Goal: Task Accomplishment & Management: Manage account settings

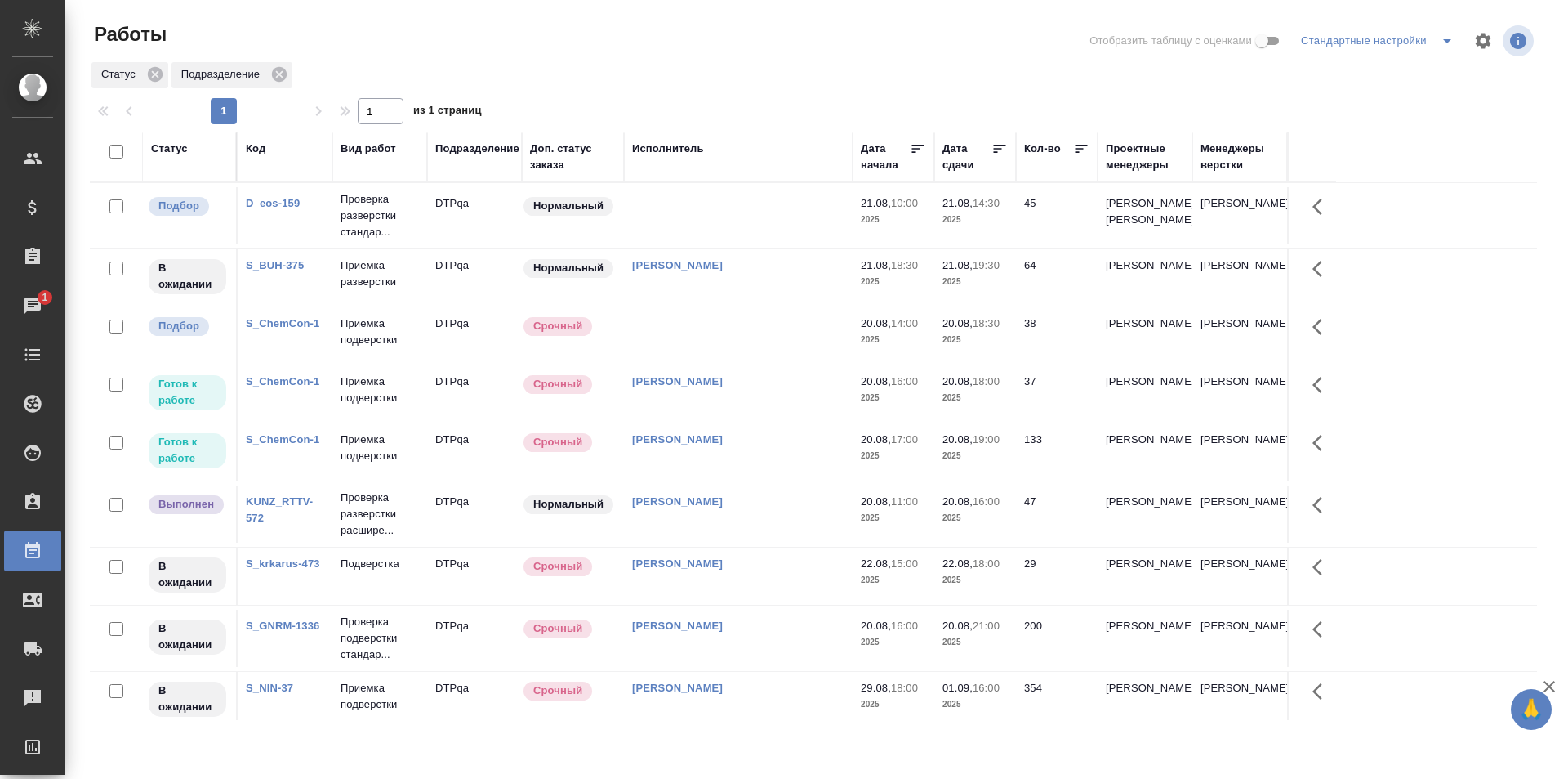
click at [718, 219] on td at bounding box center [738, 215] width 229 height 57
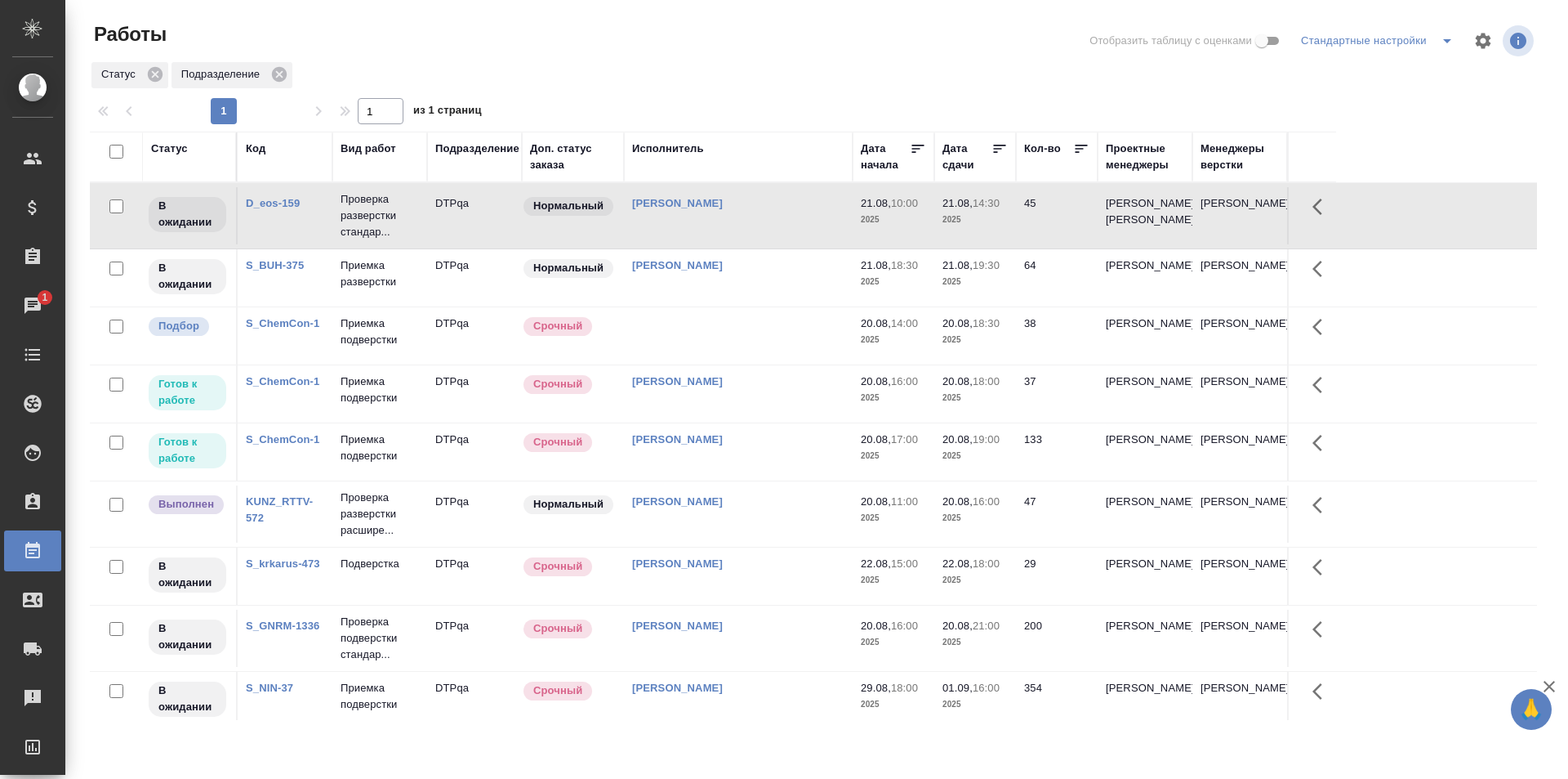
click at [767, 211] on div "[PERSON_NAME]" at bounding box center [738, 204] width 212 height 17
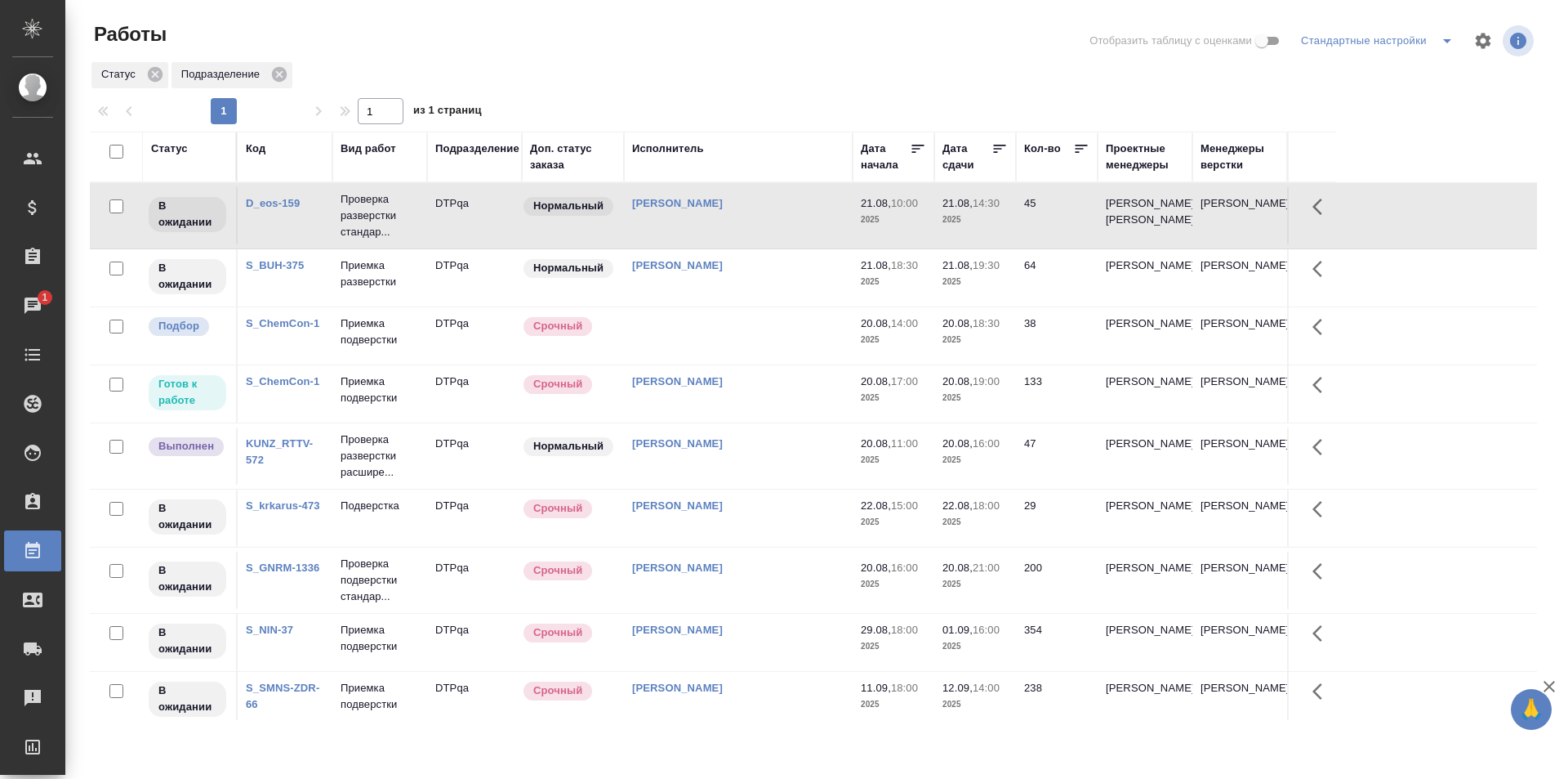
click at [774, 211] on div "Исмагилова Диана" at bounding box center [738, 204] width 212 height 17
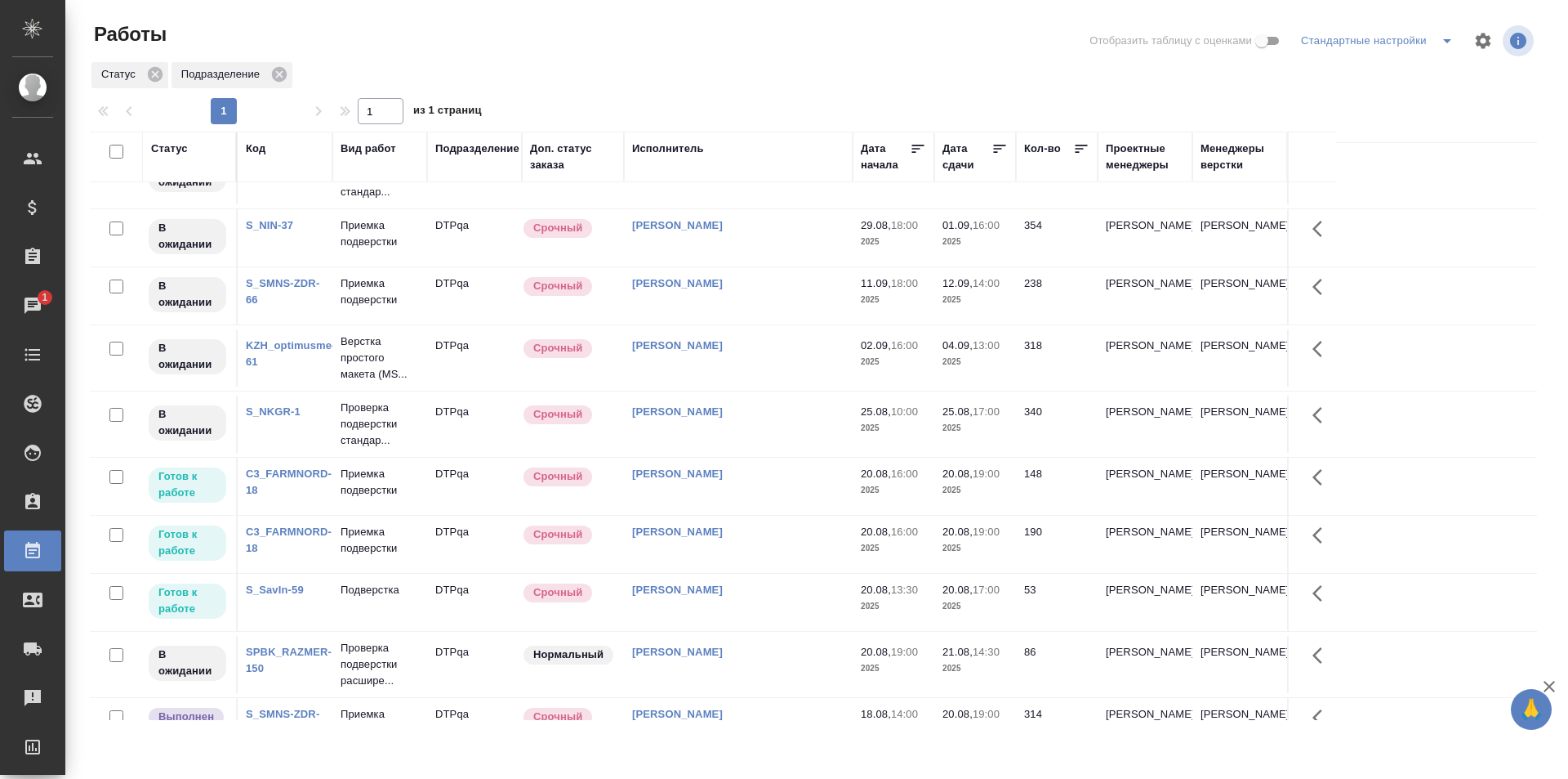
scroll to position [409, 0]
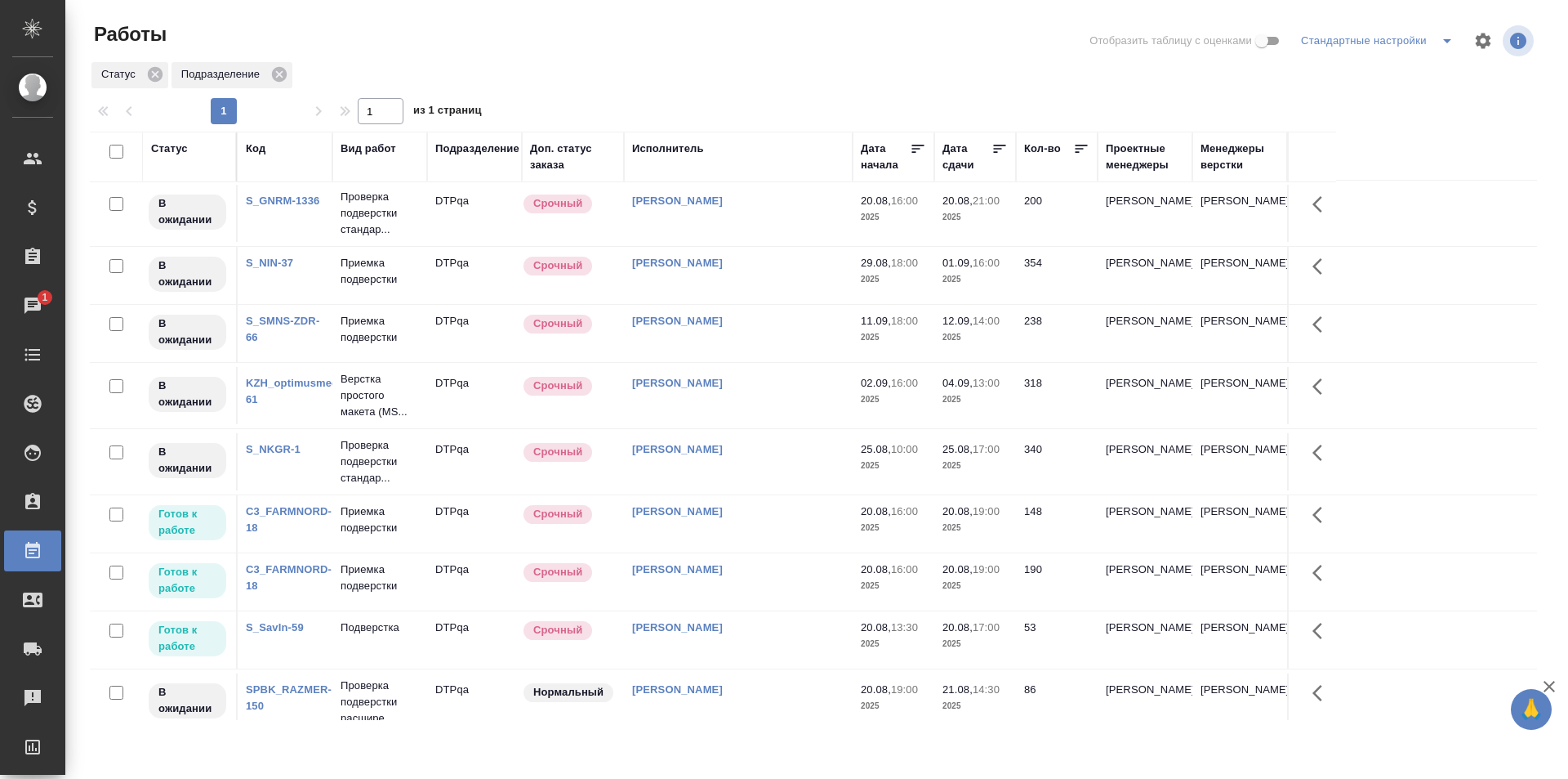
scroll to position [0, 0]
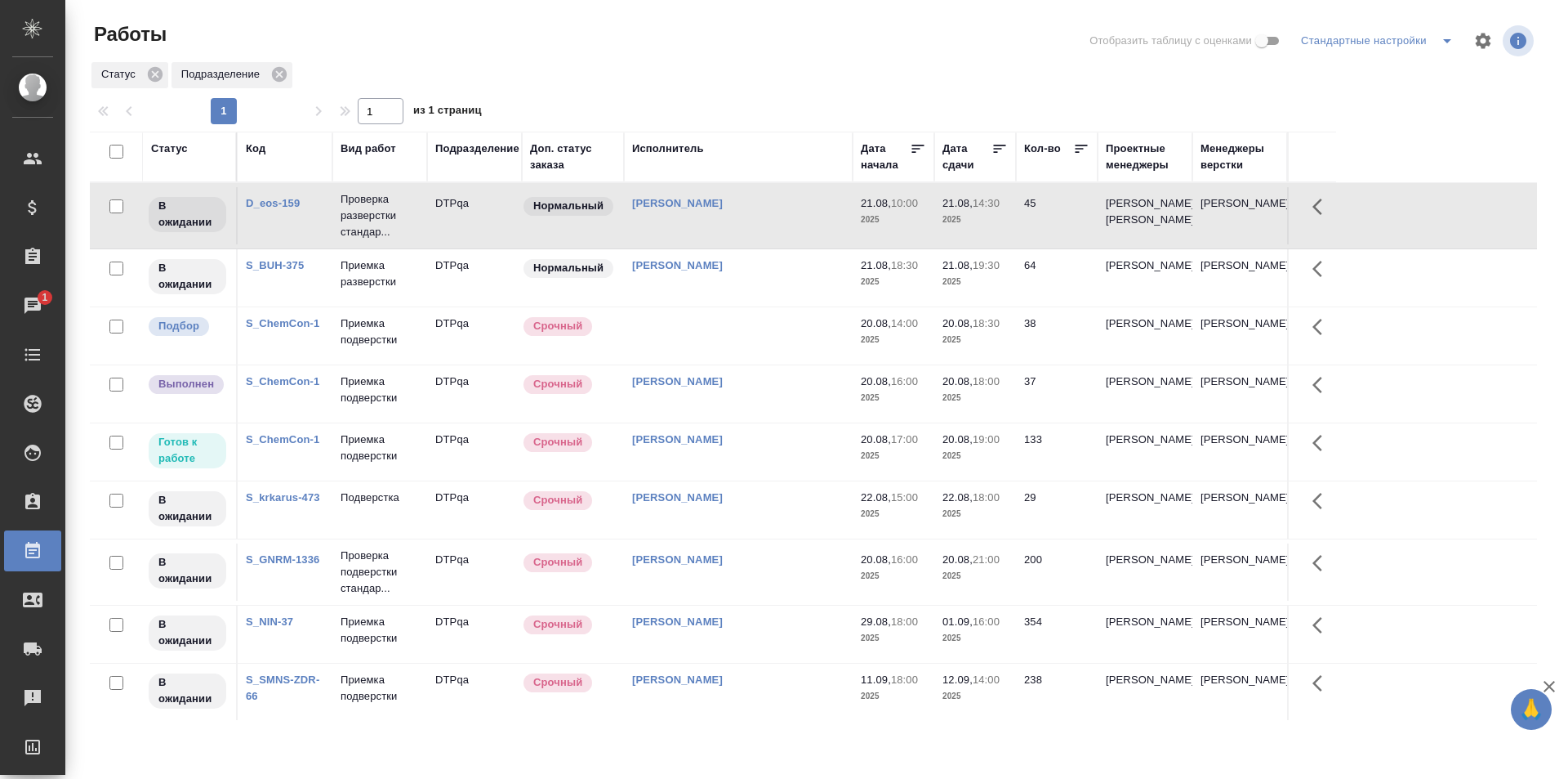
click at [738, 244] on td at bounding box center [738, 215] width 229 height 57
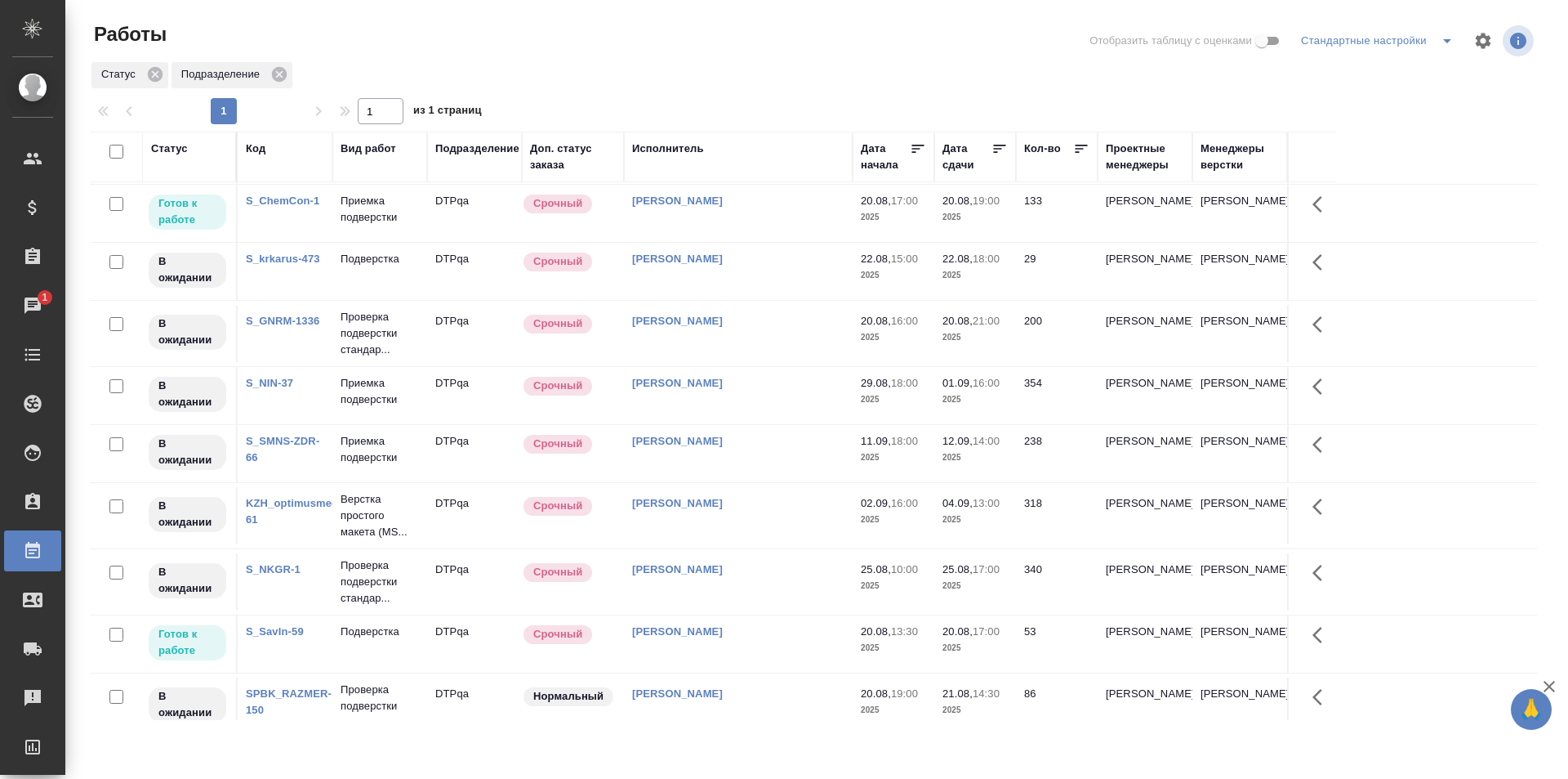
scroll to position [409, 0]
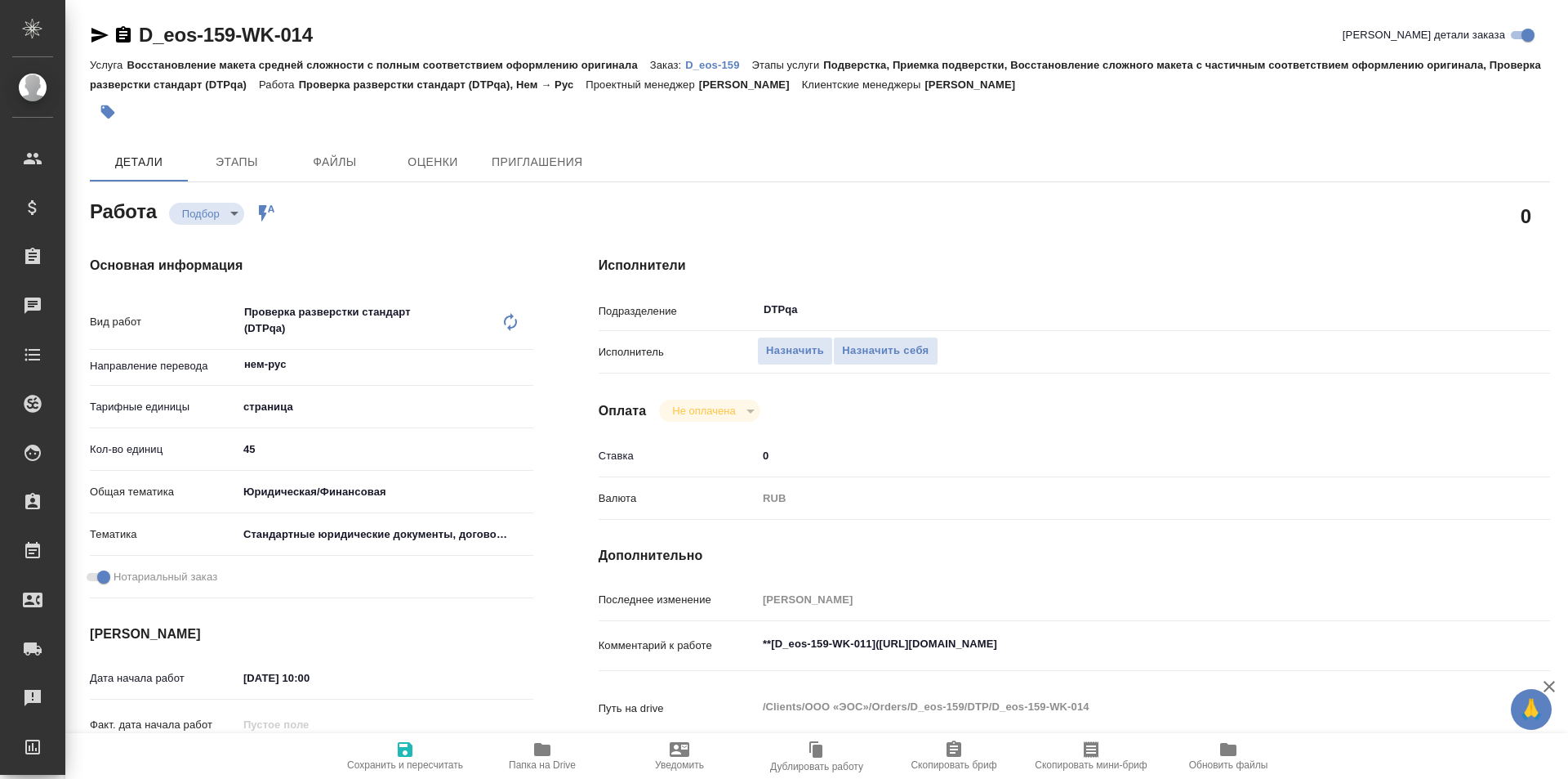
type textarea "x"
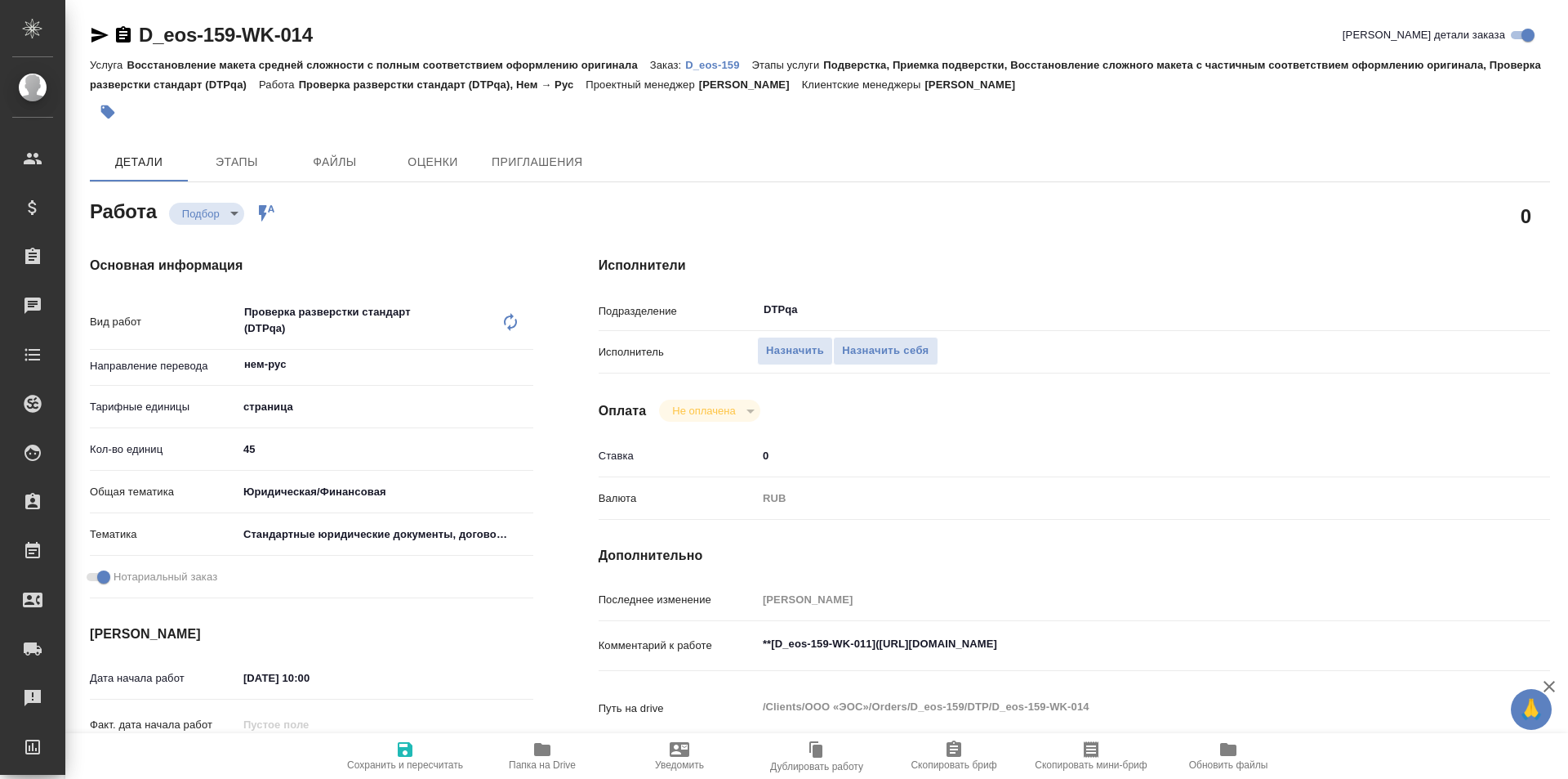
type textarea "x"
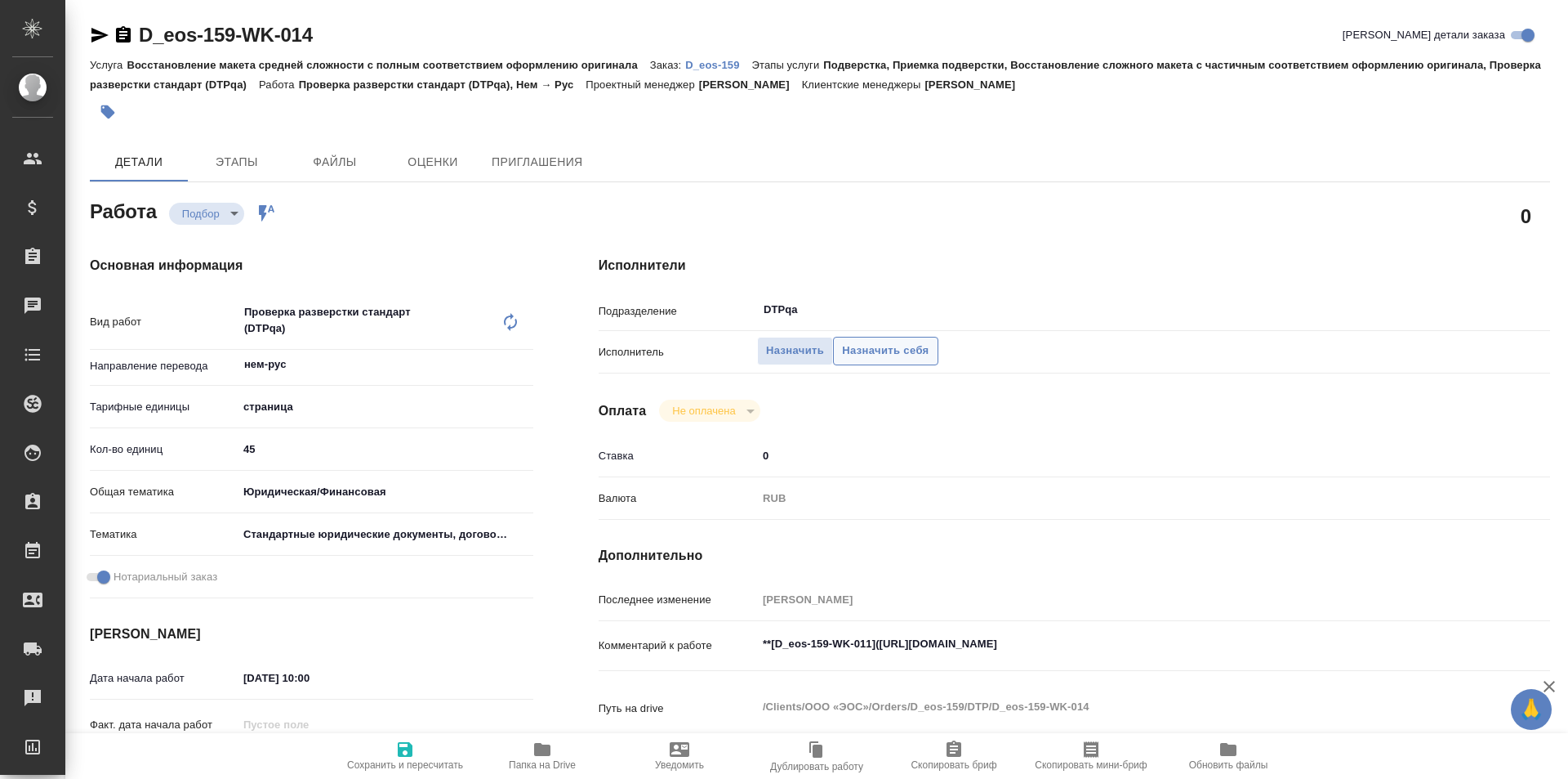
type textarea "x"
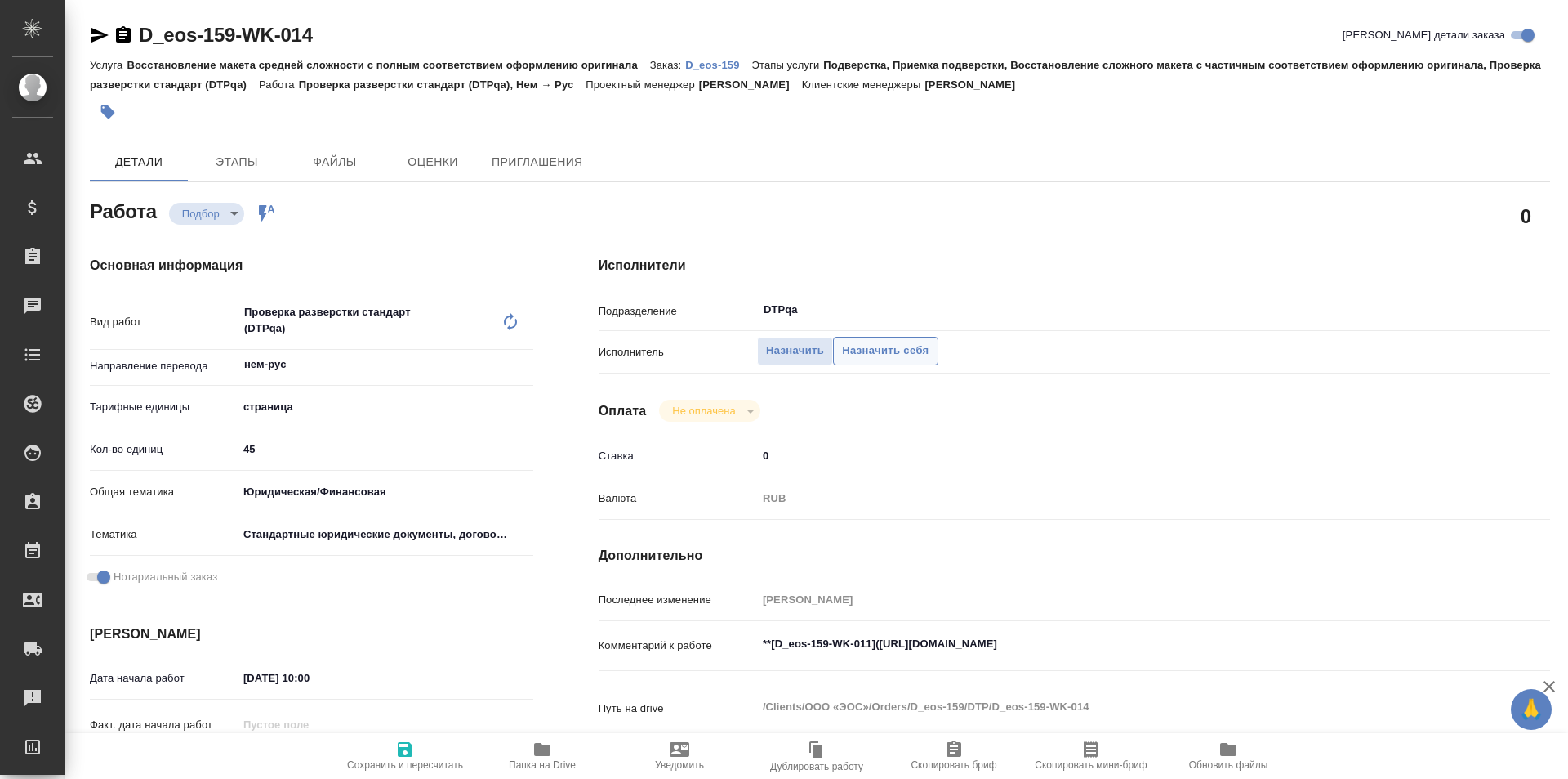
type textarea "x"
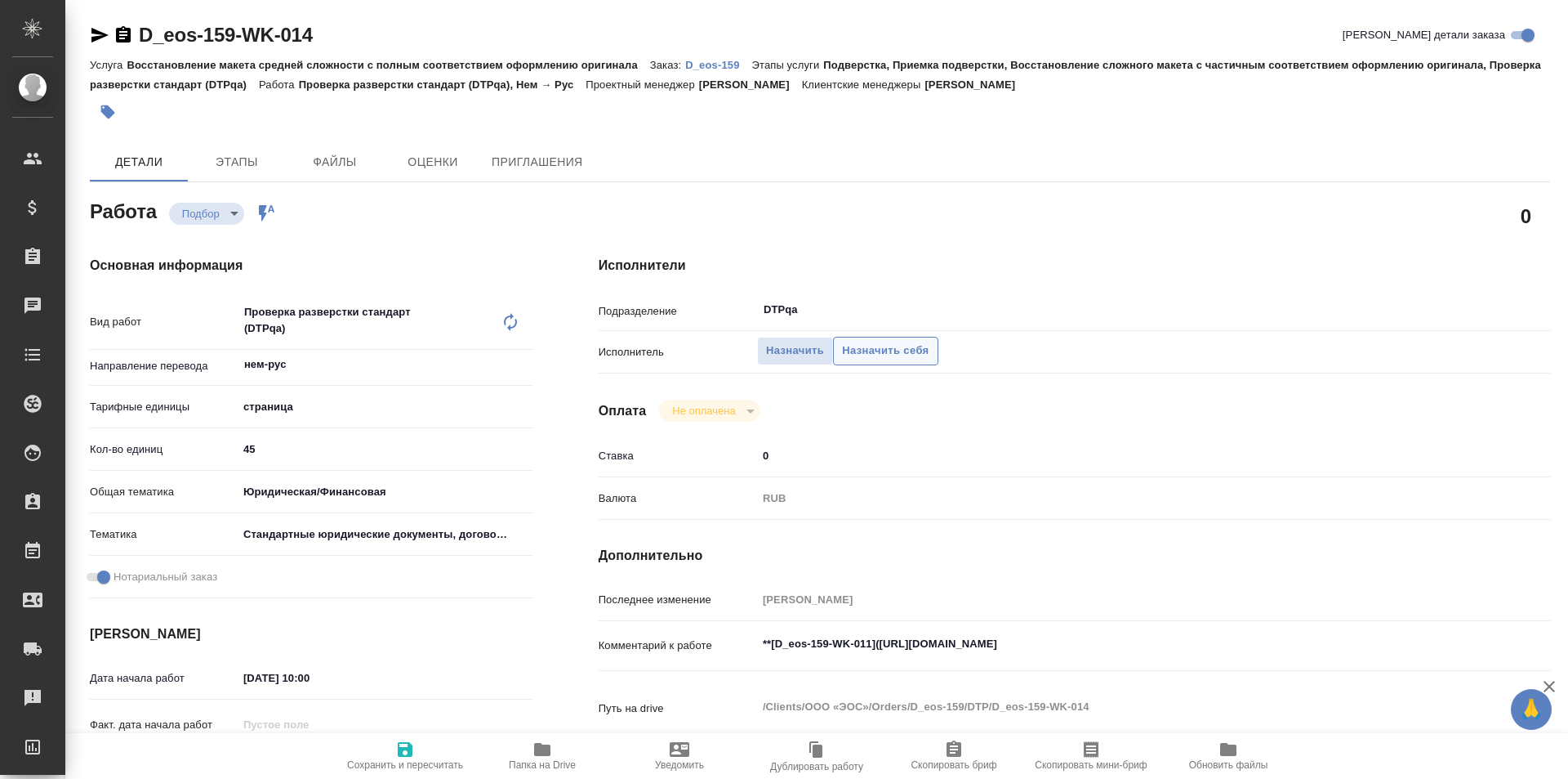
type textarea "x"
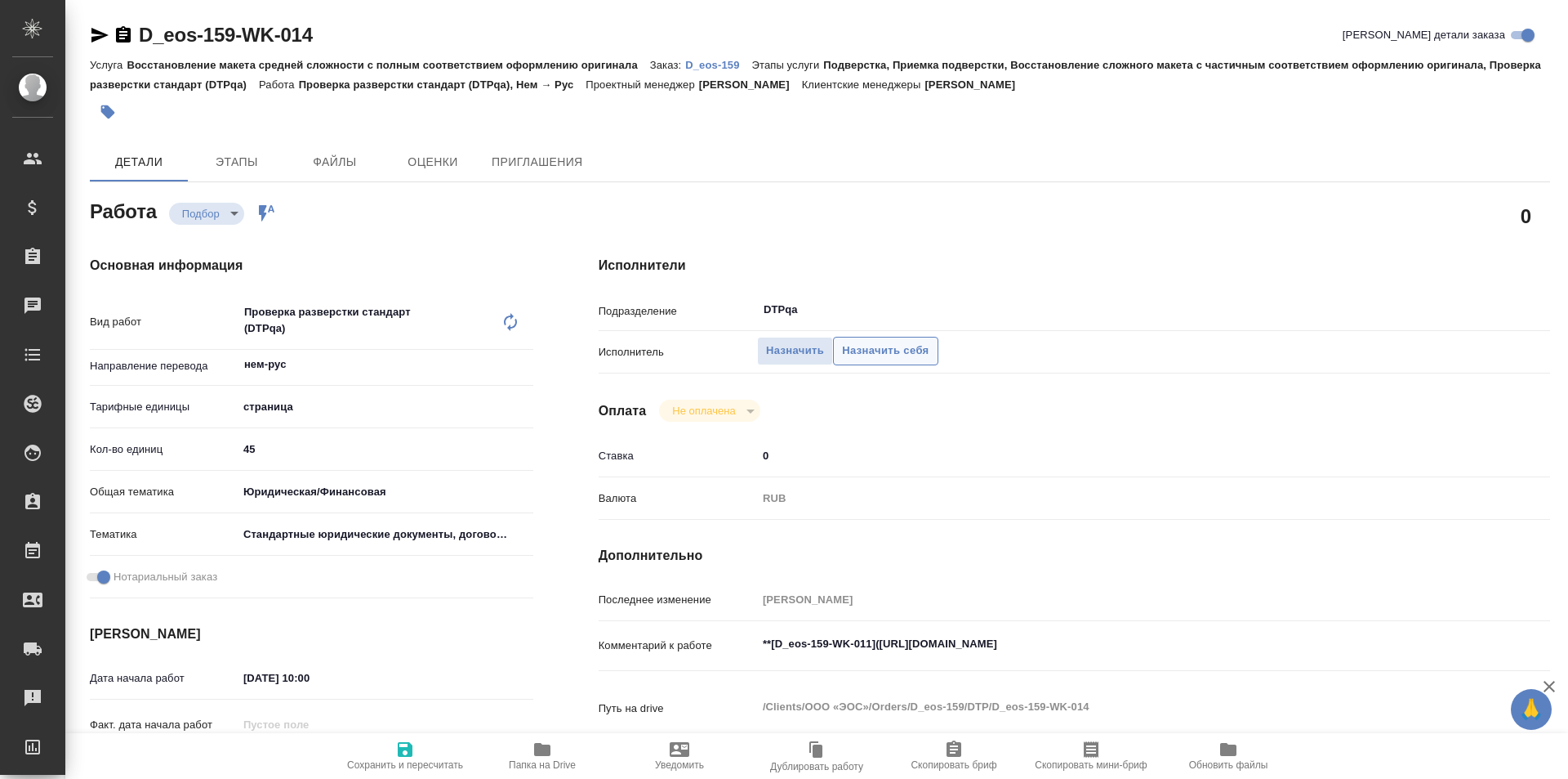
click at [902, 349] on span "Назначить себя" at bounding box center [885, 350] width 87 height 18
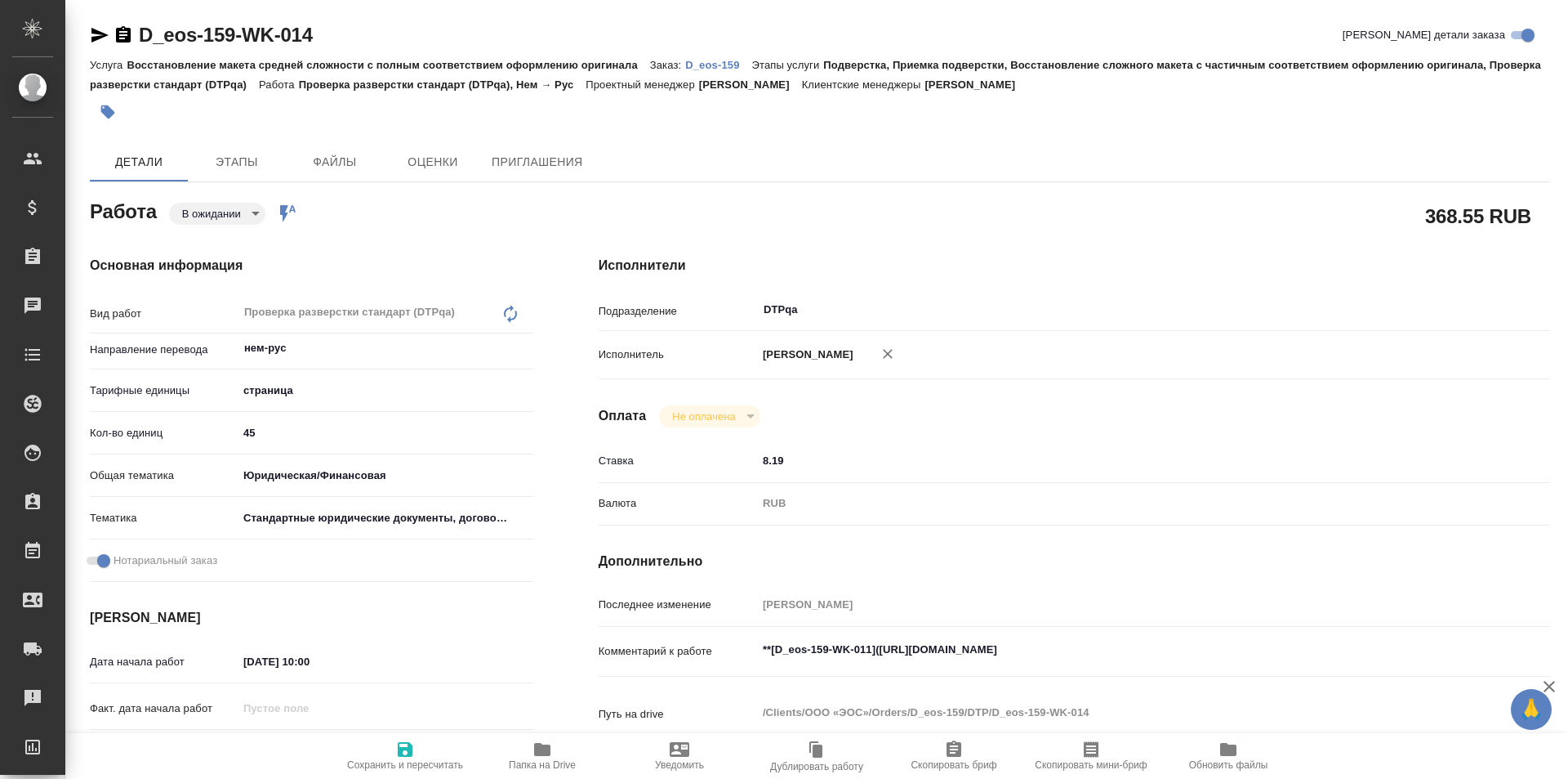
type textarea "x"
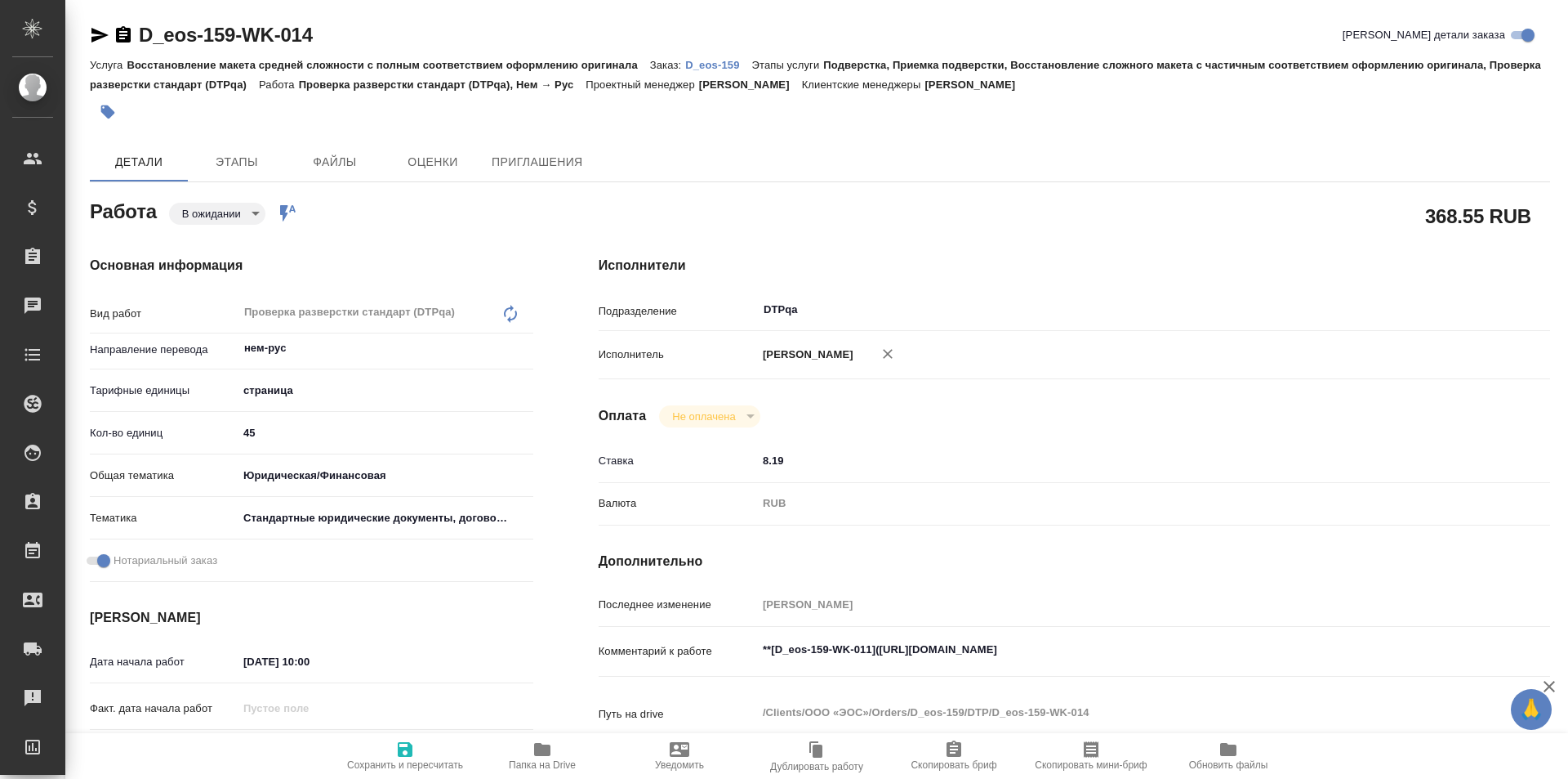
type textarea "x"
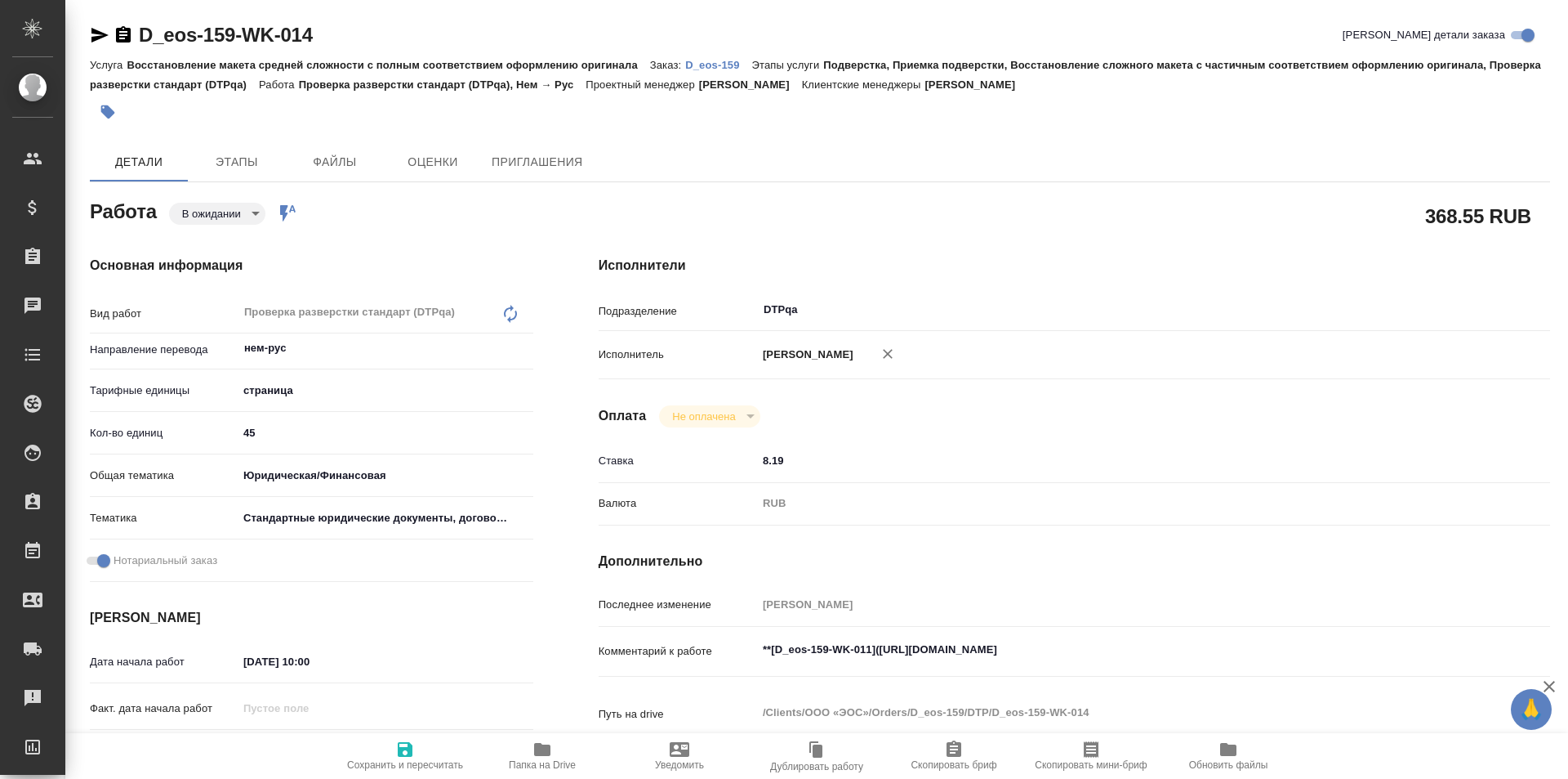
type textarea "x"
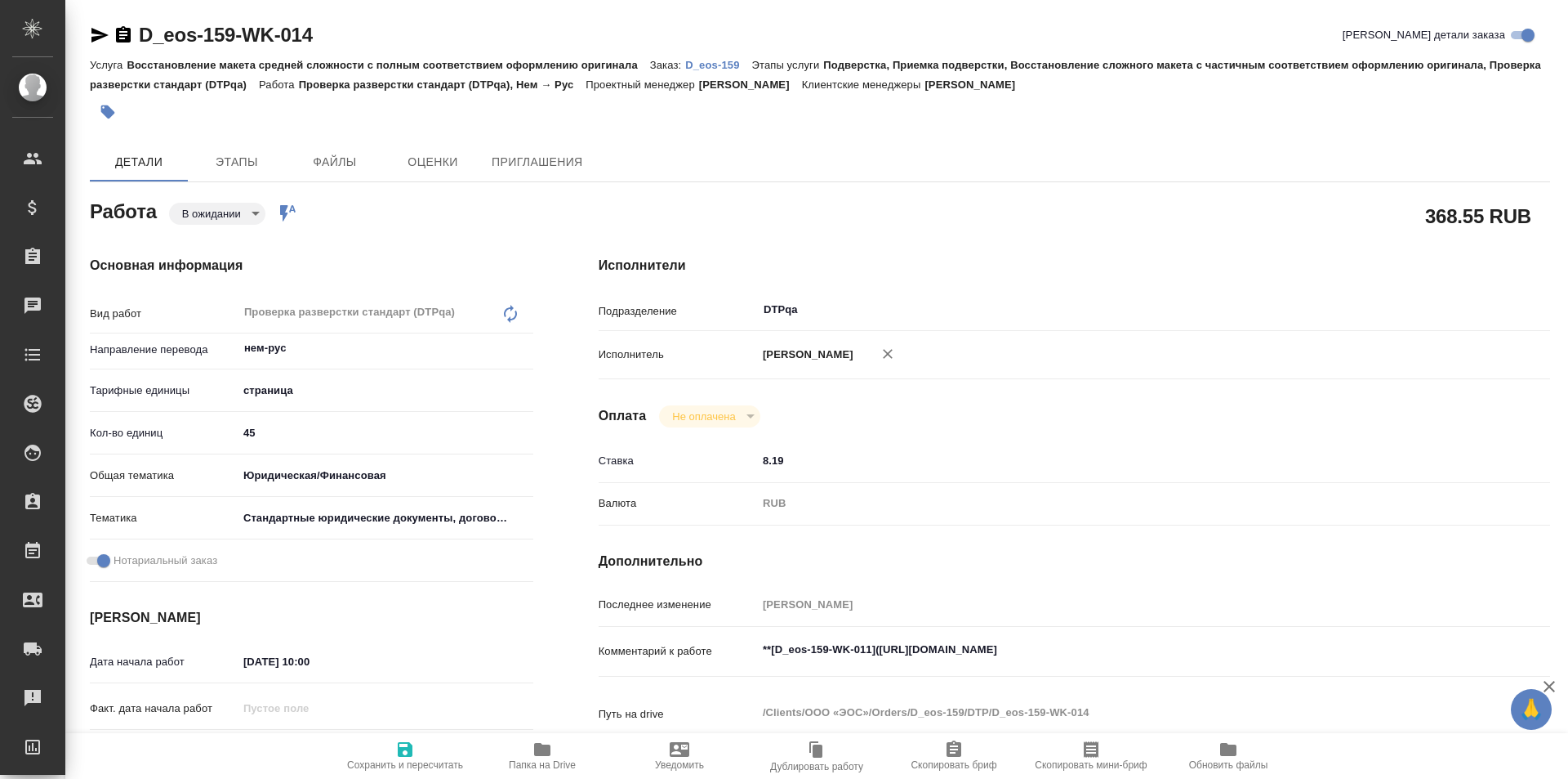
click at [398, 751] on icon "button" at bounding box center [405, 749] width 15 height 15
type textarea "x"
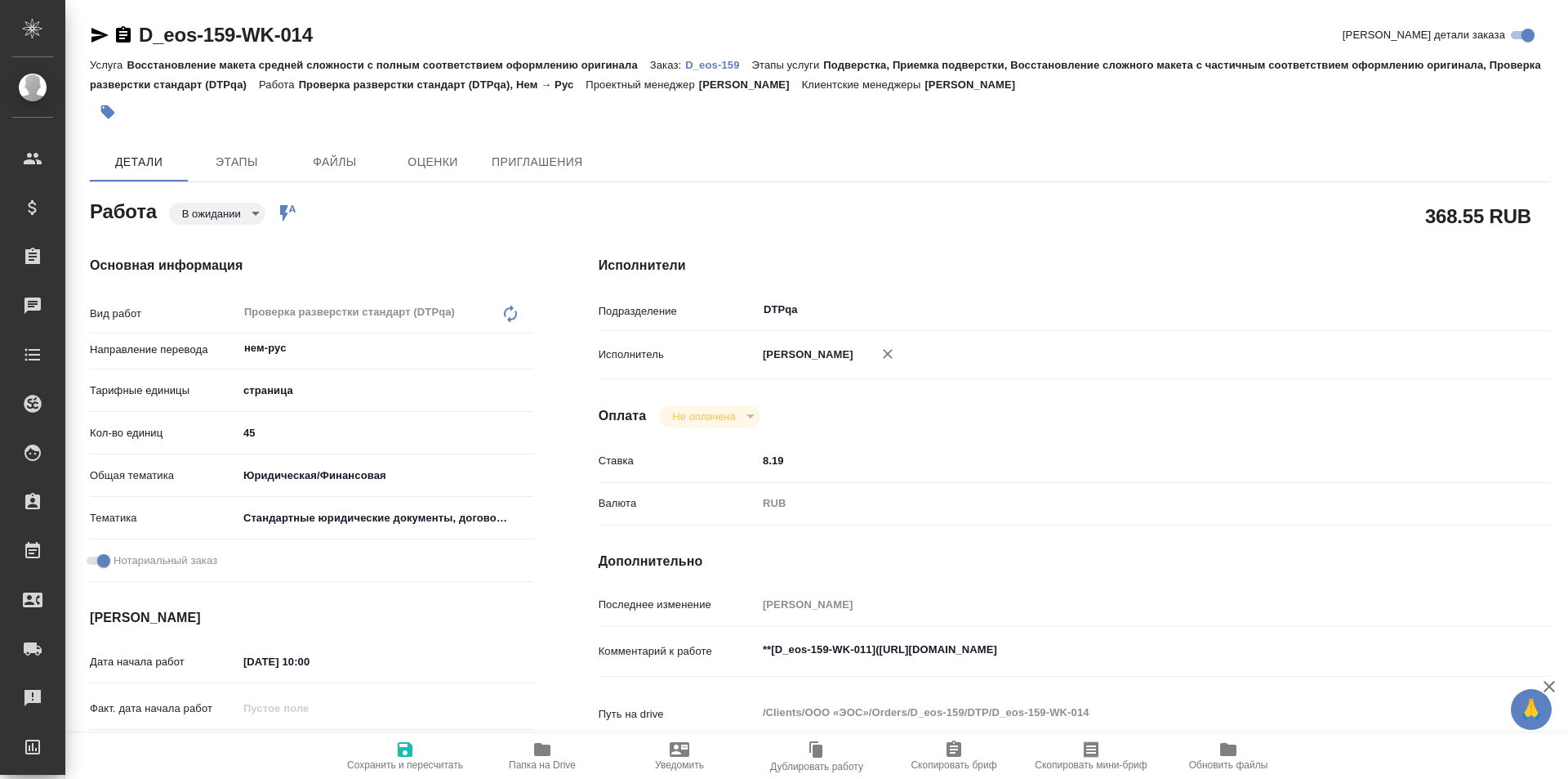
type textarea "x"
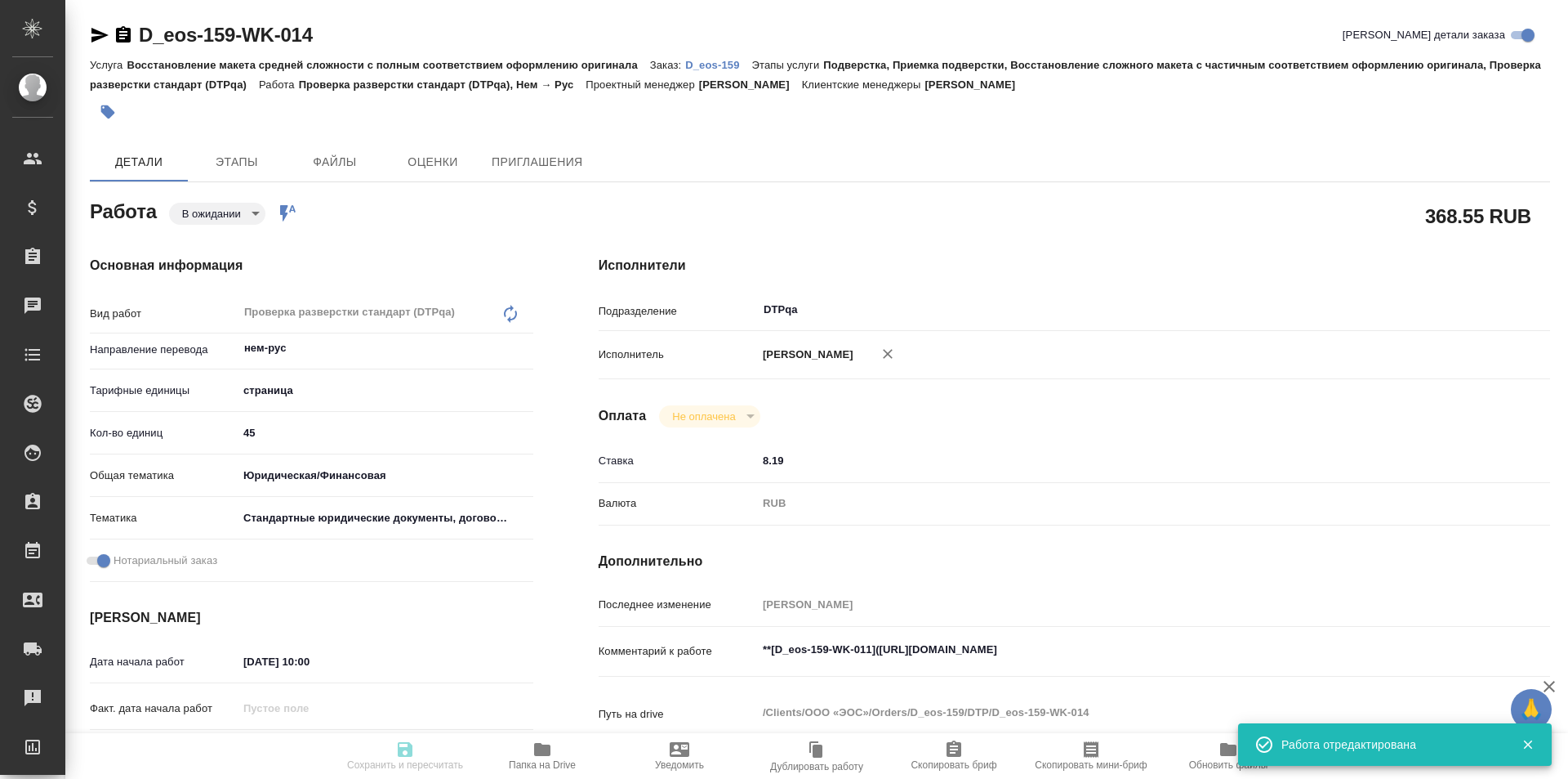
type textarea "x"
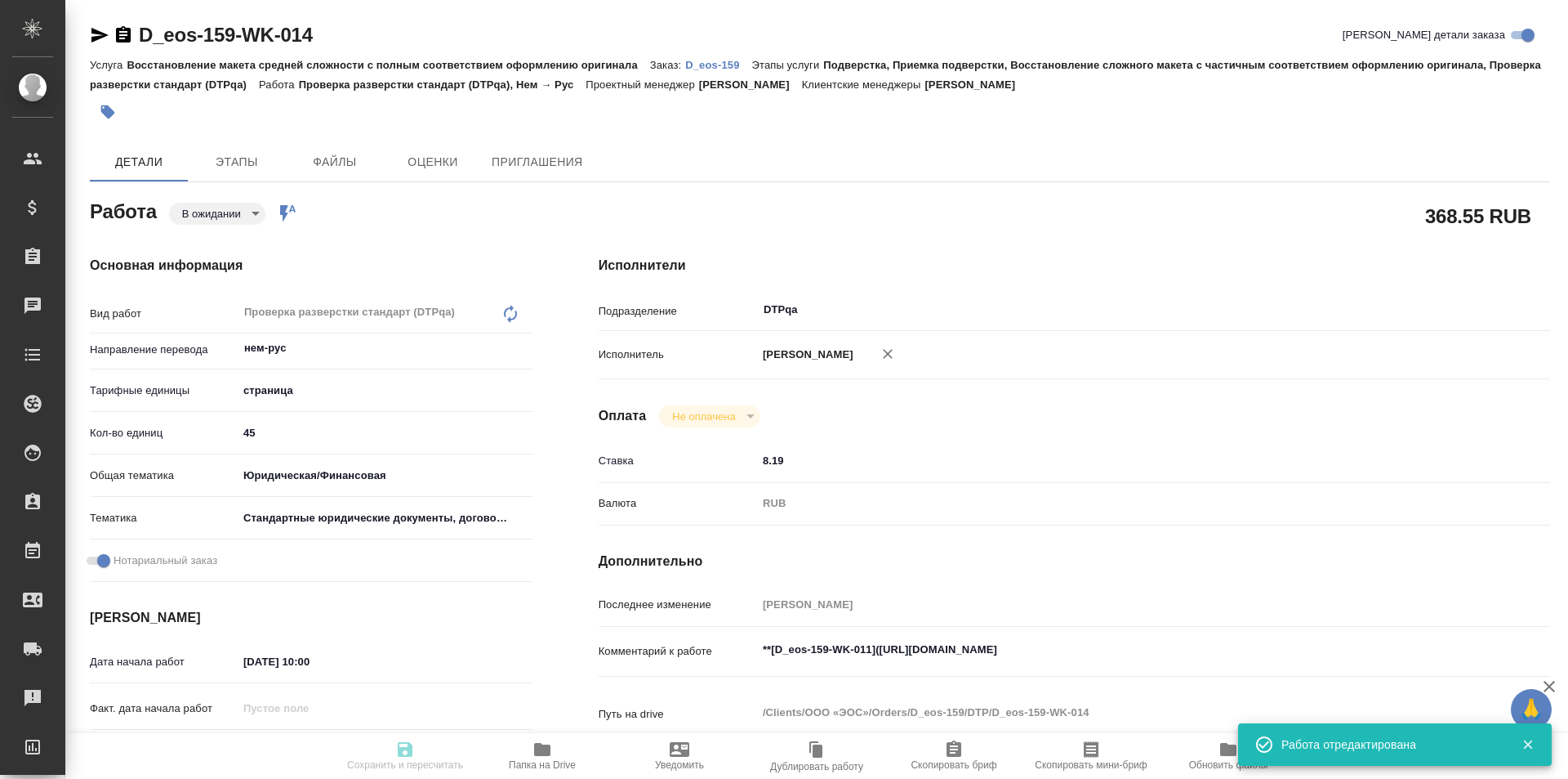
type input "pending"
type textarea "Проверка разверстки стандарт (DTPqa)"
type textarea "x"
type input "нем-рус"
type input "5a8b1489cc6b4906c91bfdb2"
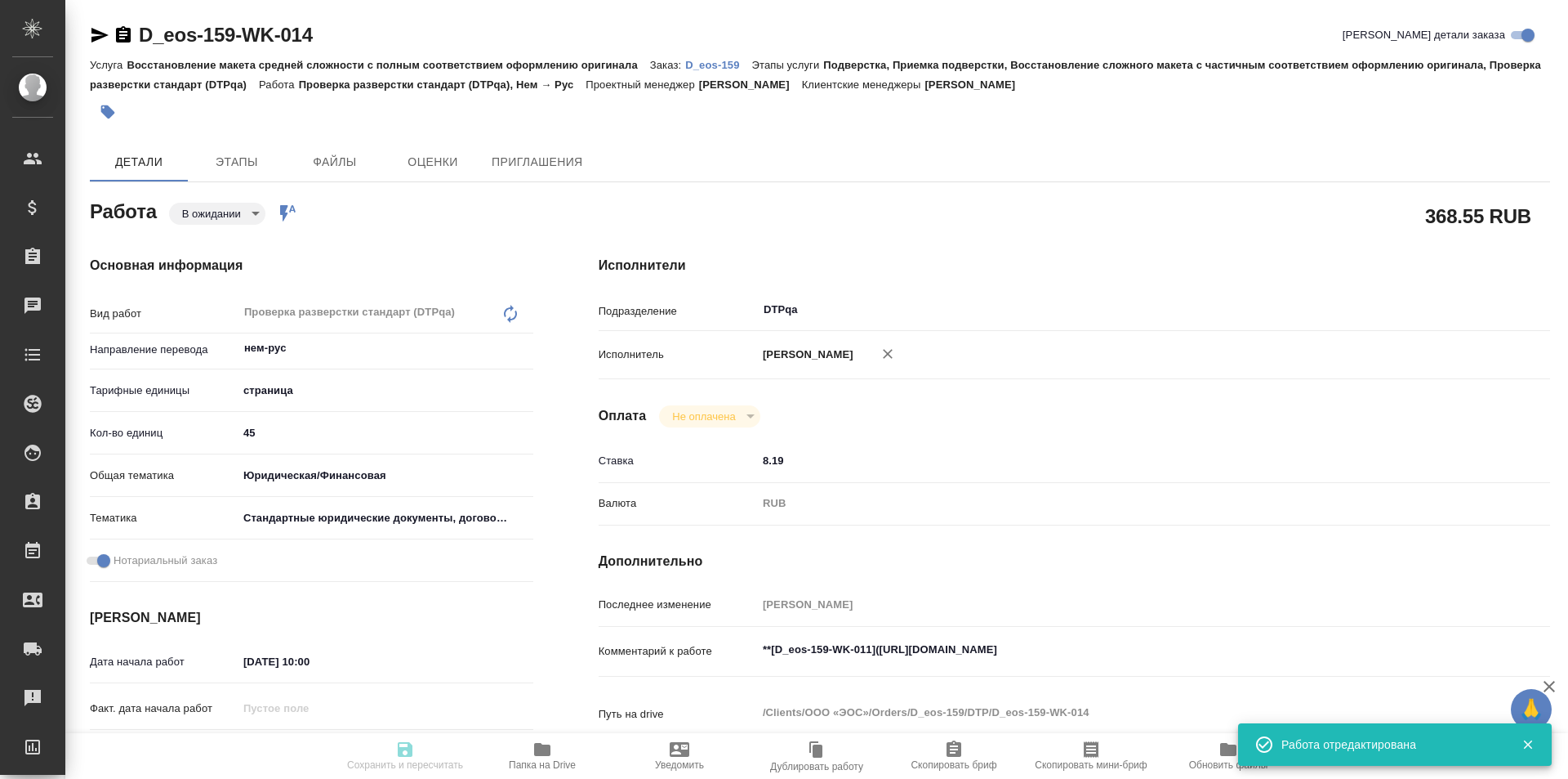
type input "45"
type input "yr-fn"
type input "5f647205b73bc97568ca66bf"
checkbox input "true"
type input "21.08.2025 10:00"
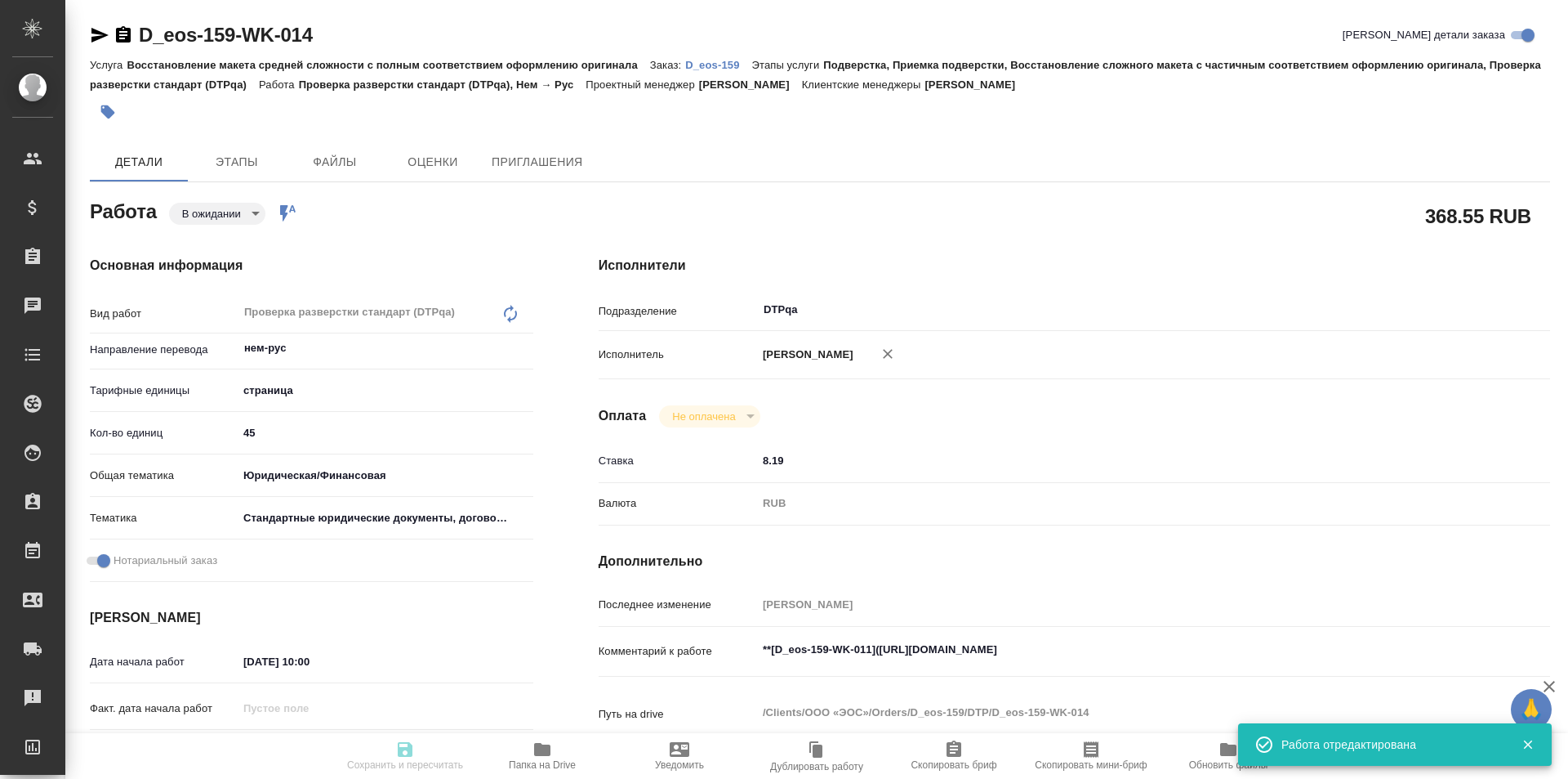
type input "21.08.2025 14:30"
type input "27.08.2025 15:00"
type input "DTPqa"
type input "notPayed"
type input "8.19"
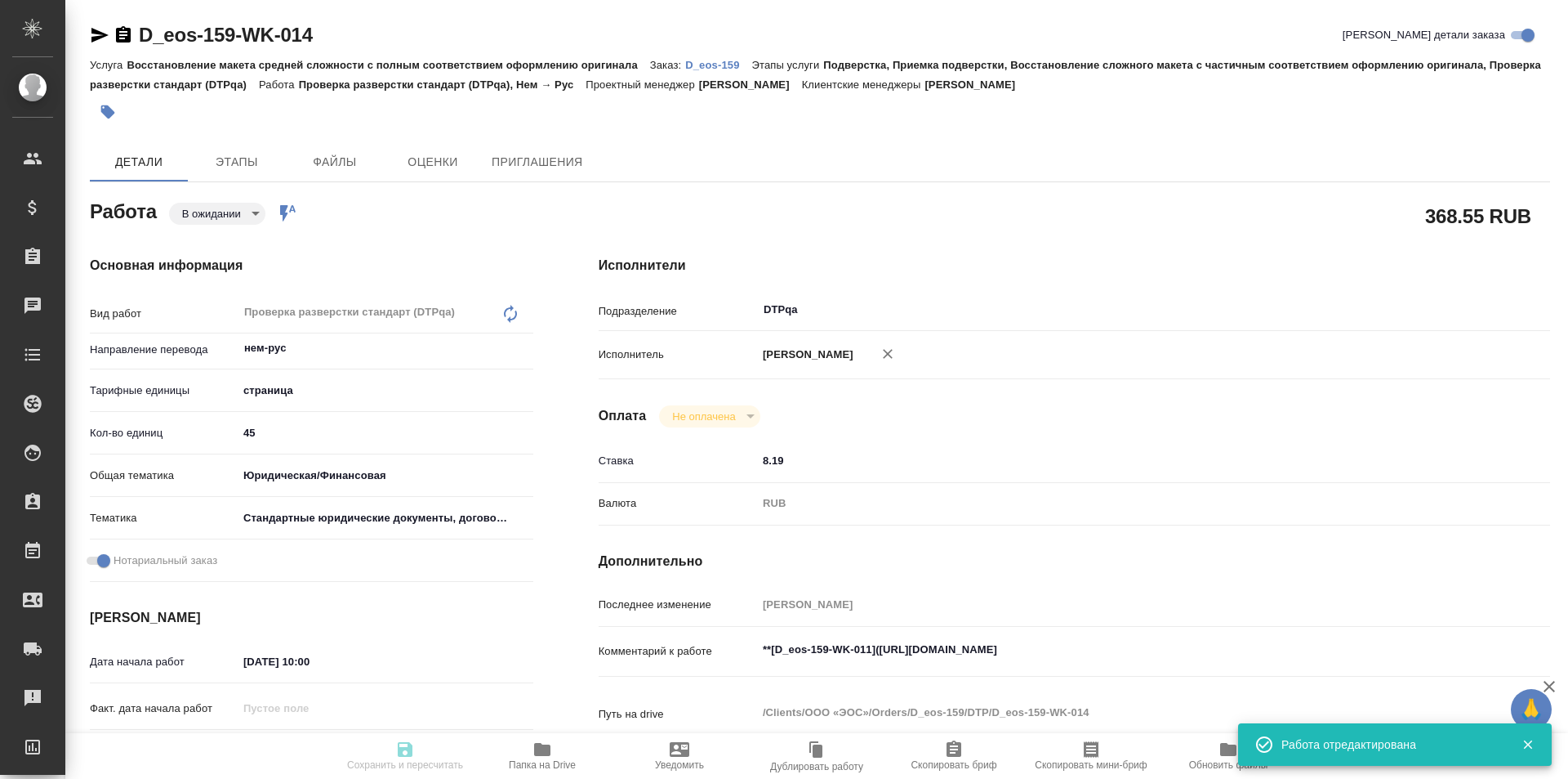
type input "RUB"
type input "[PERSON_NAME]"
type textarea "**[D_eos-159-WK-011](https://tera.awatera.com/Work/68a58898f6157be689488f0c/)**"
type textarea "x"
type textarea "/Clients/ООО «ЭОС»/Orders/D_eos-159/DTP/D_eos-159-WK-014"
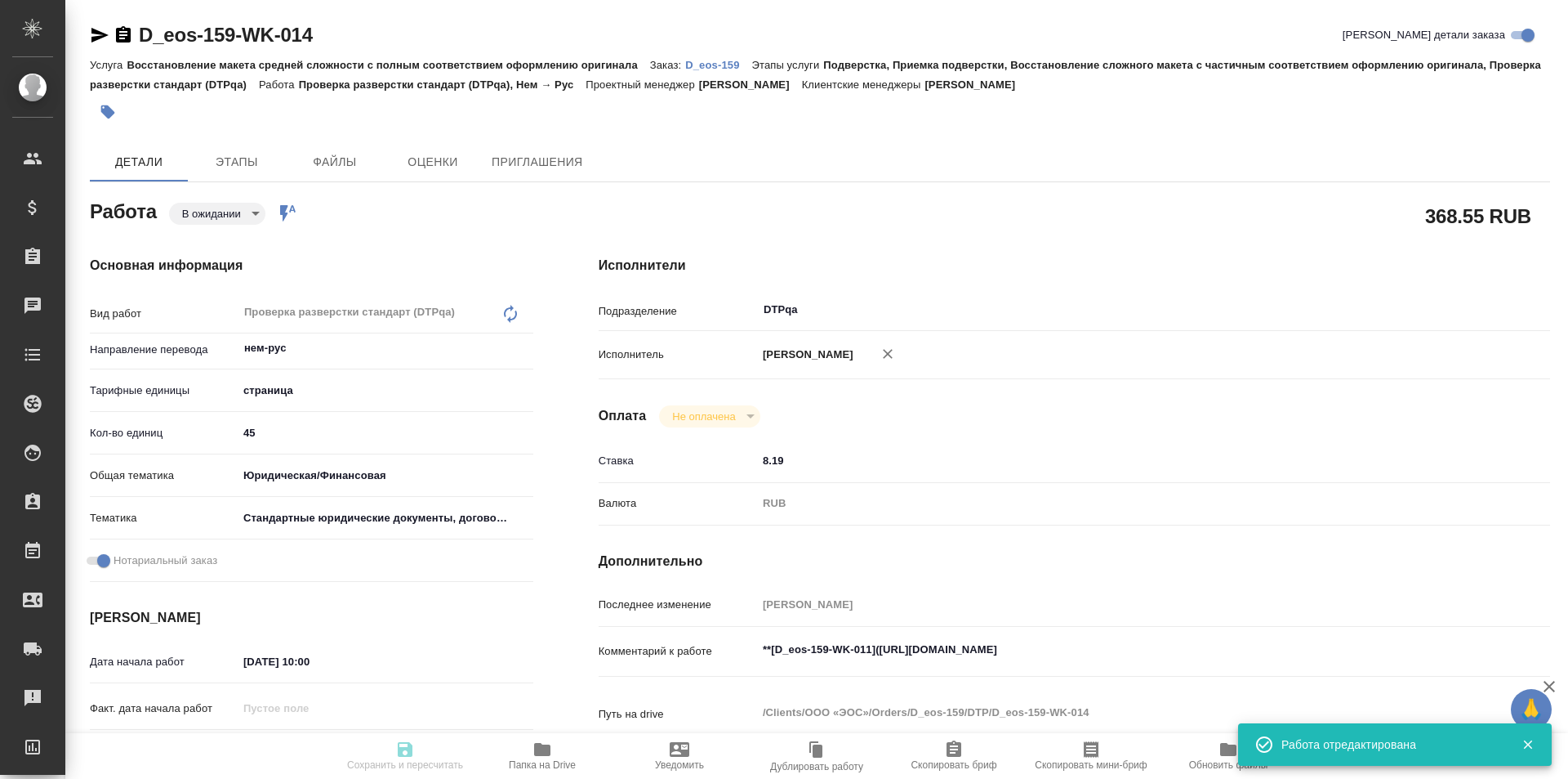
type textarea "x"
type input "D_eos-159"
type input "Восстановление макета средней сложности с полным соответствием оформлению ориги…"
type input "Подверстка, Приемка подверстки, Восстановление сложного макета с частичным соот…"
type input "Давыдова Елена"
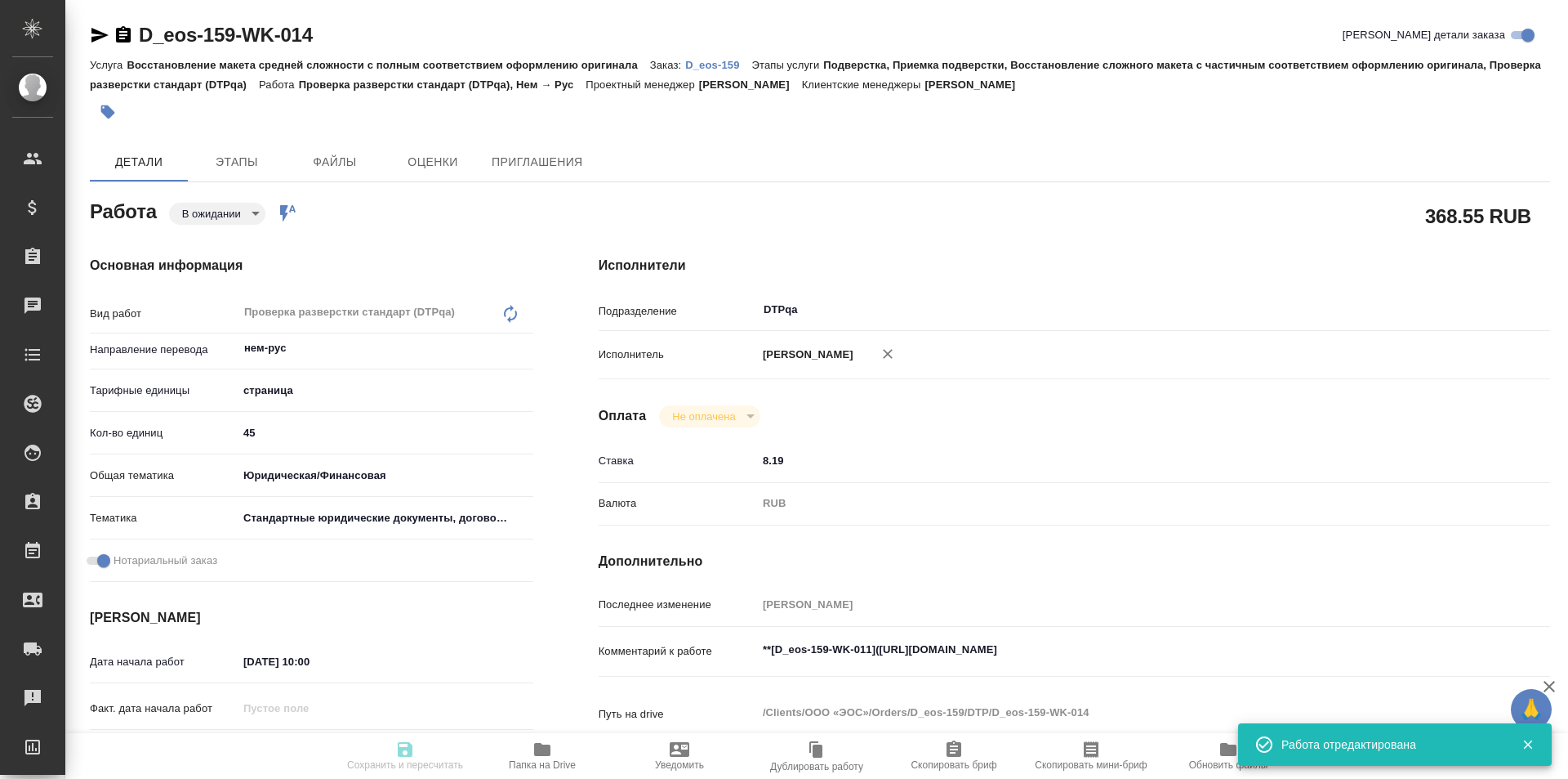
type input "[PERSON_NAME]"
type input "/Clients/ООО «ЭОС»/Orders/D_eos-159"
type input "https://drive.awatera.com/s/tF3PCkzF9GjQMrP"
type textarea "x"
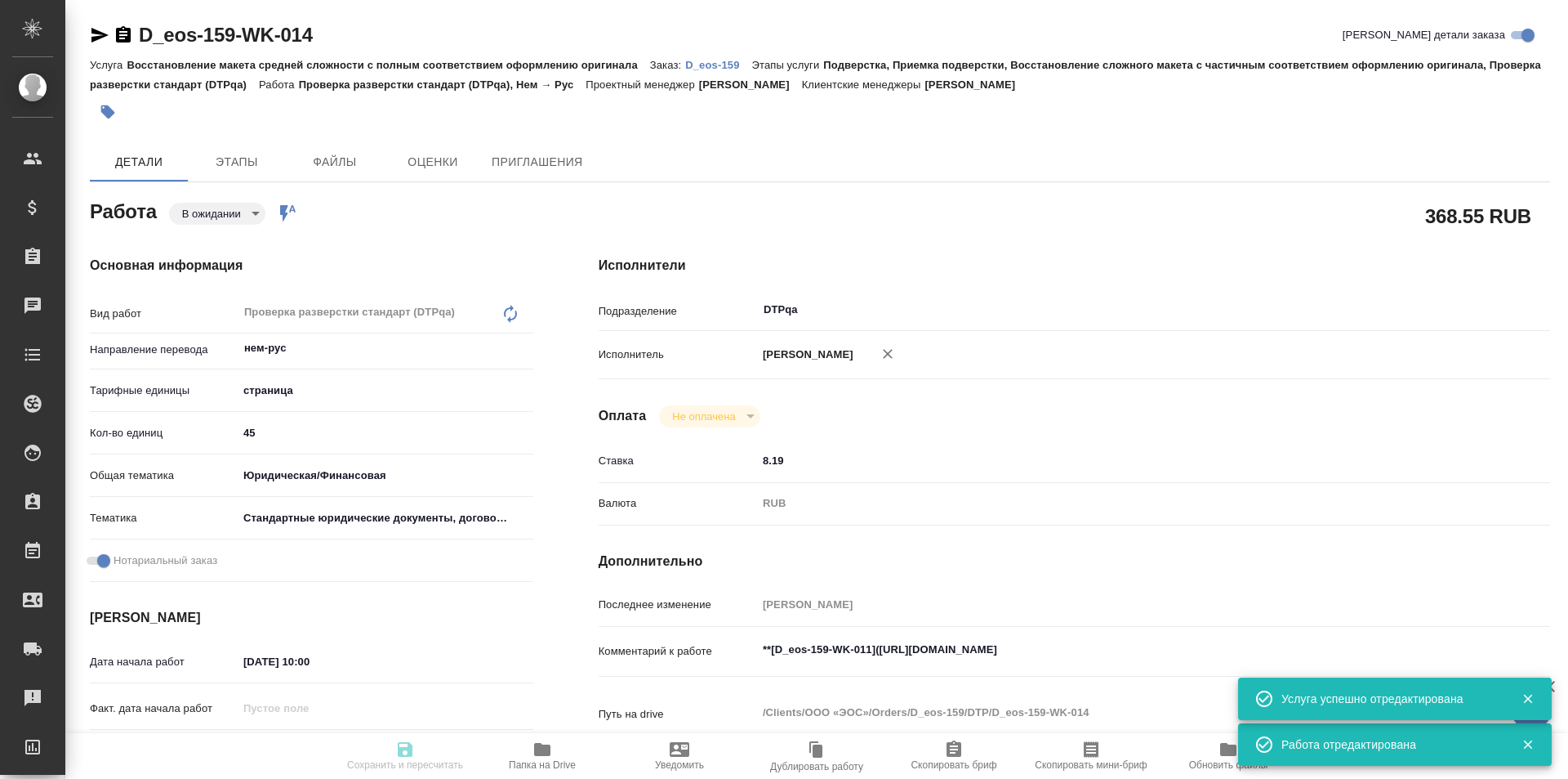
type textarea "x"
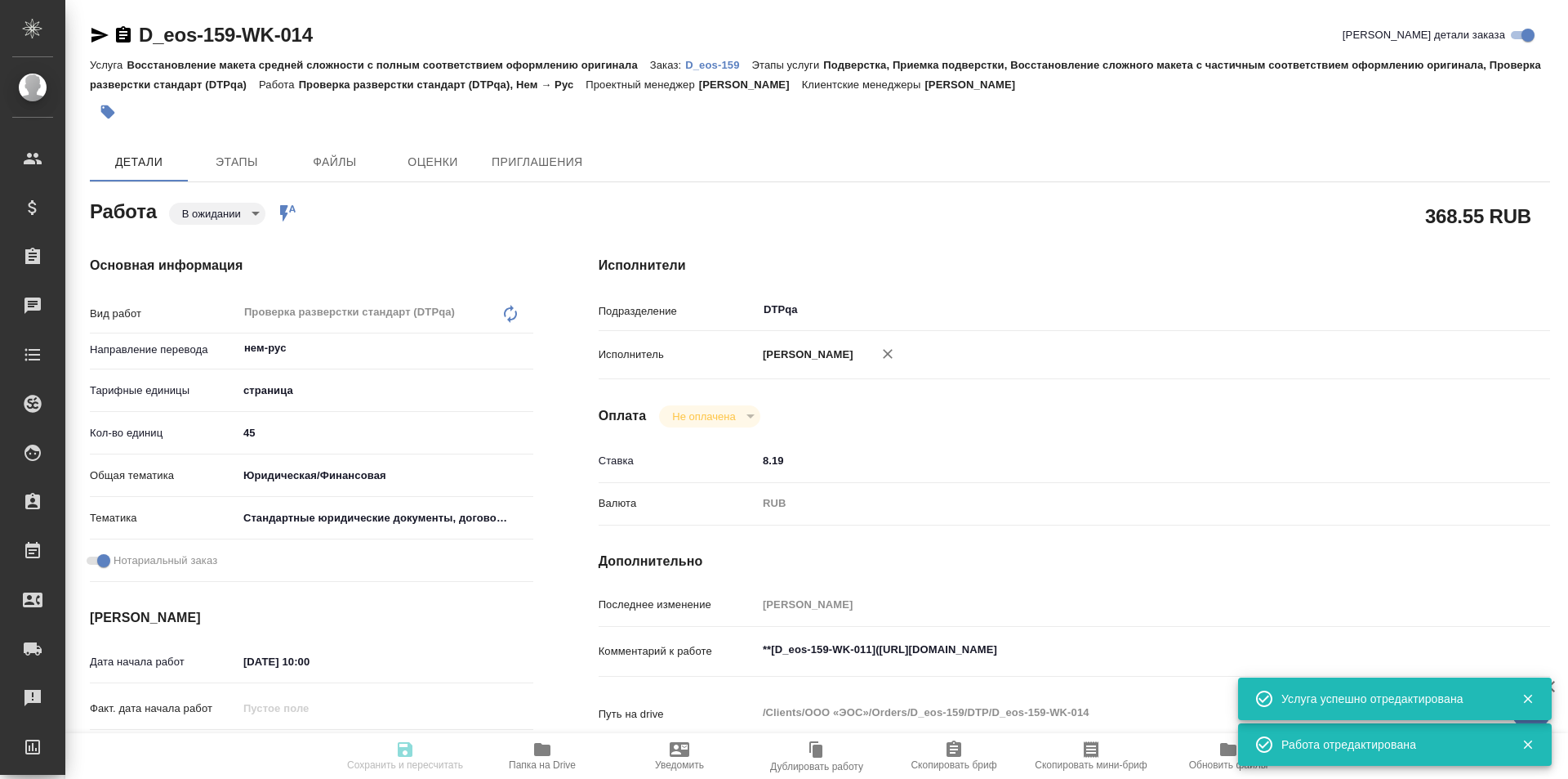
type textarea "x"
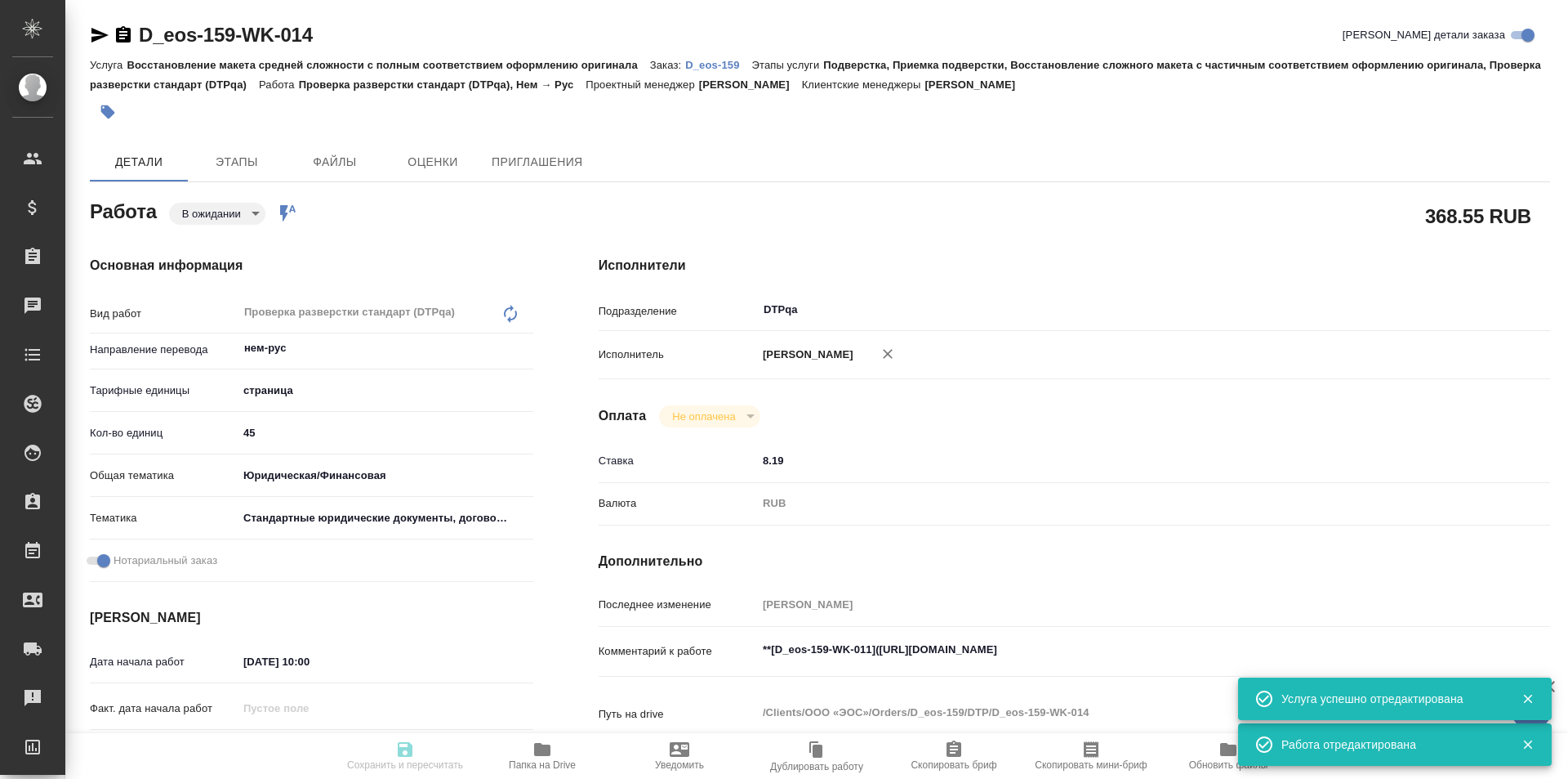
type textarea "x"
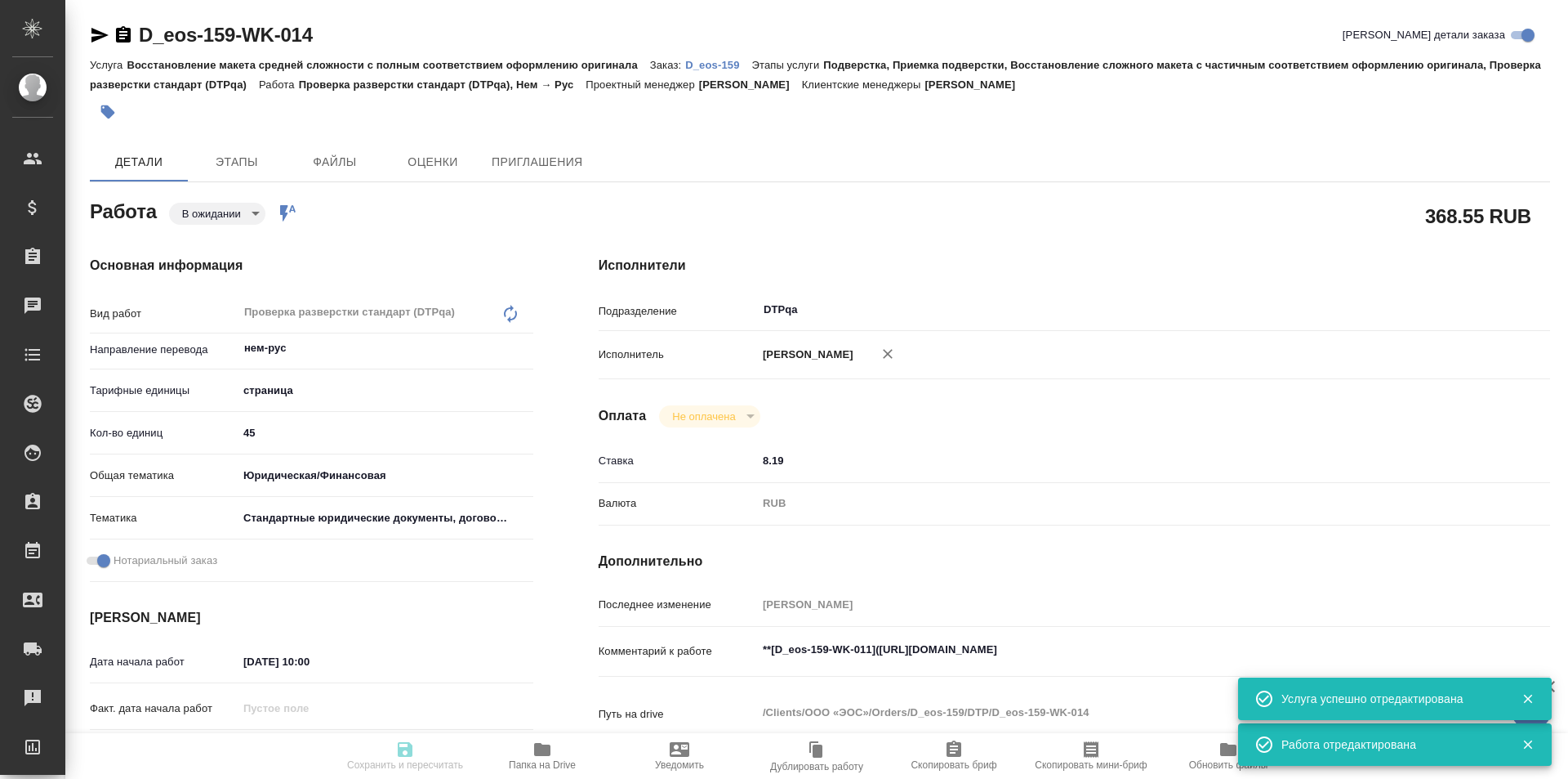
type textarea "x"
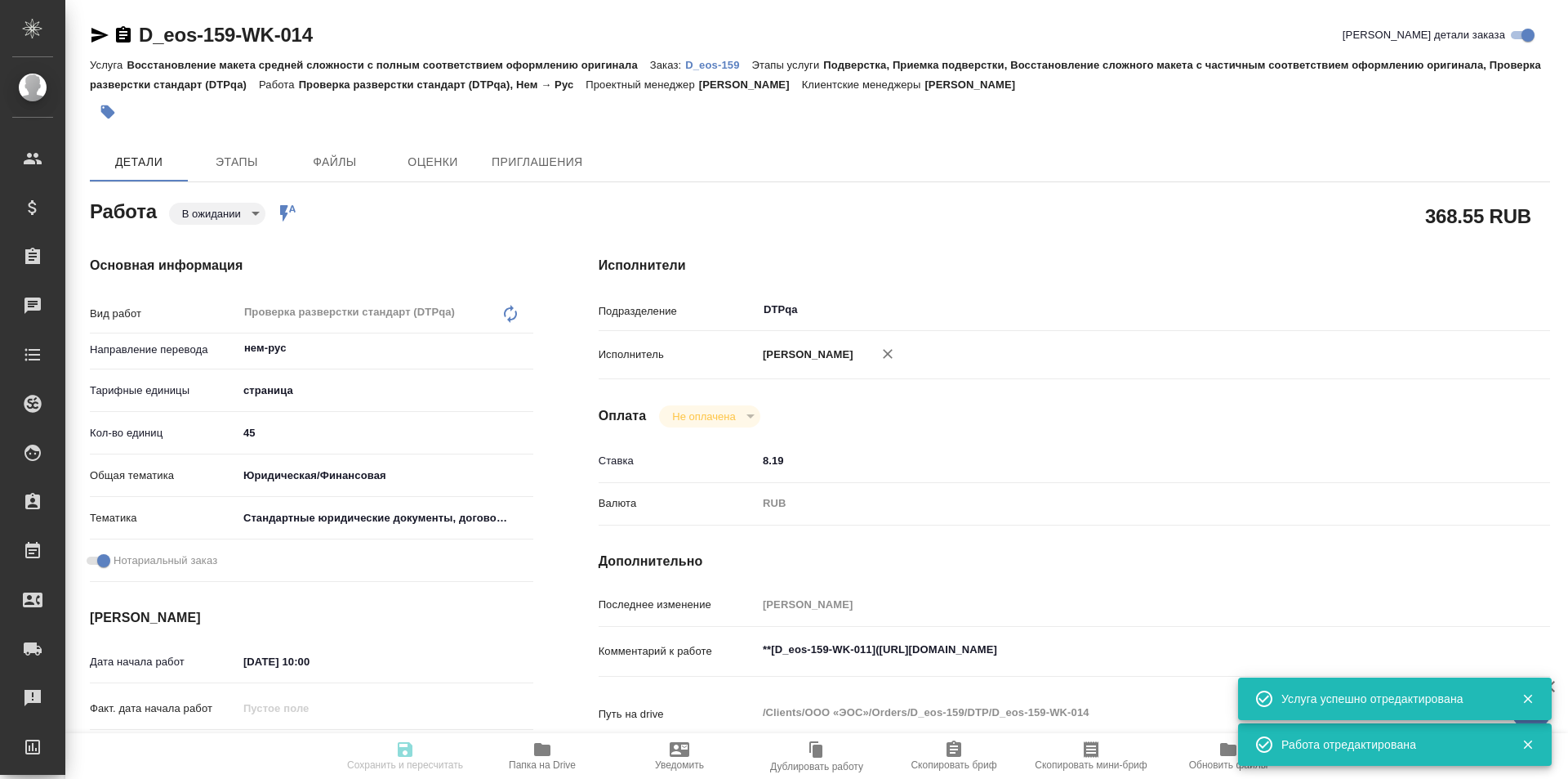
type textarea "x"
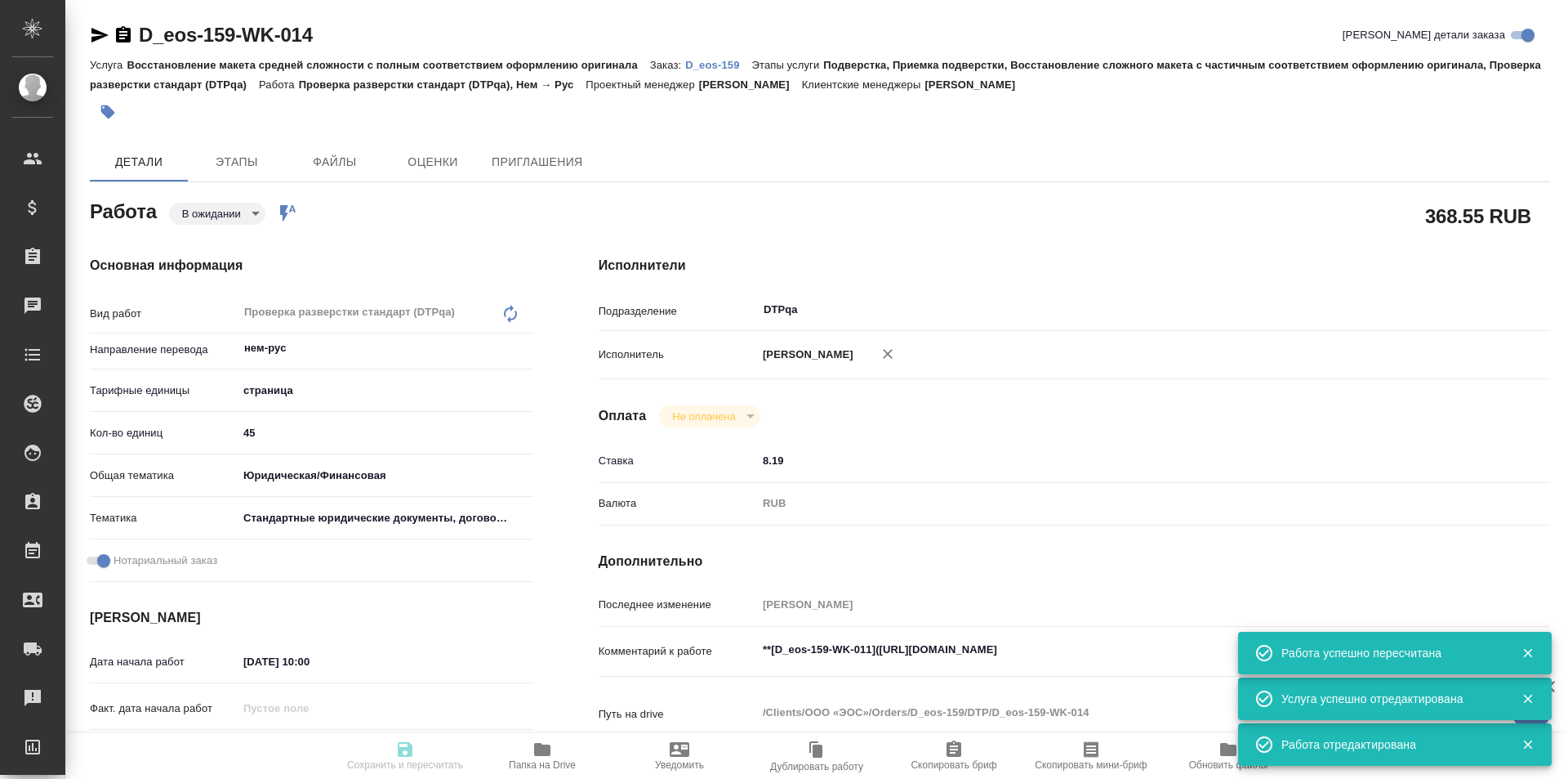
type textarea "x"
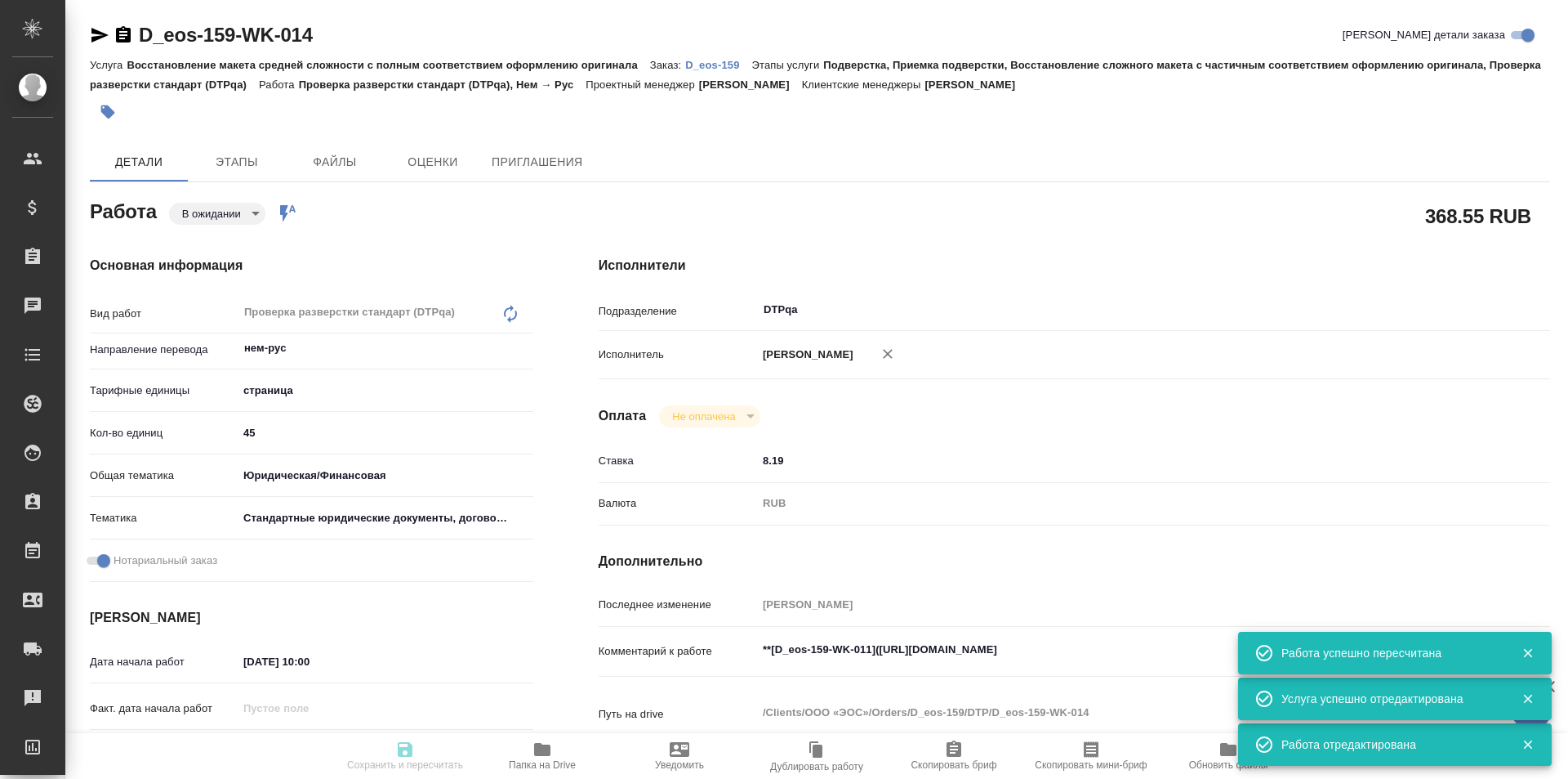
type input "pending"
type textarea "Проверка разверстки стандарт (DTPqa)"
type textarea "x"
type input "нем-рус"
type input "5a8b1489cc6b4906c91bfdb2"
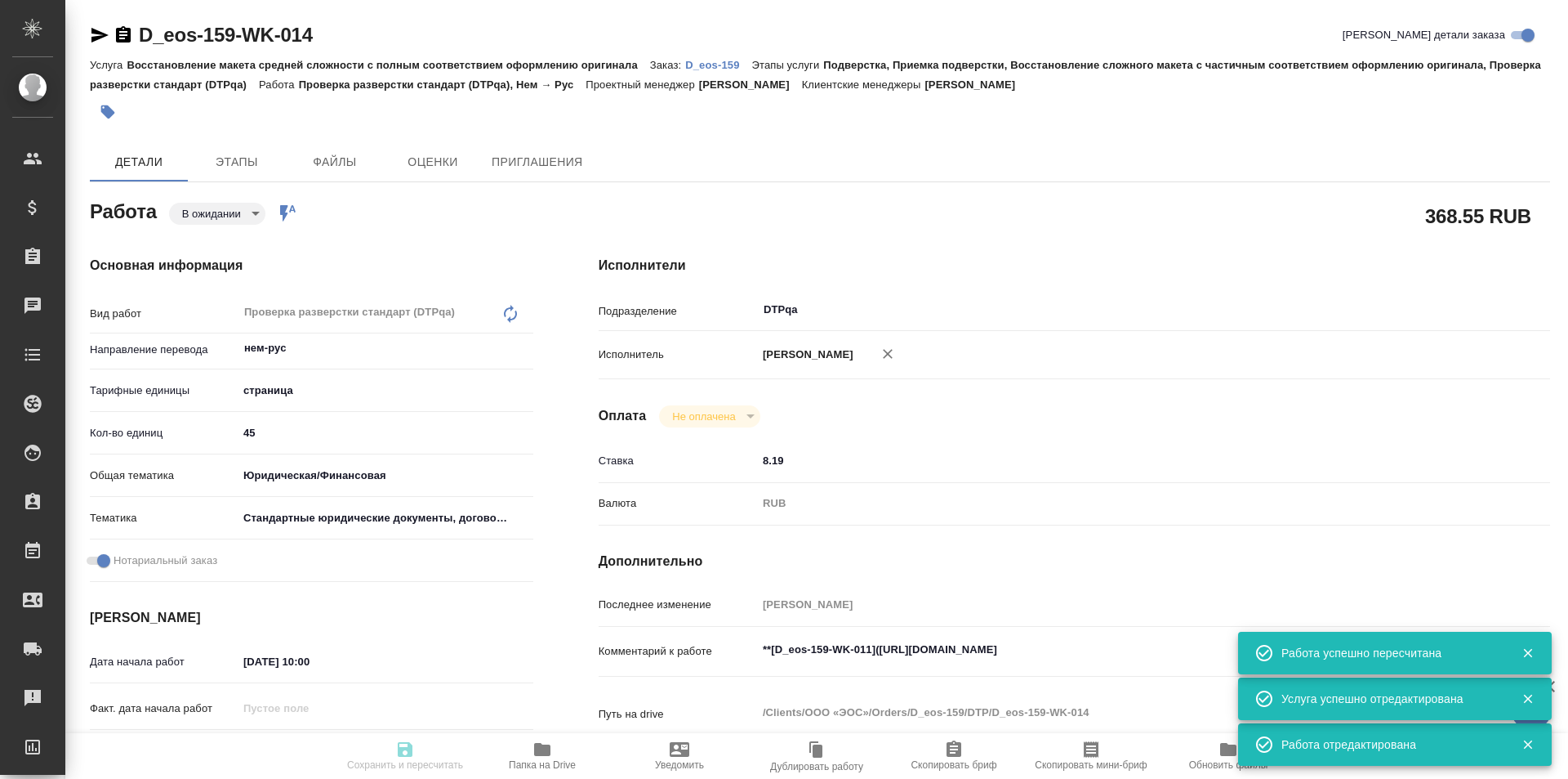
type input "45"
type input "yr-fn"
type input "5f647205b73bc97568ca66bf"
checkbox input "true"
type input "21.08.2025 10:00"
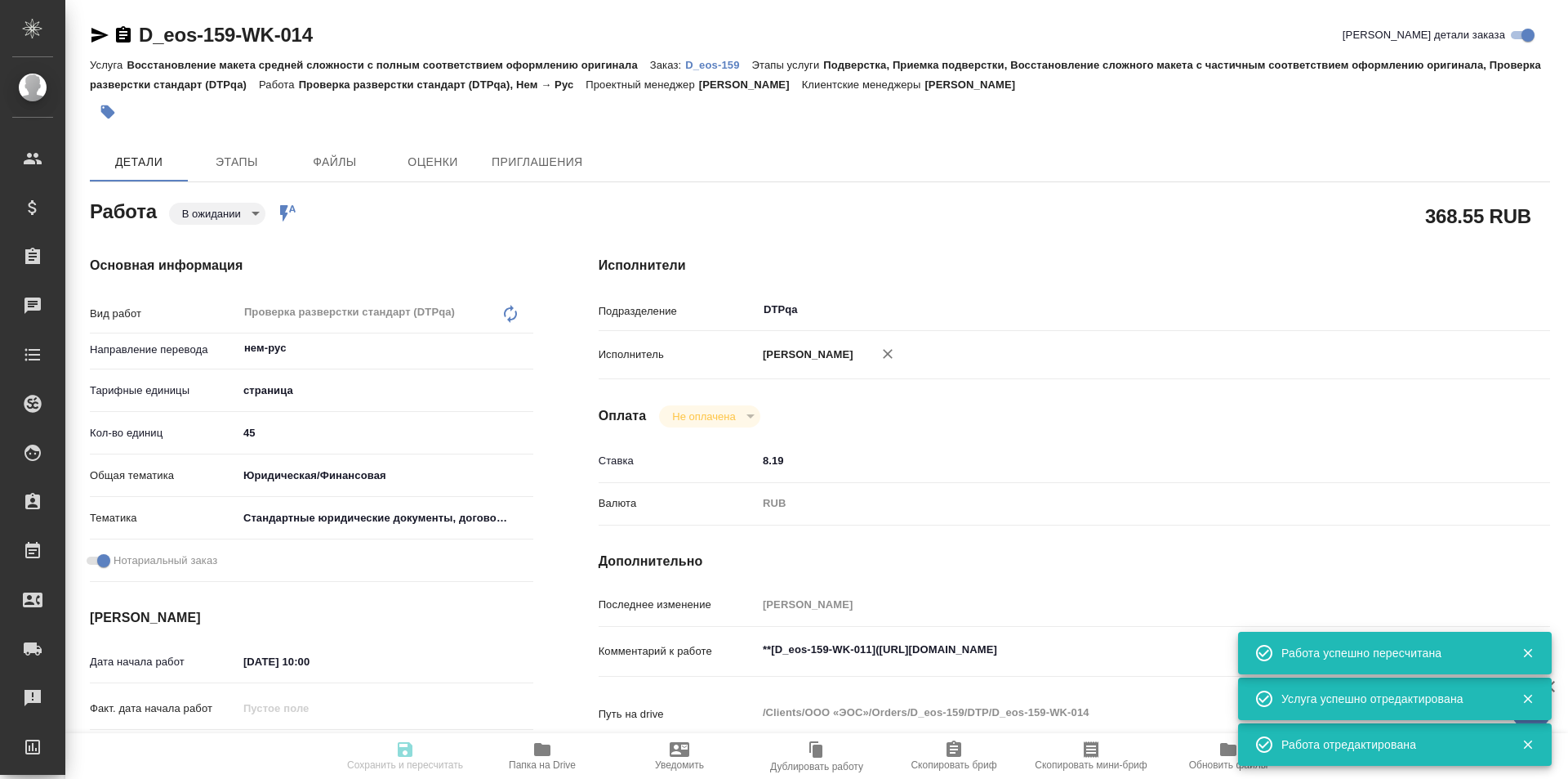
type input "21.08.2025 14:30"
type input "27.08.2025 15:00"
type input "DTPqa"
type input "notPayed"
type input "8.19"
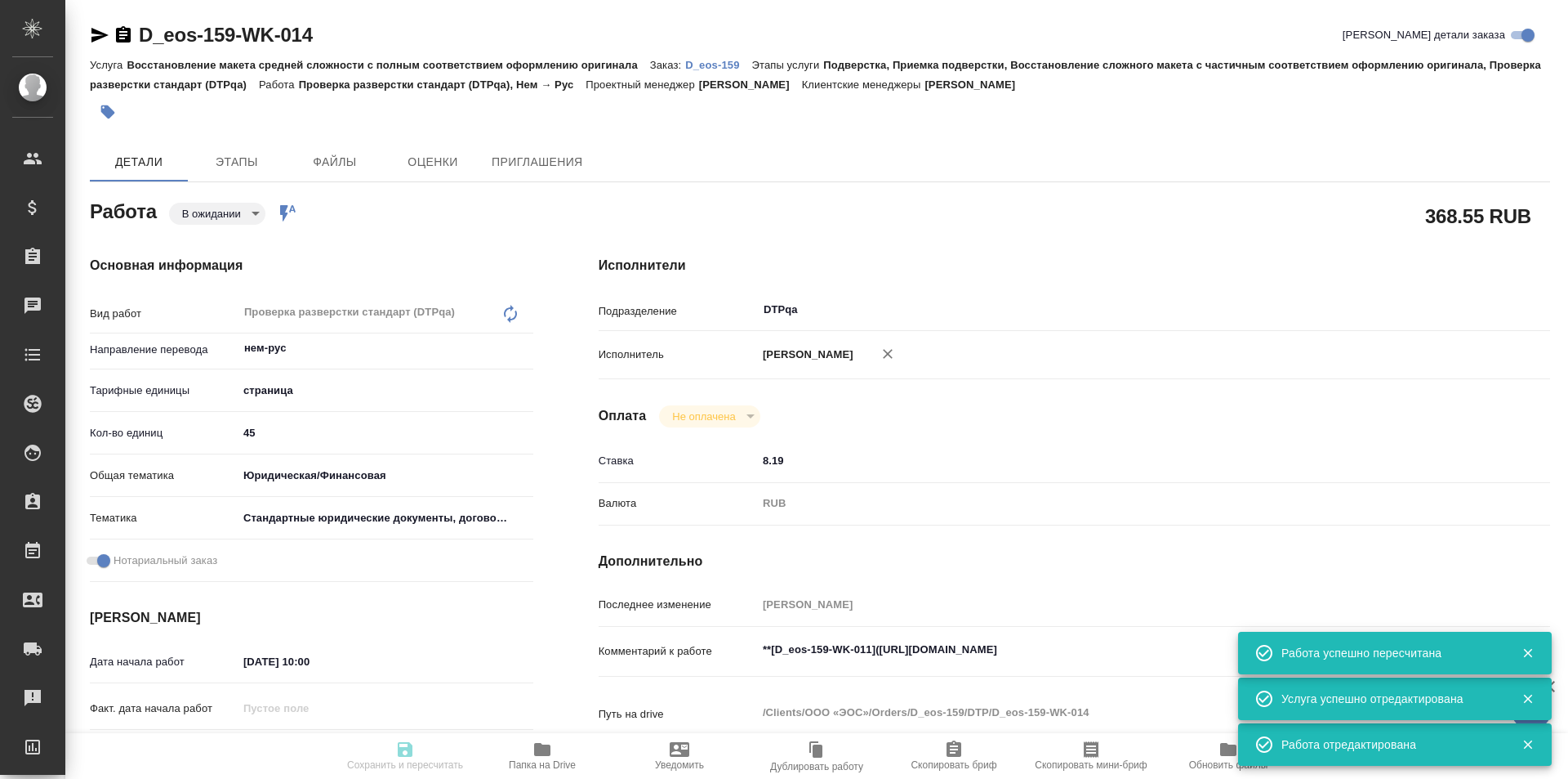
type input "RUB"
type input "[PERSON_NAME]"
type textarea "**[D_eos-159-WK-011](https://tera.awatera.com/Work/68a58898f6157be689488f0c/)**"
type textarea "x"
type textarea "/Clients/ООО «ЭОС»/Orders/D_eos-159/DTP/D_eos-159-WK-014"
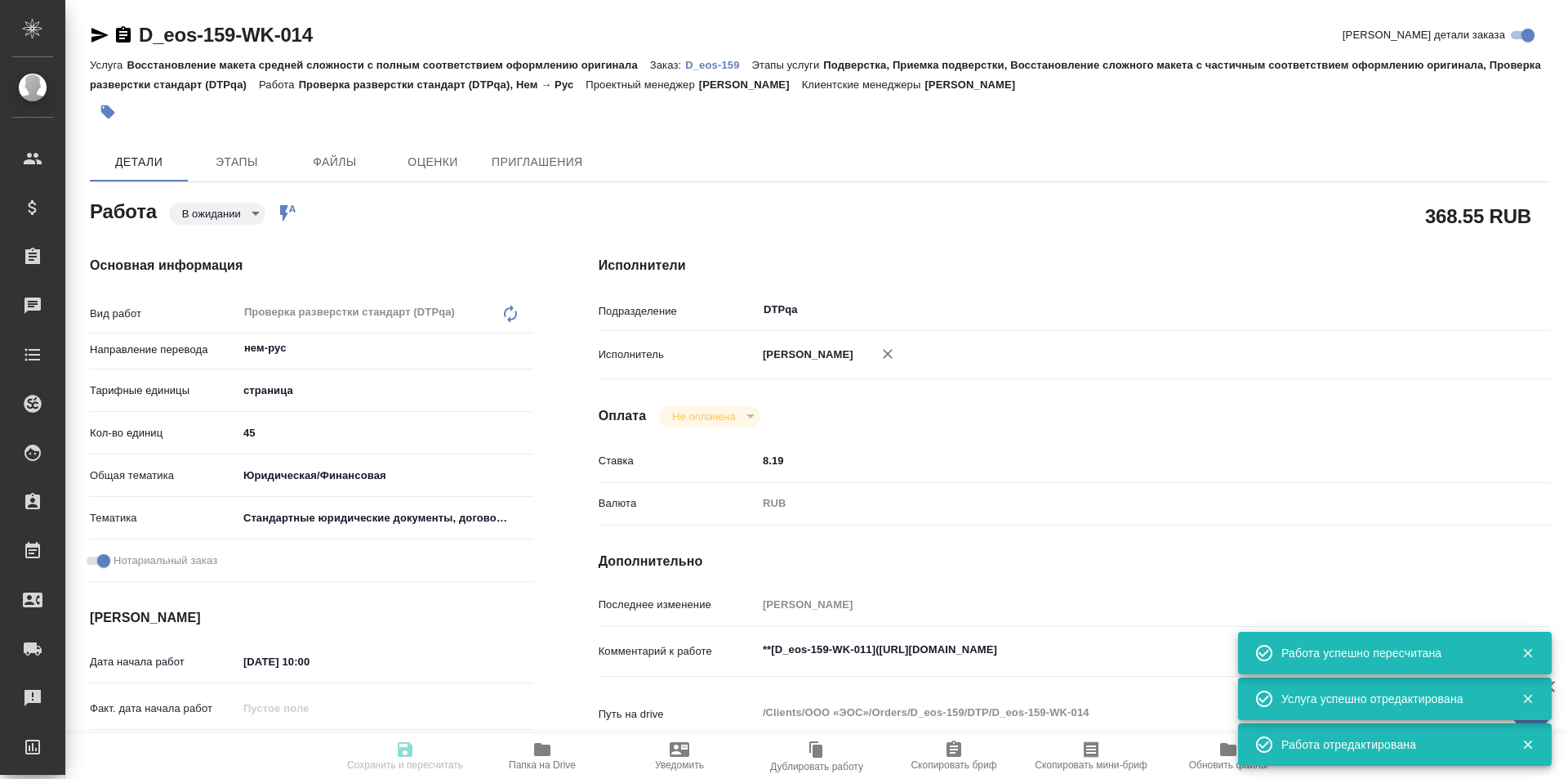
type textarea "x"
type input "D_eos-159"
type input "Восстановление макета средней сложности с полным соответствием оформлению ориги…"
type input "Подверстка, Приемка подверстки, Восстановление сложного макета с частичным соот…"
type input "Давыдова Елена"
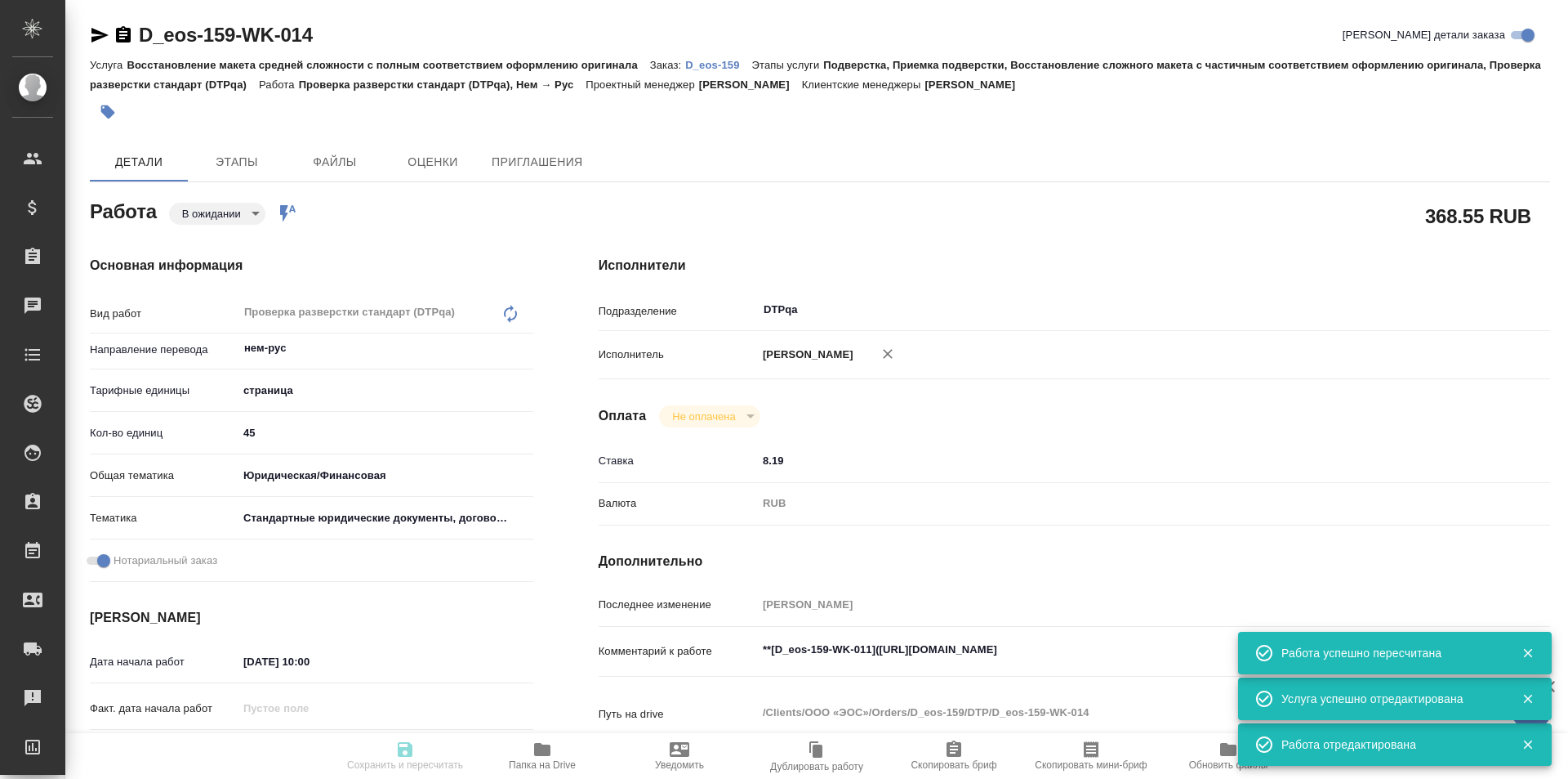
type input "[PERSON_NAME]"
type input "/Clients/ООО «ЭОС»/Orders/D_eos-159"
type input "https://drive.awatera.com/s/tF3PCkzF9GjQMrP"
type textarea "x"
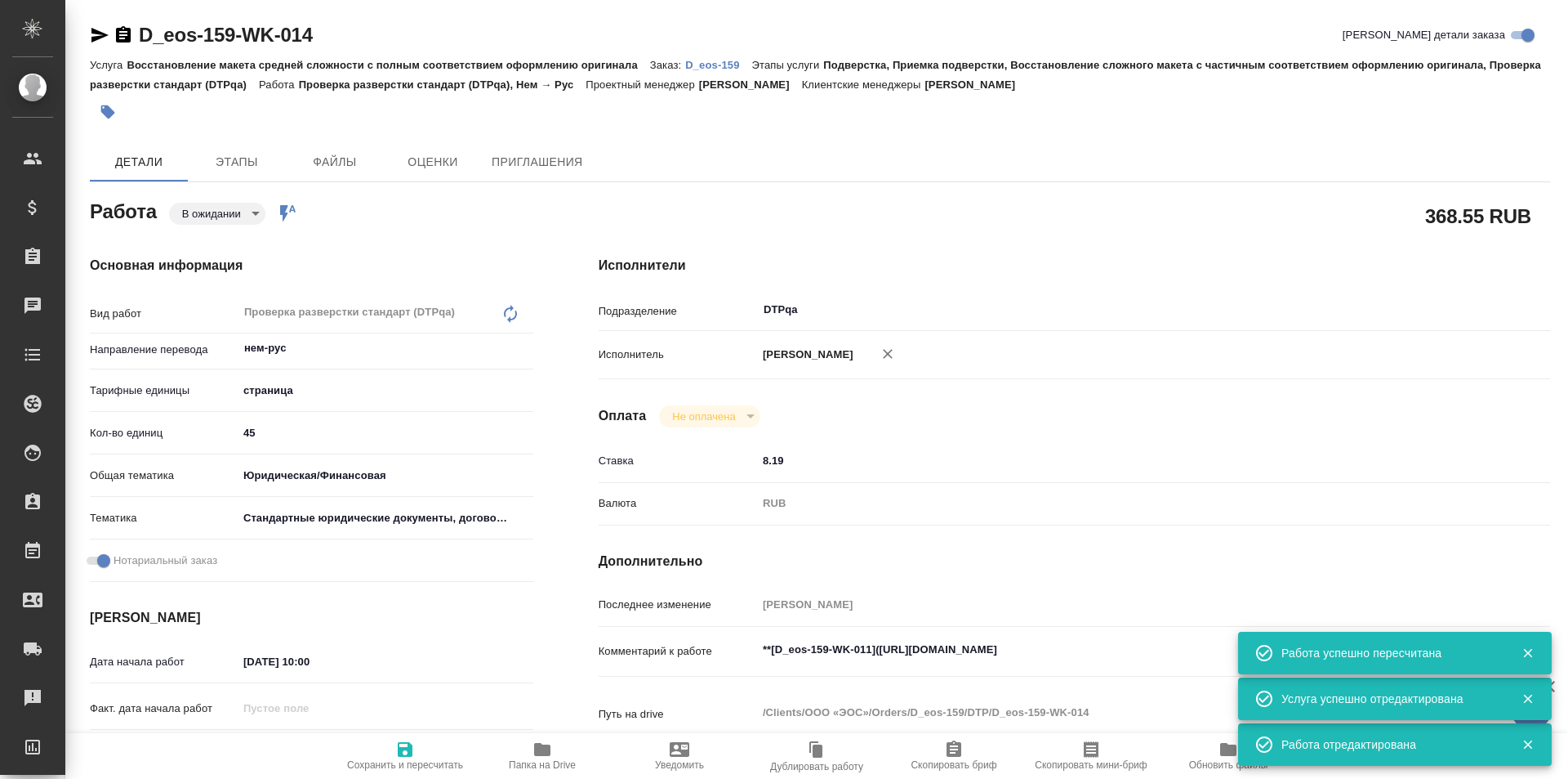
type textarea "x"
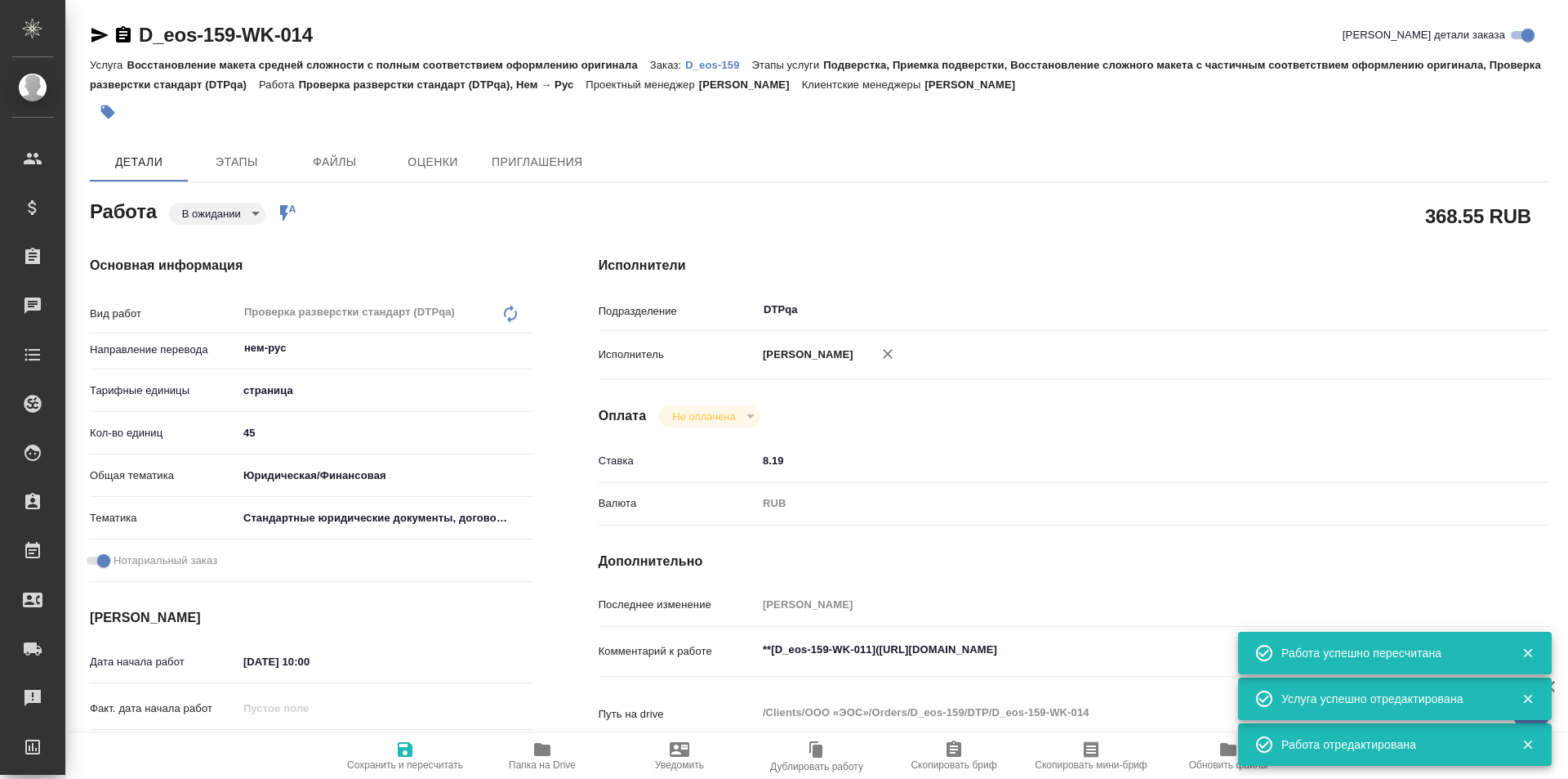
type textarea "x"
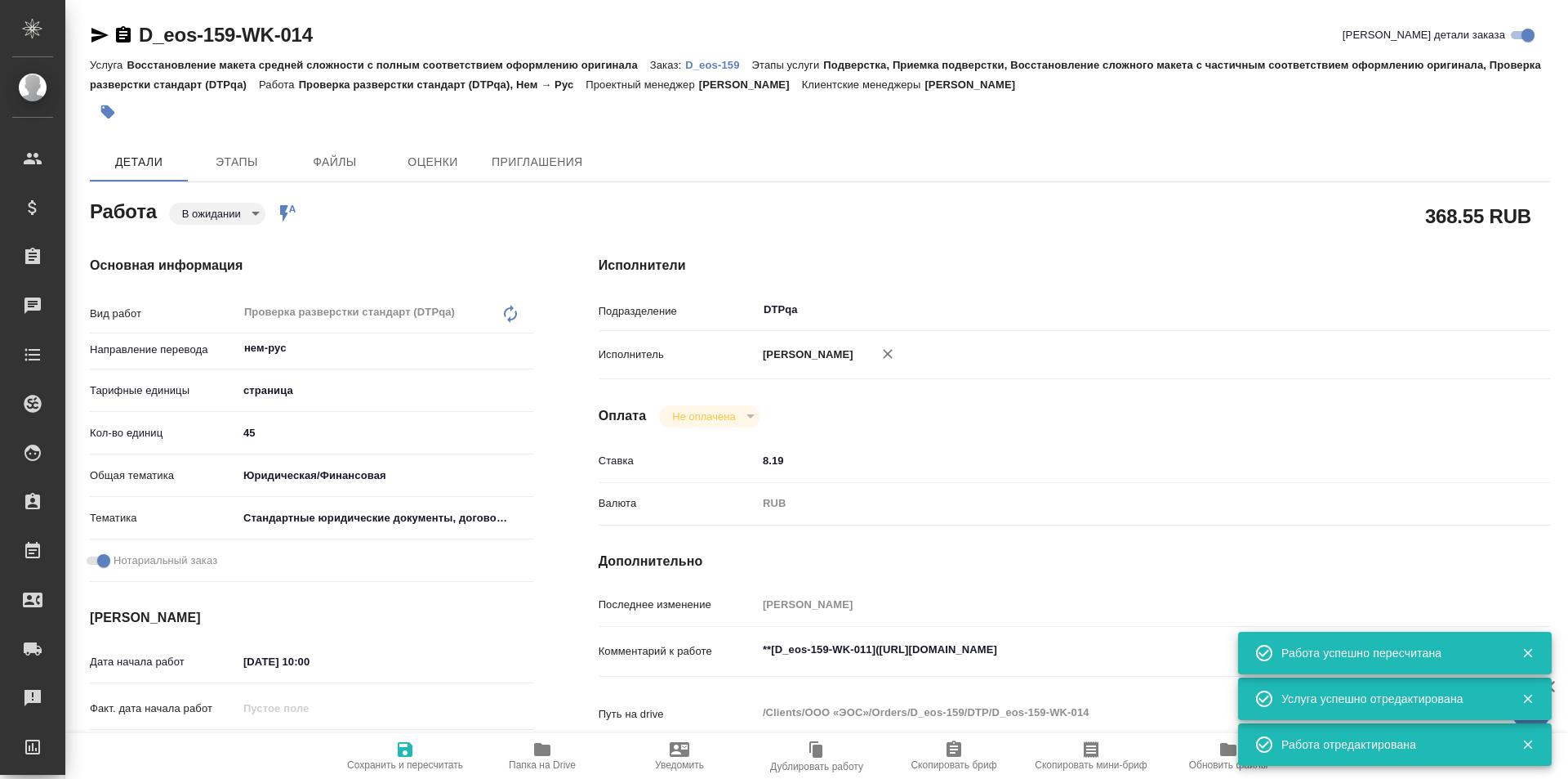
type textarea "x"
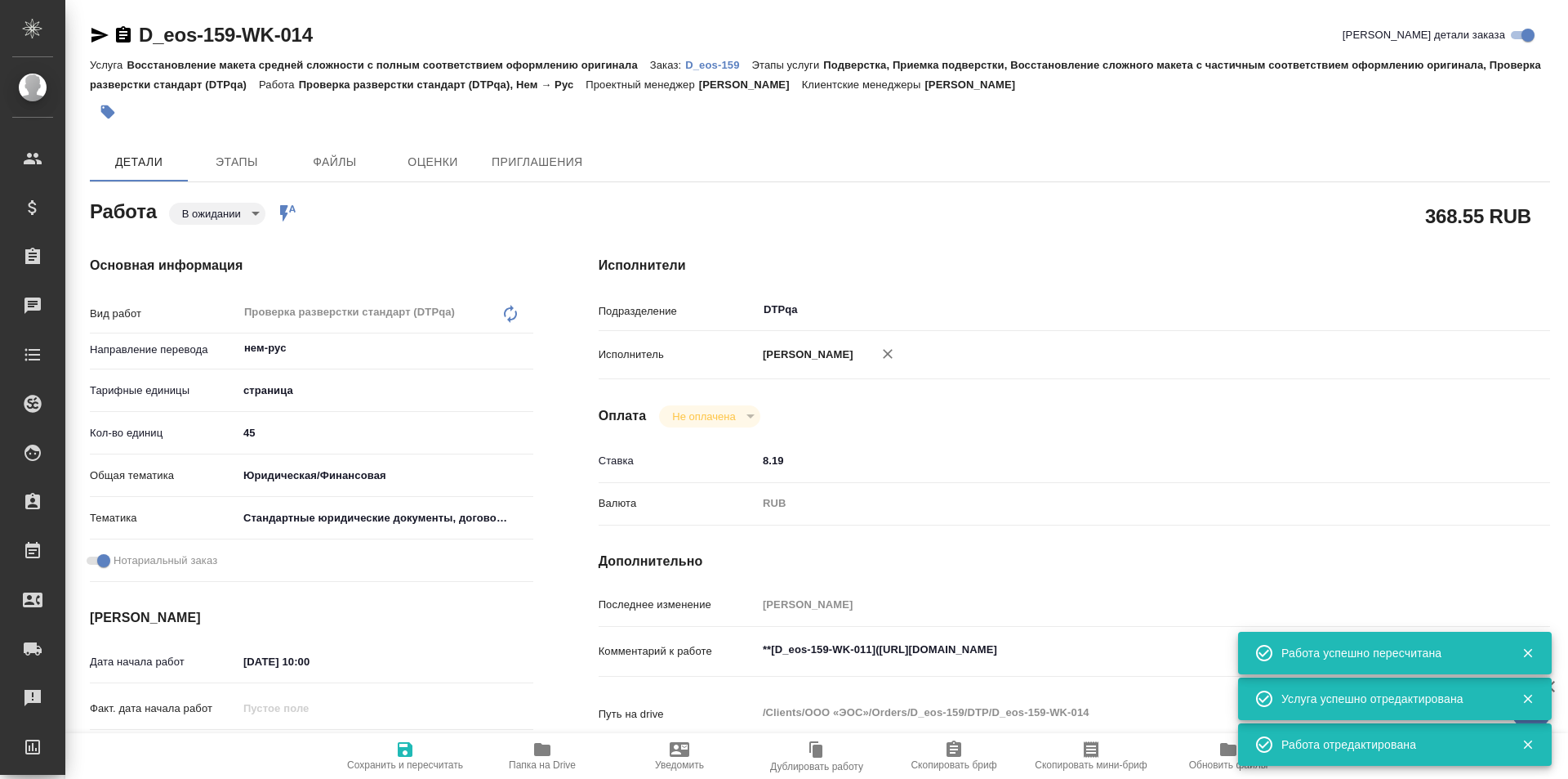
type textarea "x"
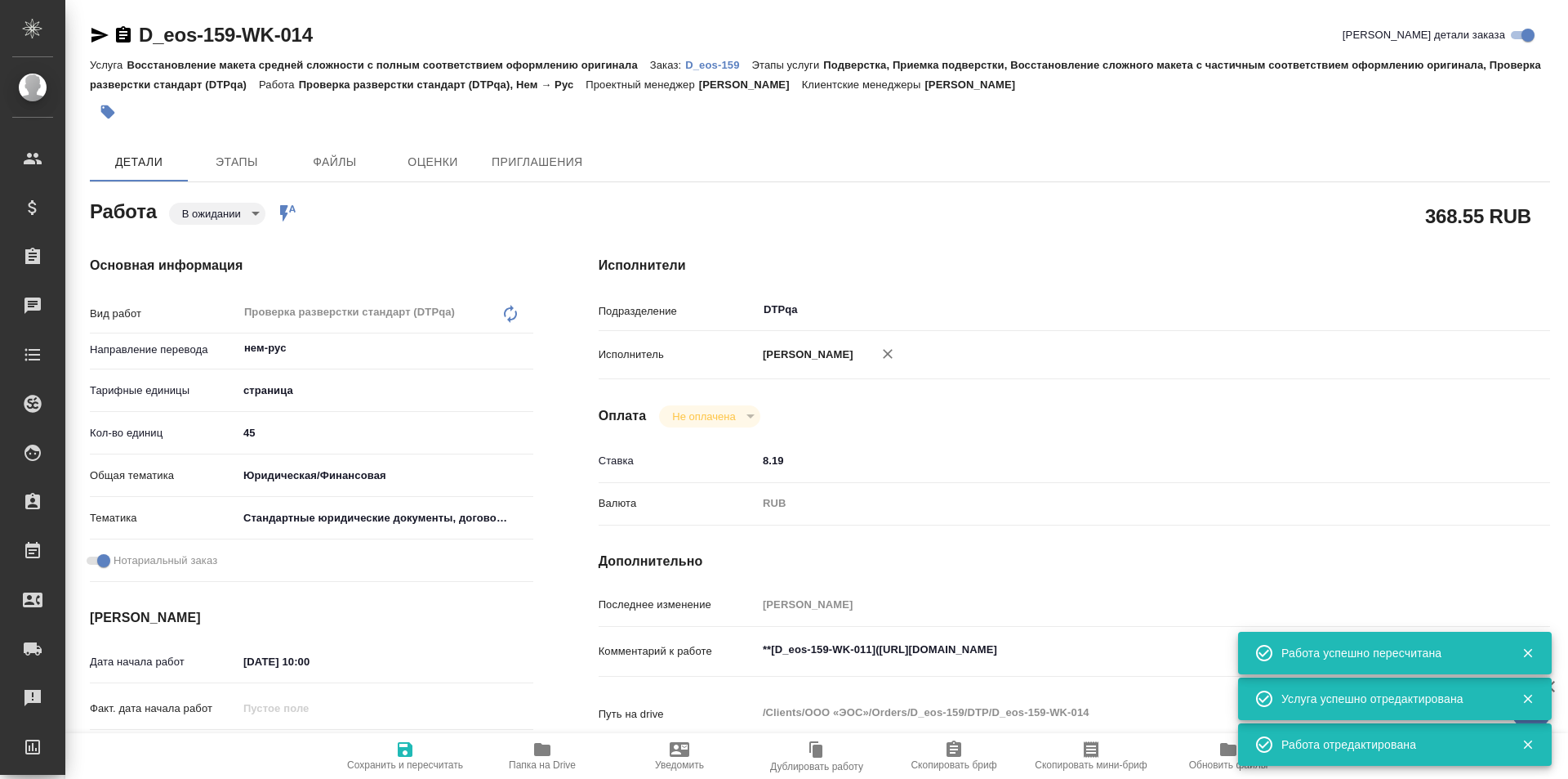
type textarea "x"
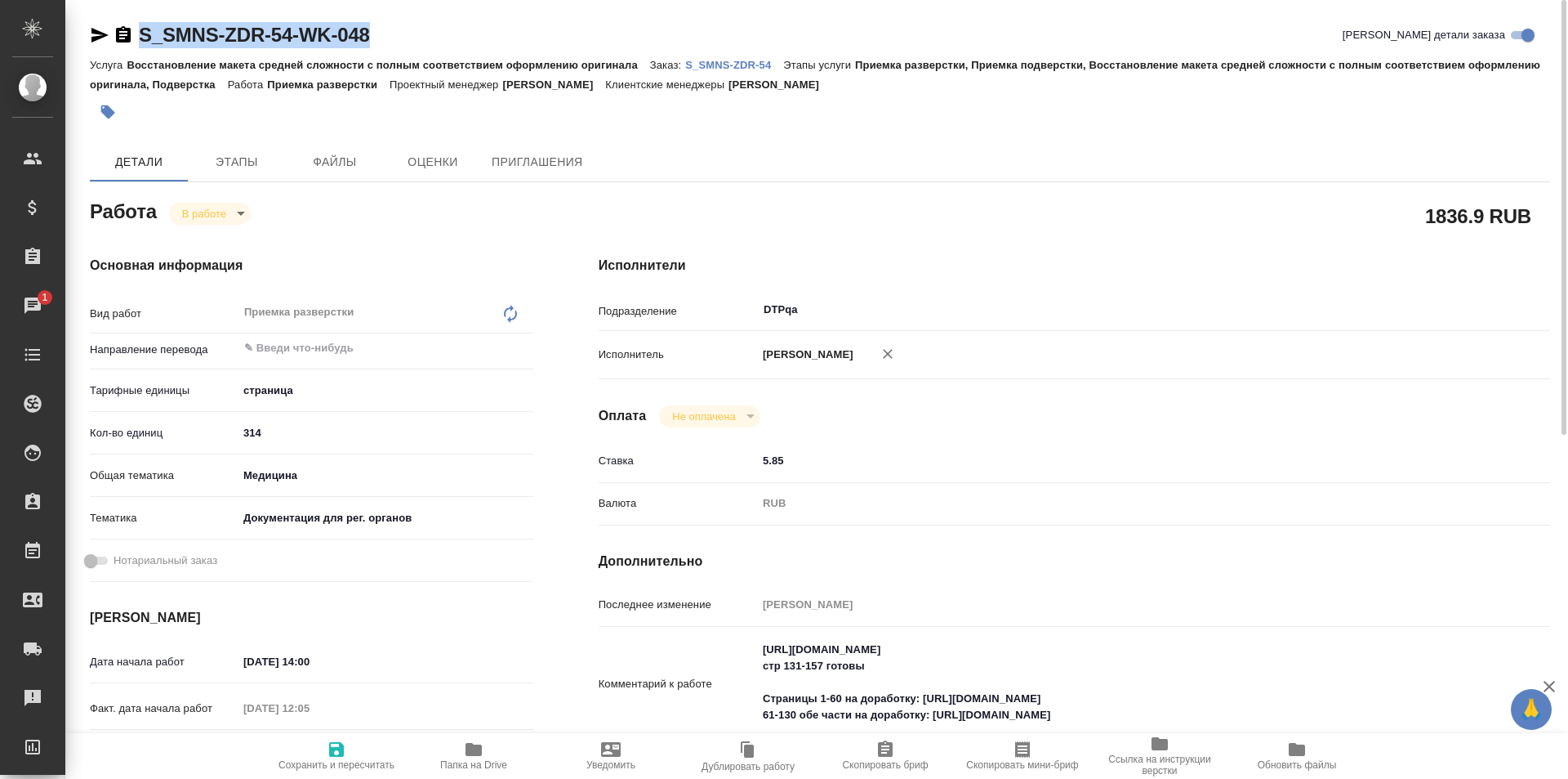
click at [478, 755] on icon "button" at bounding box center [474, 749] width 17 height 13
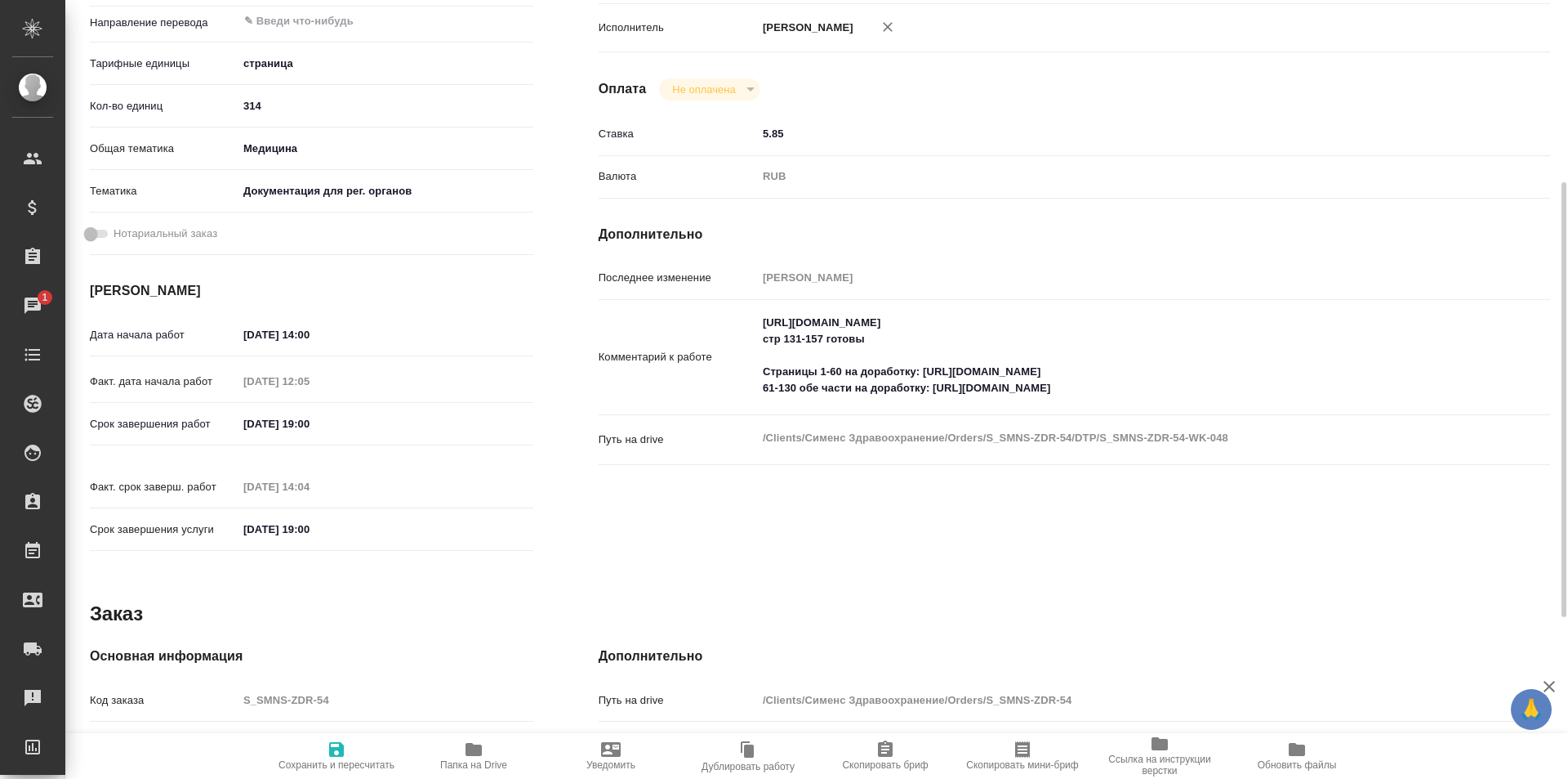
click at [1139, 383] on textarea "https://tera.awatera.com/Work/688b8b76baa25bca90ddcb14/details стр 131-157 гото…" at bounding box center [1114, 355] width 714 height 93
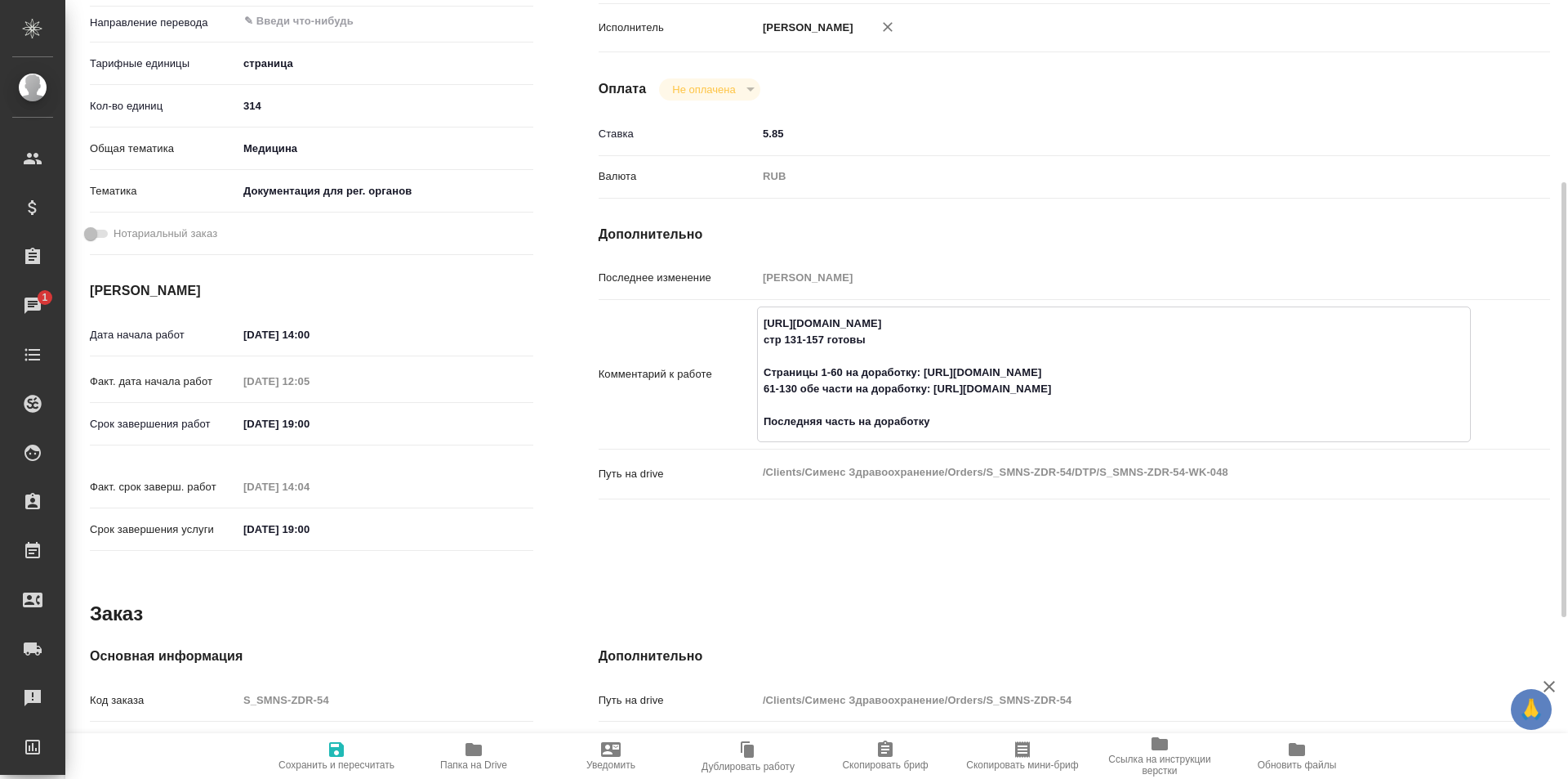
type textarea "https://tera.awatera.com/Work/688b8b76baa25bca90ddcb14/details стр 131-157 гото…"
click at [338, 751] on icon "button" at bounding box center [337, 749] width 19 height 19
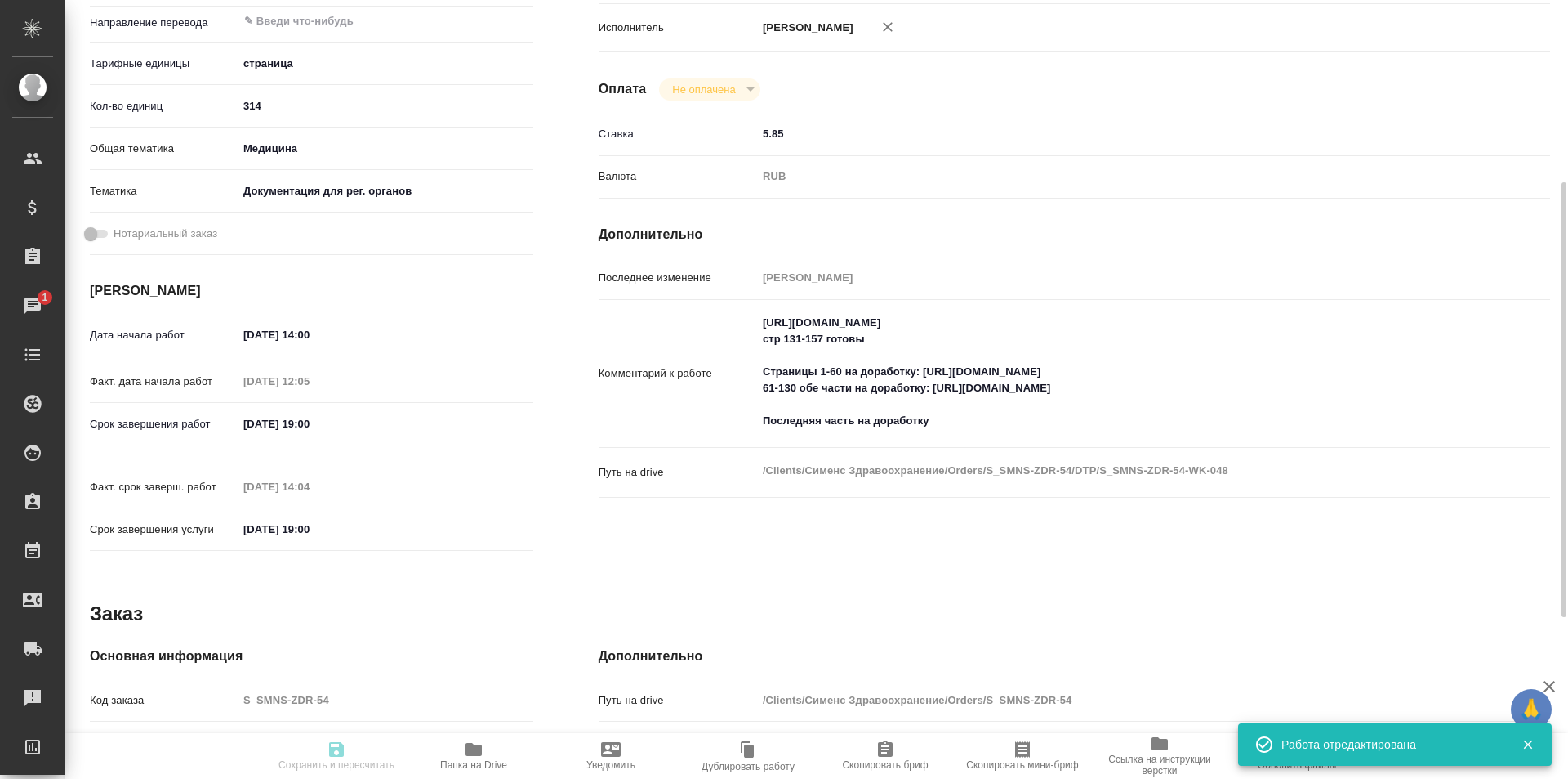
type input "inProgress"
type input "5a8b1489cc6b4906c91bfdb2"
type input "314"
type input "med"
type input "5f647205b73bc97568ca66c6"
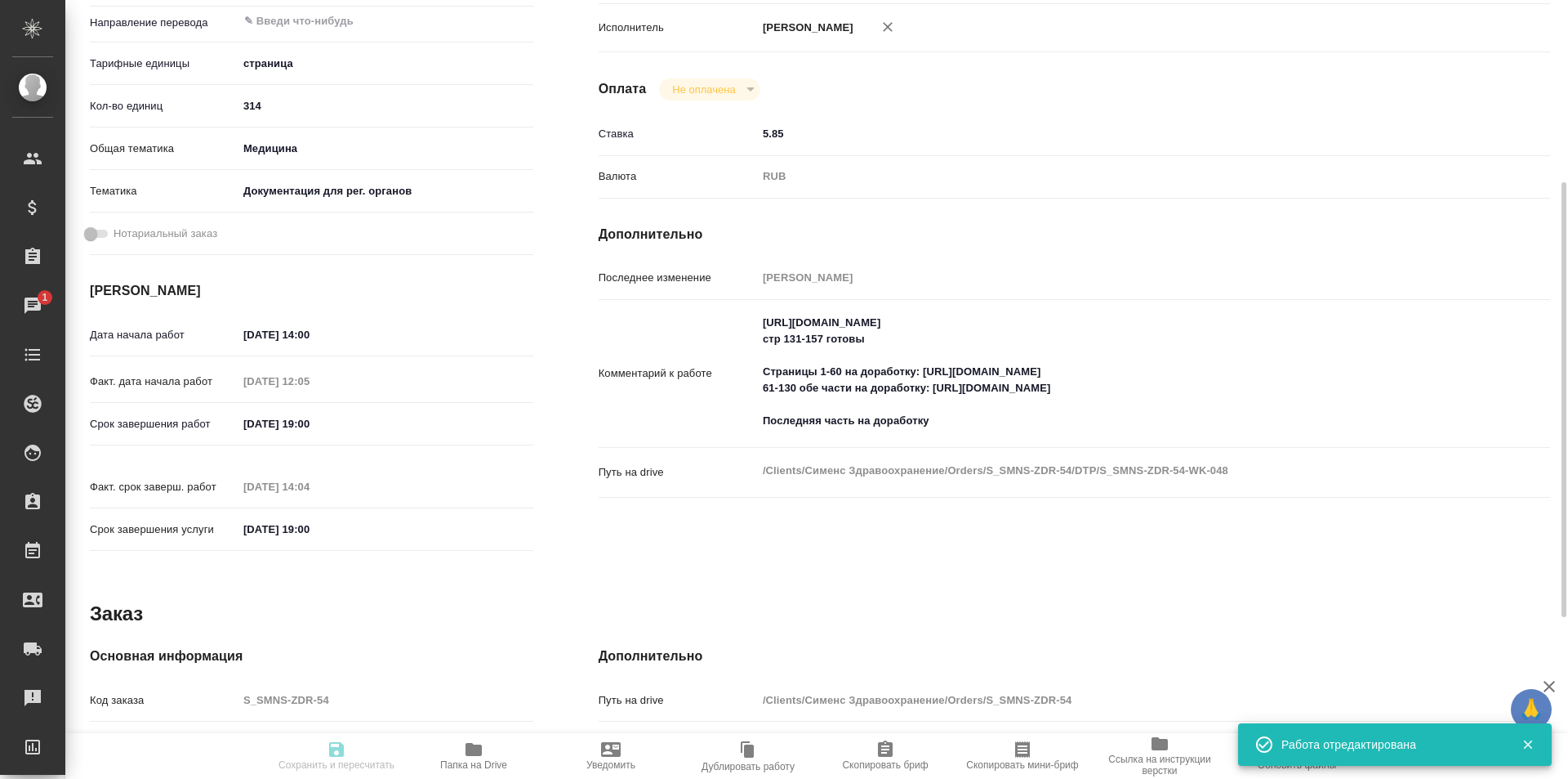
type input "18.08.2025 14:00"
type input "12.08.2025 12:05"
type input "20.08.2025 19:00"
type input "12.08.2025 14:04"
type input "01.11.2025 19:00"
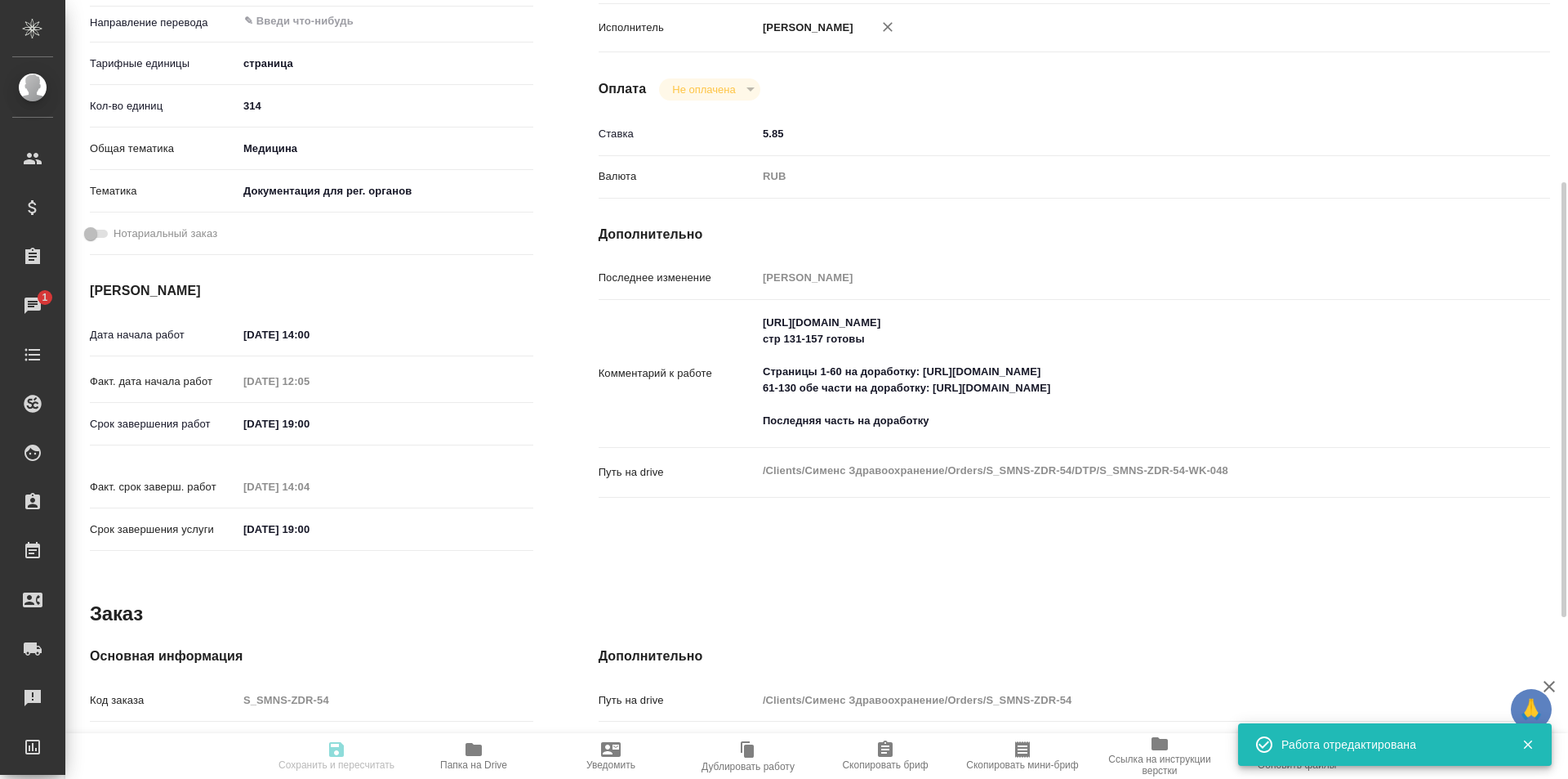
type input "DTPqa"
type input "notPayed"
type input "5.85"
type input "RUB"
type input "[PERSON_NAME]"
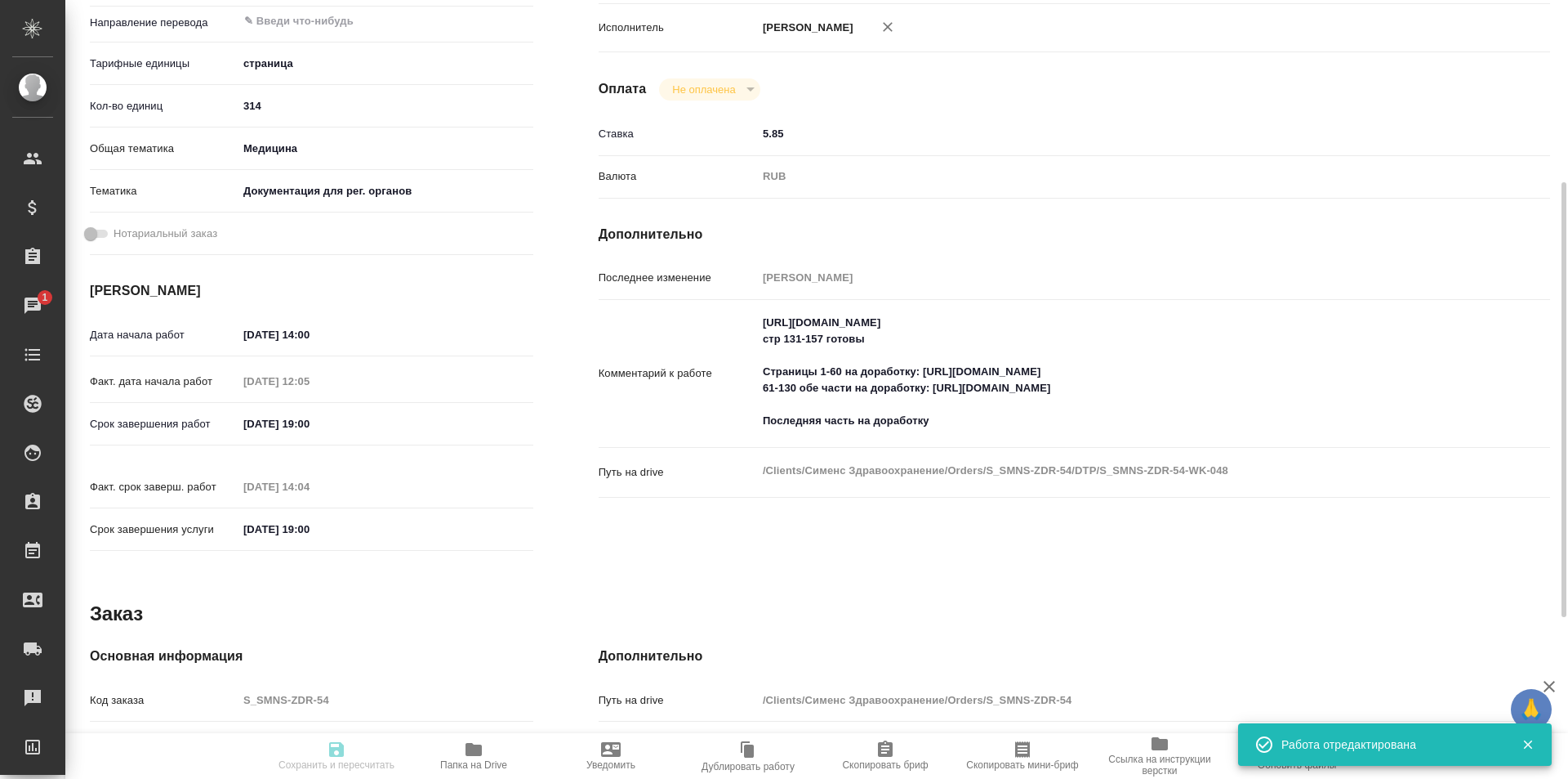
type input "S_SMNS-ZDR-54"
type input "СЗЦБ-016371"
type input "Восстановление макета средней сложности с полным соответствием оформлению ориги…"
type input "Приемка разверстки, Приемка подверстки, Восстановление макета средней сложности…"
type input "Никифорова Валерия"
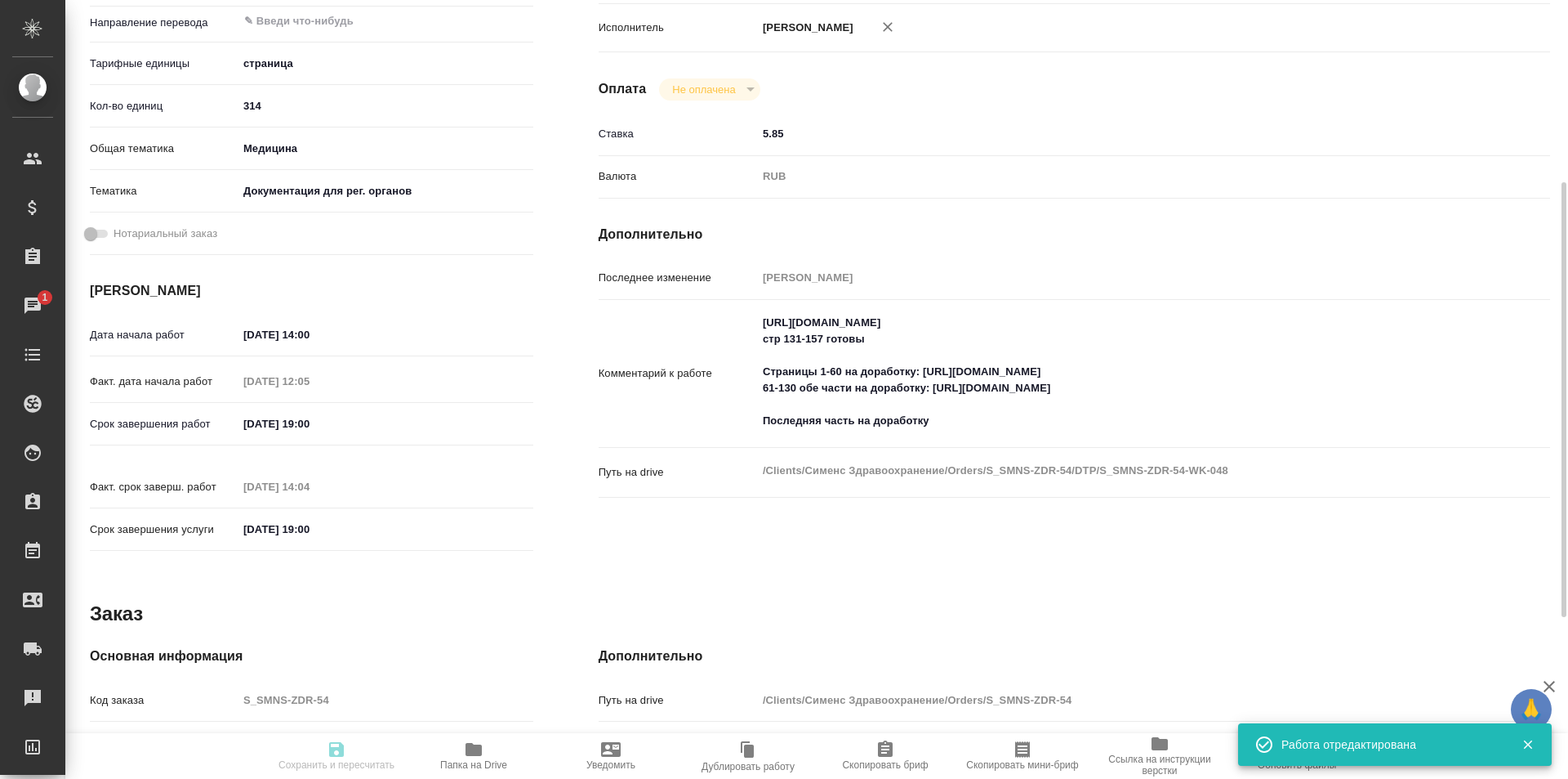
type input "[PERSON_NAME]"
type input "/Clients/Сименс Здравоохранение/Orders/S_SMNS-ZDR-54"
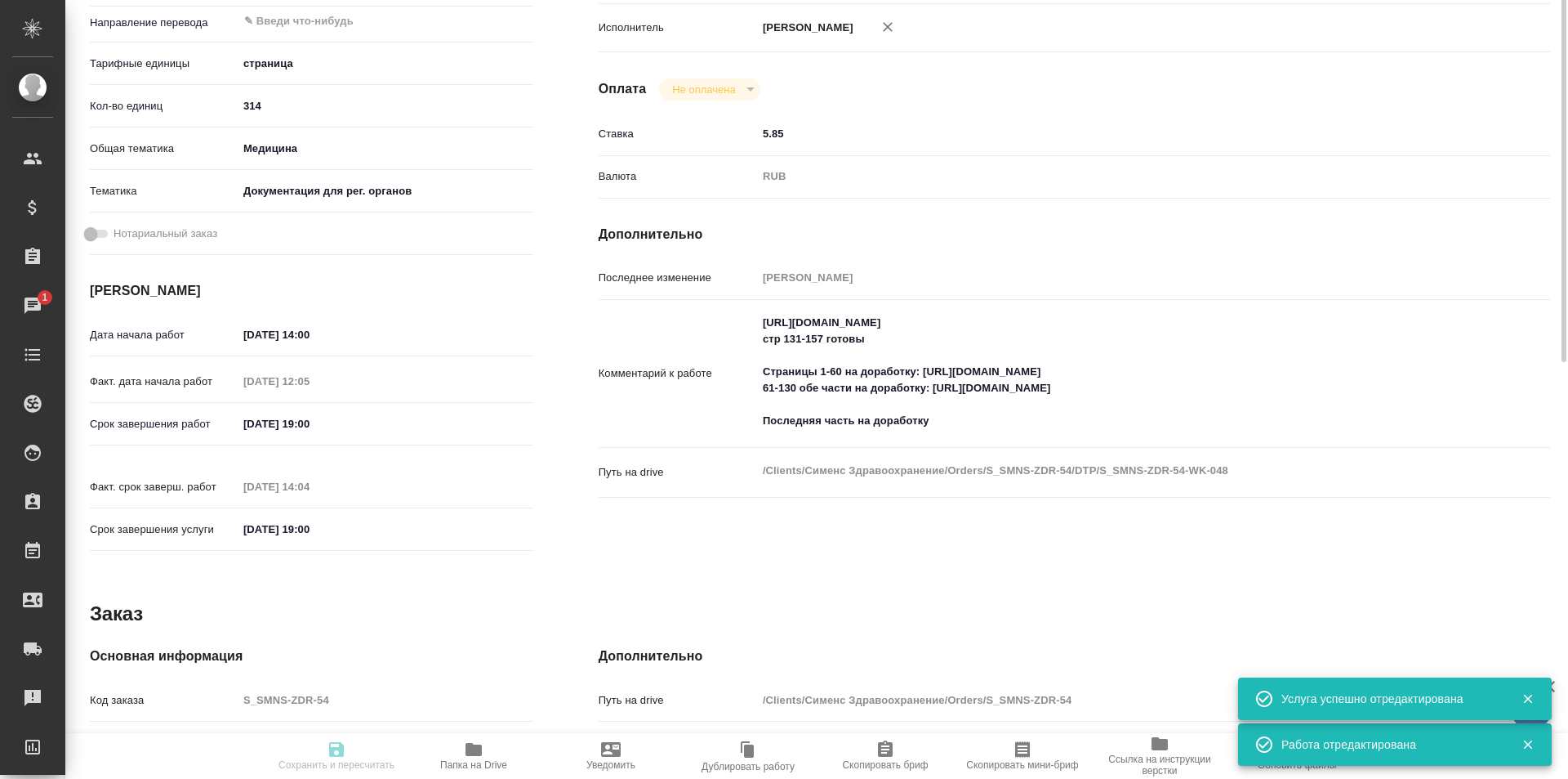
scroll to position [0, 0]
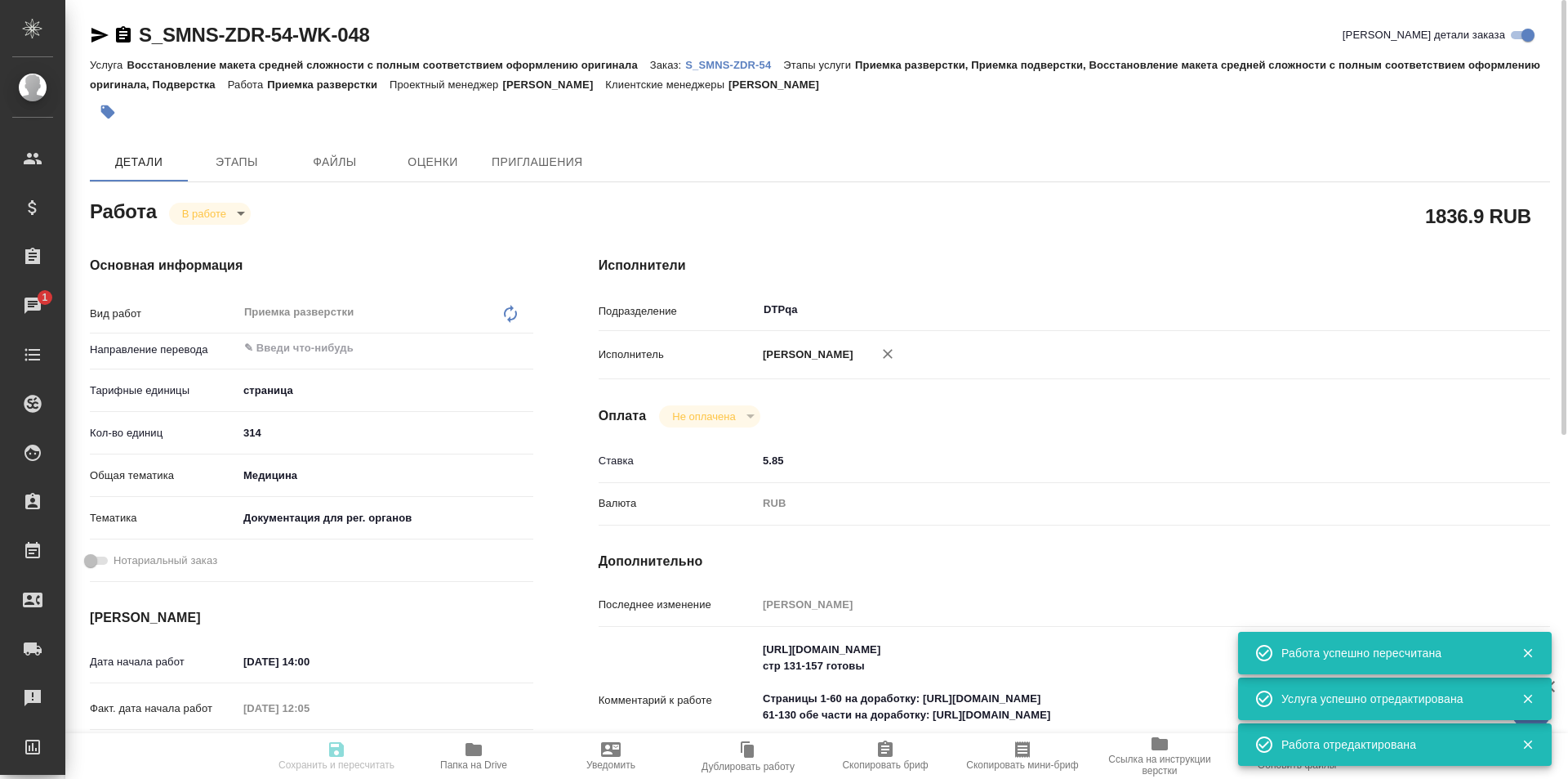
type input "inProgress"
type input "5a8b1489cc6b4906c91bfdb2"
type input "314"
type input "med"
type input "5f647205b73bc97568ca66c6"
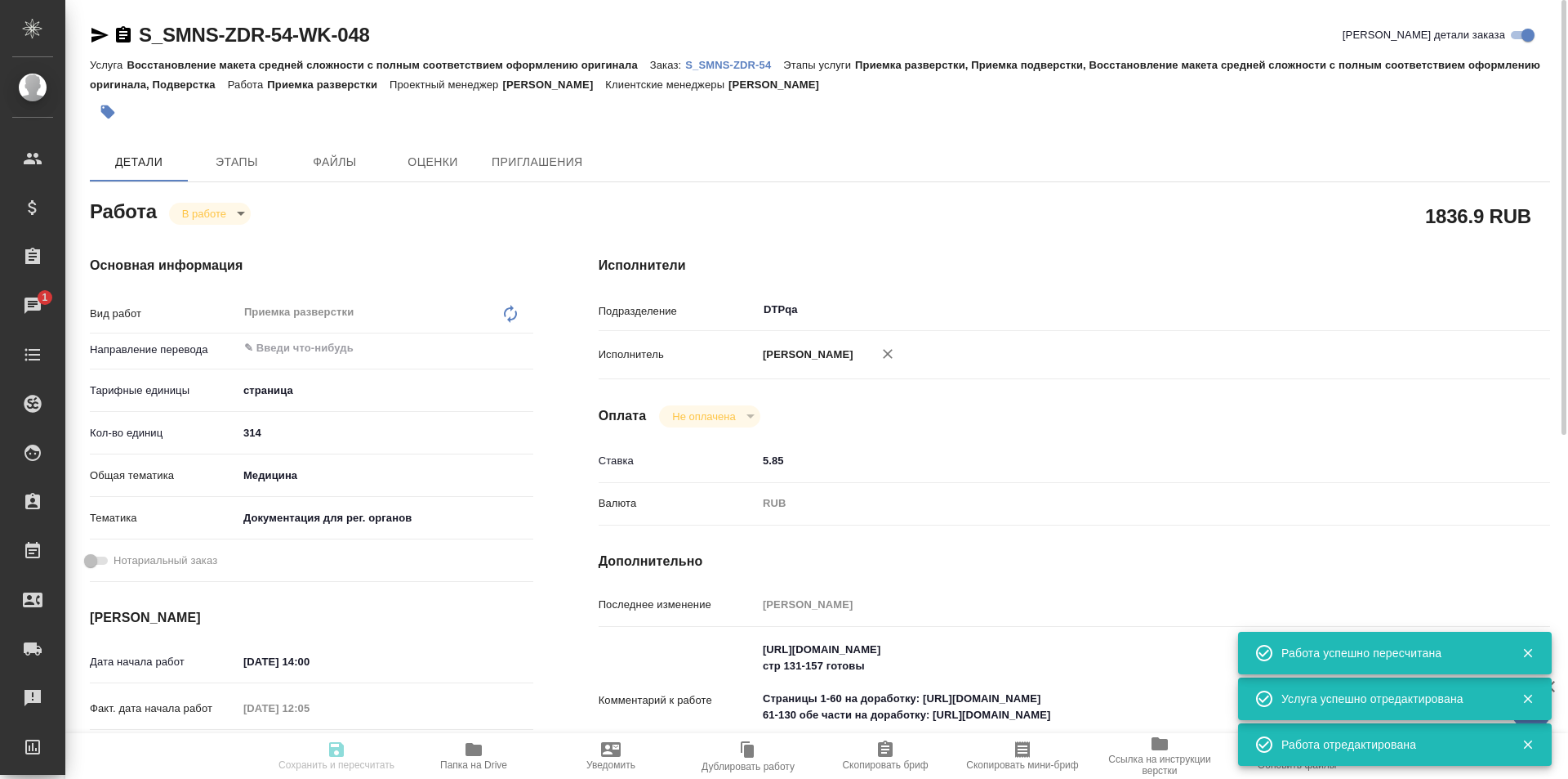
type input "18.08.2025 14:00"
type input "12.08.2025 12:05"
type input "[DATE] 19:00"
type input "12.08.2025 14:04"
type input "01.11.2025 19:00"
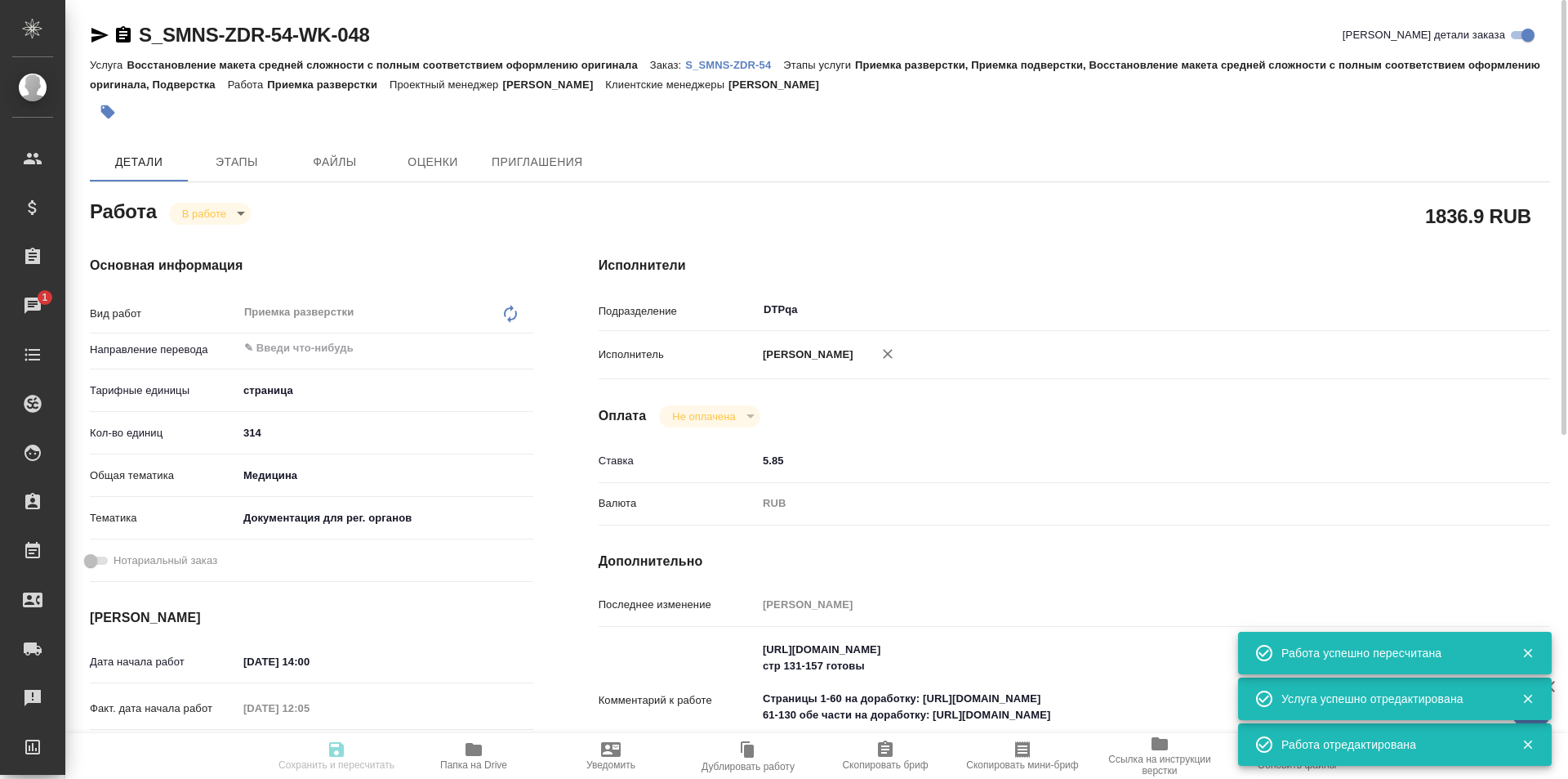
type input "DTPqa"
type input "notPayed"
type input "5.85"
type input "RUB"
type input "[PERSON_NAME]"
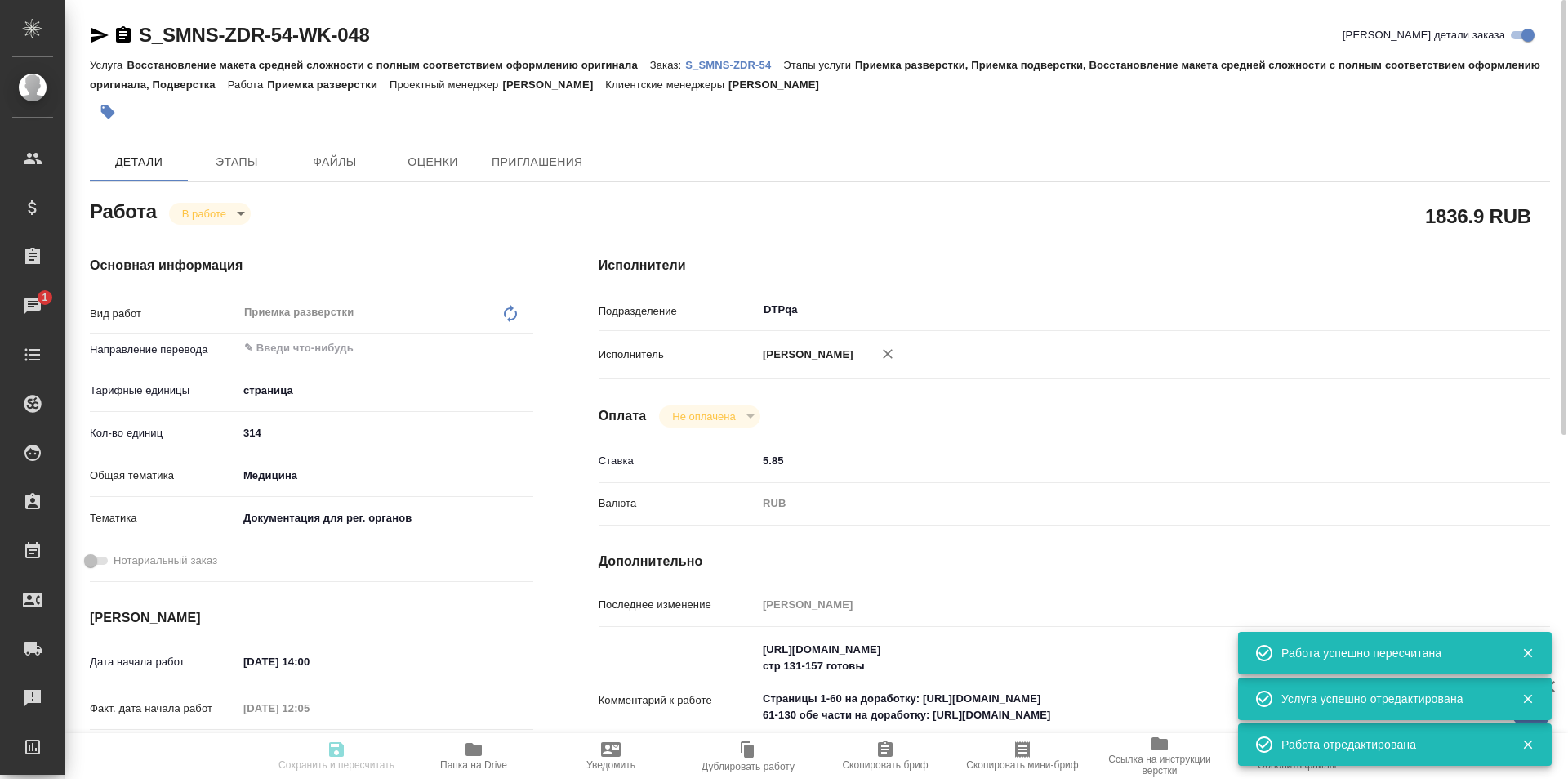
type input "S_SMNS-ZDR-54"
type input "СЗЦБ-016371"
type input "Восстановление макета средней сложности с полным соответствием оформлению ориги…"
type input "Приемка разверстки, Приемка подверстки, Восстановление макета средней сложности…"
type input "Никифорова Валерия"
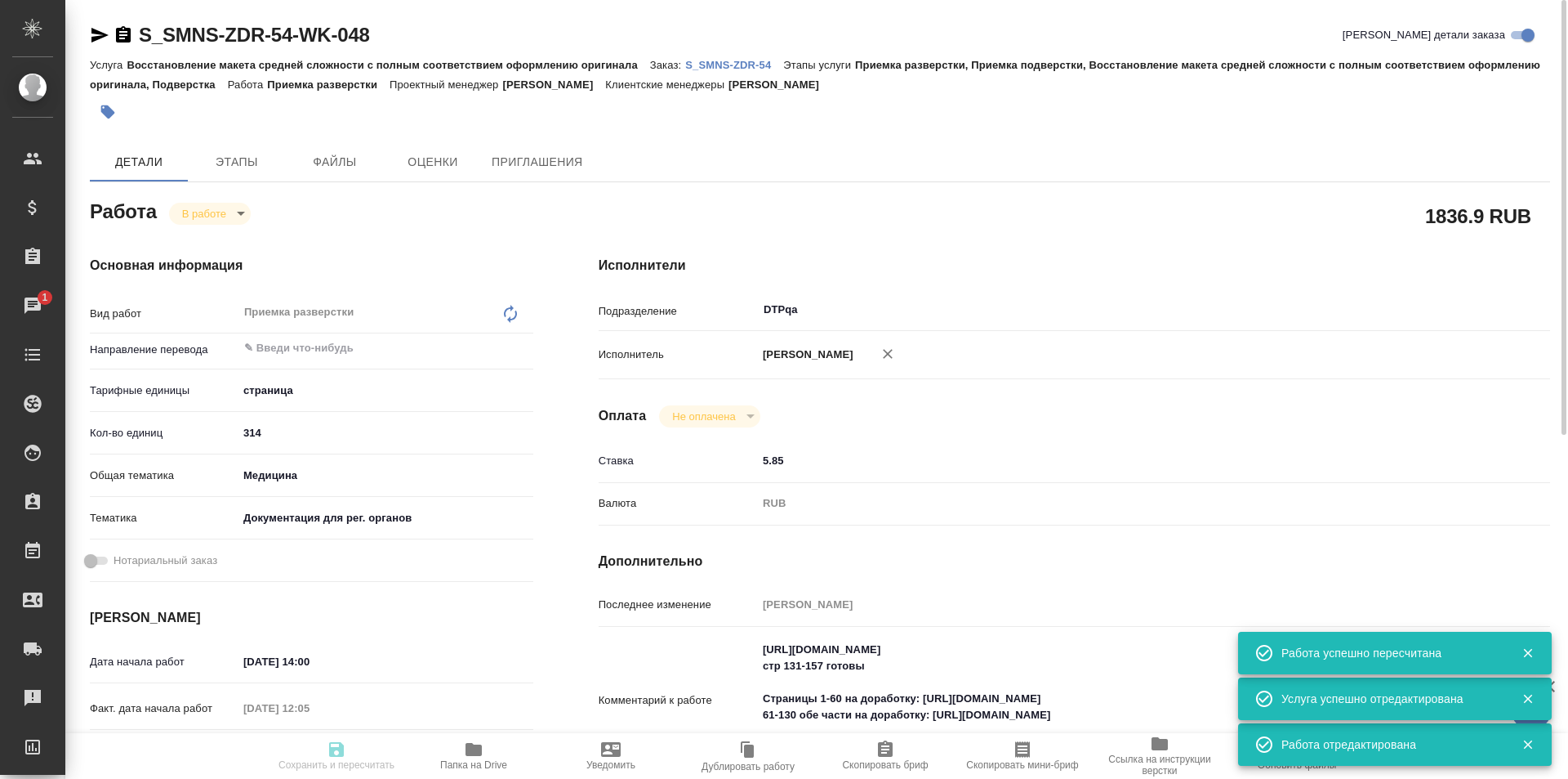
type input "[PERSON_NAME]"
type input "/Clients/Сименс Здравоохранение/Orders/S_SMNS-ZDR-54"
click at [220, 212] on body "🙏 .cls-1 fill:#fff; AWATERA Ismagilova Diana Клиенты Спецификации Заказы 1 Чаты…" at bounding box center [784, 390] width 1568 height 779
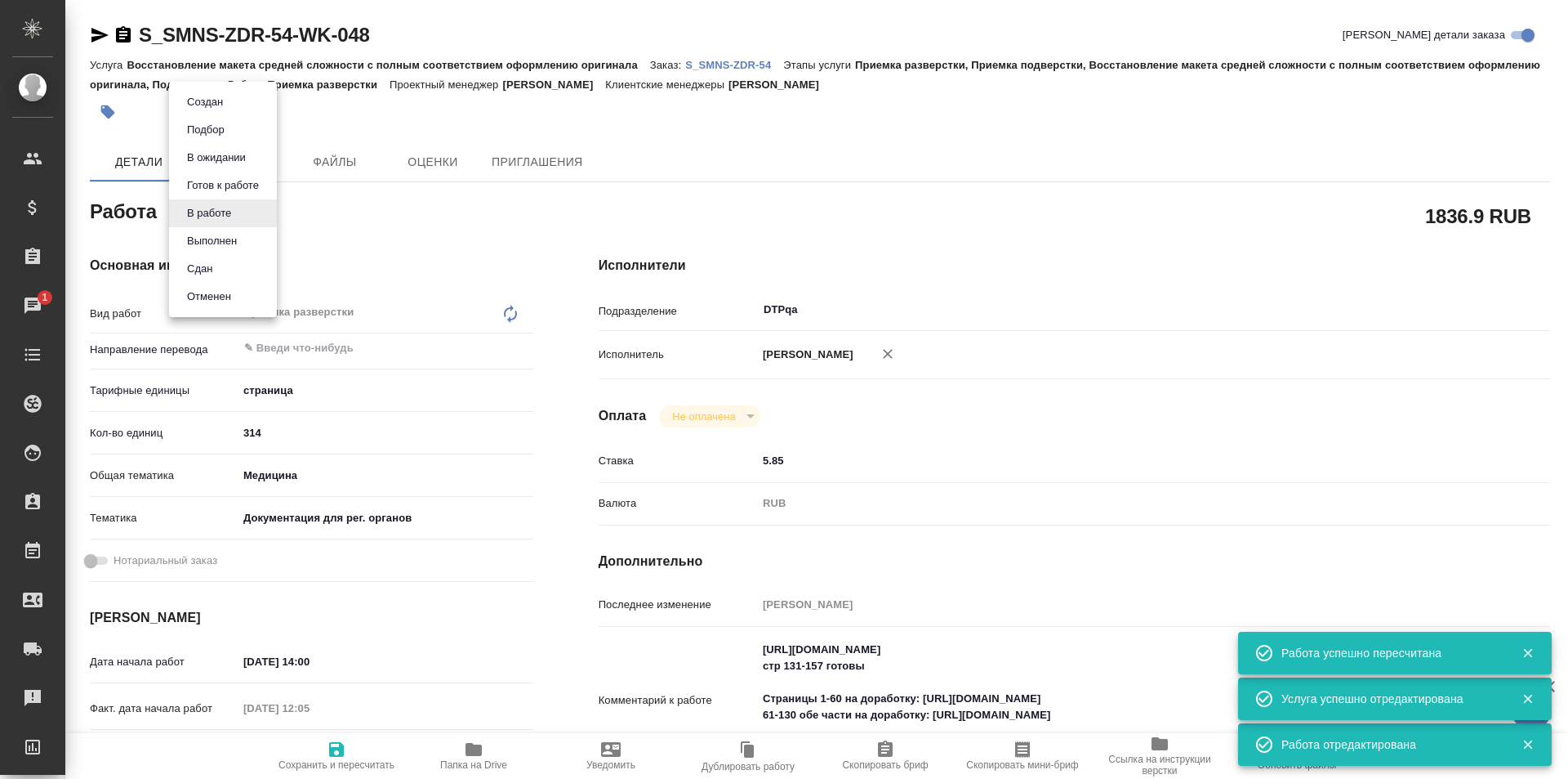
click at [217, 111] on button "Выполнен" at bounding box center [205, 102] width 46 height 18
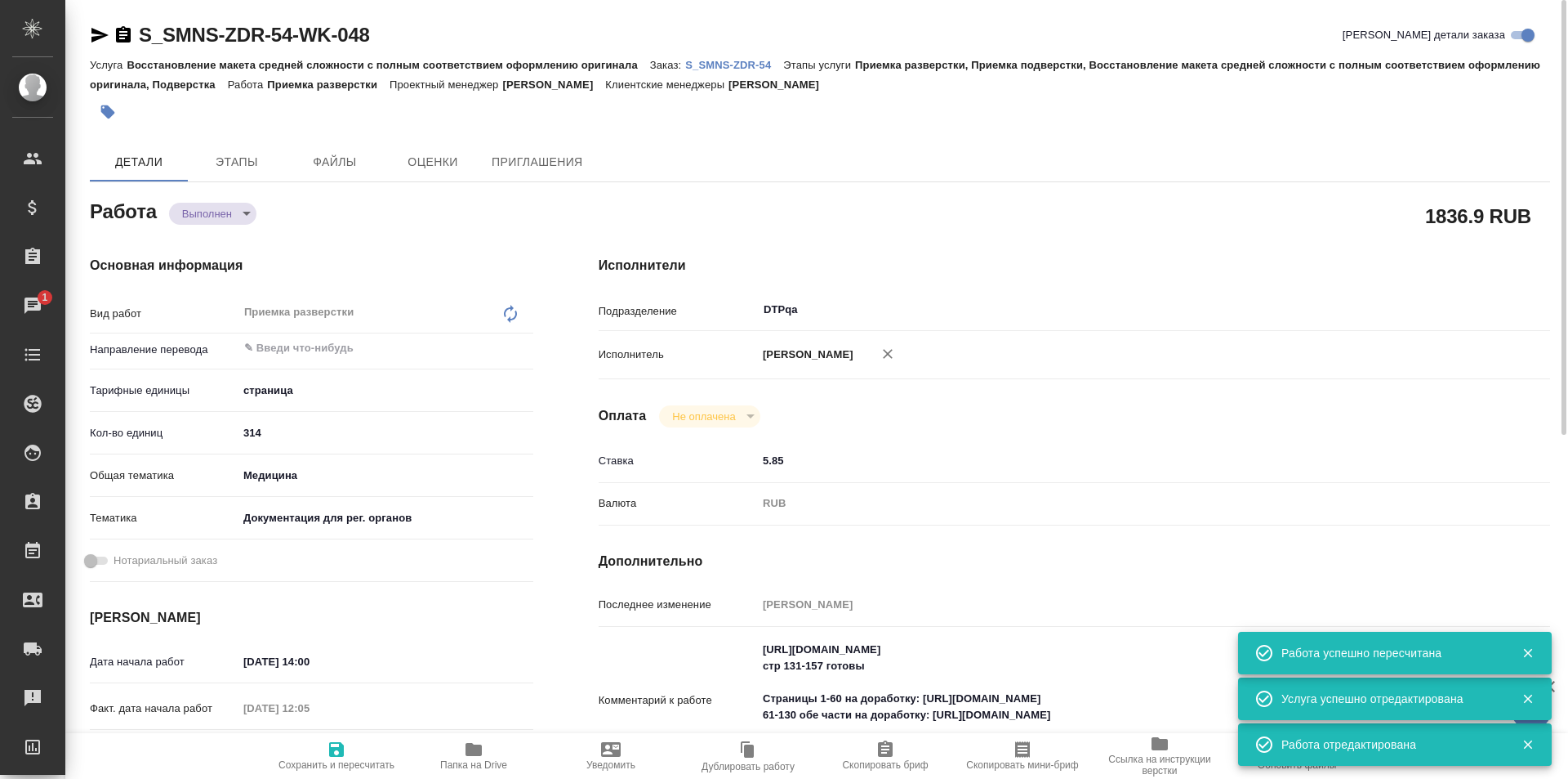
type textarea "x"
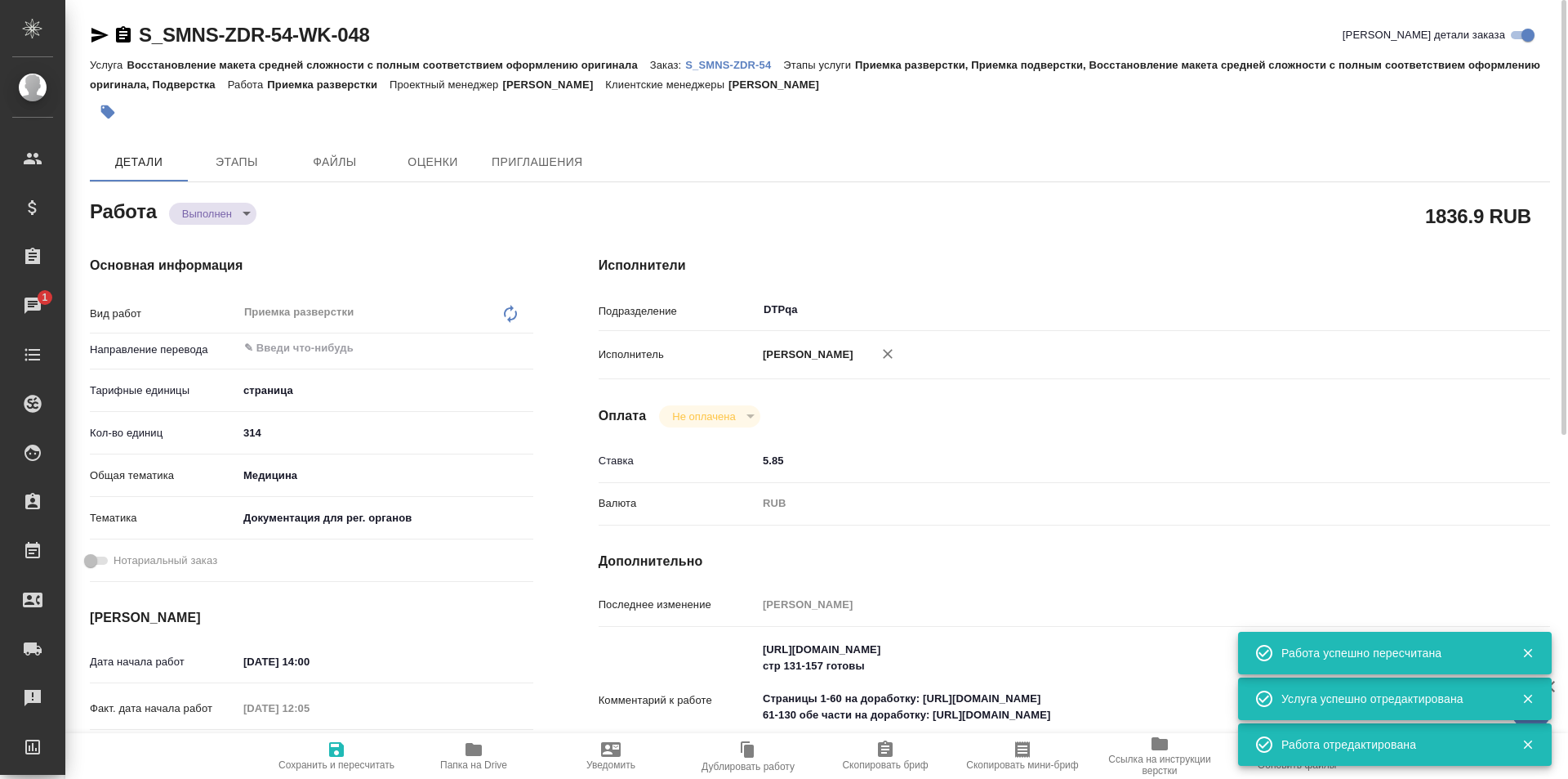
type textarea "x"
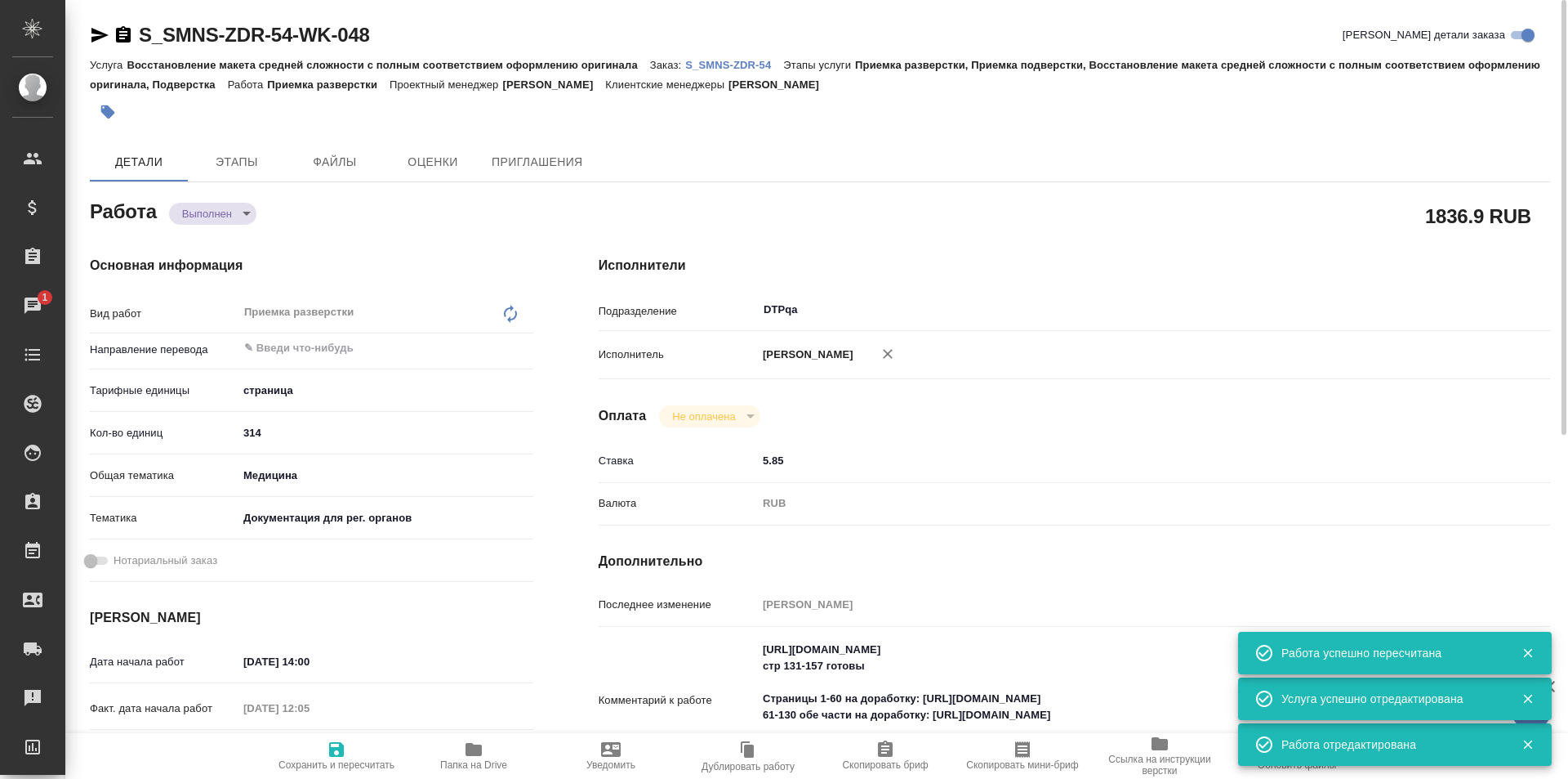
type textarea "x"
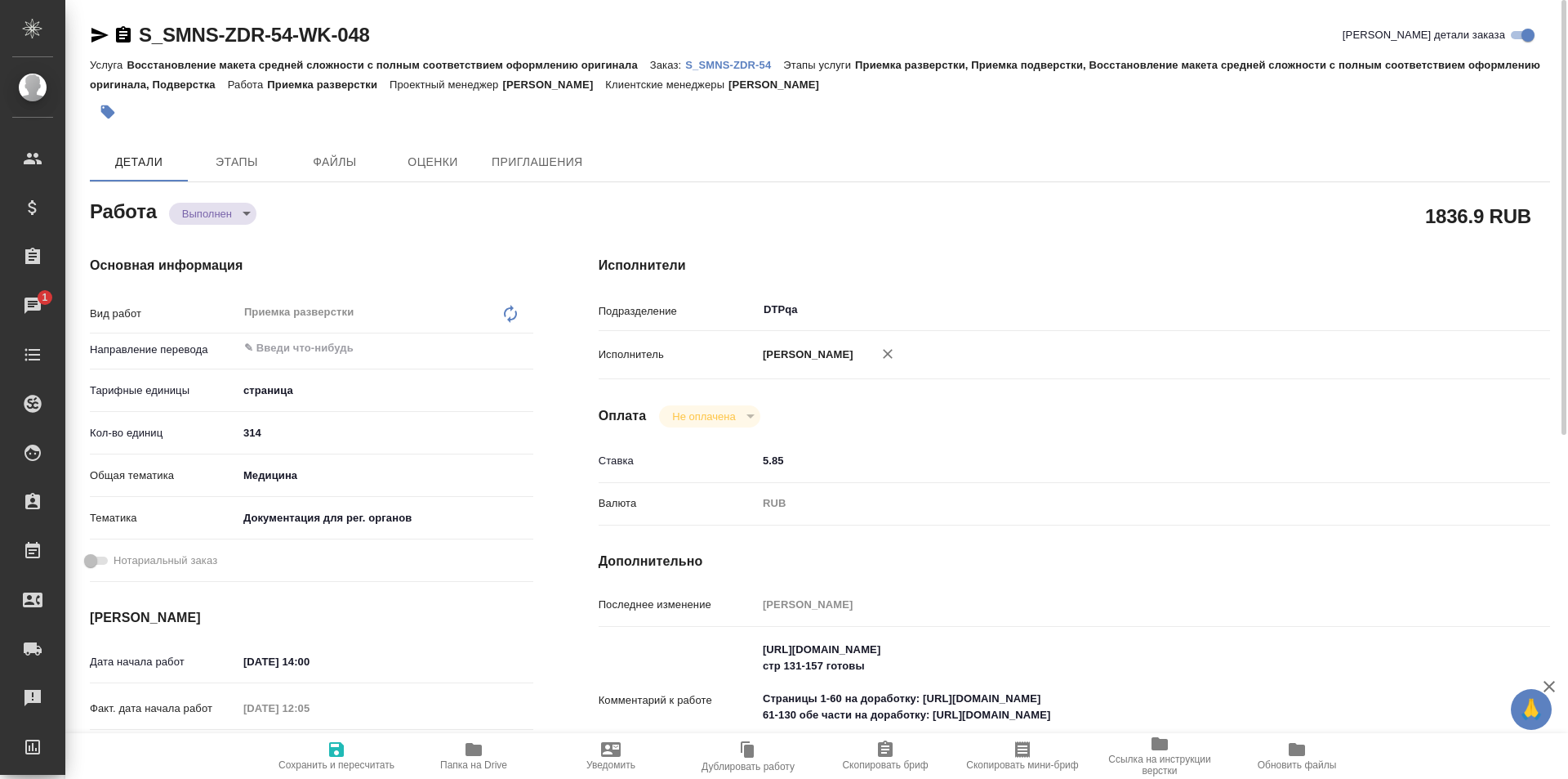
click at [742, 61] on p "S_SMNS-ZDR-54" at bounding box center [734, 65] width 98 height 12
drag, startPoint x: 1119, startPoint y: 651, endPoint x: 746, endPoint y: 632, distance: 373.5
click at [724, 652] on div "Комментарий к работе https://tera.awatera.com/Work/688b8b76baa25bca90ddcb14/det…" at bounding box center [1074, 701] width 951 height 136
type textarea "x"
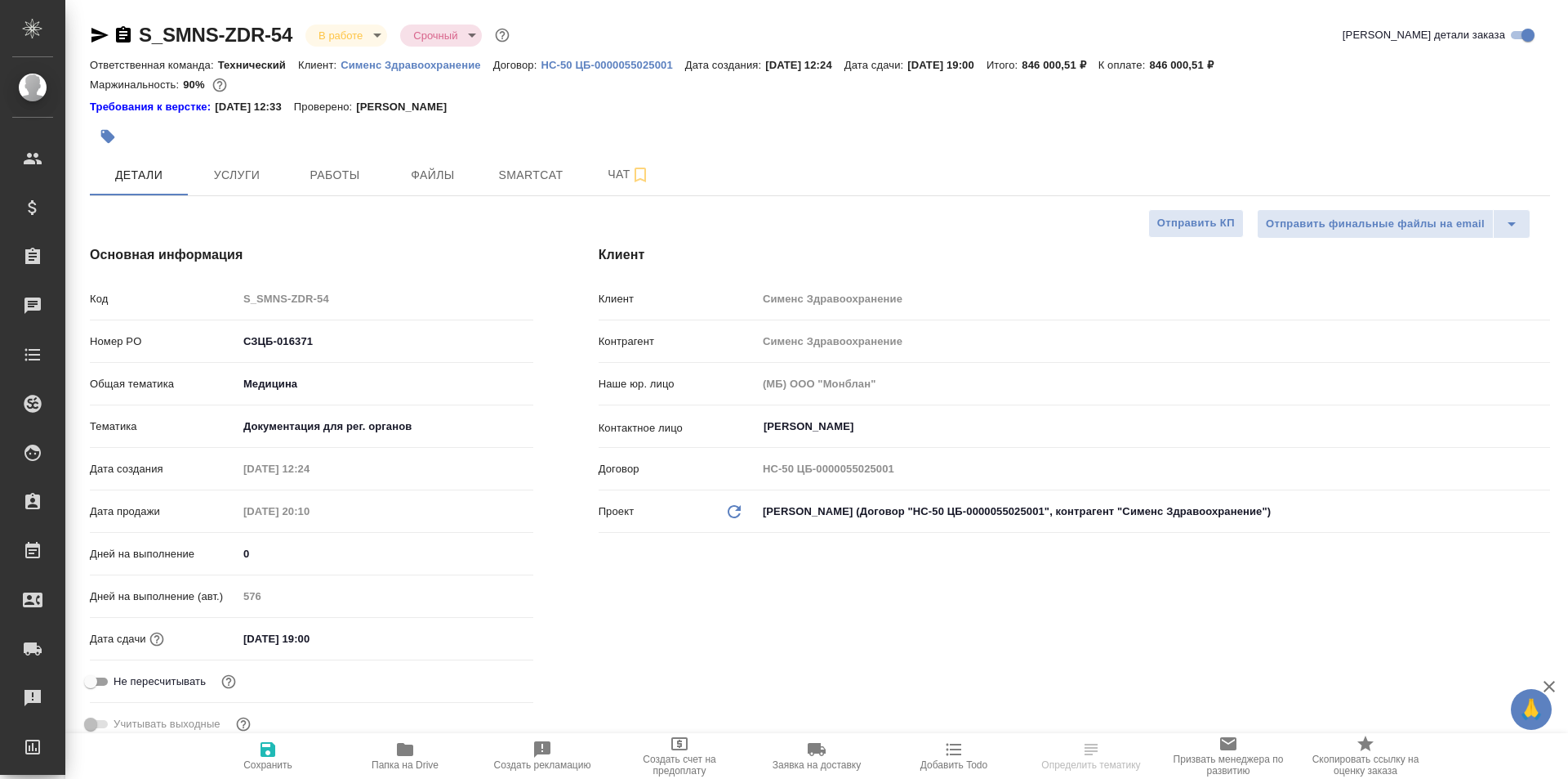
select select "RU"
type input "[PERSON_NAME]"
type input "[PERSON_NAME]pavlova"
select select "RU"
type textarea "x"
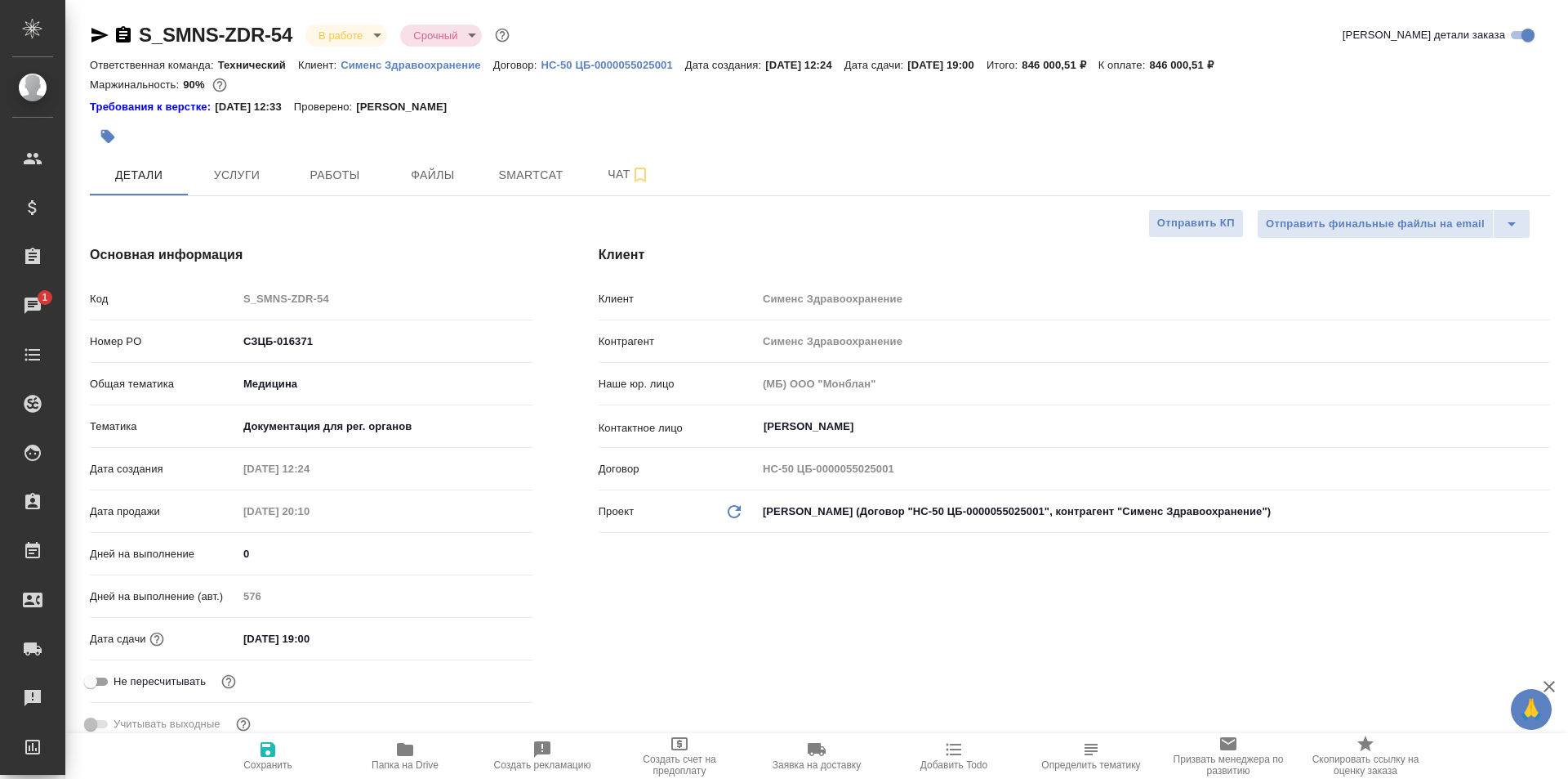
type textarea "x"
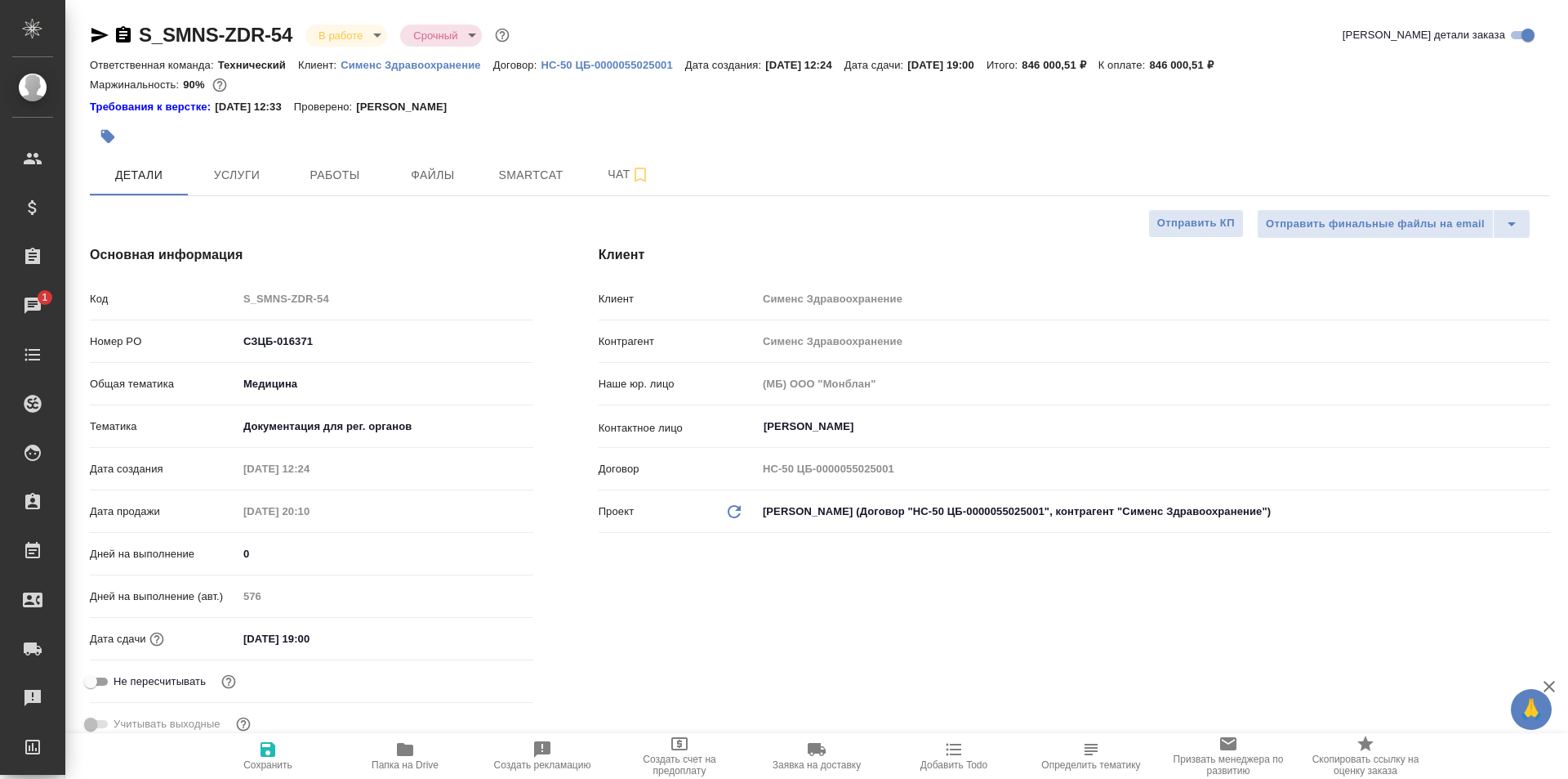
type textarea "x"
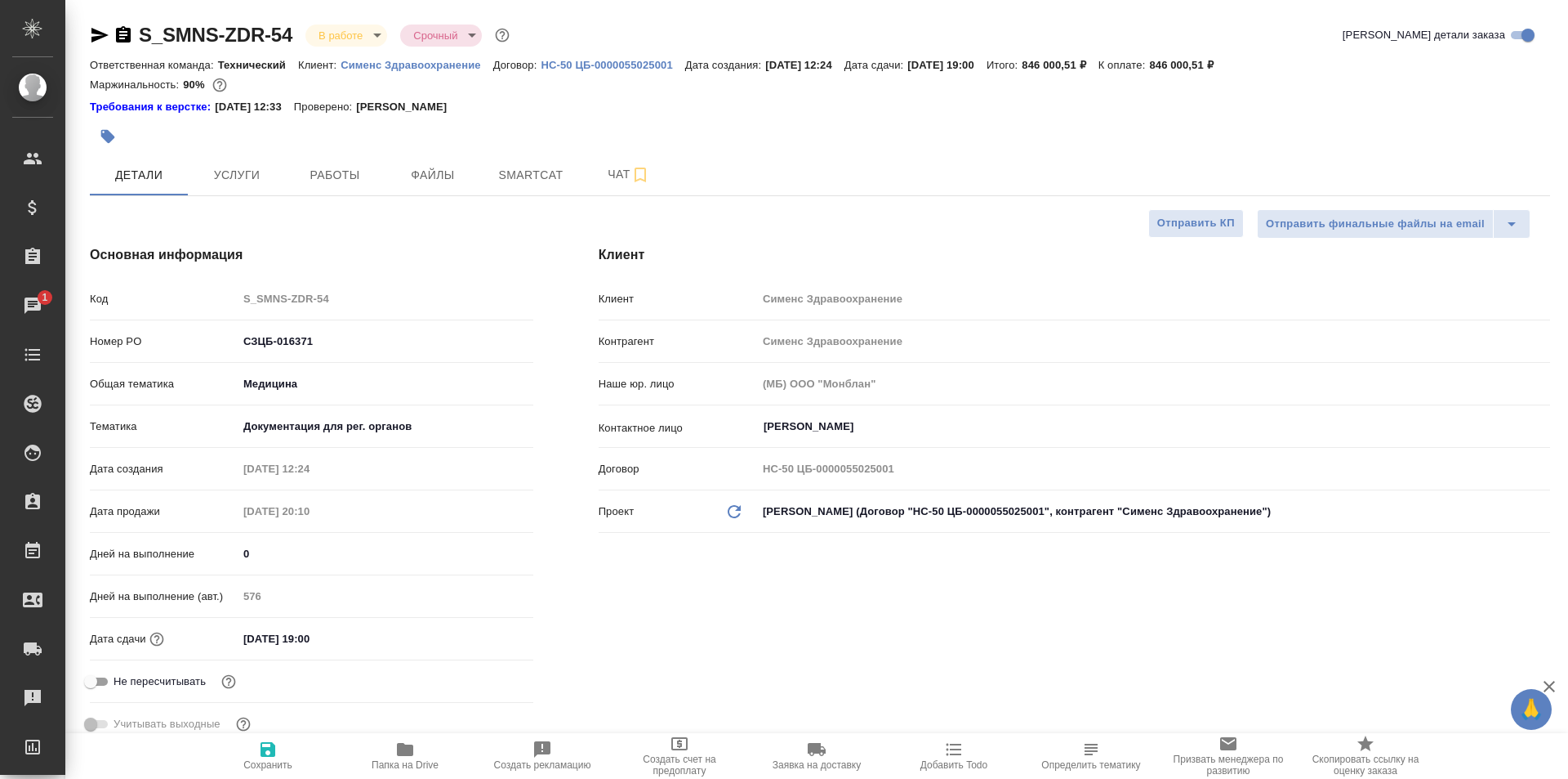
type textarea "x"
click at [351, 173] on span "Работы" at bounding box center [334, 175] width 78 height 20
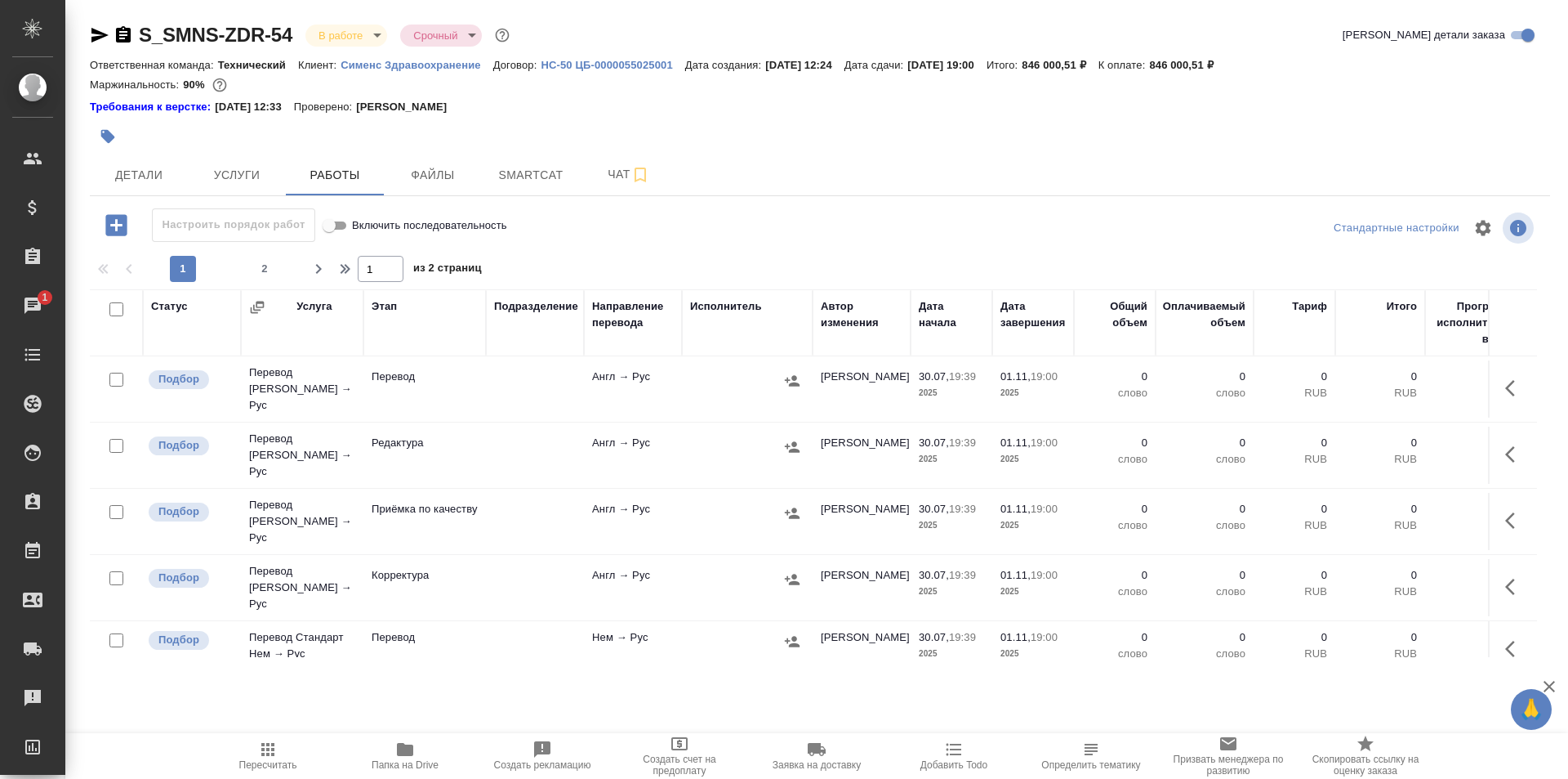
scroll to position [1326, 0]
click at [264, 268] on span "2" at bounding box center [265, 268] width 26 height 17
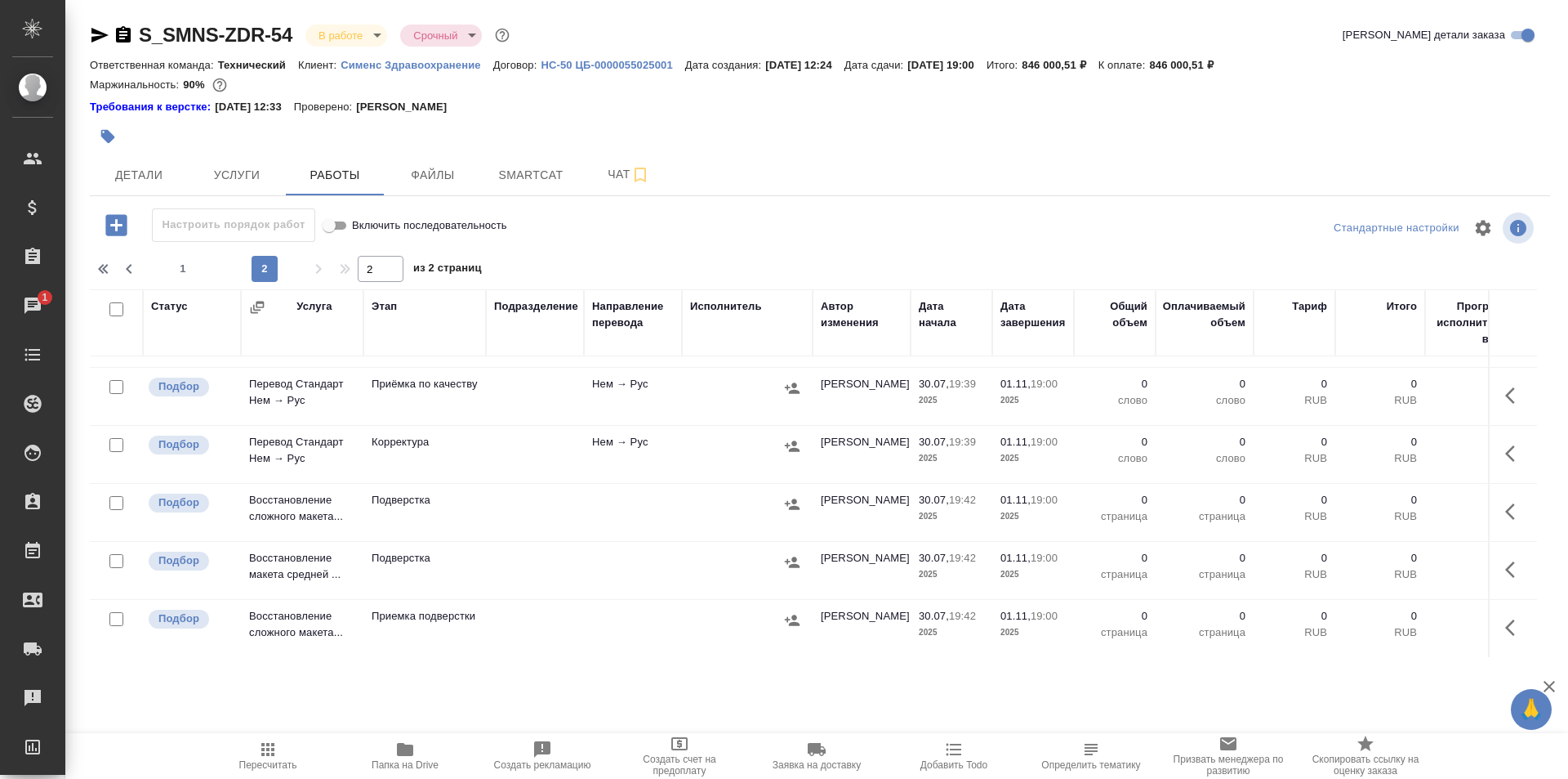
scroll to position [184, 0]
click at [181, 271] on span "1" at bounding box center [183, 268] width 26 height 17
type input "1"
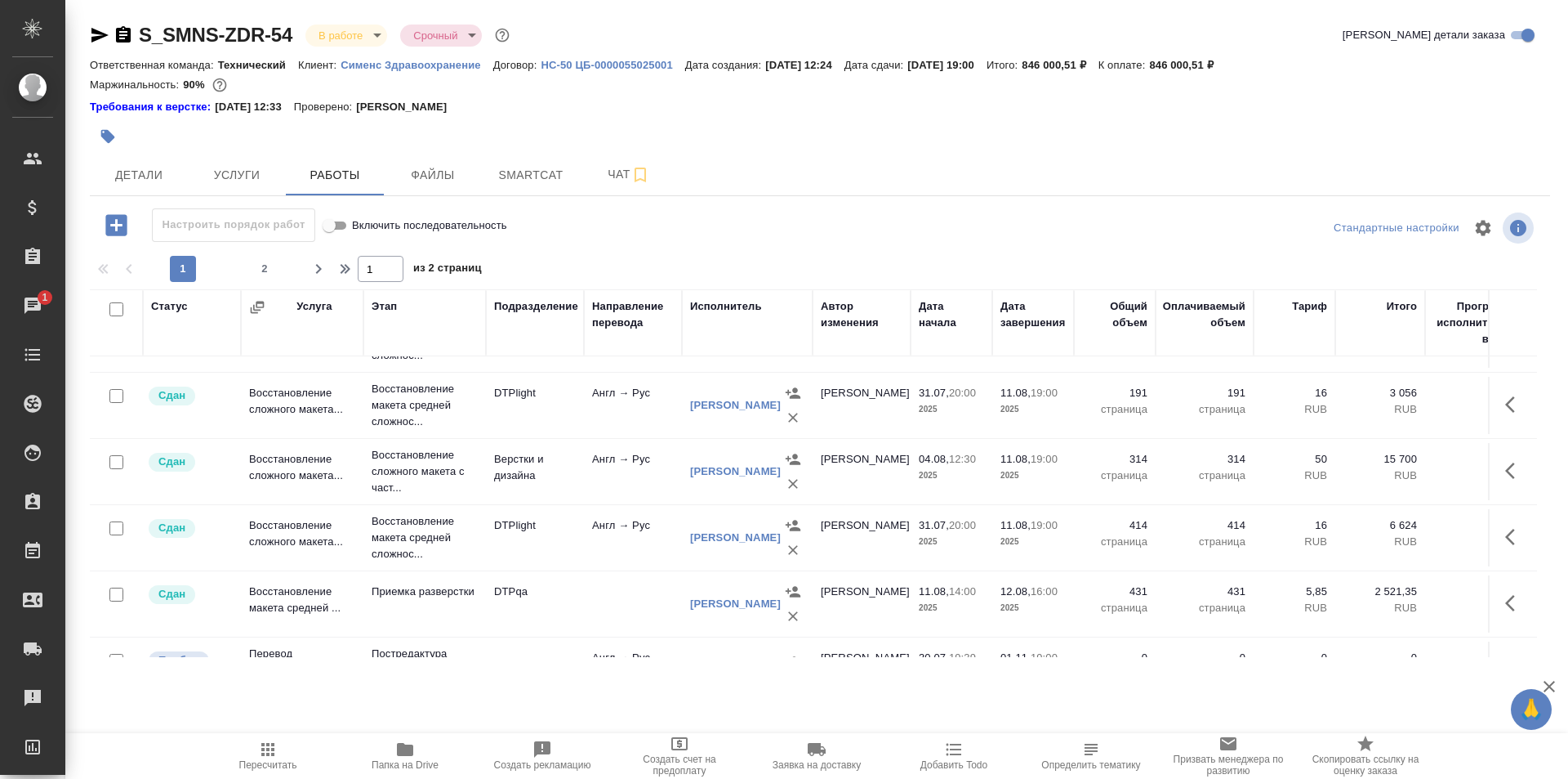
scroll to position [981, 0]
click at [1505, 466] on icon "button" at bounding box center [1509, 467] width 10 height 17
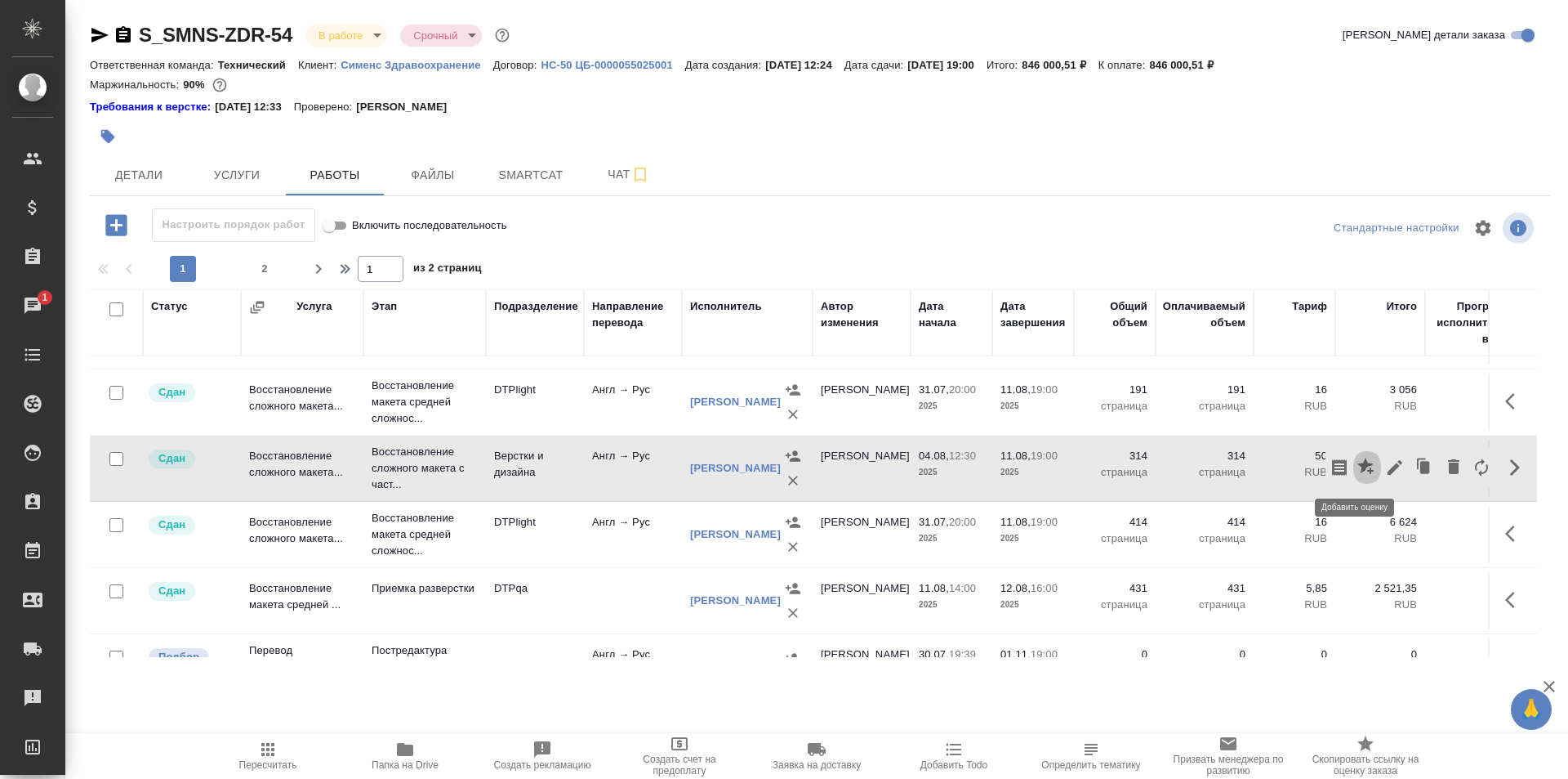
click at [1358, 466] on icon "button" at bounding box center [1365, 466] width 17 height 17
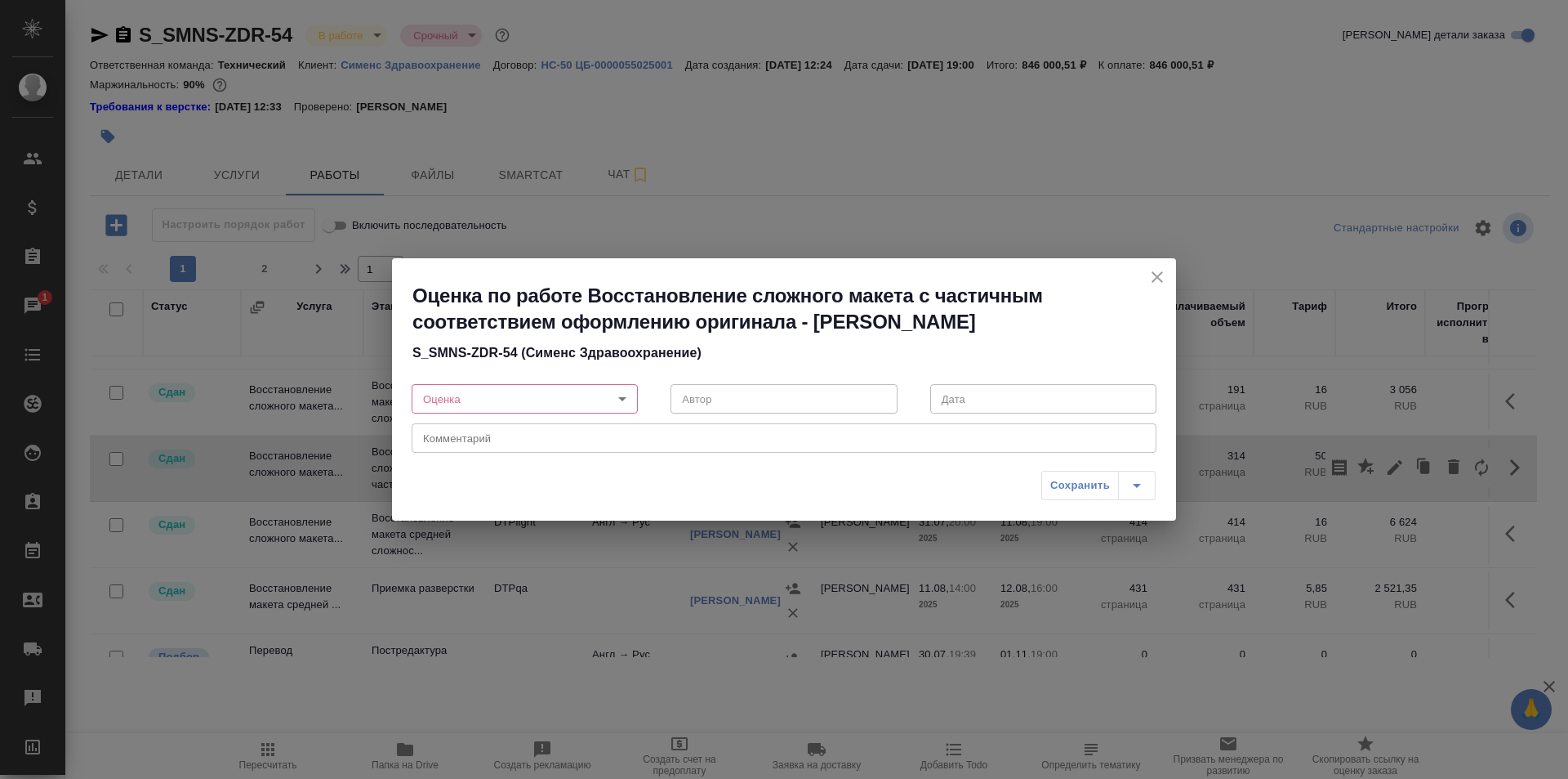
click at [546, 389] on body "🙏 .cls-1 fill:#fff; AWATERA Ismagilova Diana Клиенты Спецификации Заказы 1 Чаты…" at bounding box center [784, 390] width 1568 height 779
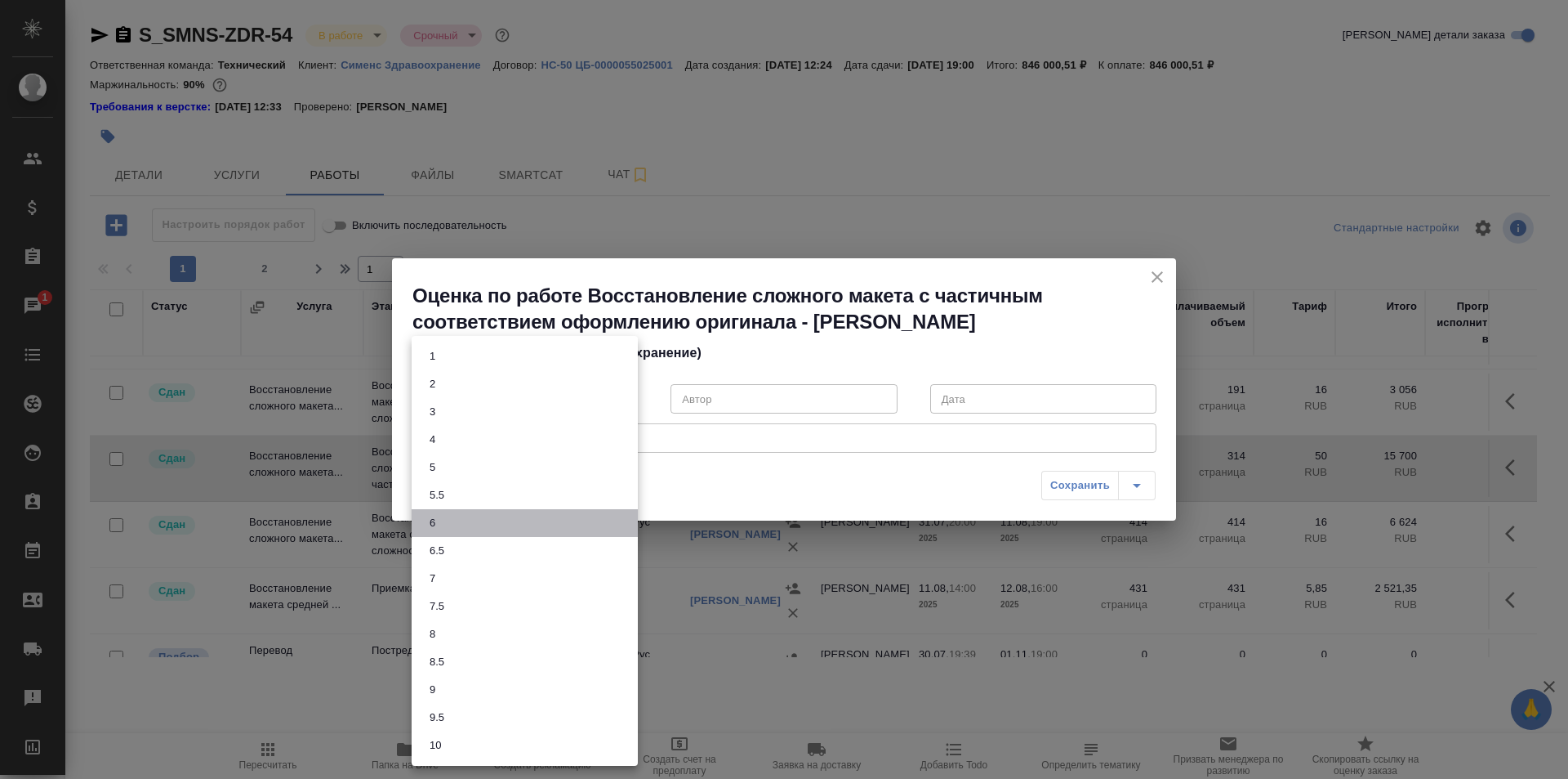
drag, startPoint x: 451, startPoint y: 527, endPoint x: 464, endPoint y: 518, distance: 15.8
click at [450, 527] on li "6" at bounding box center [524, 523] width 226 height 28
type input "6"
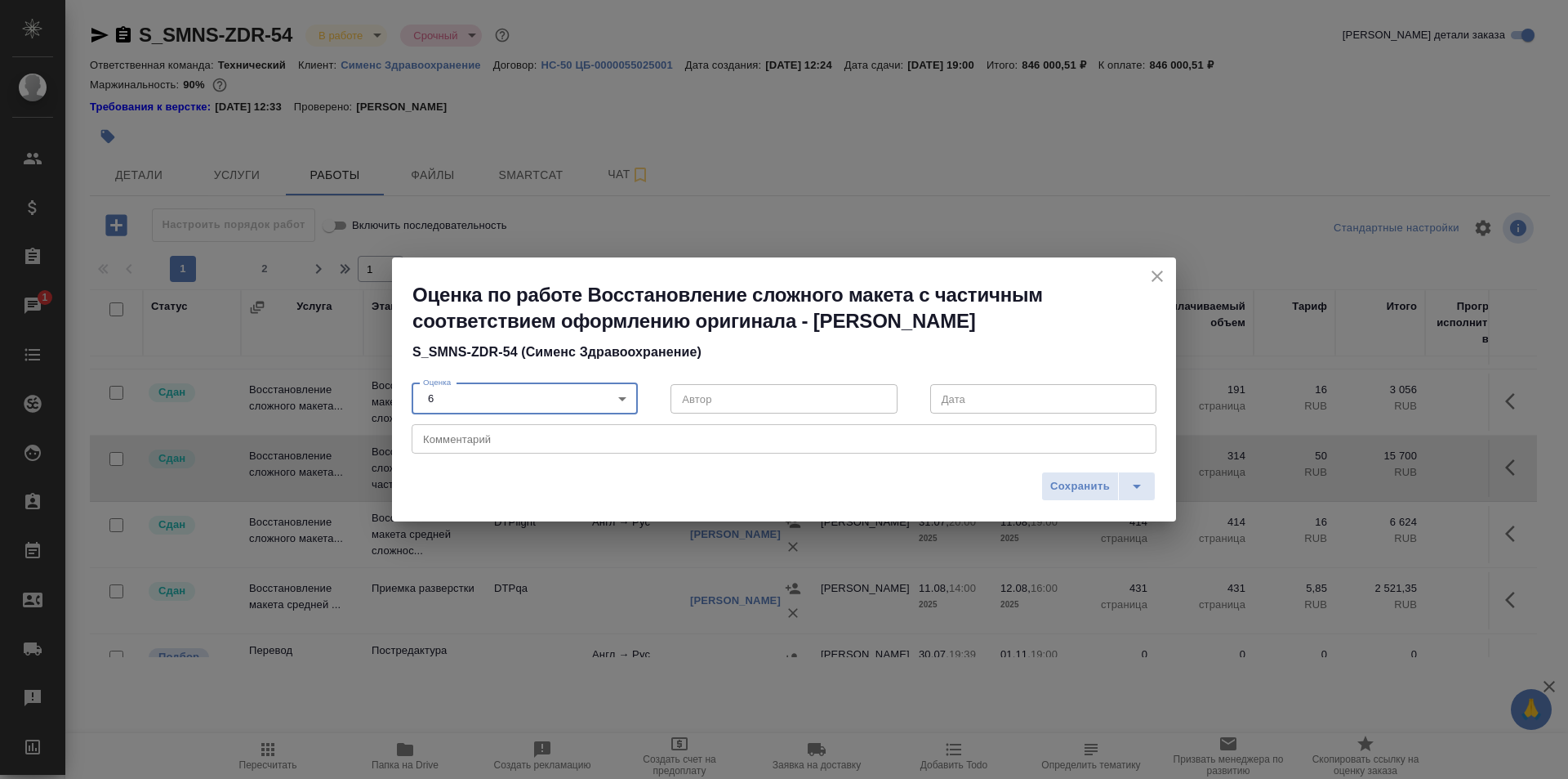
click at [492, 438] on textarea at bounding box center [783, 440] width 722 height 12
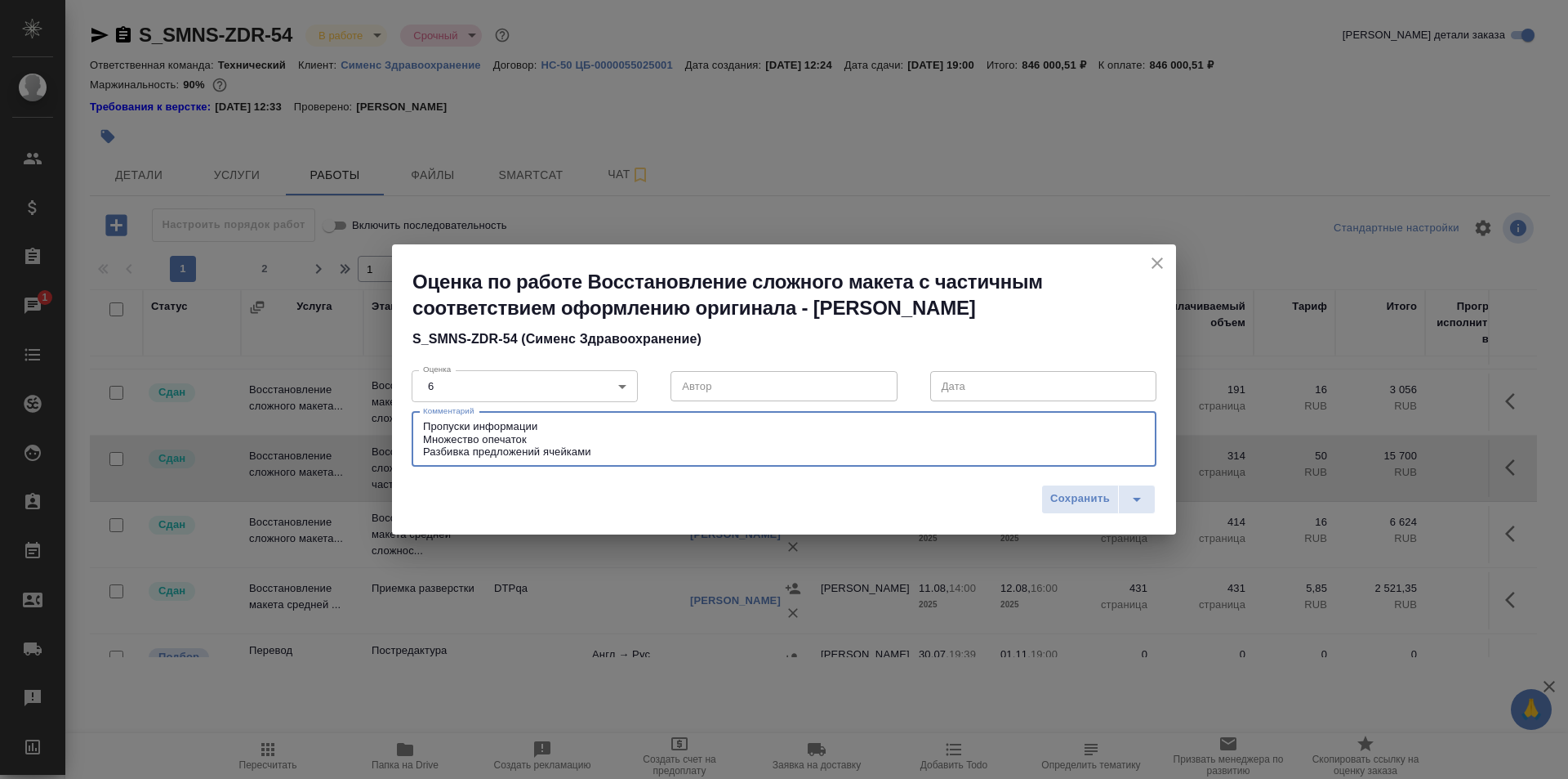
type textarea "Пропуски информации Множество опечаток Разбивка предложений ячейками"
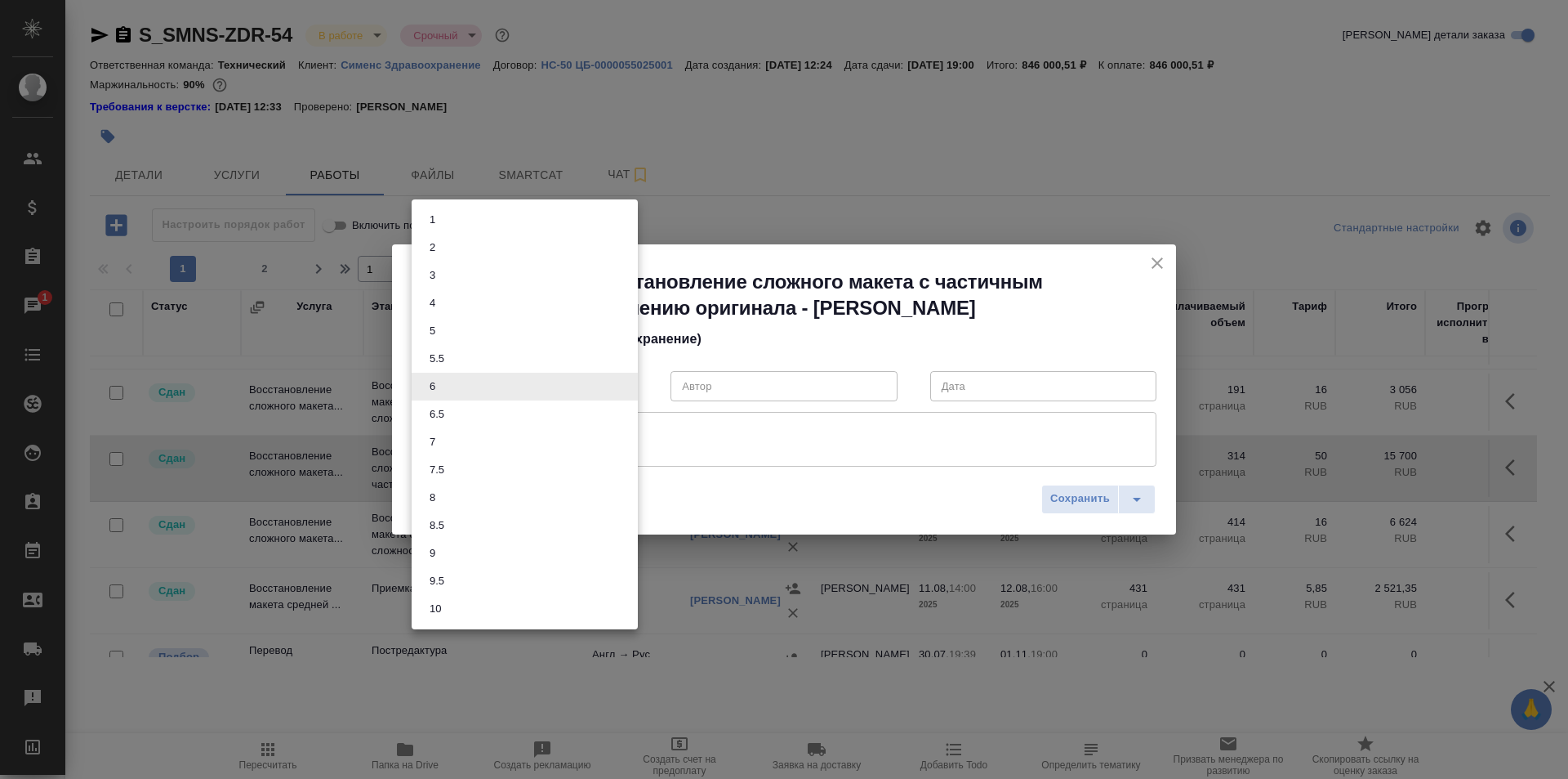
click at [488, 391] on body "🙏 .cls-1 fill:#fff; AWATERA Ismagilova Diana Клиенты Спецификации Заказы 1 Чаты…" at bounding box center [784, 390] width 1568 height 779
click at [441, 327] on li "5" at bounding box center [524, 331] width 226 height 28
type input "5"
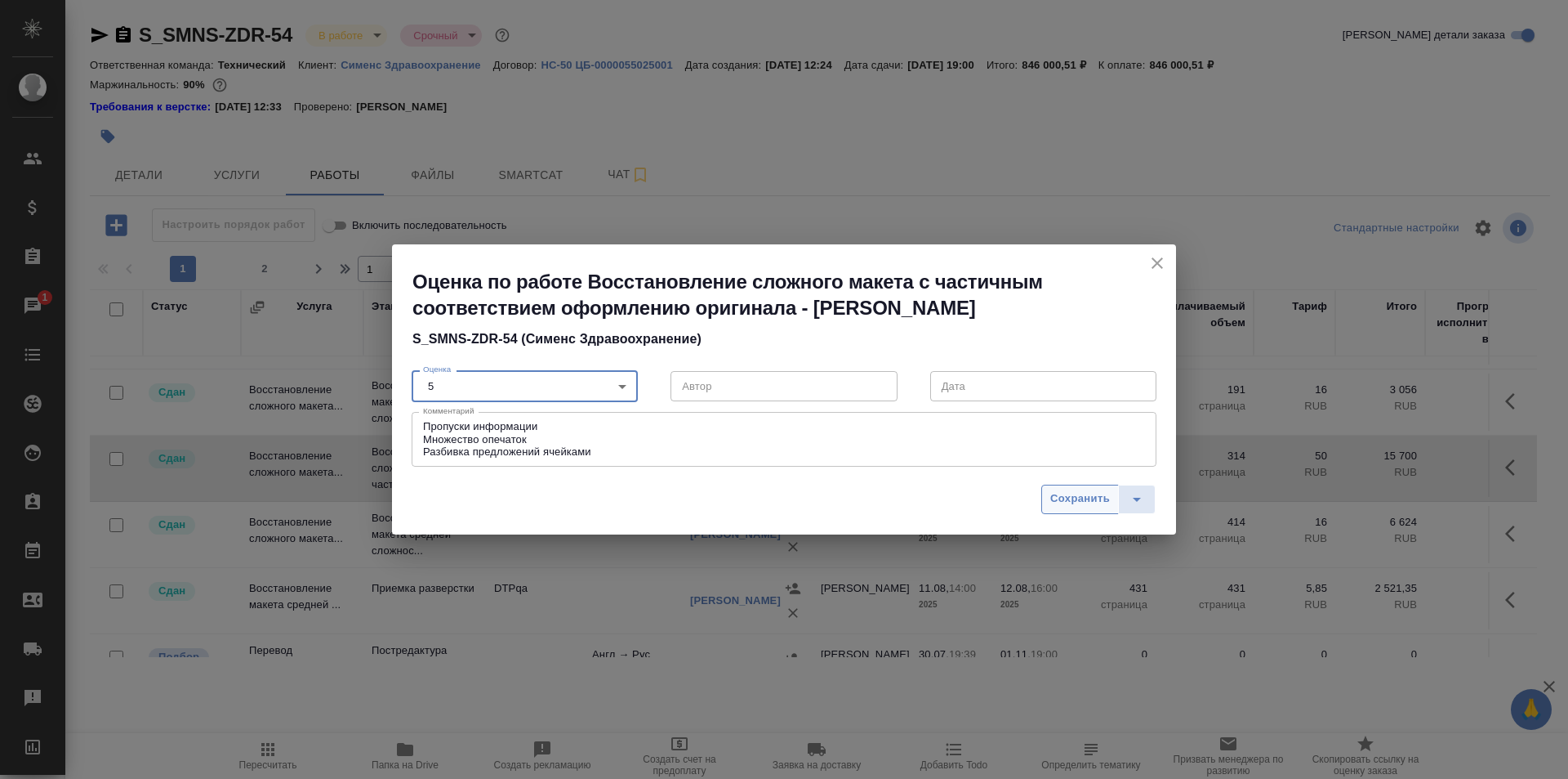
click at [1083, 499] on span "Сохранить" at bounding box center [1080, 498] width 60 height 18
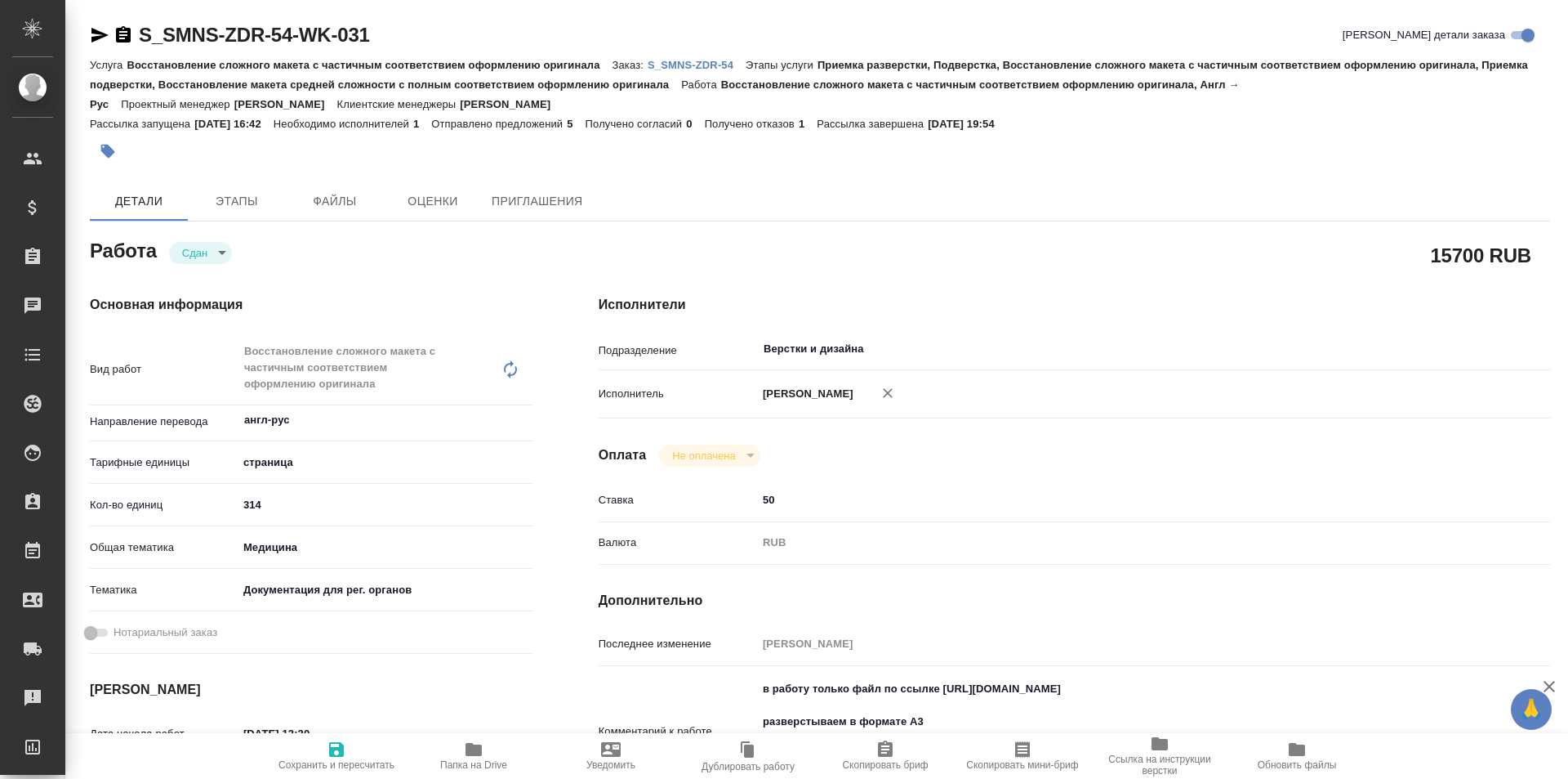
type textarea "x"
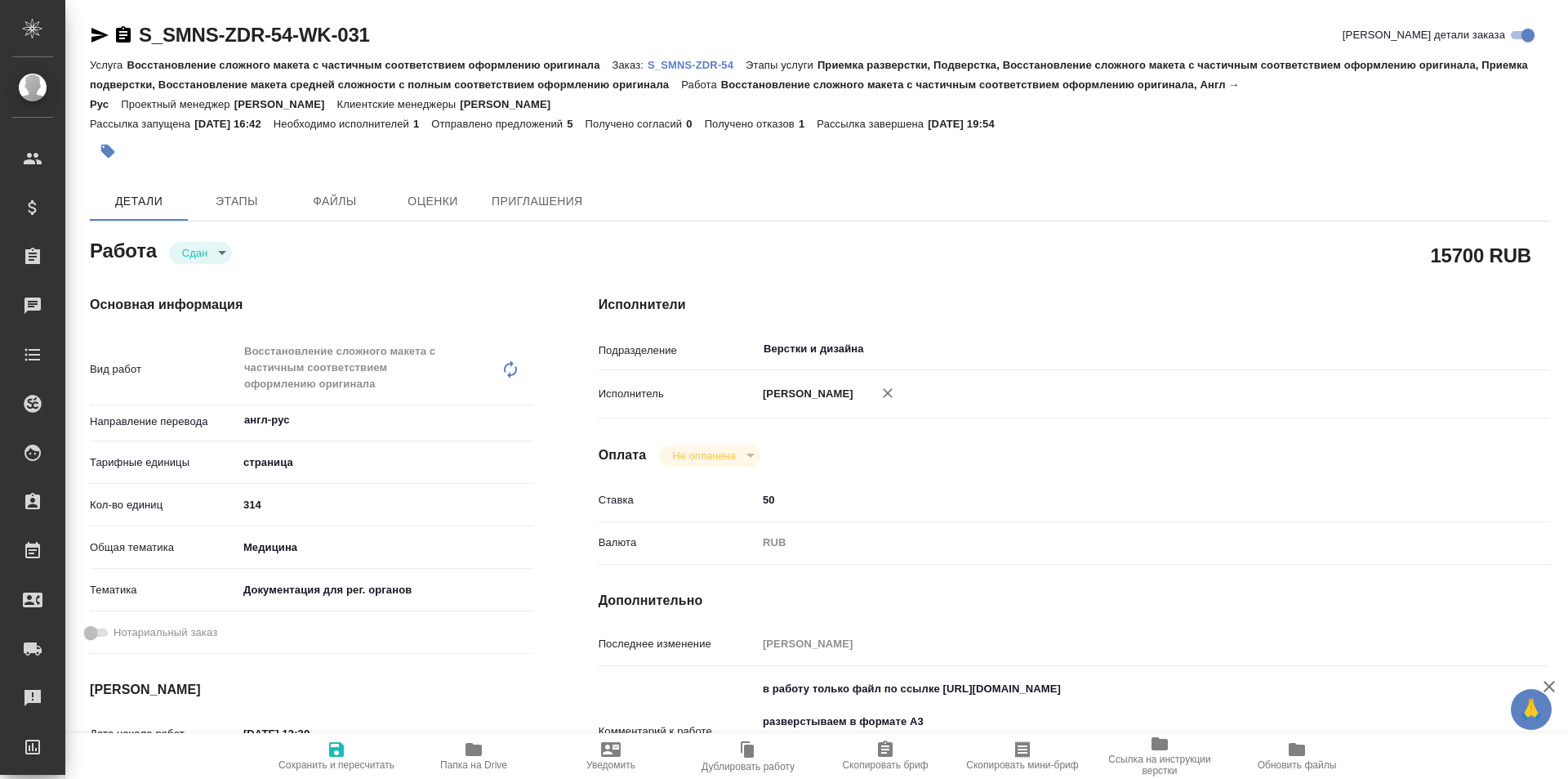
type textarea "x"
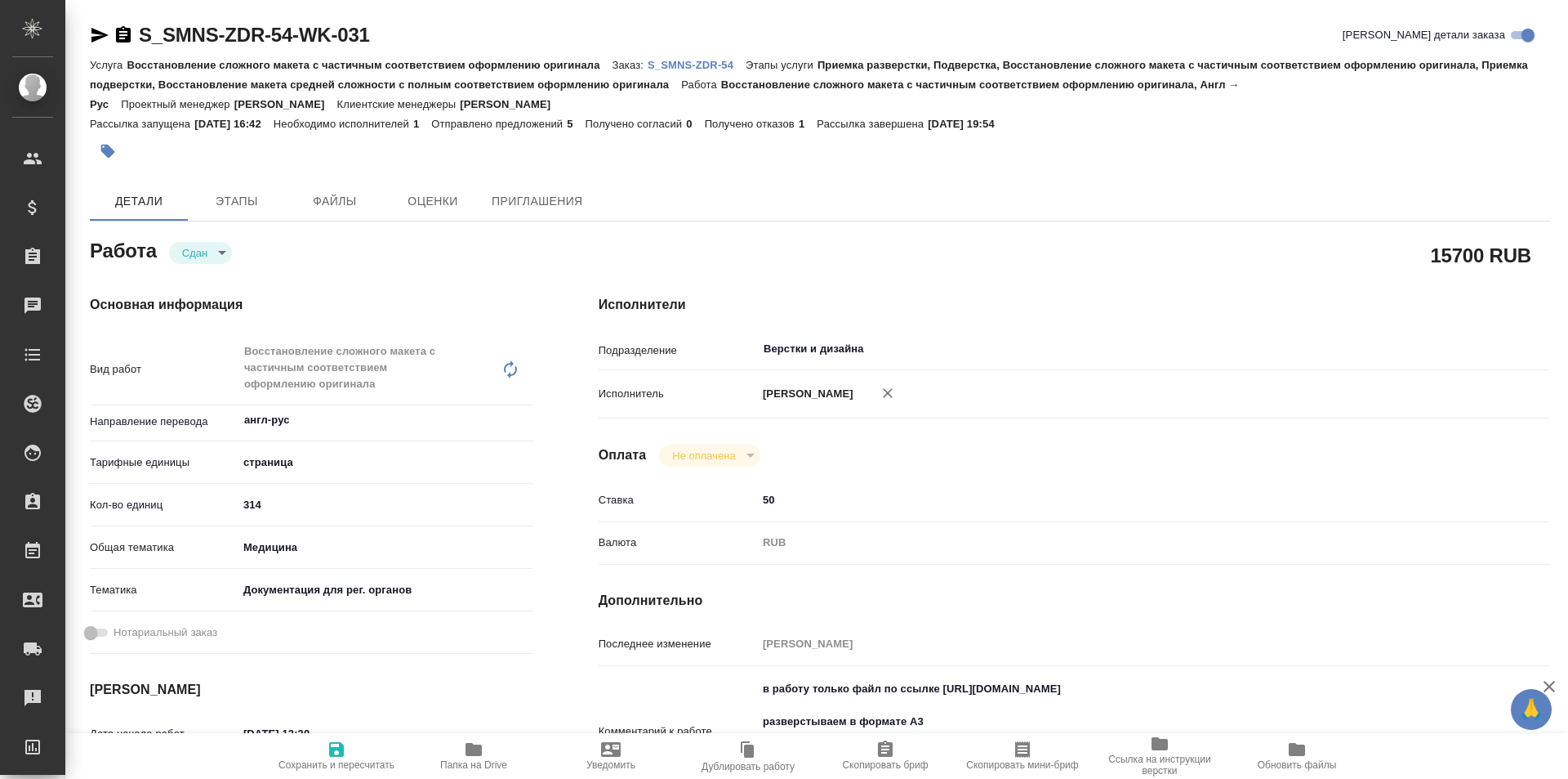
type textarea "x"
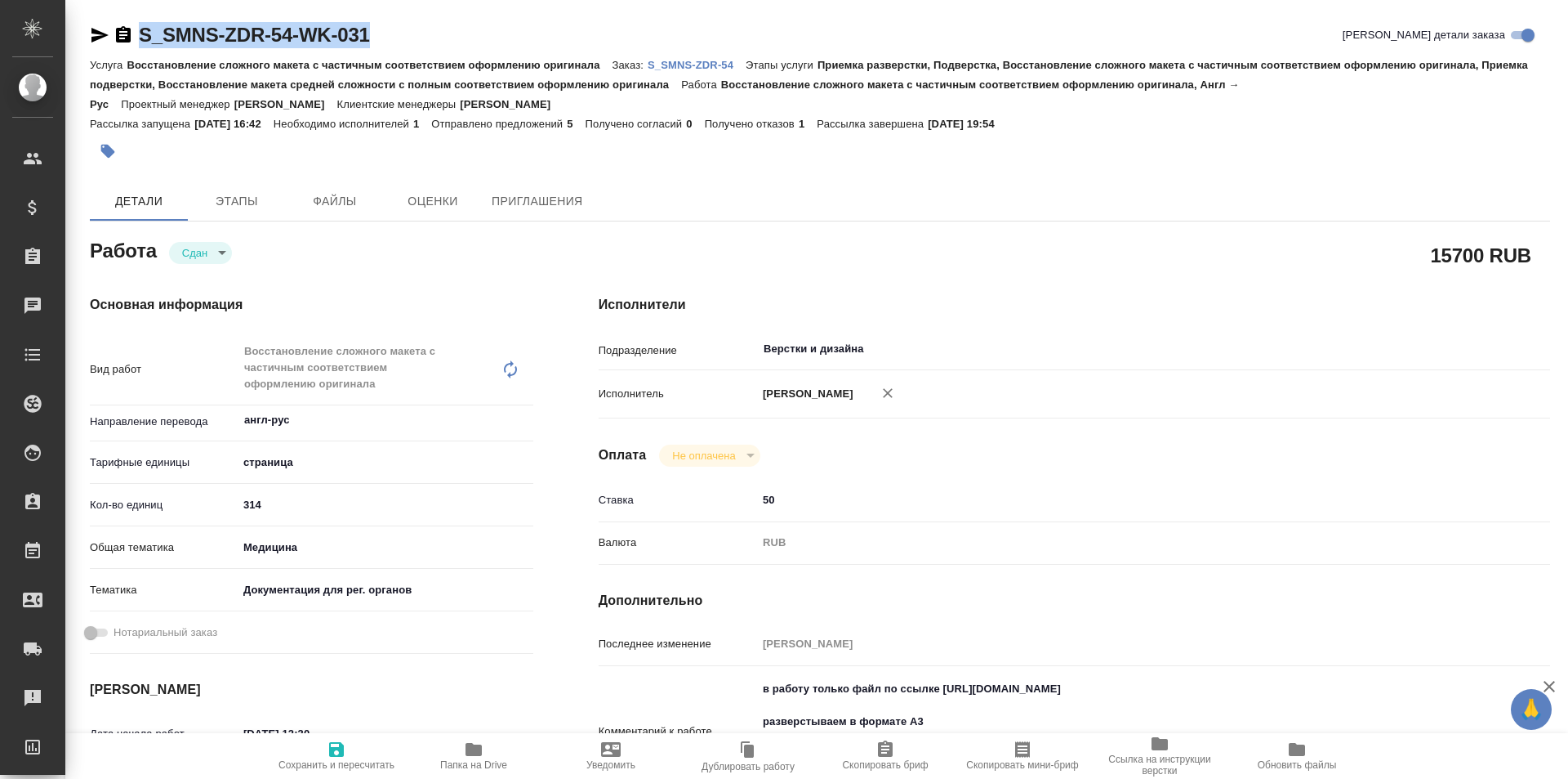
type textarea "x"
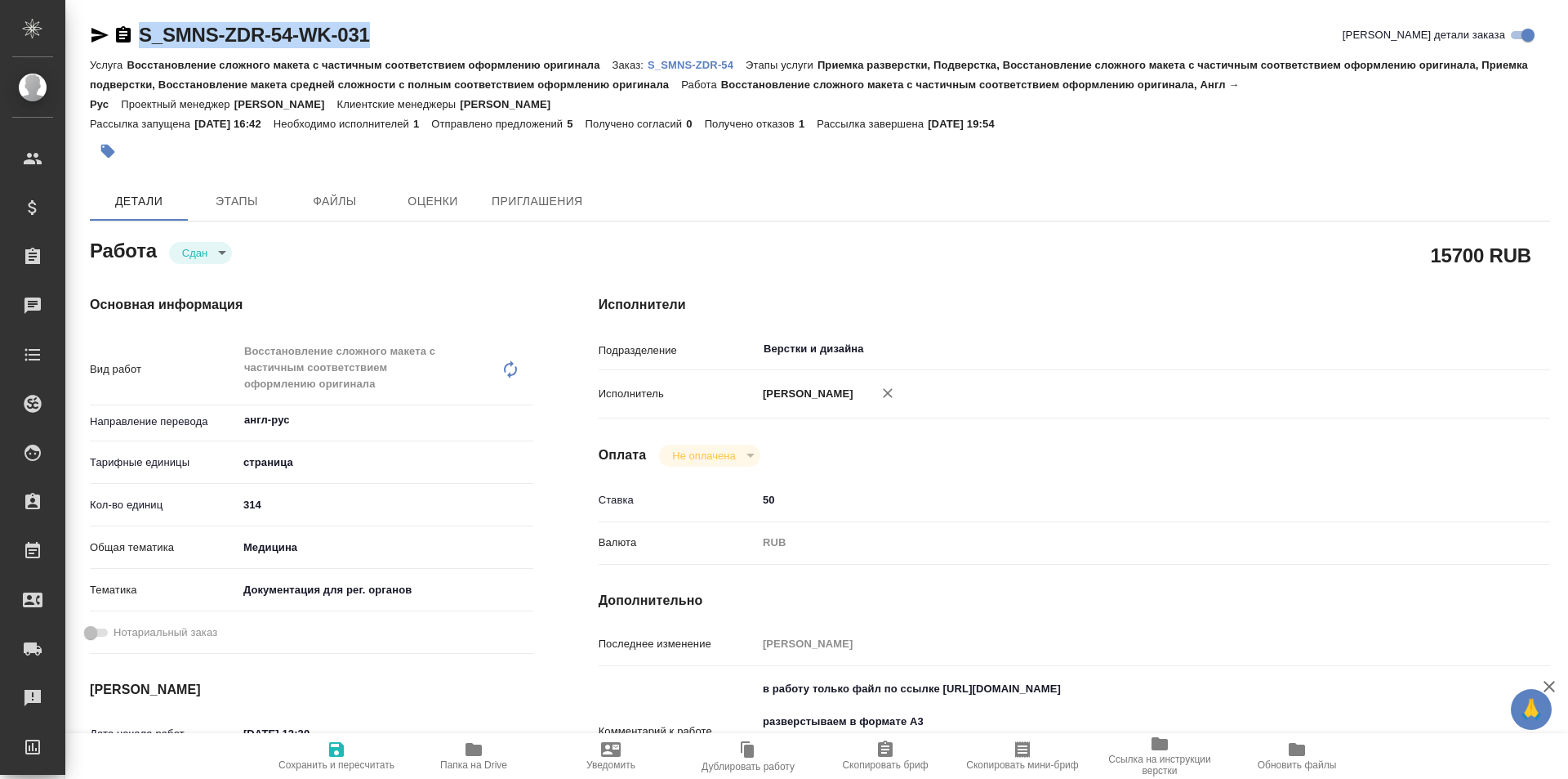
drag, startPoint x: 379, startPoint y: 32, endPoint x: 158, endPoint y: 2, distance: 223.0
click at [118, 25] on div "S_SMNS-ZDR-54-WK-031 Кратко детали заказа" at bounding box center [819, 35] width 1460 height 26
copy link "S_SMNS-ZDR-54-WK-031"
type textarea "x"
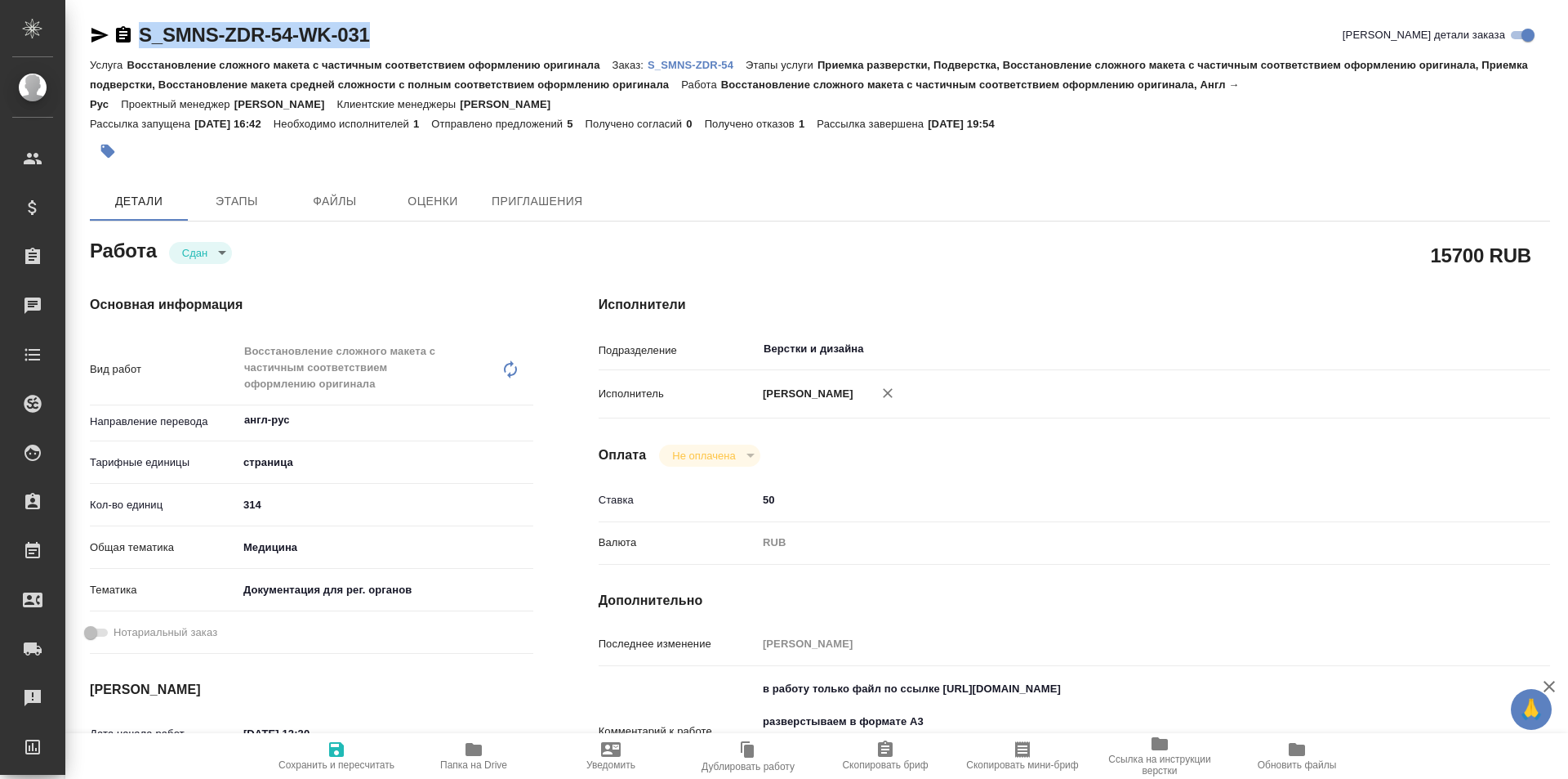
type textarea "x"
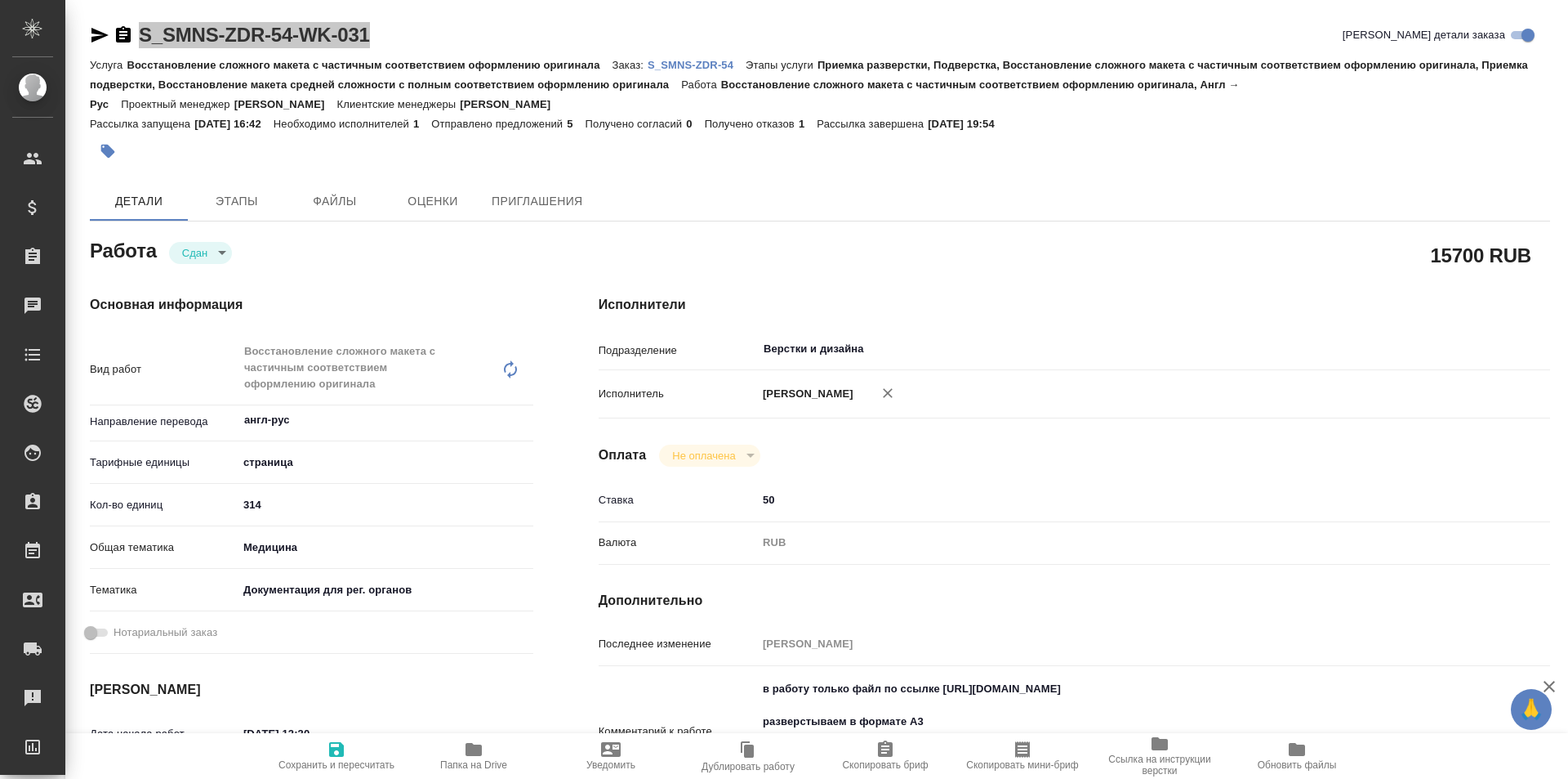
type textarea "x"
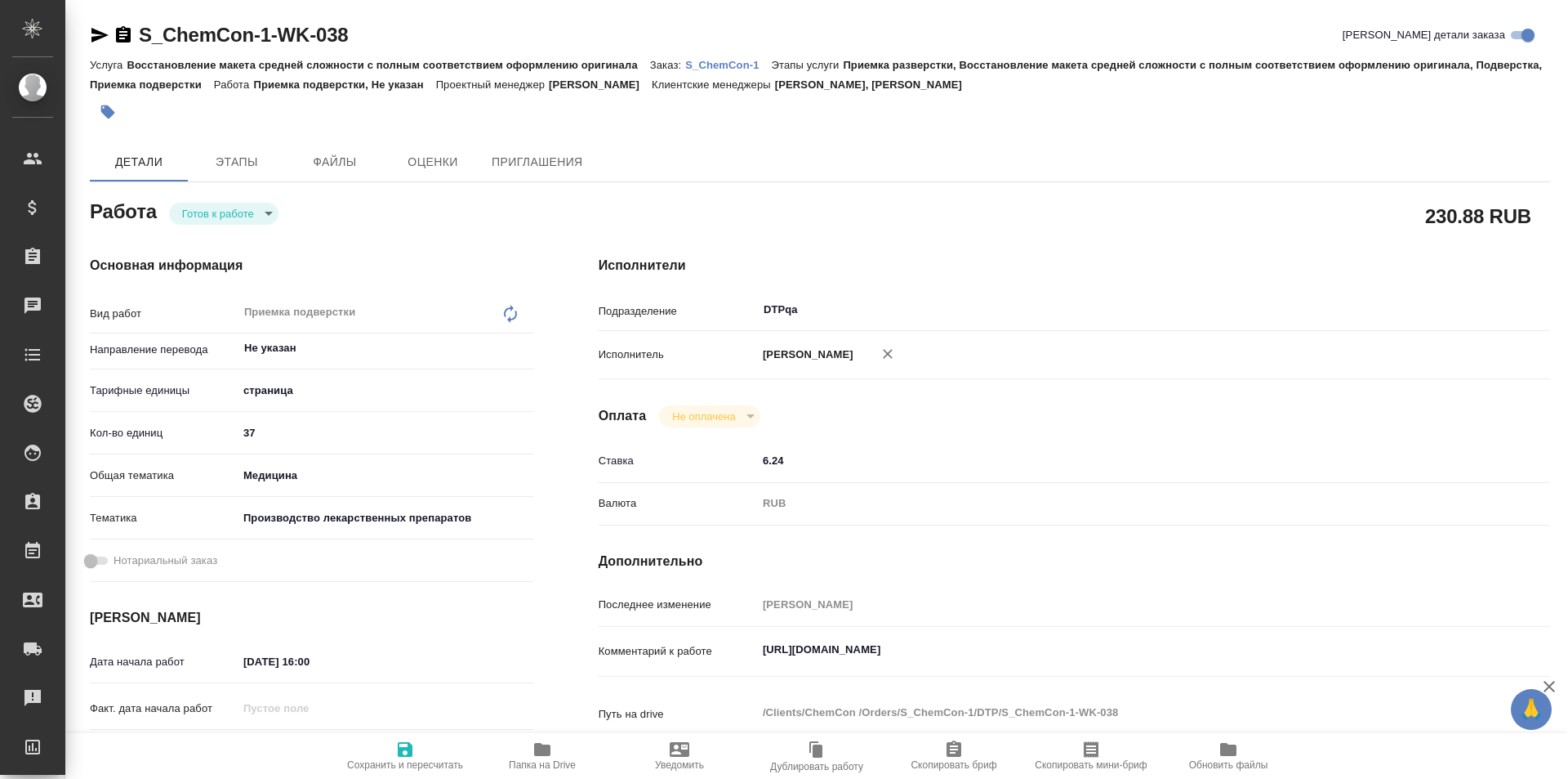
type textarea "x"
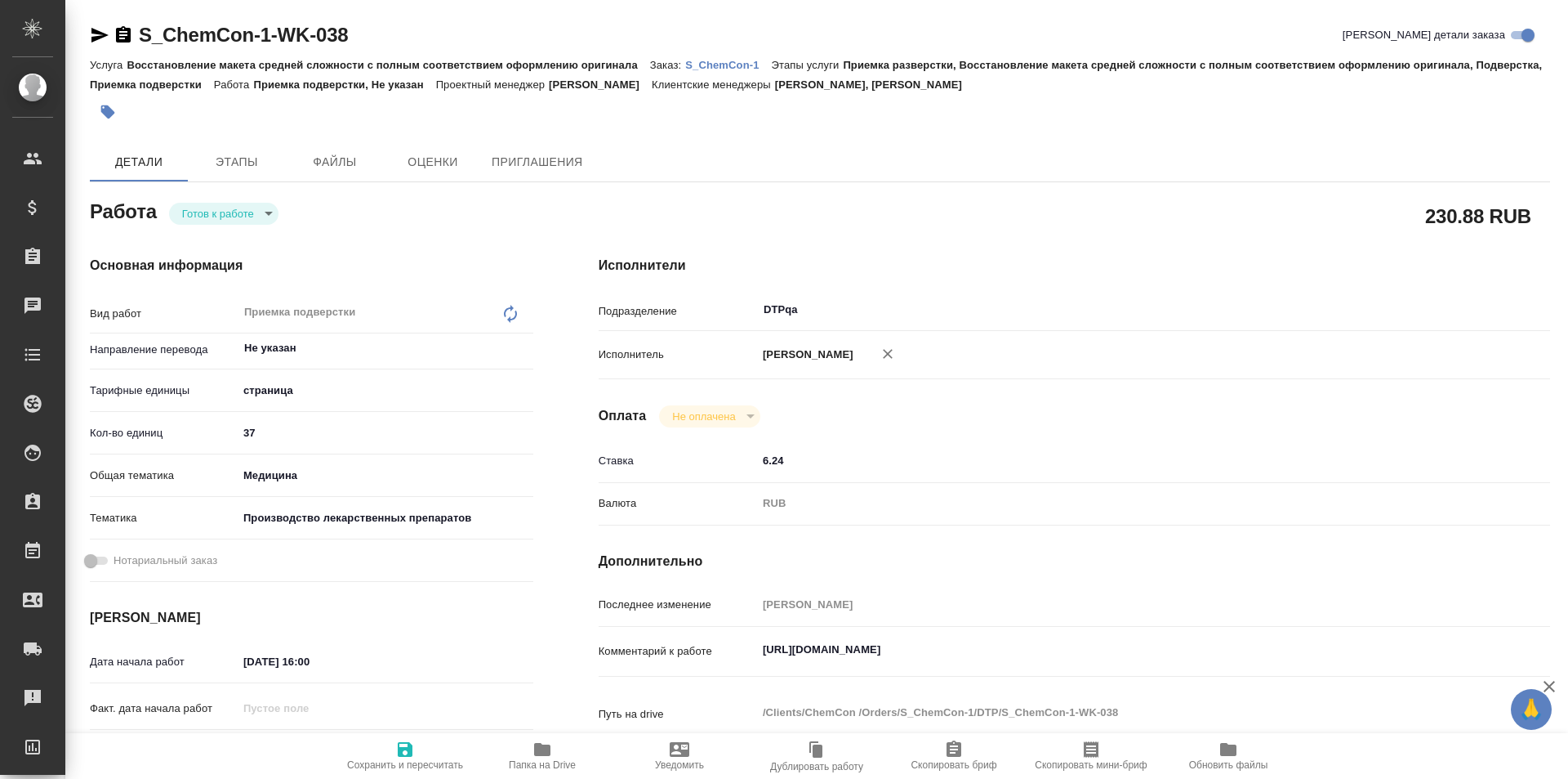
type textarea "x"
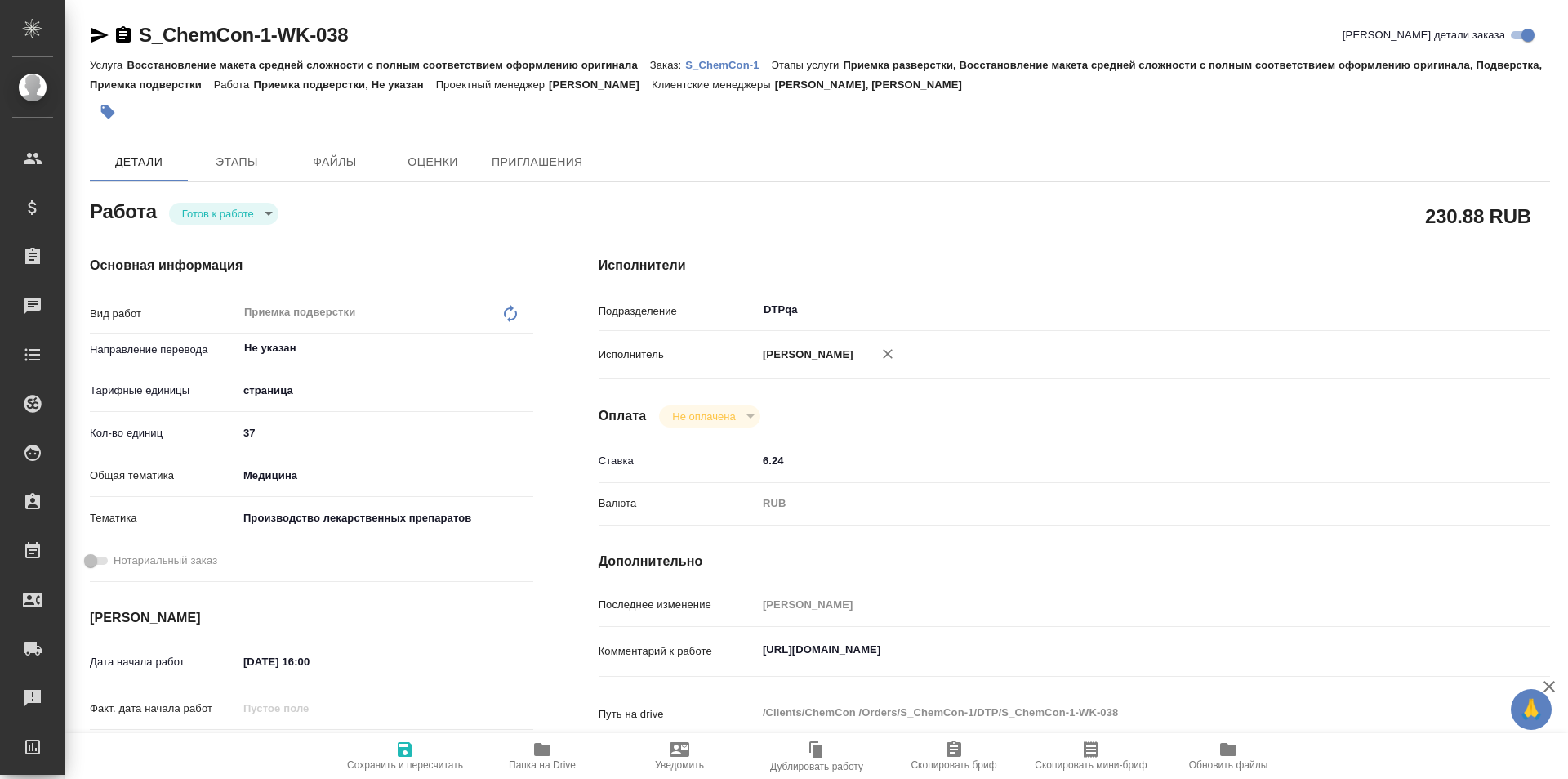
click at [217, 212] on body "🙏 .cls-1 fill:#fff; AWATERA Ismagilova Diana Клиенты Спецификации Заказы Чаты T…" at bounding box center [784, 390] width 1568 height 779
type textarea "x"
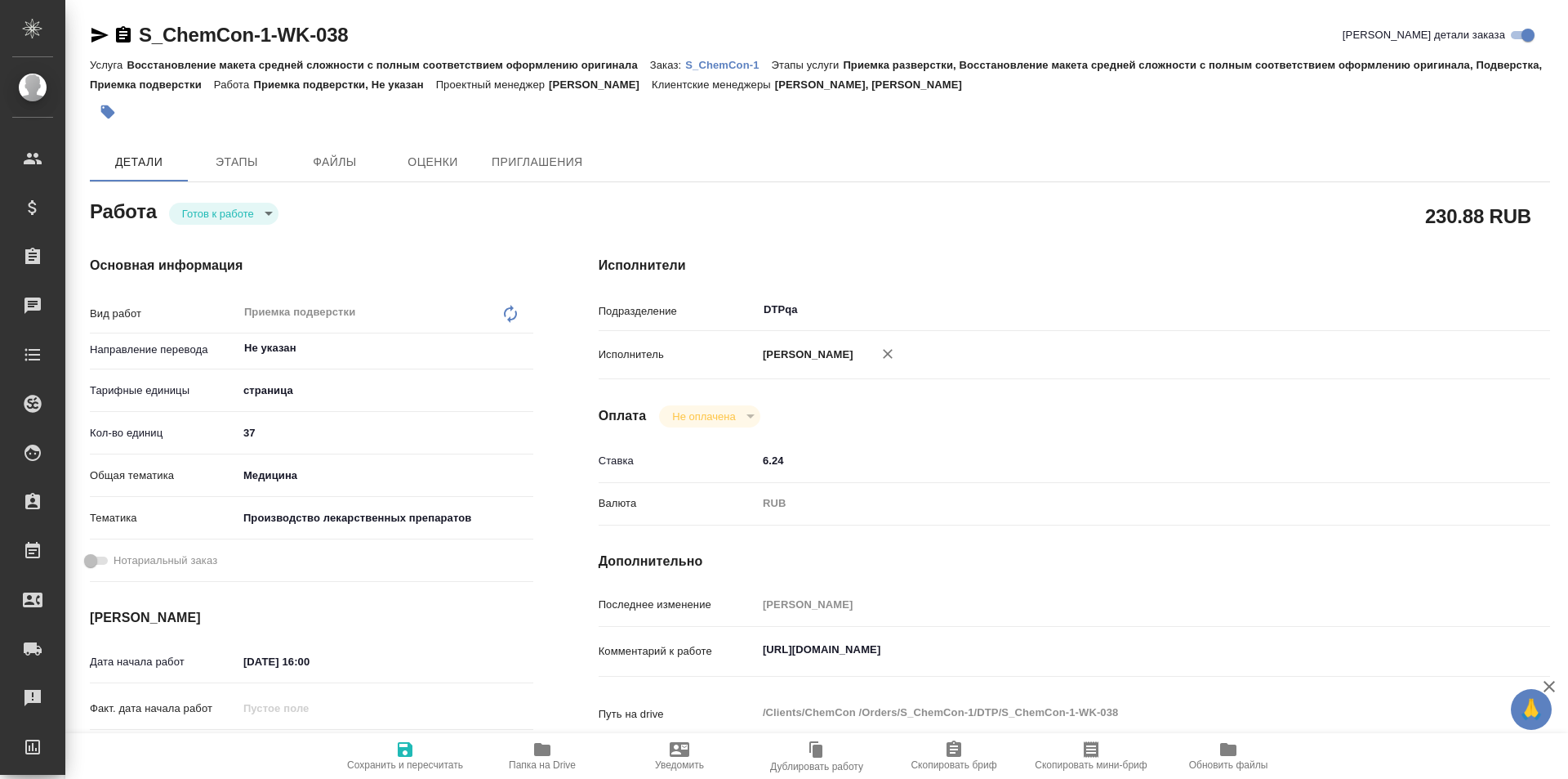
type textarea "x"
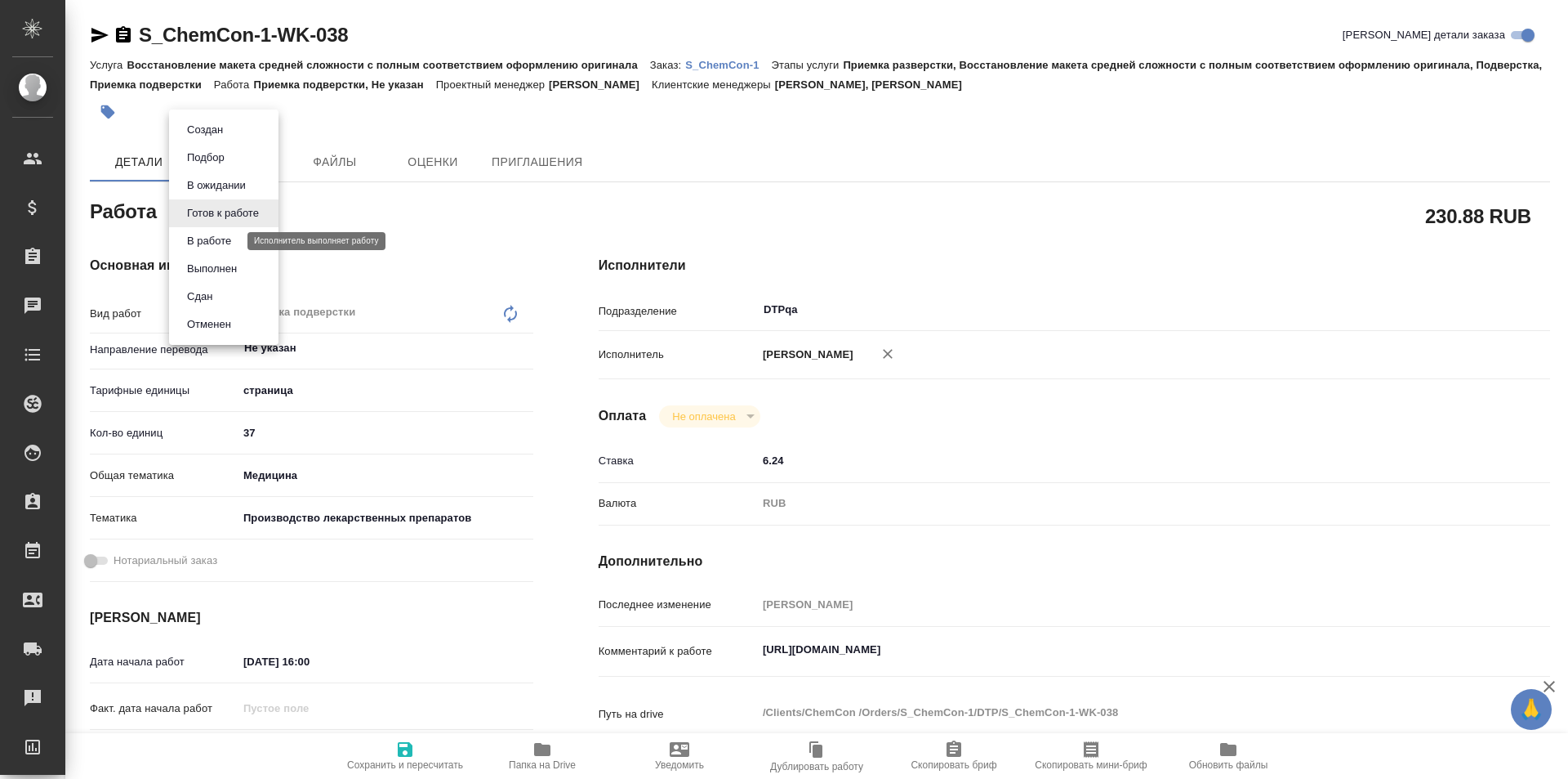
click at [230, 247] on button "В работе" at bounding box center [209, 240] width 53 height 18
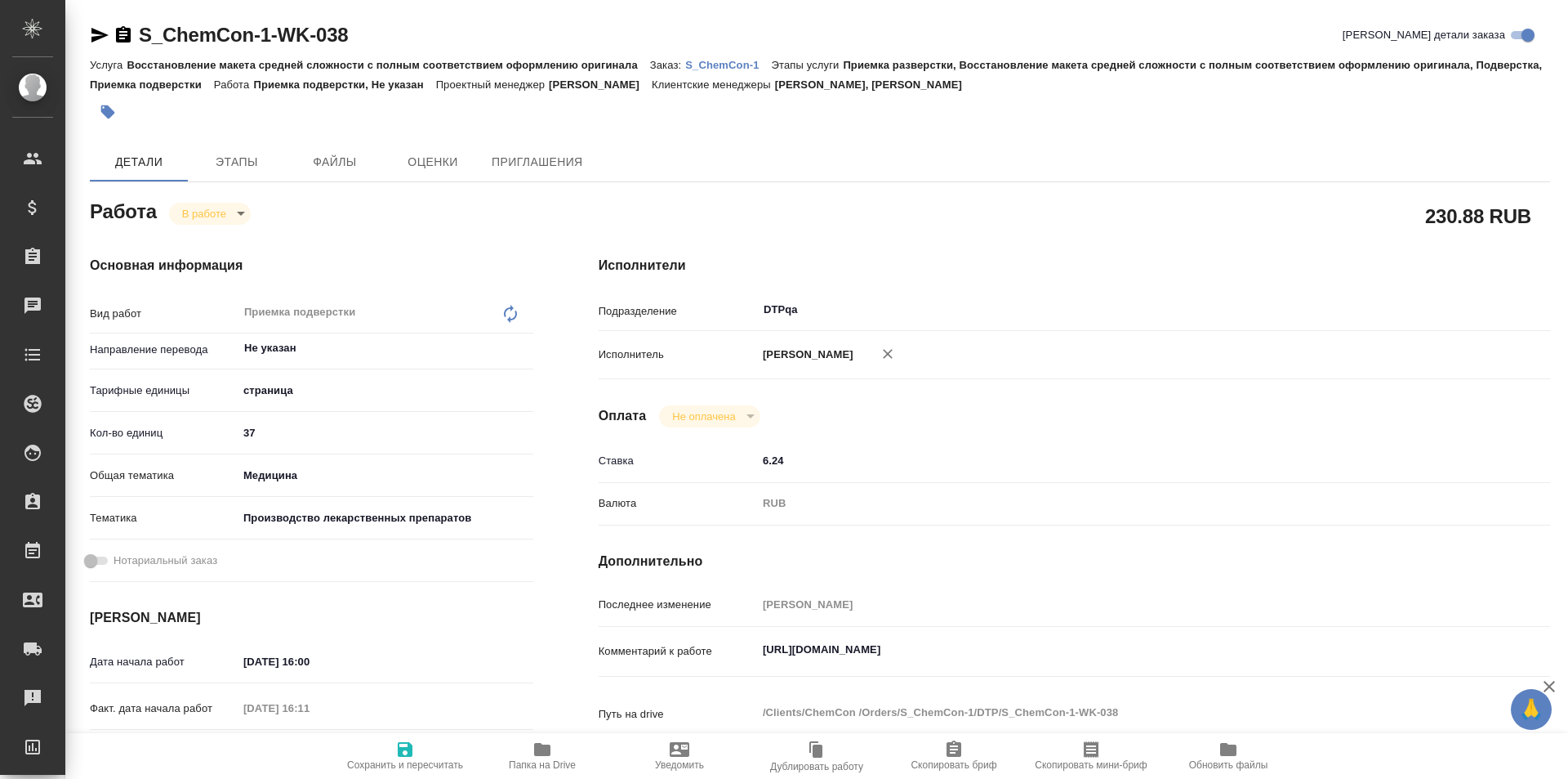
type textarea "x"
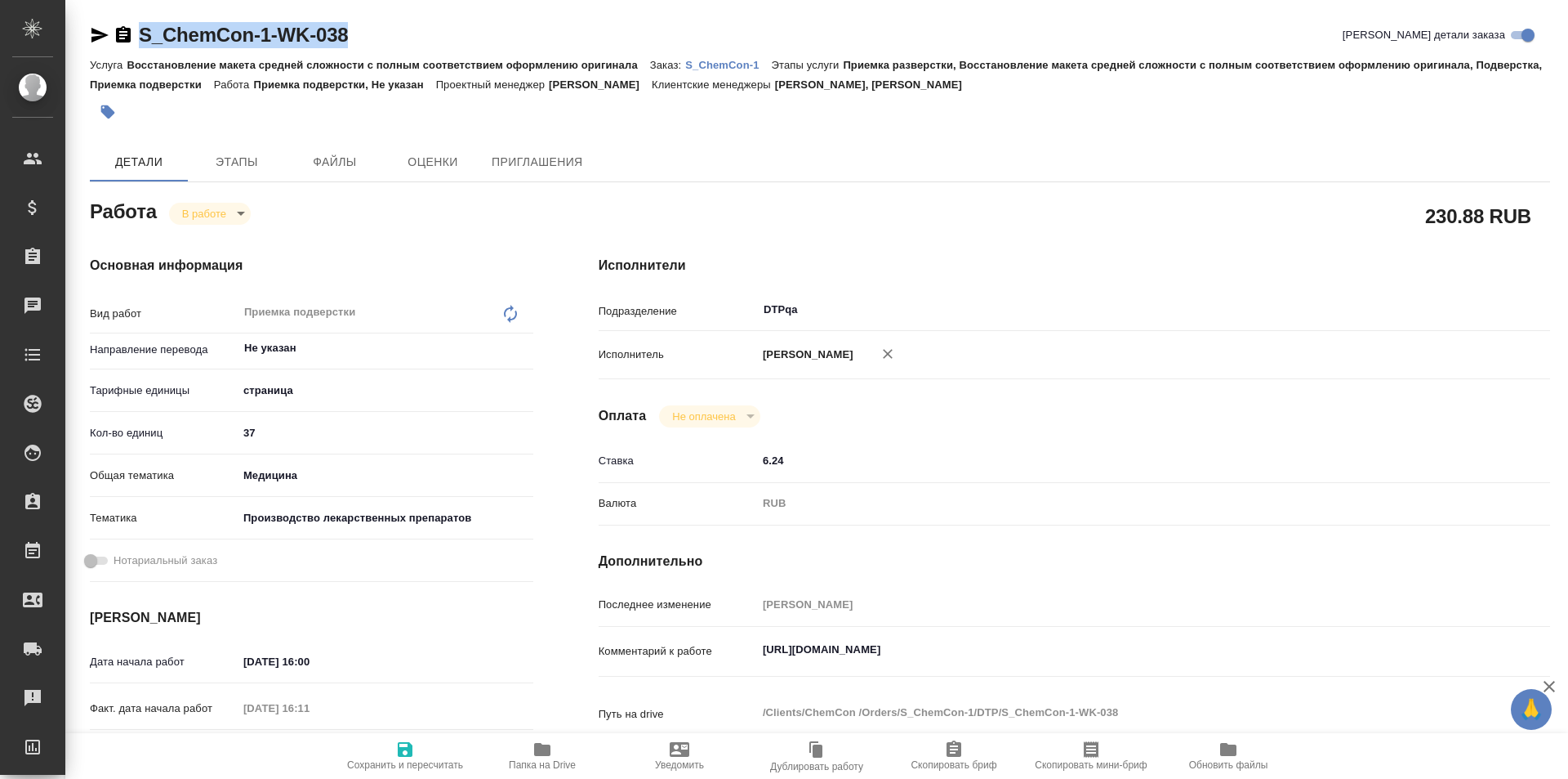
drag, startPoint x: 308, startPoint y: 34, endPoint x: 114, endPoint y: 45, distance: 194.3
click at [122, 41] on div "S_ChemCon-1-WK-038 Кратко детали заказа" at bounding box center [819, 35] width 1460 height 26
type textarea "x"
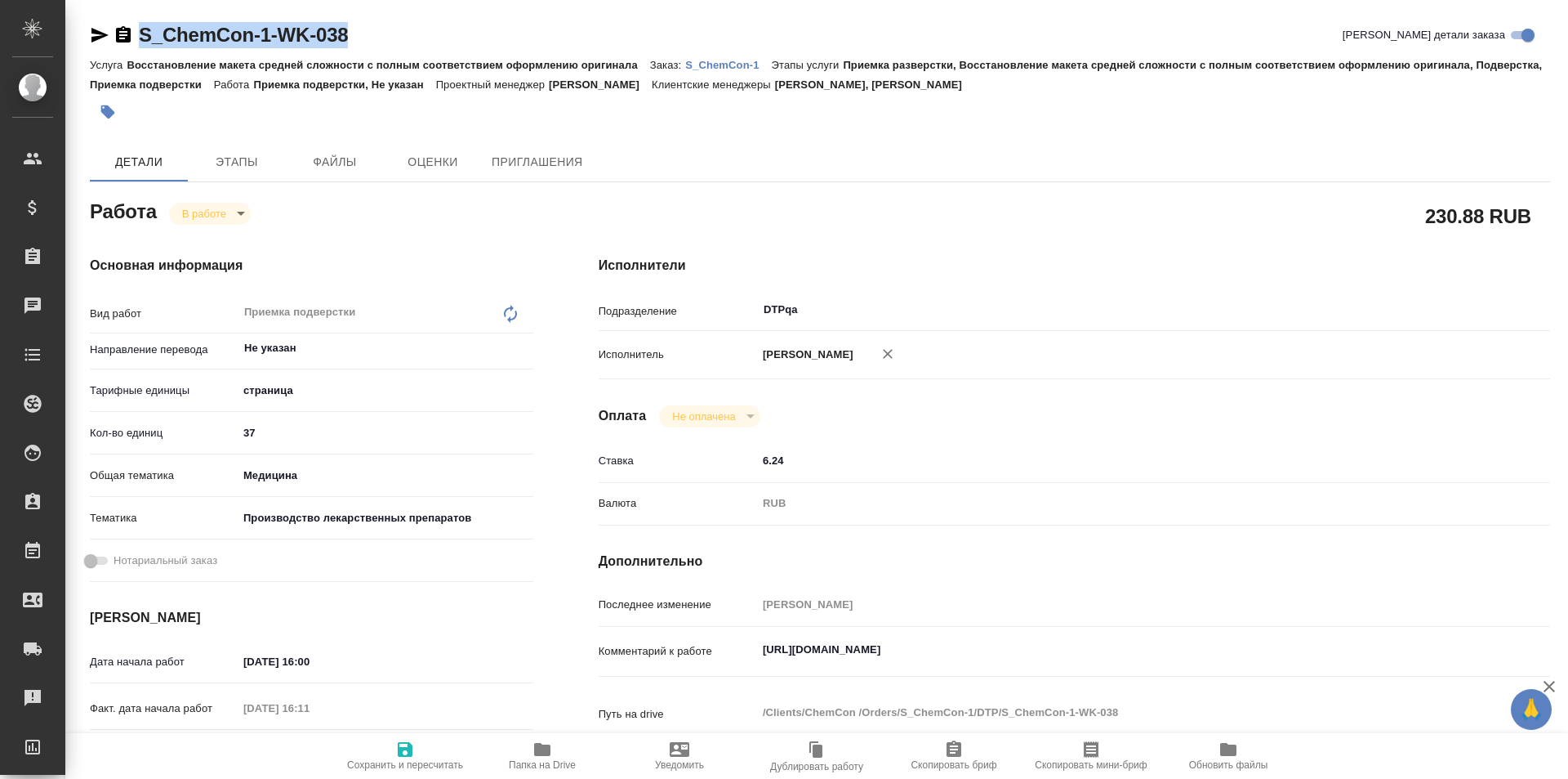
type textarea "x"
copy link "S_ChemCon-1-WK-038"
type textarea "x"
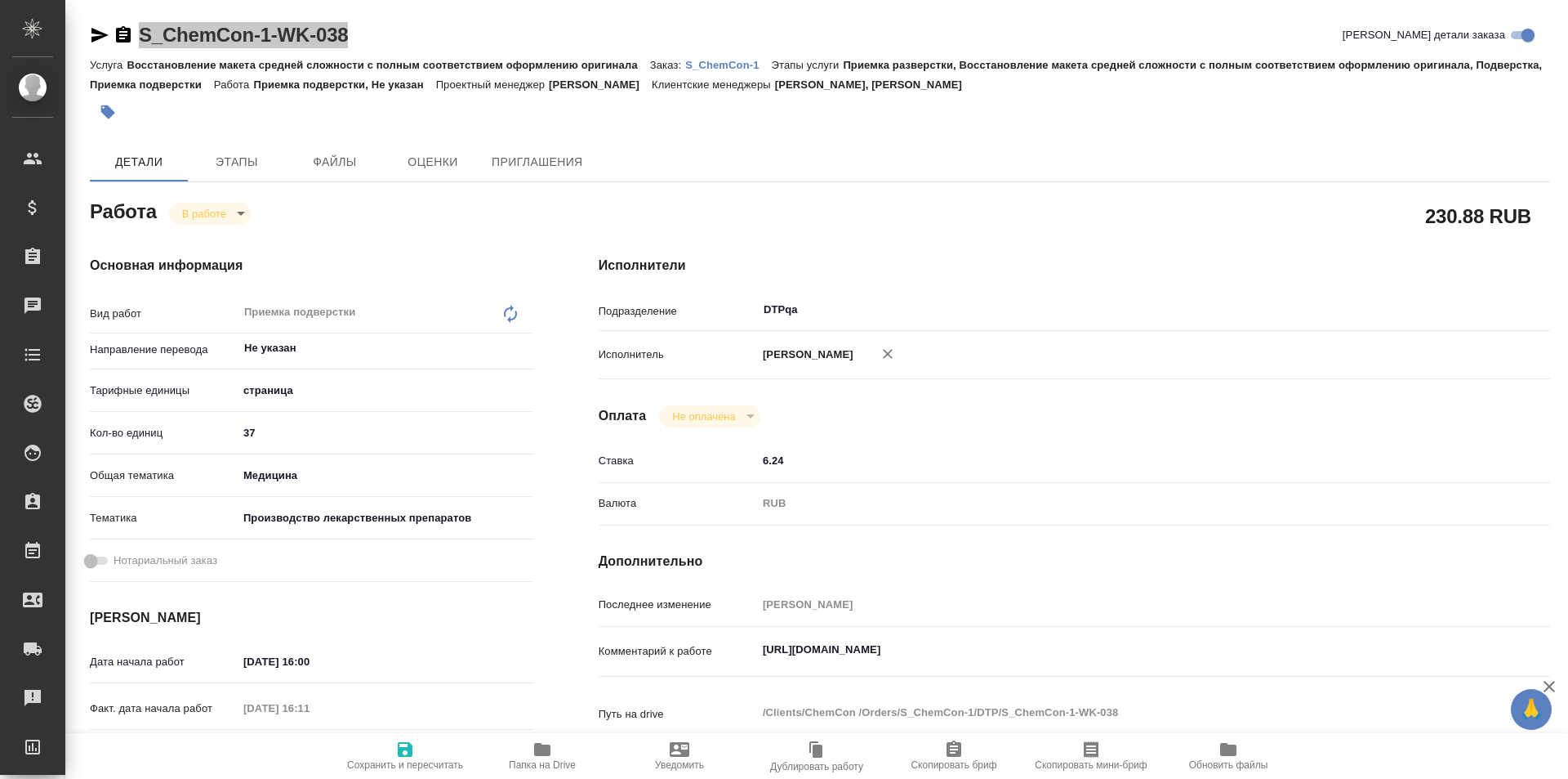
type textarea "x"
drag, startPoint x: 1094, startPoint y: 651, endPoint x: 688, endPoint y: 636, distance: 406.3
click at [670, 655] on div "Комментарий к работе https://tera.awatera.com/Work/6893064f67844423c11aa952/ x" at bounding box center [1074, 652] width 951 height 38
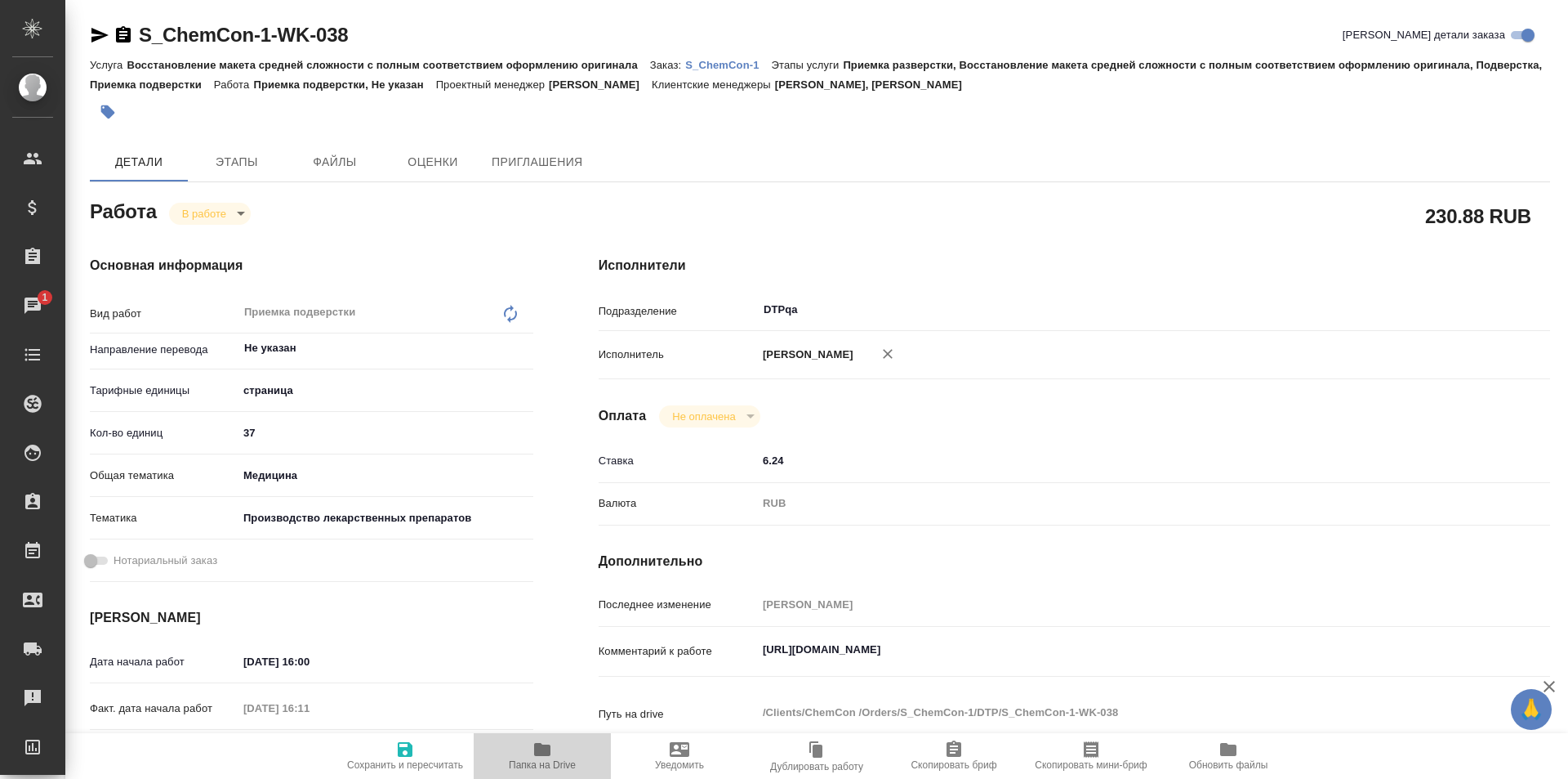
click at [542, 761] on span "Папка на Drive" at bounding box center [542, 764] width 67 height 11
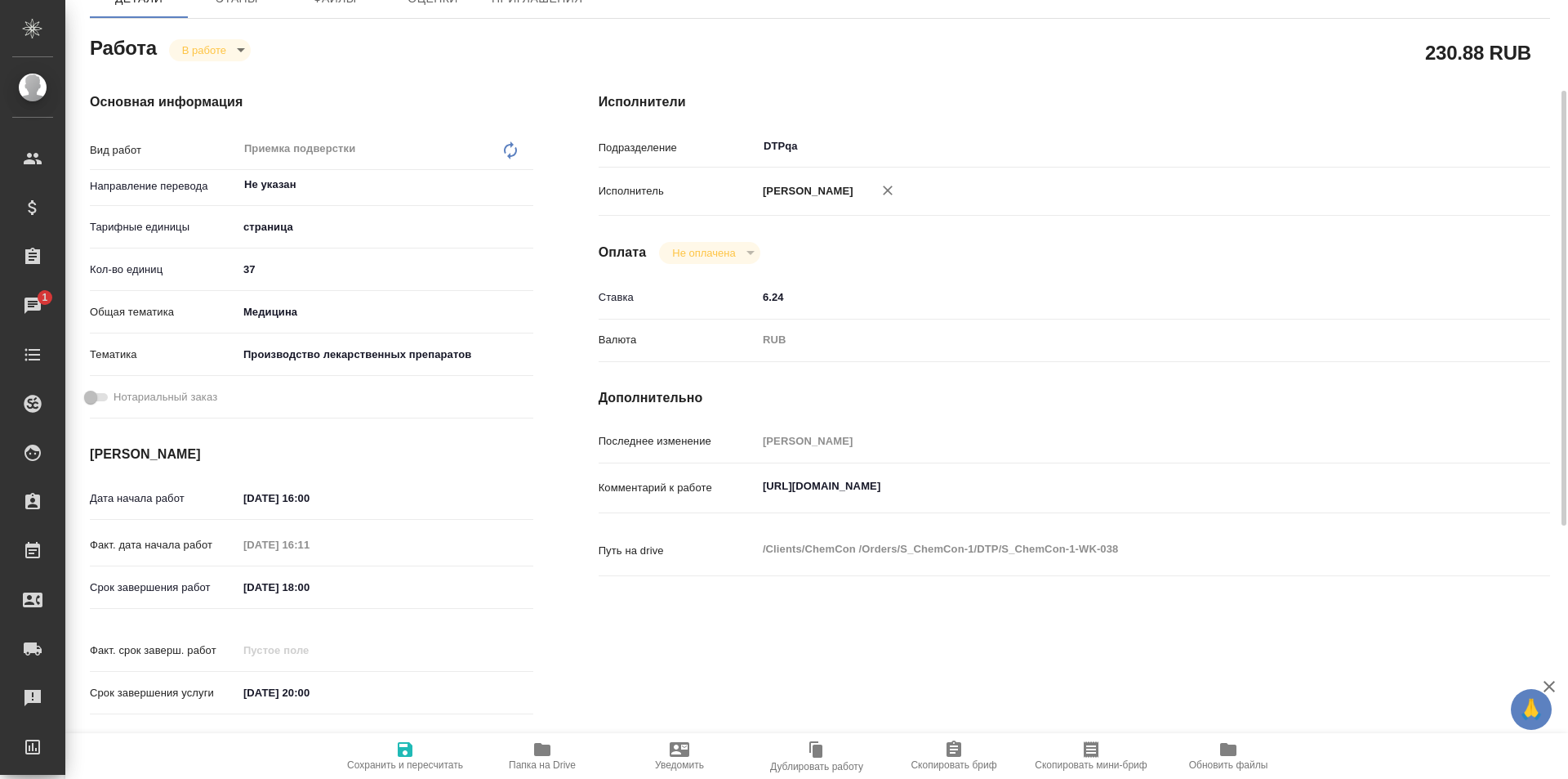
type textarea "x"
click at [1092, 486] on textarea "https://tera.awatera.com/Work/6893064f67844423c11aa952/" at bounding box center [1114, 486] width 714 height 28
type textarea "x"
type textarea "https://tera.awatera.com/Work/6893064f67844423c11aa952/"
type textarea "x"
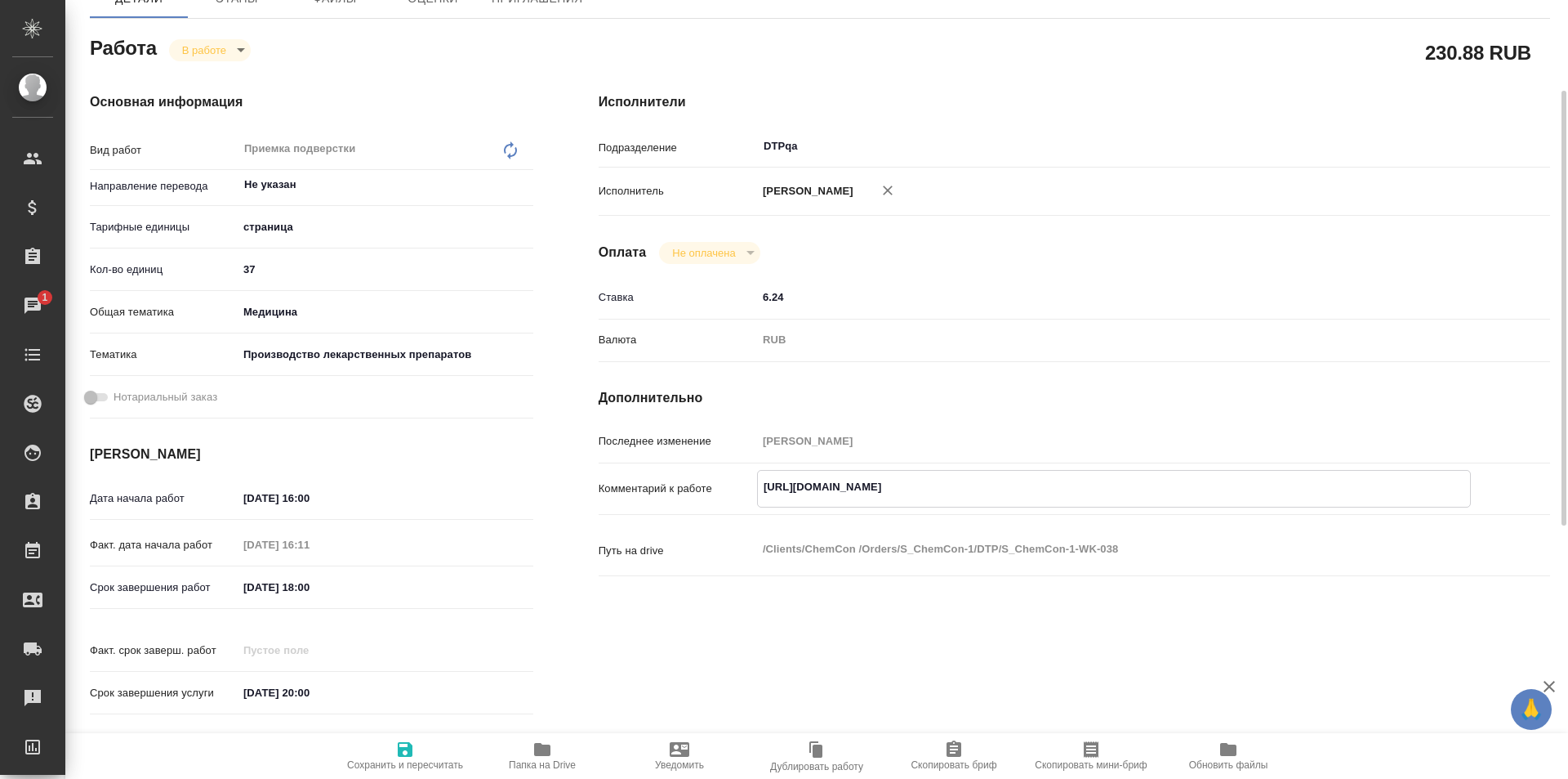
type textarea "x"
type textarea "https://tera.awatera.com/Work/6893064f67844423c11aa952/"
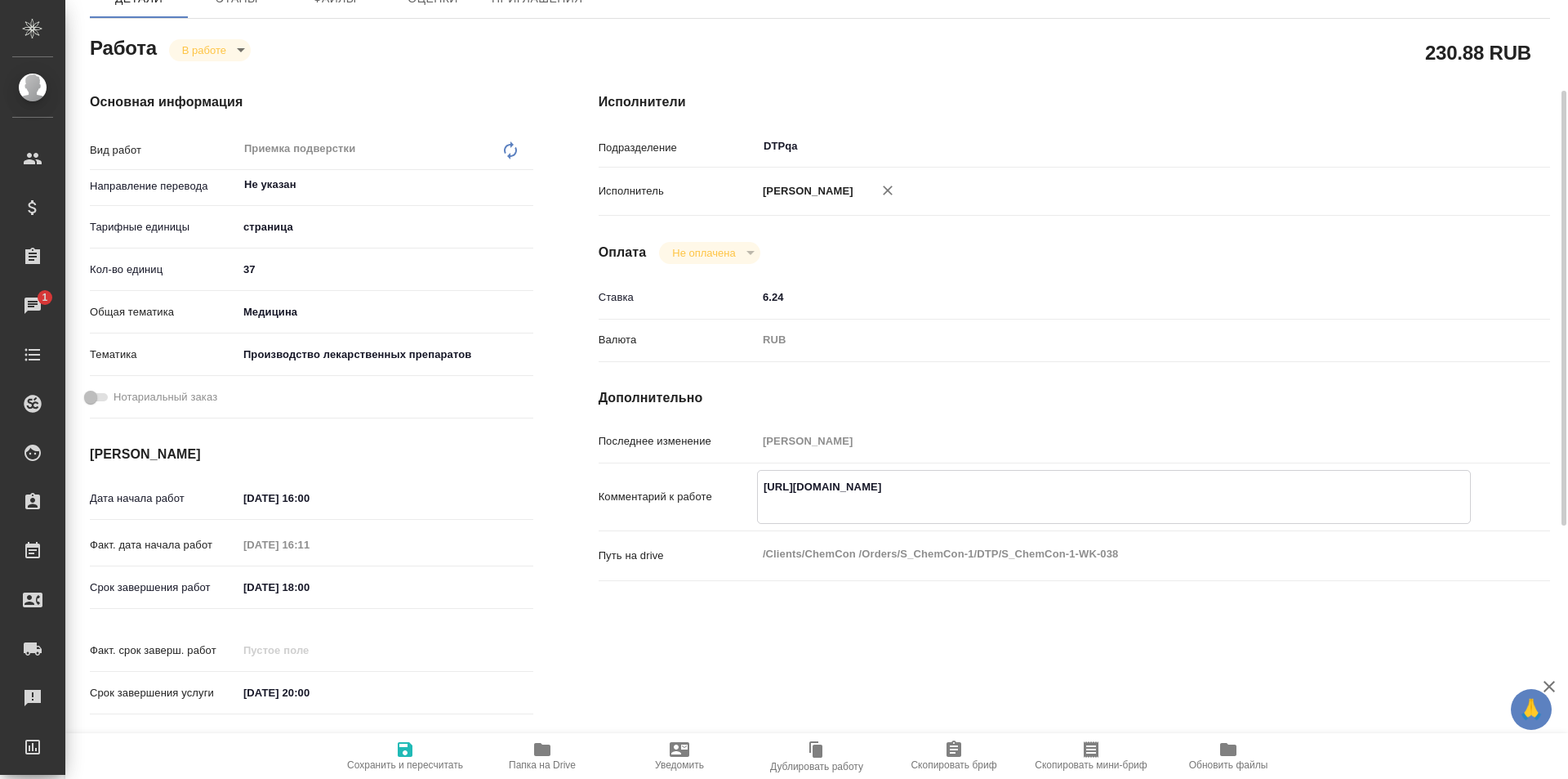
type textarea "x"
paste textarea "https://drive.awatera.com/f/10148087"
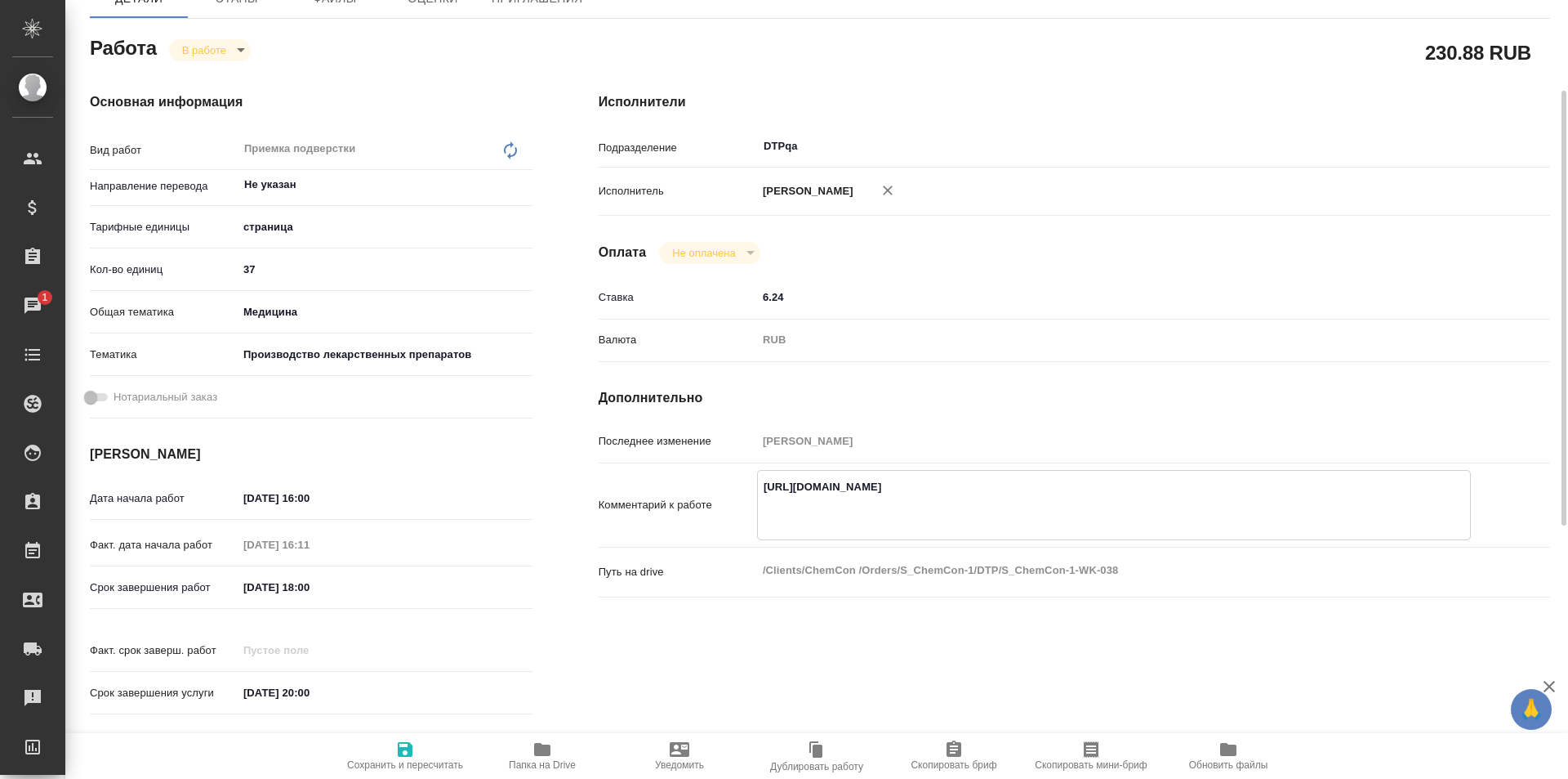
type textarea "x"
type textarea "https://tera.awatera.com/Work/6893064f67844423c11aa952/ https://drive.awatera.c…"
type textarea "x"
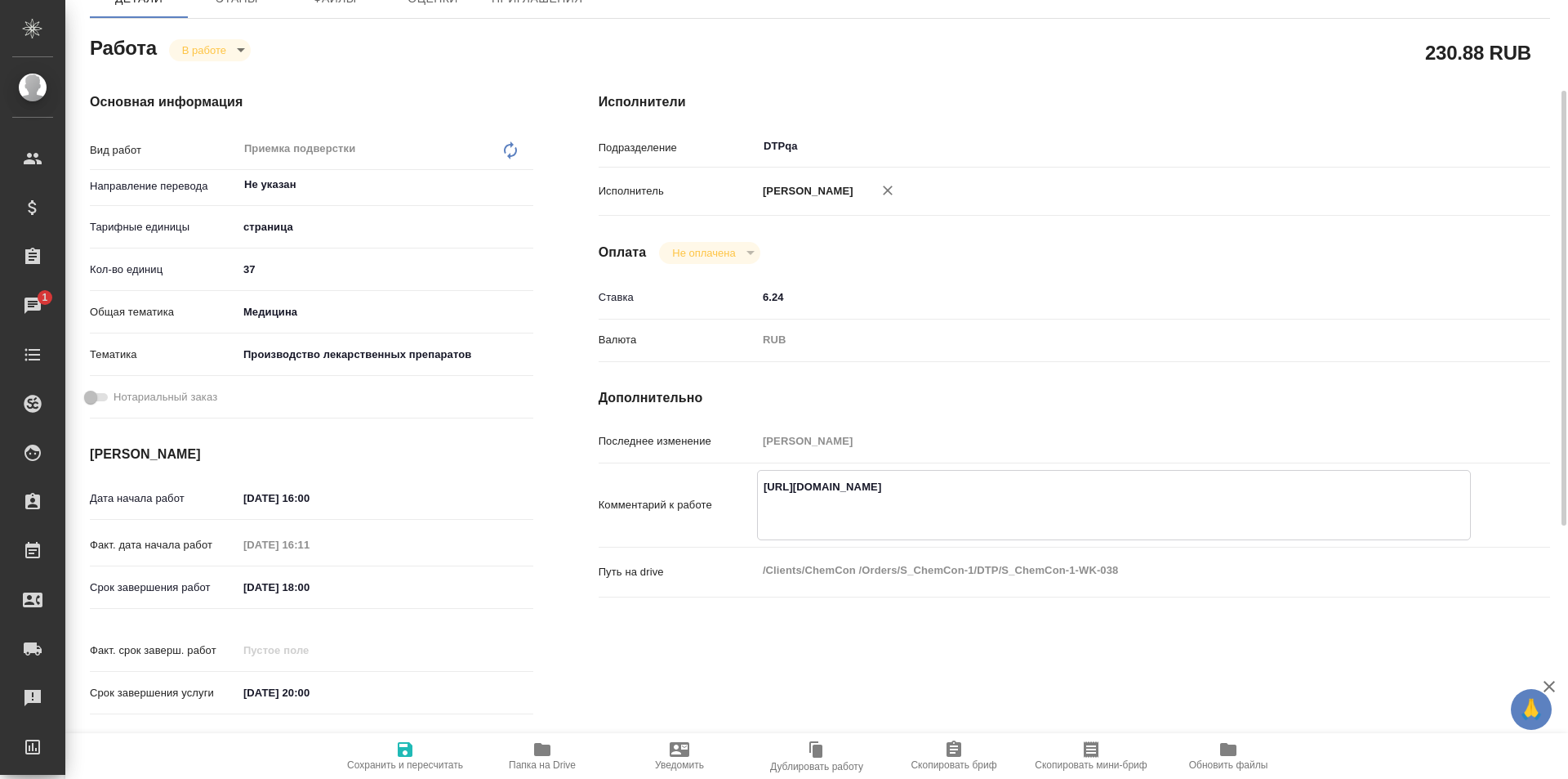
type textarea "x"
type textarea "https://tera.awatera.com/Work/6893064f67844423c11aa952/ https://drive.awatera.c…"
type textarea "x"
click at [412, 755] on icon "button" at bounding box center [405, 749] width 19 height 19
type textarea "x"
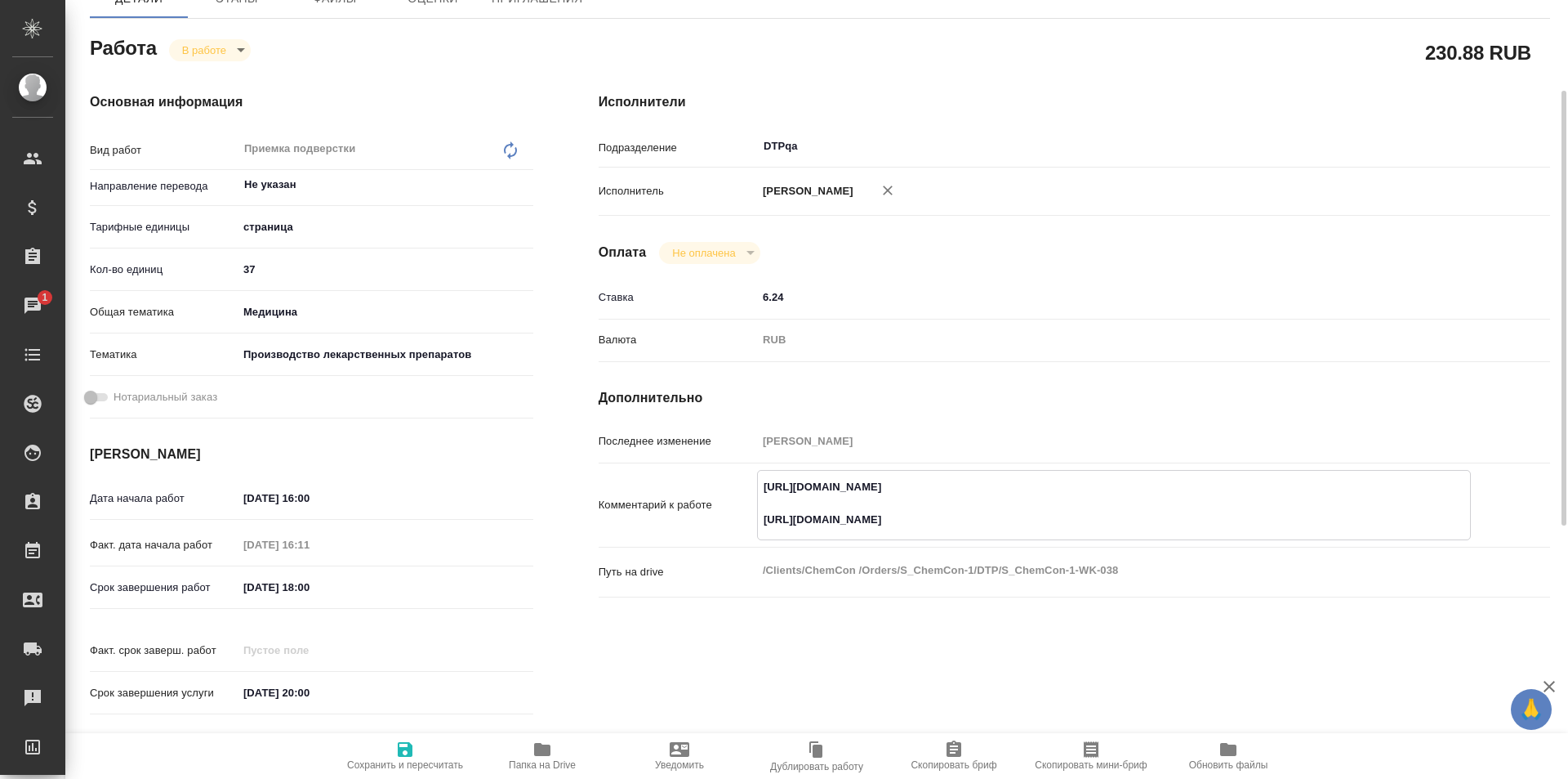
type textarea "x"
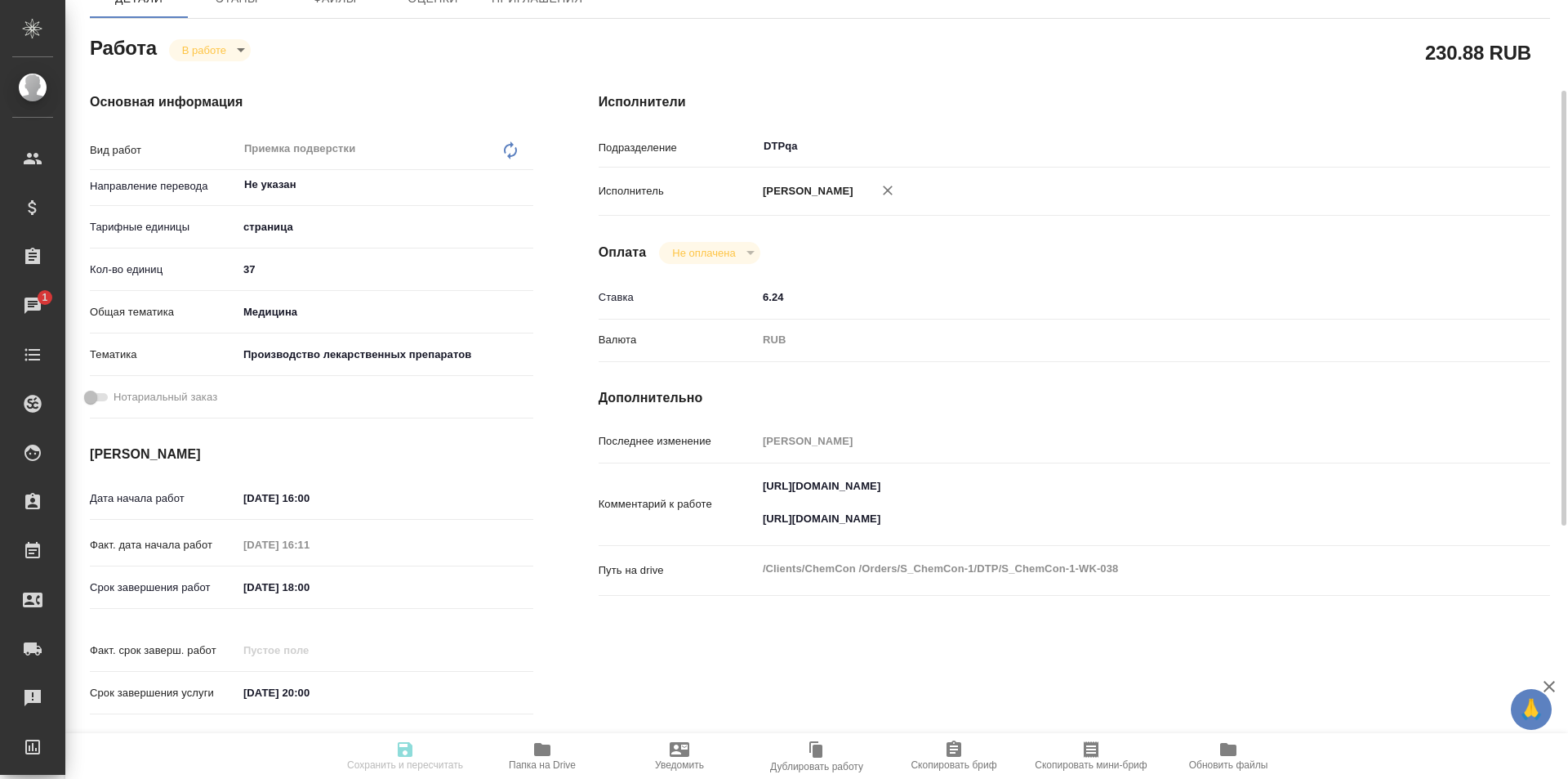
type textarea "x"
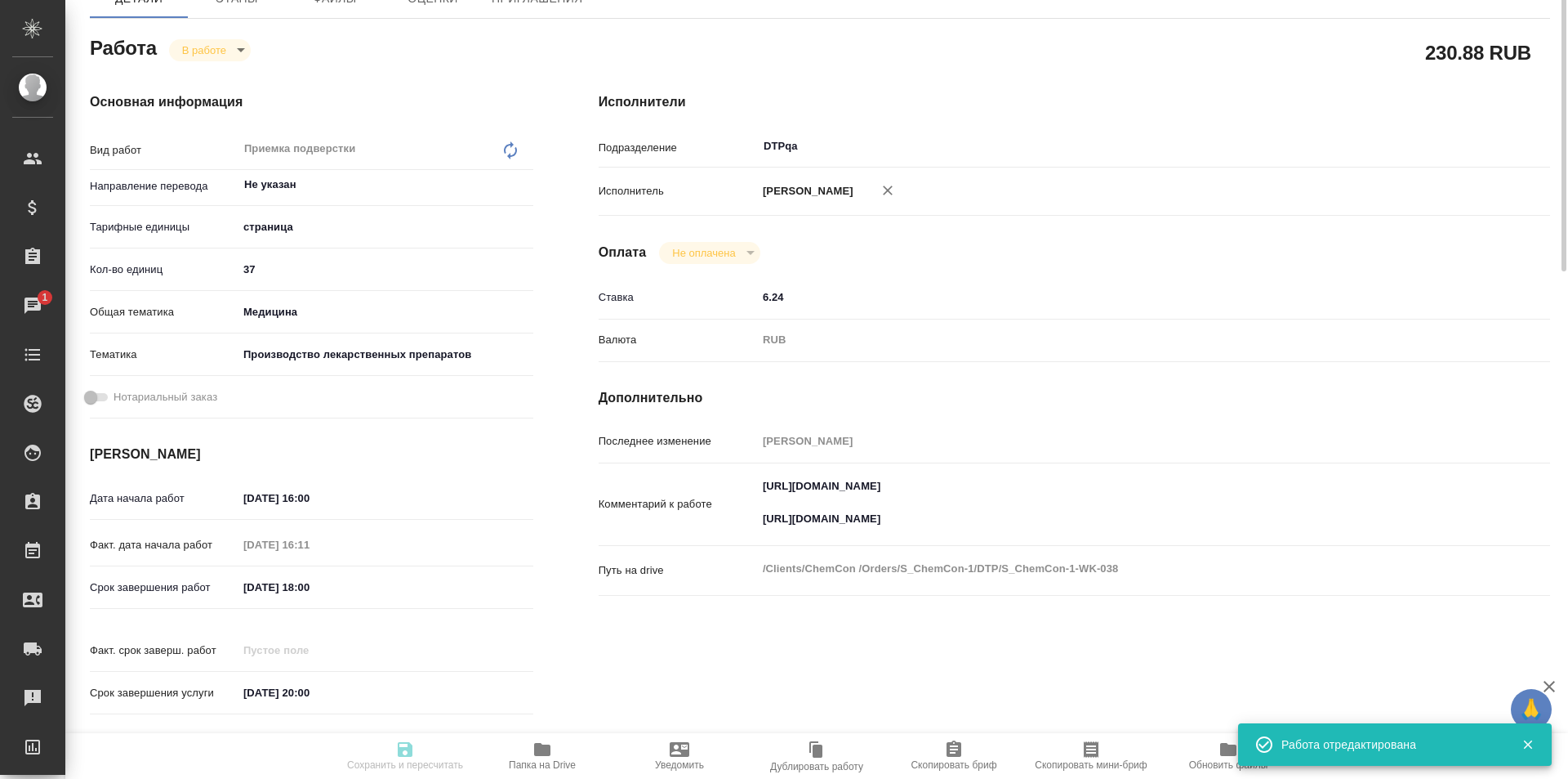
type input "inProgress"
type textarea "Приемка подверстки"
type textarea "x"
type input "Не указан"
type input "5a8b1489cc6b4906c91bfdb2"
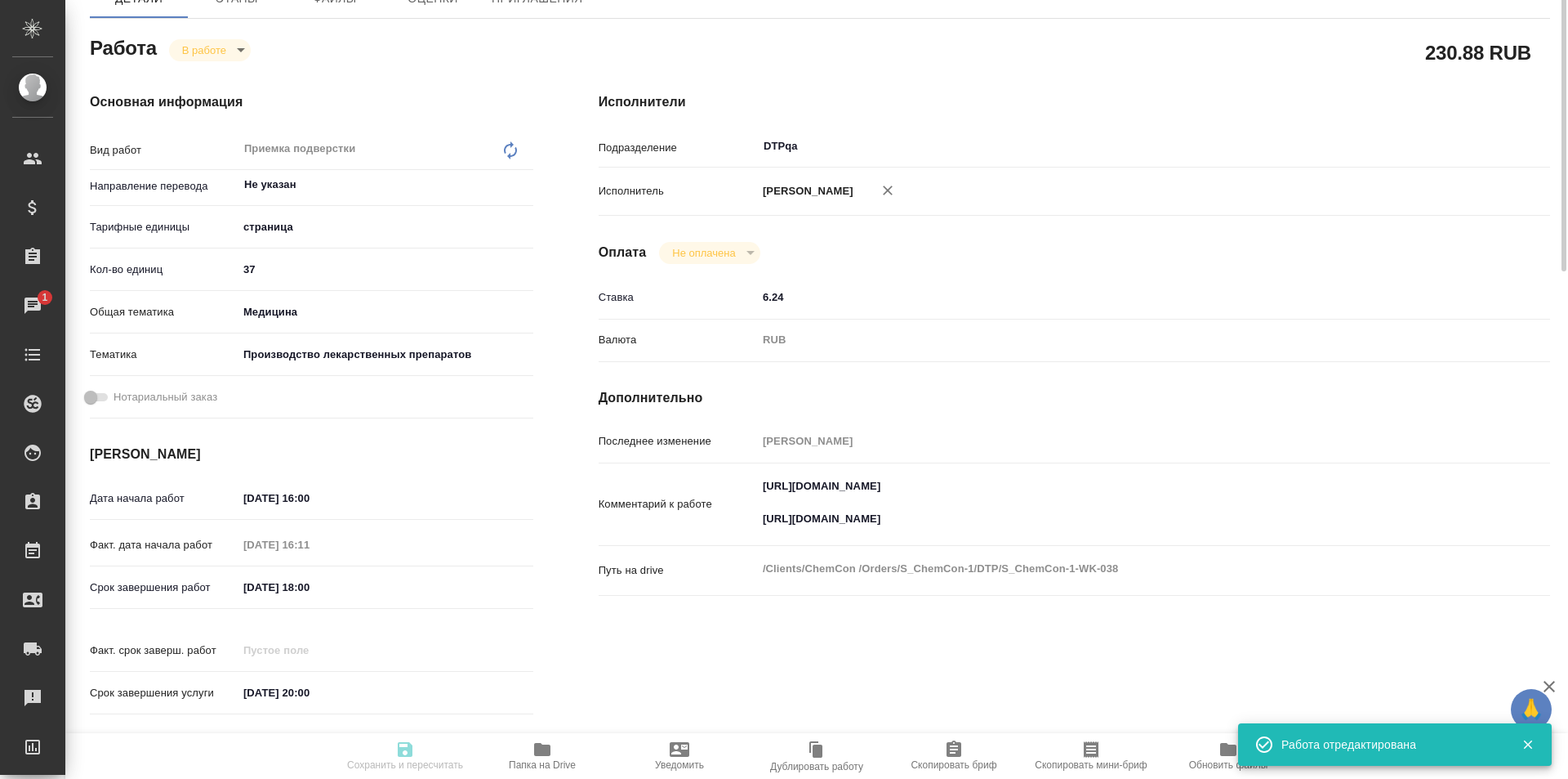
type input "37"
type input "med"
type input "614982fec5ecbb70f805293f"
type input "20.08.2025 16:00"
type input "20.08.2025 16:11"
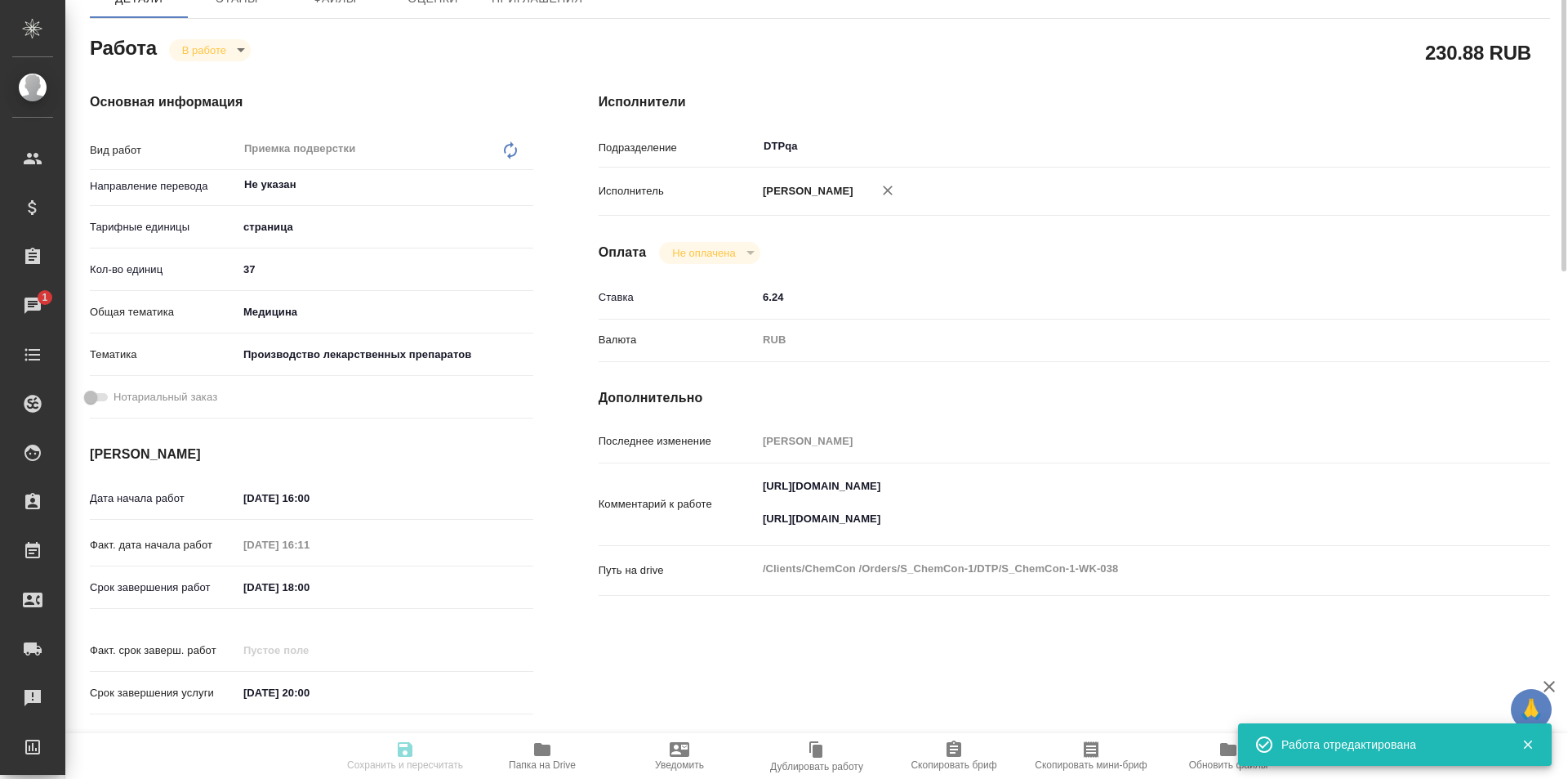
type input "20.08.2025 18:00"
type input "20.08.2025 20:00"
type input "DTPqa"
type input "notPayed"
type input "6.24"
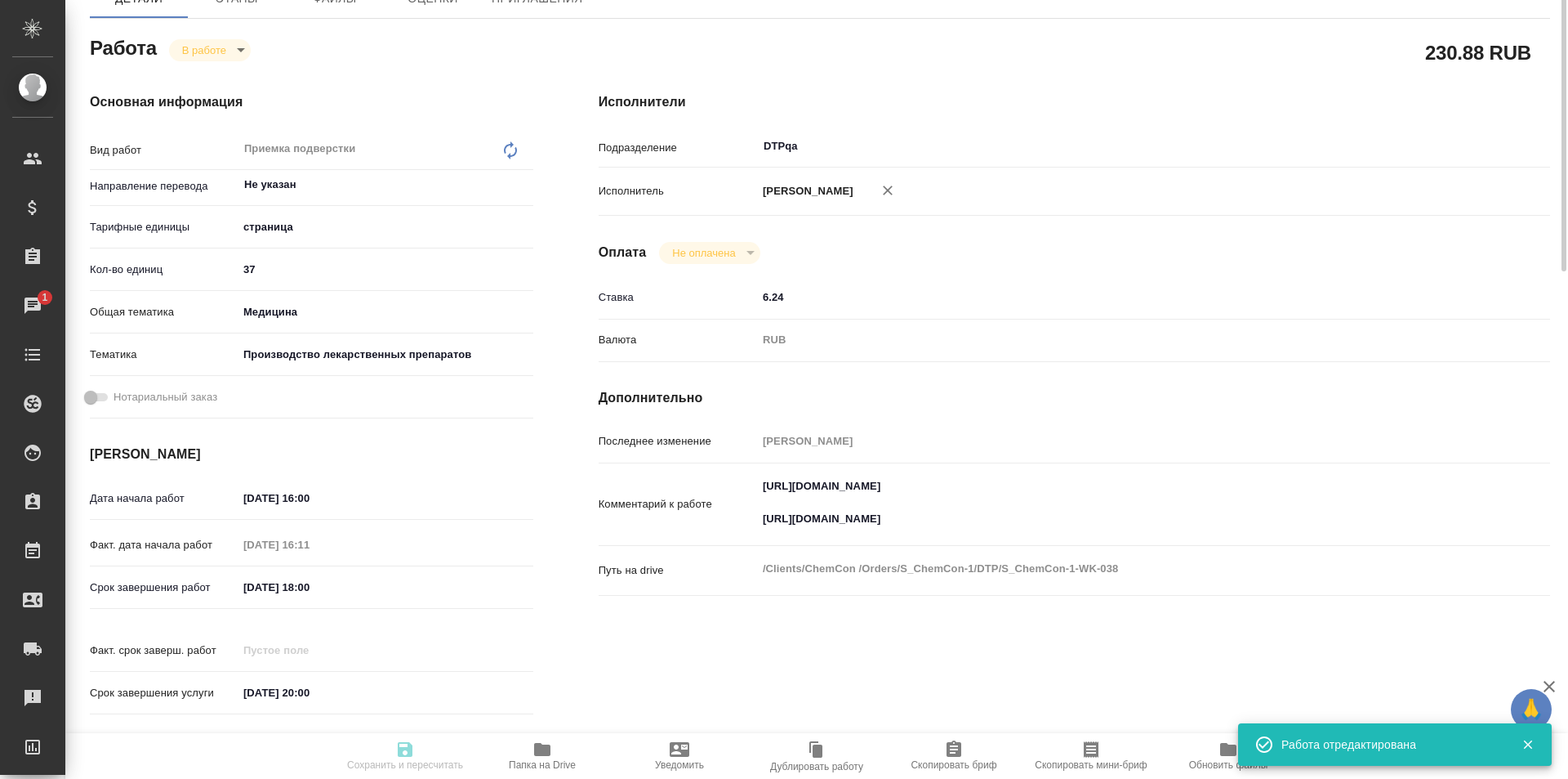
type input "RUB"
type input "[PERSON_NAME]"
type textarea "https://tera.awatera.com/Work/6893064f67844423c11aa952/ https://drive.awatera.c…"
type textarea "x"
type textarea "/Clients/ChemCon /Orders/S_ChemCon-1/DTP/S_ChemCon-1-WK-038"
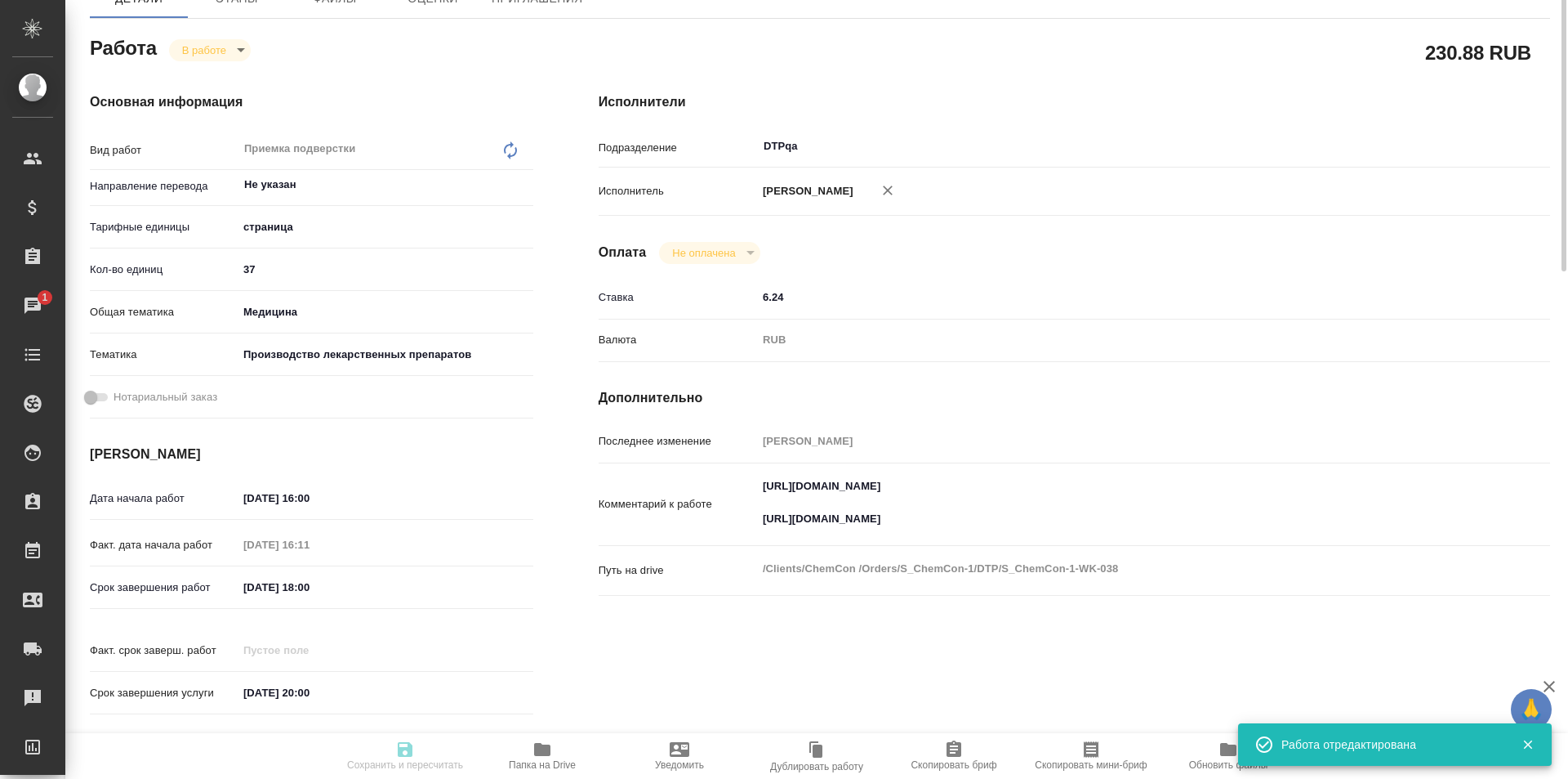
type textarea "x"
type input "S_ChemCon-1"
type input "Восстановление макета средней сложности с полным соответствием оформлению ориги…"
type input "Приемка разверстки, Восстановление макета средней сложности с полным соответств…"
type input "Никифорова Валерия, Усманова Ольга"
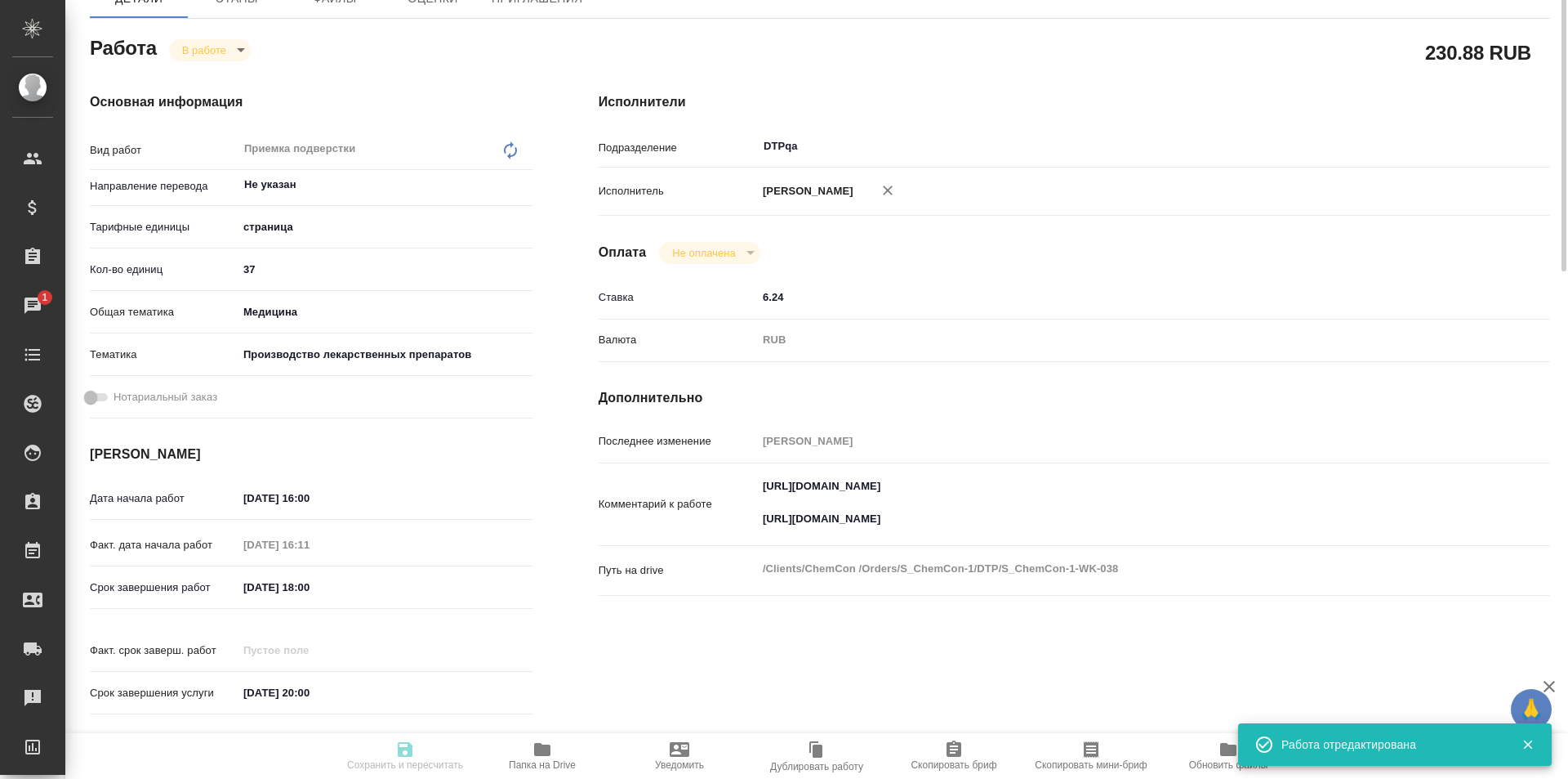
type input "Заборова Александра"
type input "/Clients/ChemCon /Orders/S_ChemCon-1"
type textarea "x"
type textarea "англ-рус нужно раз в неделю (по пятницам) описываться о ходе работ"
type textarea "x"
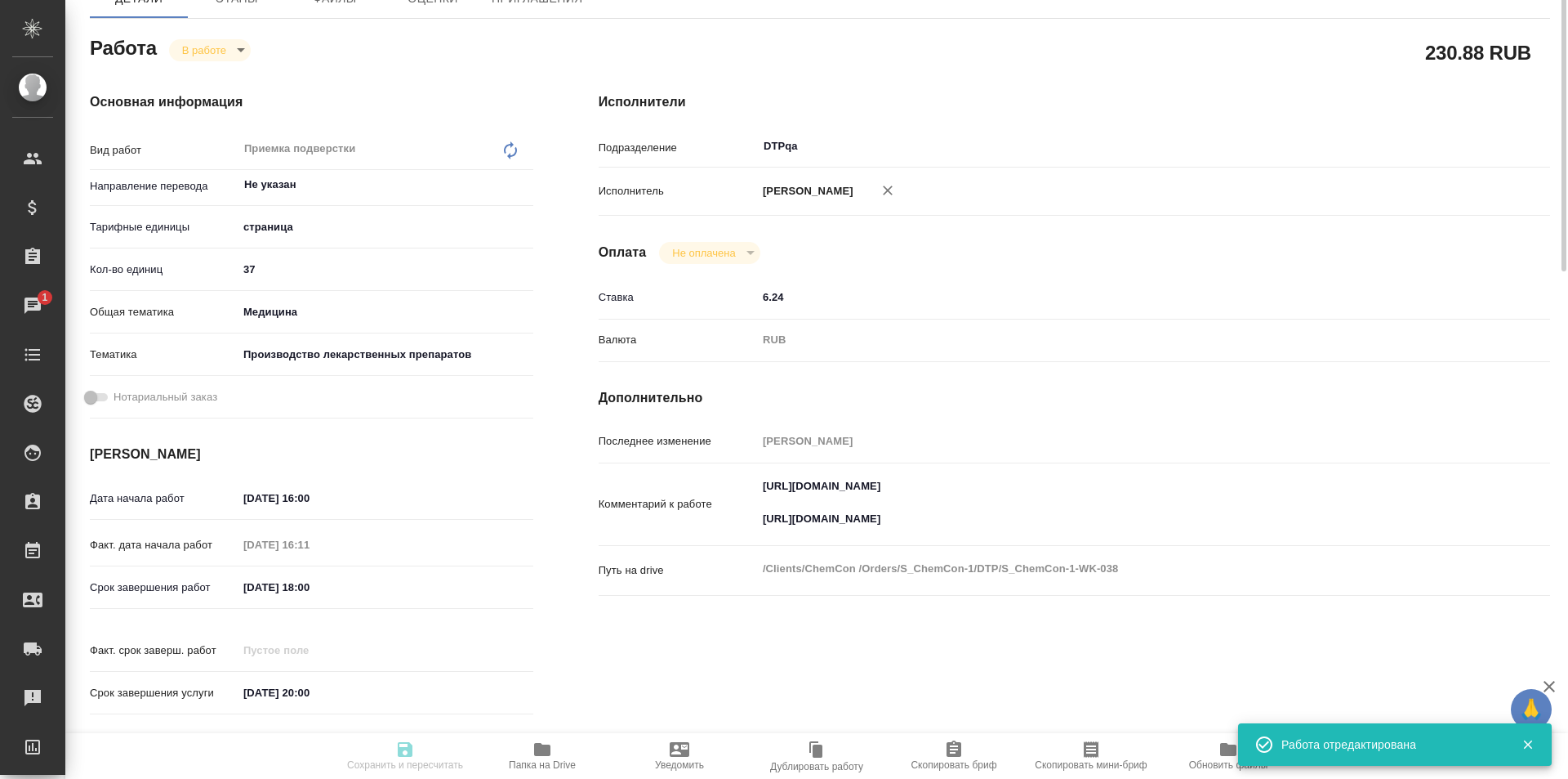
scroll to position [0, 0]
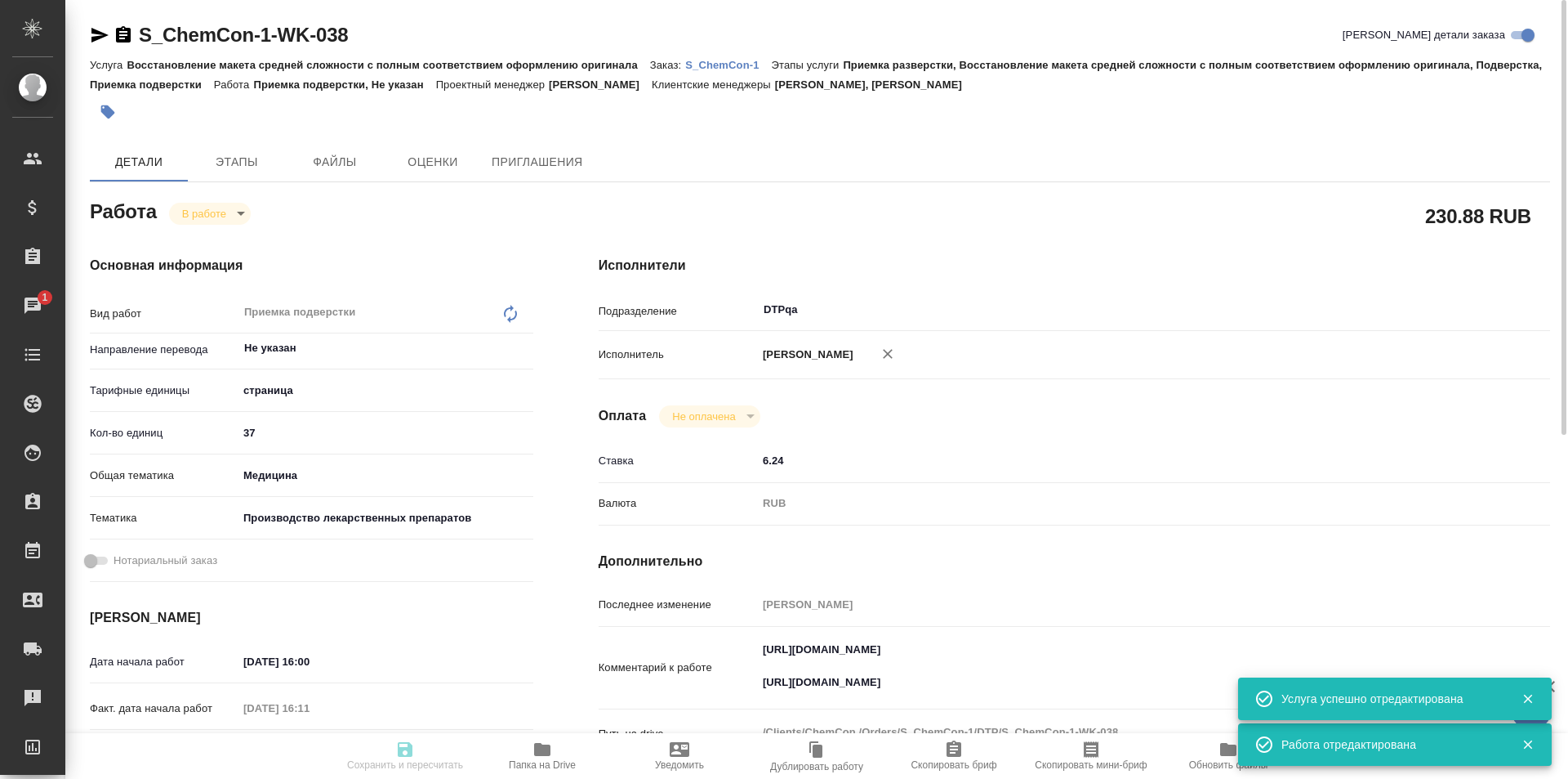
type textarea "x"
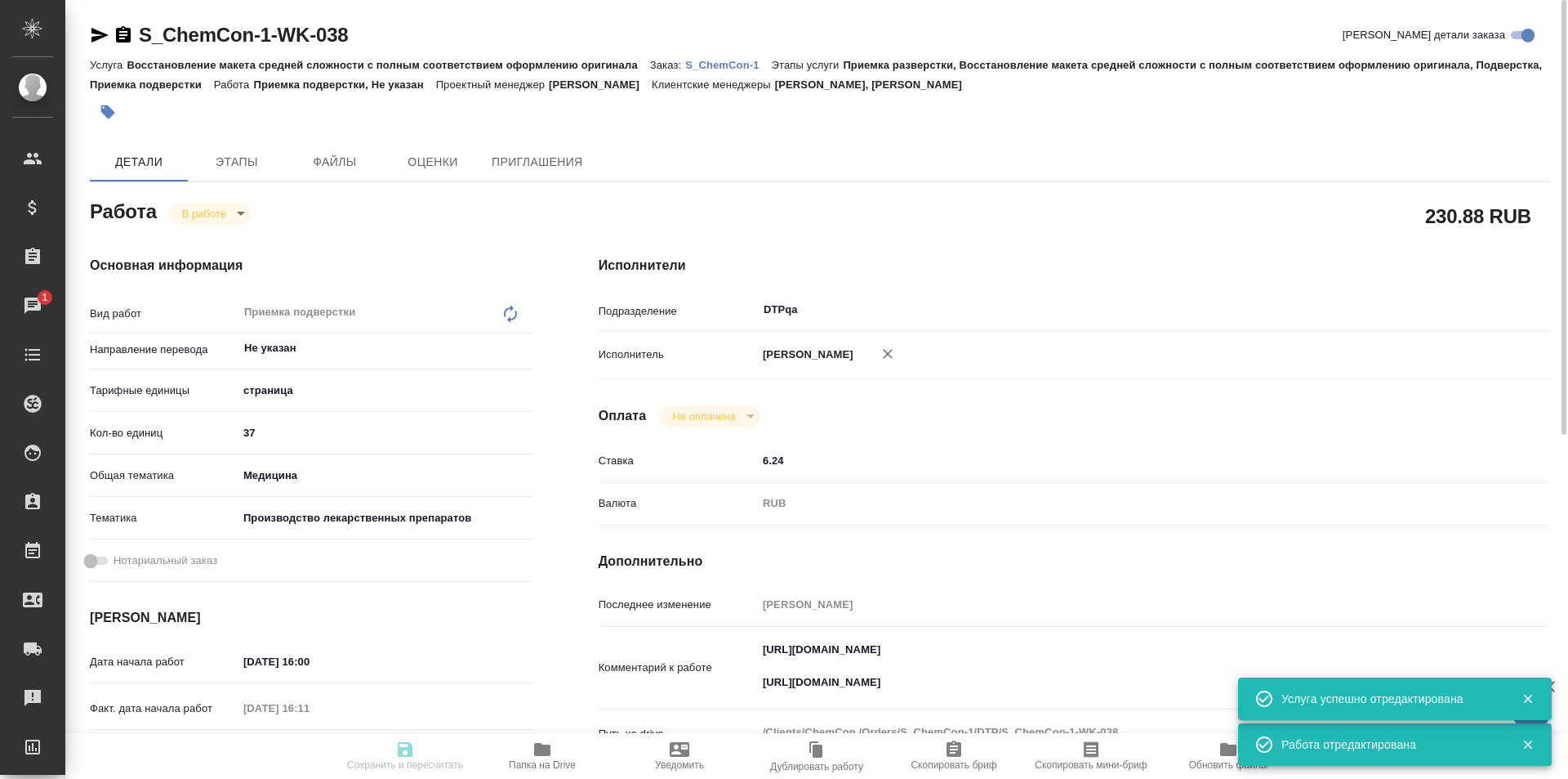
type textarea "x"
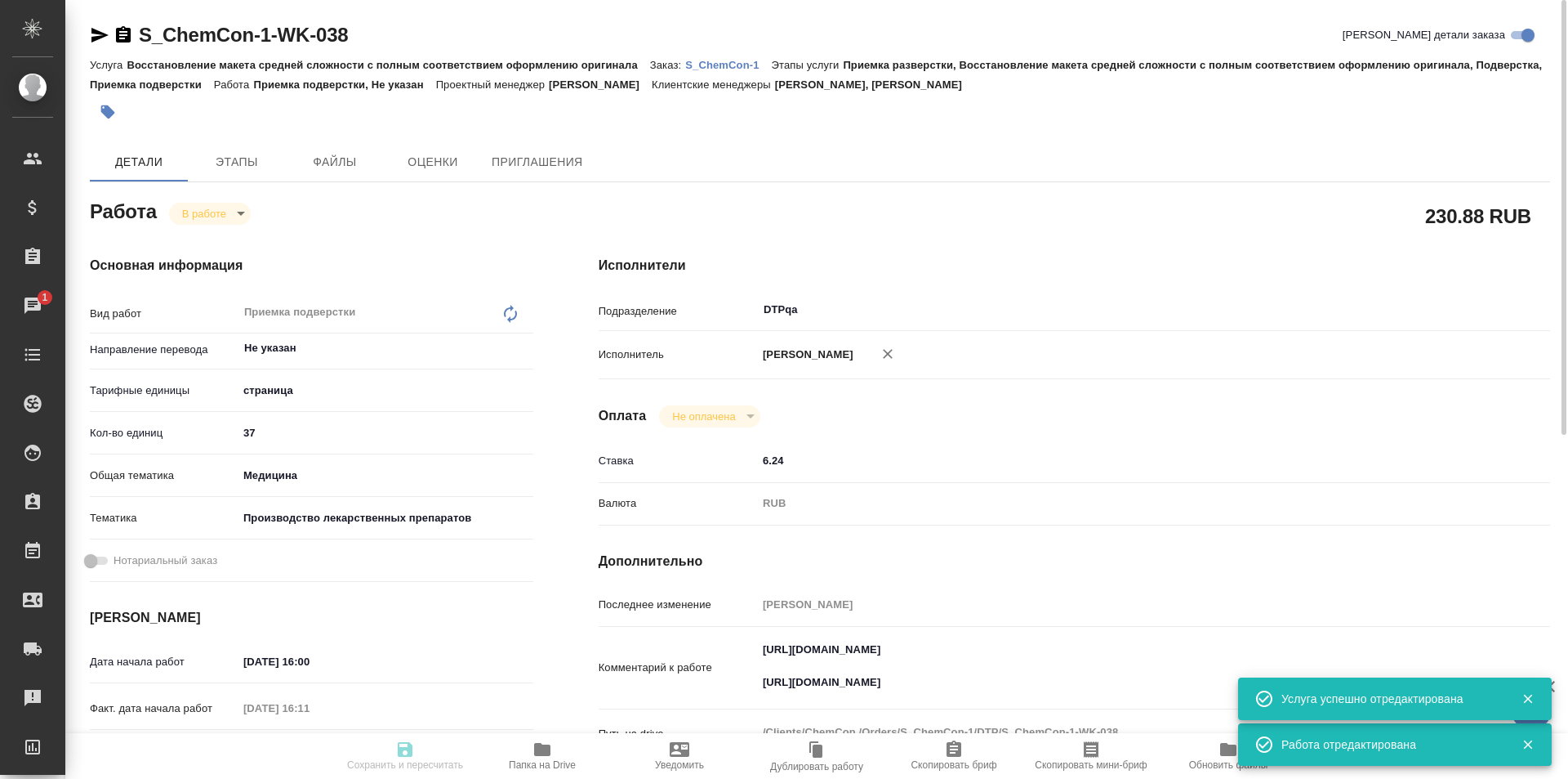
type textarea "x"
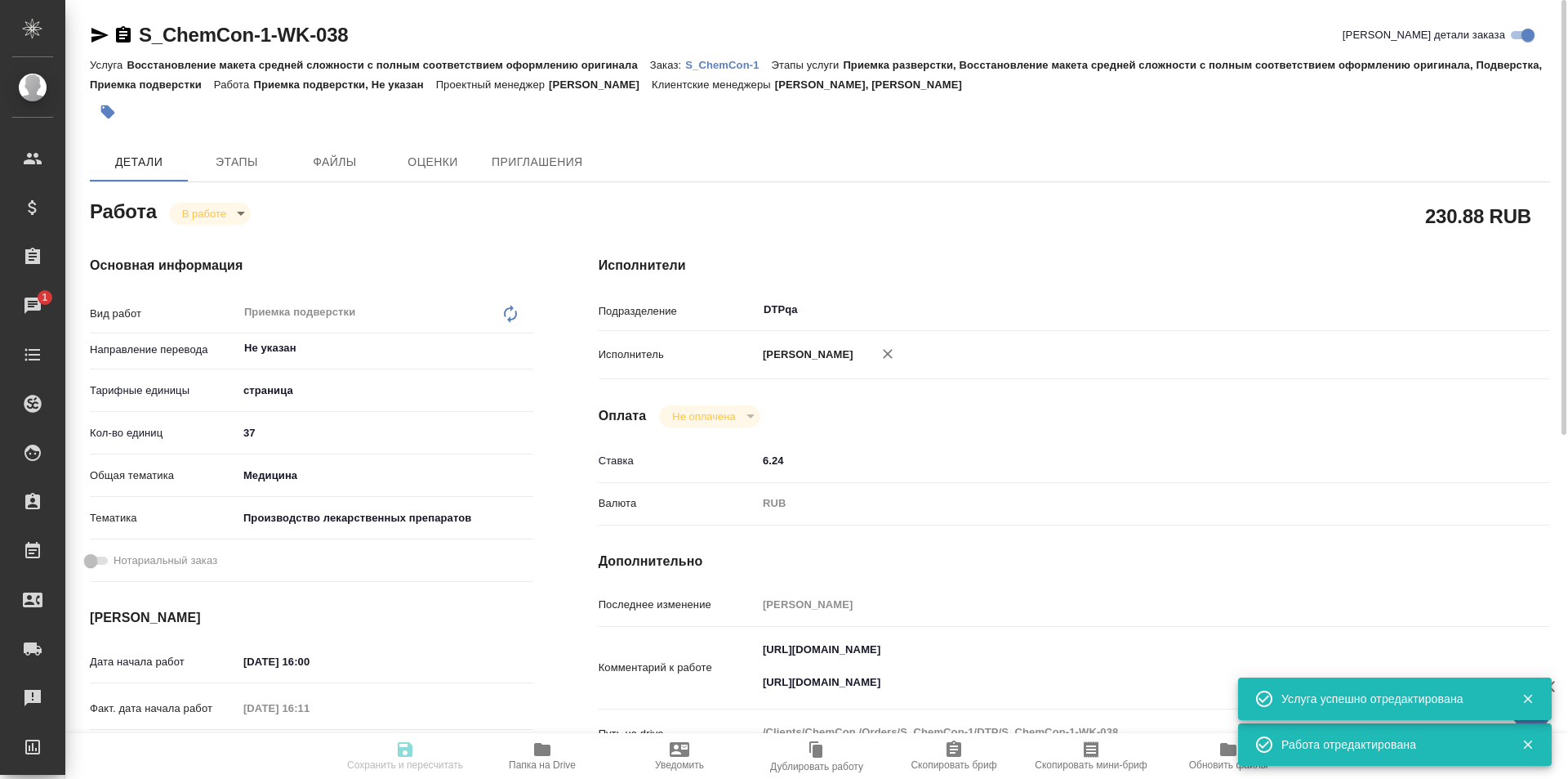
type textarea "x"
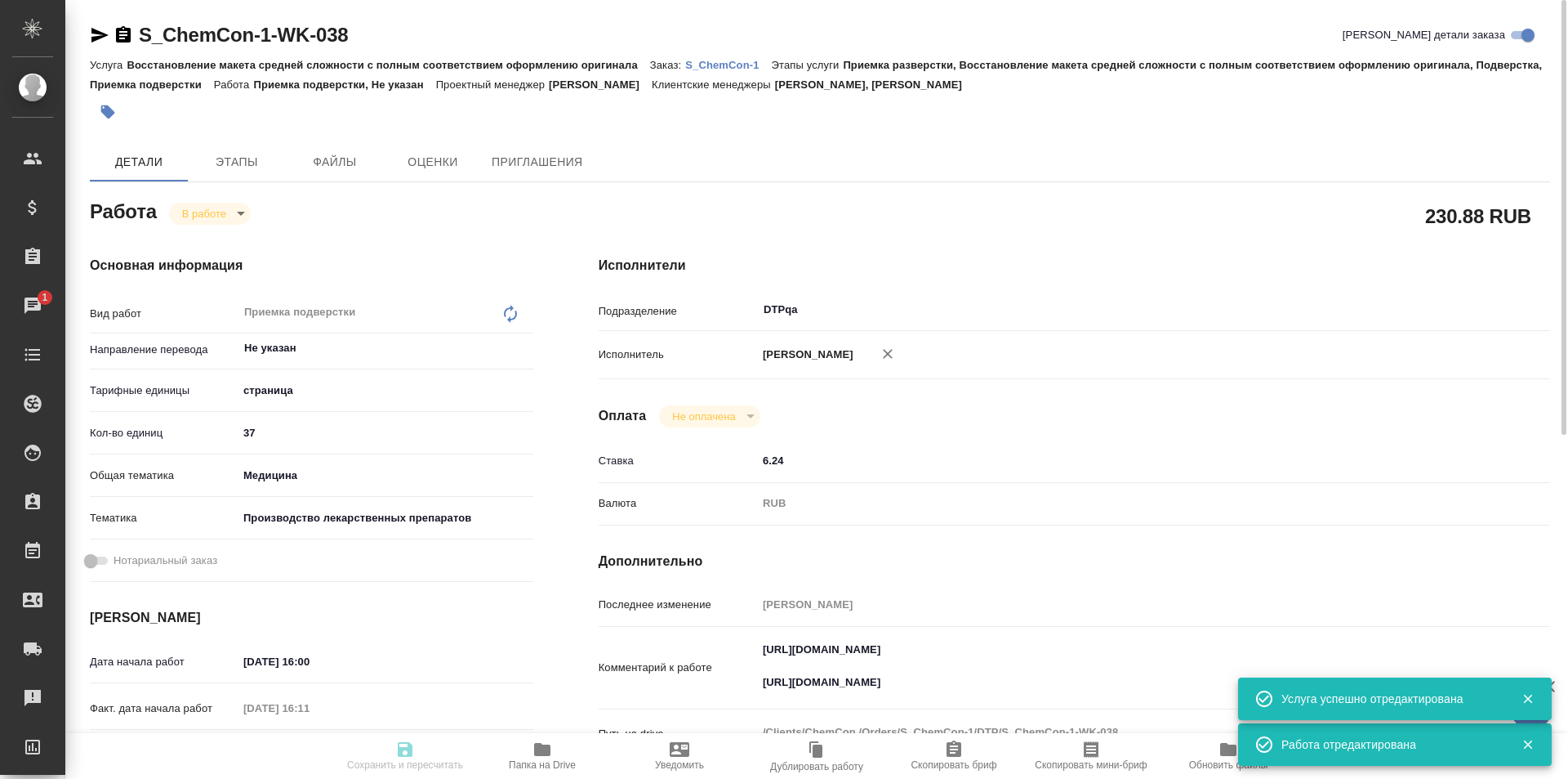
click at [230, 211] on body "🙏 .cls-1 fill:#fff; AWATERA Ismagilova Diana Клиенты Спецификации Заказы 1 Чаты…" at bounding box center [784, 390] width 1568 height 779
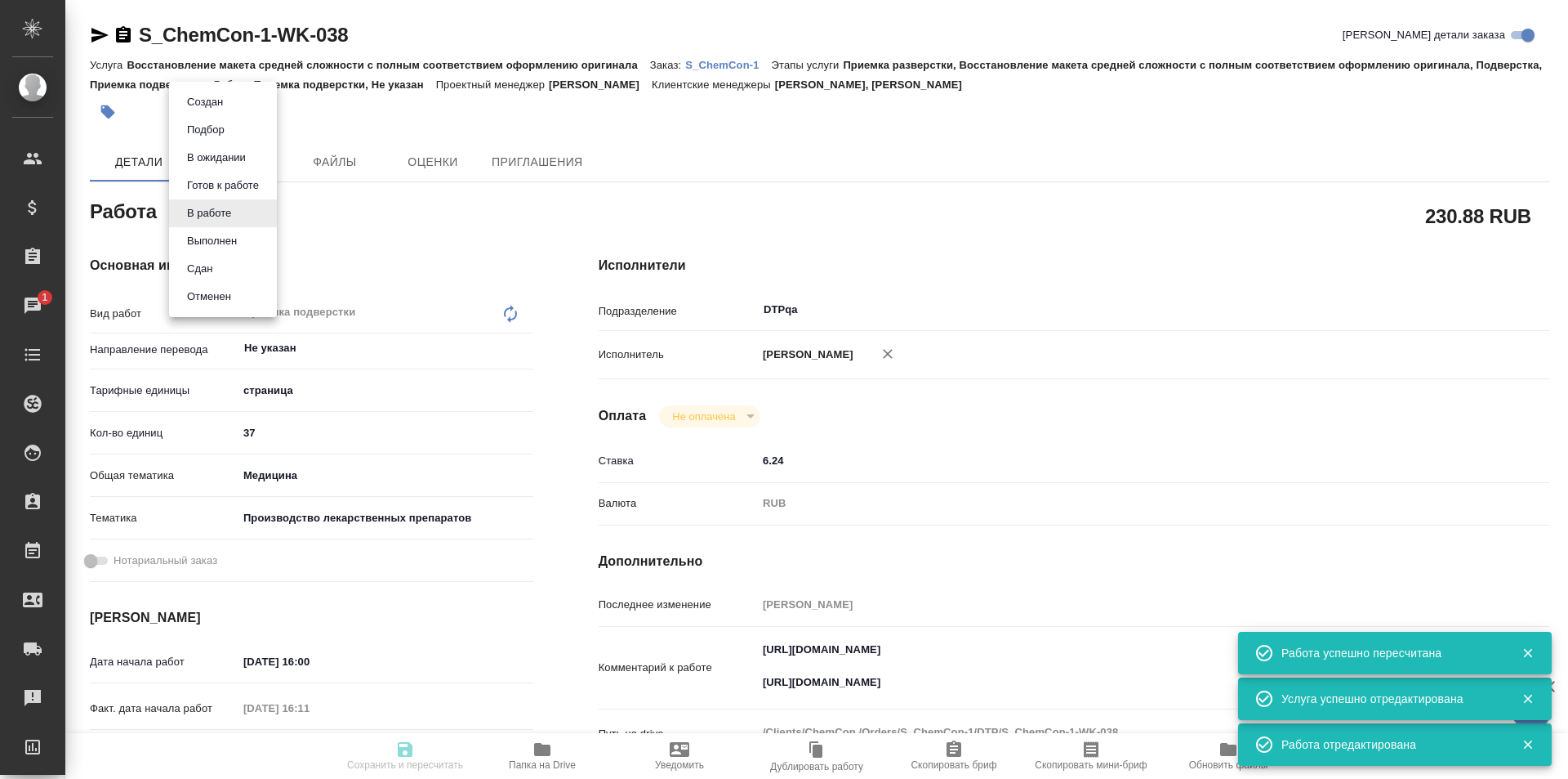
type input "inProgress"
type textarea "Приемка подверстки"
type textarea "x"
type input "Не указан"
type input "5a8b1489cc6b4906c91bfdb2"
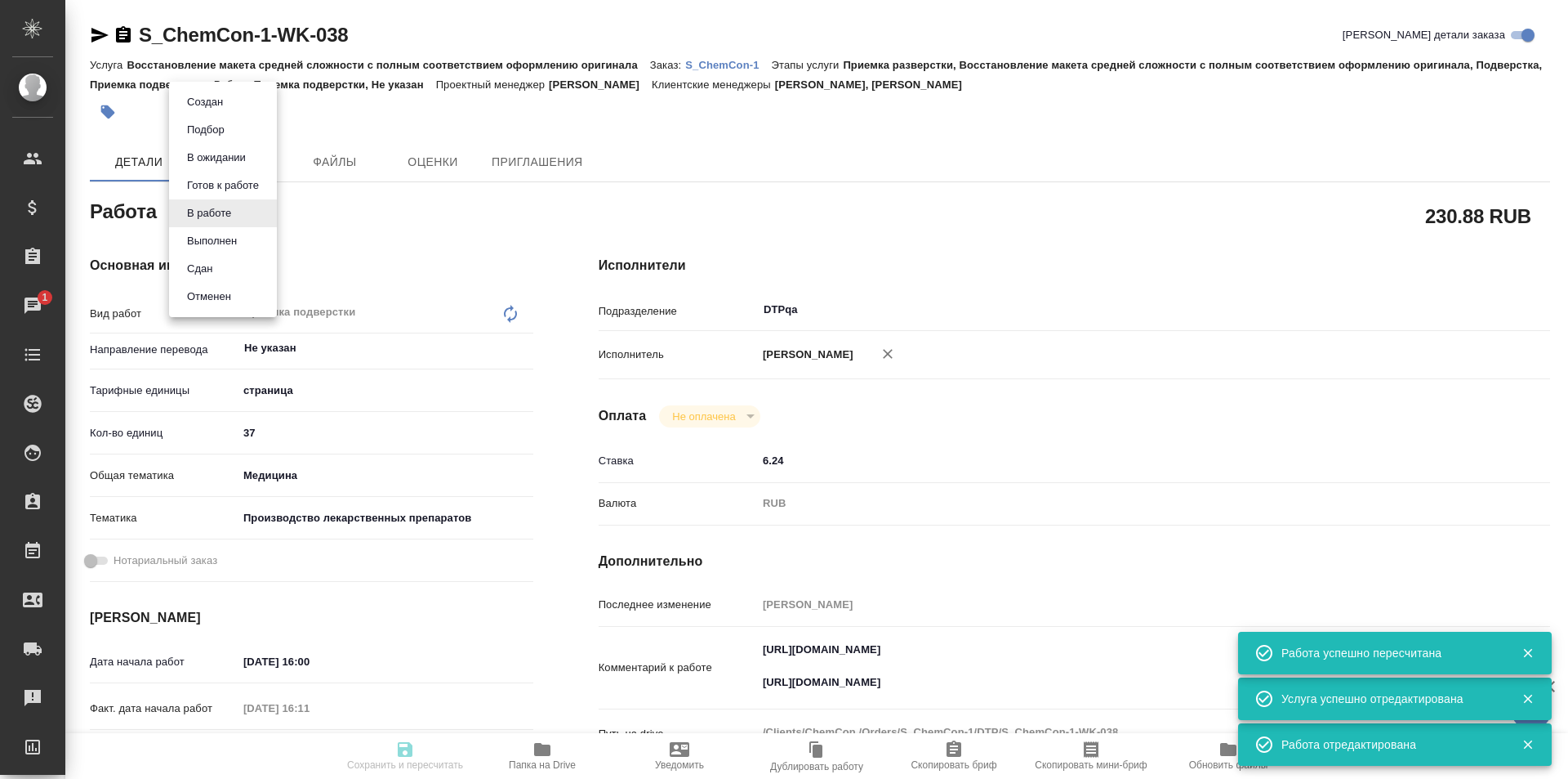
type input "37"
type input "med"
type input "614982fec5ecbb70f805293f"
type input "20.08.2025 16:00"
type input "20.08.2025 16:11"
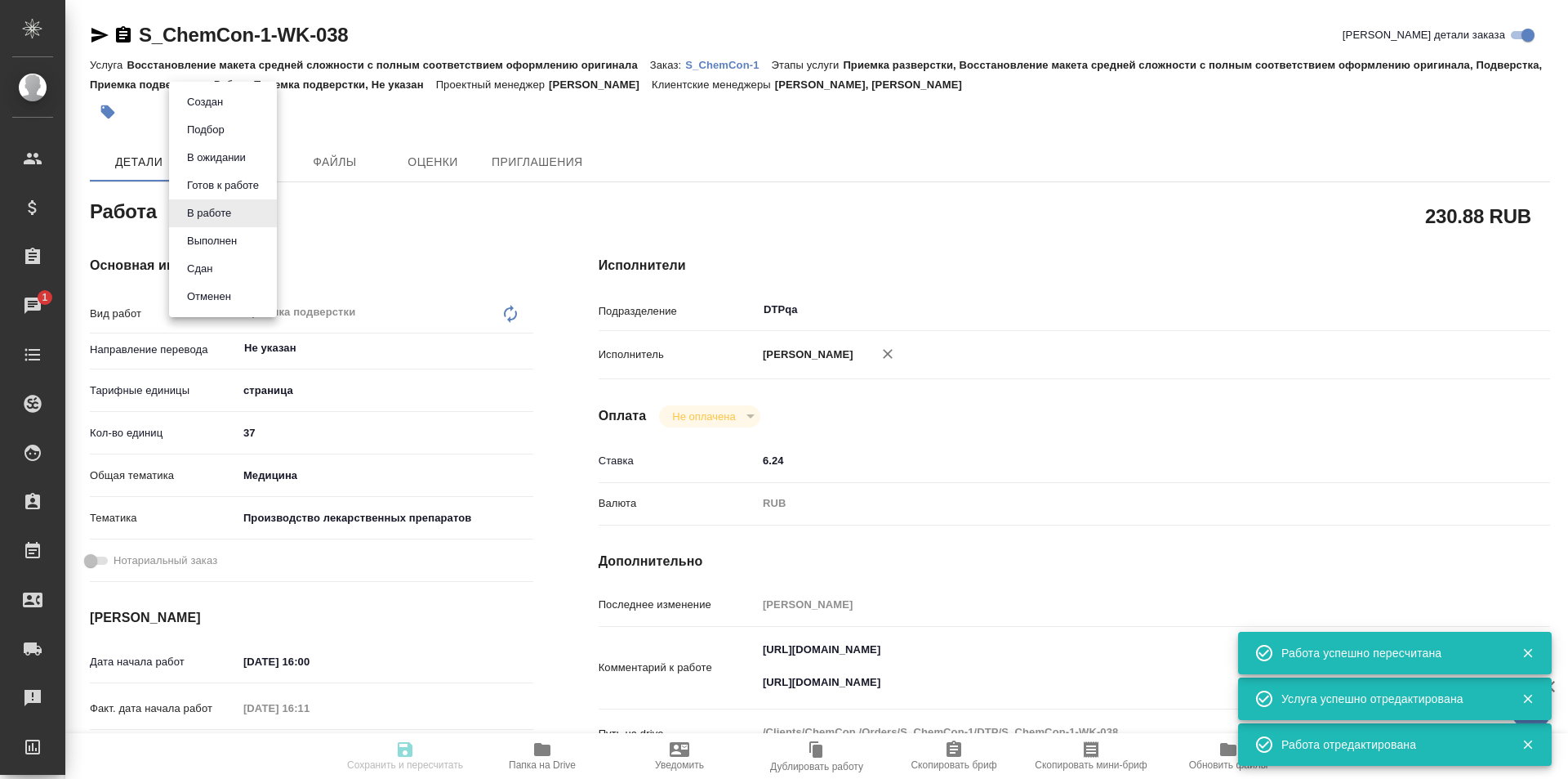
type input "20.08.2025 18:00"
type input "20.08.2025 20:00"
type input "DTPqa"
type input "notPayed"
type input "6.24"
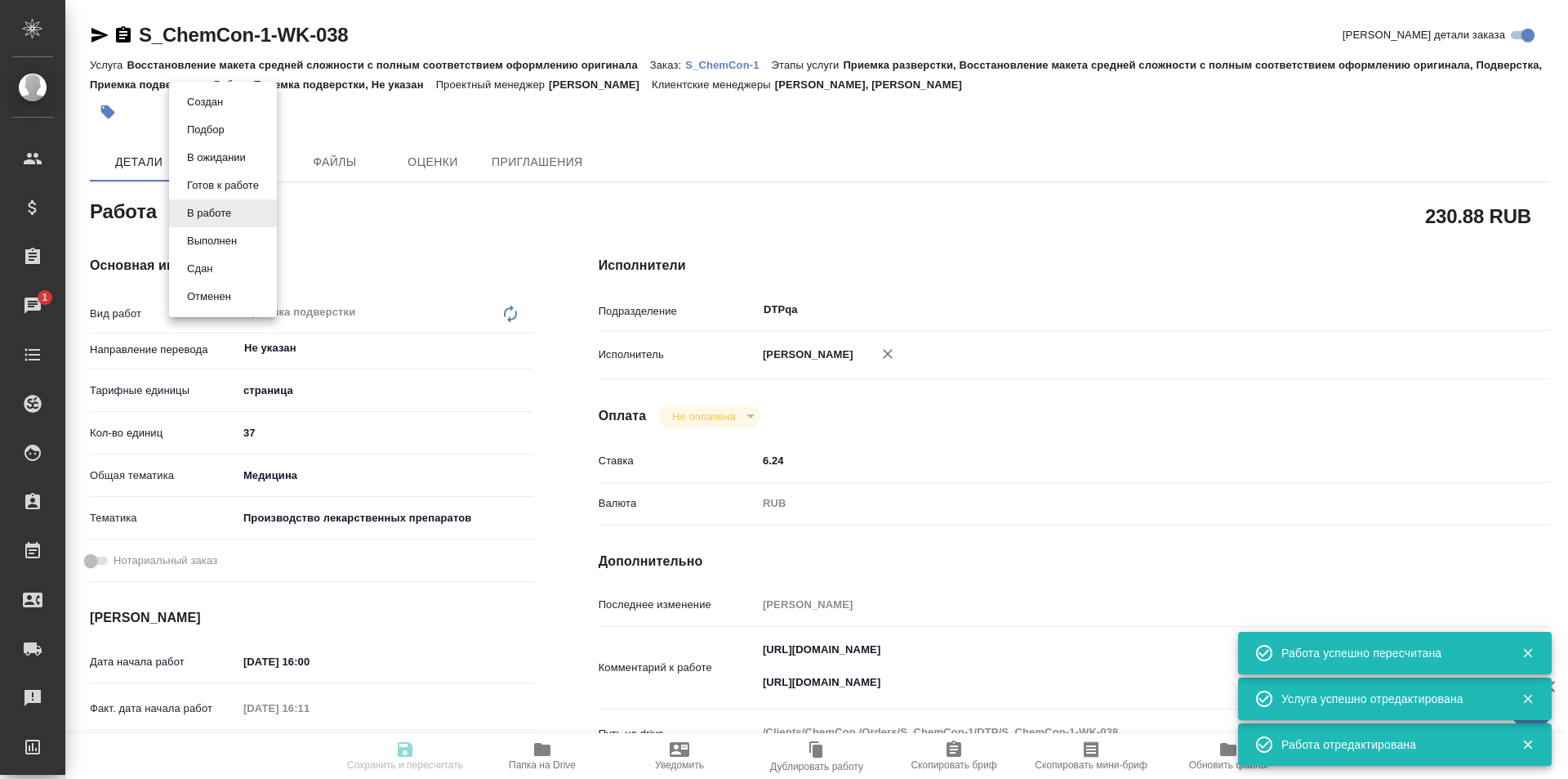
type input "RUB"
type input "[PERSON_NAME]"
type textarea "https://tera.awatera.com/Work/6893064f67844423c11aa952/ https://drive.awatera.c…"
type textarea "x"
type textarea "/Clients/ChemCon /Orders/S_ChemCon-1/DTP/S_ChemCon-1-WK-038"
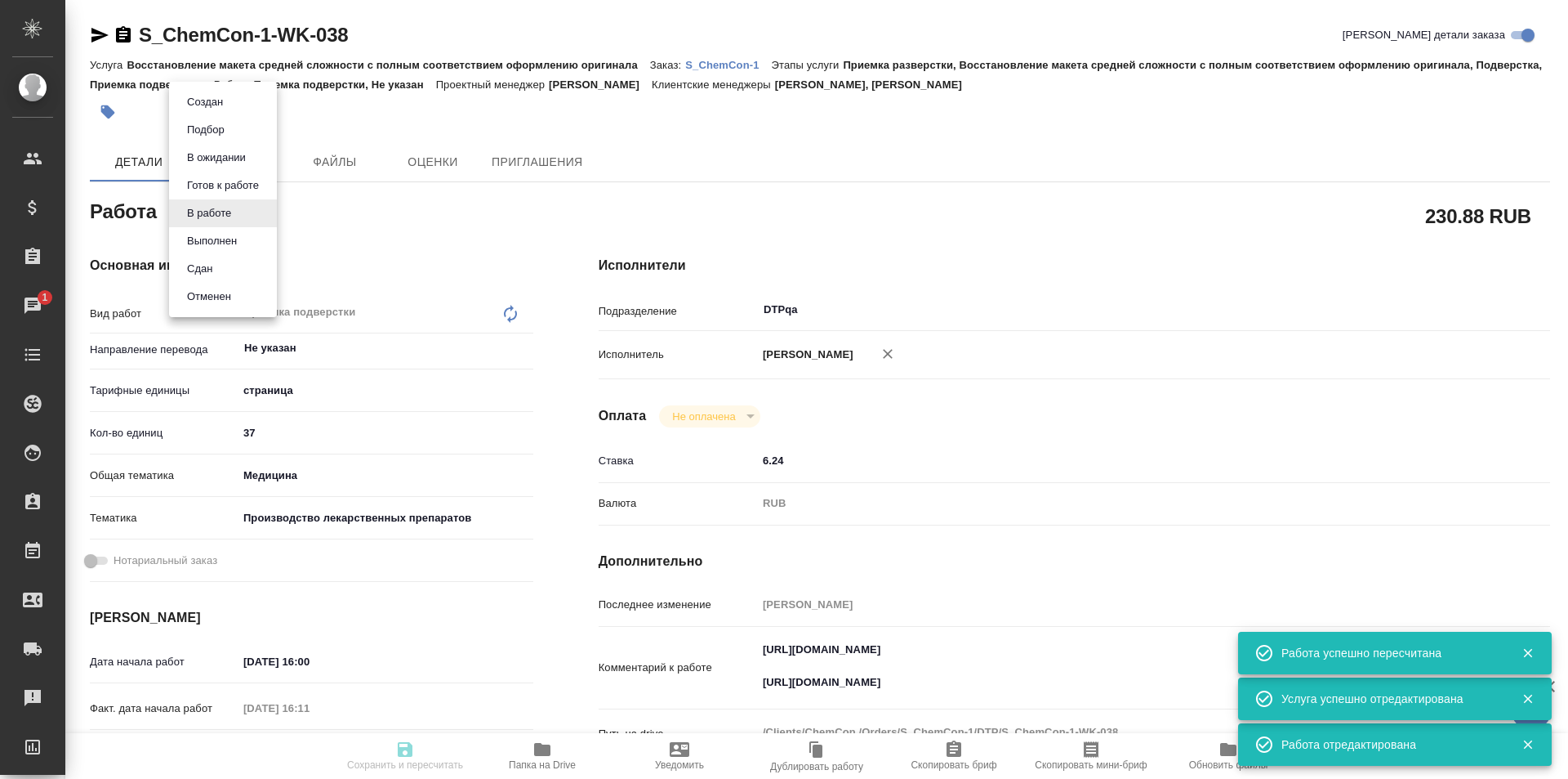
type textarea "x"
type input "S_ChemCon-1"
type input "Восстановление макета средней сложности с полным соответствием оформлению ориги…"
type input "Приемка разверстки, Восстановление макета средней сложности с полным соответств…"
type input "Никифорова Валерия, Усманова Ольга"
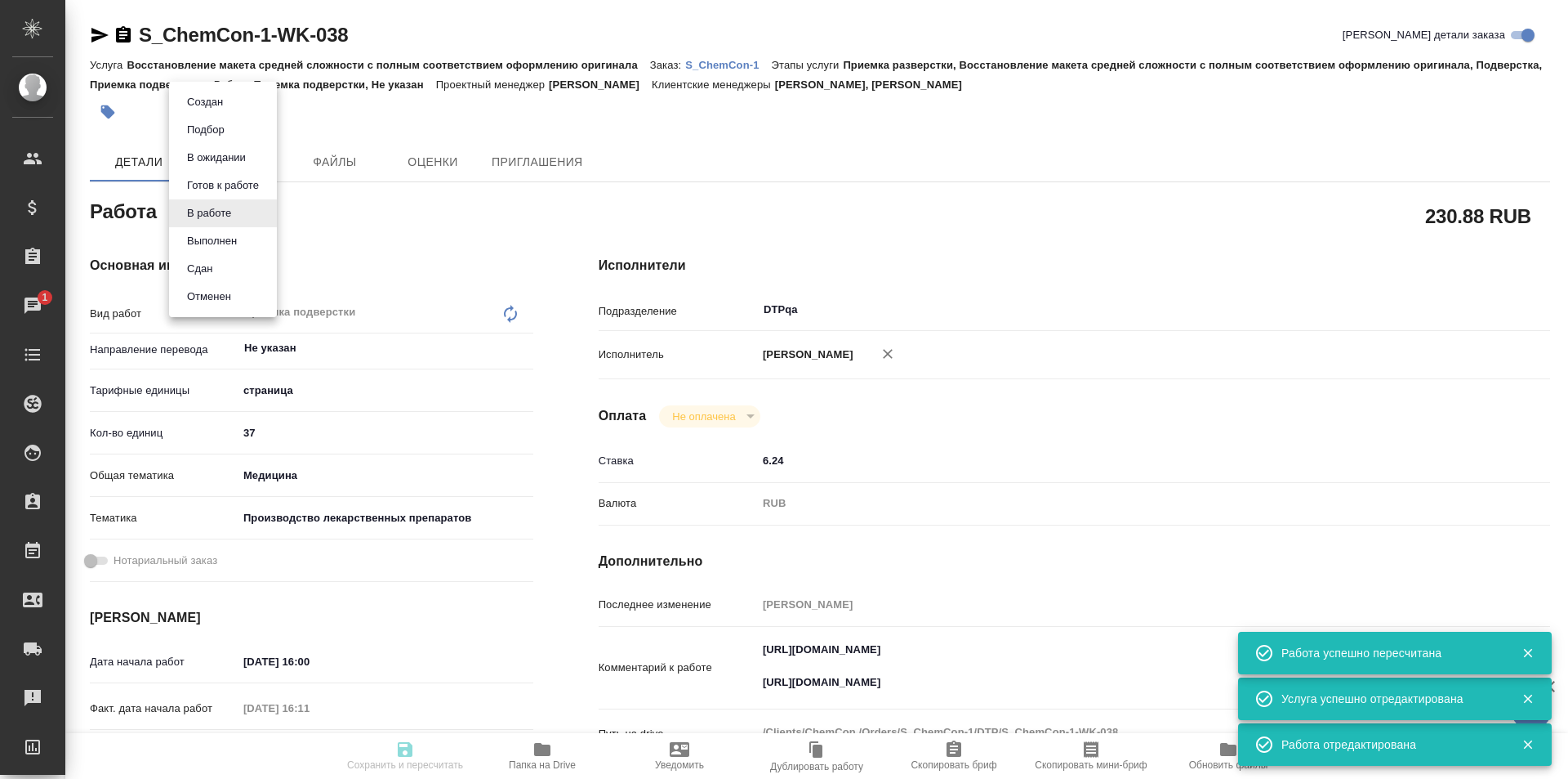
type input "[PERSON_NAME]"
type input "/Clients/ChemCon /Orders/S_ChemCon-1"
type textarea "x"
type textarea "англ-рус нужно раз в неделю (по пятницам) описываться о ходе работ"
type textarea "x"
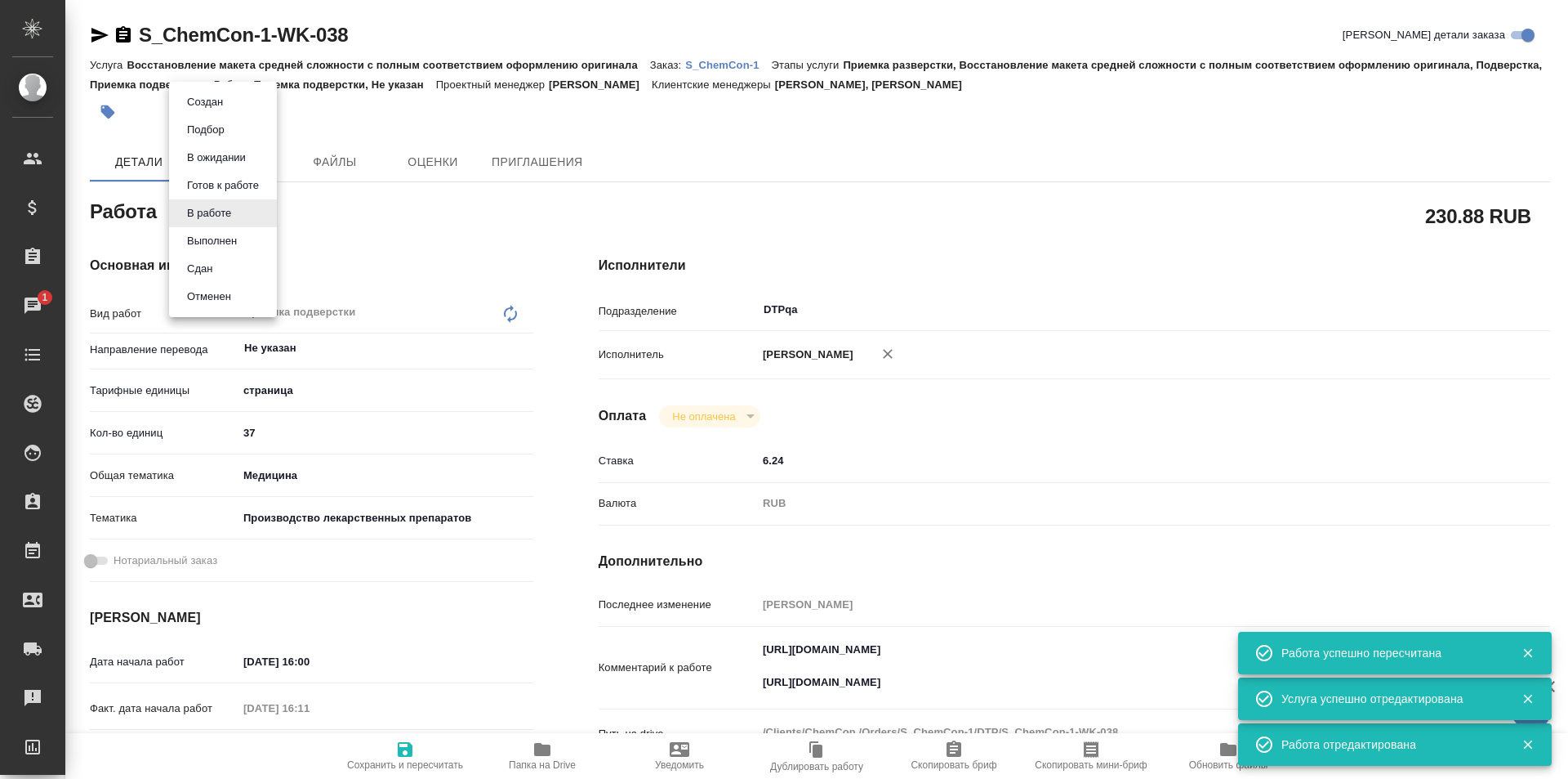
type textarea "x"
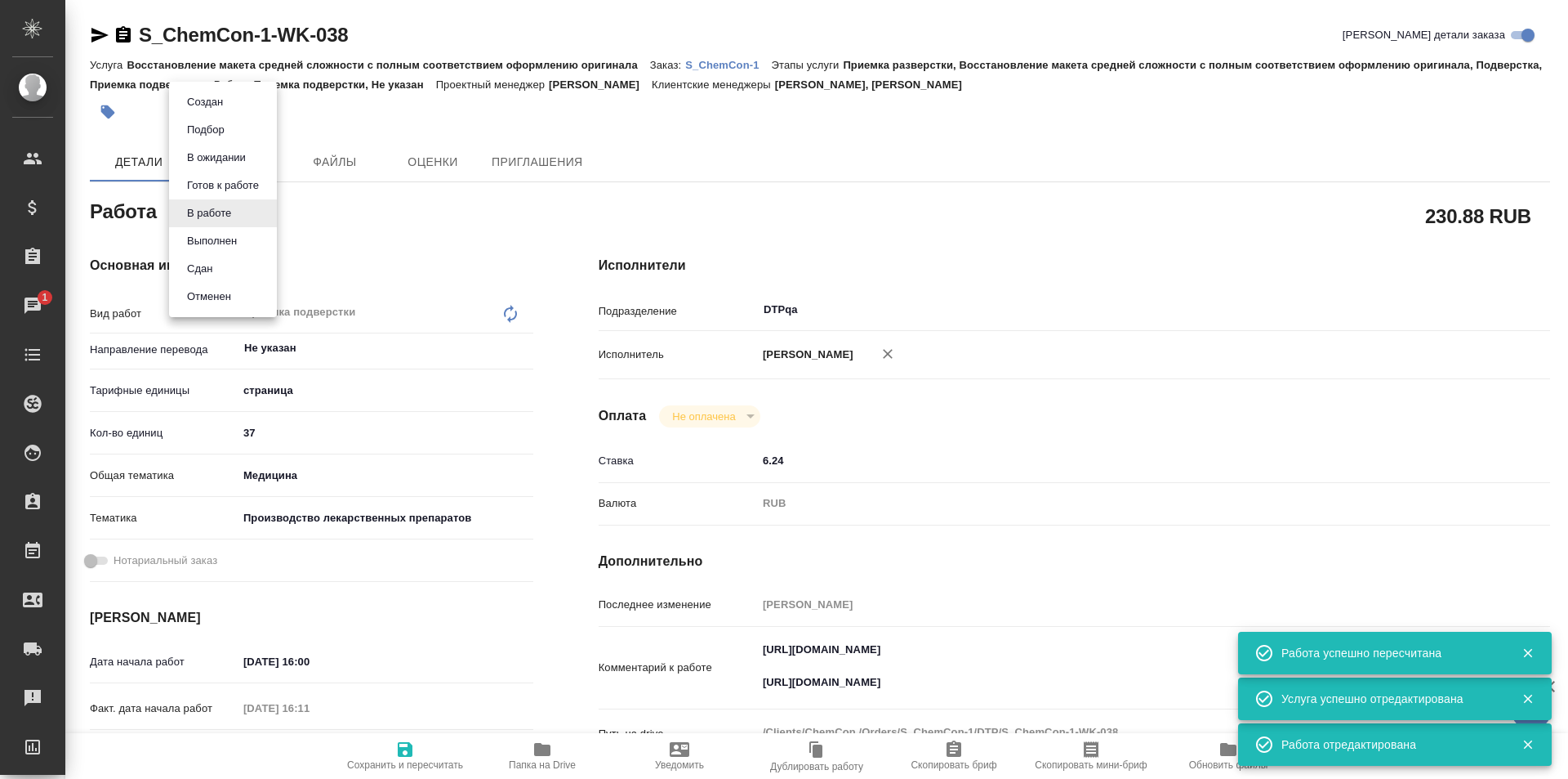
type textarea "x"
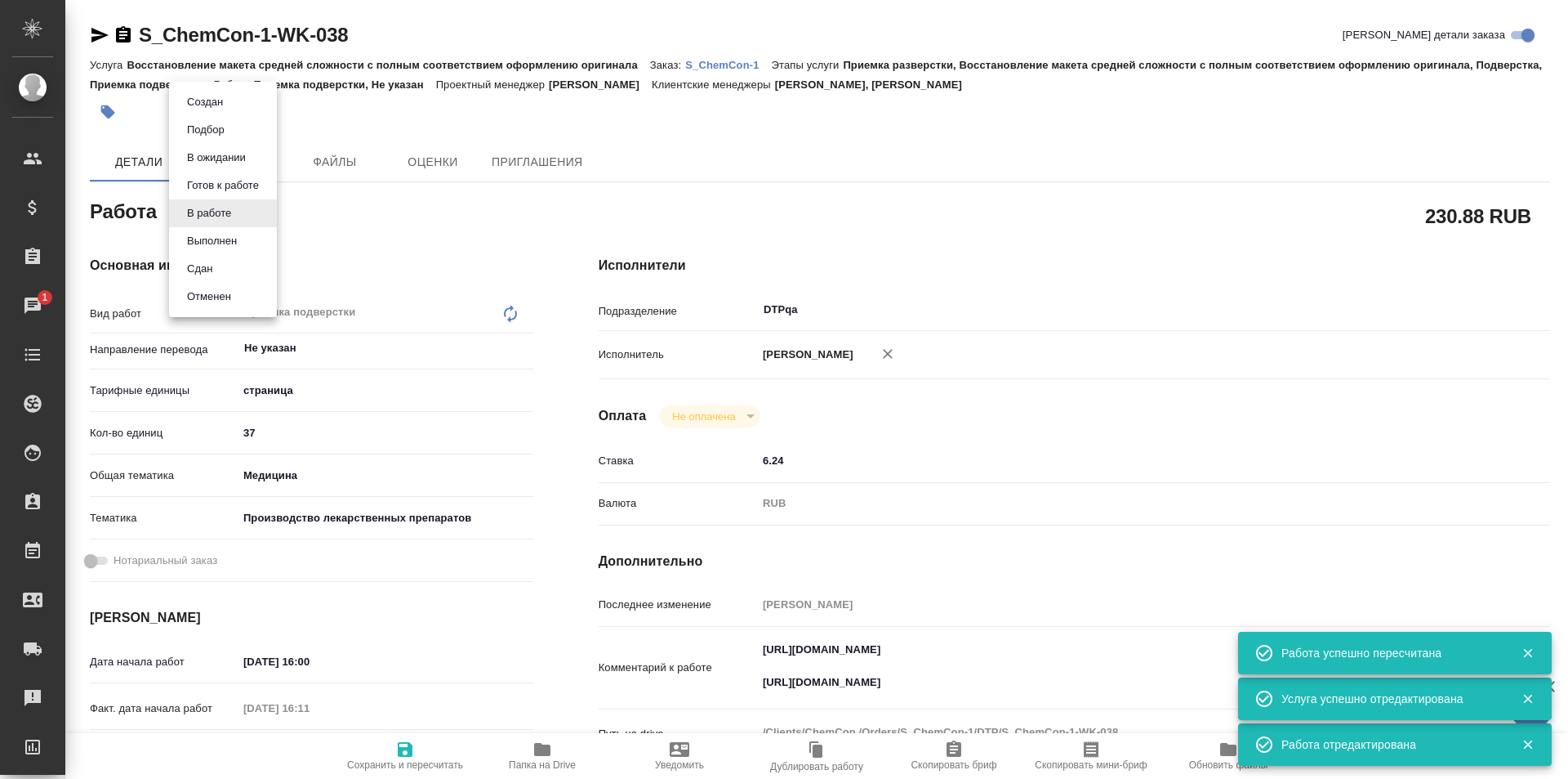
click at [214, 111] on button "Выполнен" at bounding box center [205, 102] width 46 height 18
type textarea "x"
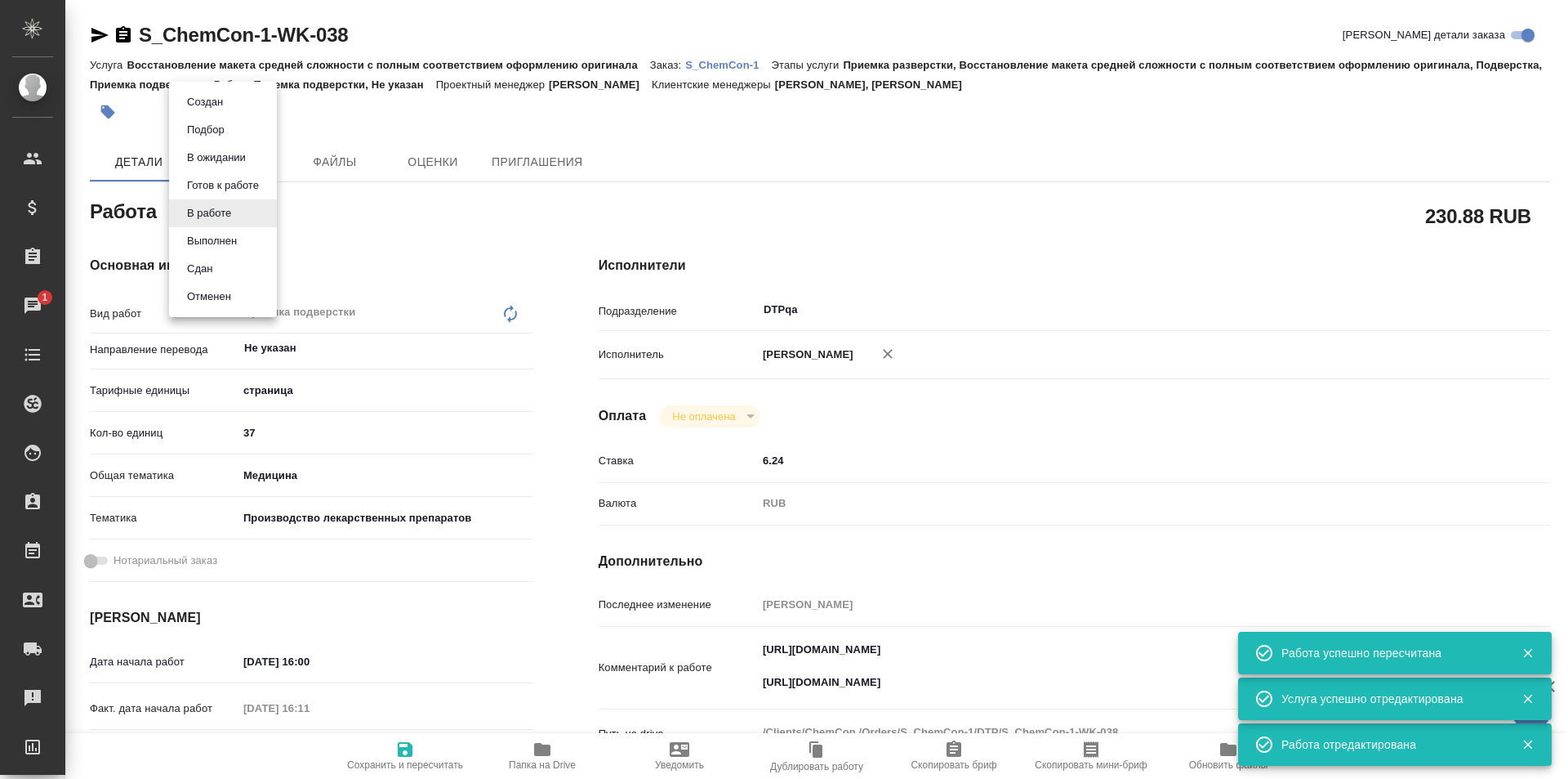
type textarea "x"
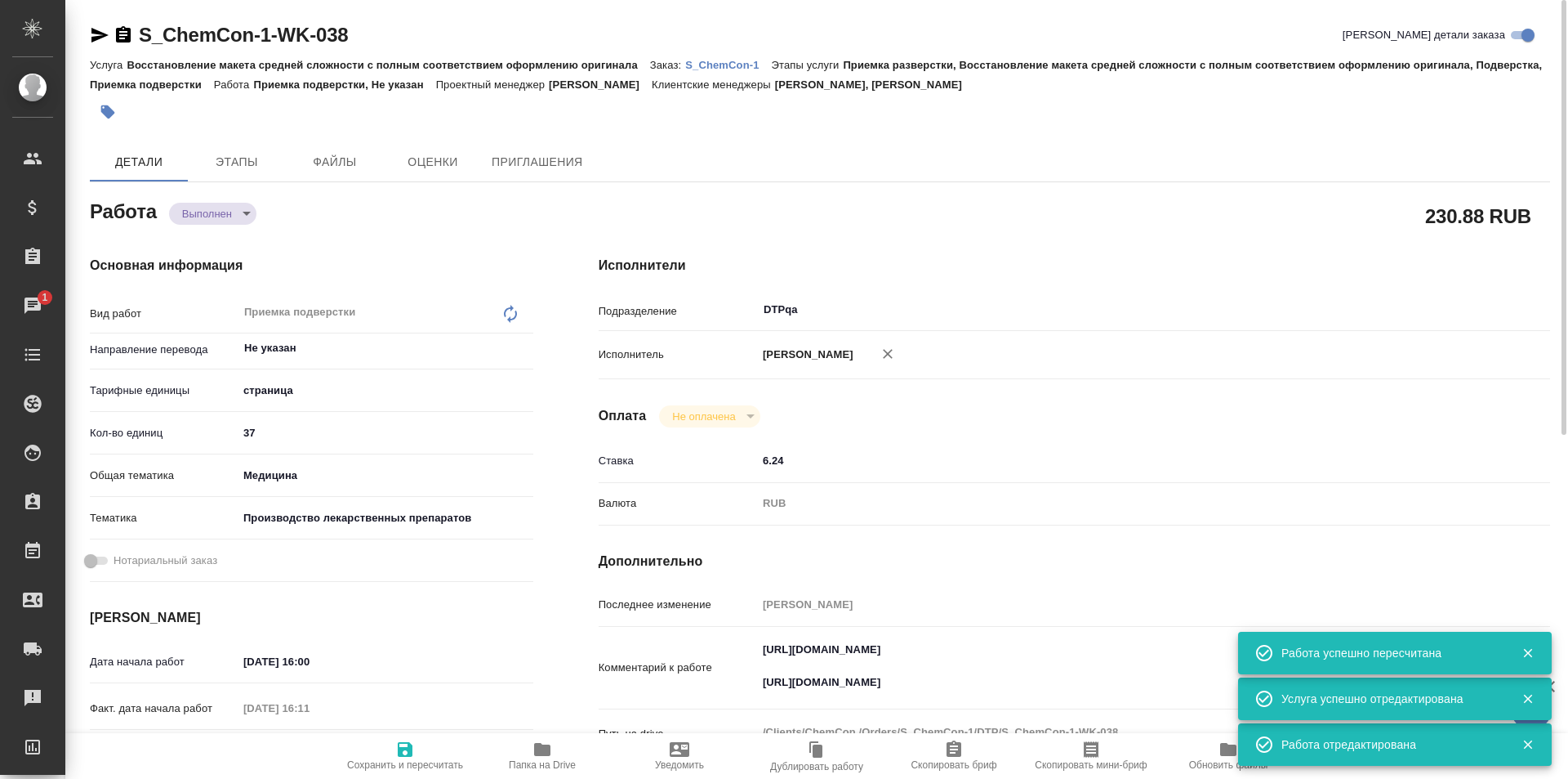
type textarea "x"
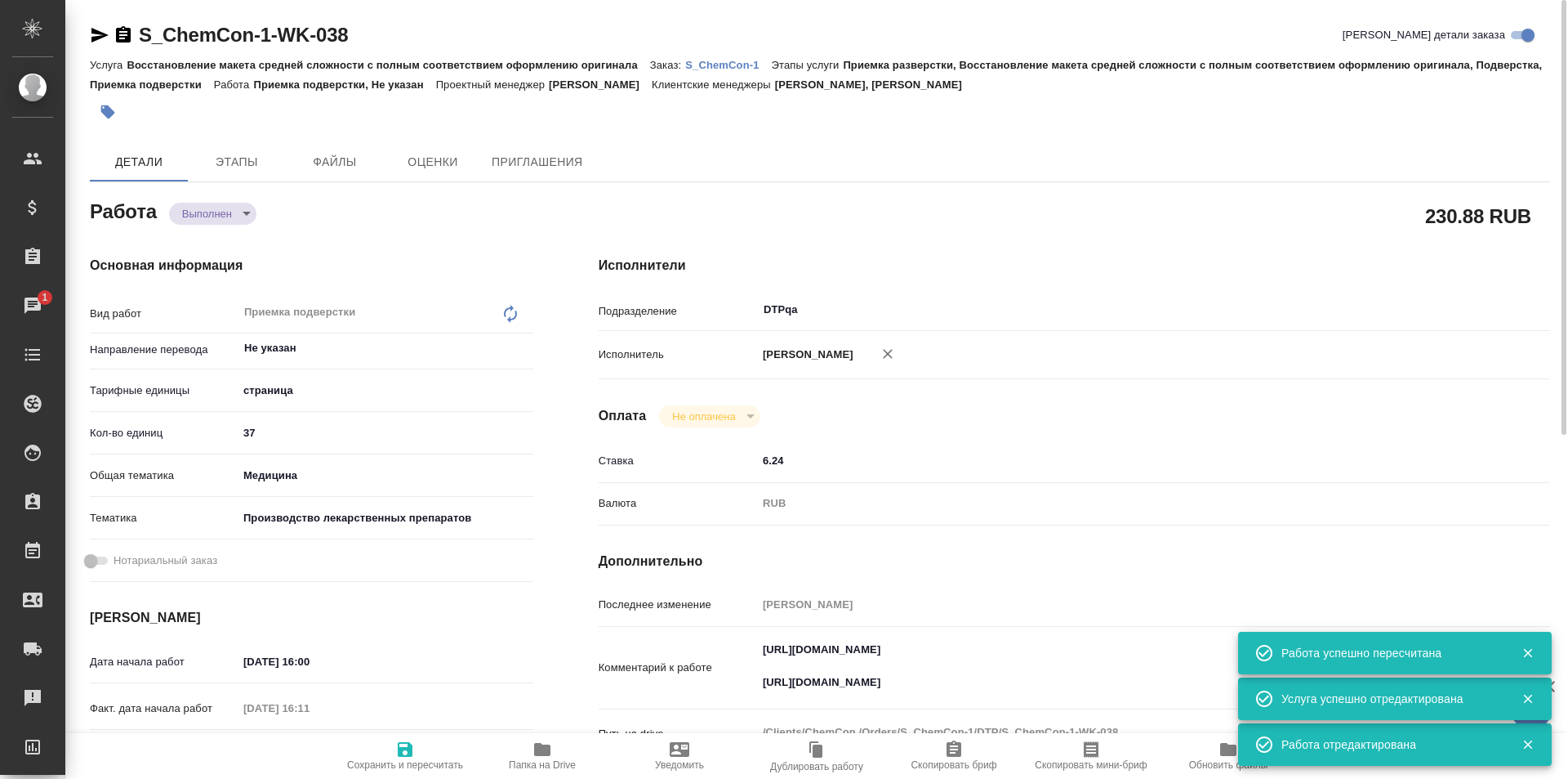
type textarea "x"
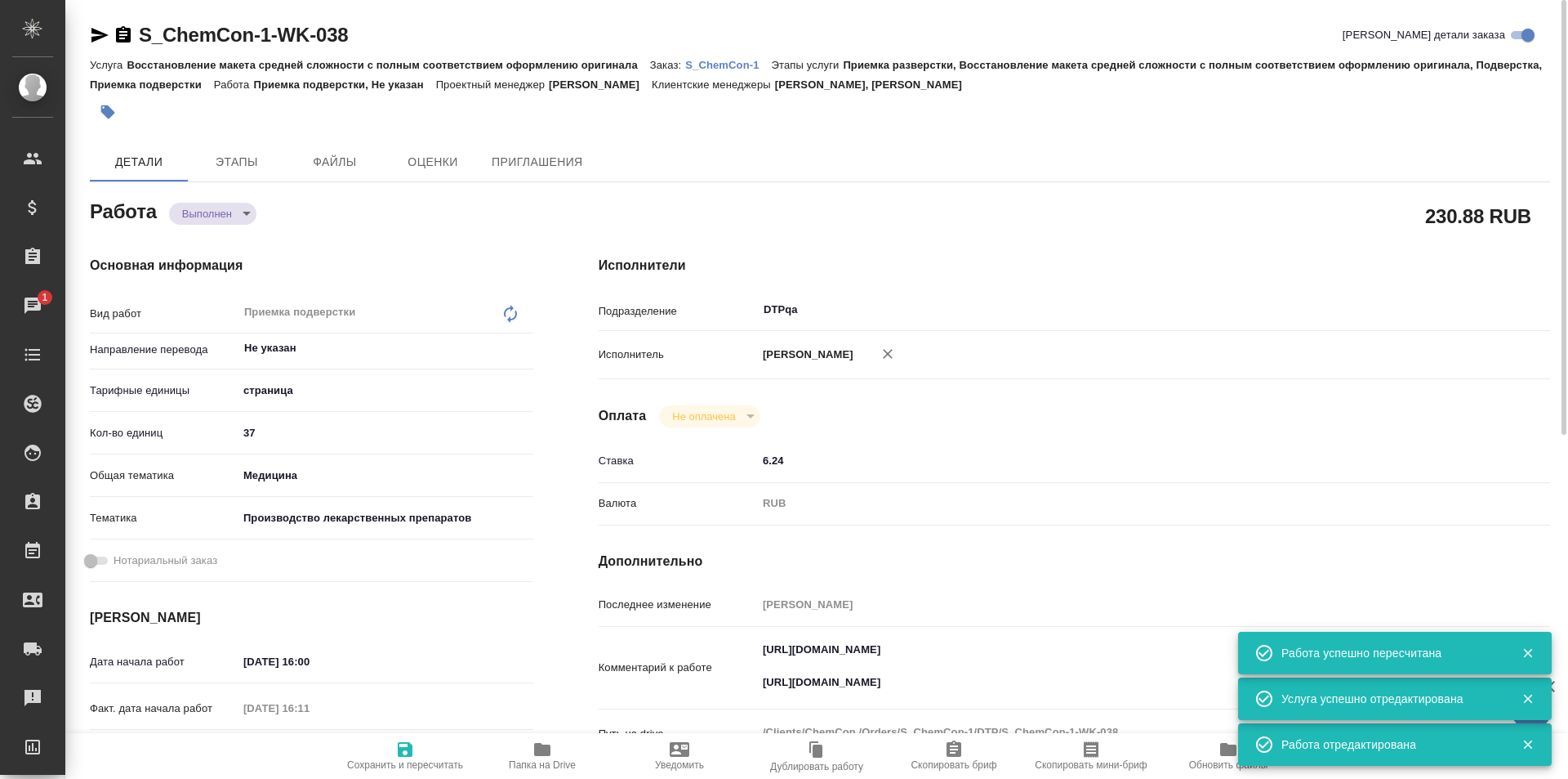
type textarea "x"
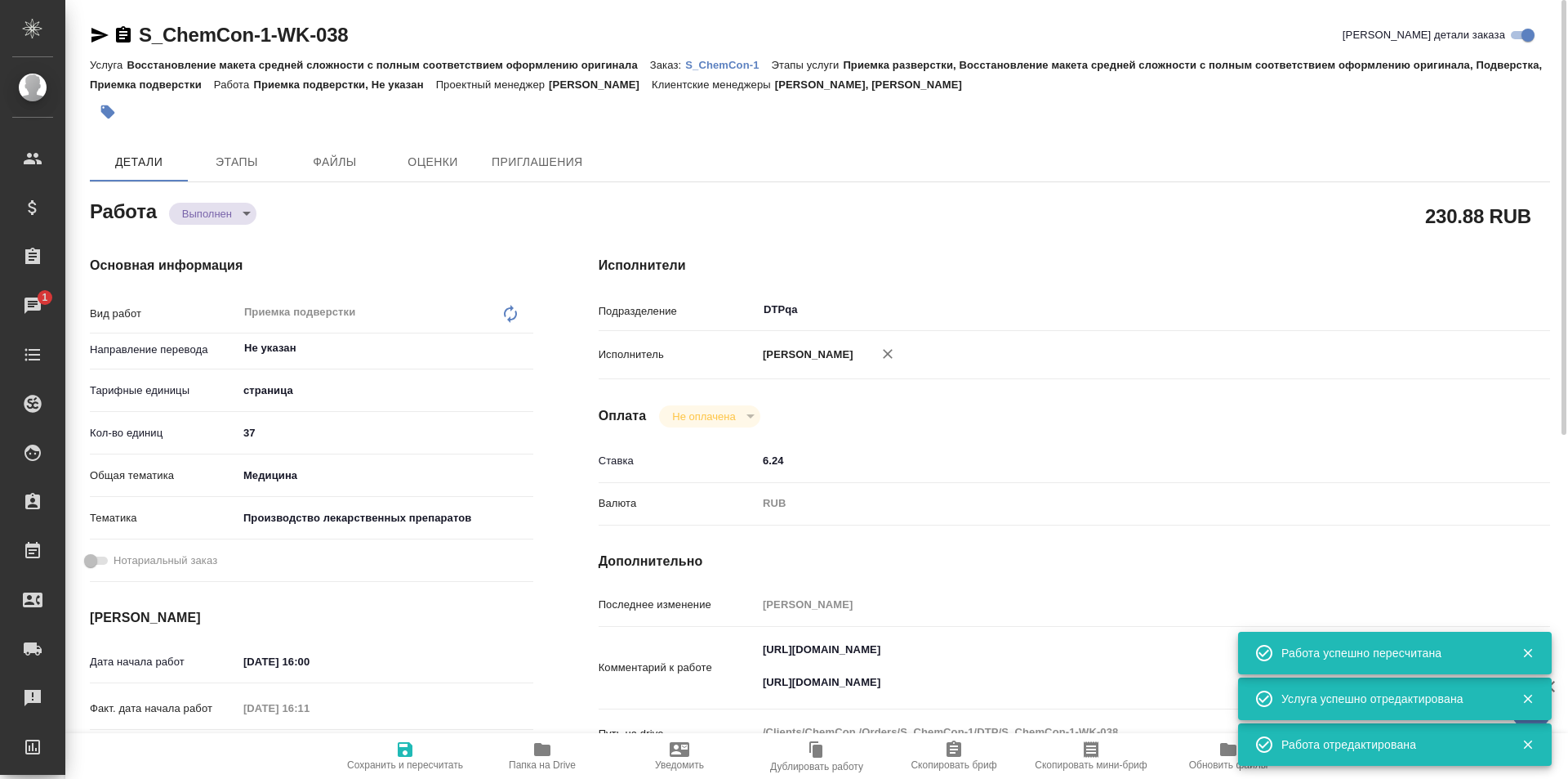
click at [713, 62] on p "S_ChemCon-1" at bounding box center [728, 65] width 86 height 12
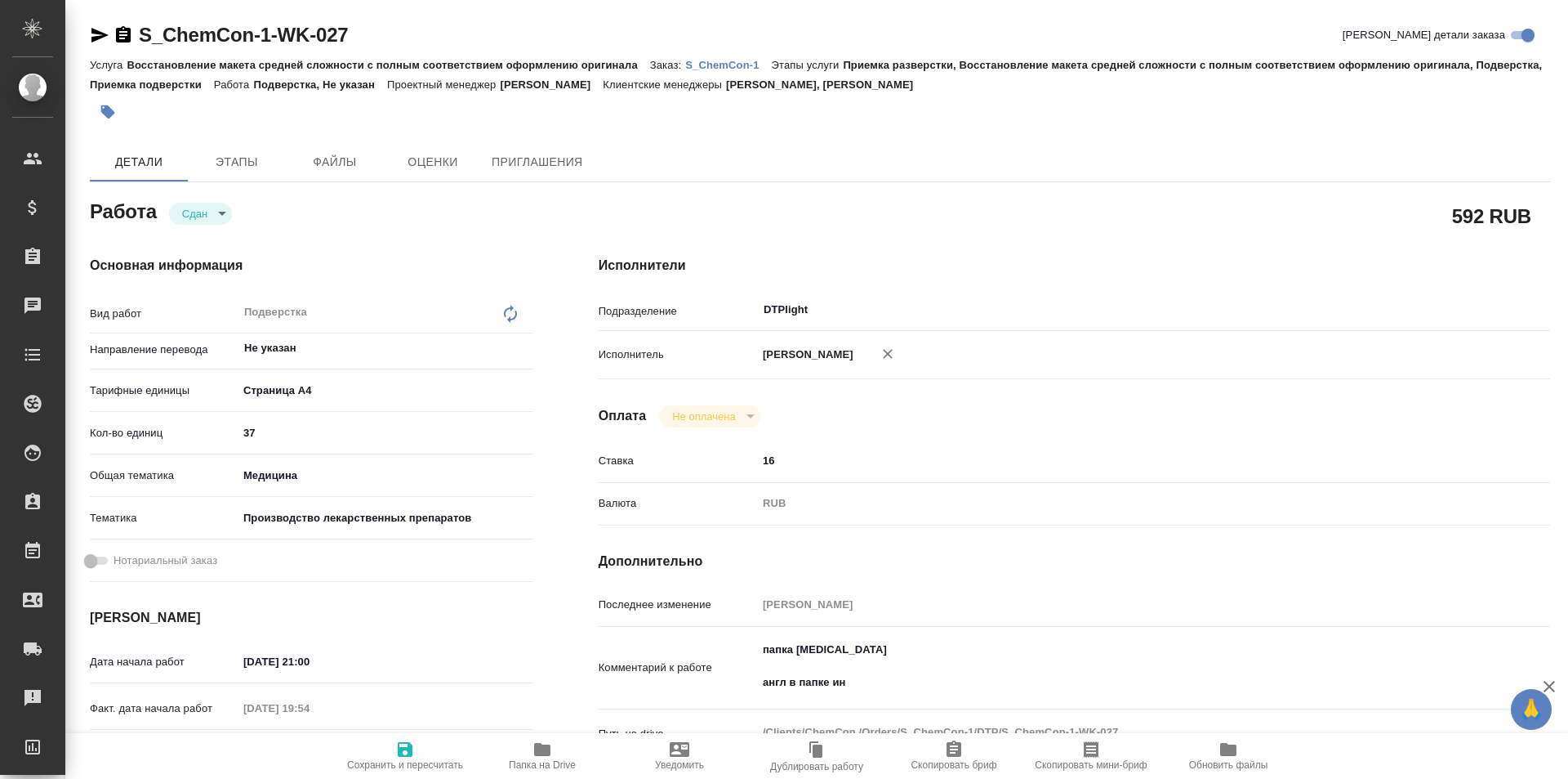
type textarea "x"
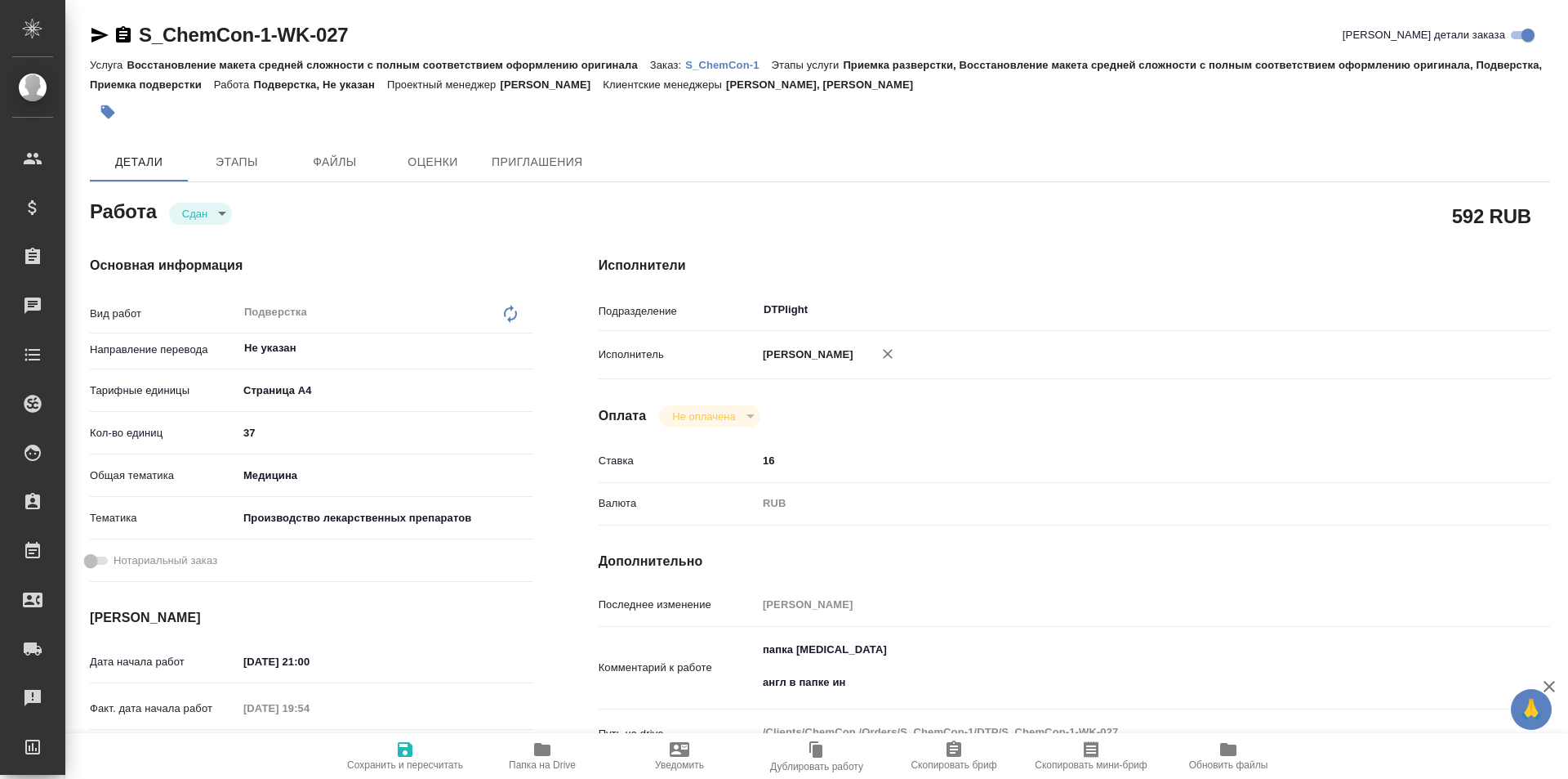
type textarea "x"
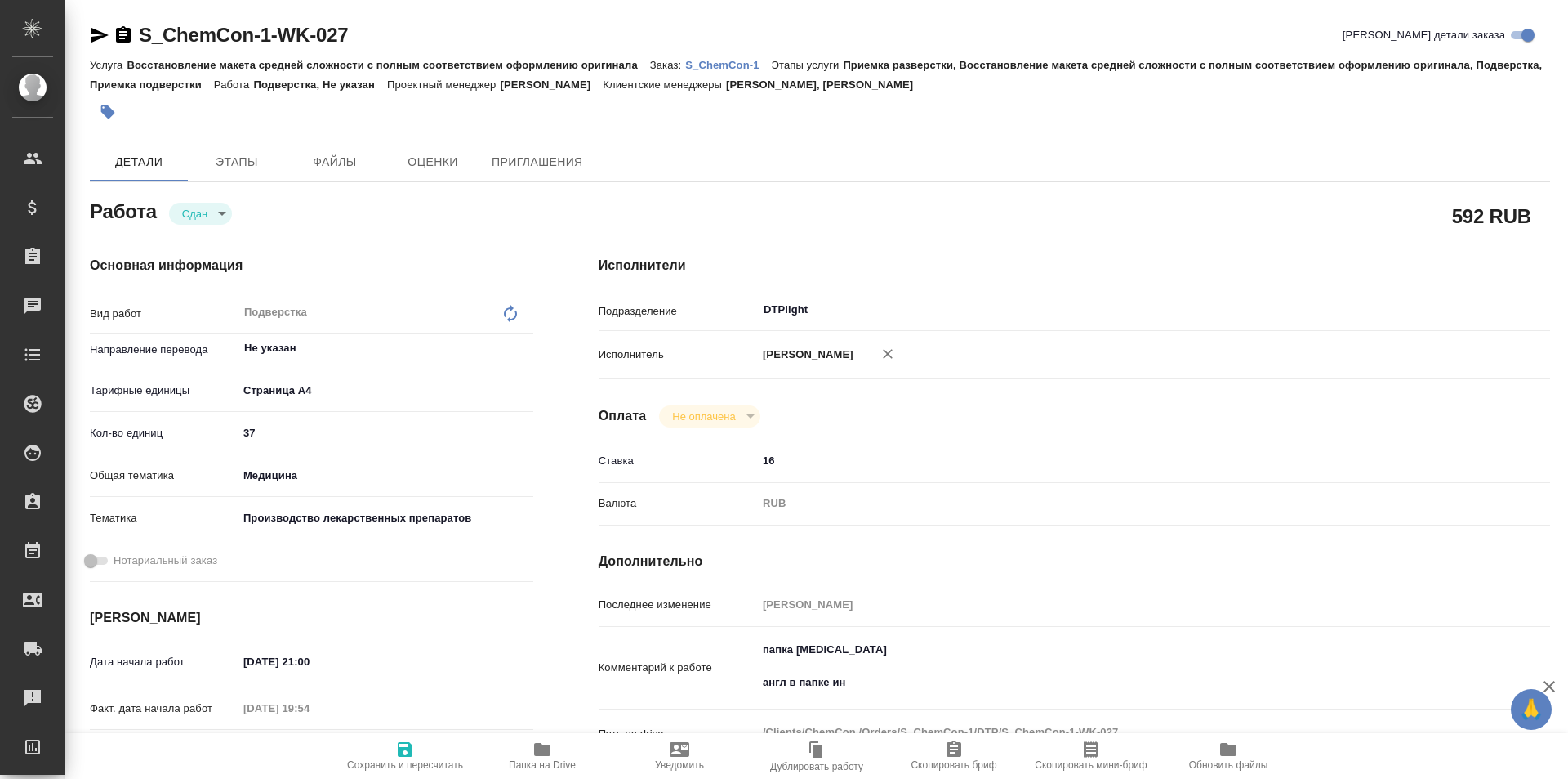
type textarea "x"
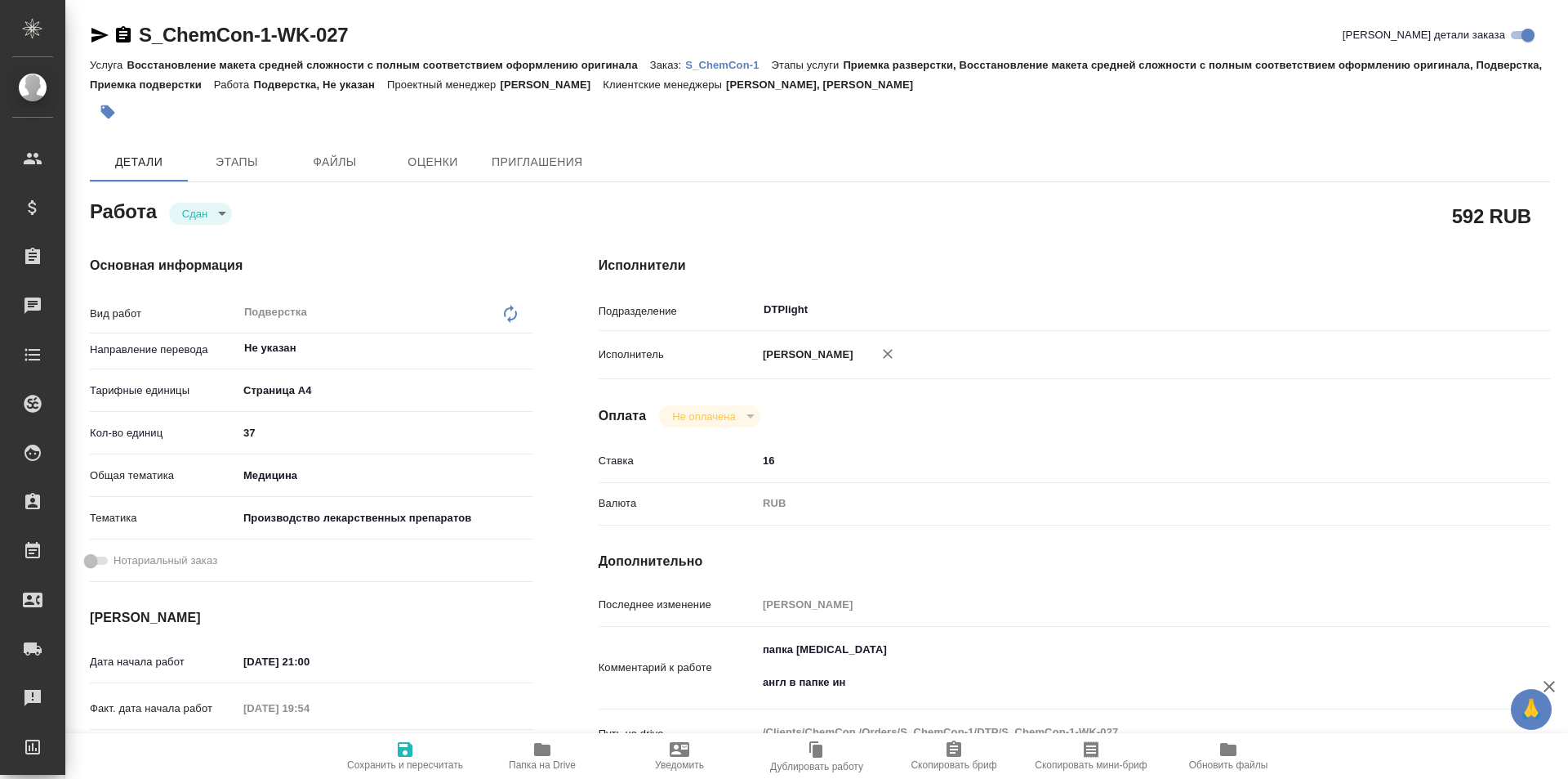
type textarea "x"
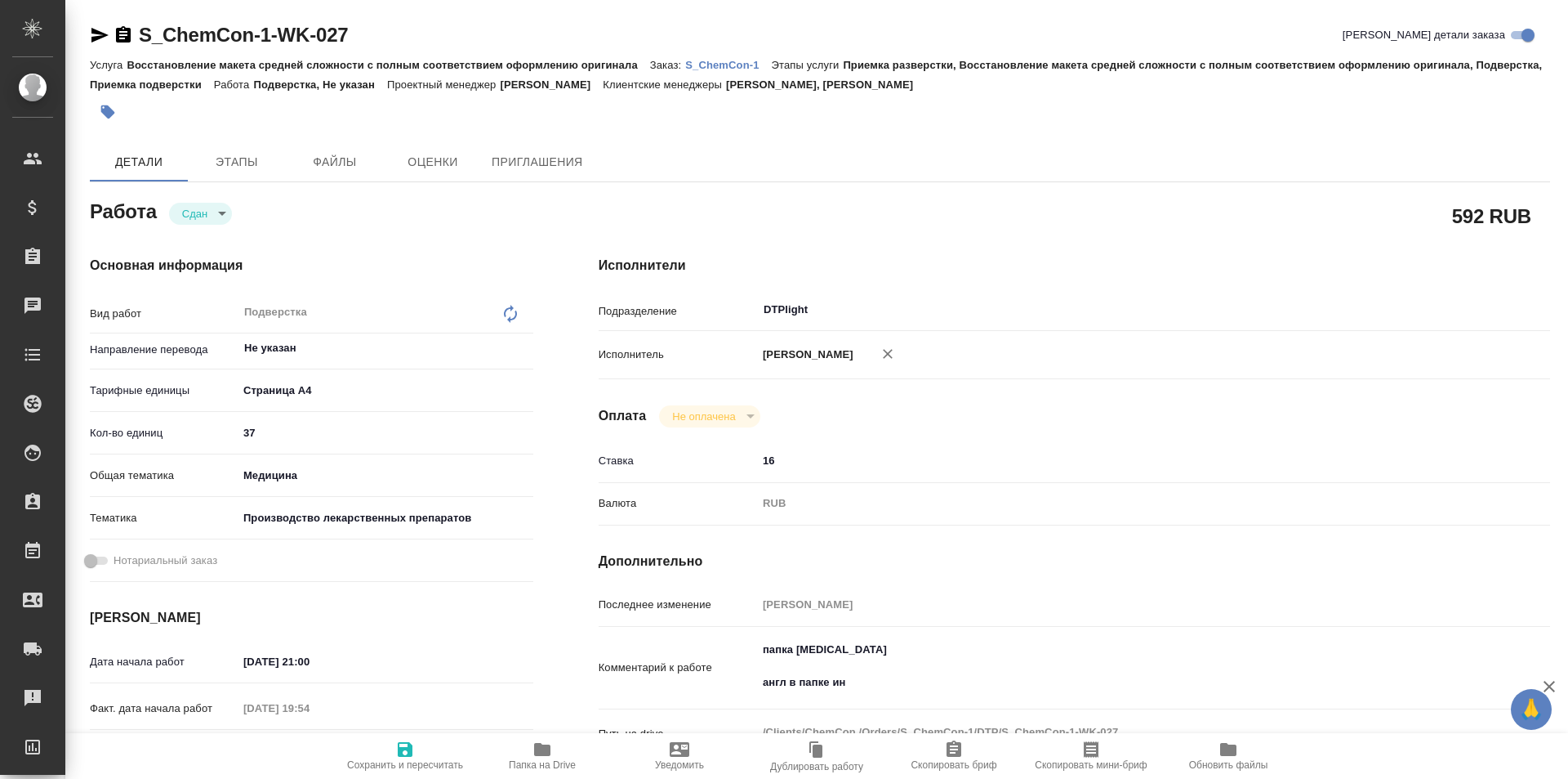
type textarea "x"
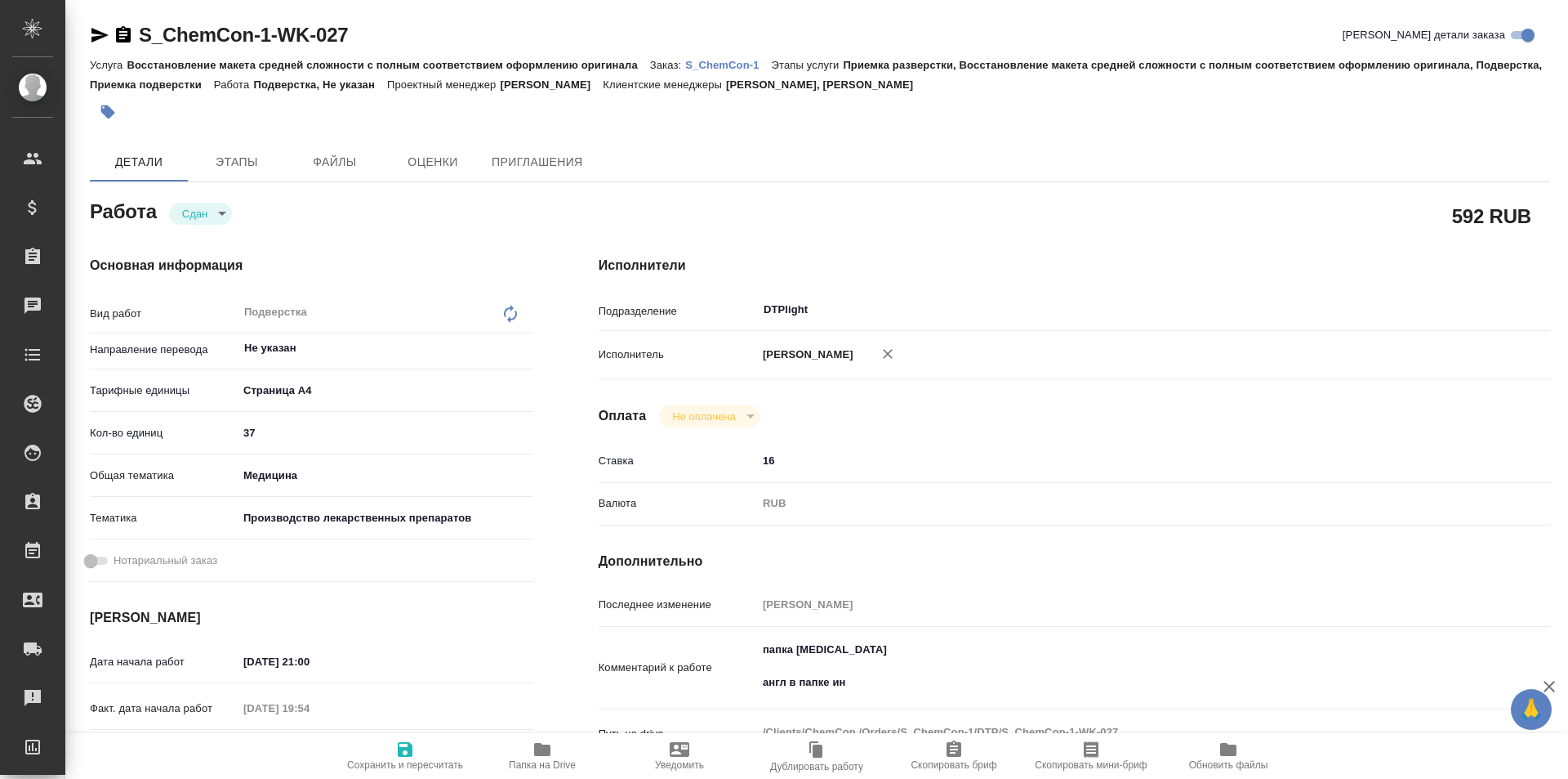
type textarea "x"
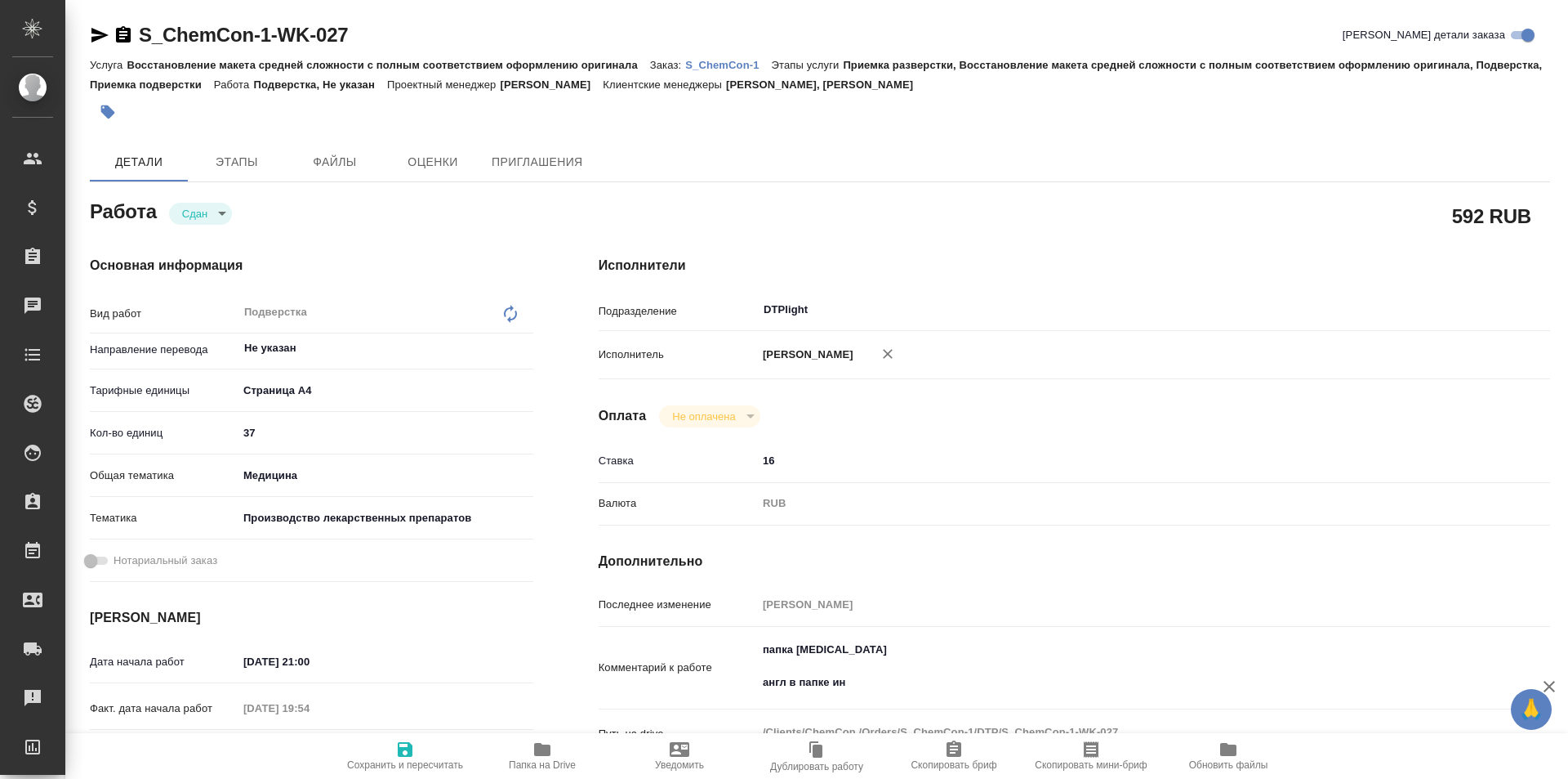
type textarea "x"
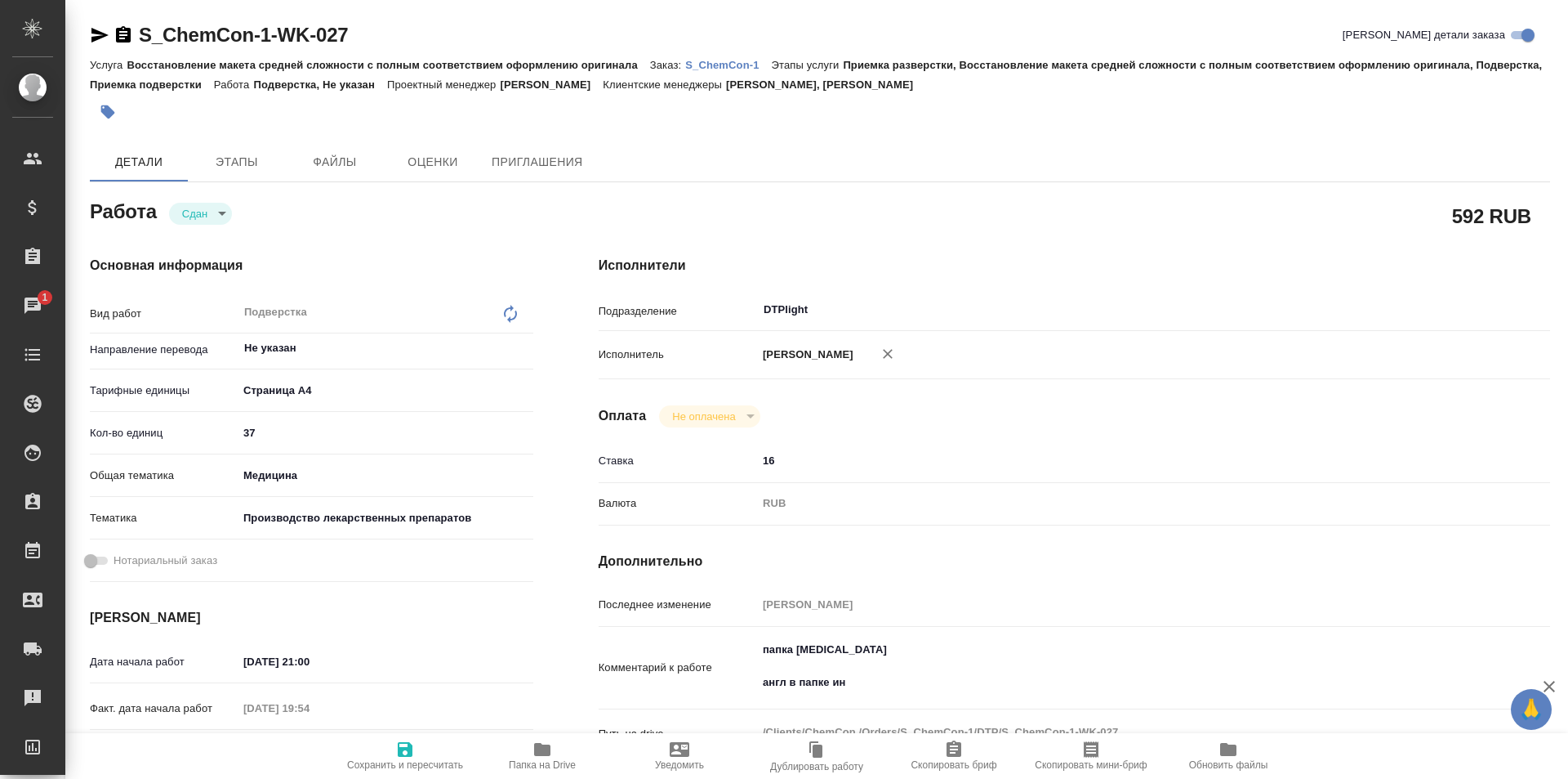
type textarea "x"
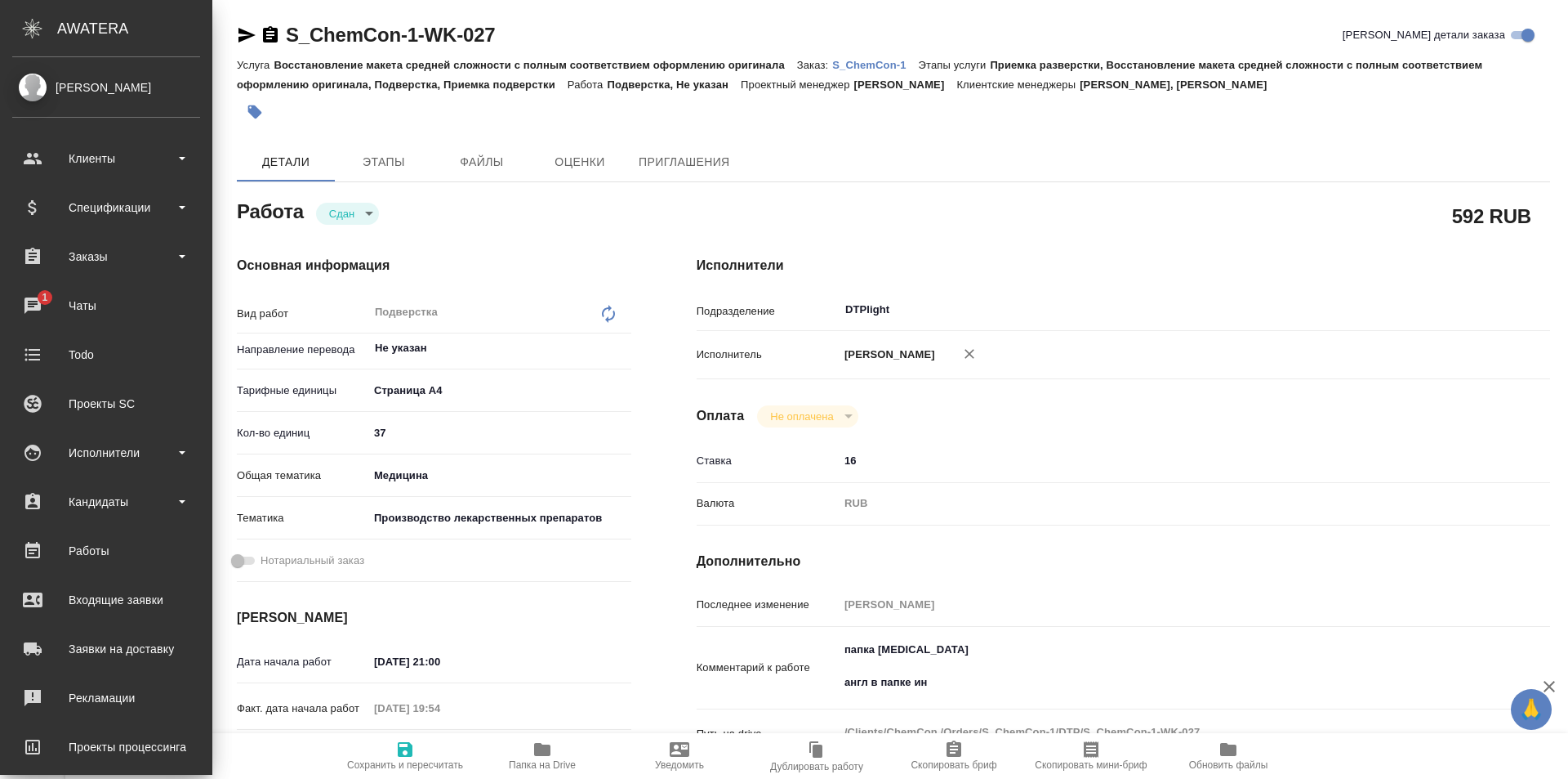
type textarea "x"
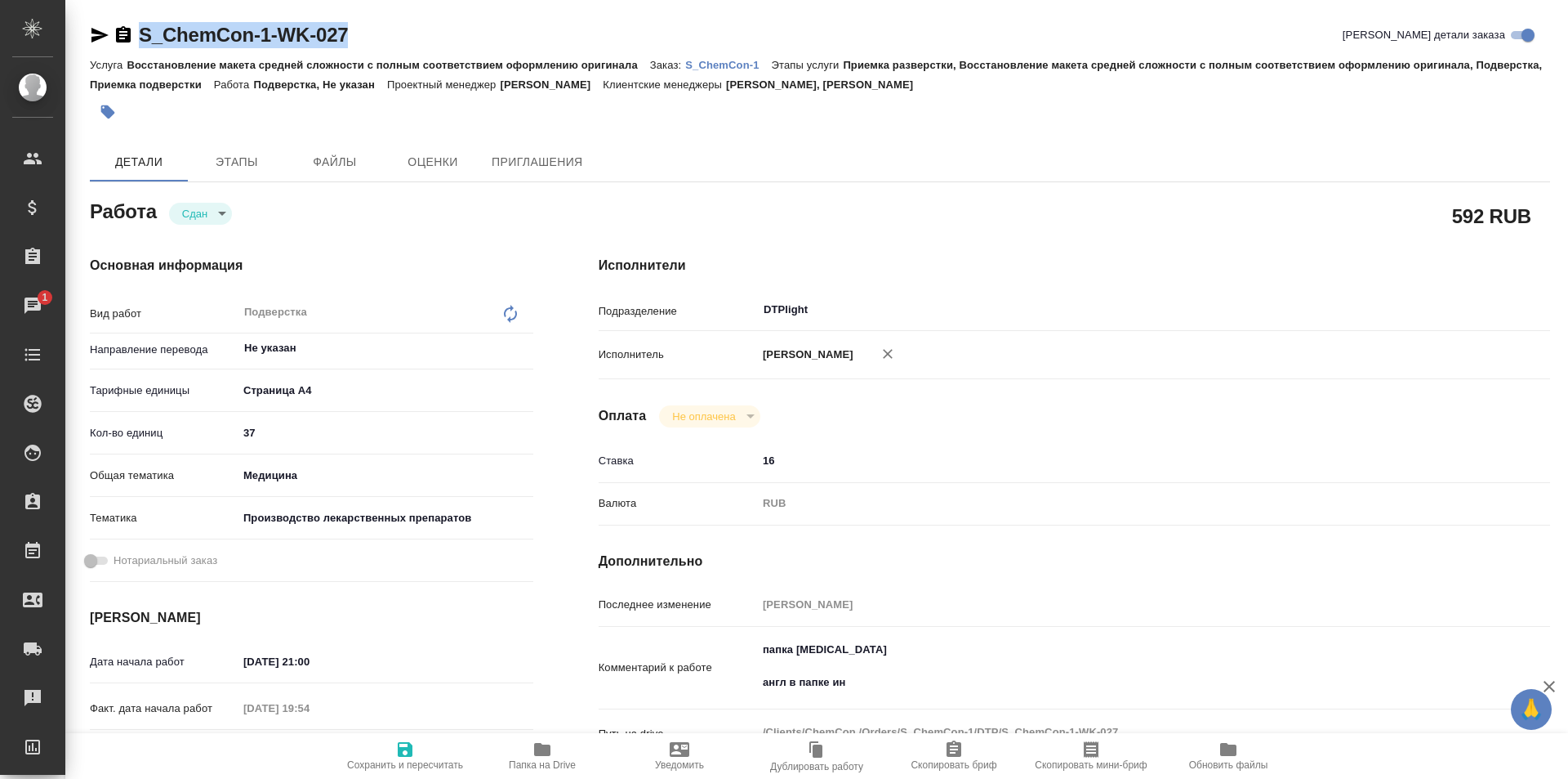
drag, startPoint x: 378, startPoint y: 33, endPoint x: 149, endPoint y: 6, distance: 230.6
click at [132, 31] on div "S_ChemCon-1-WK-027 Кратко детали заказа" at bounding box center [819, 35] width 1460 height 26
copy link "S_ChemCon-1-WK-027"
click at [545, 739] on button "Папка на Drive" at bounding box center [542, 755] width 137 height 46
copy link "S_ChemCon-1-WK-027"
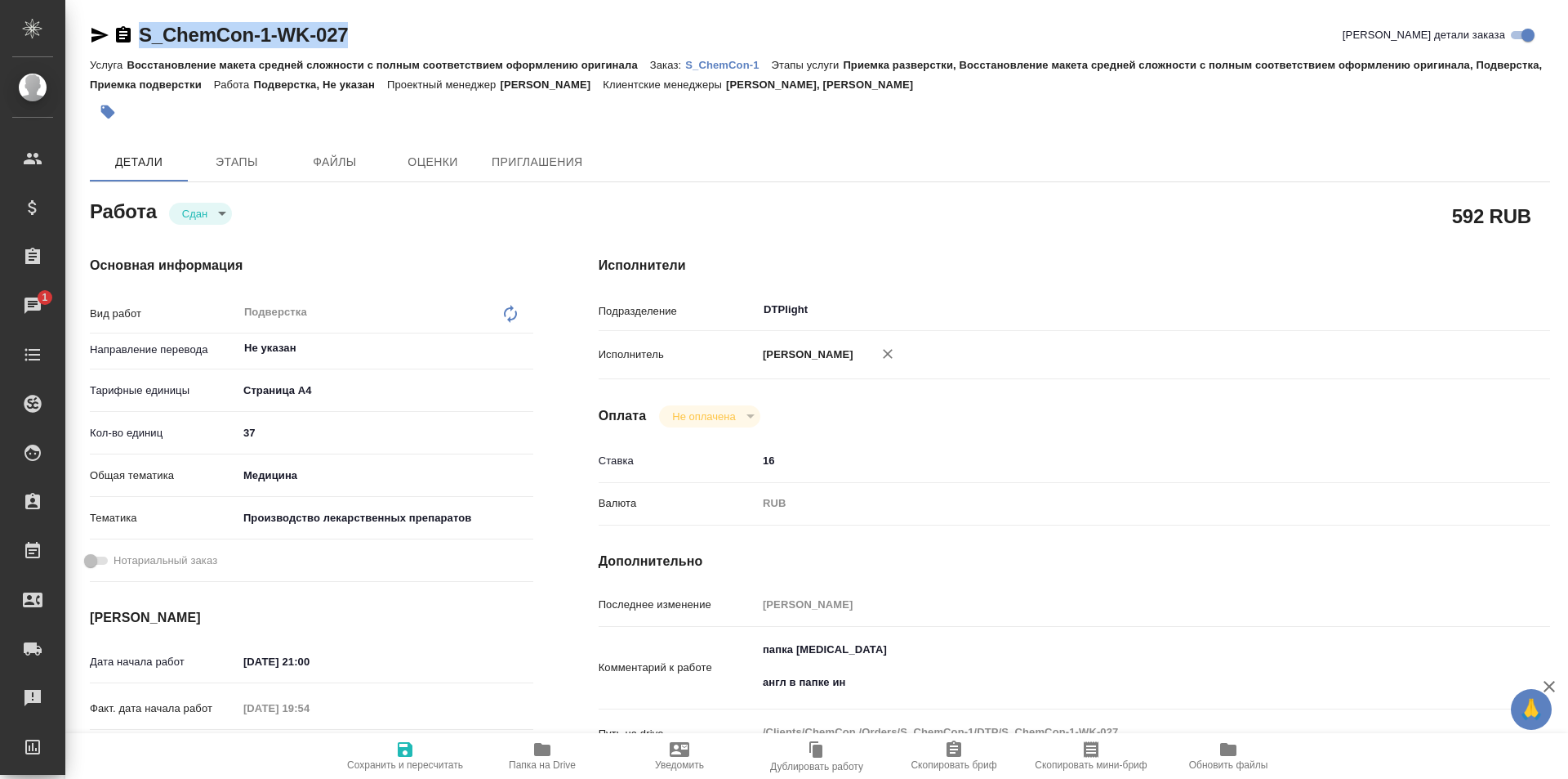
click at [538, 743] on icon "button" at bounding box center [542, 749] width 17 height 13
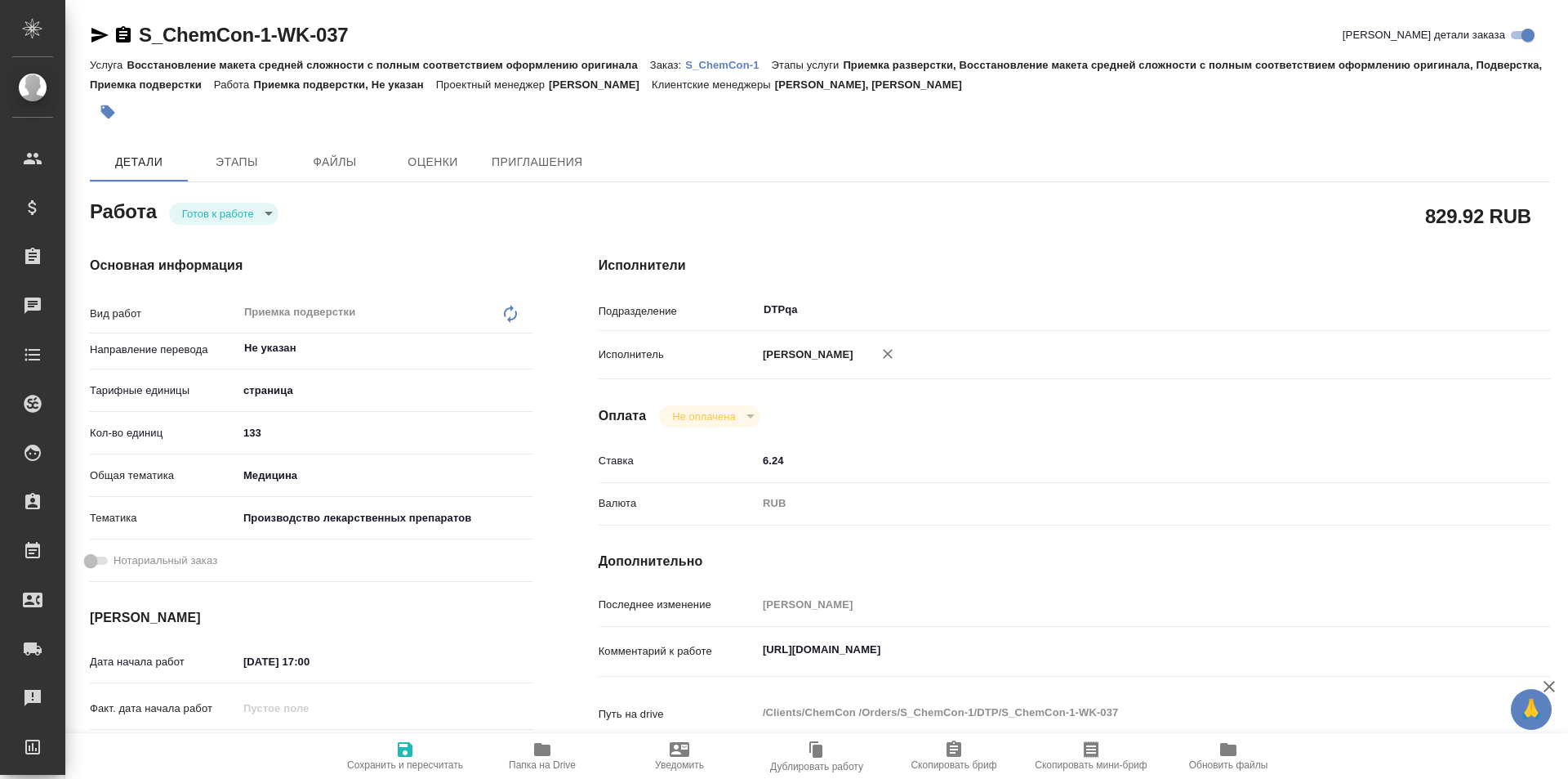
type textarea "x"
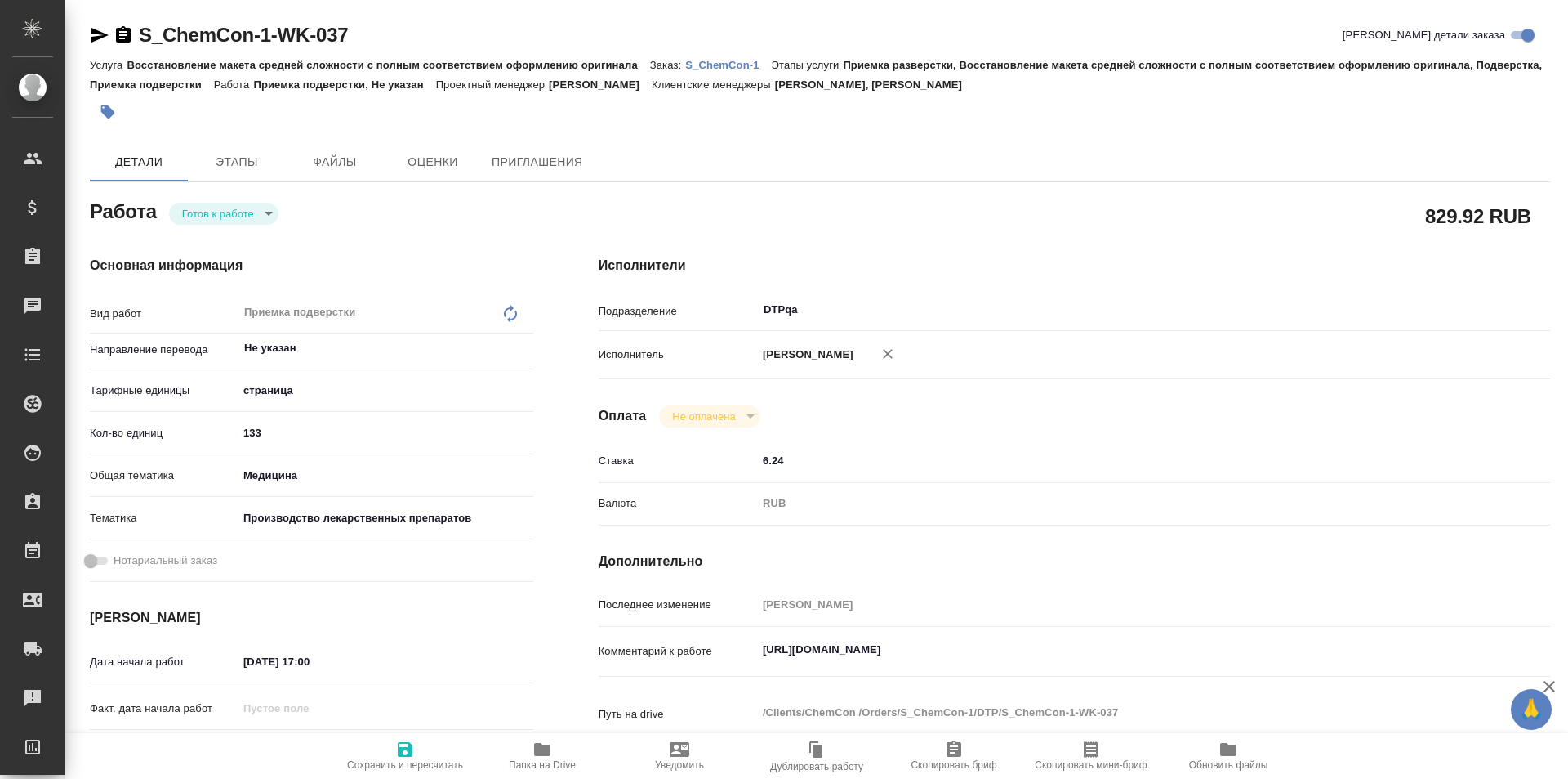
type textarea "x"
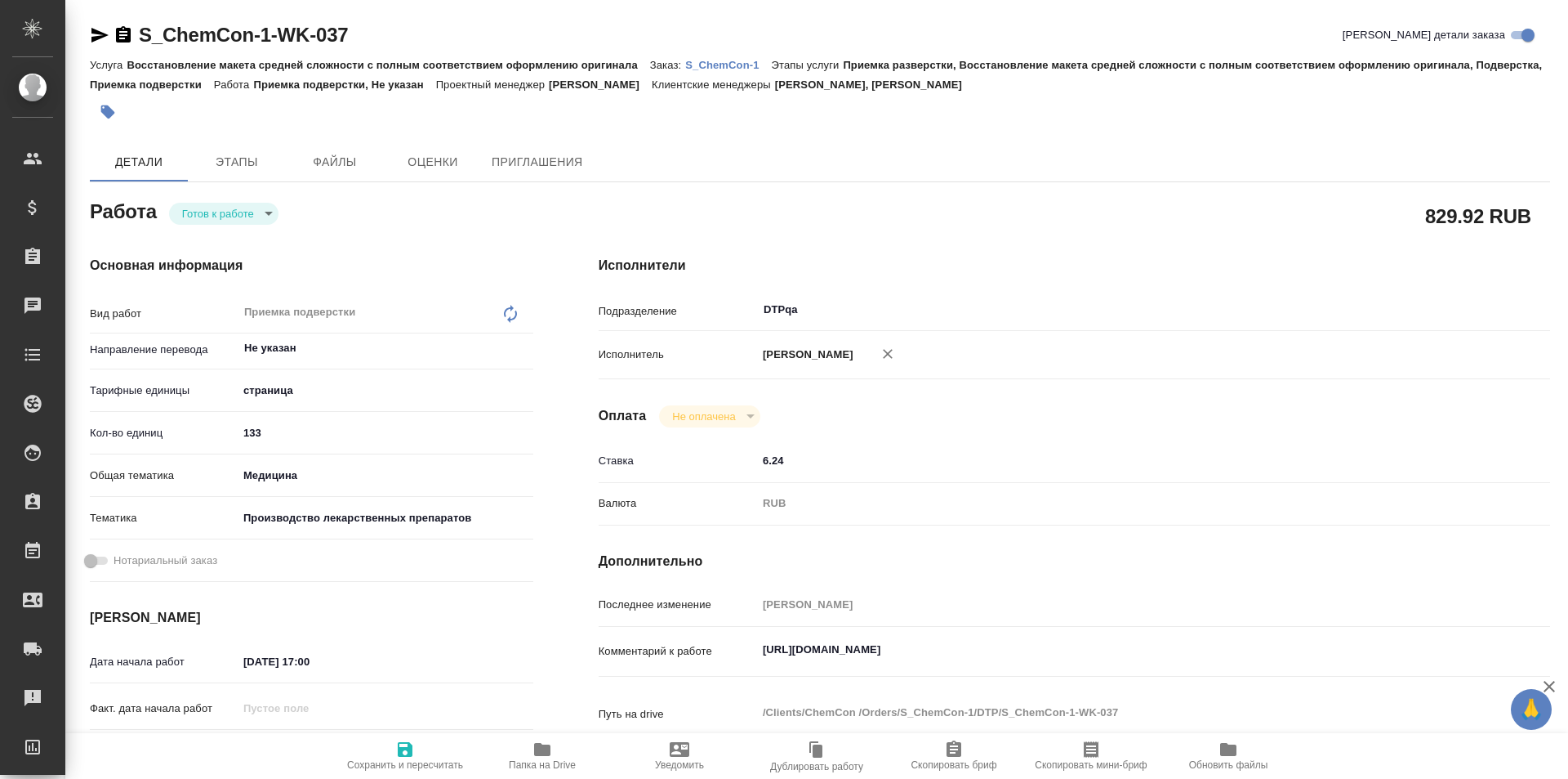
type textarea "x"
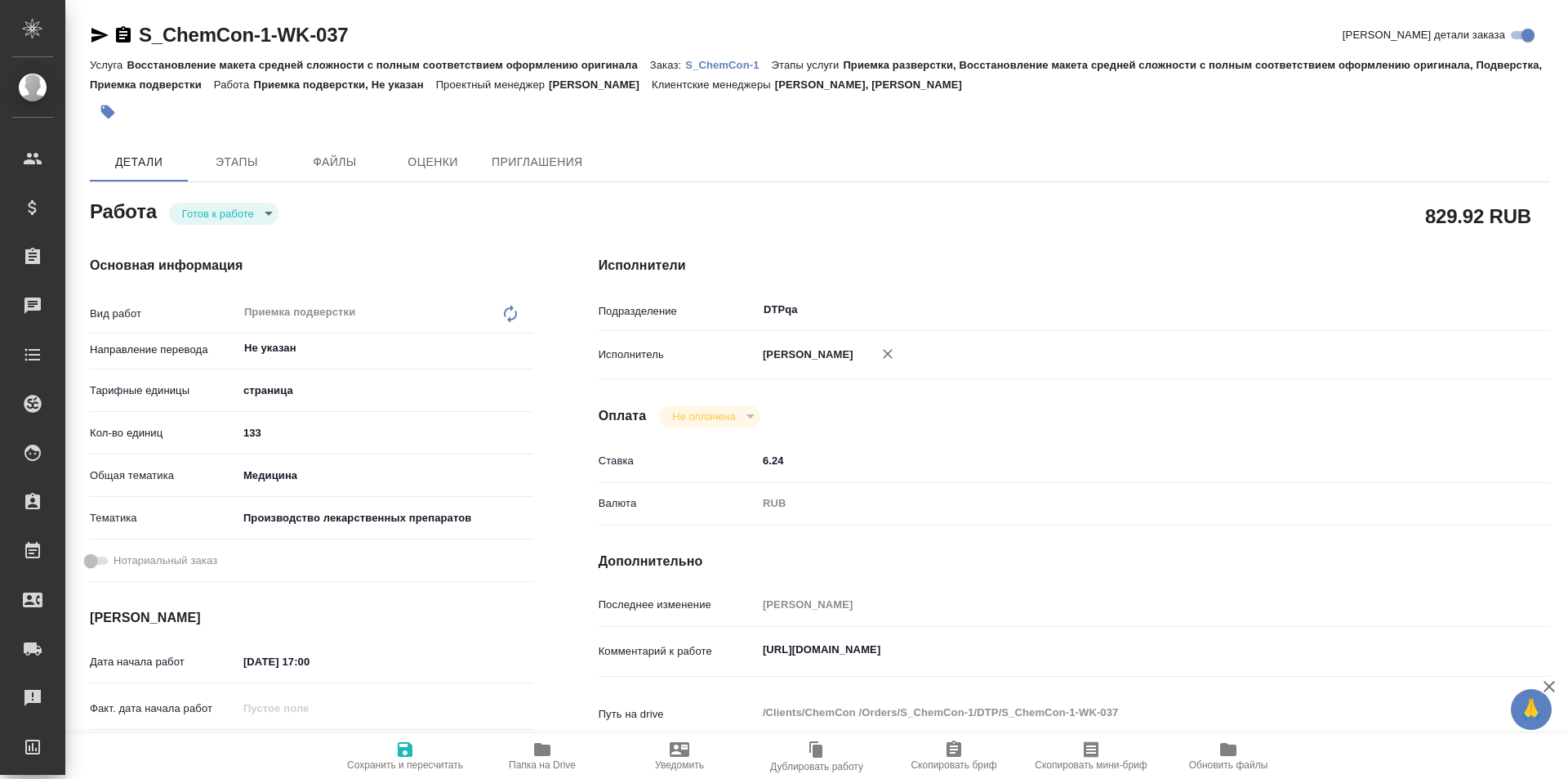
type textarea "x"
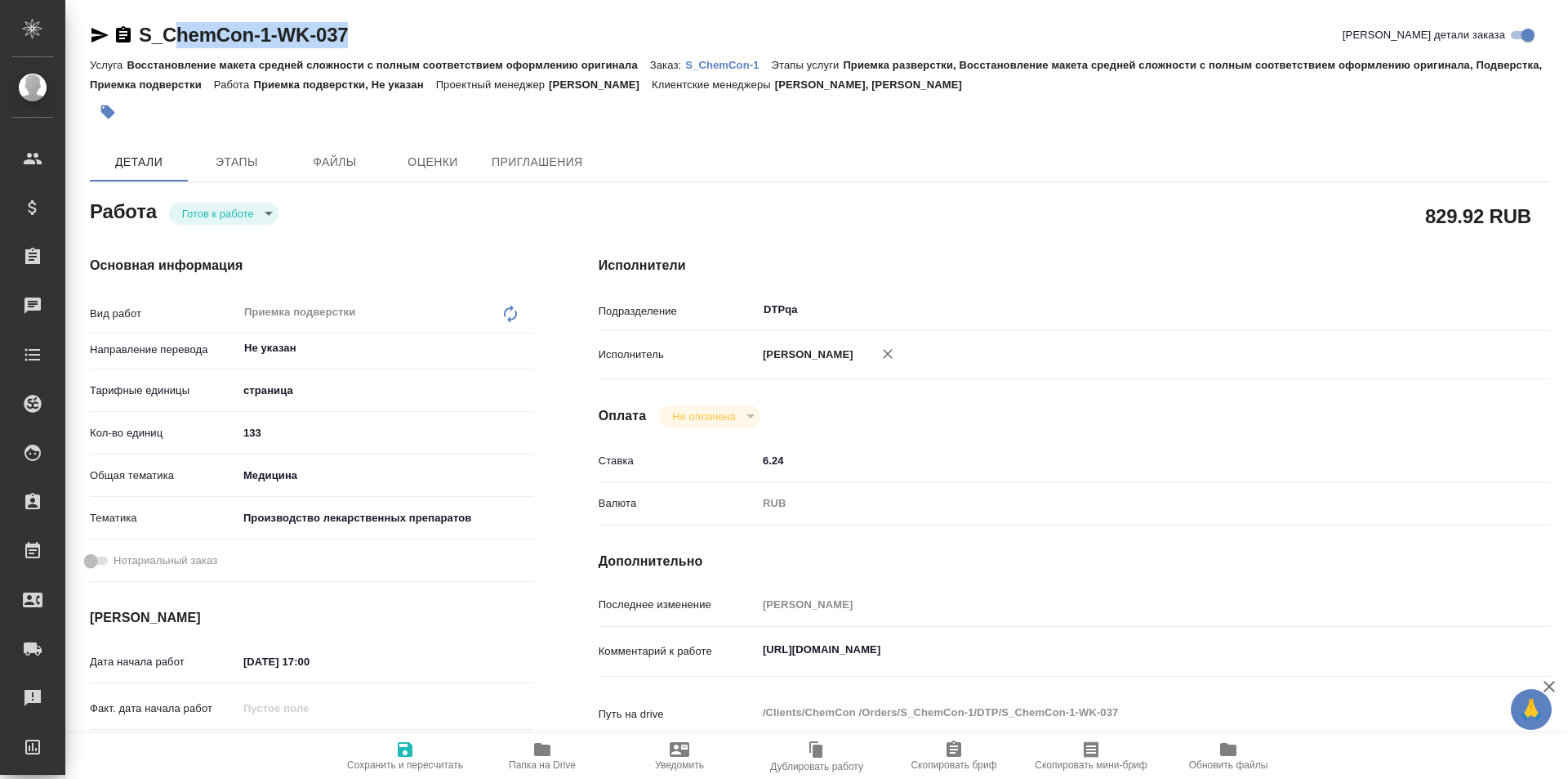
type textarea "x"
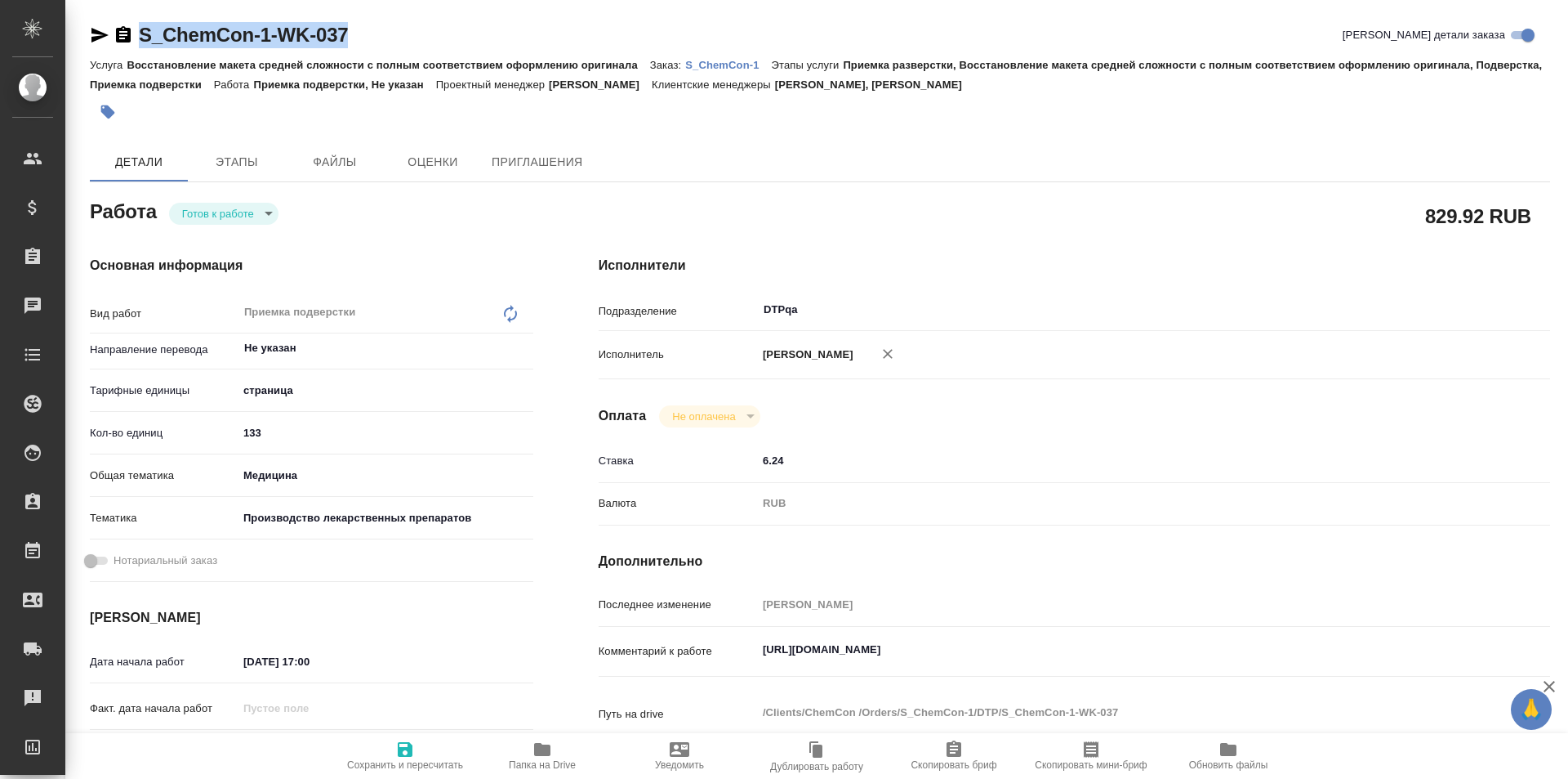
drag, startPoint x: 370, startPoint y: 33, endPoint x: 99, endPoint y: 34, distance: 271.0
click at [108, 39] on div "S_ChemCon-1-WK-037 Кратко детали заказа" at bounding box center [819, 35] width 1460 height 26
copy link "S_ChemCon-1-WK-037"
type textarea "x"
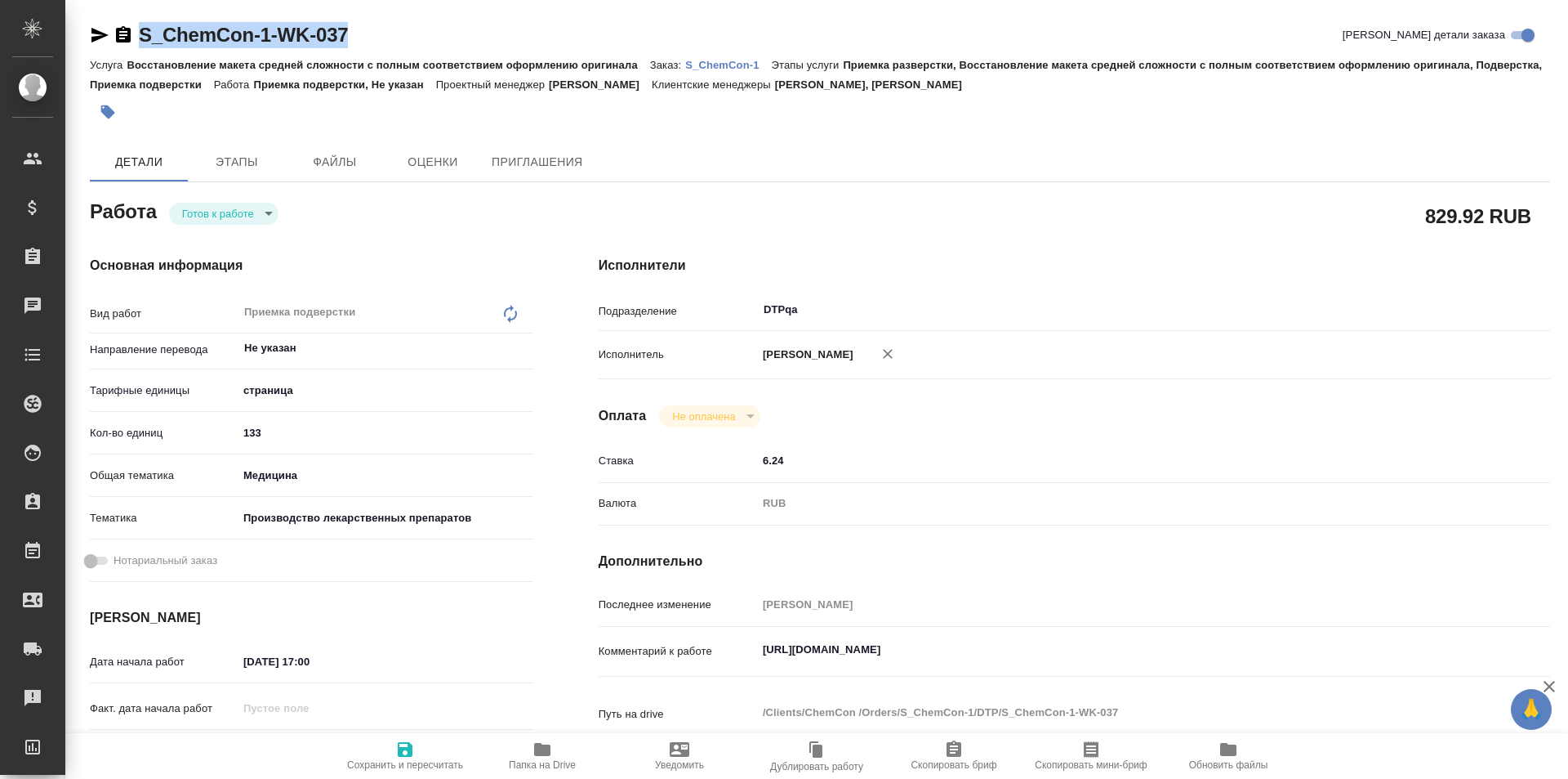
type textarea "x"
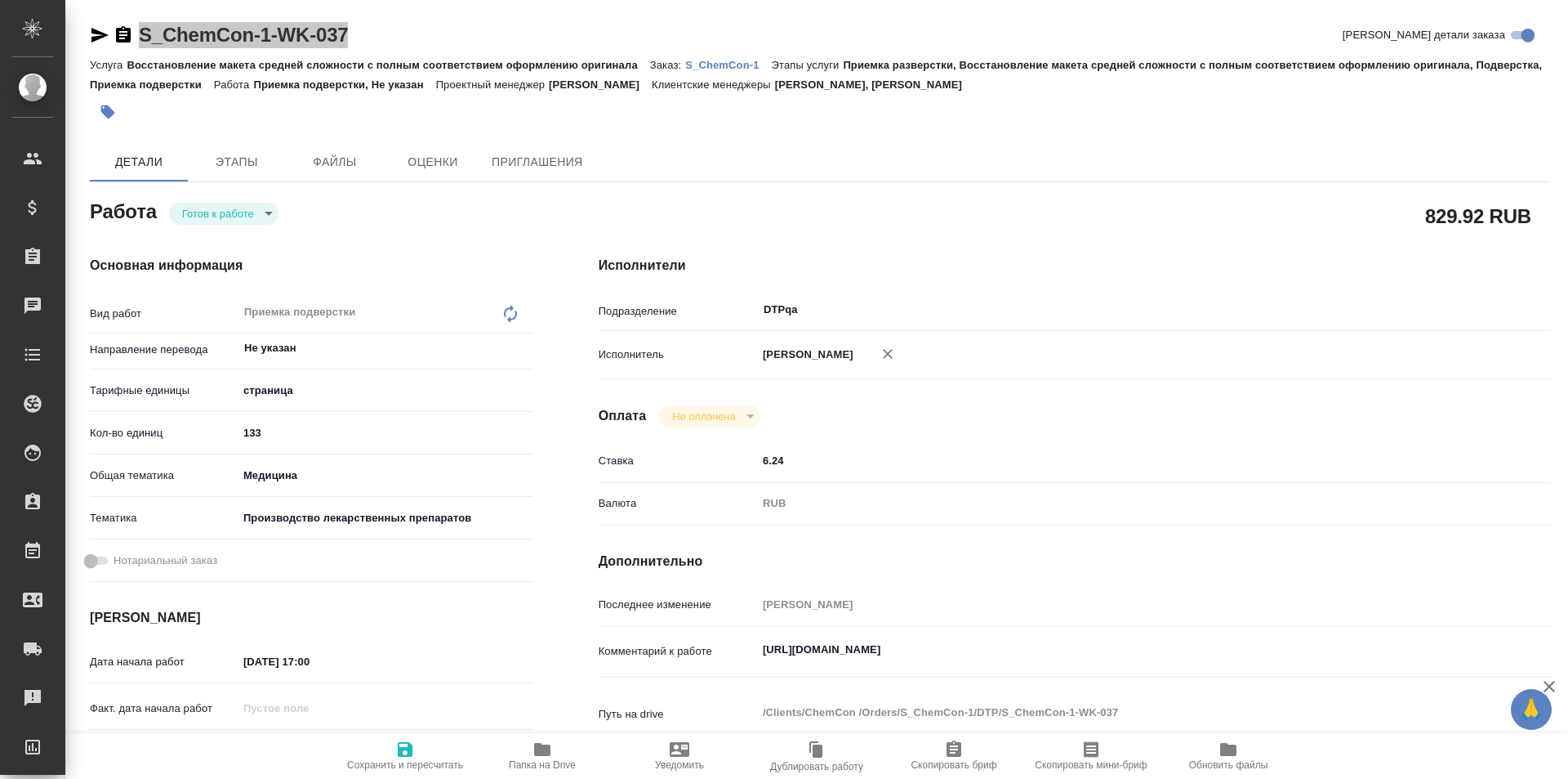
type textarea "x"
drag, startPoint x: 1101, startPoint y: 649, endPoint x: 701, endPoint y: 638, distance: 400.2
click at [701, 647] on div "Комментарий к работе [URL][DOMAIN_NAME] x" at bounding box center [1074, 652] width 951 height 38
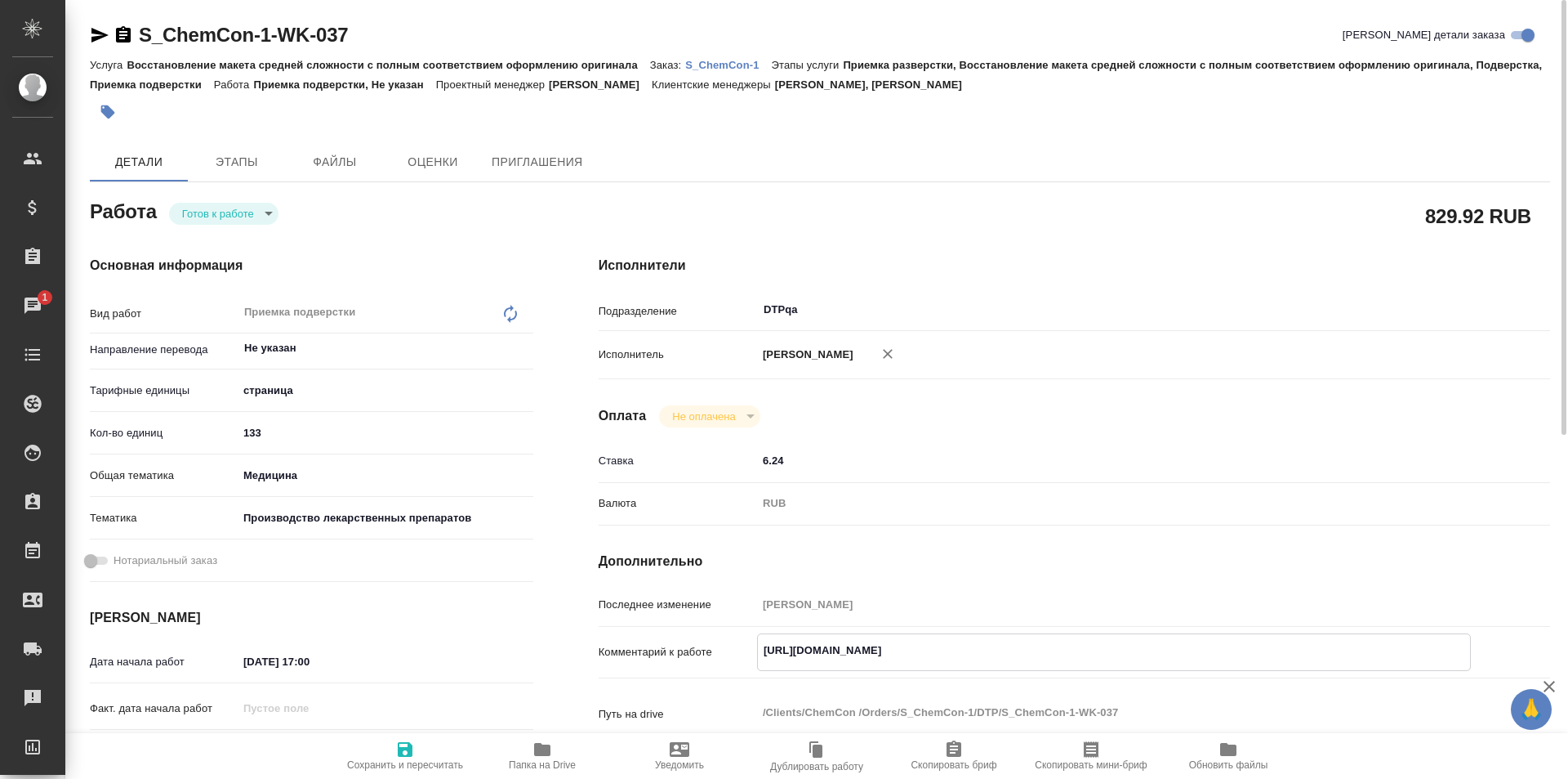
type textarea "x"
click at [235, 211] on body "🙏 .cls-1 fill:#fff; AWATERA Ismagilova [PERSON_NAME] Спецификации Заказы 1 Чаты…" at bounding box center [784, 390] width 1568 height 779
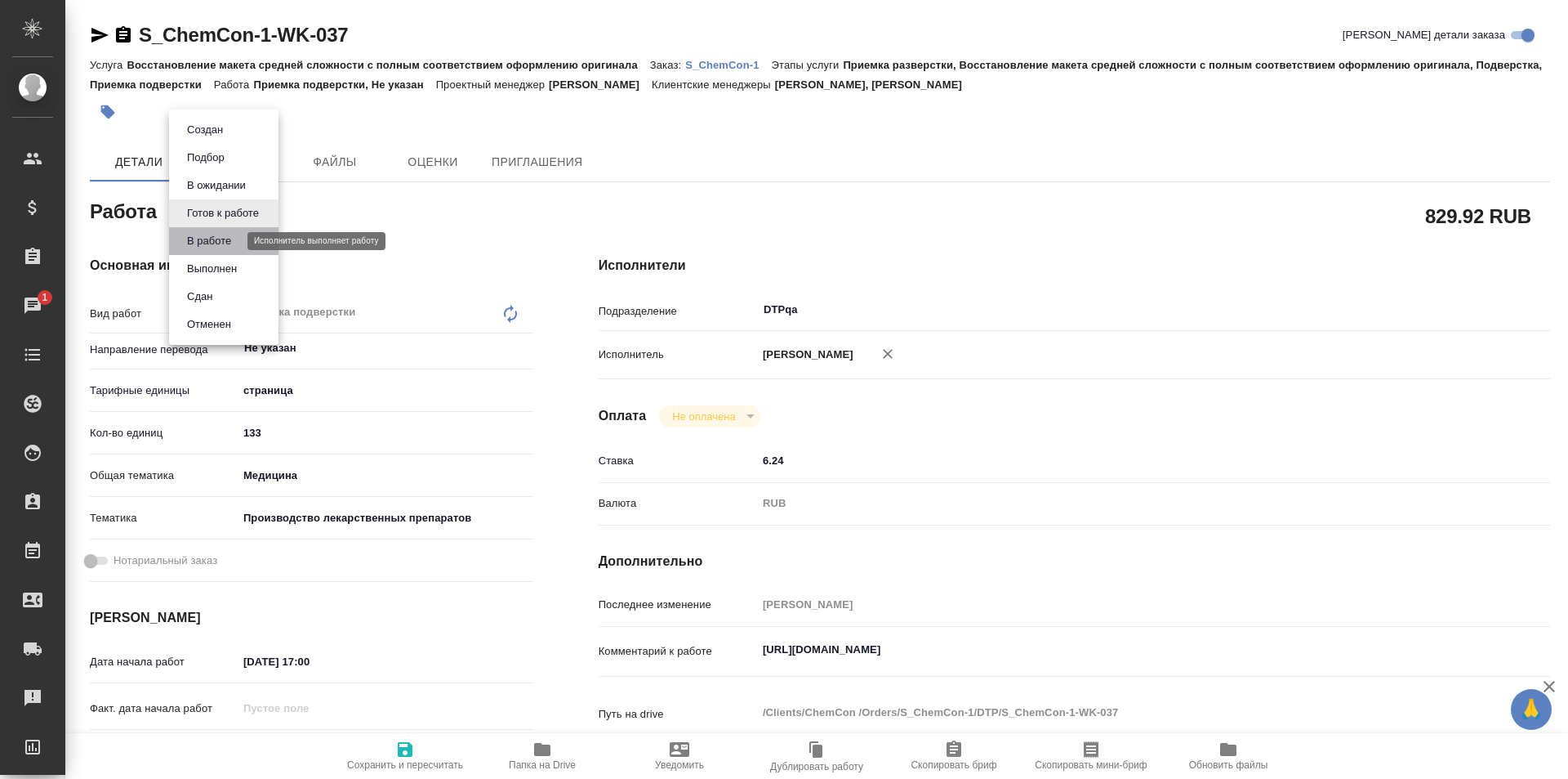
click at [231, 244] on button "В работе" at bounding box center [209, 240] width 53 height 18
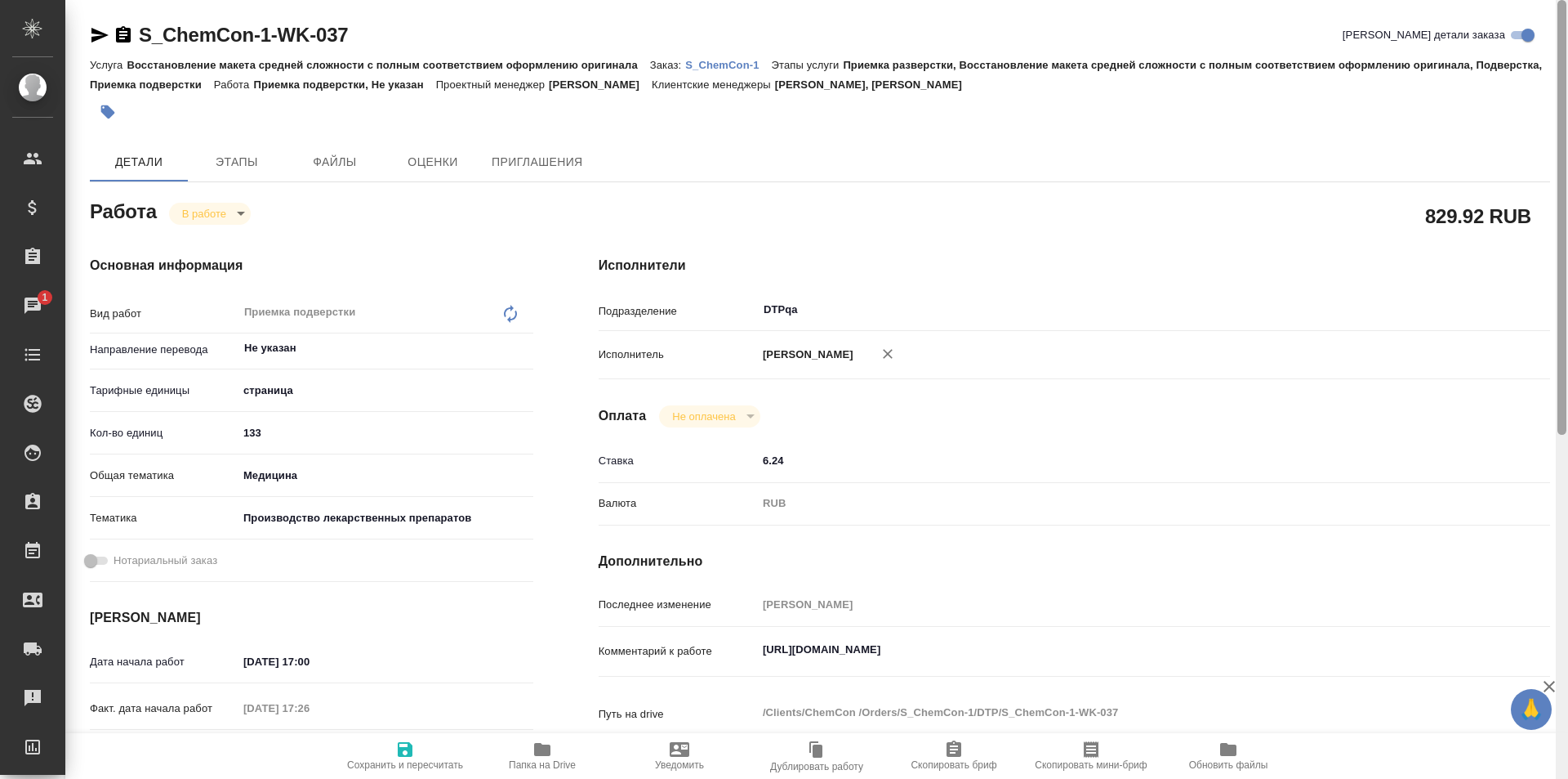
type textarea "x"
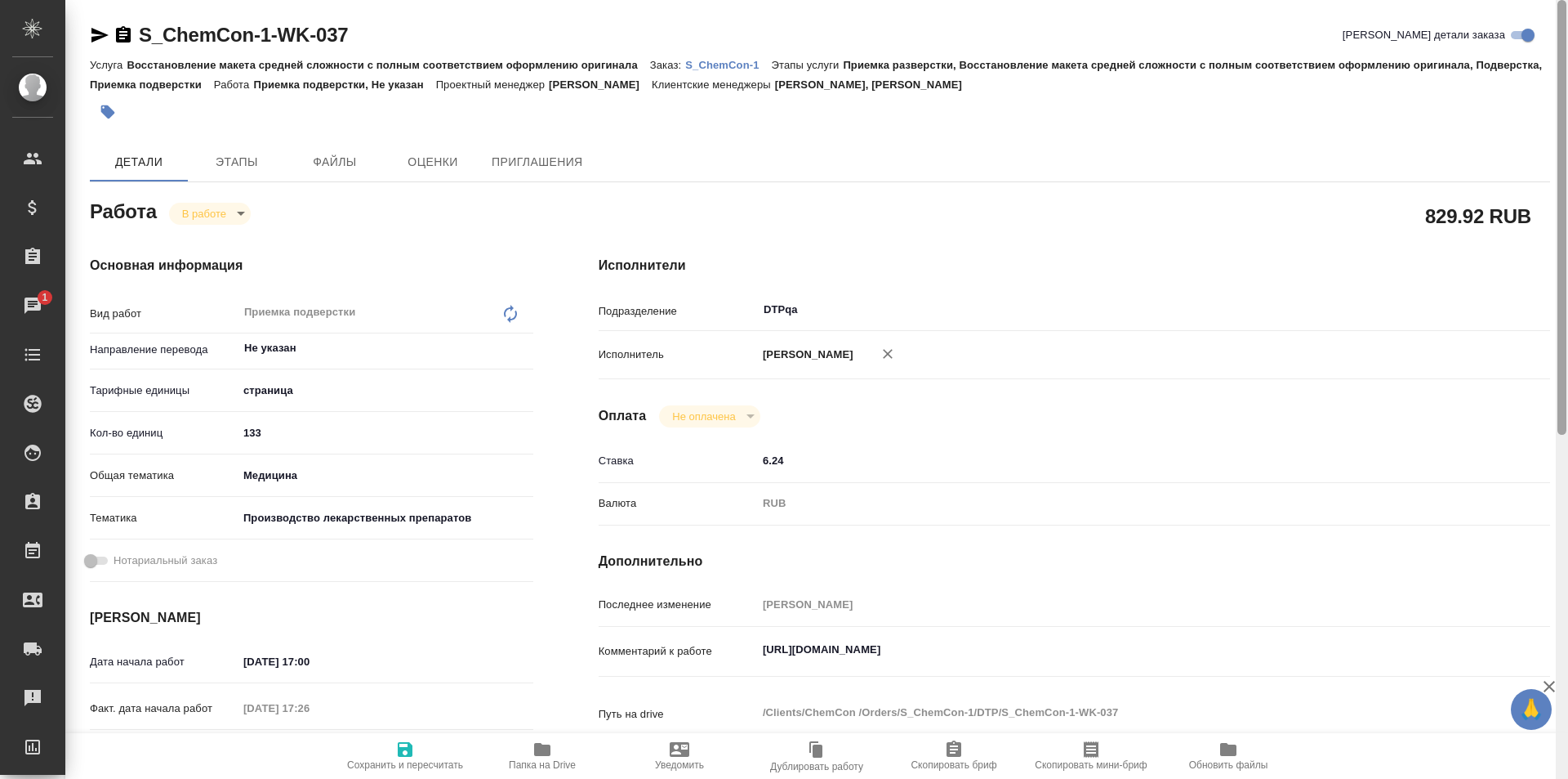
type textarea "x"
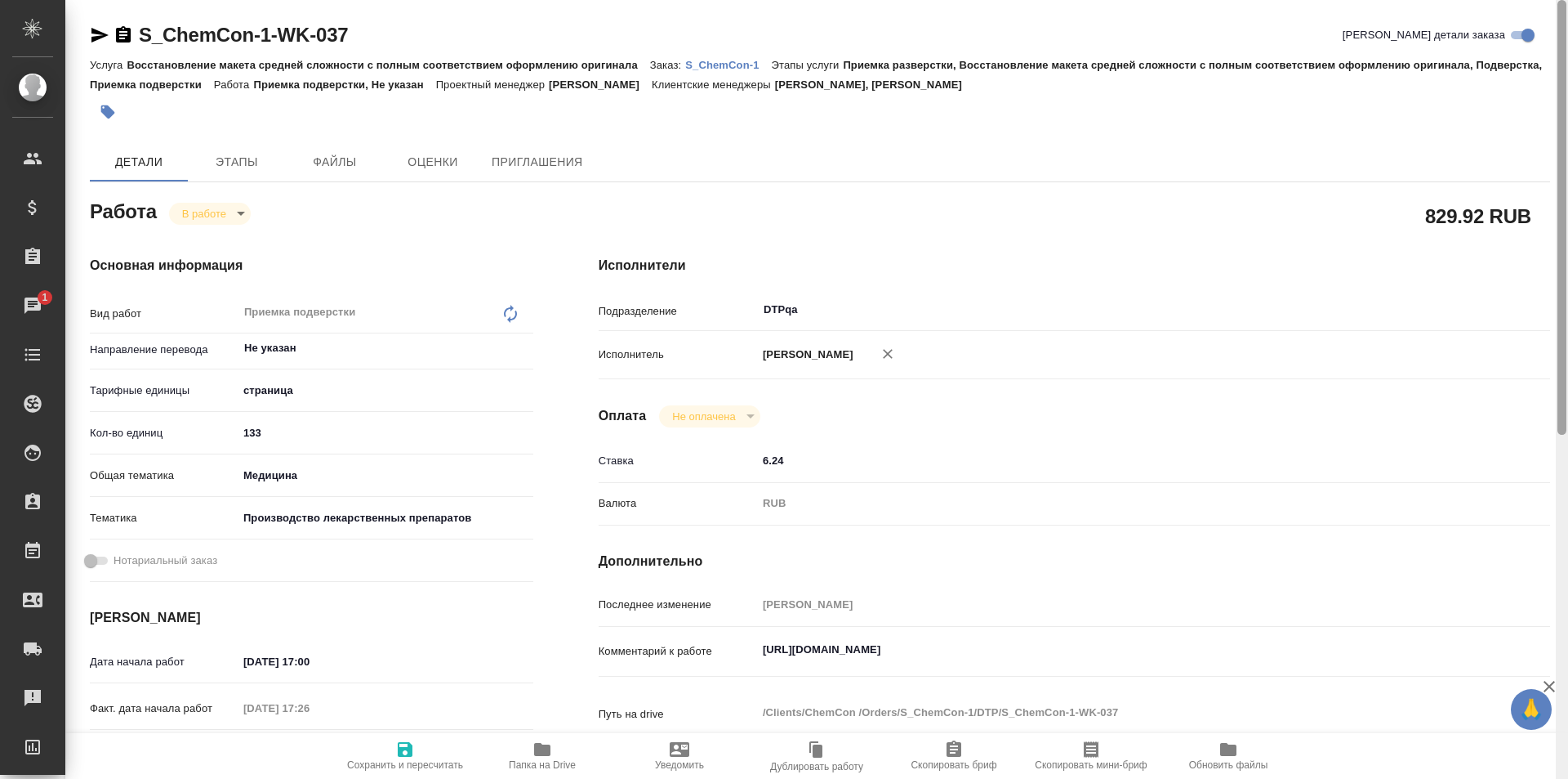
type textarea "x"
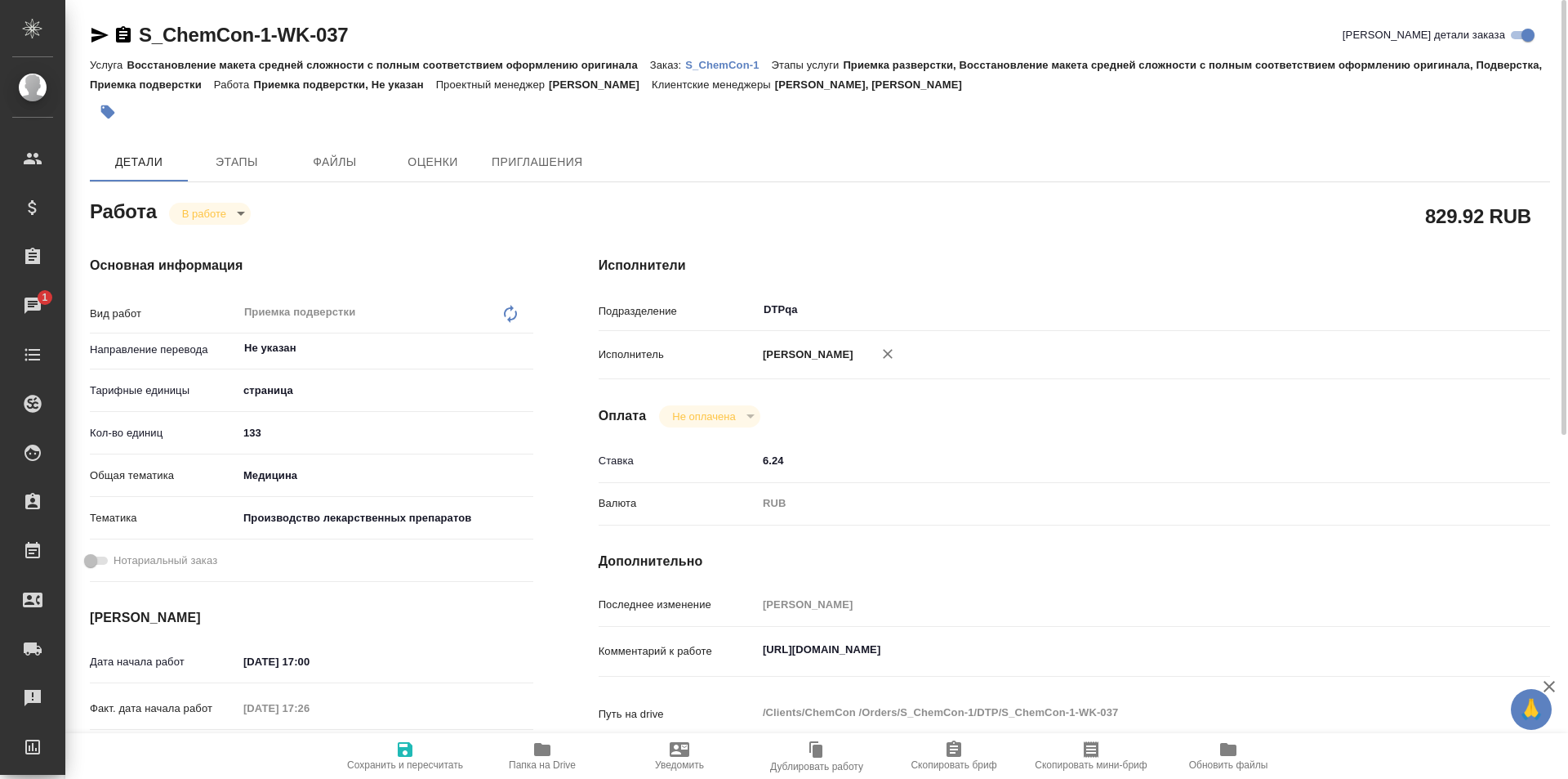
click at [731, 66] on p "S_ChemCon-1" at bounding box center [728, 65] width 86 height 12
click at [538, 755] on icon "button" at bounding box center [542, 749] width 17 height 13
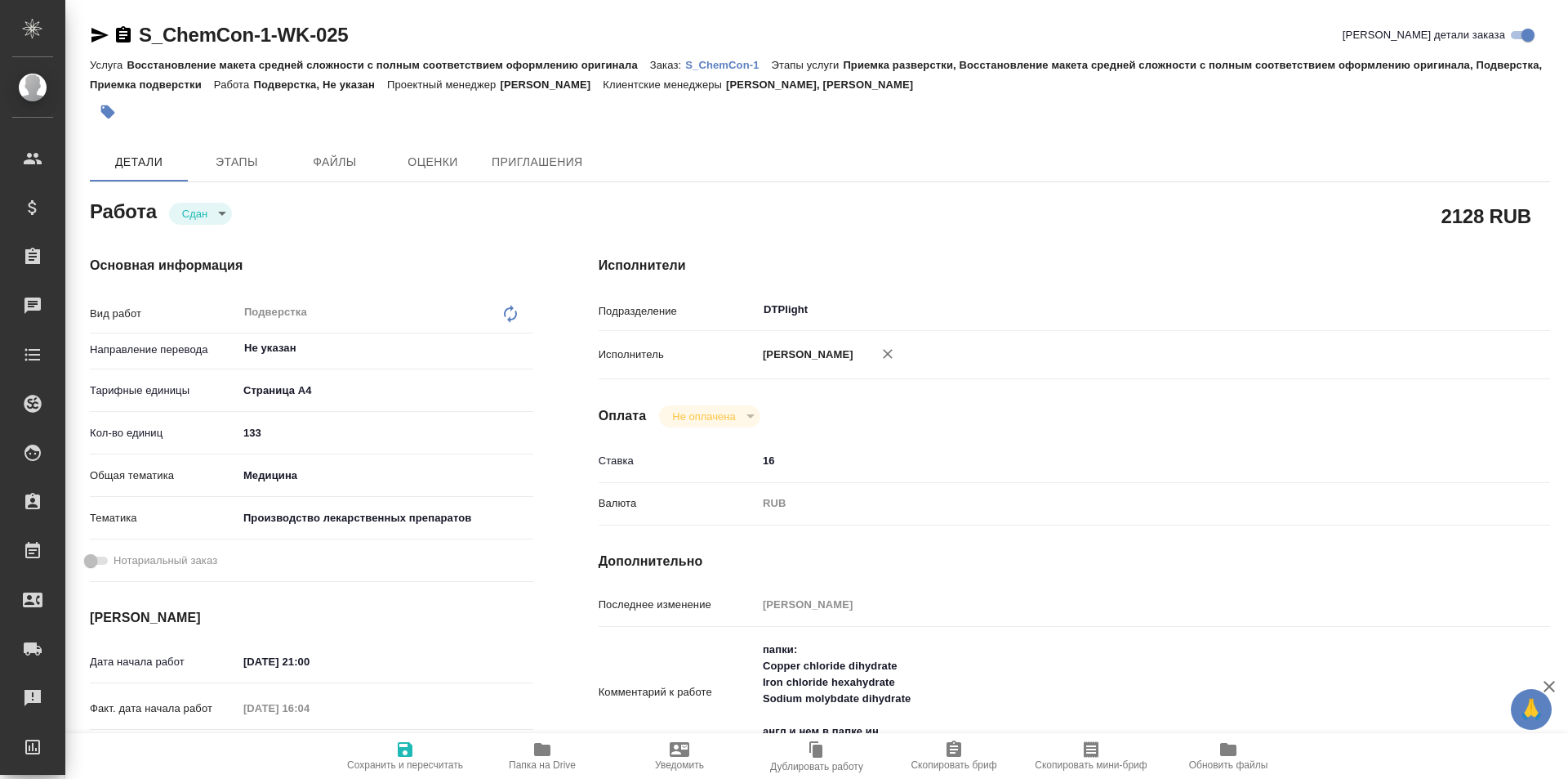
type textarea "x"
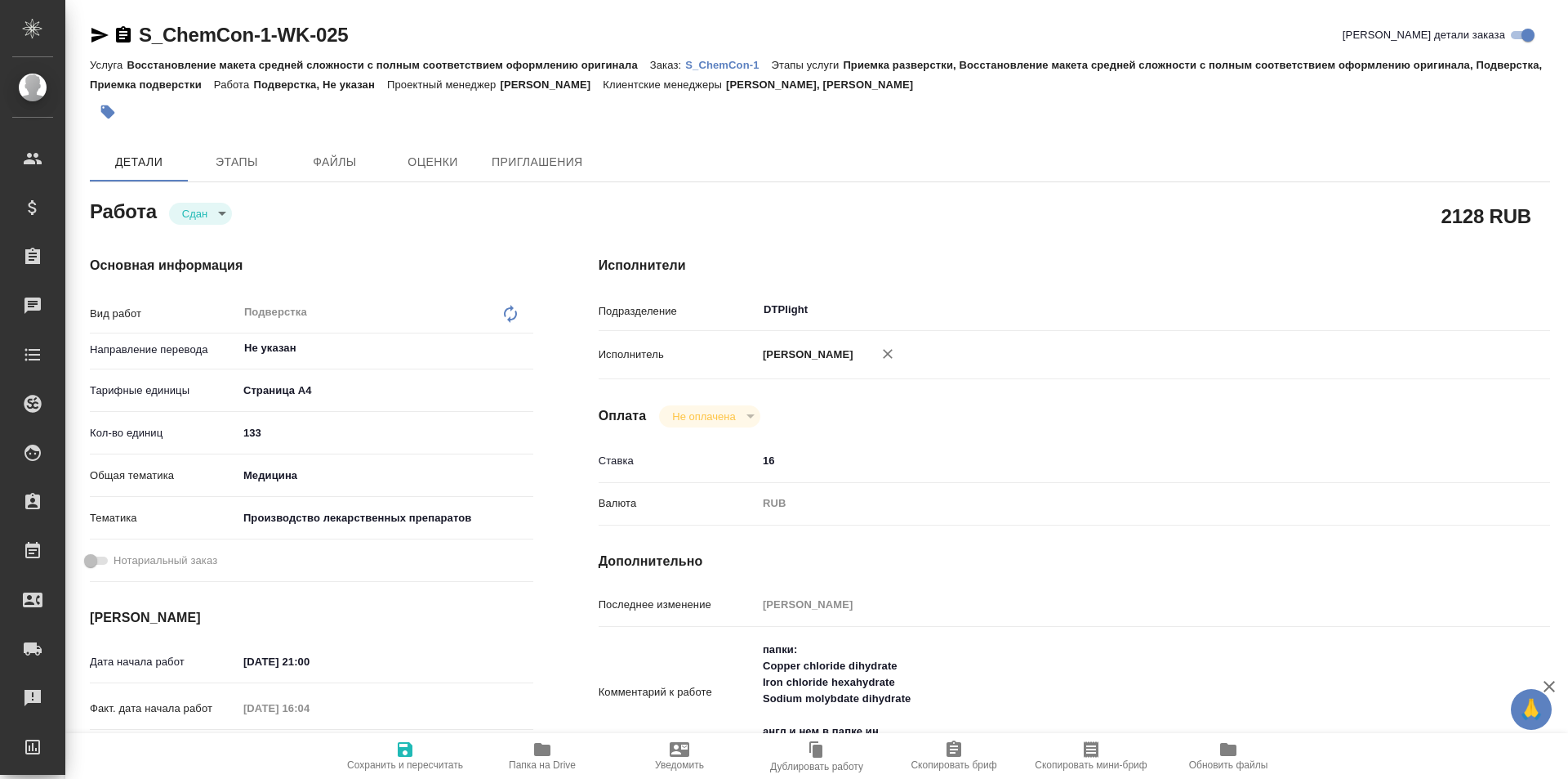
type textarea "x"
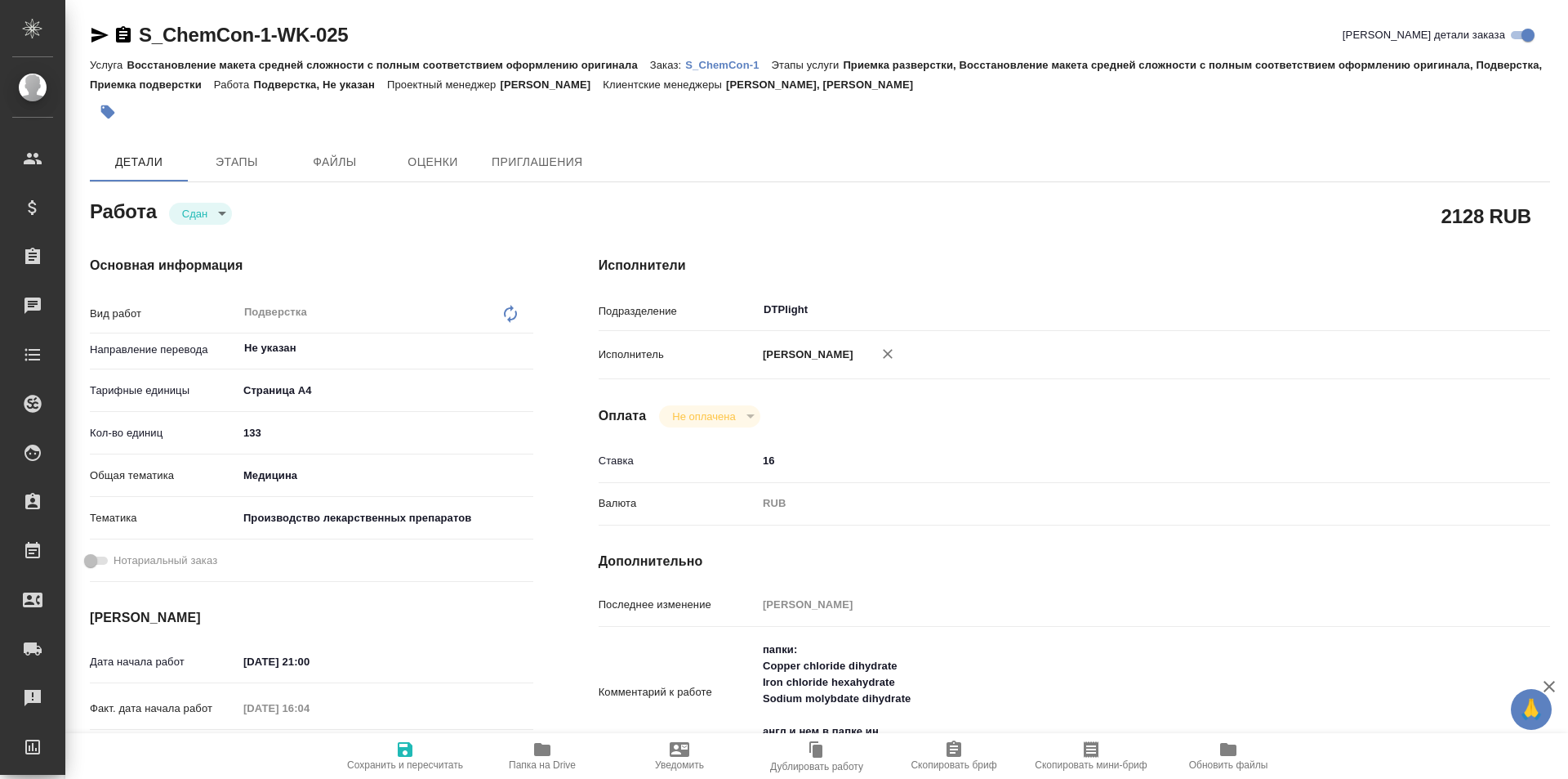
type textarea "x"
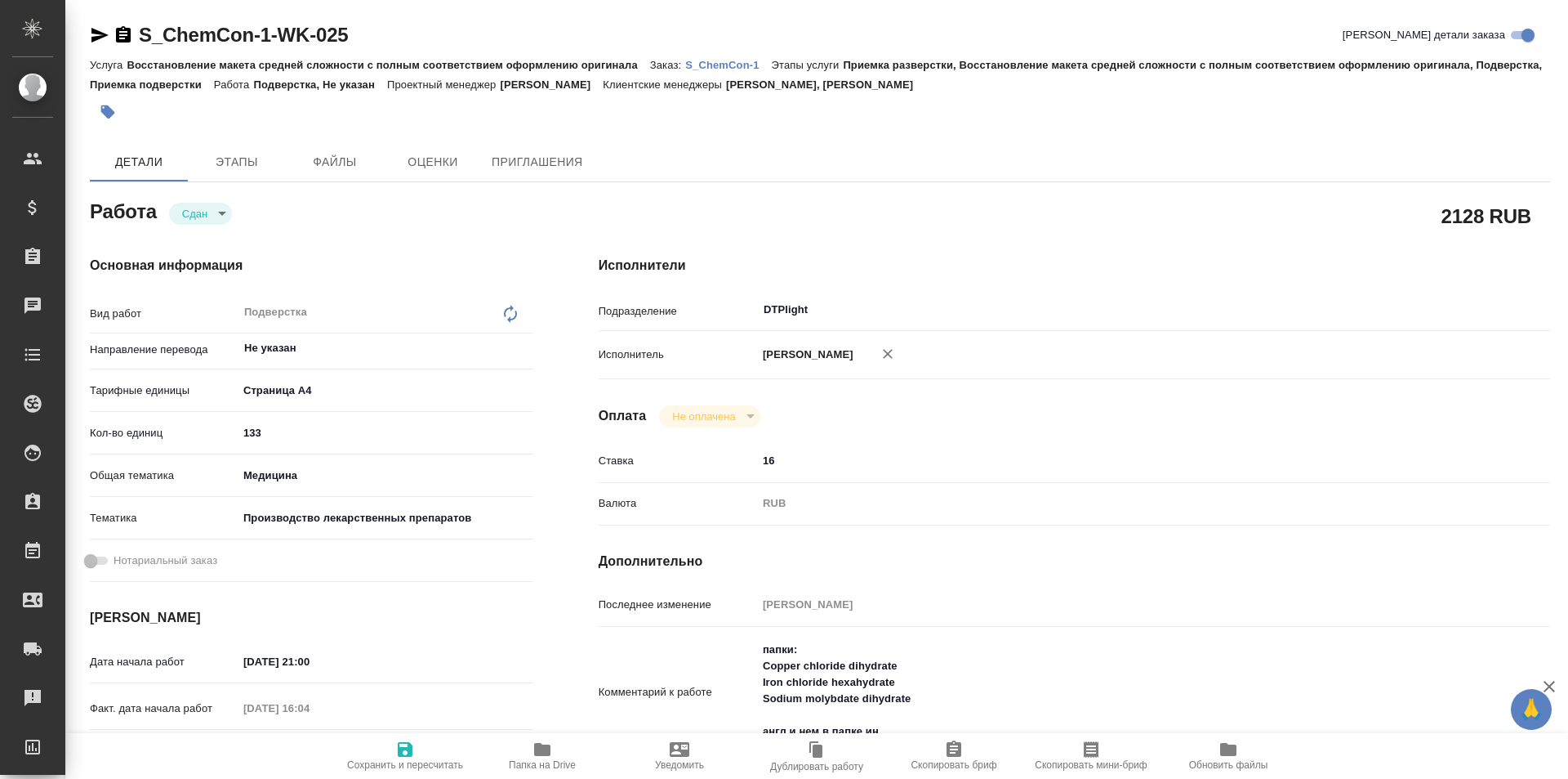
type textarea "x"
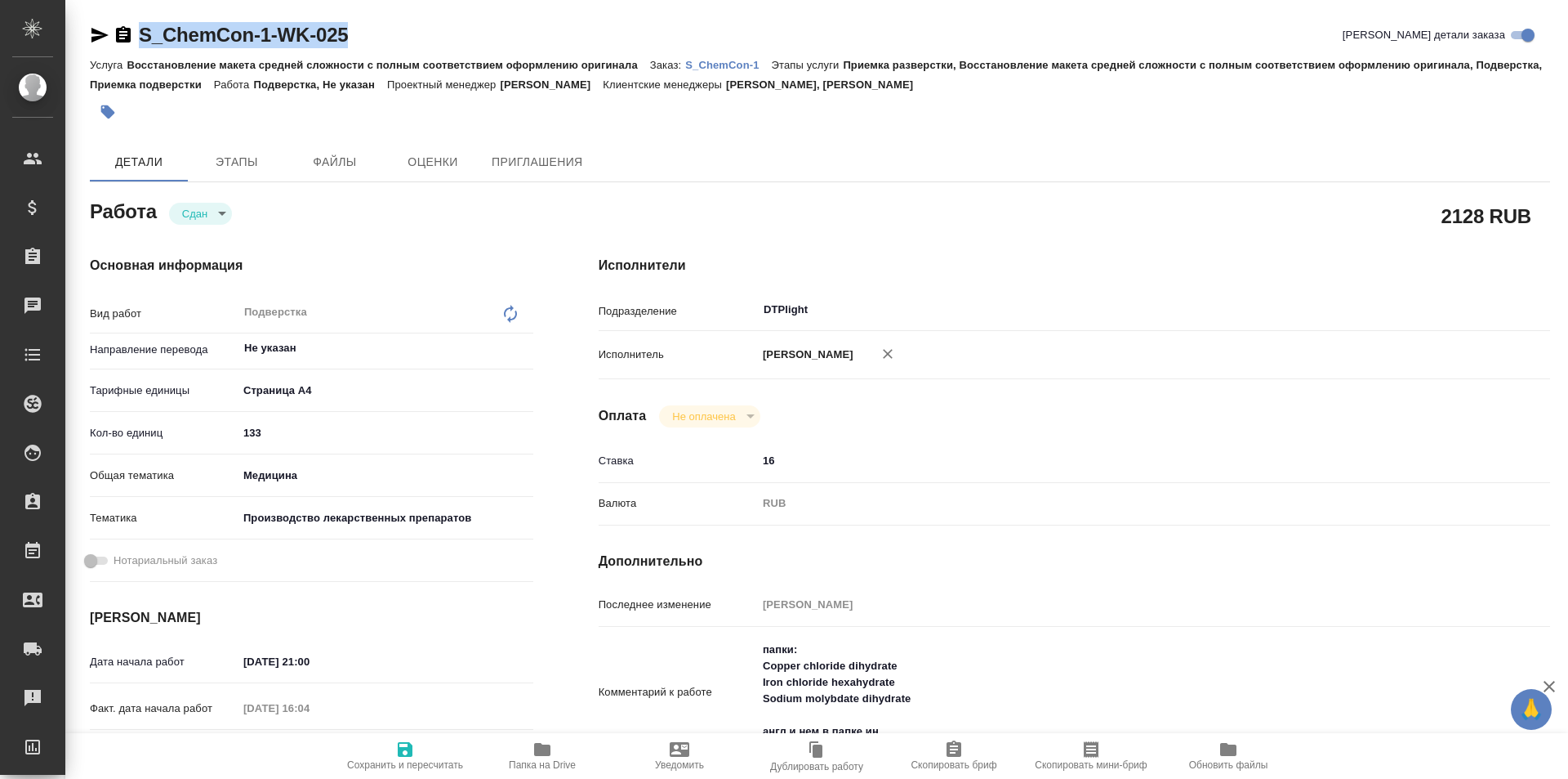
drag, startPoint x: 396, startPoint y: 41, endPoint x: 121, endPoint y: 24, distance: 275.5
click at [112, 32] on div "S_ChemCon-1-WK-025 [PERSON_NAME] детали заказа" at bounding box center [819, 35] width 1460 height 26
copy link "S_ChemCon-1-WK-025"
type textarea "x"
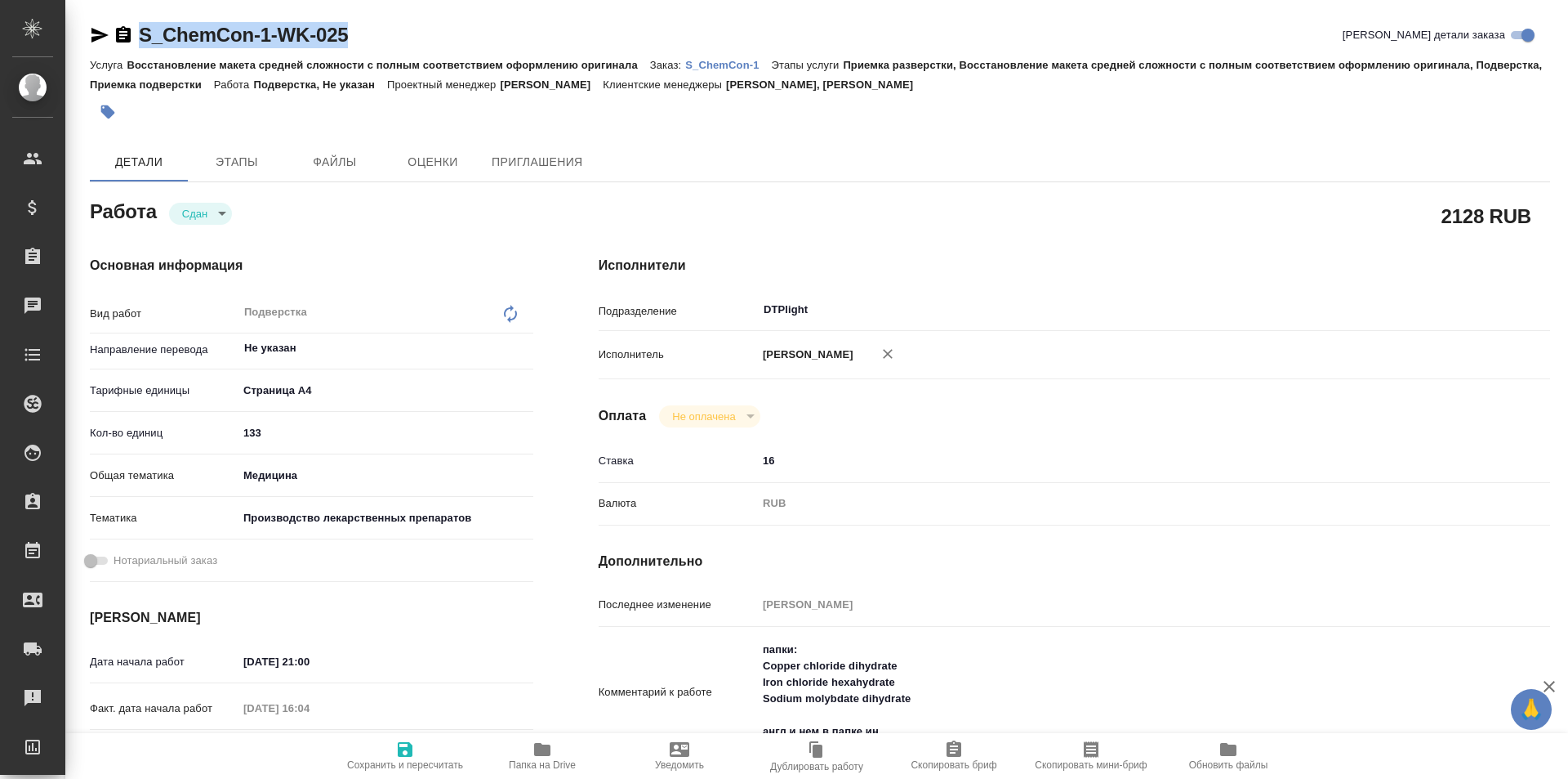
type textarea "x"
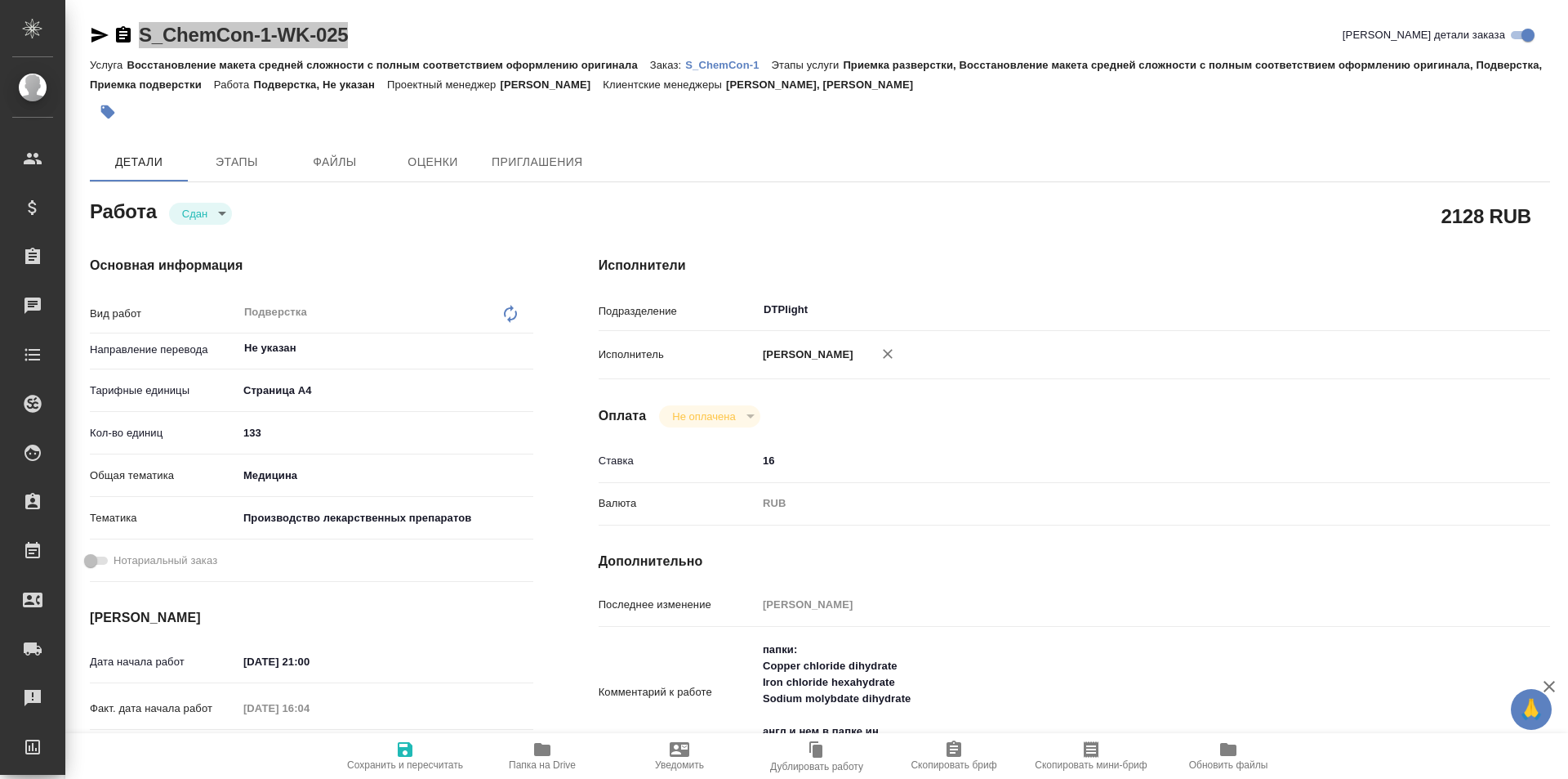
type textarea "x"
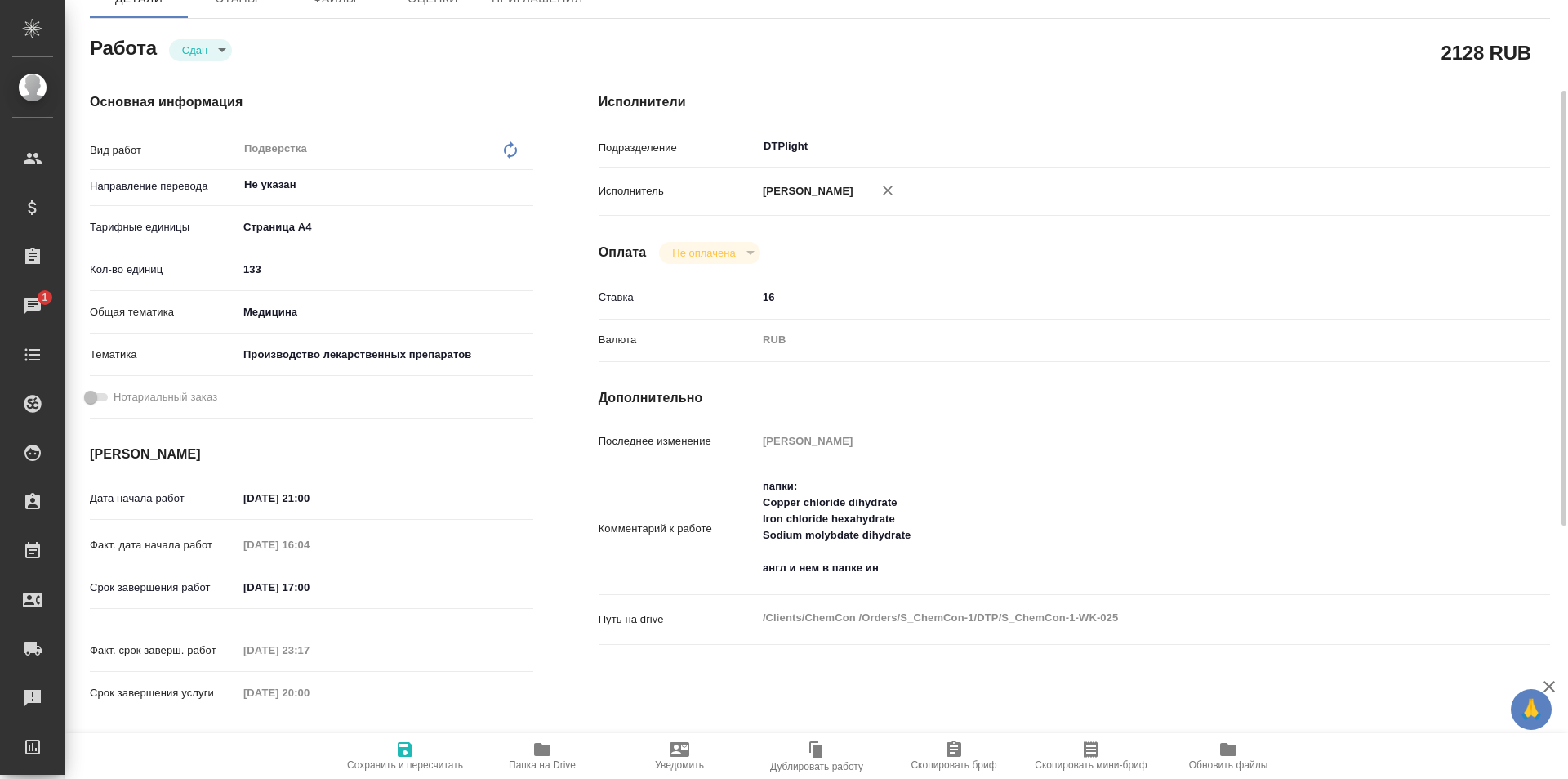
click at [548, 746] on icon "button" at bounding box center [542, 749] width 17 height 13
click at [535, 757] on icon "button" at bounding box center [542, 749] width 19 height 19
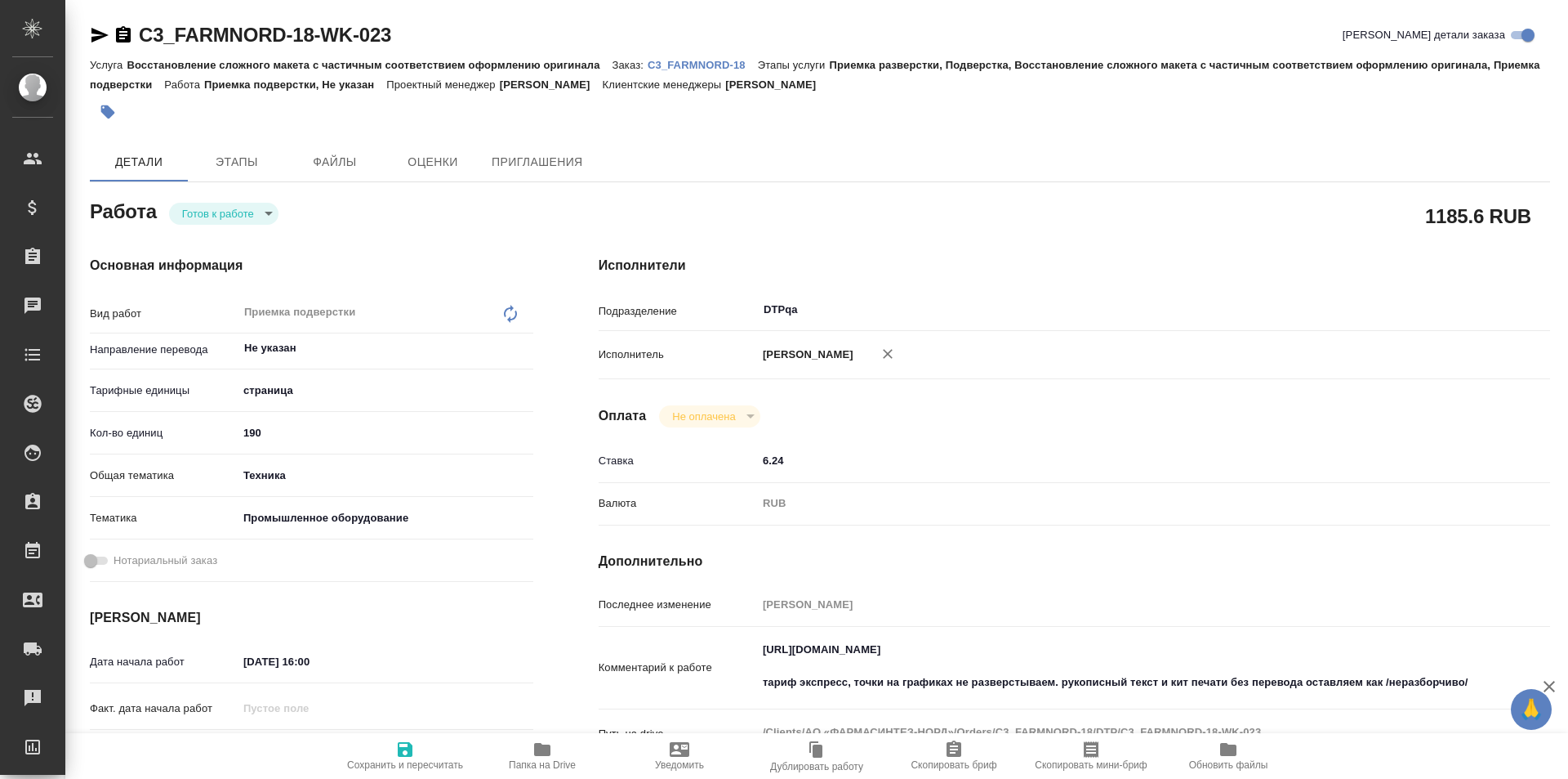
type textarea "x"
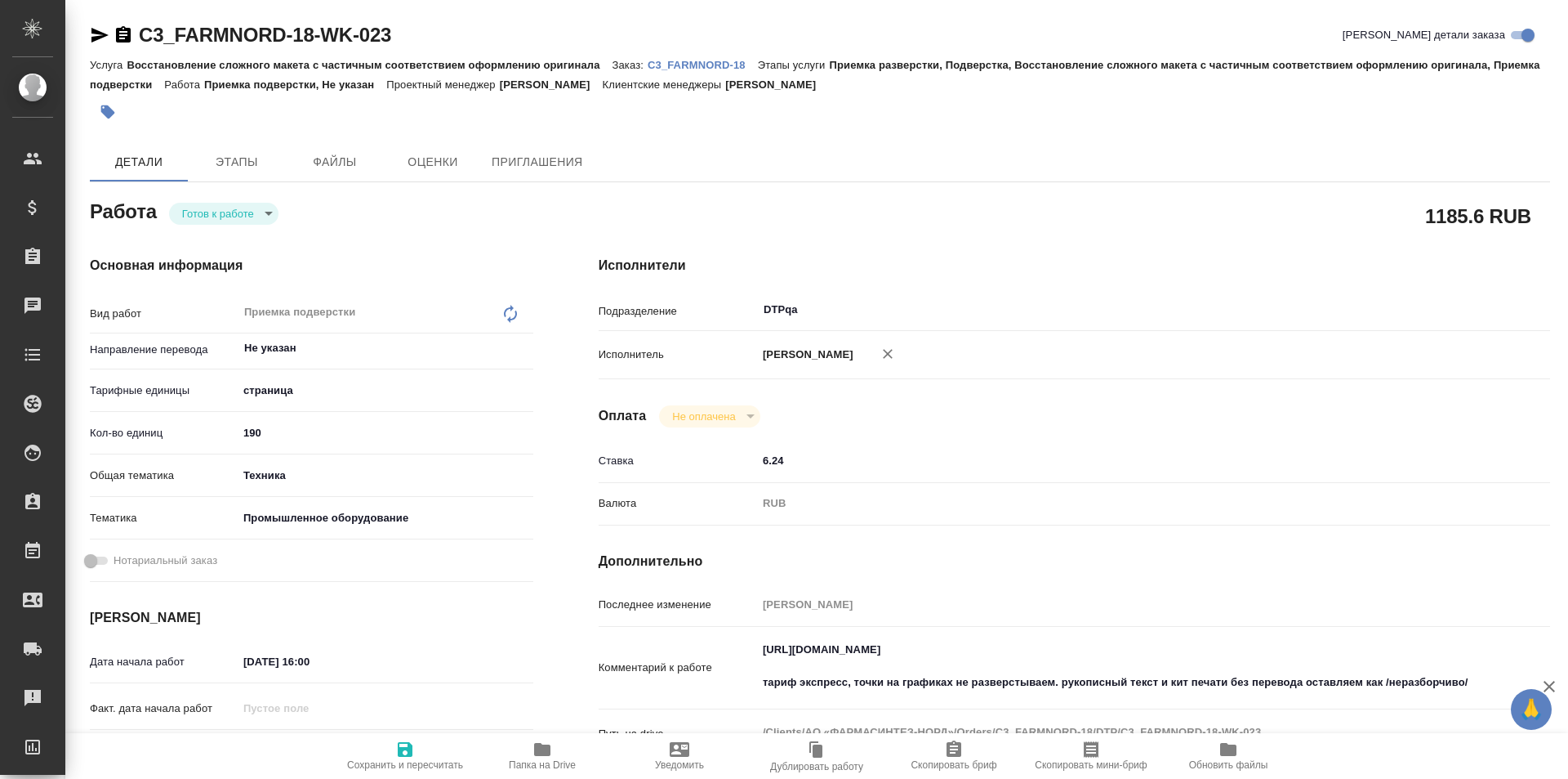
type textarea "x"
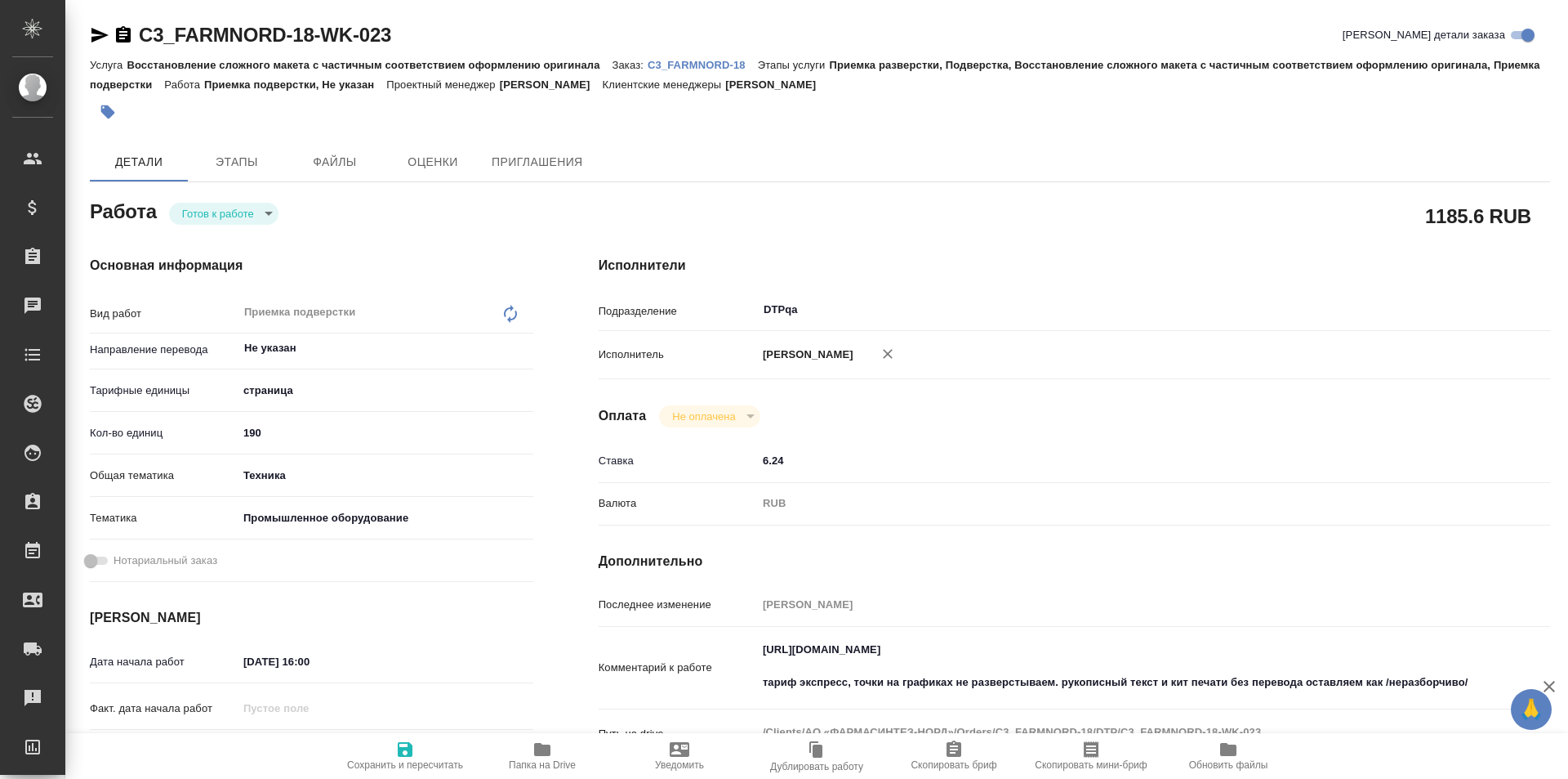
type textarea "x"
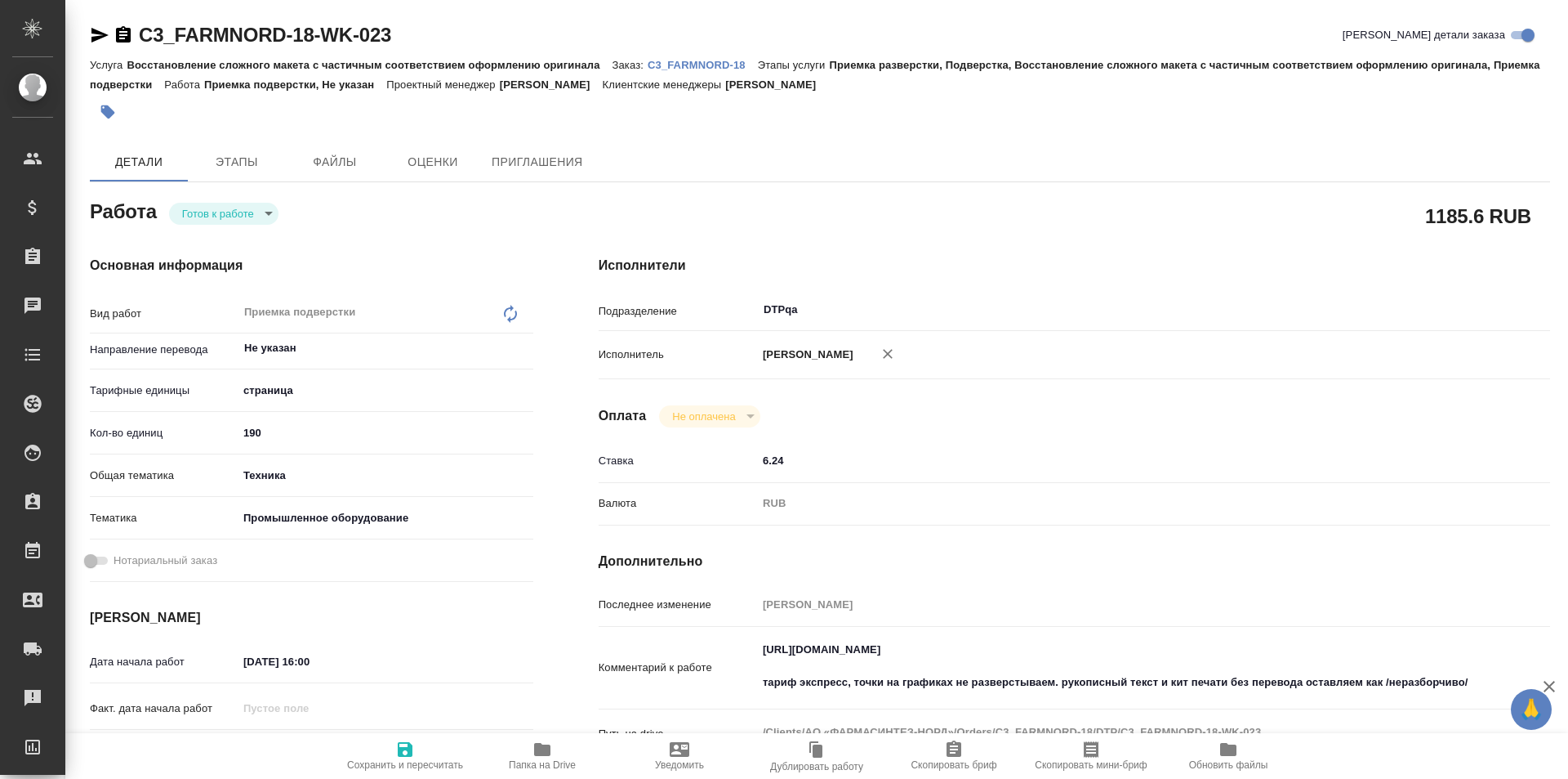
type textarea "x"
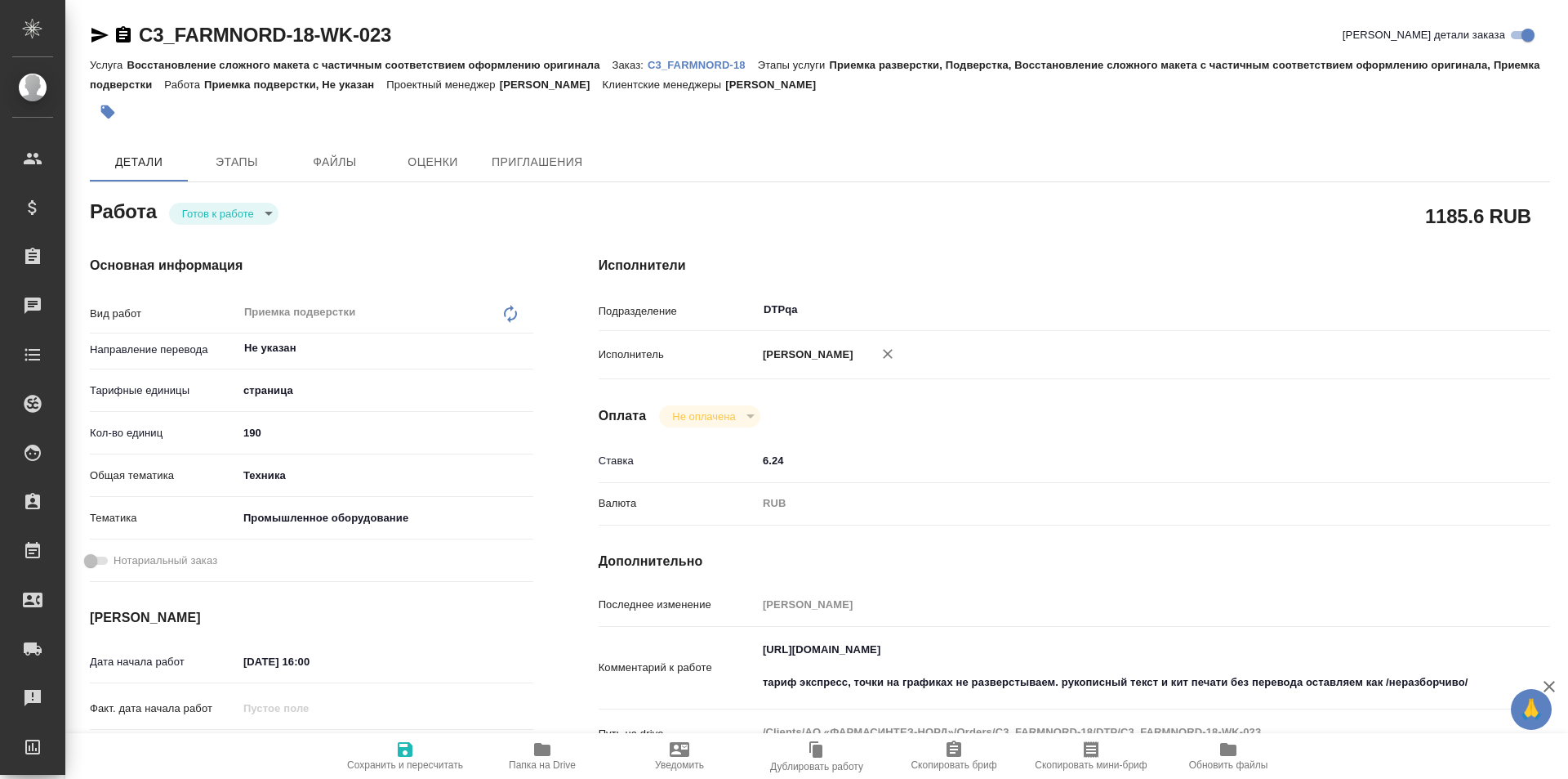
type textarea "x"
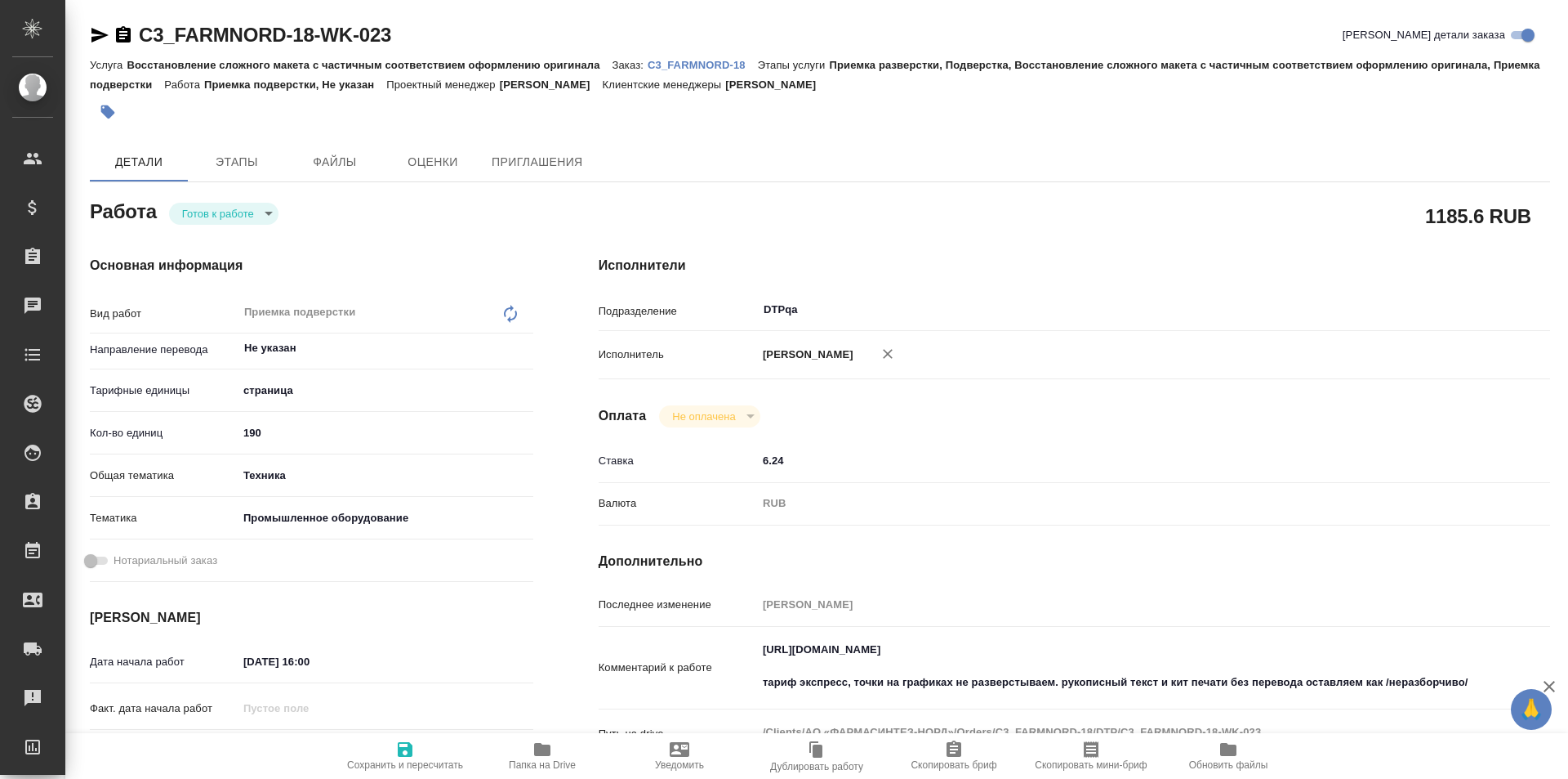
type textarea "x"
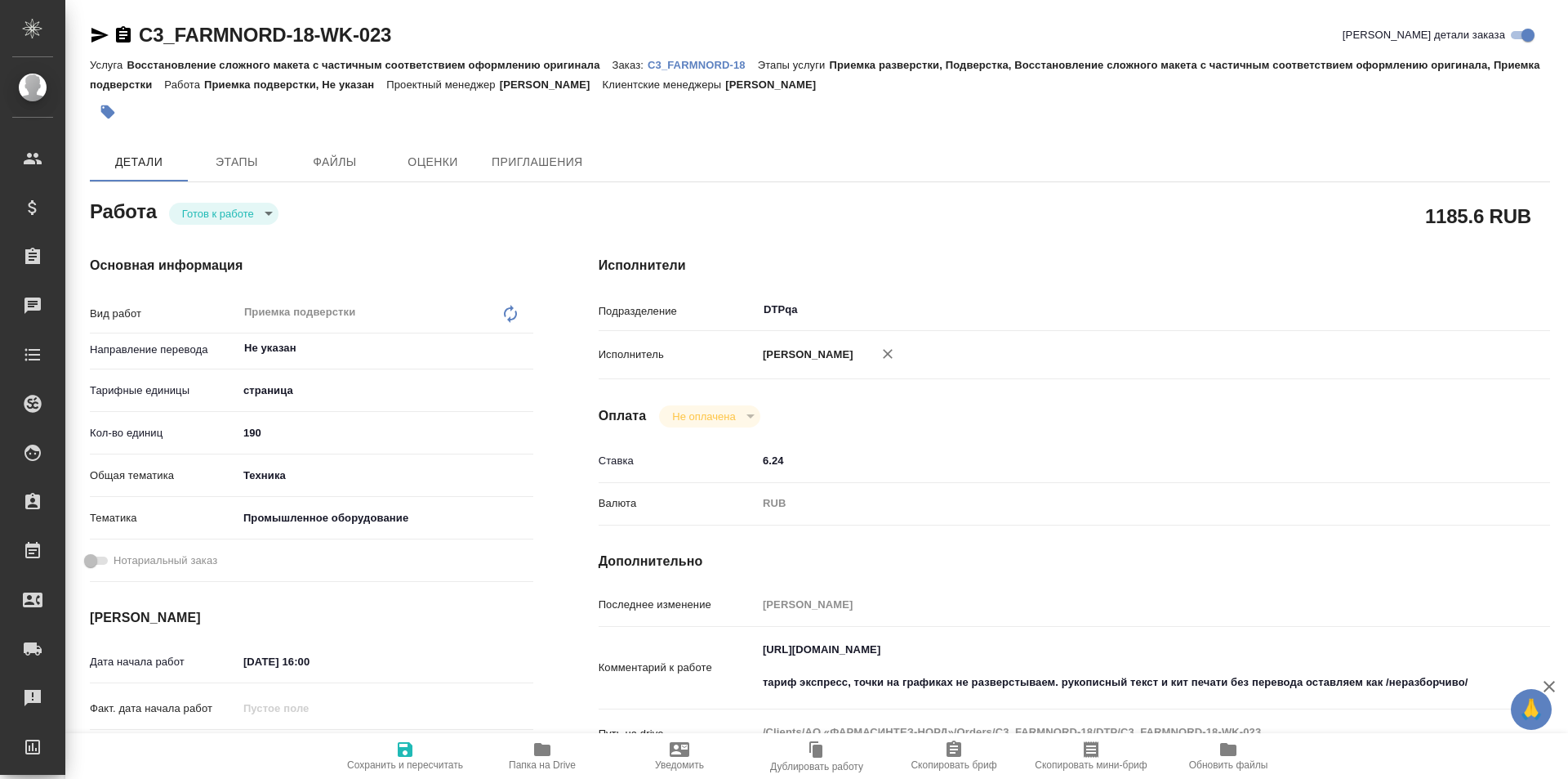
type textarea "x"
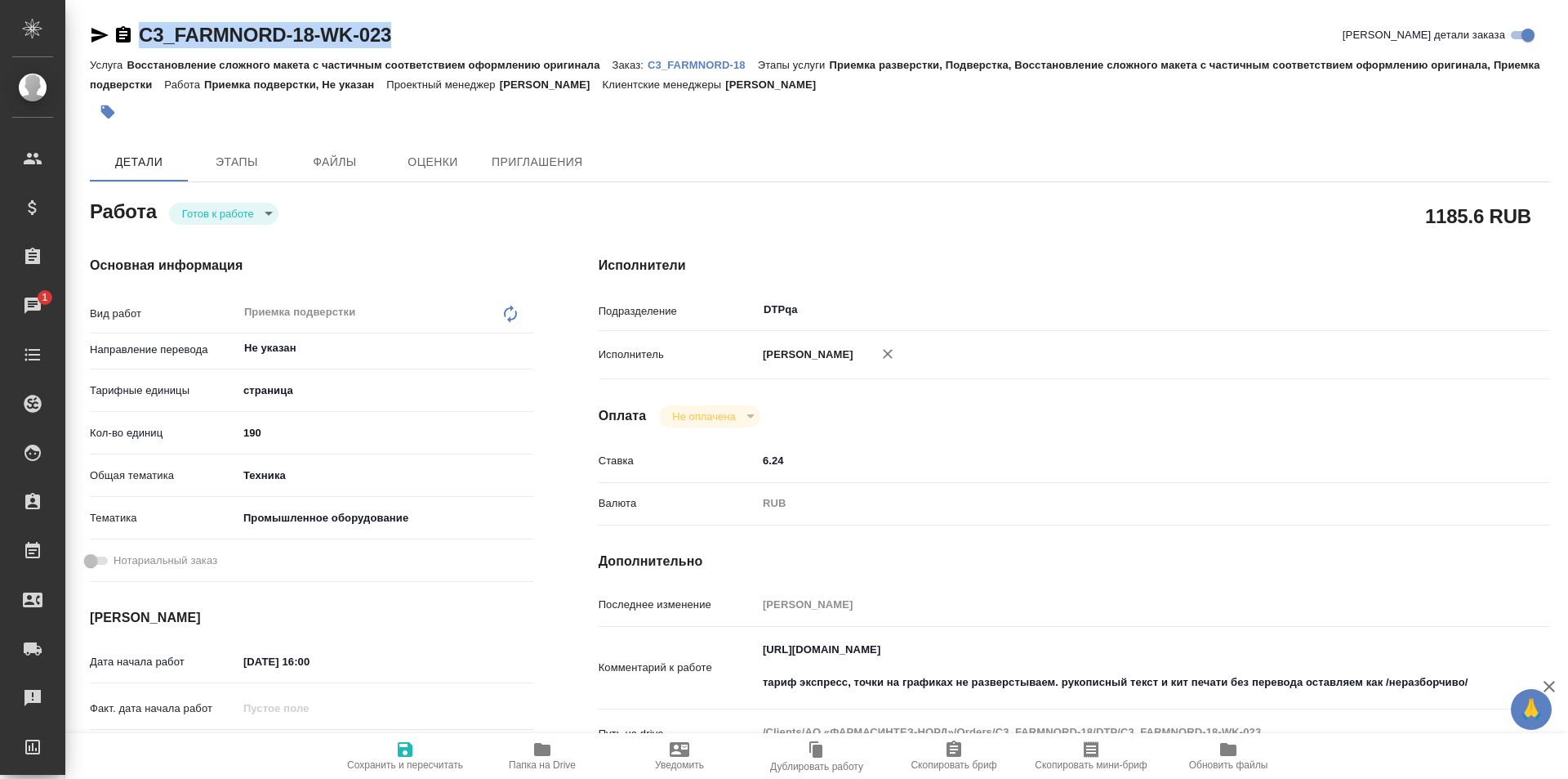
drag, startPoint x: 396, startPoint y: 26, endPoint x: 82, endPoint y: 43, distance: 314.5
click at [82, 42] on div "C3_FARMNORD-18-WK-023 Кратко детали заказа Услуга Восстановление сложного макет…" at bounding box center [820, 704] width 1479 height 1410
drag, startPoint x: 1087, startPoint y: 648, endPoint x: 701, endPoint y: 650, distance: 386.0
click at [701, 650] on div "Комментарий к работе [URL][DOMAIN_NAME] тариф экспресс, точки на графиках не ра…" at bounding box center [1074, 668] width 951 height 70
type textarea "x"
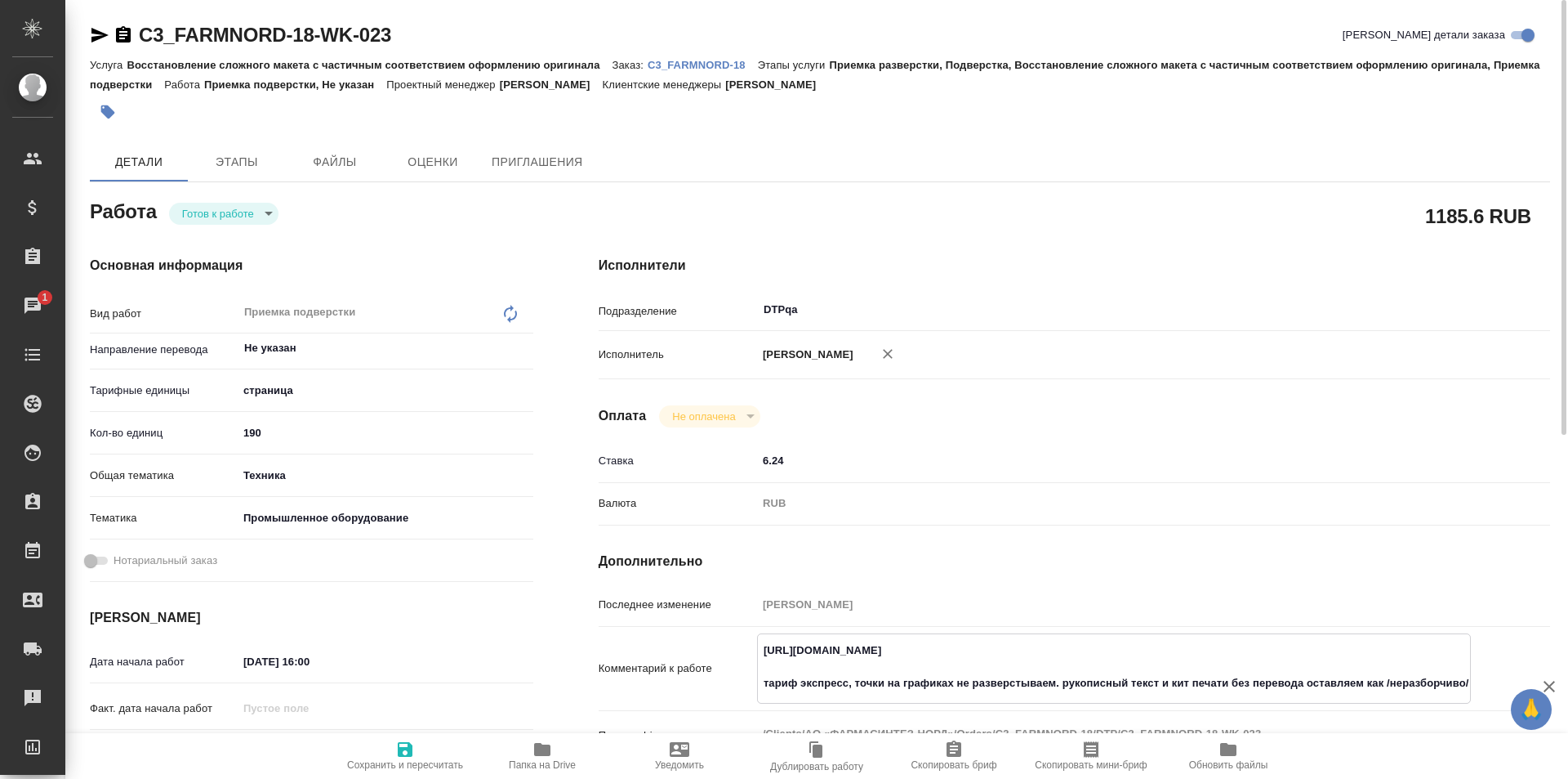
click at [241, 217] on body "🙏 .cls-1 fill:#fff; AWATERA Ismagilova [PERSON_NAME] Спецификации Заказы 1 Чаты…" at bounding box center [784, 390] width 1568 height 779
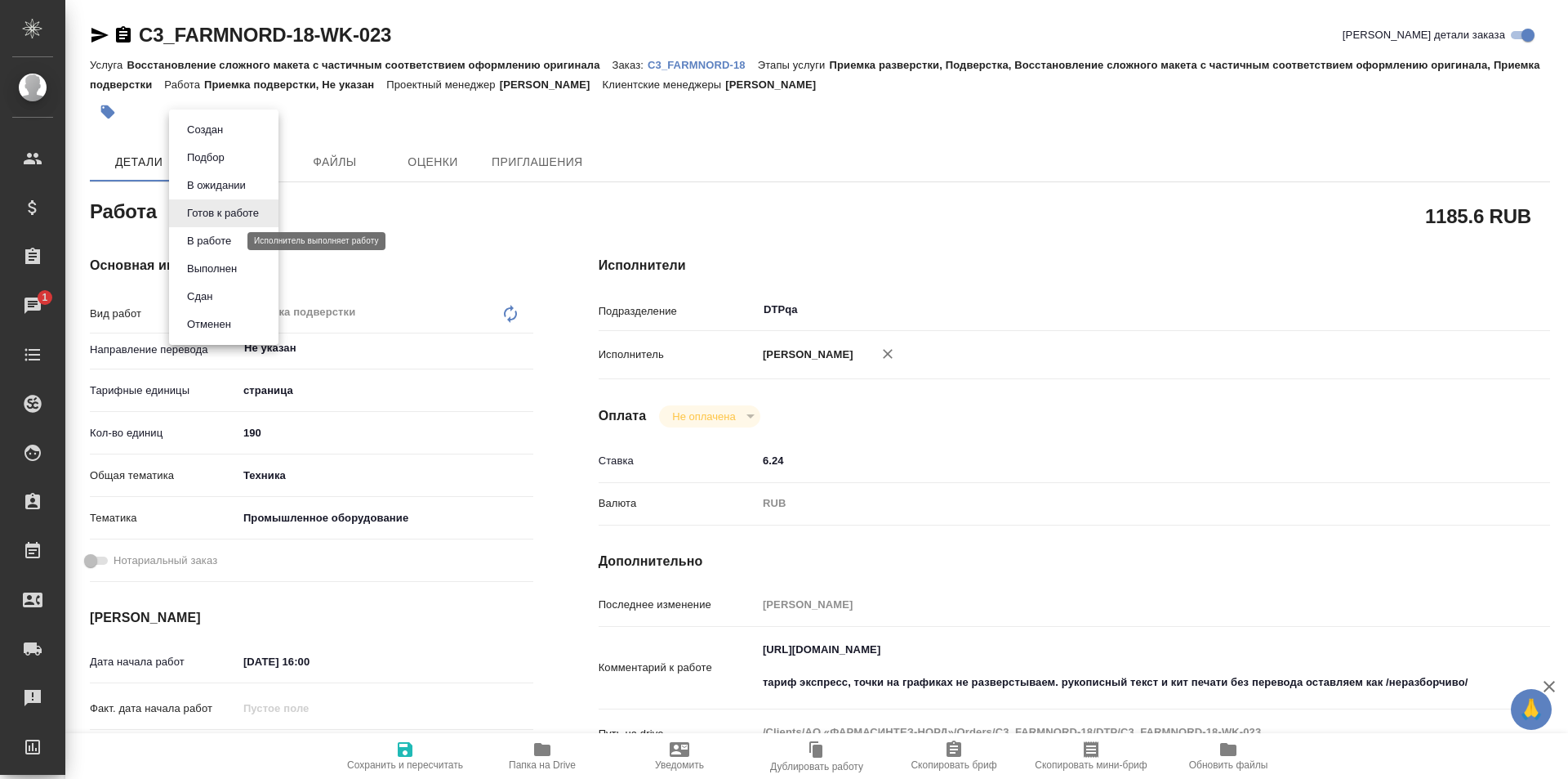
click at [225, 239] on button "В работе" at bounding box center [209, 240] width 53 height 18
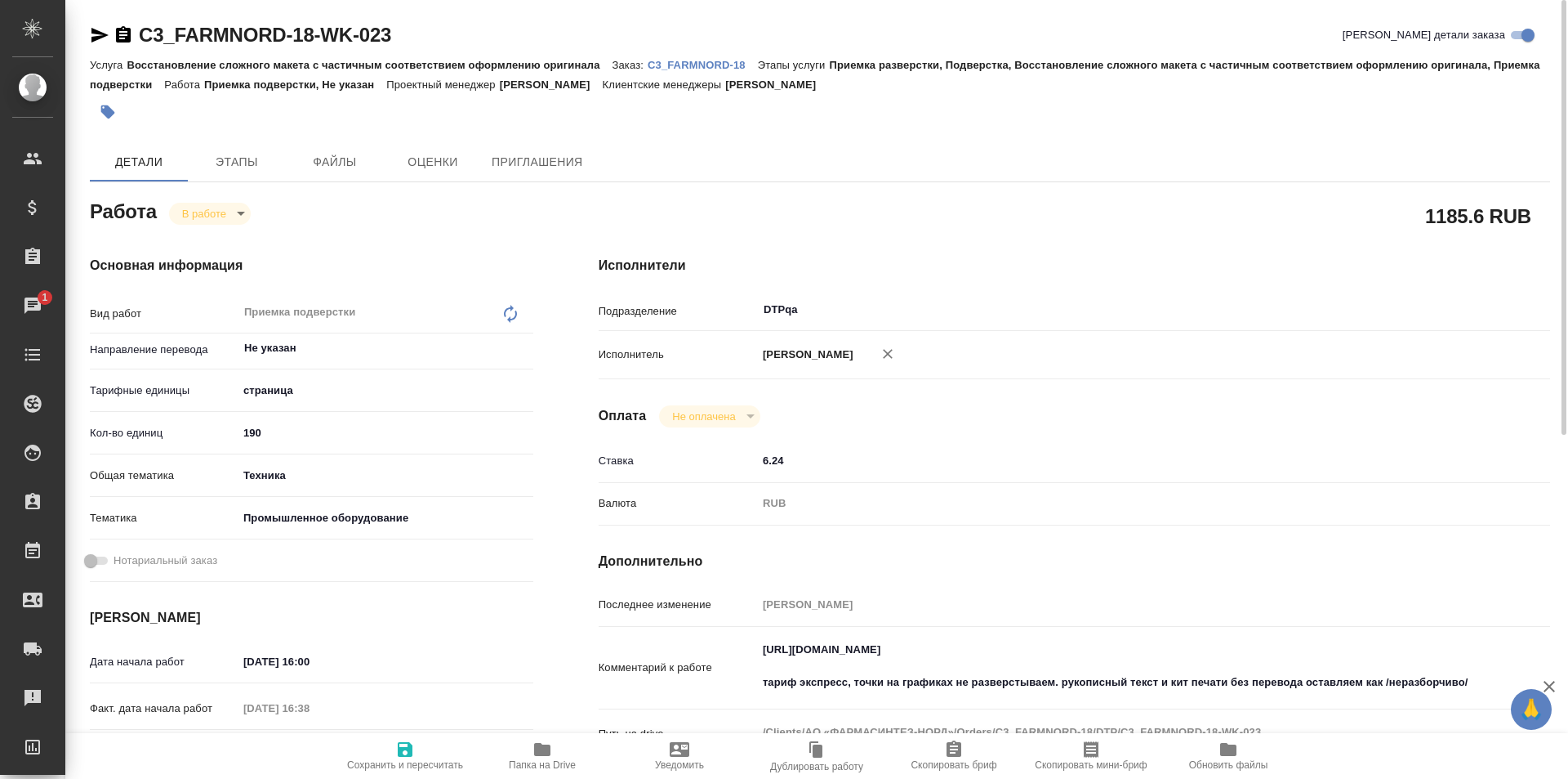
type textarea "x"
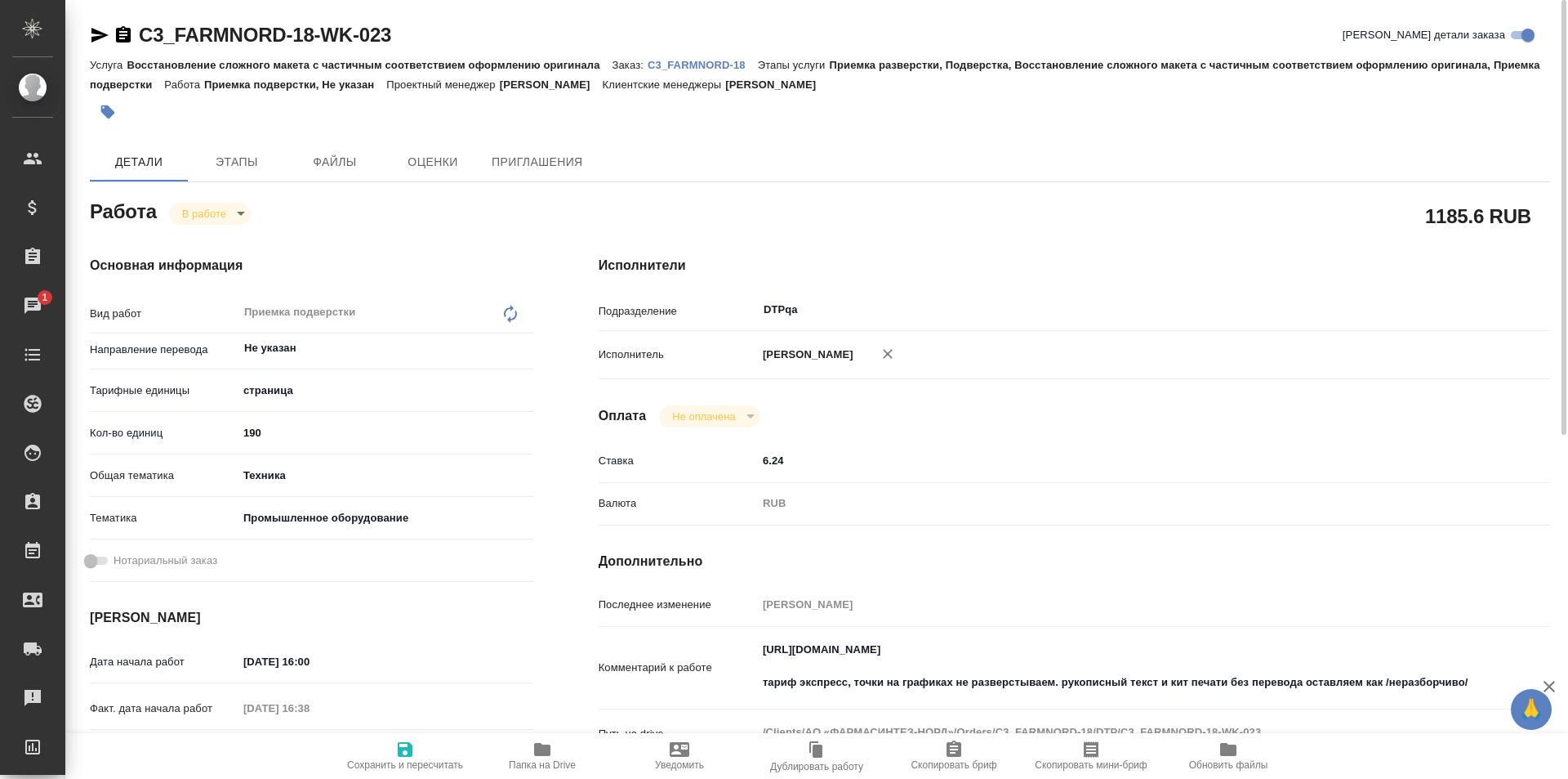
type textarea "x"
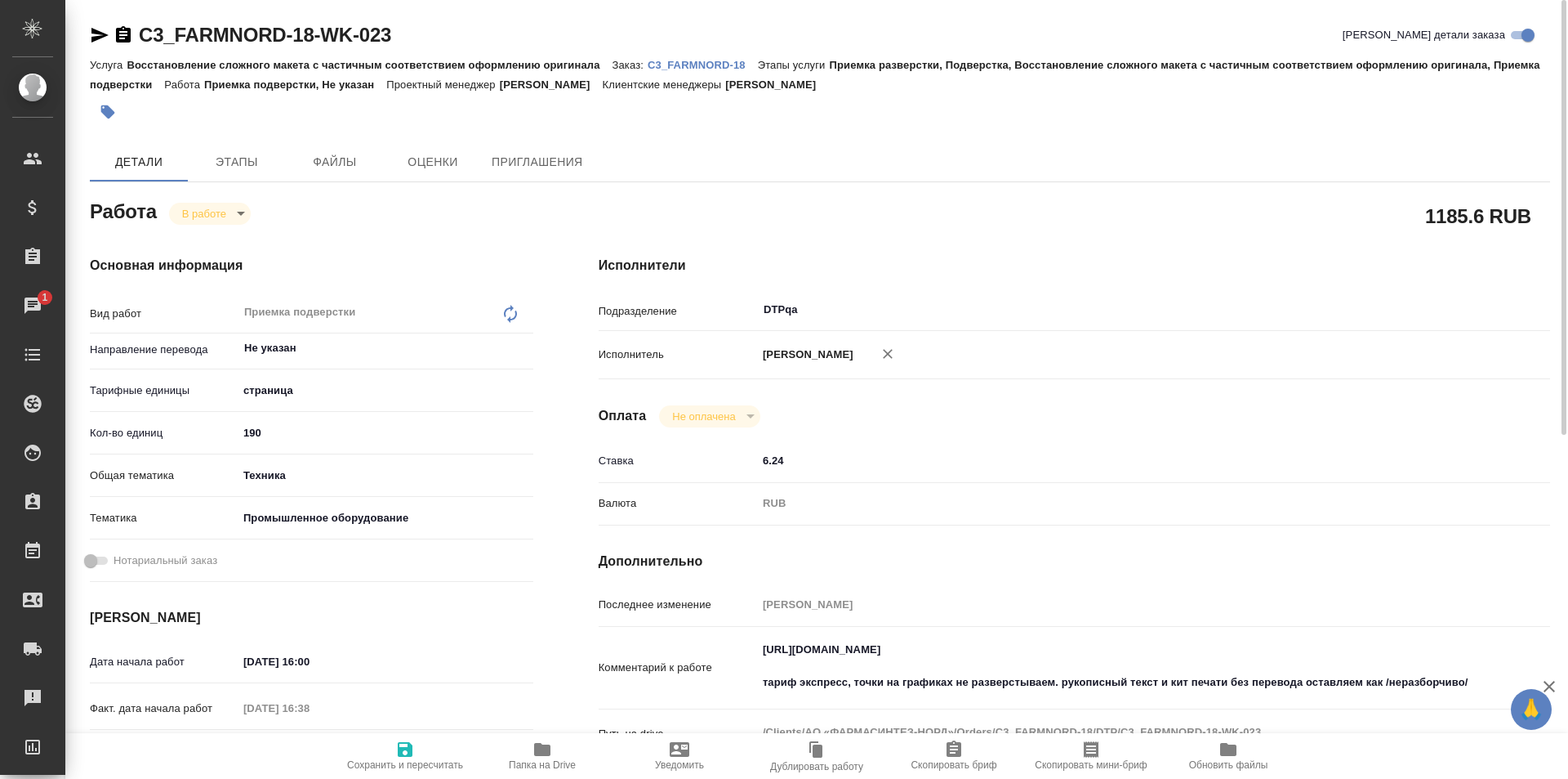
type textarea "x"
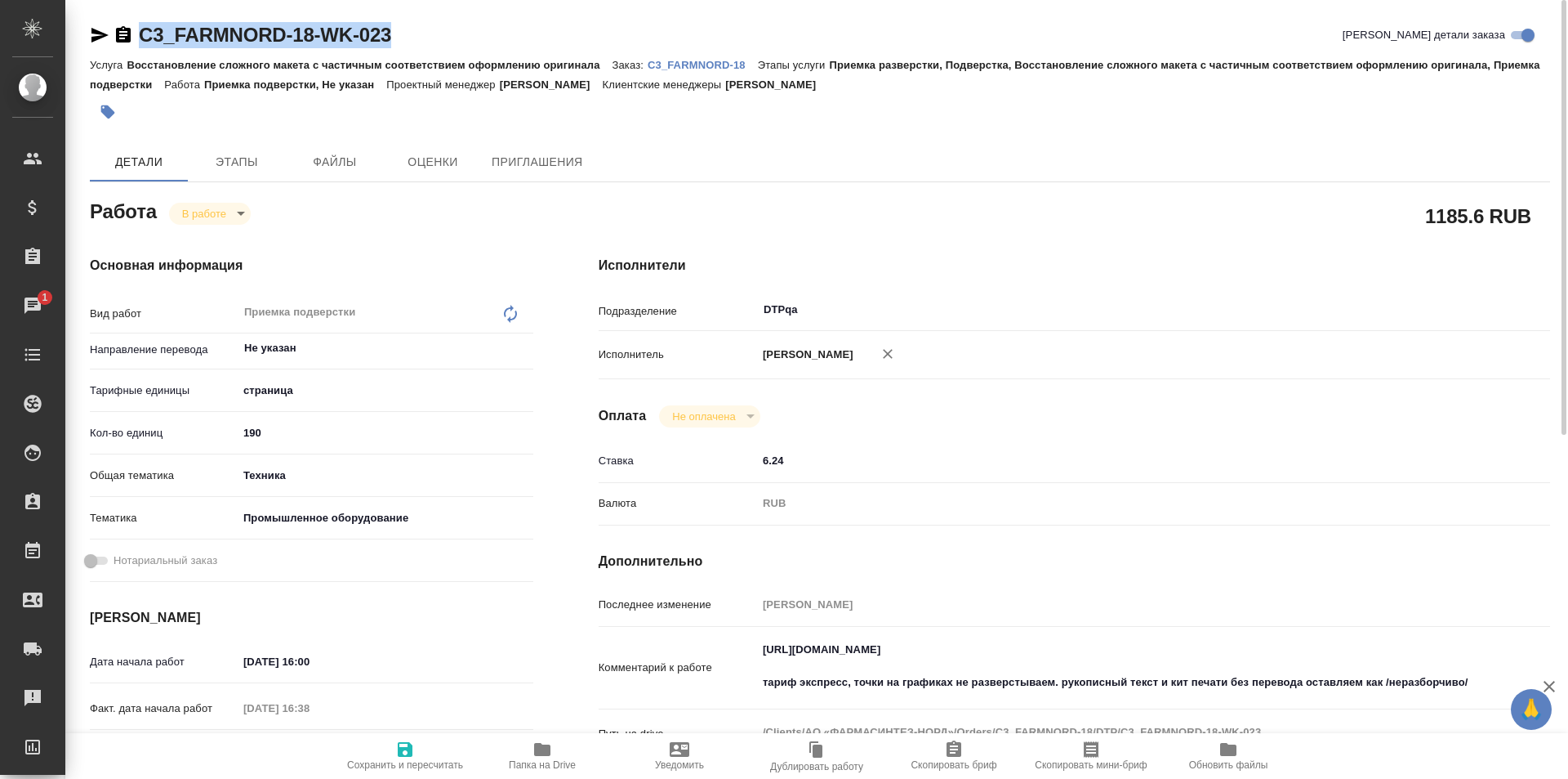
drag, startPoint x: 401, startPoint y: 36, endPoint x: 123, endPoint y: 48, distance: 278.3
click at [123, 48] on div "C3_FARMNORD-18-WK-023 Кратко детали заказа" at bounding box center [819, 38] width 1460 height 32
click at [540, 752] on icon "button" at bounding box center [542, 749] width 17 height 13
click at [95, 30] on icon "button" at bounding box center [100, 35] width 18 height 15
copy link "C3_FARMNORD-18-WK-023"
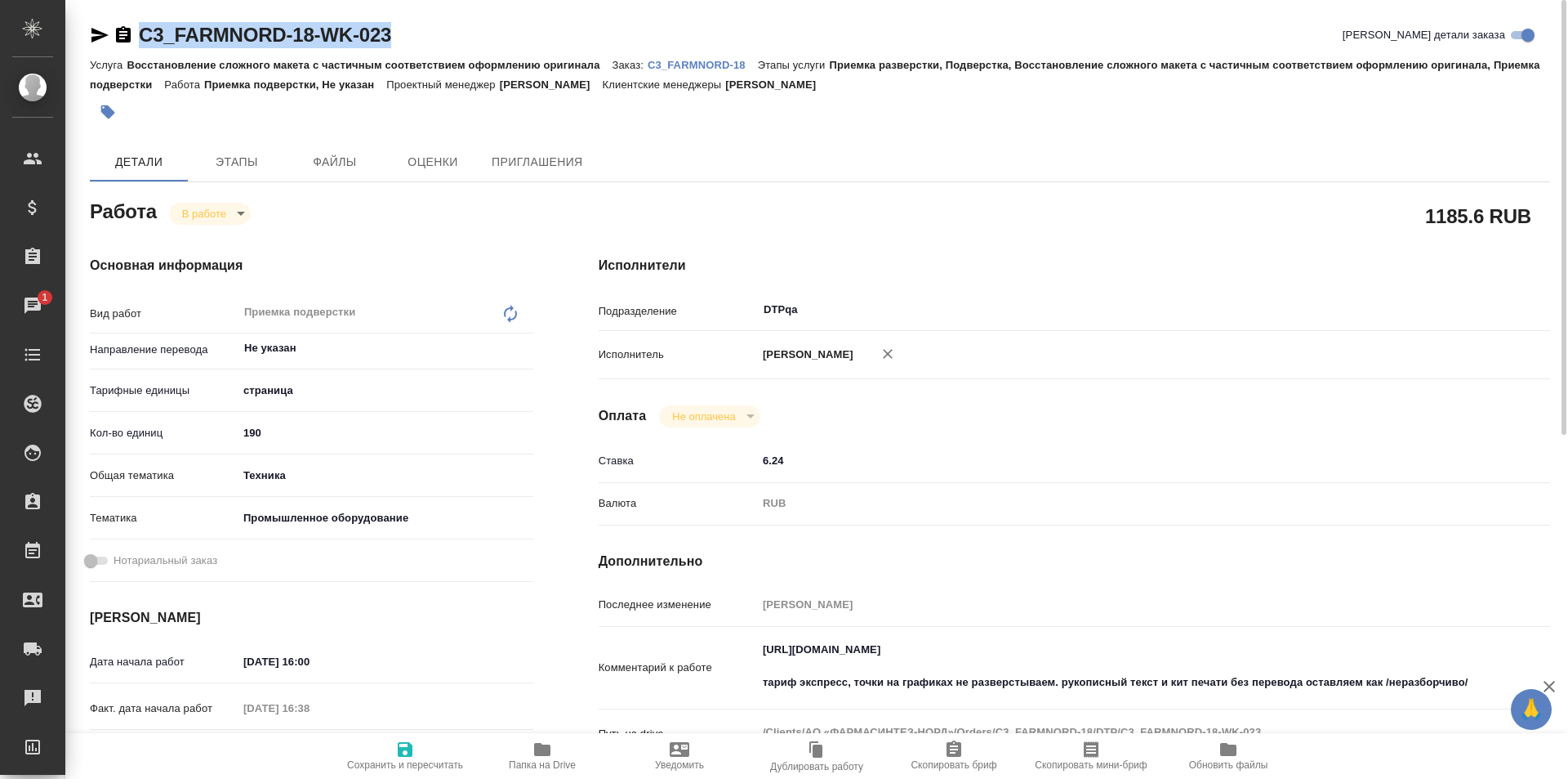
click at [695, 64] on p "C3_FARMNORD-18" at bounding box center [703, 65] width 110 height 12
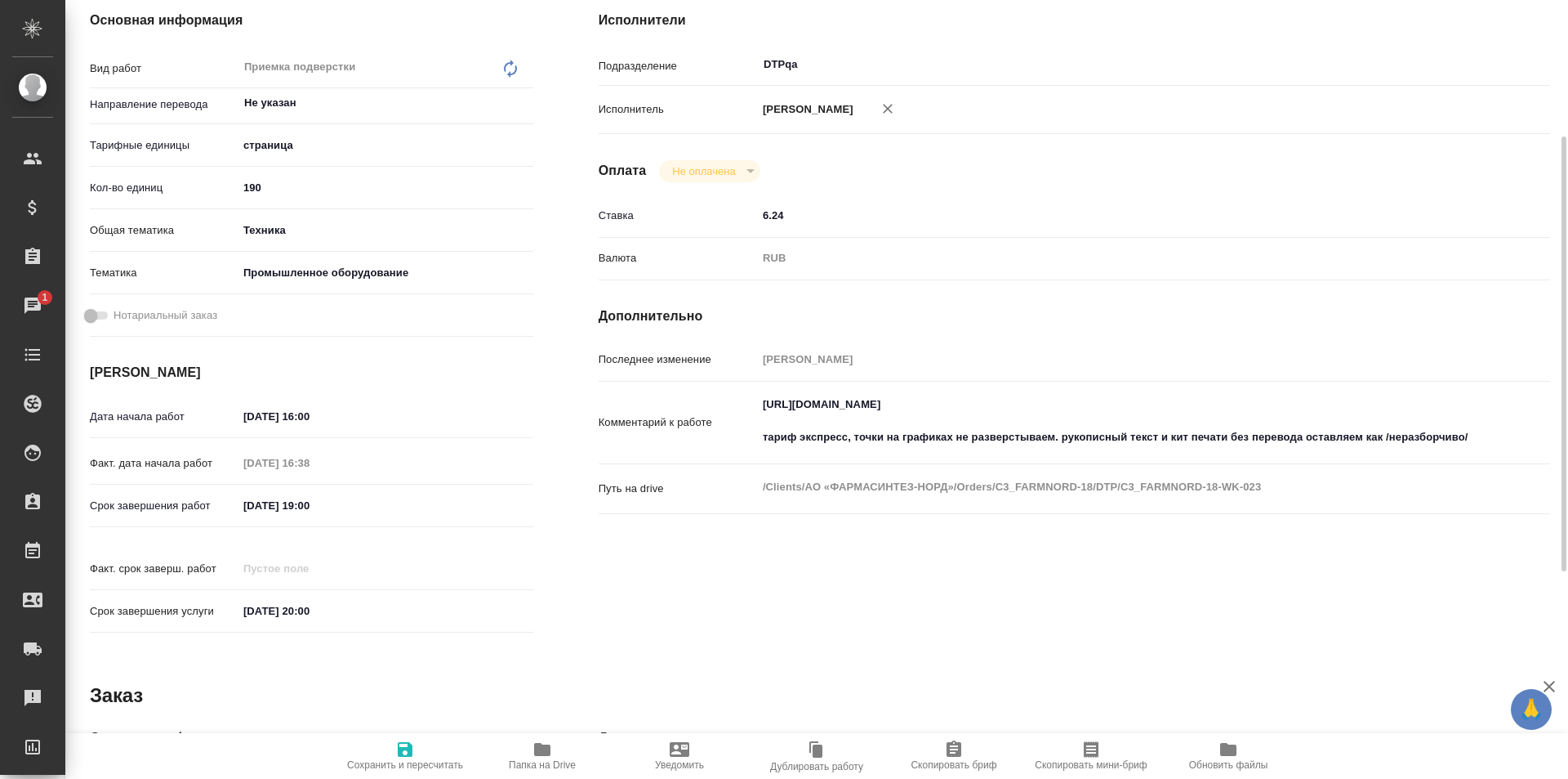
click at [545, 747] on icon "button" at bounding box center [542, 749] width 17 height 13
click at [1490, 436] on div "Комментарий к работе [URL][DOMAIN_NAME] тариф экспресс, точки на графиках не ра…" at bounding box center [1074, 422] width 951 height 68
click at [1478, 434] on div "Комментарий к работе [URL][DOMAIN_NAME] тариф экспресс, точки на графиках не ра…" at bounding box center [1074, 422] width 951 height 68
type textarea "x"
click at [1468, 433] on textarea "[URL][DOMAIN_NAME] тариф экспресс, точки на графиках не разверстываем. рукописн…" at bounding box center [1114, 420] width 714 height 61
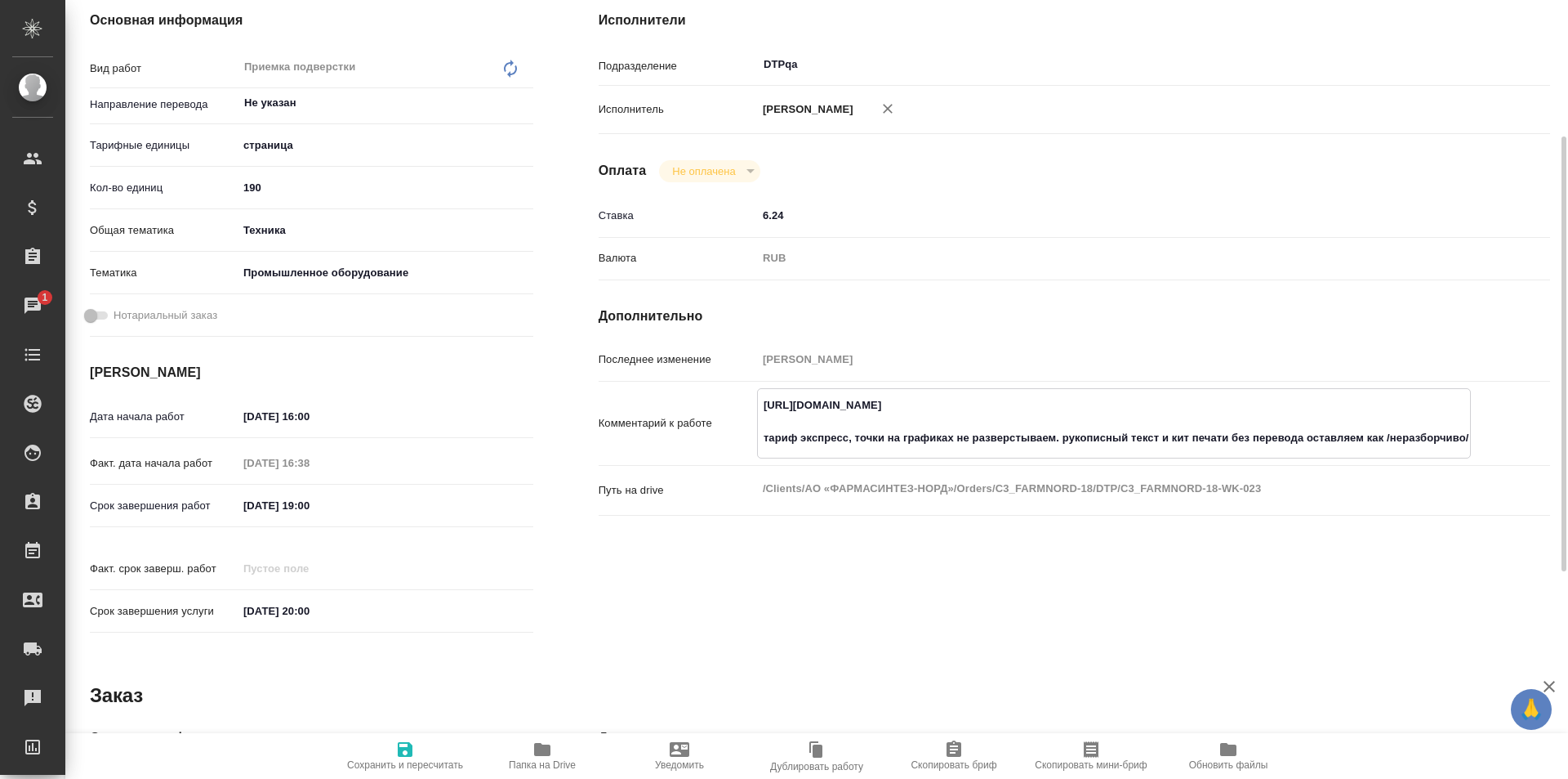
type textarea "x"
type textarea "[URL][DOMAIN_NAME] тариф экспресс, точки на графиках не разверстываем. рукописн…"
type textarea "x"
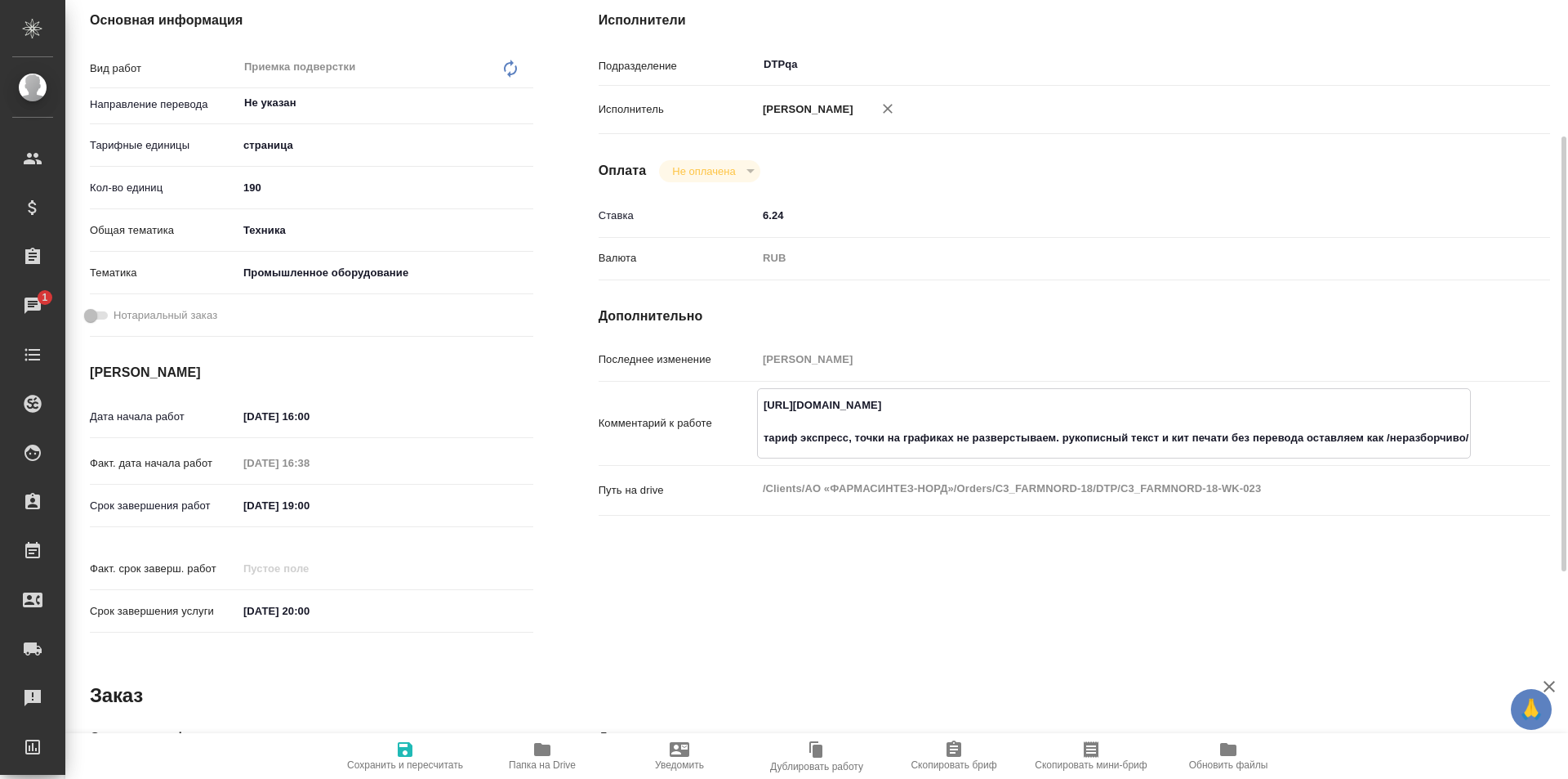
type textarea "x"
type textarea "[URL][DOMAIN_NAME] тариф экспресс, точки на графиках не разверстываем. рукописн…"
type textarea "x"
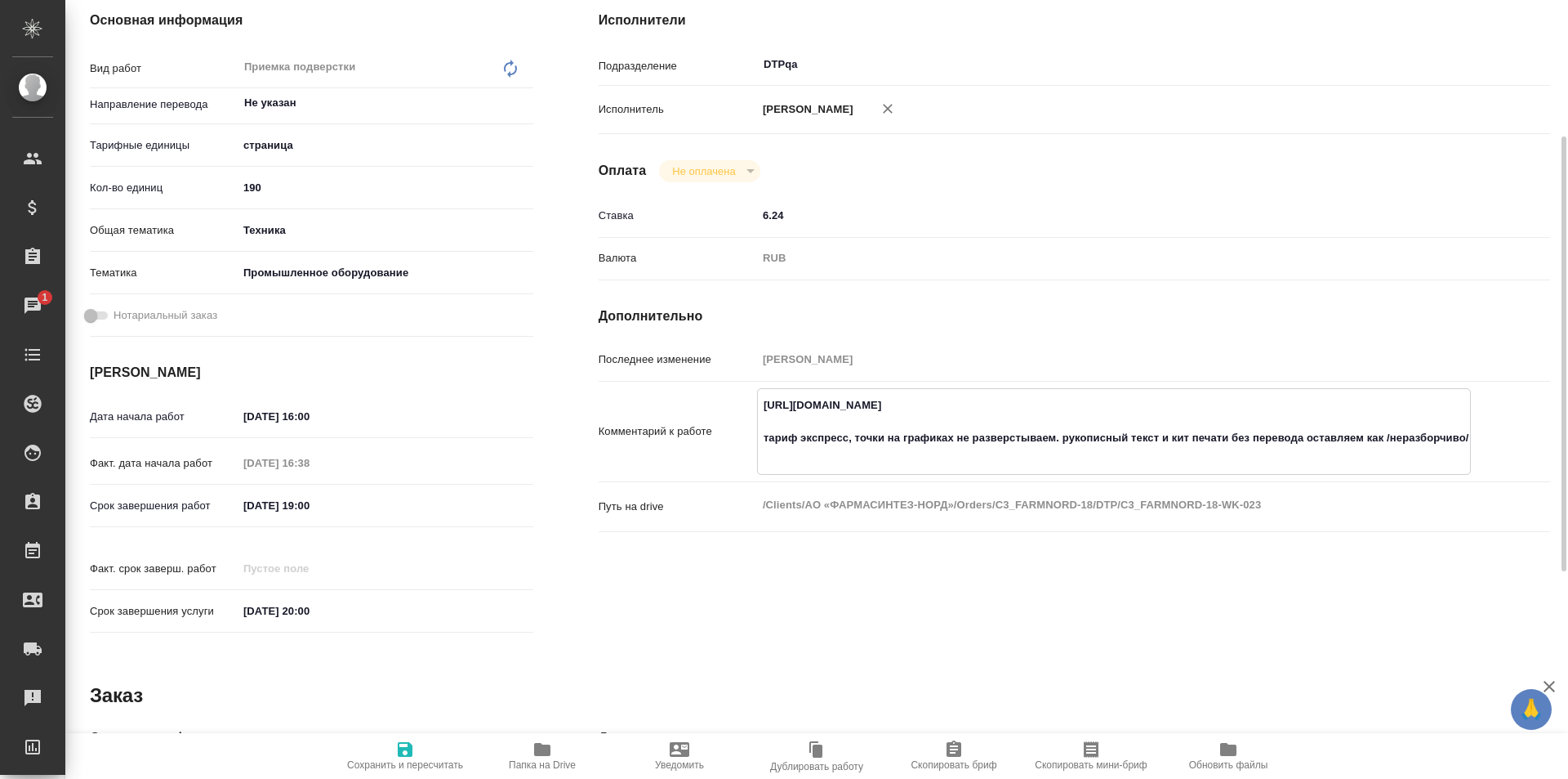
type textarea "x"
paste textarea "[URL][DOMAIN_NAME]"
type textarea "x"
type textarea "[URL][DOMAIN_NAME] тариф экспресс, точки на графиках не разверстываем. рукописн…"
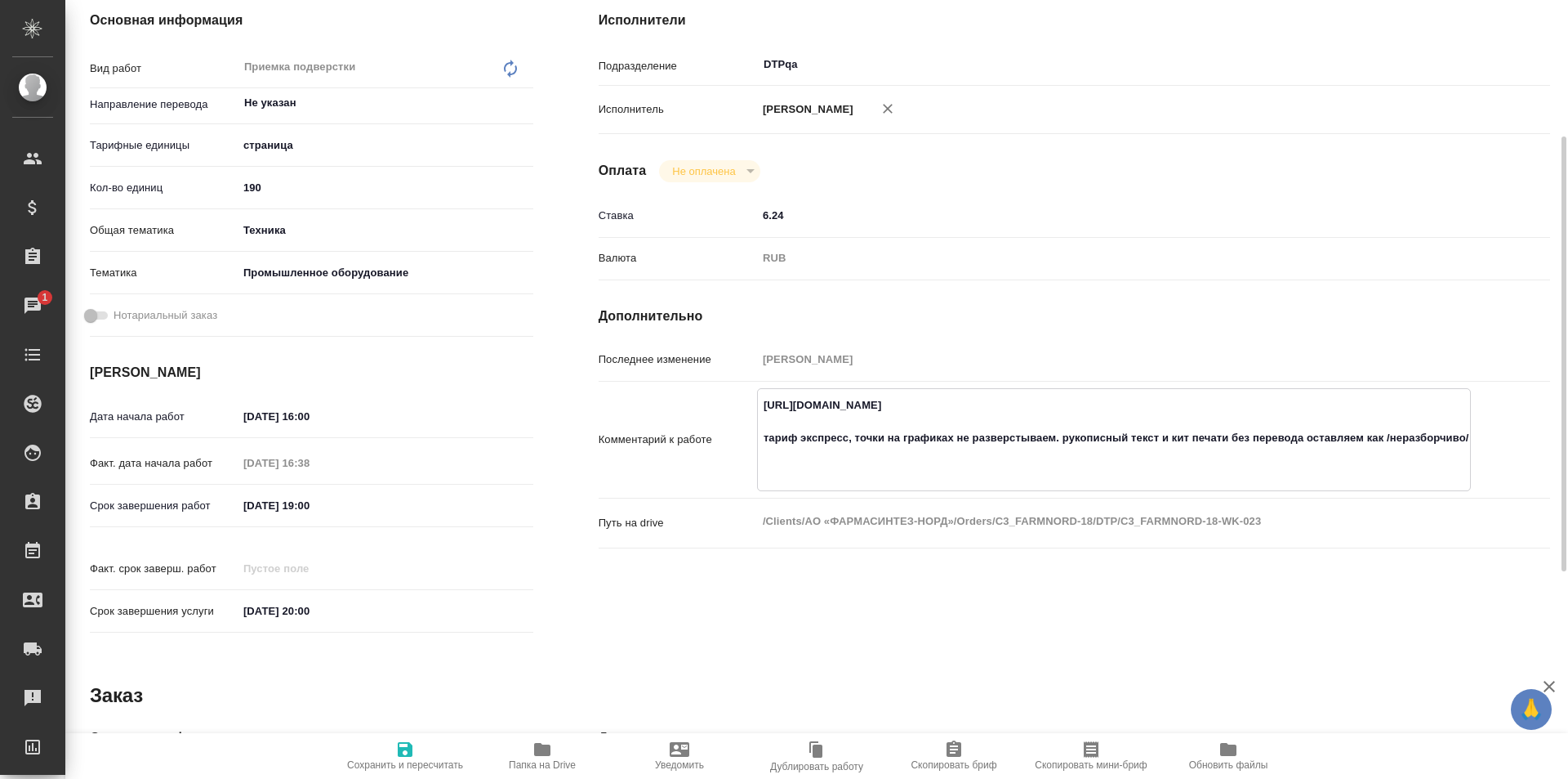
type textarea "x"
type textarea "[URL][DOMAIN_NAME] тариф экспресс, точки на графиках не разверстываем. рукописн…"
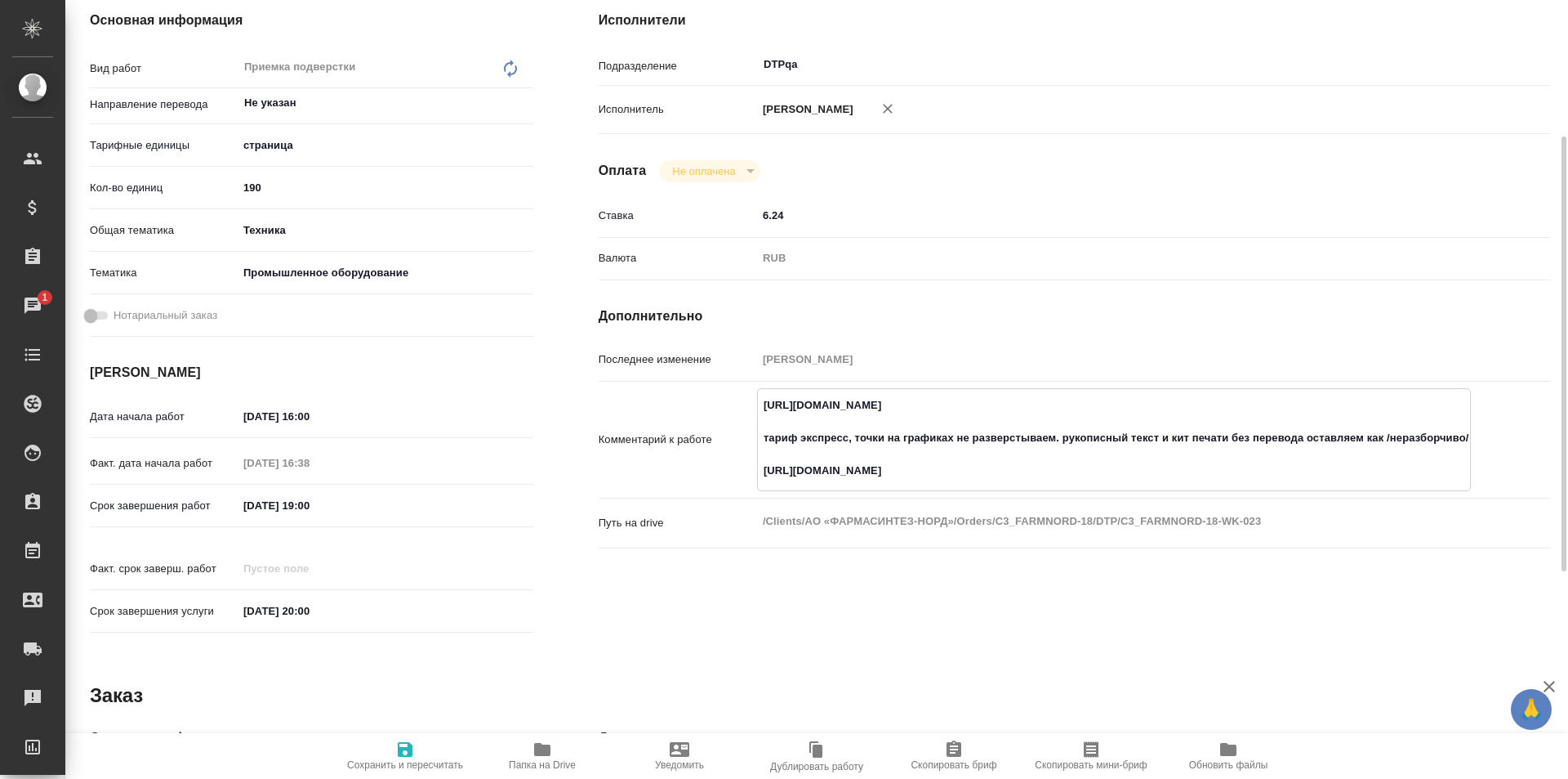
type textarea "x"
click at [405, 750] on icon "button" at bounding box center [405, 749] width 15 height 15
type textarea "x"
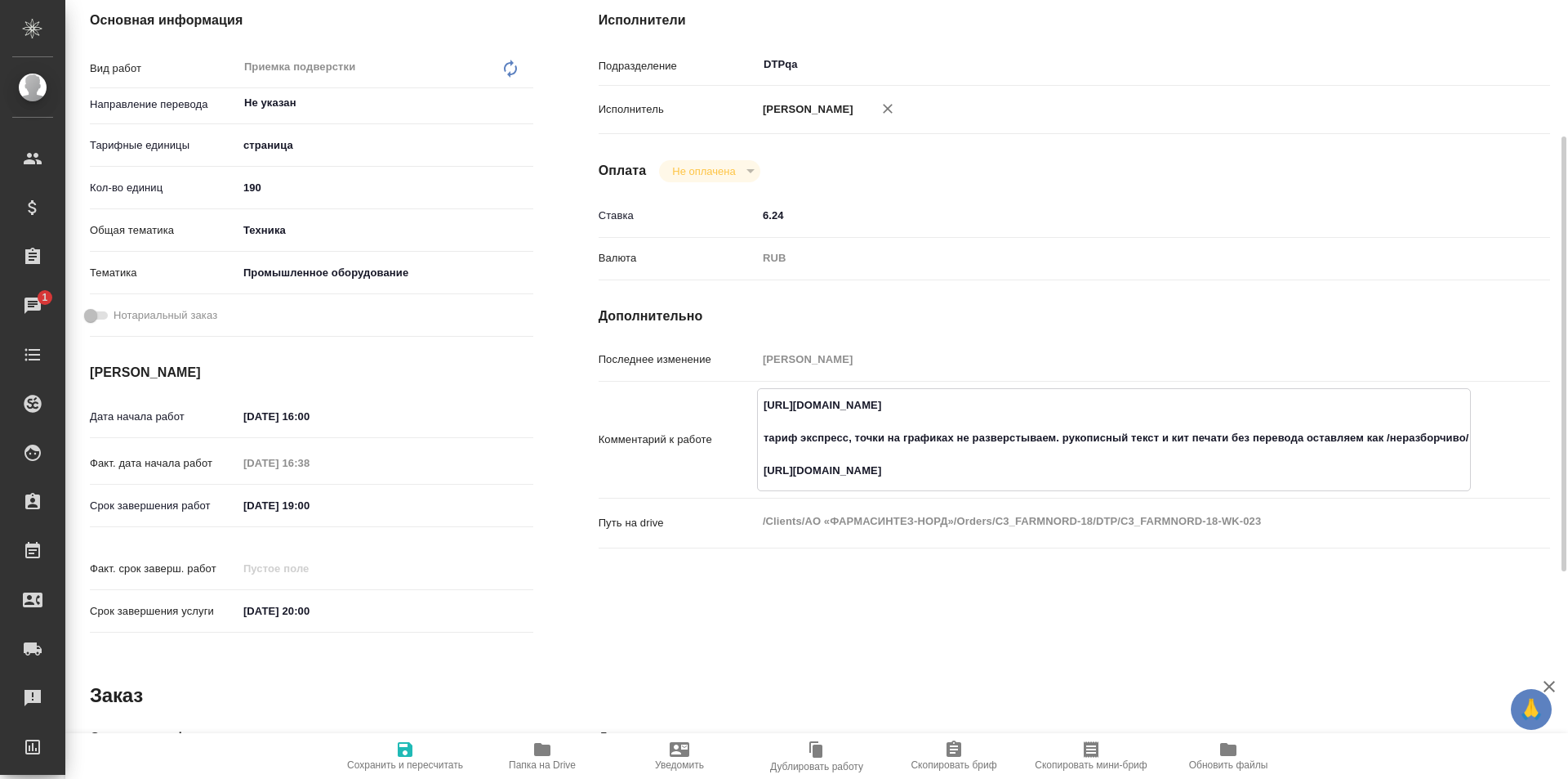
type textarea "x"
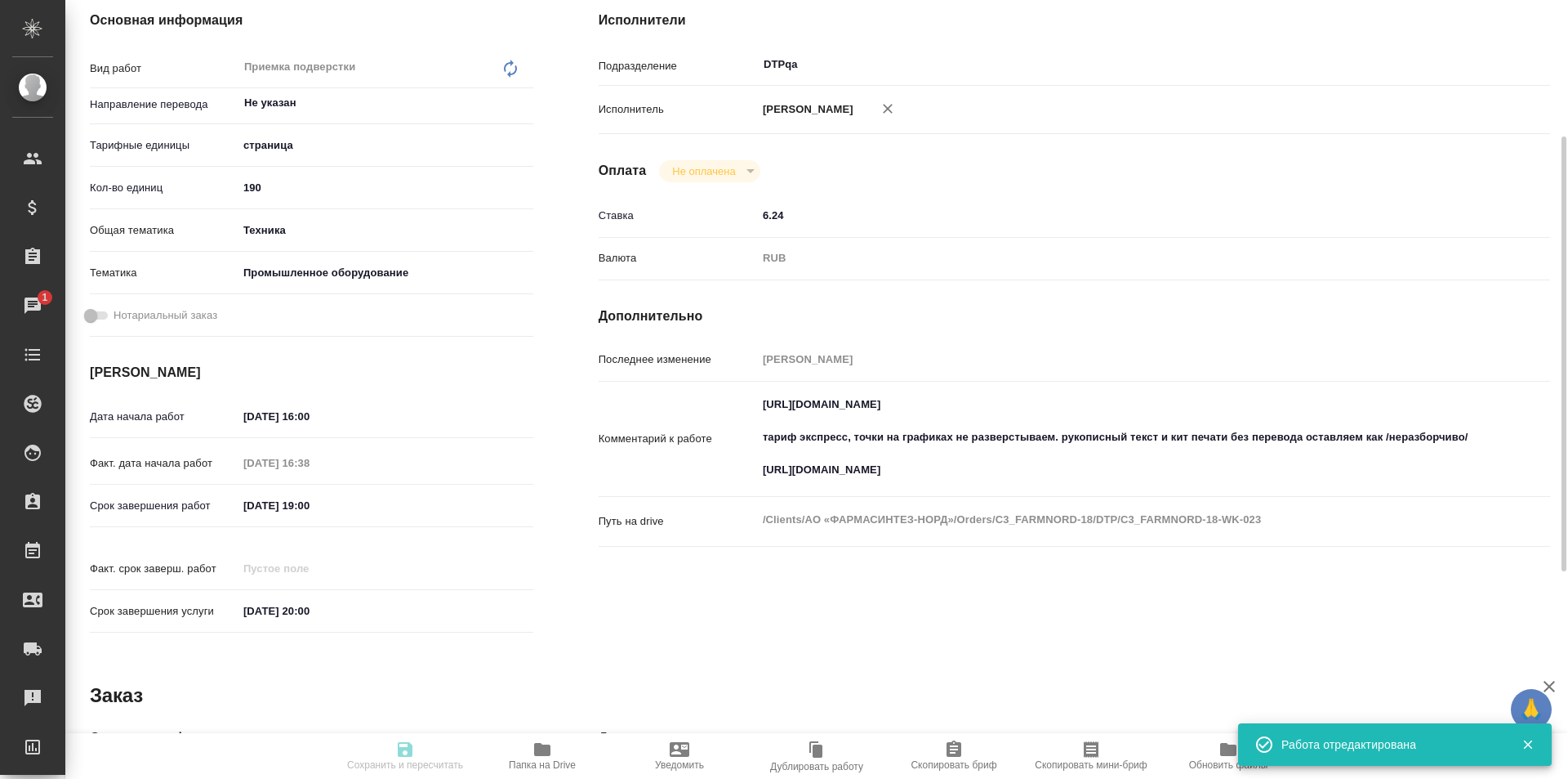
type textarea "x"
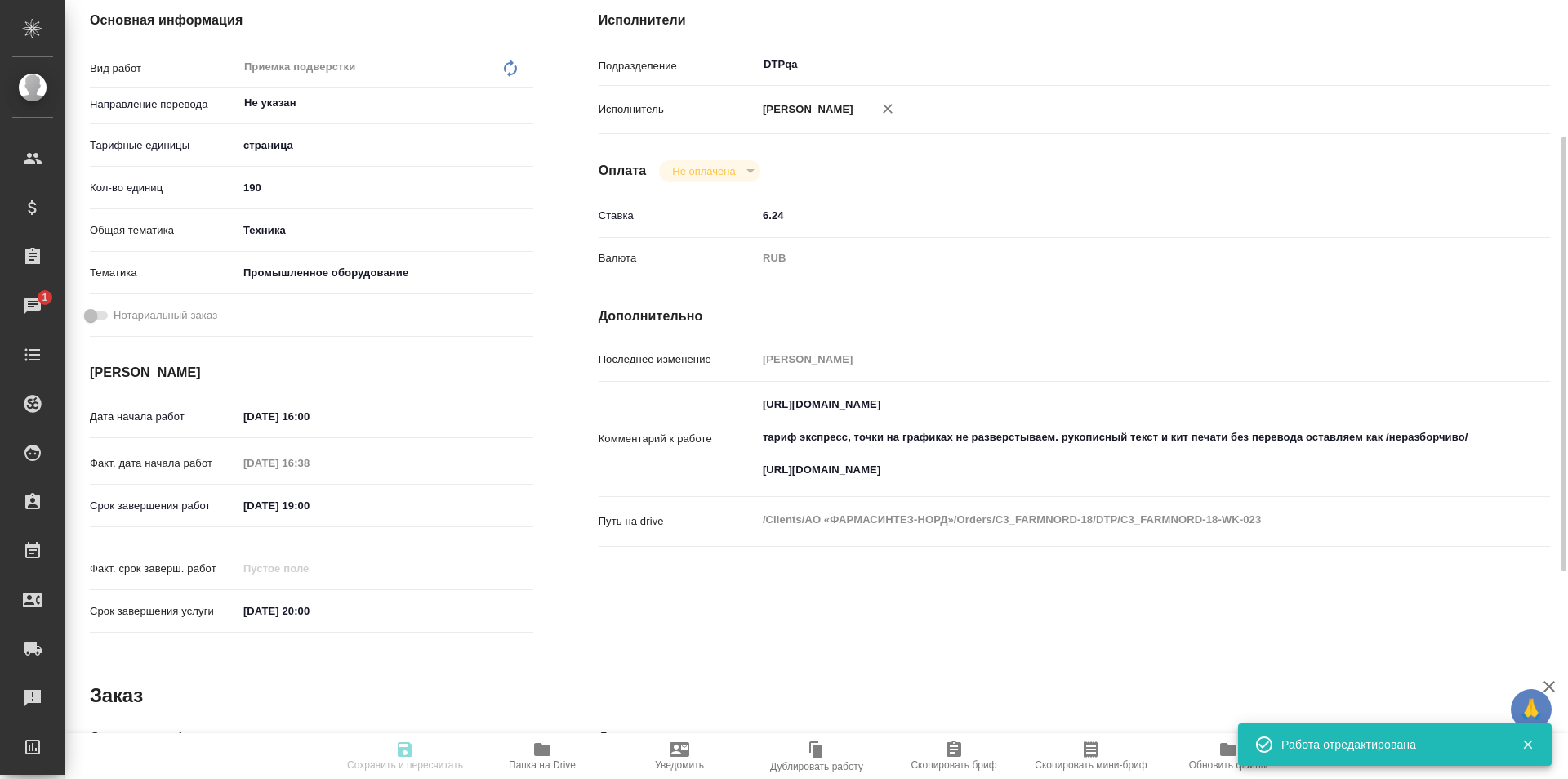
type input "inProgress"
type textarea "Приемка подверстки"
type textarea "x"
type input "Не указан"
type input "5a8b1489cc6b4906c91bfdb2"
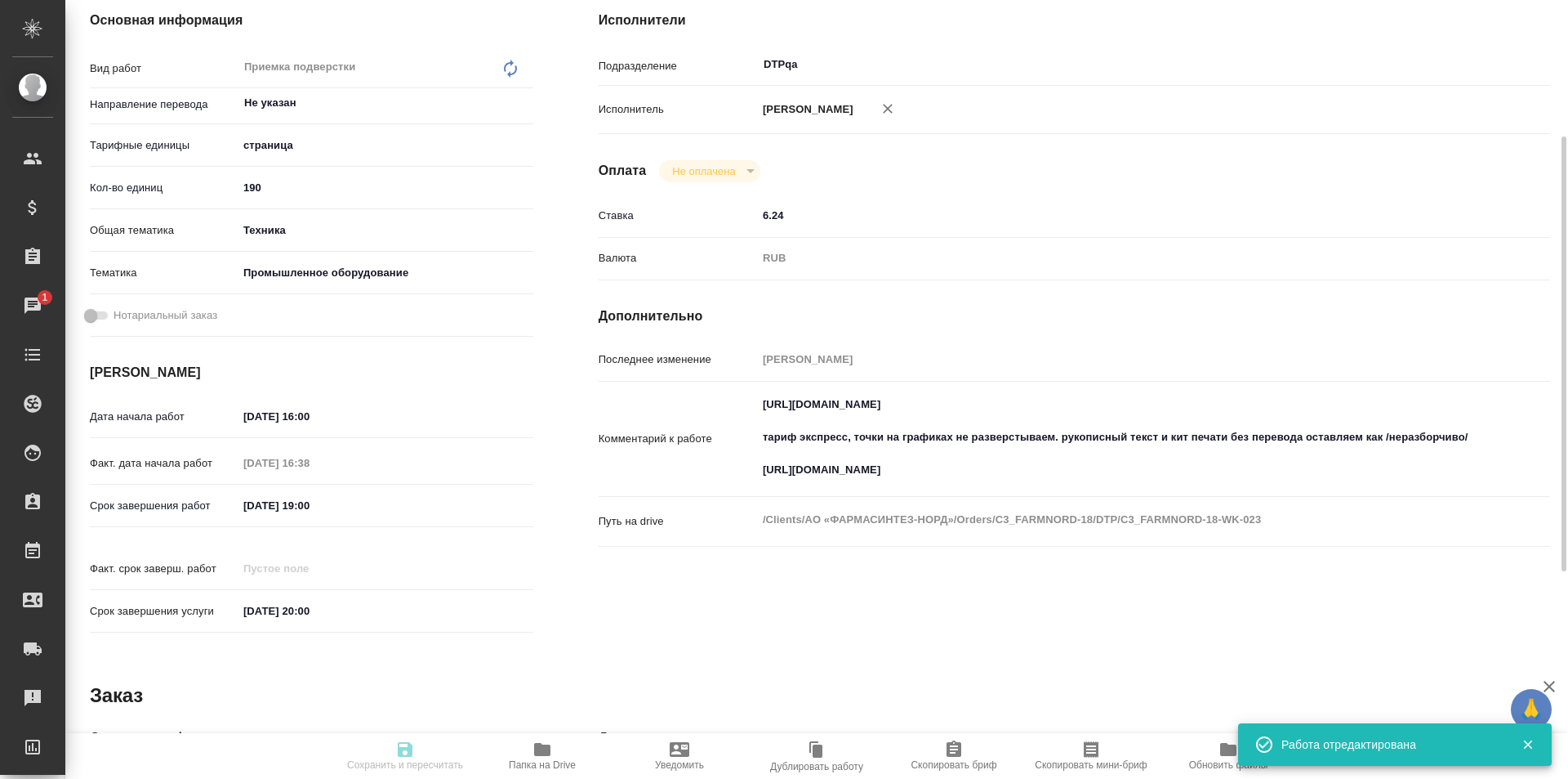
type input "190"
type input "tech"
type input "5f647205b73bc97568ca66bc"
type input "[DATE] 16:00"
type input "[DATE] 16:38"
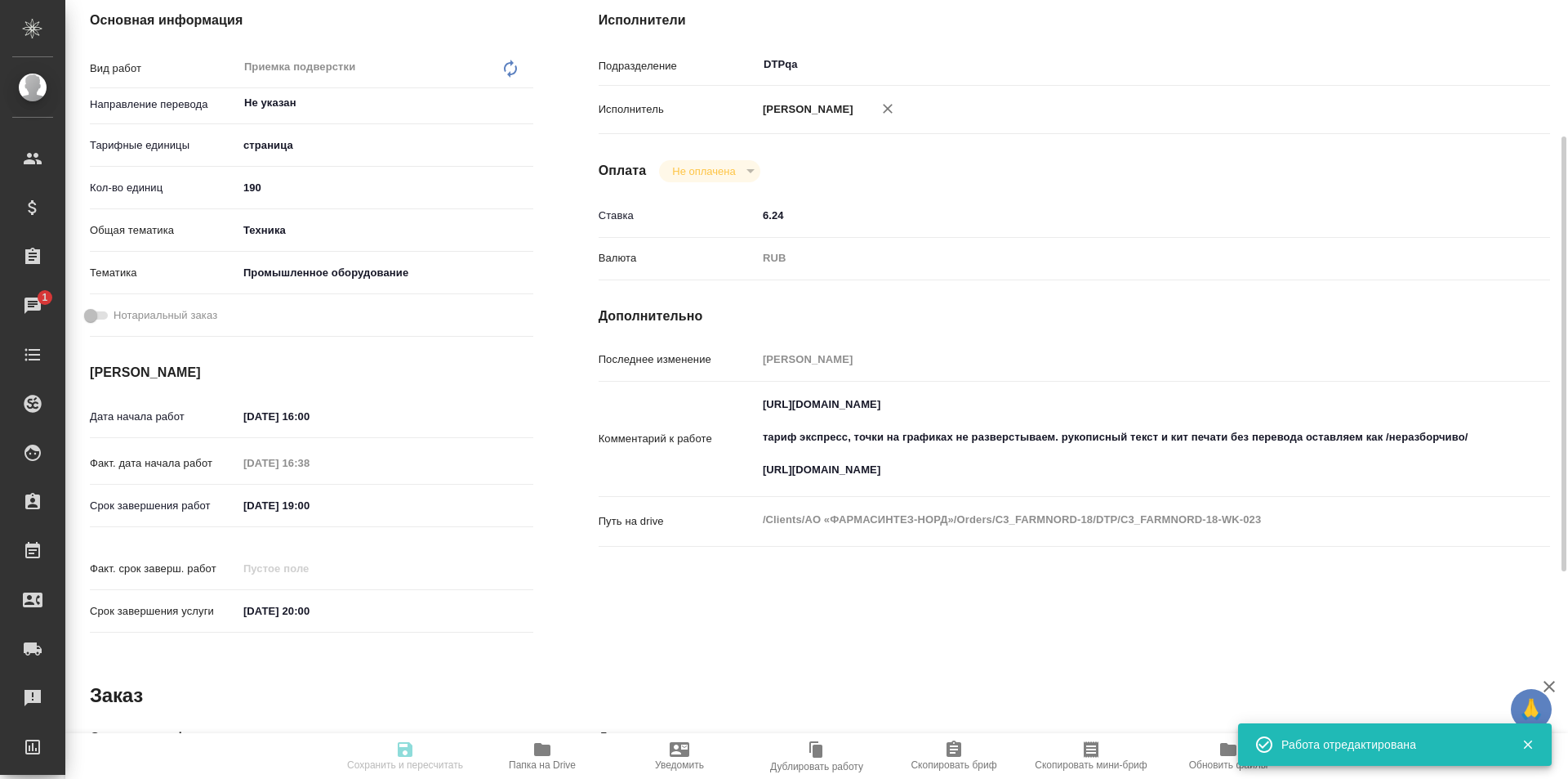
type input "[DATE] 19:00"
type input "[DATE] 20:00"
type input "DTPqa"
type input "notPayed"
type input "6.24"
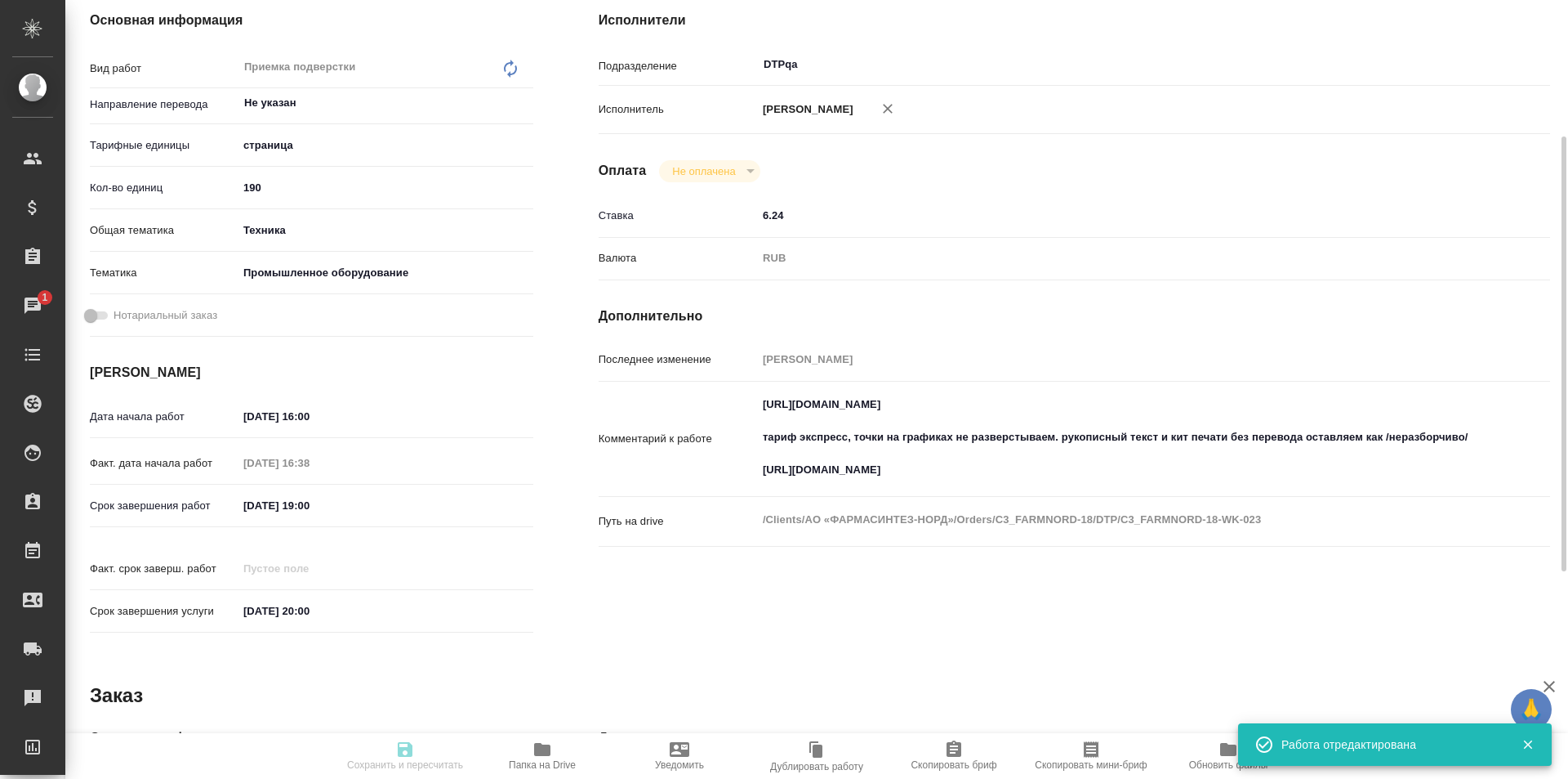
type input "RUB"
type input "[PERSON_NAME]"
type textarea "[URL][DOMAIN_NAME] тариф экспресс, точки на графиках не разверстываем. рукописн…"
type textarea "x"
type textarea "/Clients/АО «ФАРМАСИНТЕЗ-НОРД»/Orders/C3_FARMNORD-18/DTP/C3_FARMNORD-18-WK-023"
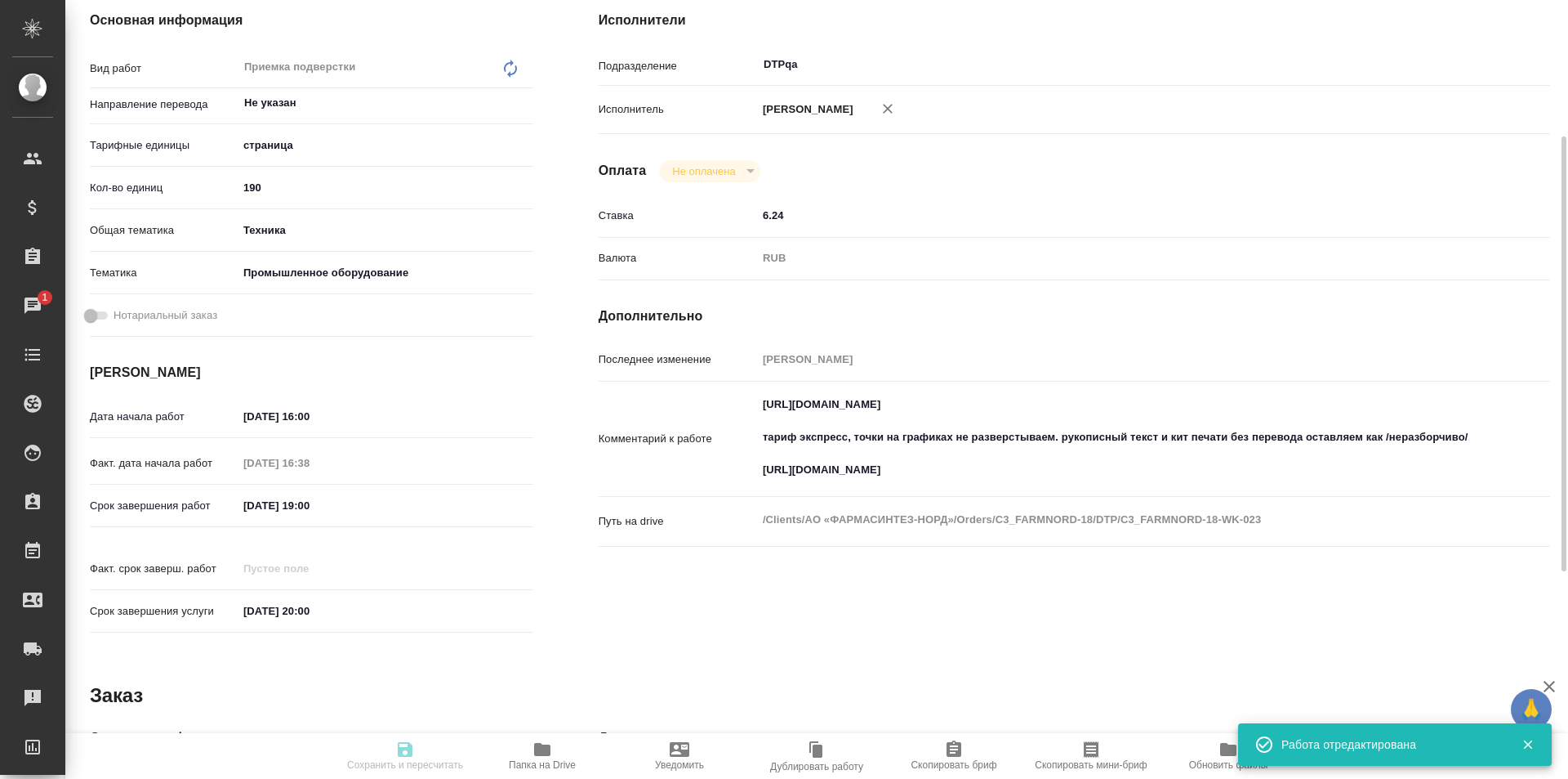
type textarea "x"
type input "C3_FARMNORD-18"
type input "Восстановление сложного макета с частичным соответствием оформлению оригинала"
type input "Приемка разверстки, Подверстка, Восстановление сложного макета с частичным соот…"
type input "[PERSON_NAME]"
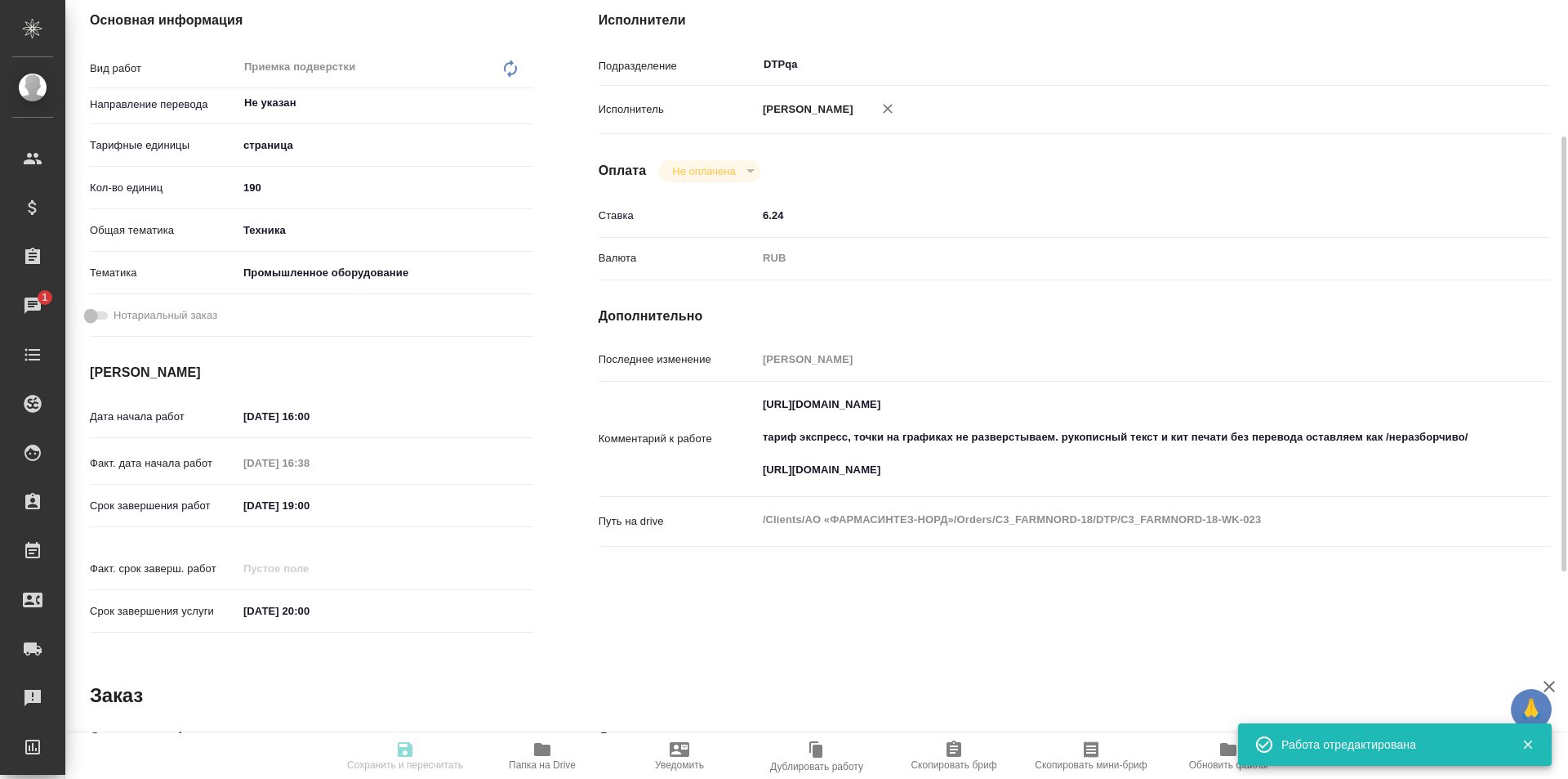
type input "[PERSON_NAME]"
type input "/Clients/АО «ФАРМАСИНТЕЗ-НОРД»/Orders/C3_FARMNORD-18"
type textarea "x"
type textarea "тут надо уложиться к 20 августа"
type textarea "x"
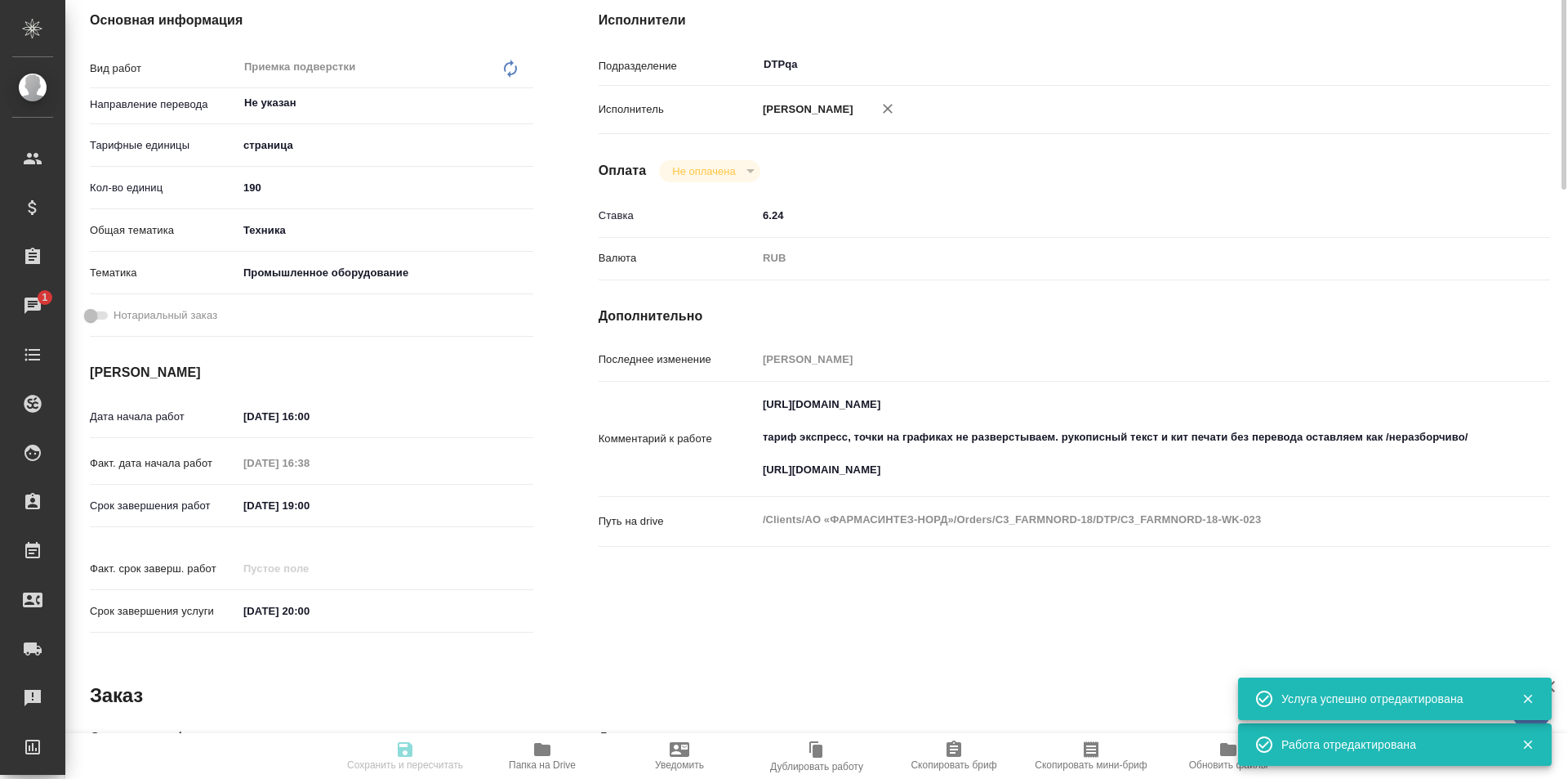
scroll to position [0, 0]
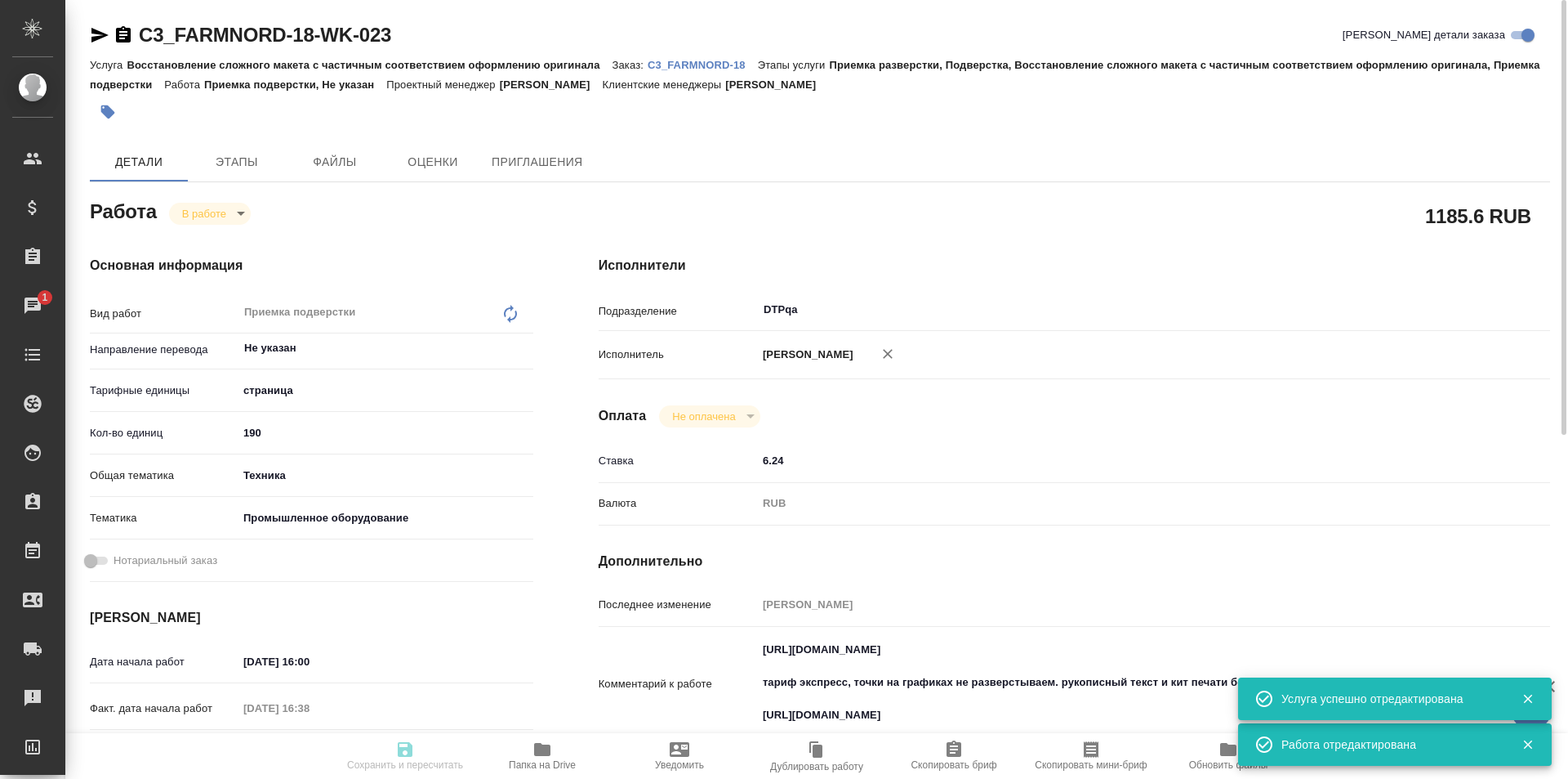
type textarea "x"
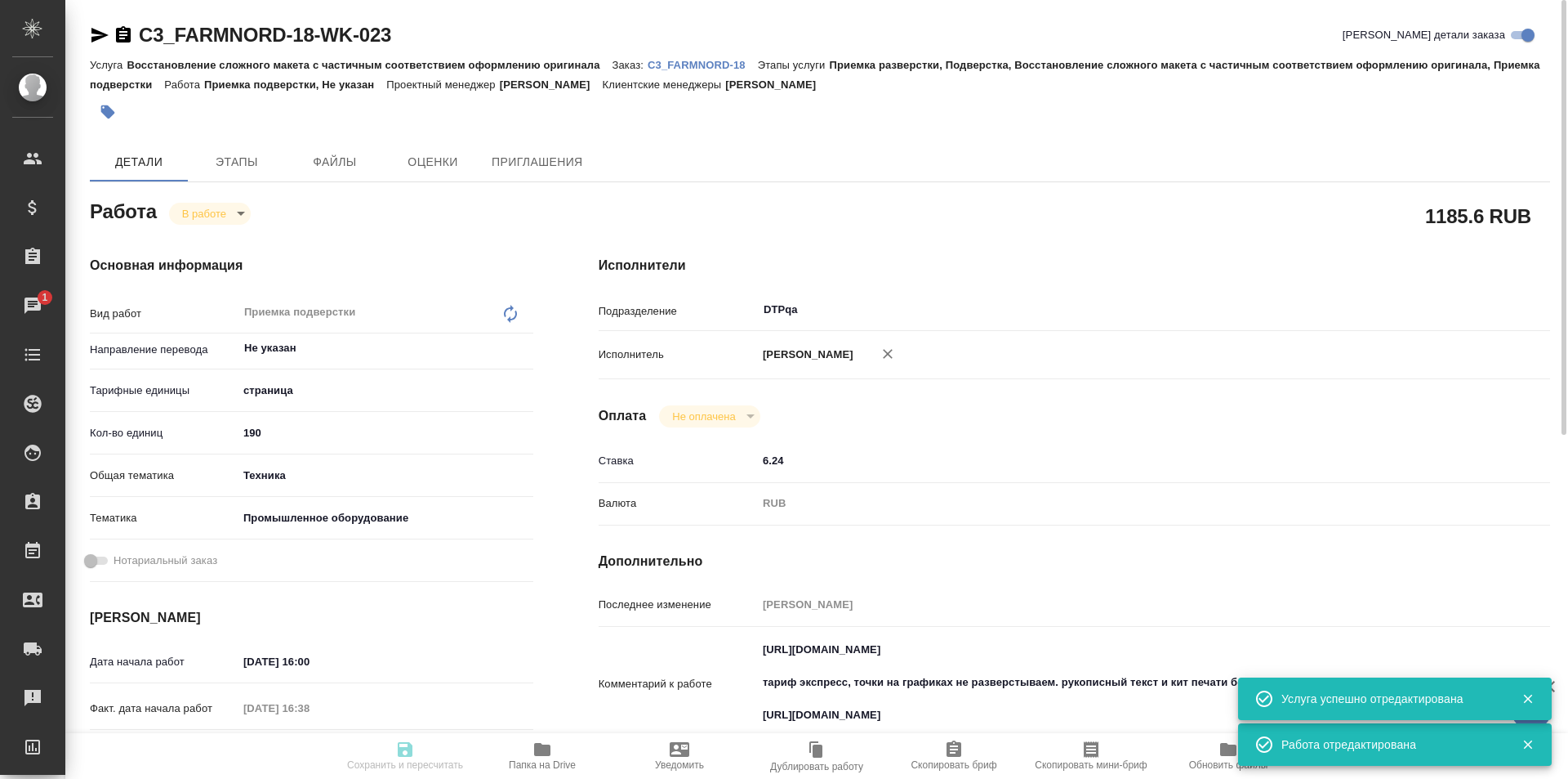
type textarea "x"
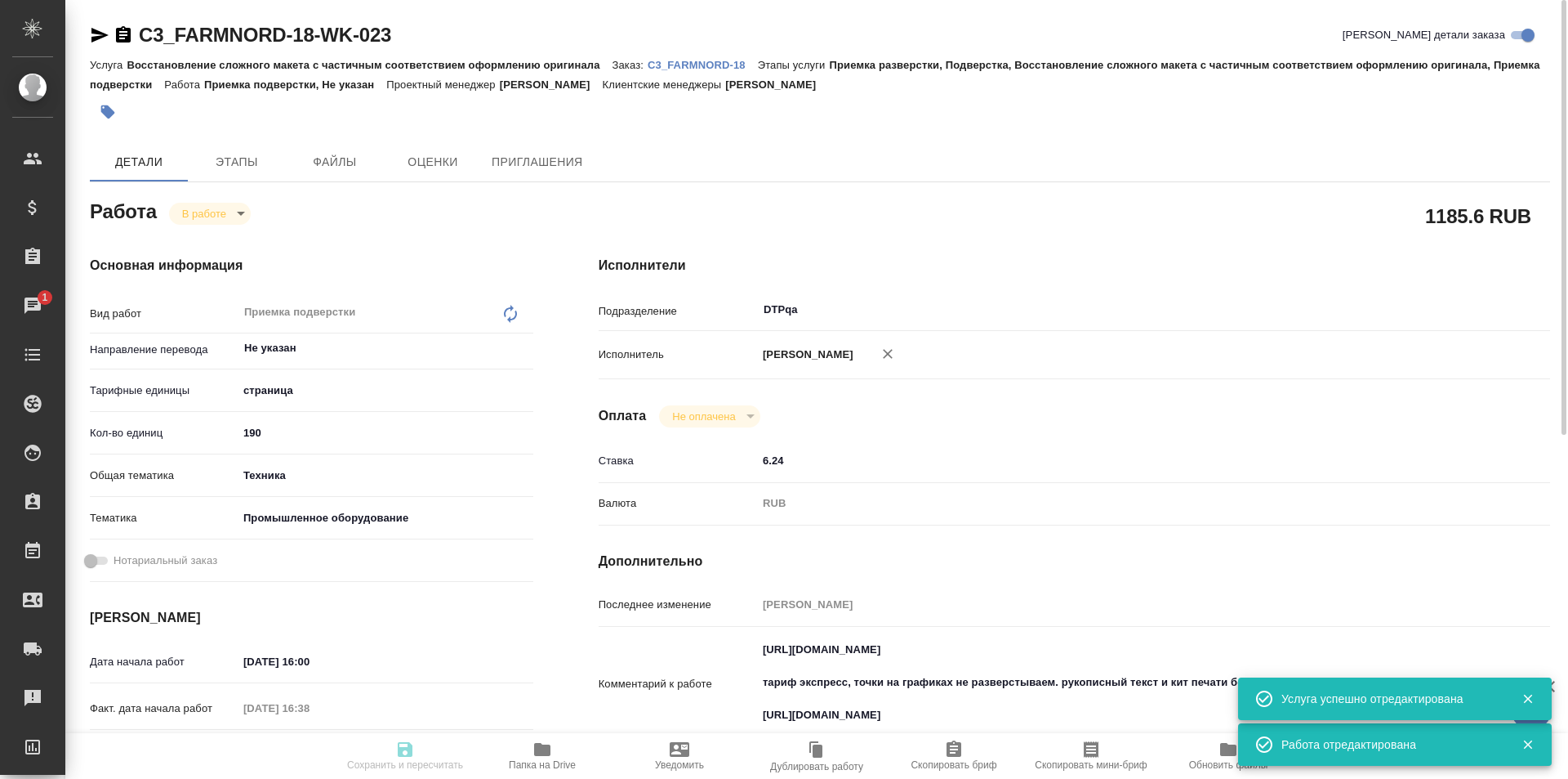
type textarea "x"
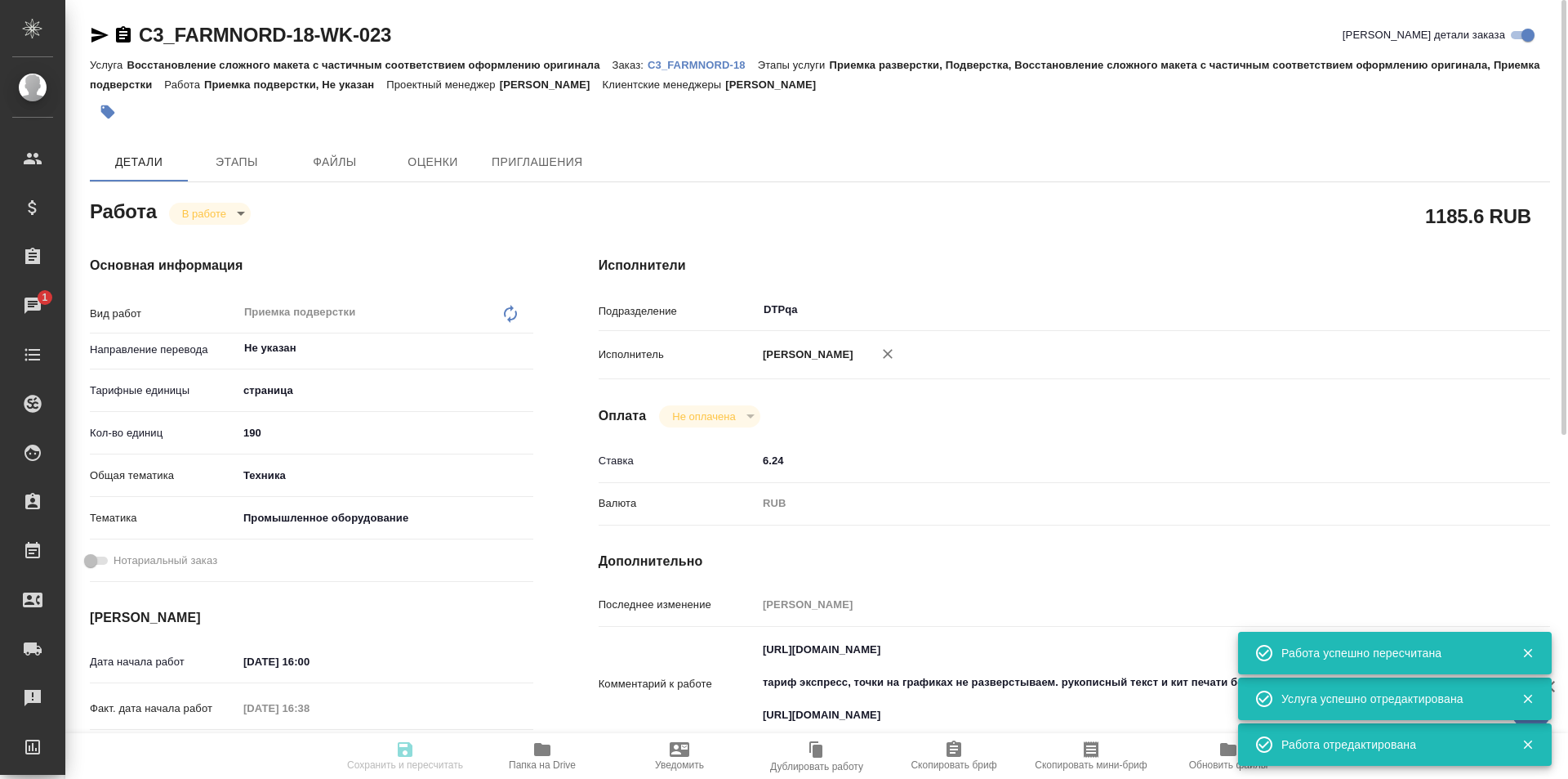
click at [222, 213] on body "🙏 .cls-1 fill:#fff; AWATERA Ismagilova Diana Клиенты Спецификации Заказы 1 Чаты…" at bounding box center [784, 390] width 1568 height 779
type input "inProgress"
type textarea "Приемка подверстки"
type textarea "x"
type input "Не указан"
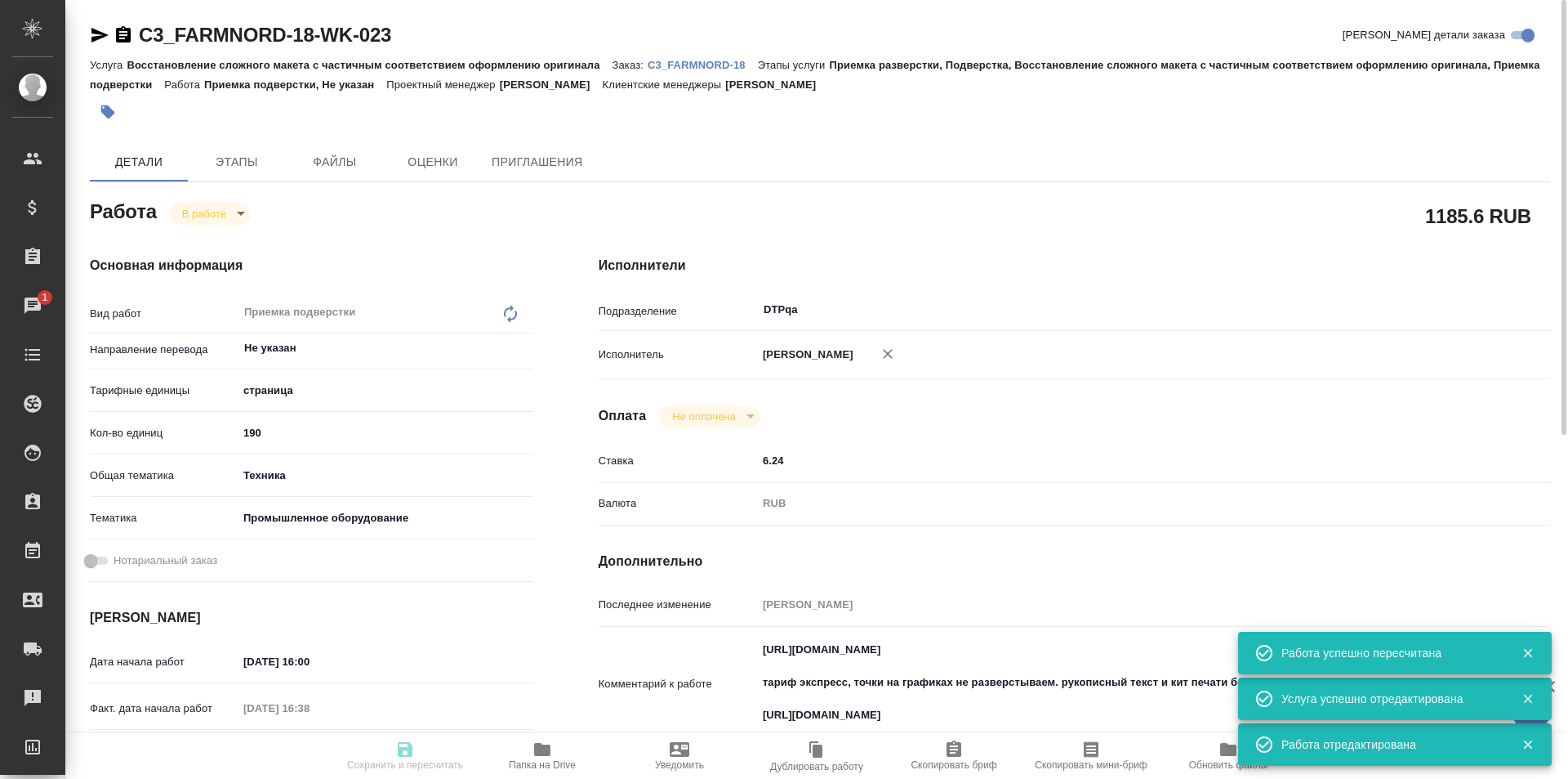
type input "5a8b1489cc6b4906c91bfdb2"
type input "190"
type input "tech"
type input "5f647205b73bc97568ca66bc"
type input "[DATE] 16:00"
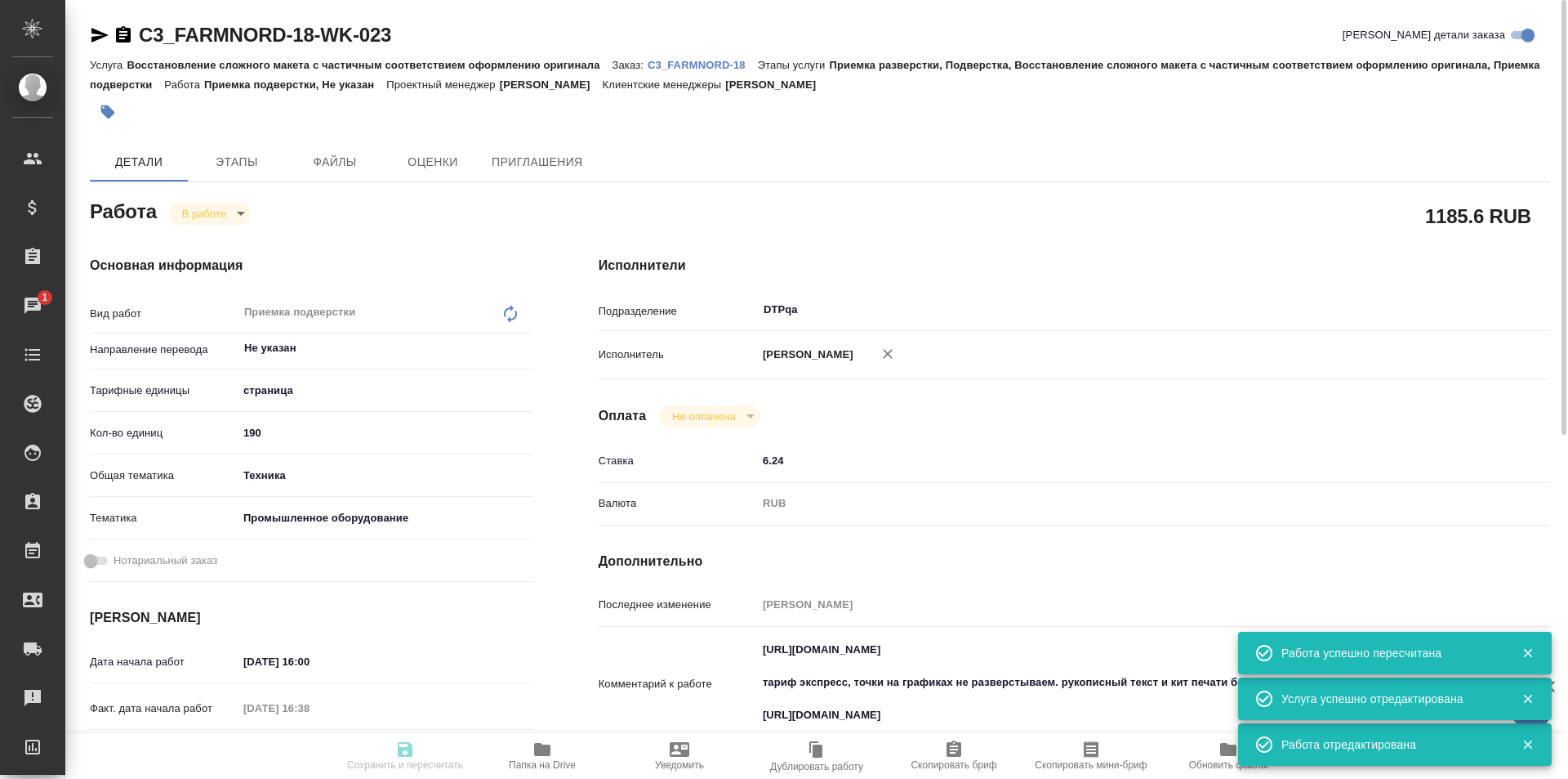
type input "20.08.2025 16:38"
type input "20.08.2025 19:00"
type input "[DATE] 20:00"
type input "DTPqa"
type input "notPayed"
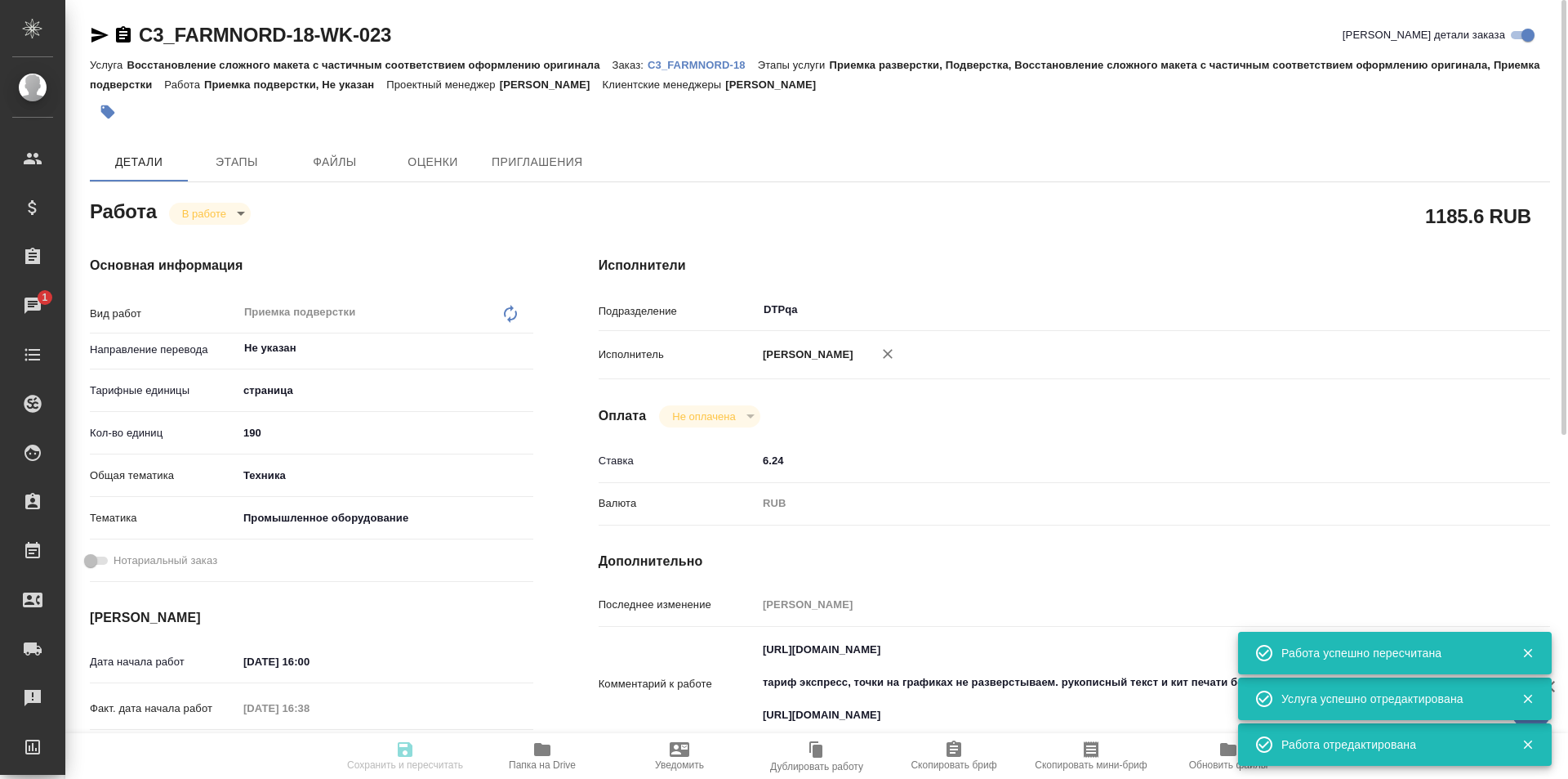
type input "6.24"
type input "RUB"
type input "Исмагилова Диана"
type textarea "https://tera.awatera.com/Work/689a0e91519e3a5fb208ca2c/ тариф экспресс, точки н…"
type textarea "x"
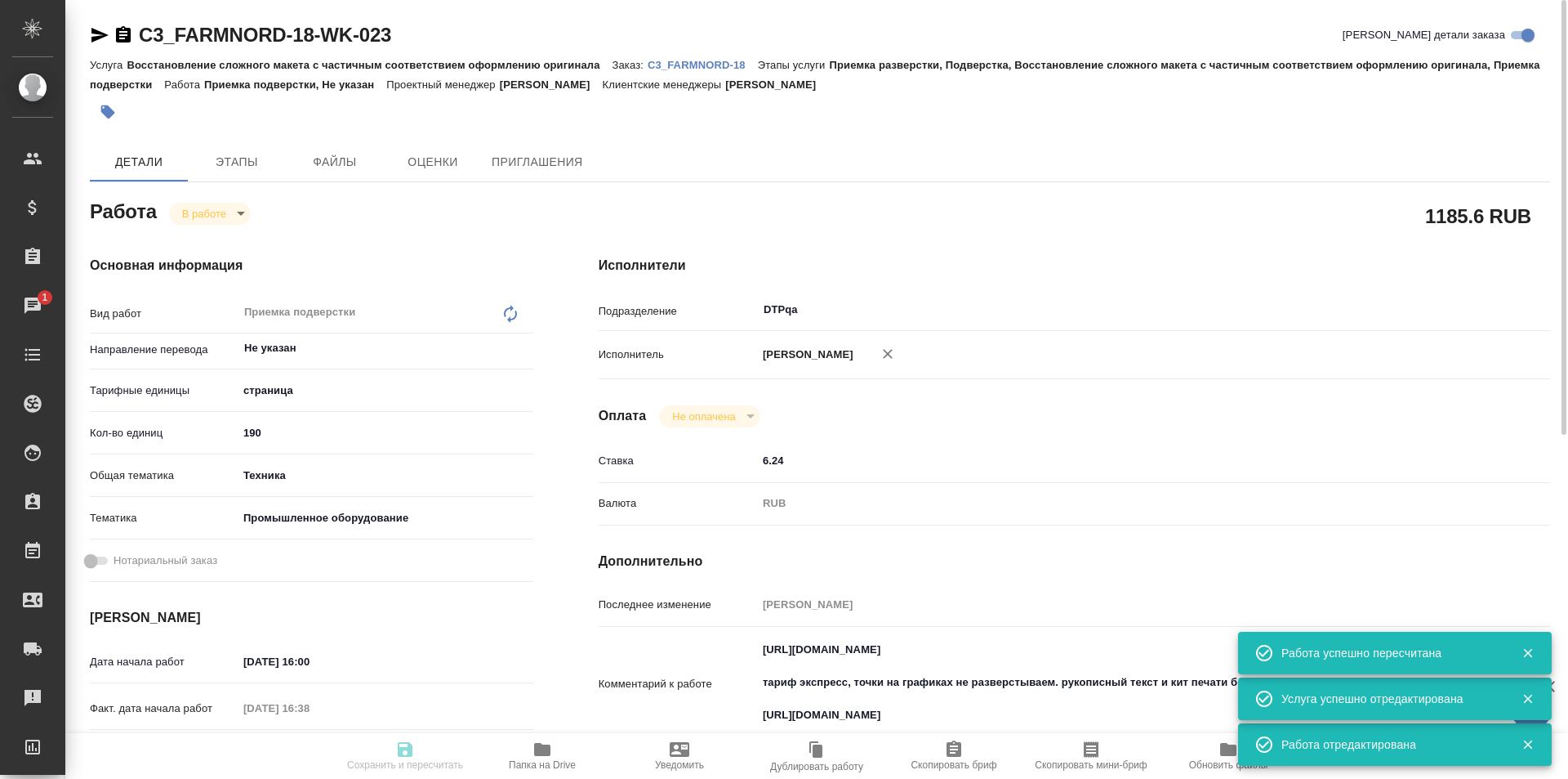
type textarea "/Clients/АО «ФАРМАСИНТЕЗ-НОРД»/Orders/C3_FARMNORD-18/DTP/C3_FARMNORD-18-WK-023"
type textarea "x"
type input "C3_FARMNORD-18"
type input "Восстановление сложного макета с частичным соответствием оформлению оригинала"
type input "Приемка разверстки, Подверстка, Восстановление сложного макета с частичным соот…"
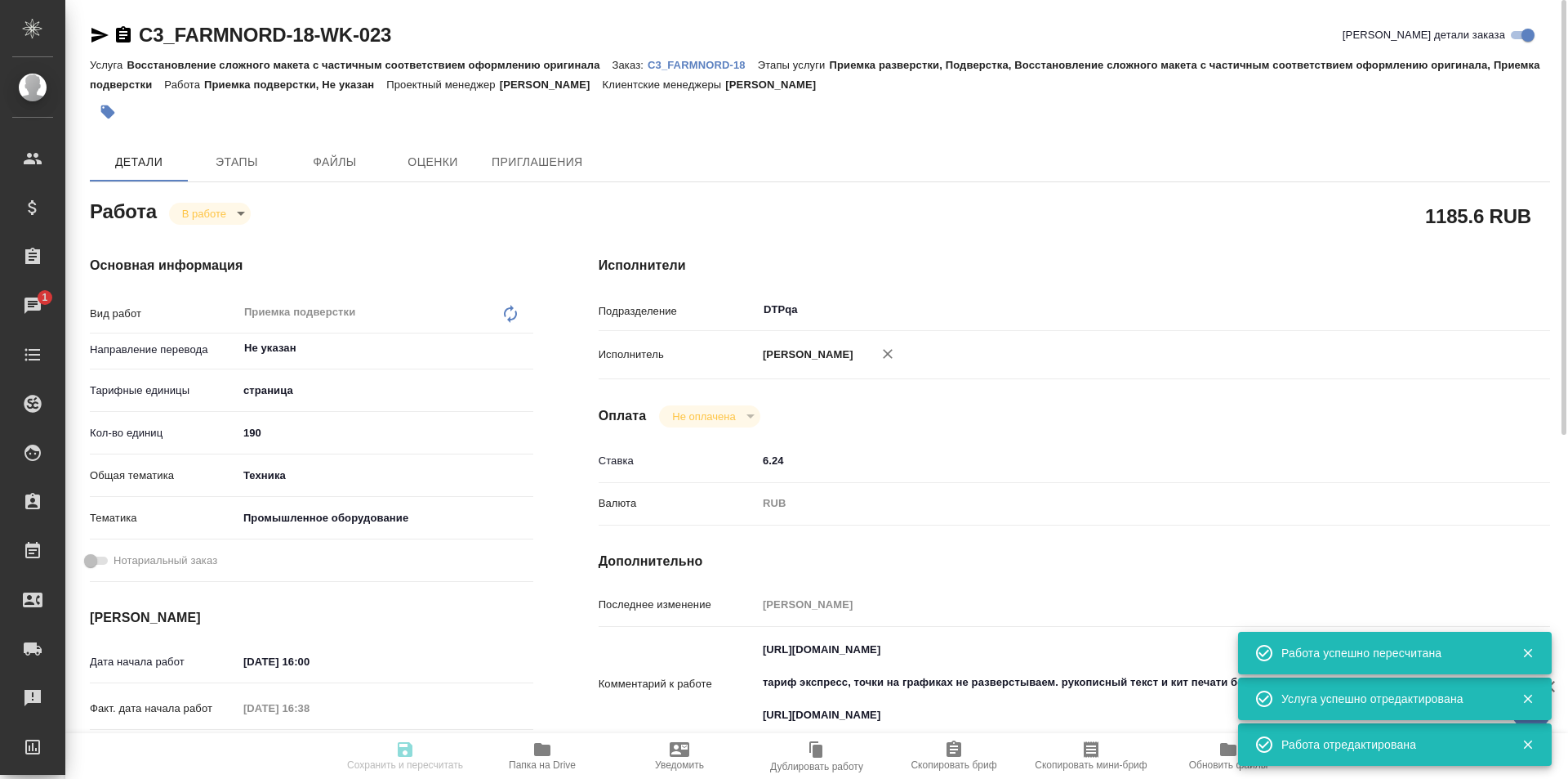
type input "[PERSON_NAME]"
type input "/Clients/АО «ФАРМАСИНТЕЗ-НОРД»/Orders/C3_FARMNORD-18"
type textarea "x"
type textarea "тут надо уложиться к 20 августа"
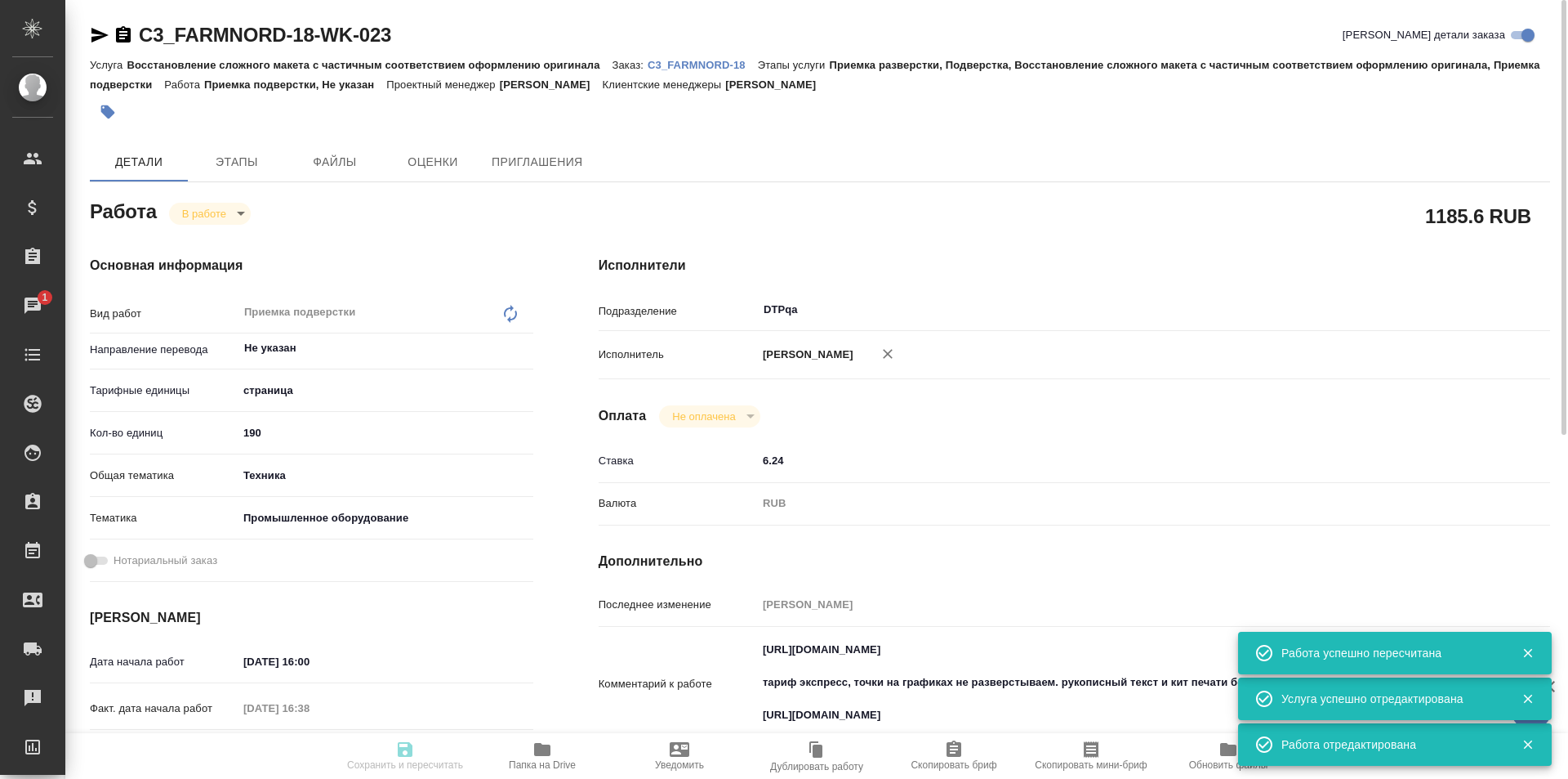
type textarea "x"
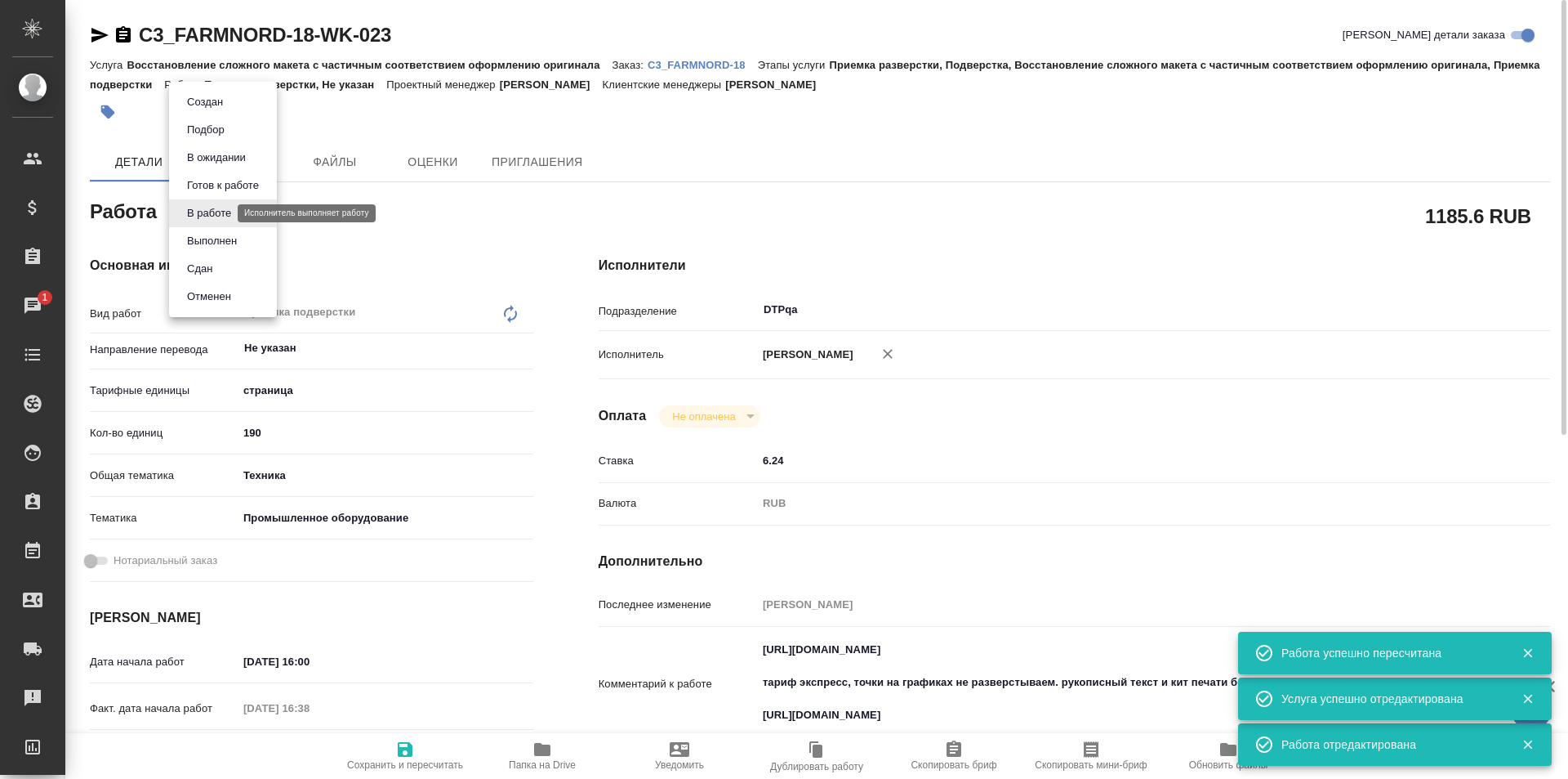
type textarea "x"
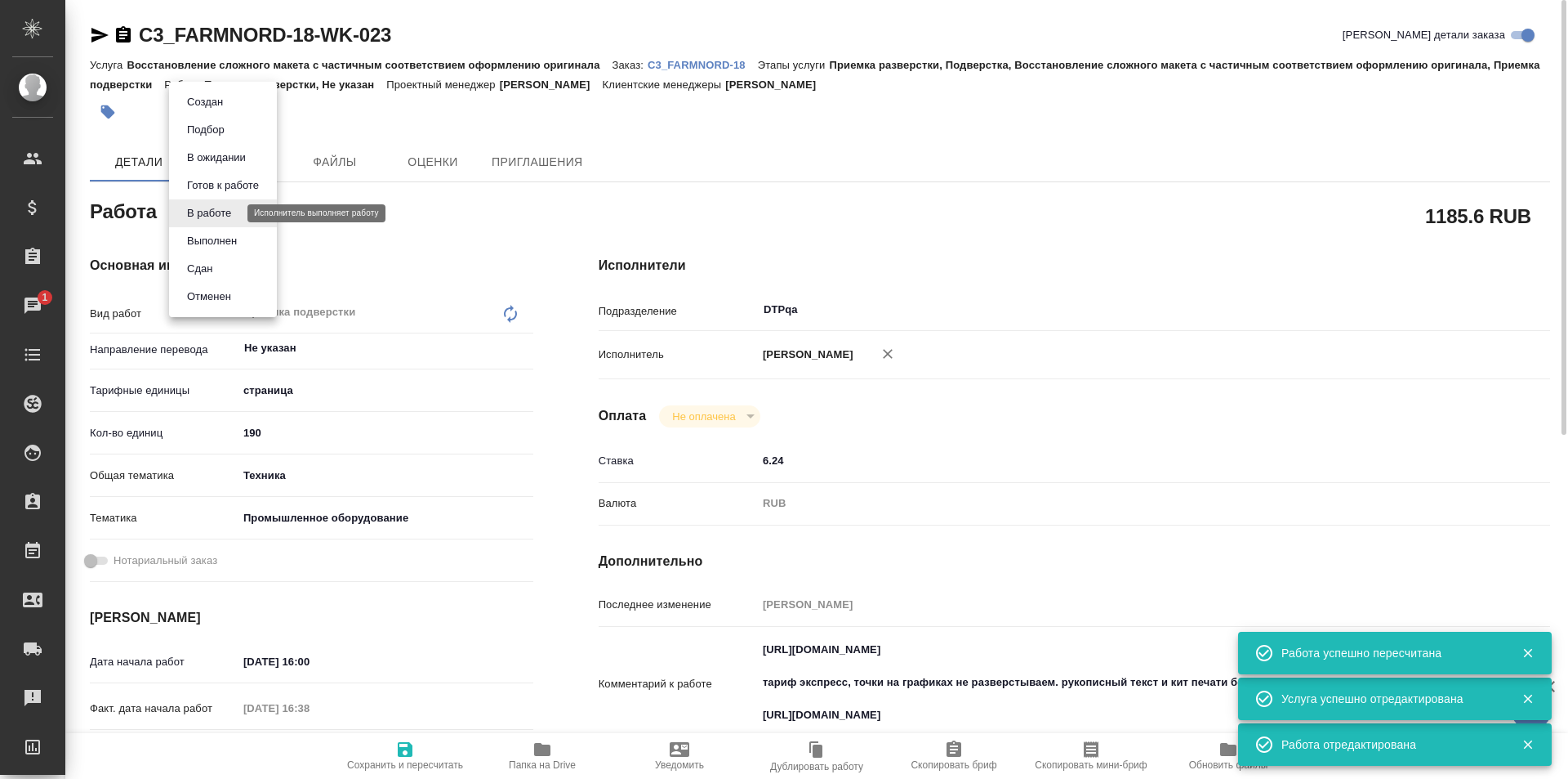
type textarea "x"
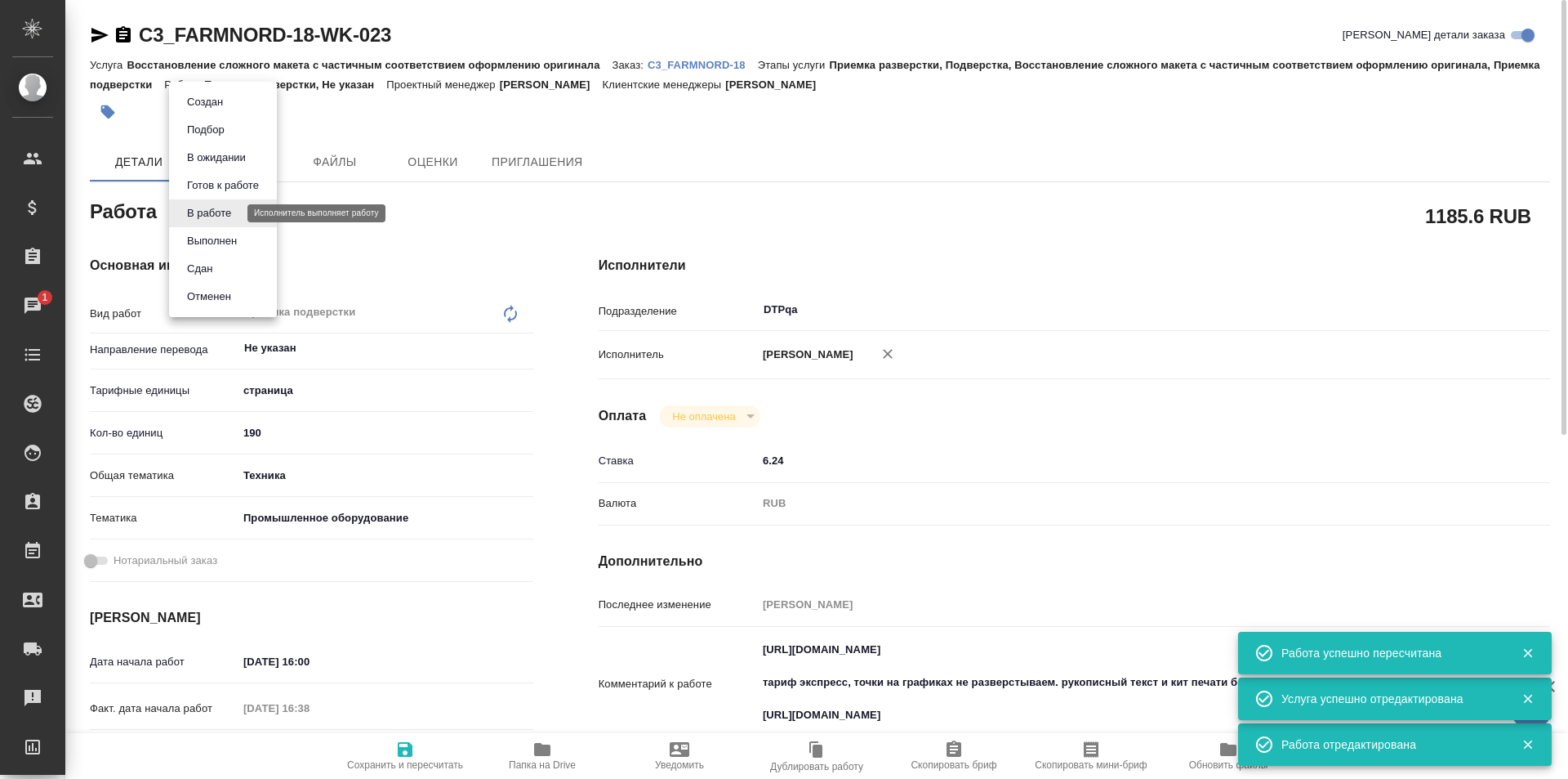
type textarea "x"
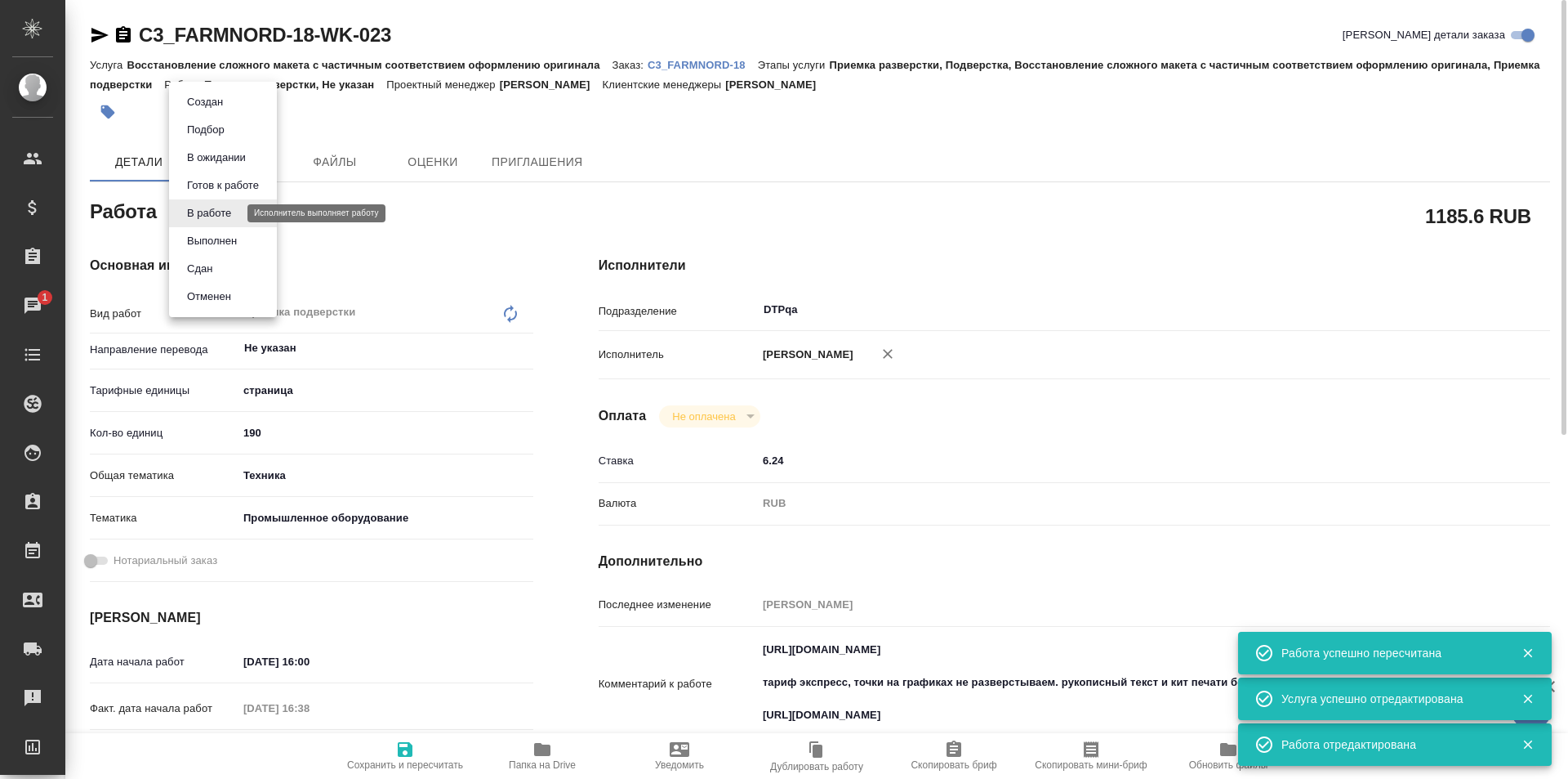
type textarea "x"
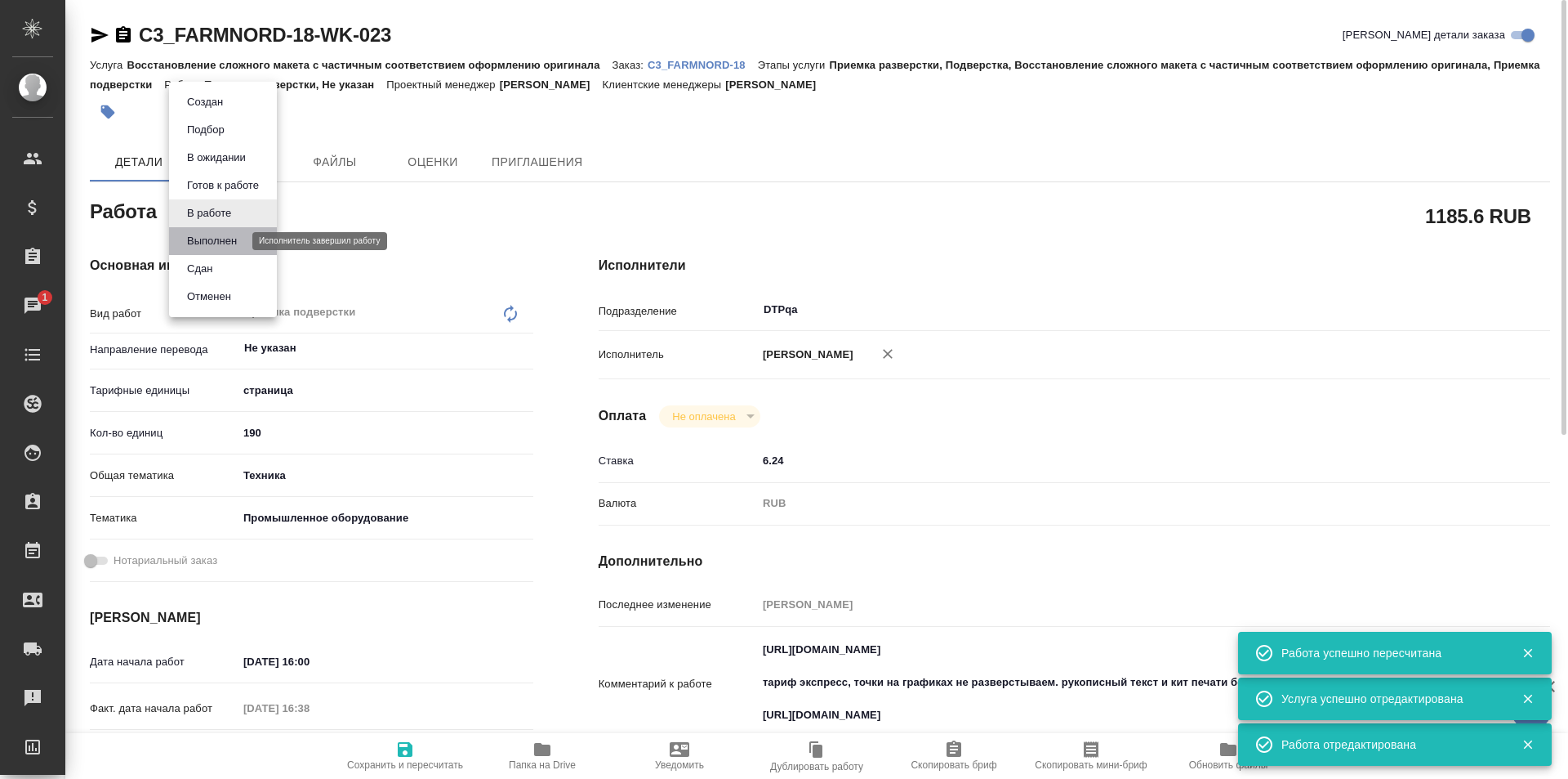
click at [222, 243] on button "Выполнен" at bounding box center [212, 240] width 60 height 18
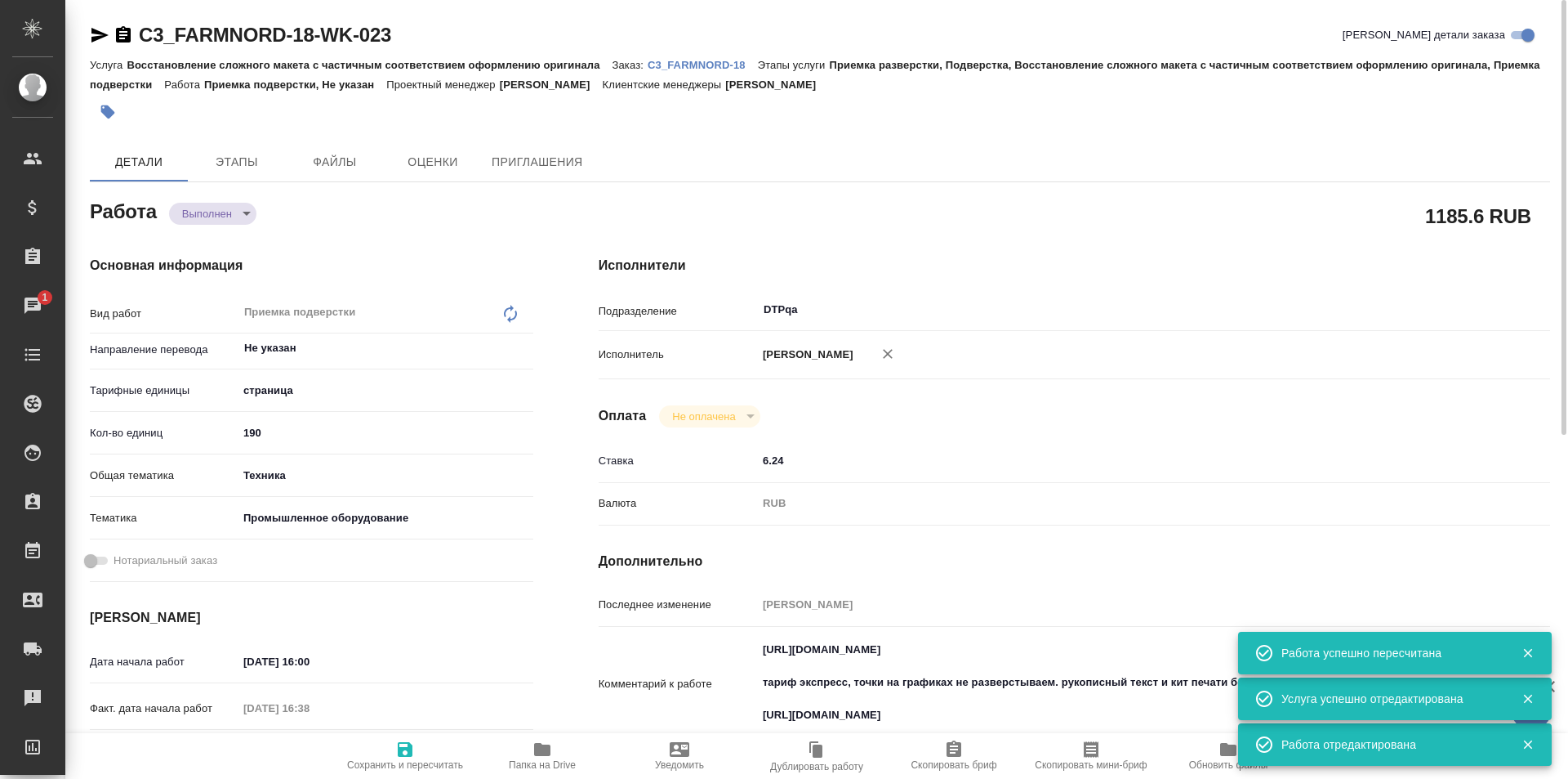
type textarea "x"
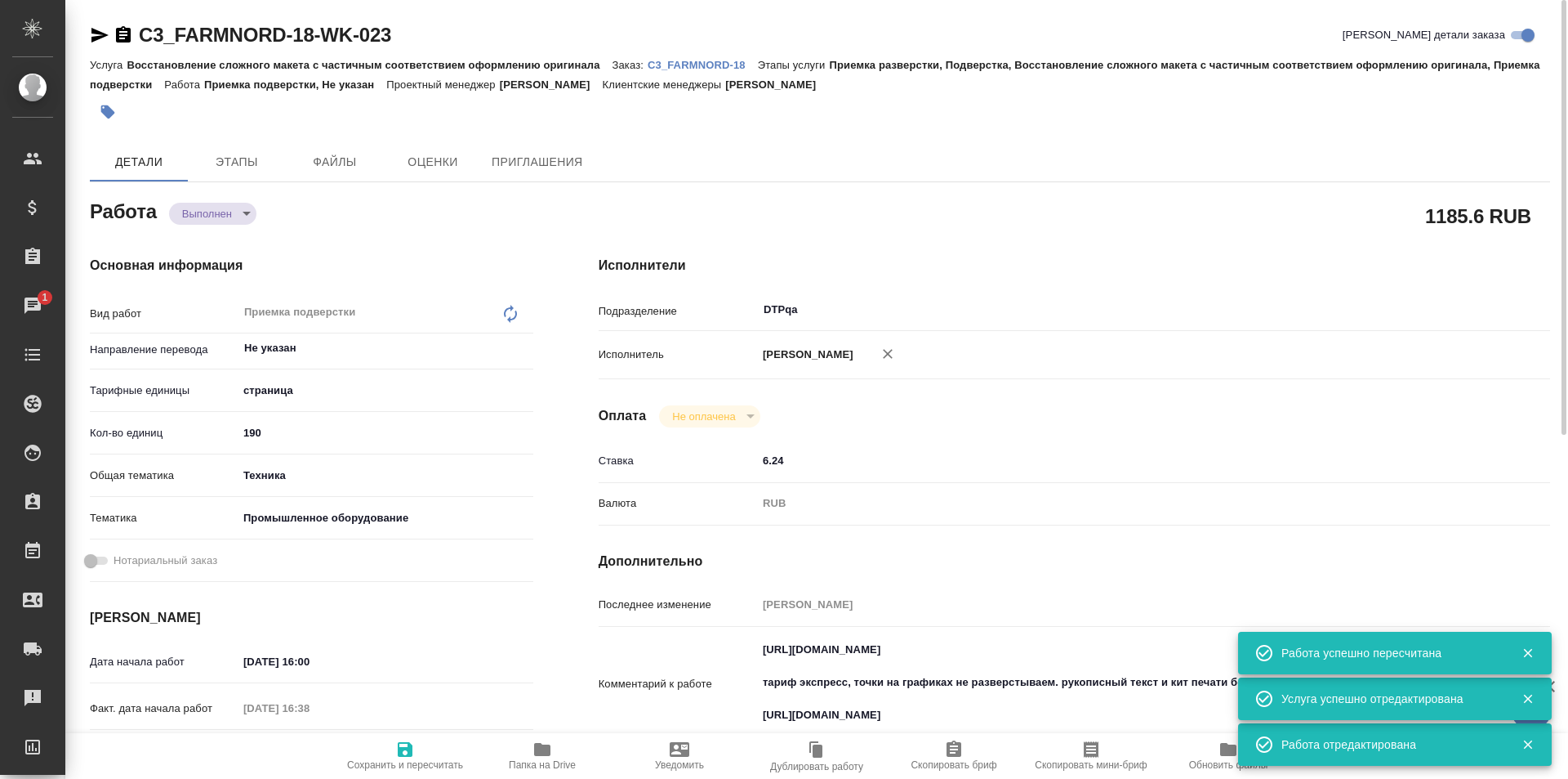
type textarea "x"
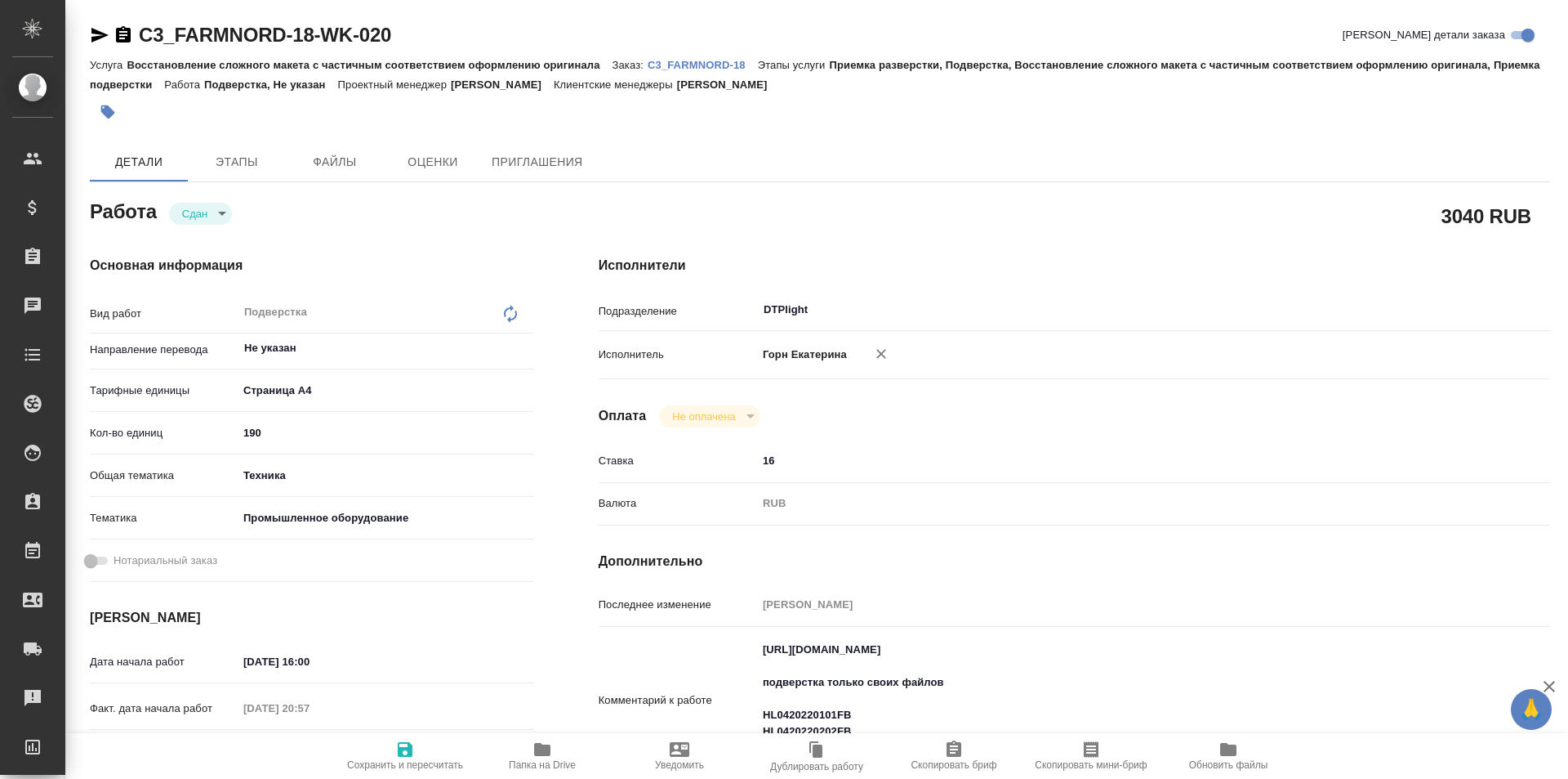
type textarea "x"
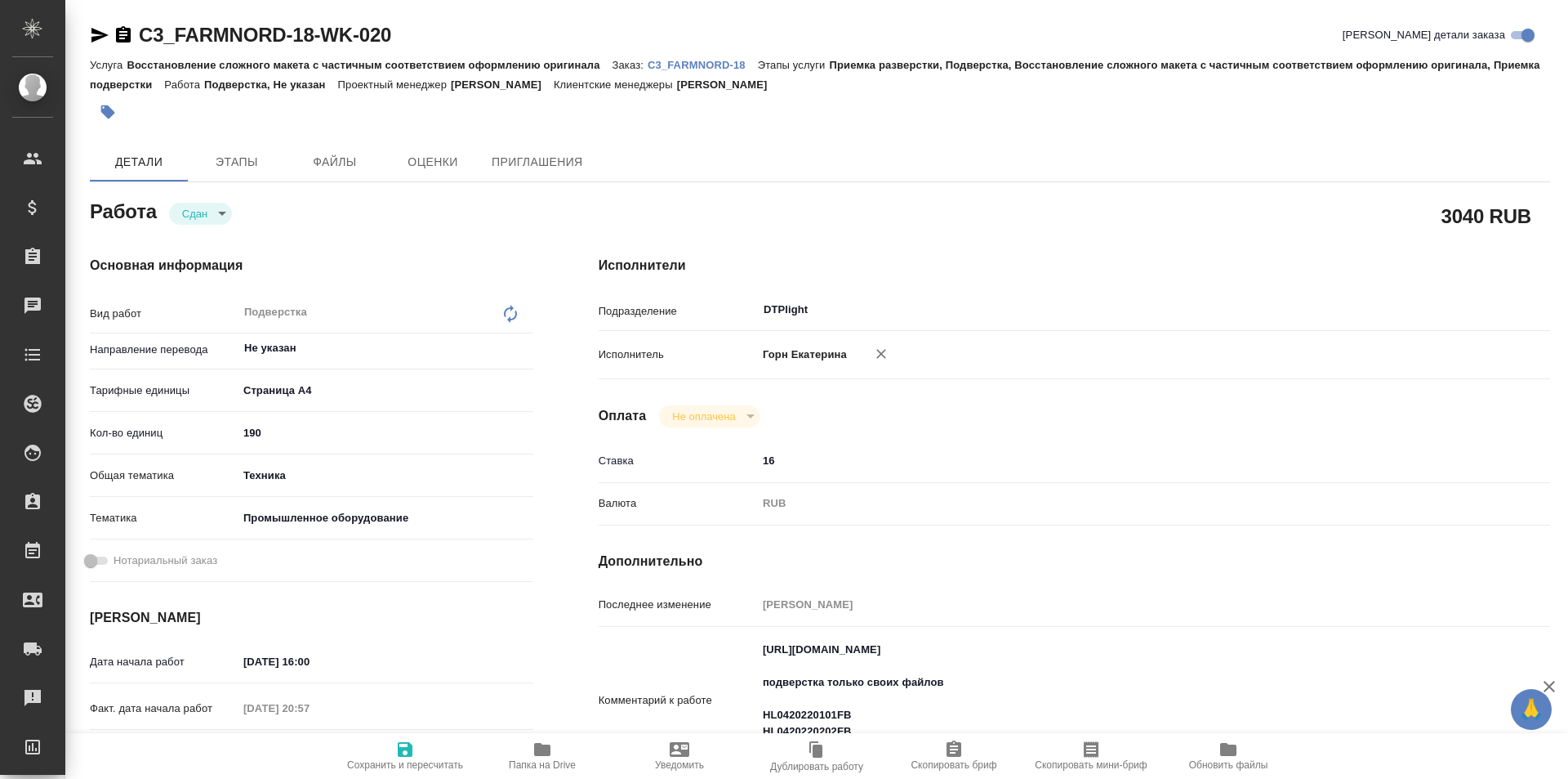
type textarea "x"
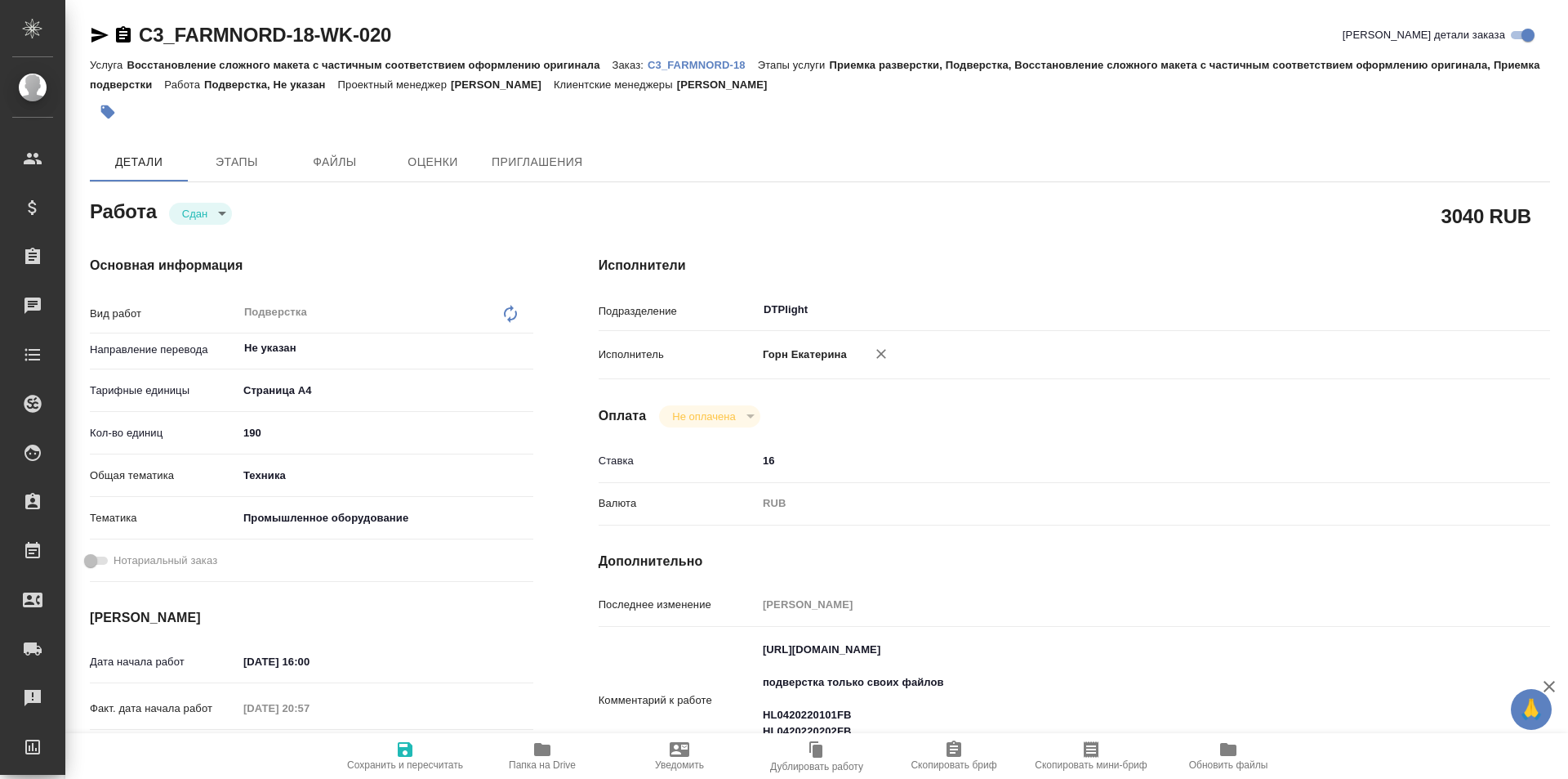
type textarea "x"
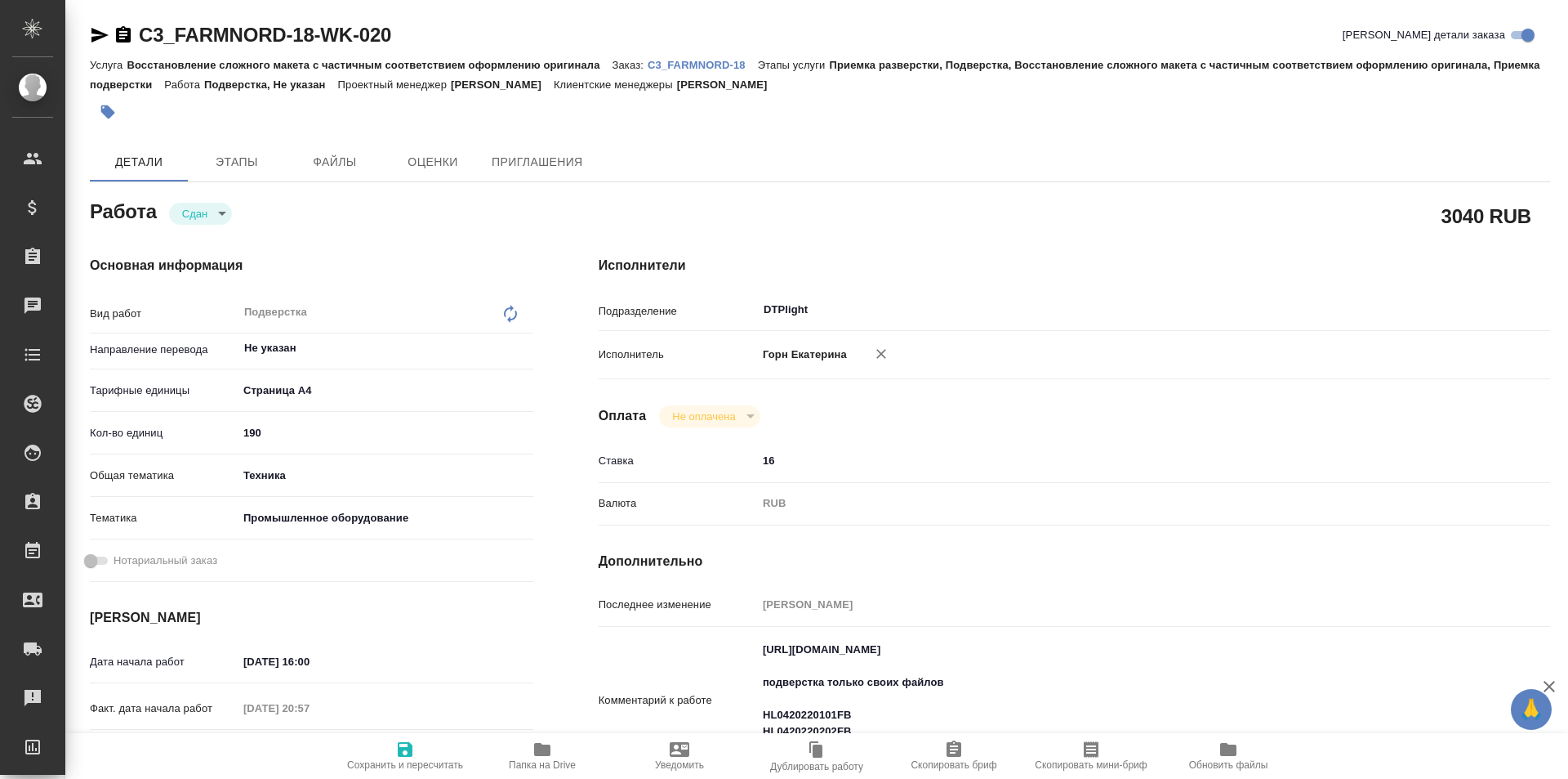
type textarea "x"
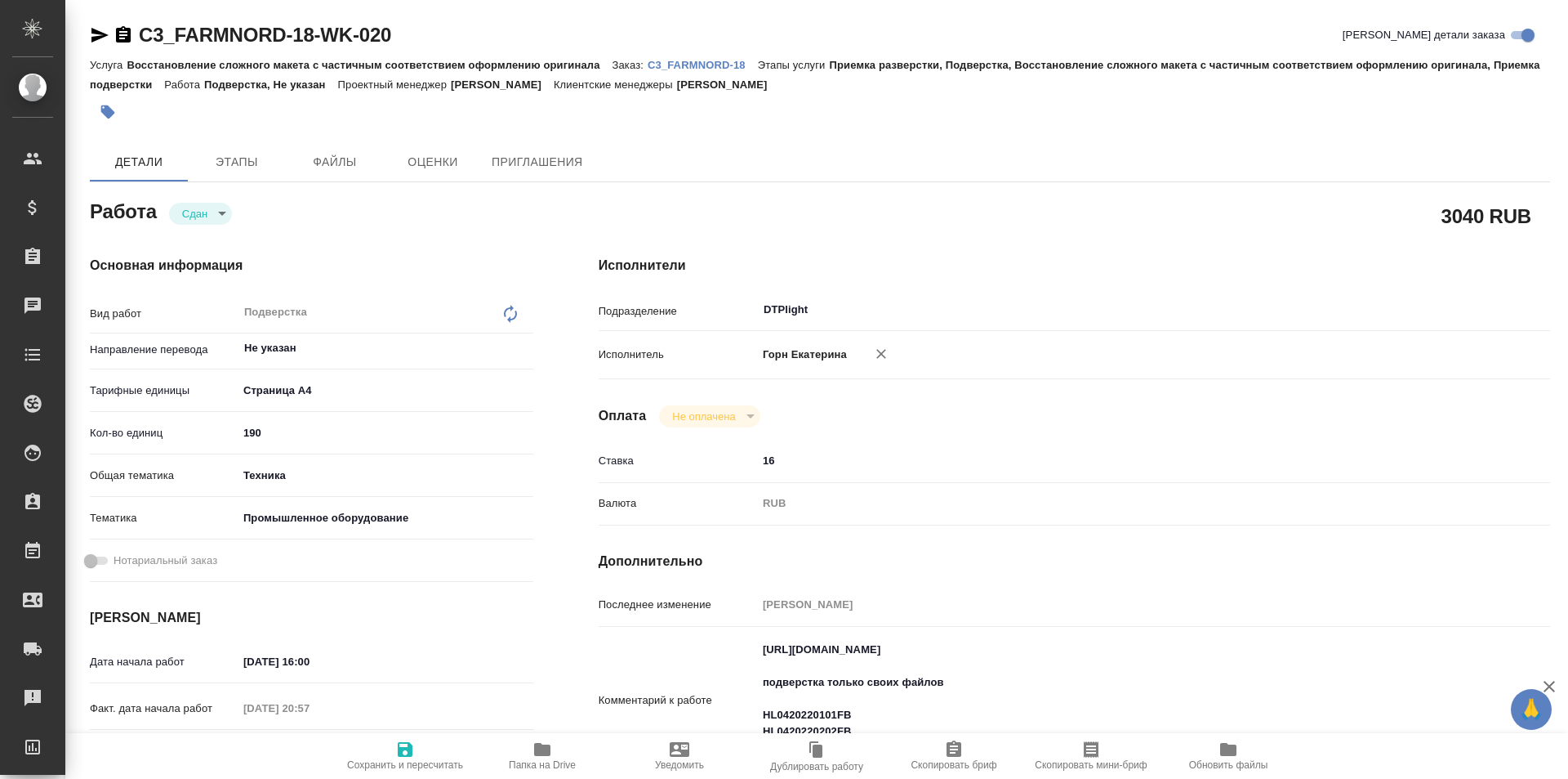
type textarea "x"
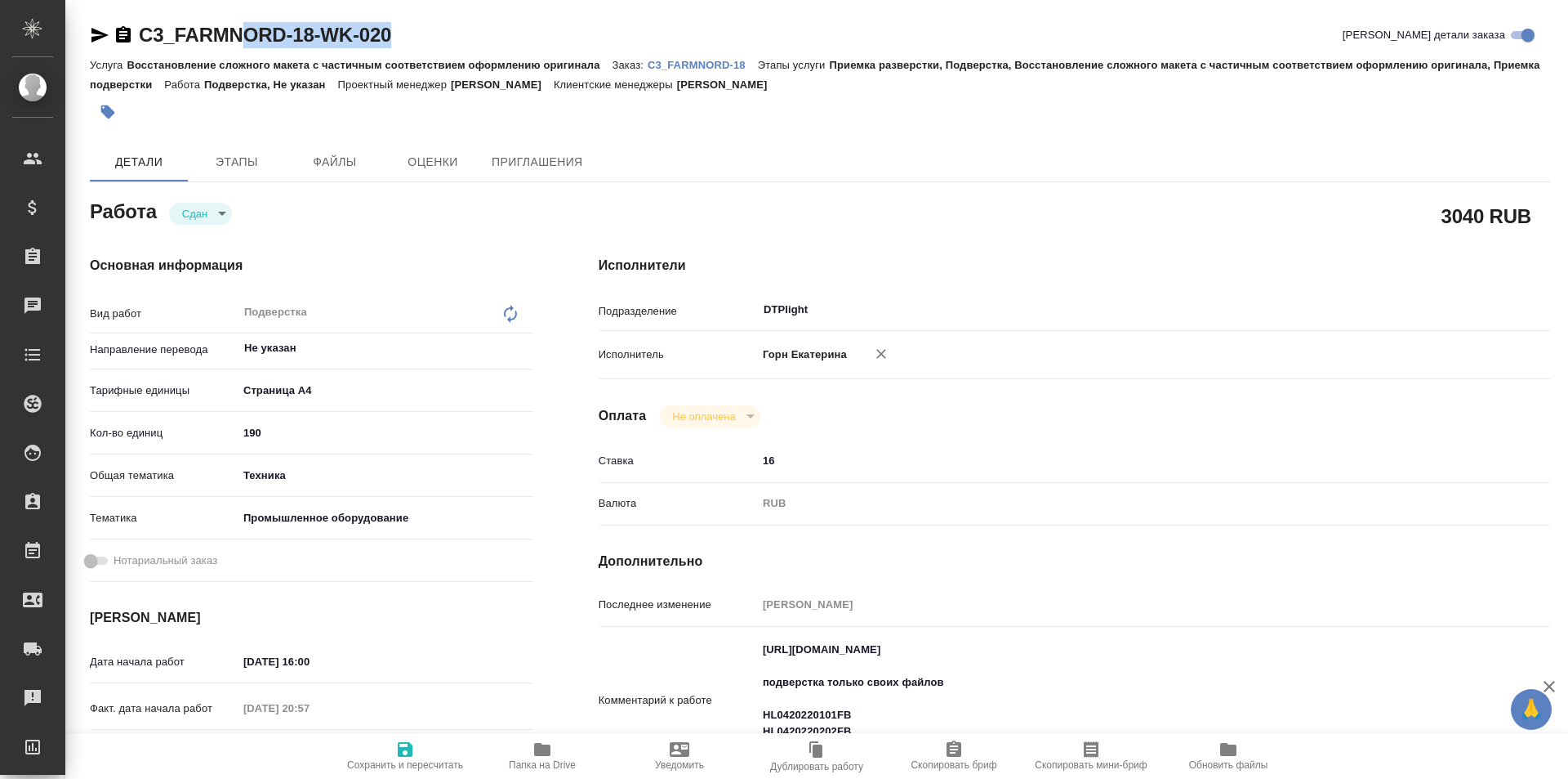
type textarea "x"
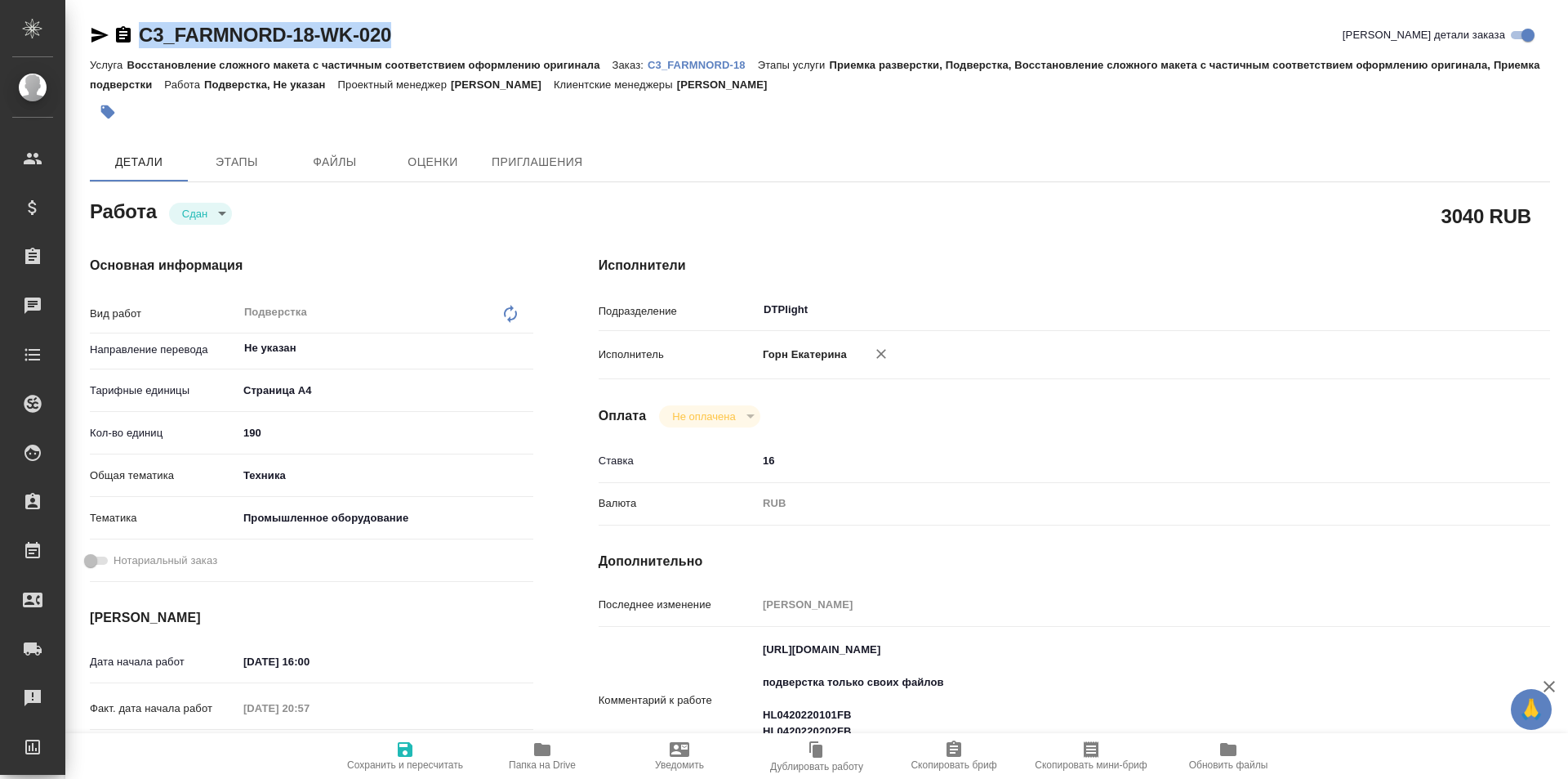
drag, startPoint x: 398, startPoint y: 26, endPoint x: 180, endPoint y: 36, distance: 218.2
click at [125, 30] on div "C3_FARMNORD-18-WK-020 Кратко детали заказа" at bounding box center [819, 35] width 1460 height 26
copy link "C3_FARMNORD-18-WK-020"
type textarea "x"
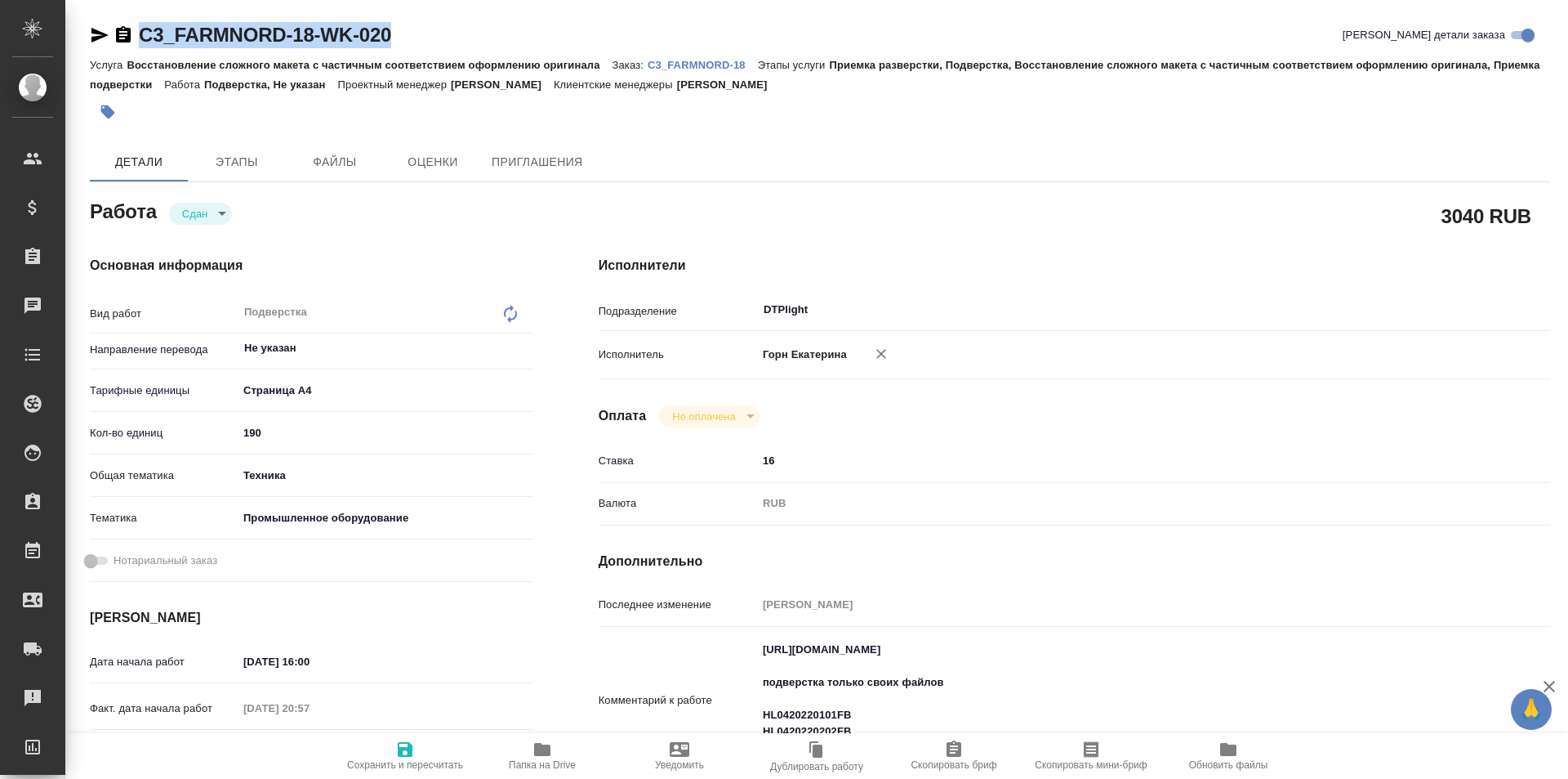
type textarea "x"
click at [546, 754] on icon "button" at bounding box center [542, 749] width 17 height 13
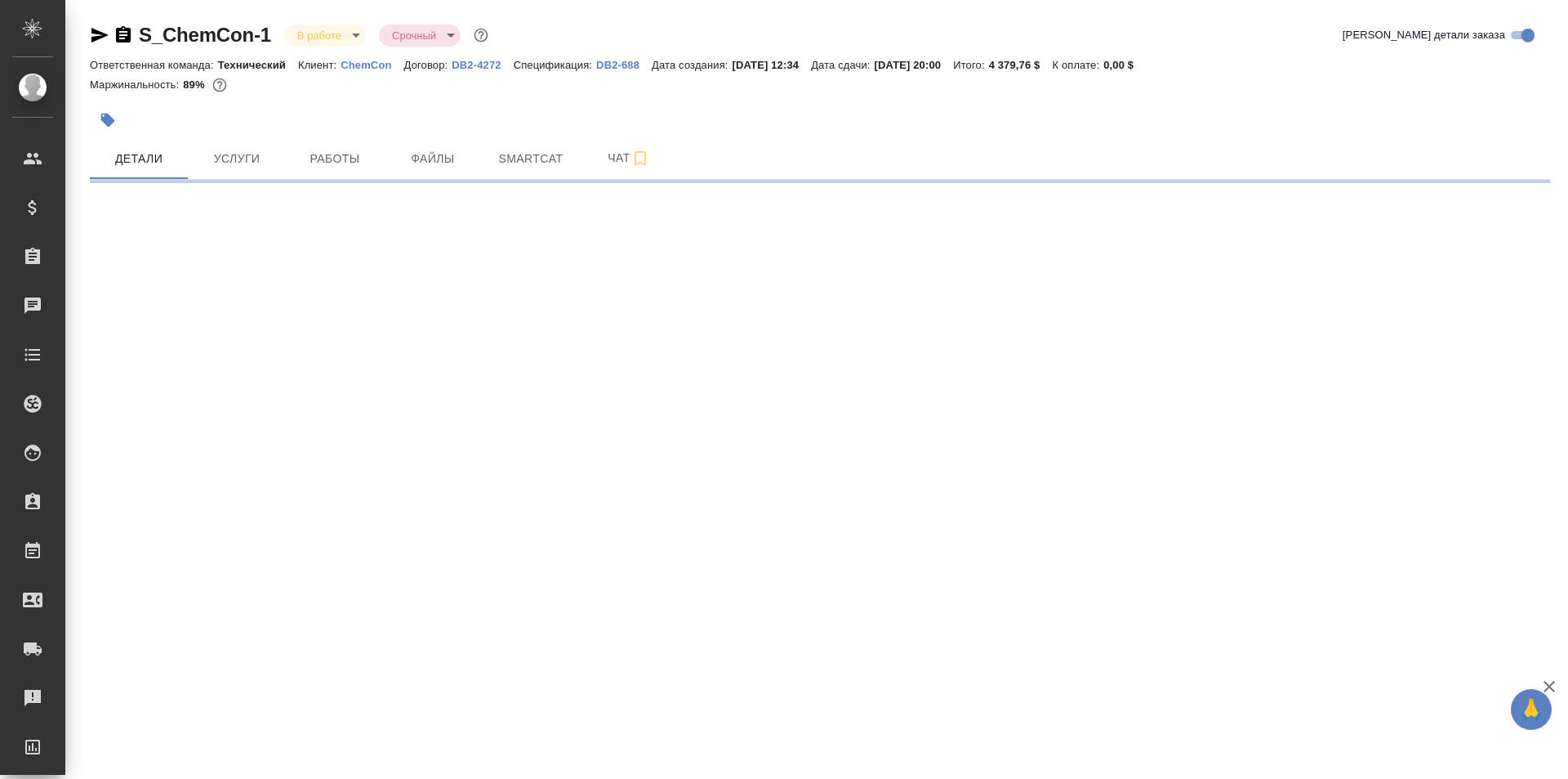
select select "RU"
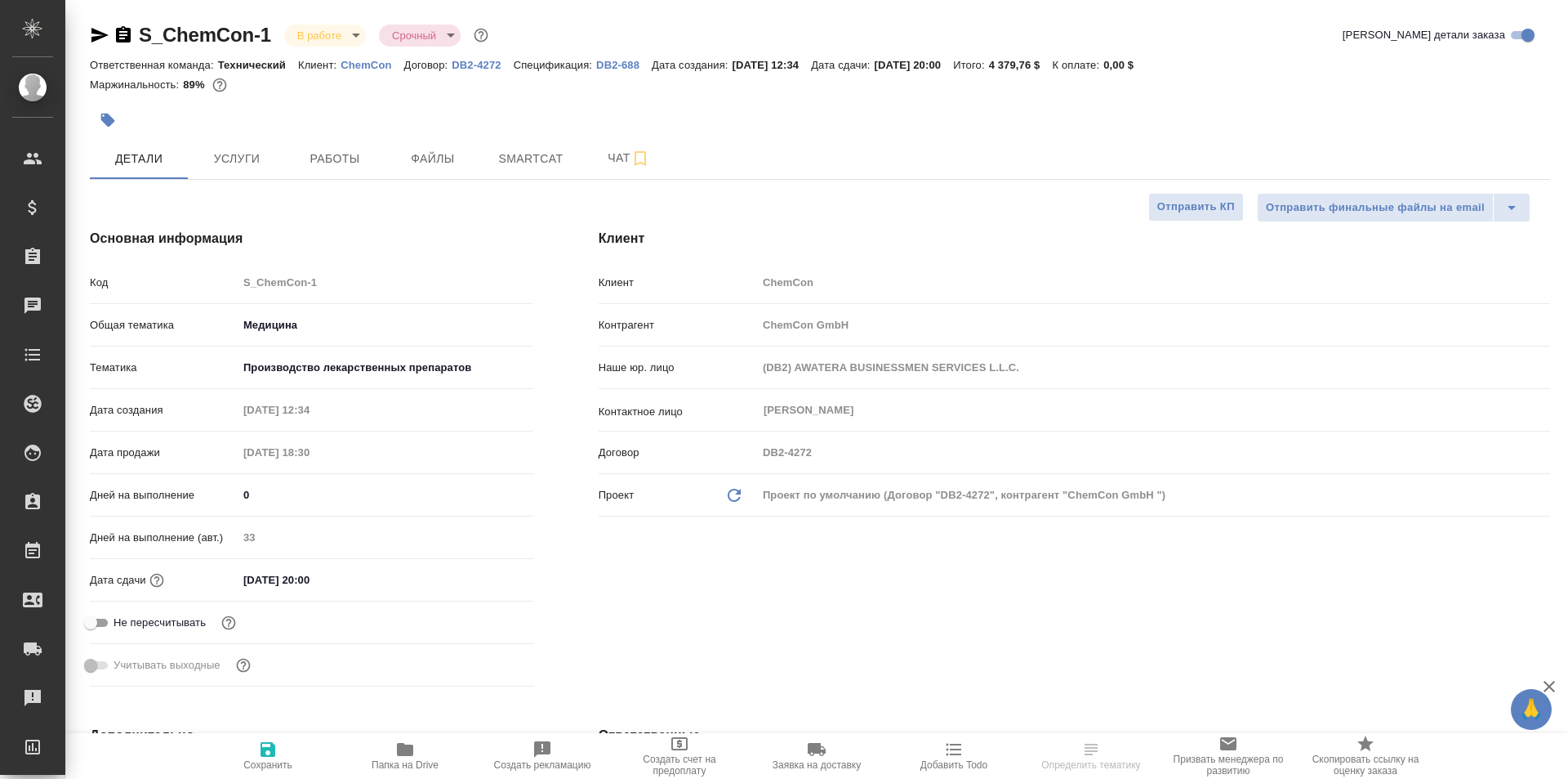
type textarea "x"
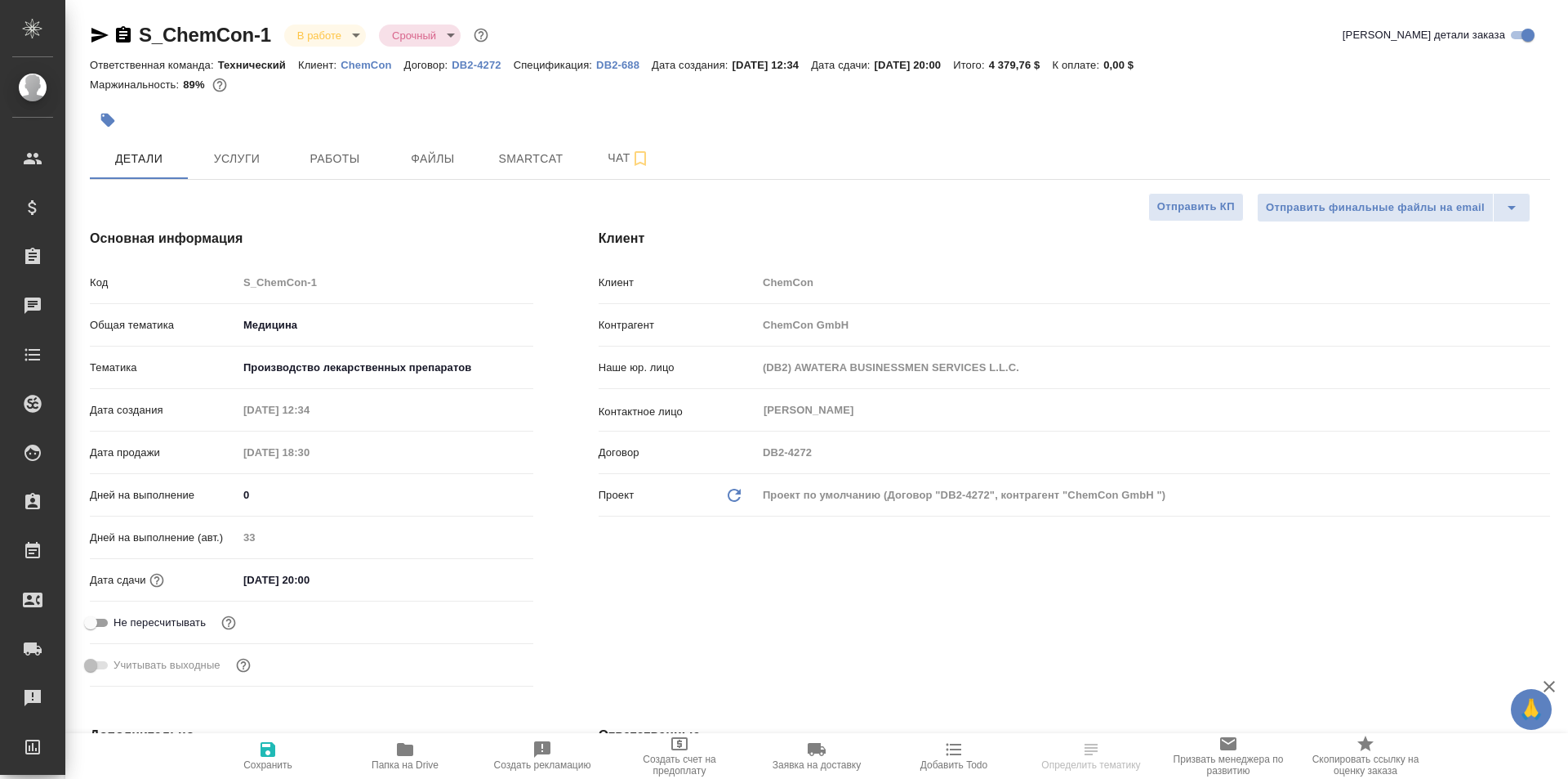
type textarea "x"
click at [331, 159] on span "Работы" at bounding box center [334, 158] width 78 height 20
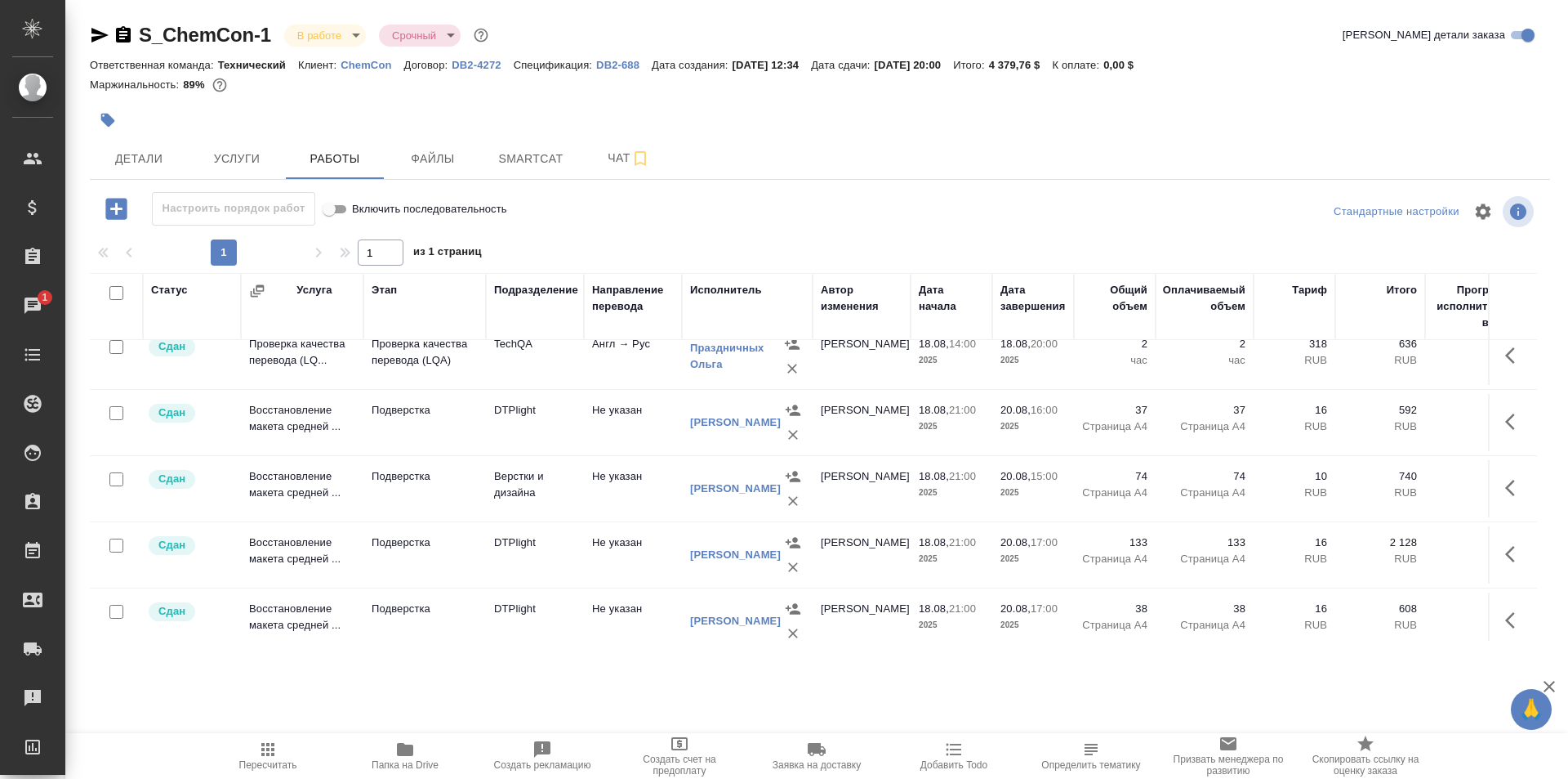
scroll to position [817, 0]
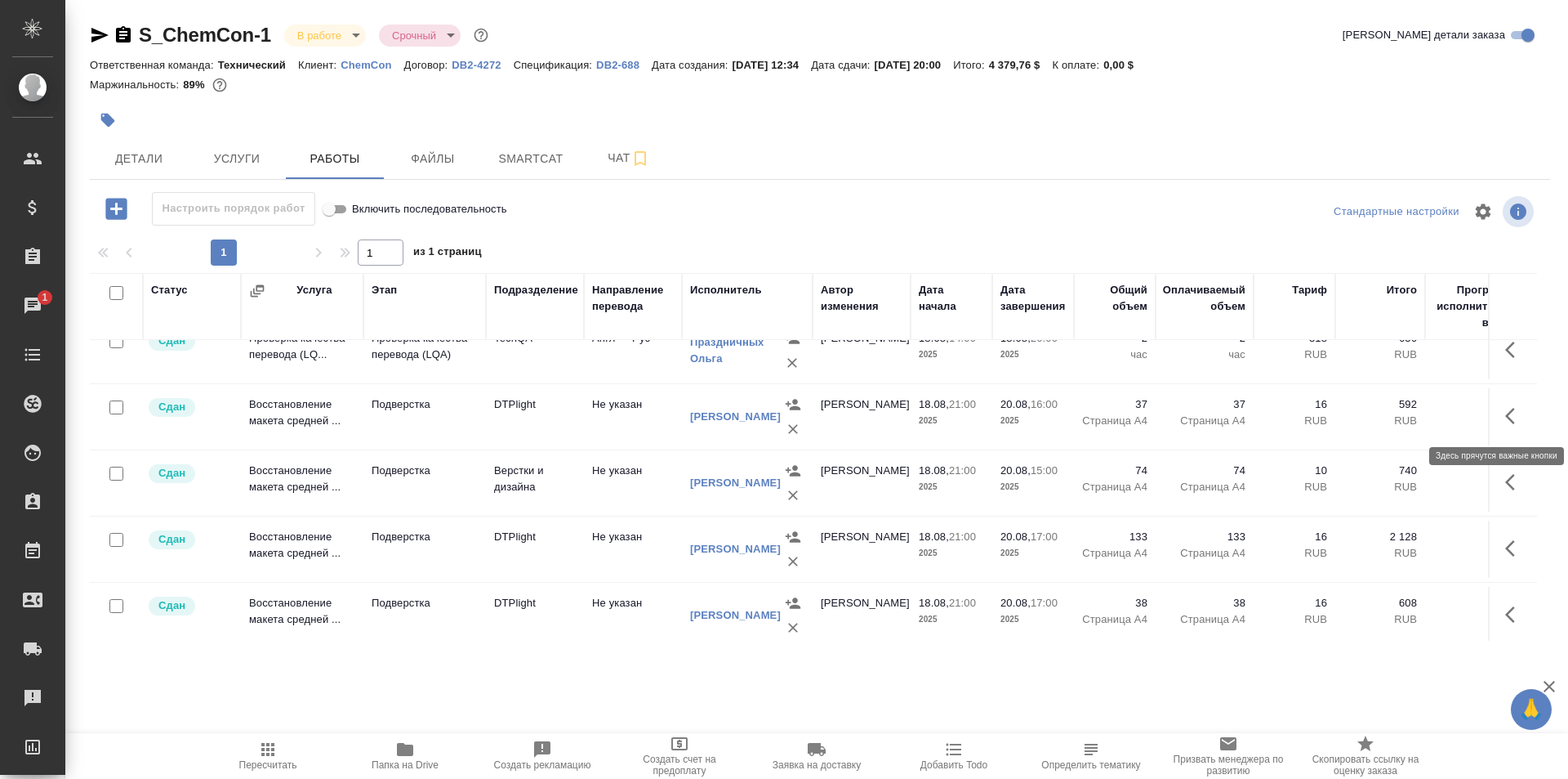
click at [1505, 411] on icon "button" at bounding box center [1509, 416] width 10 height 17
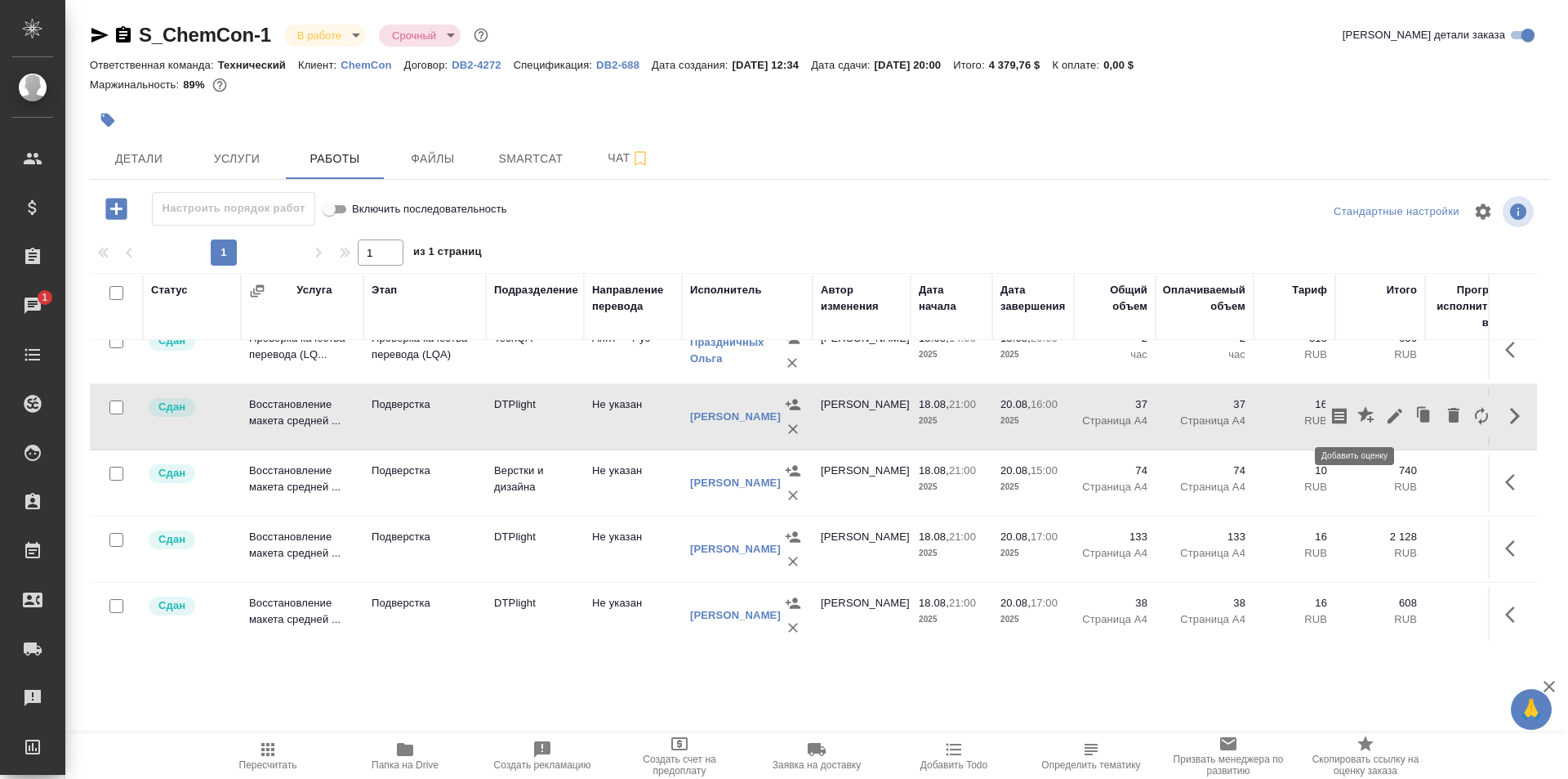
click at [1358, 414] on icon "button" at bounding box center [1365, 414] width 17 height 17
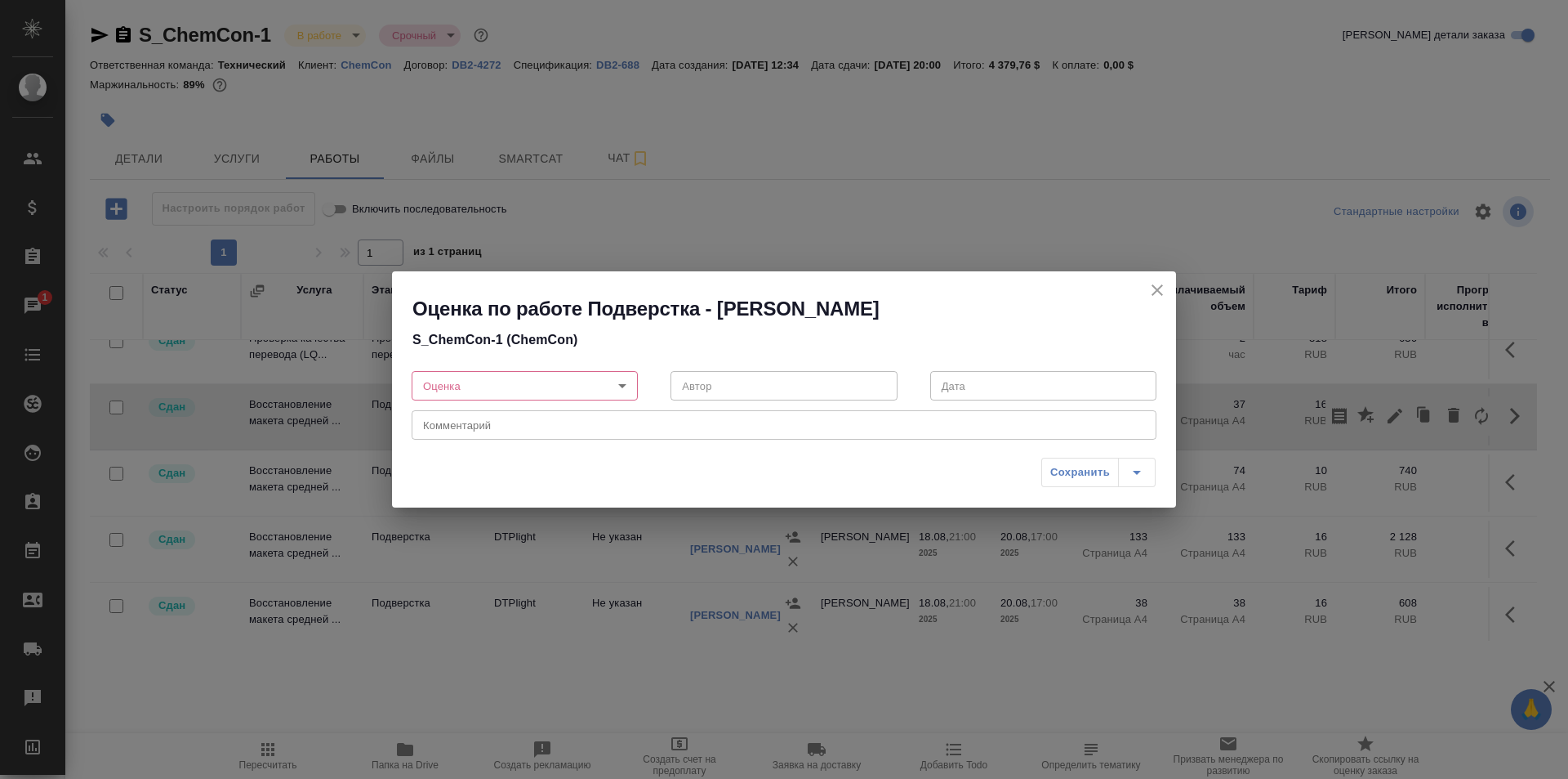
click at [1158, 290] on icon "close" at bounding box center [1157, 289] width 11 height 11
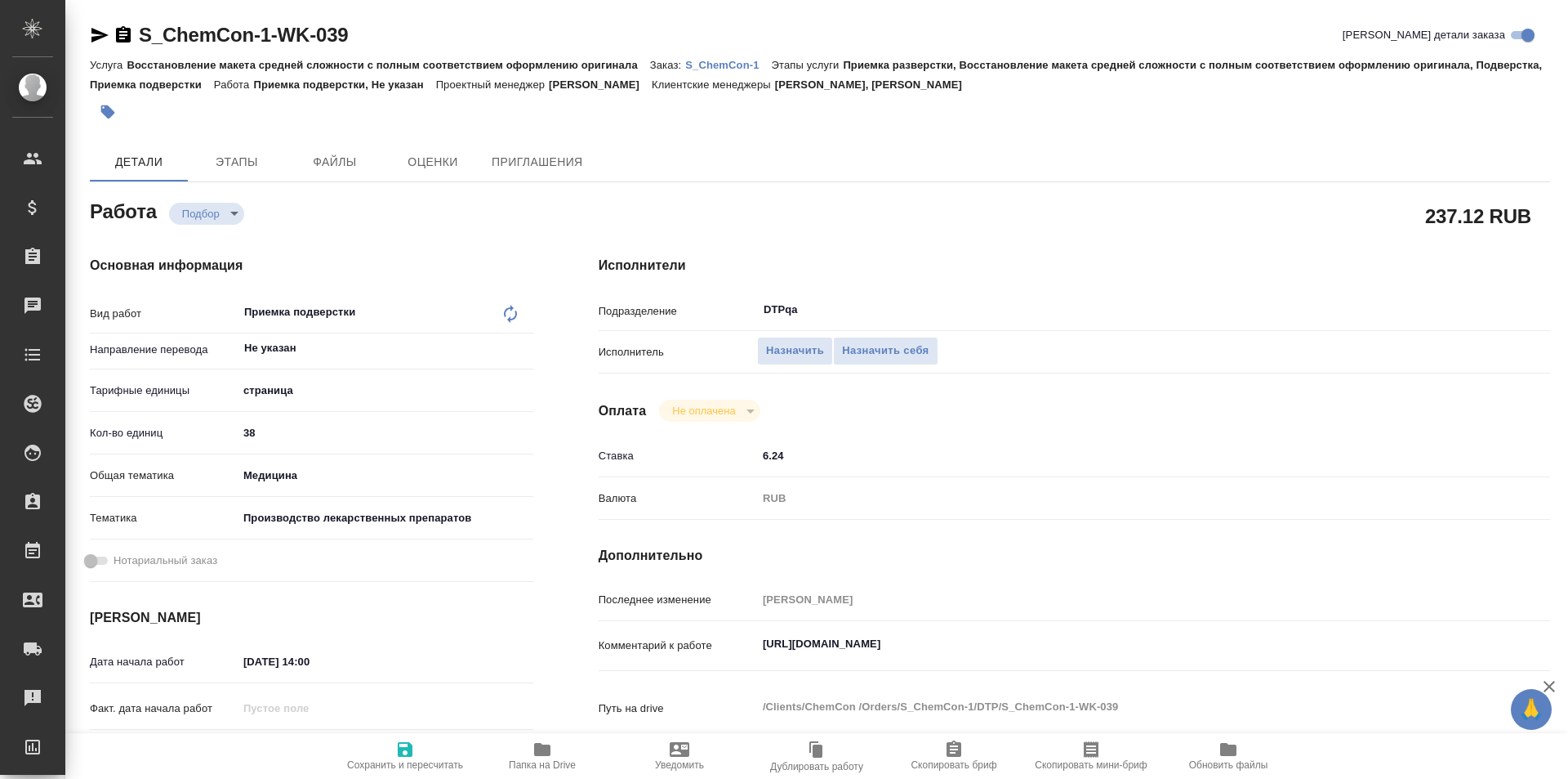
type textarea "x"
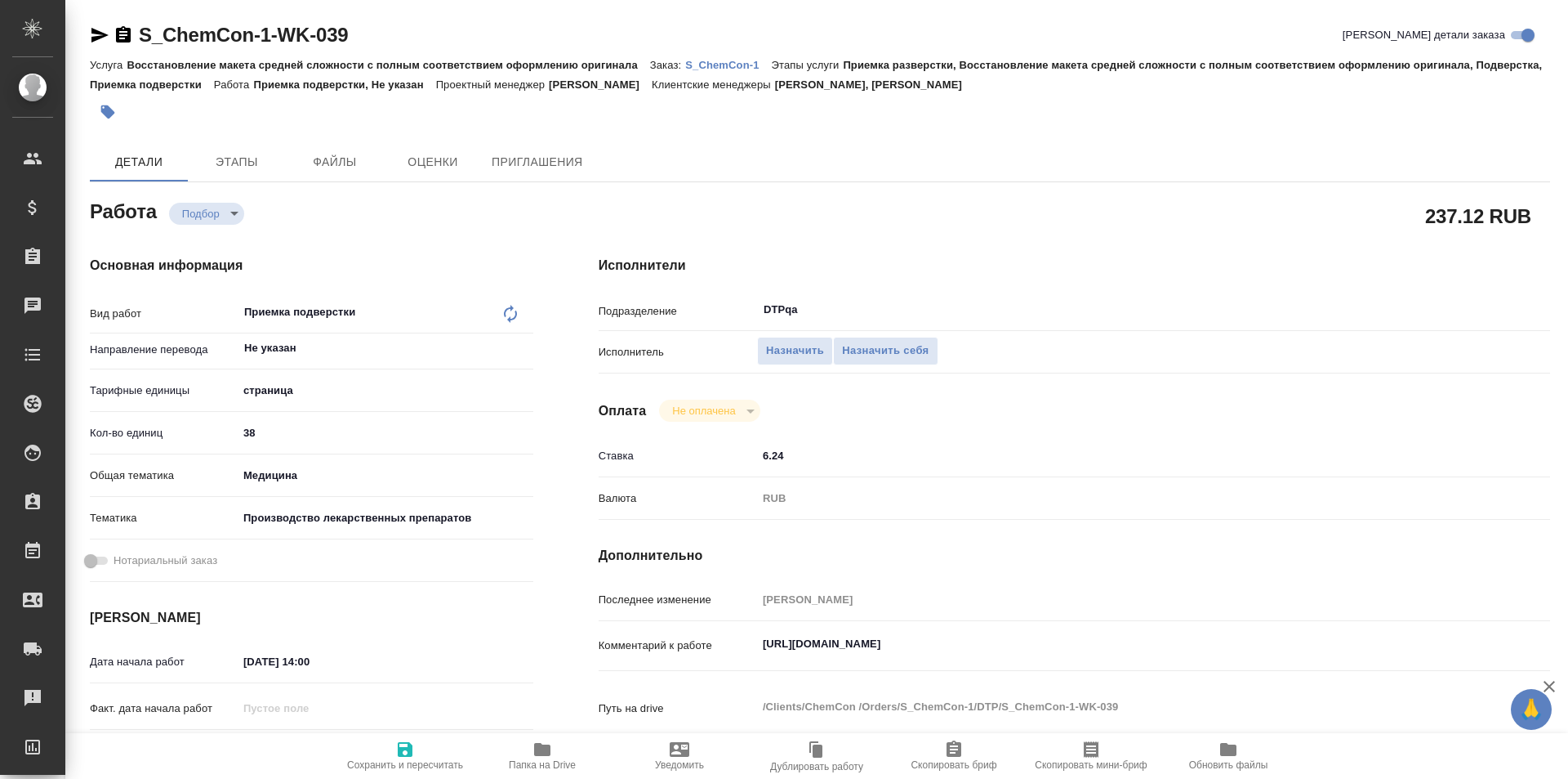
type textarea "x"
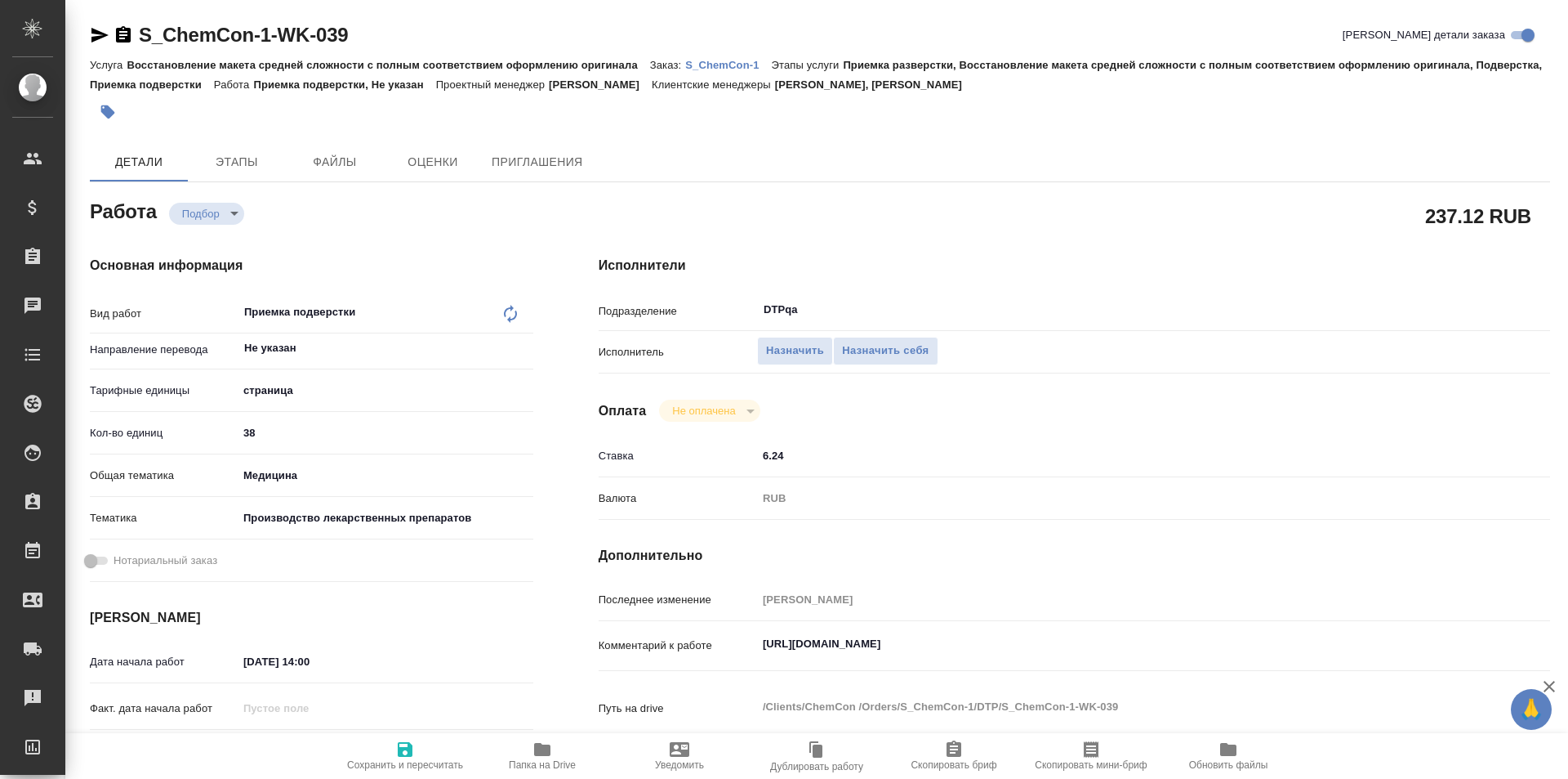
type textarea "x"
drag, startPoint x: 1088, startPoint y: 645, endPoint x: 745, endPoint y: 612, distance: 344.6
click at [681, 644] on div "Комментарий к работе https://tera.awatera.com/Work/685e5b1c2e080ec56e0308cb/ x" at bounding box center [1074, 646] width 951 height 38
type textarea "x"
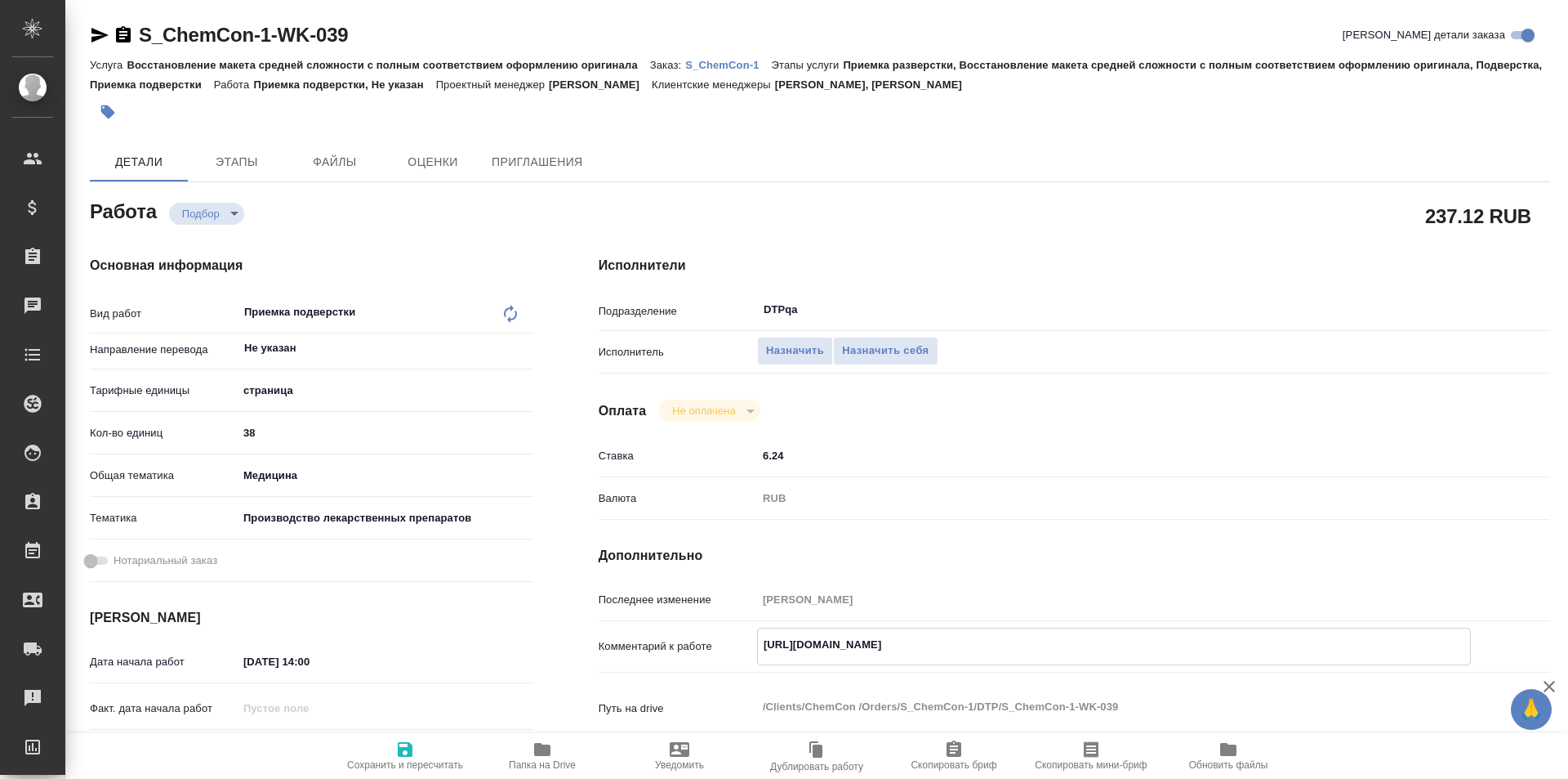
type textarea "x"
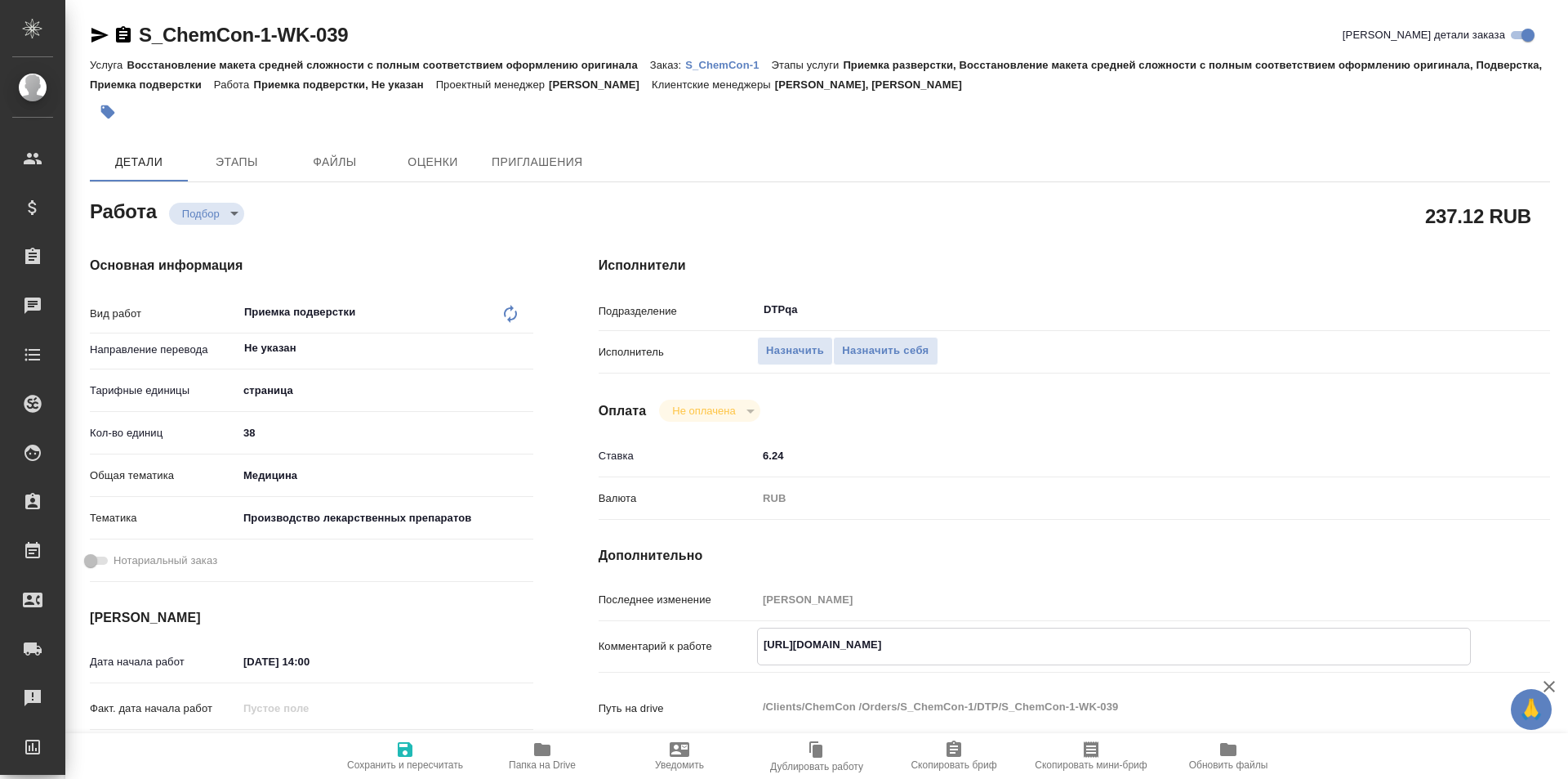
type textarea "x"
click at [891, 354] on span "Назначить себя" at bounding box center [885, 350] width 87 height 18
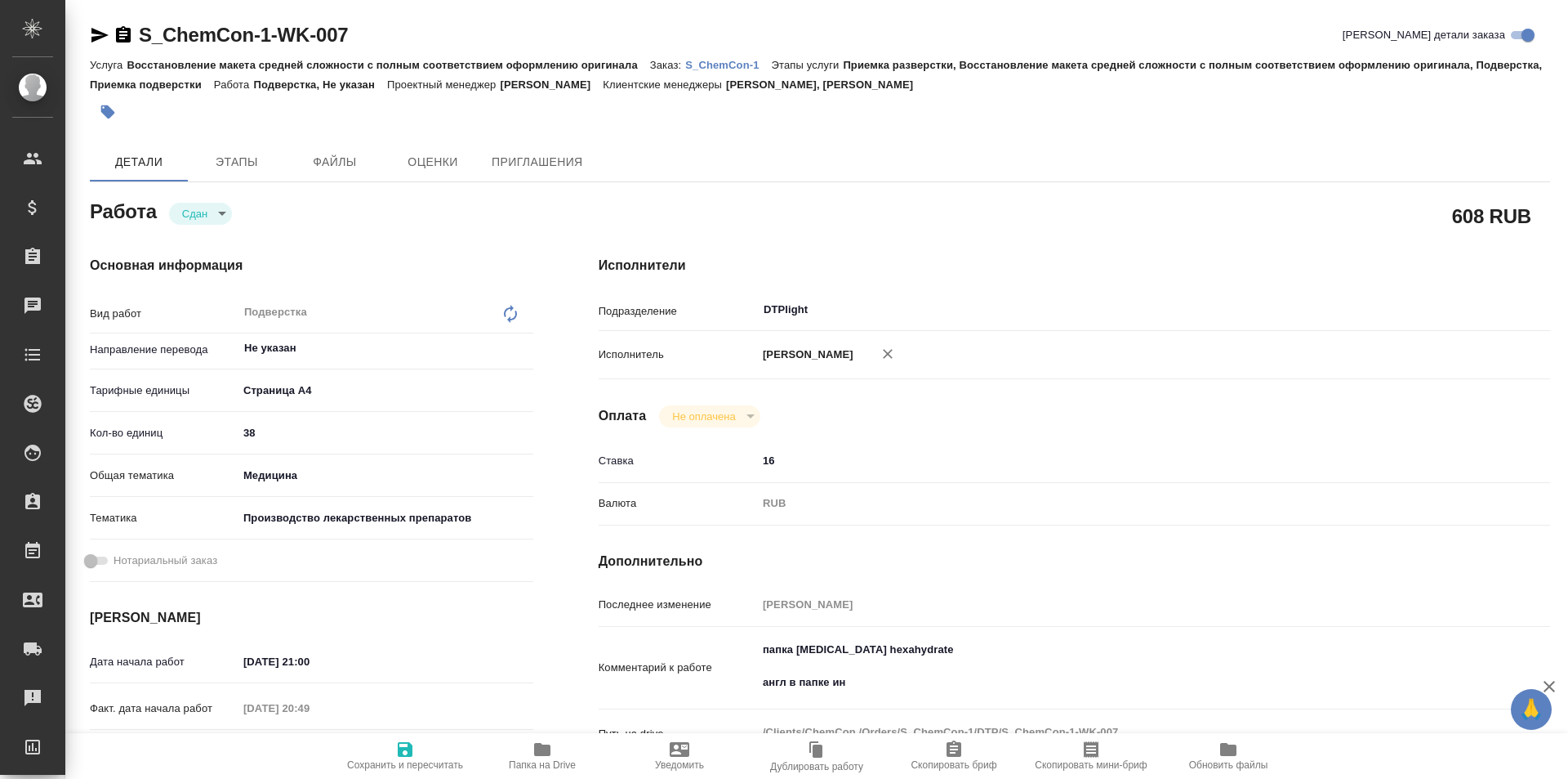
type textarea "x"
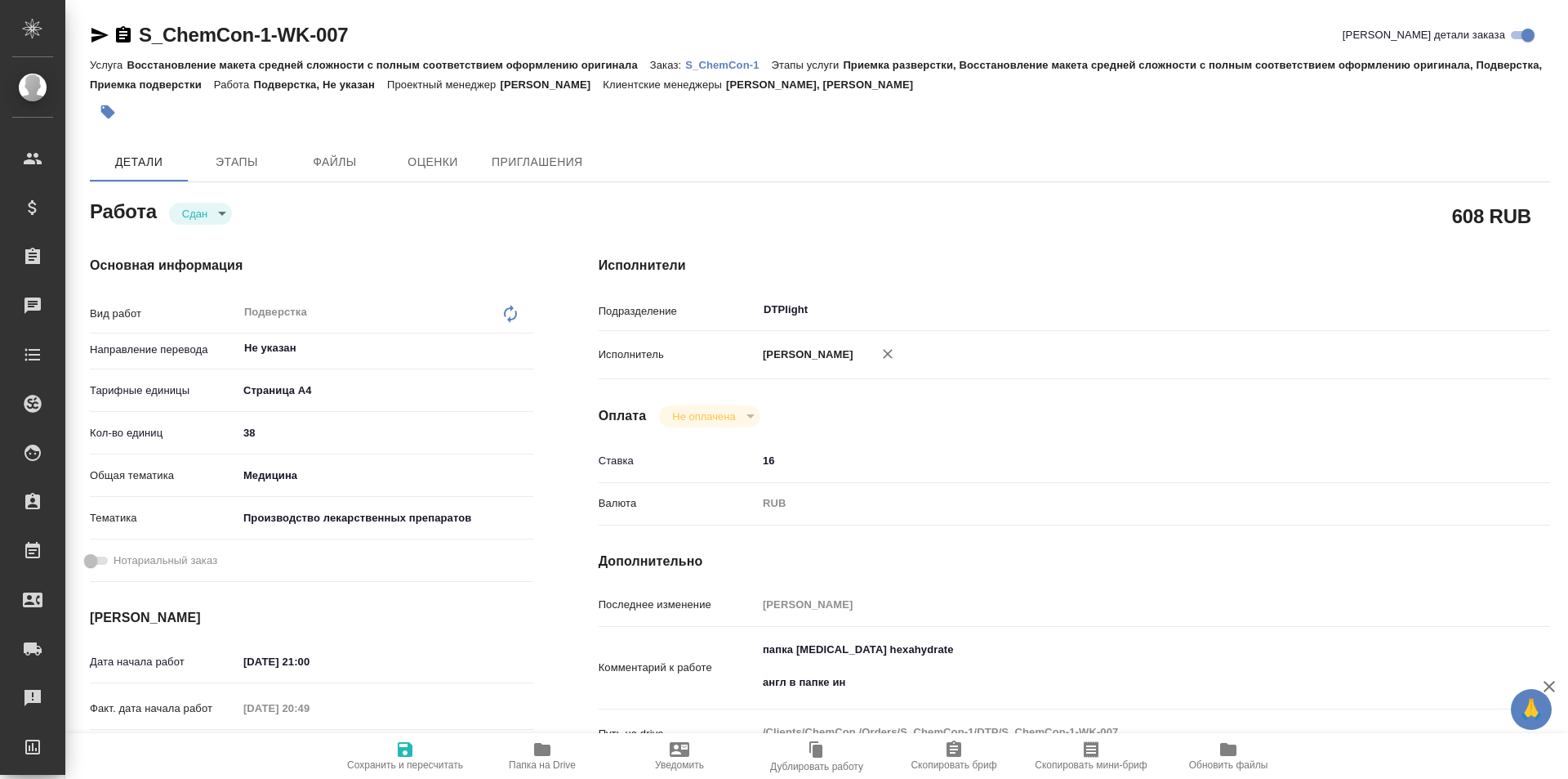
type textarea "x"
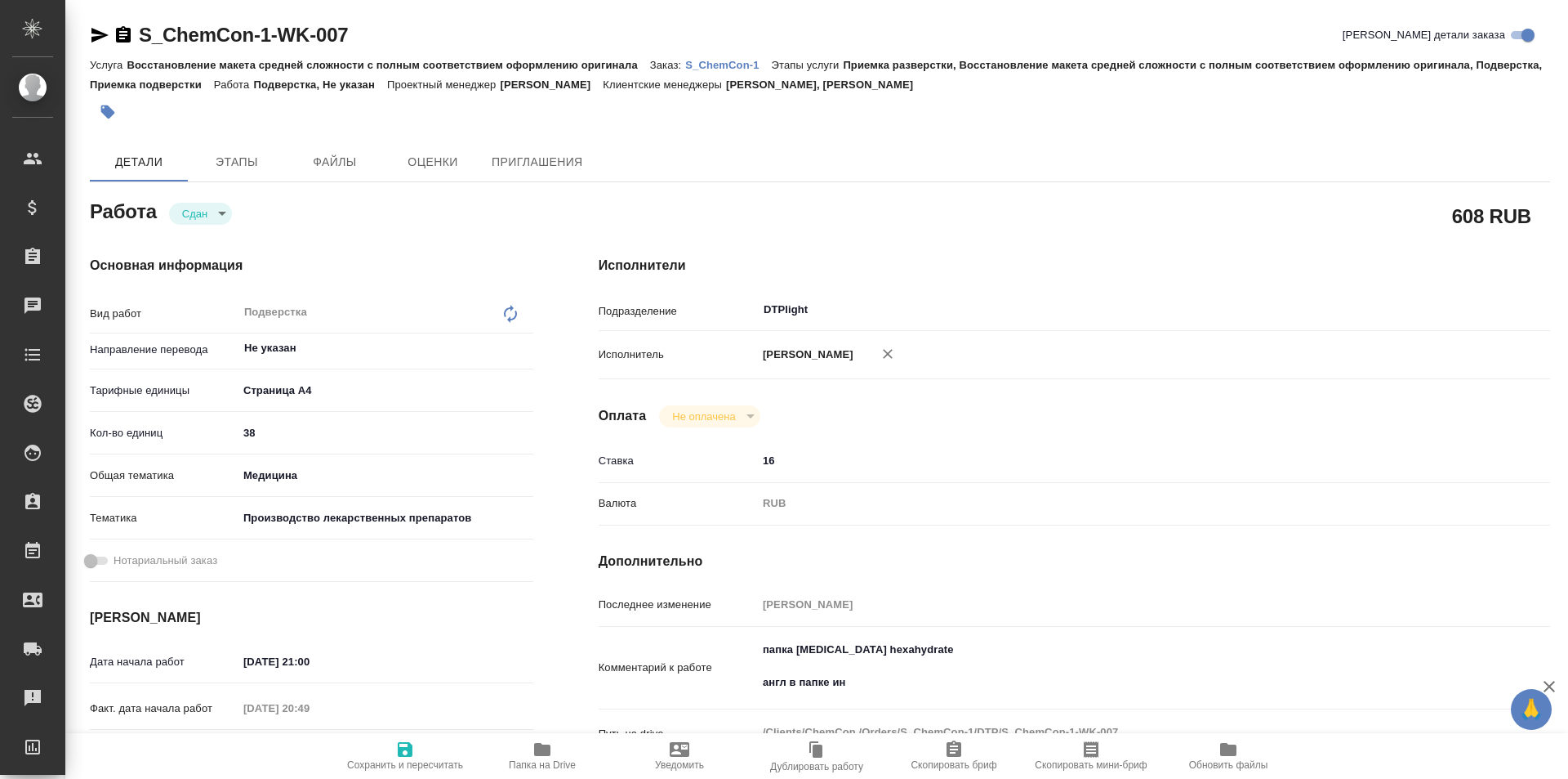
type textarea "x"
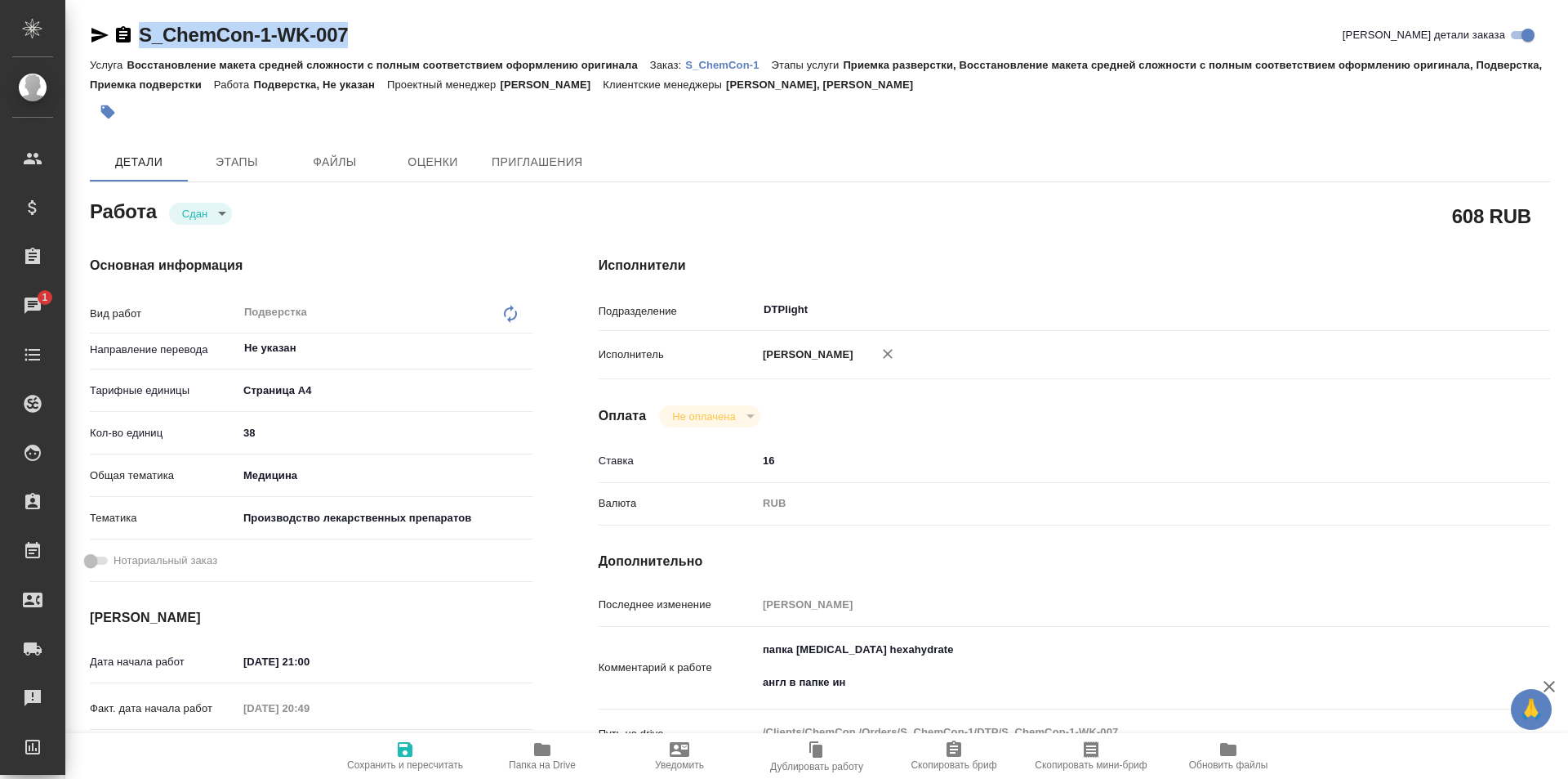
drag, startPoint x: 374, startPoint y: 35, endPoint x: 107, endPoint y: 37, distance: 267.0
click at [107, 38] on div "S_ChemCon-1-WK-007 Кратко детали заказа" at bounding box center [819, 35] width 1460 height 26
copy link "S_ChemCon-1-WK-007"
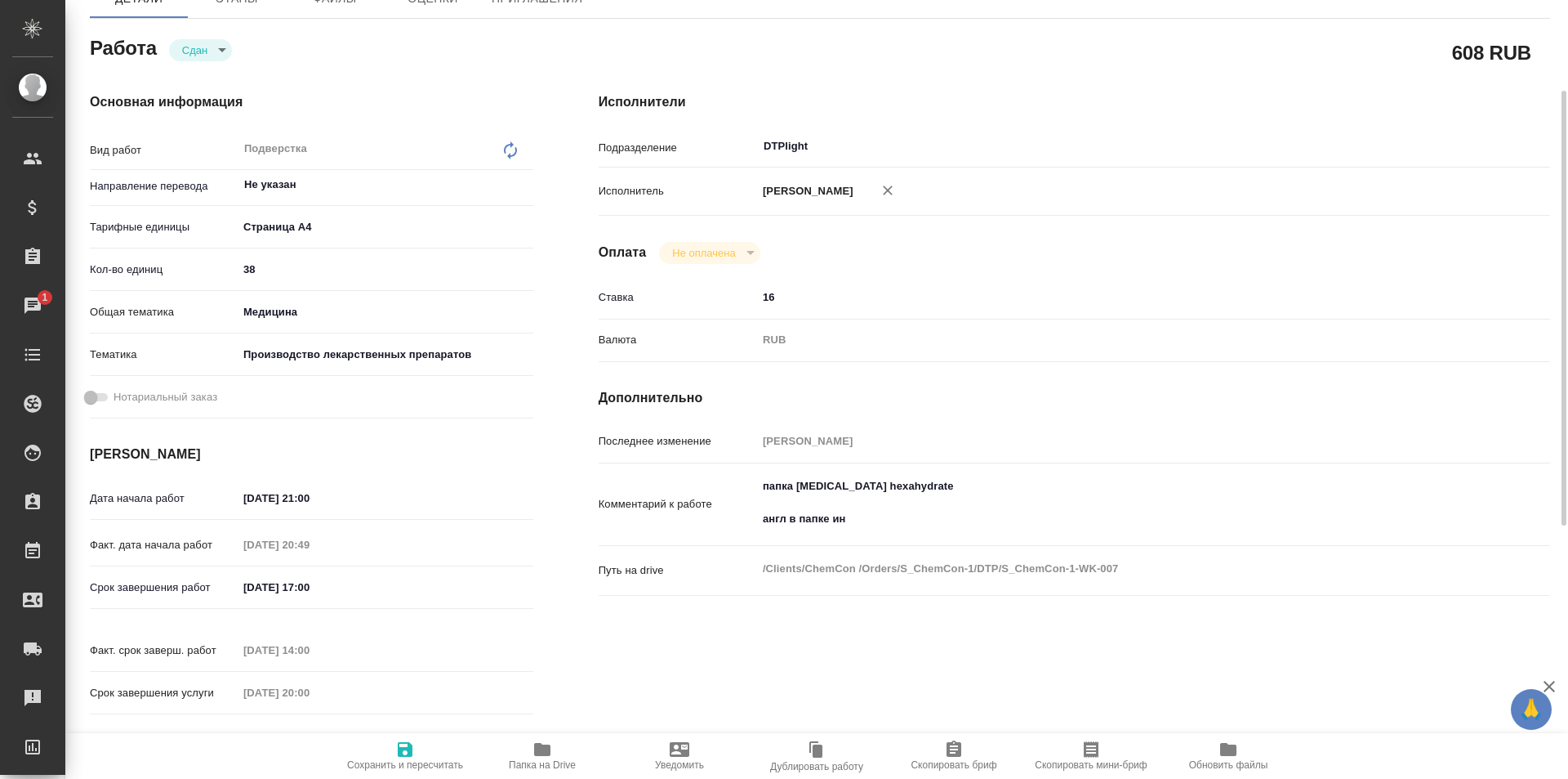
click at [545, 755] on icon "button" at bounding box center [542, 749] width 17 height 13
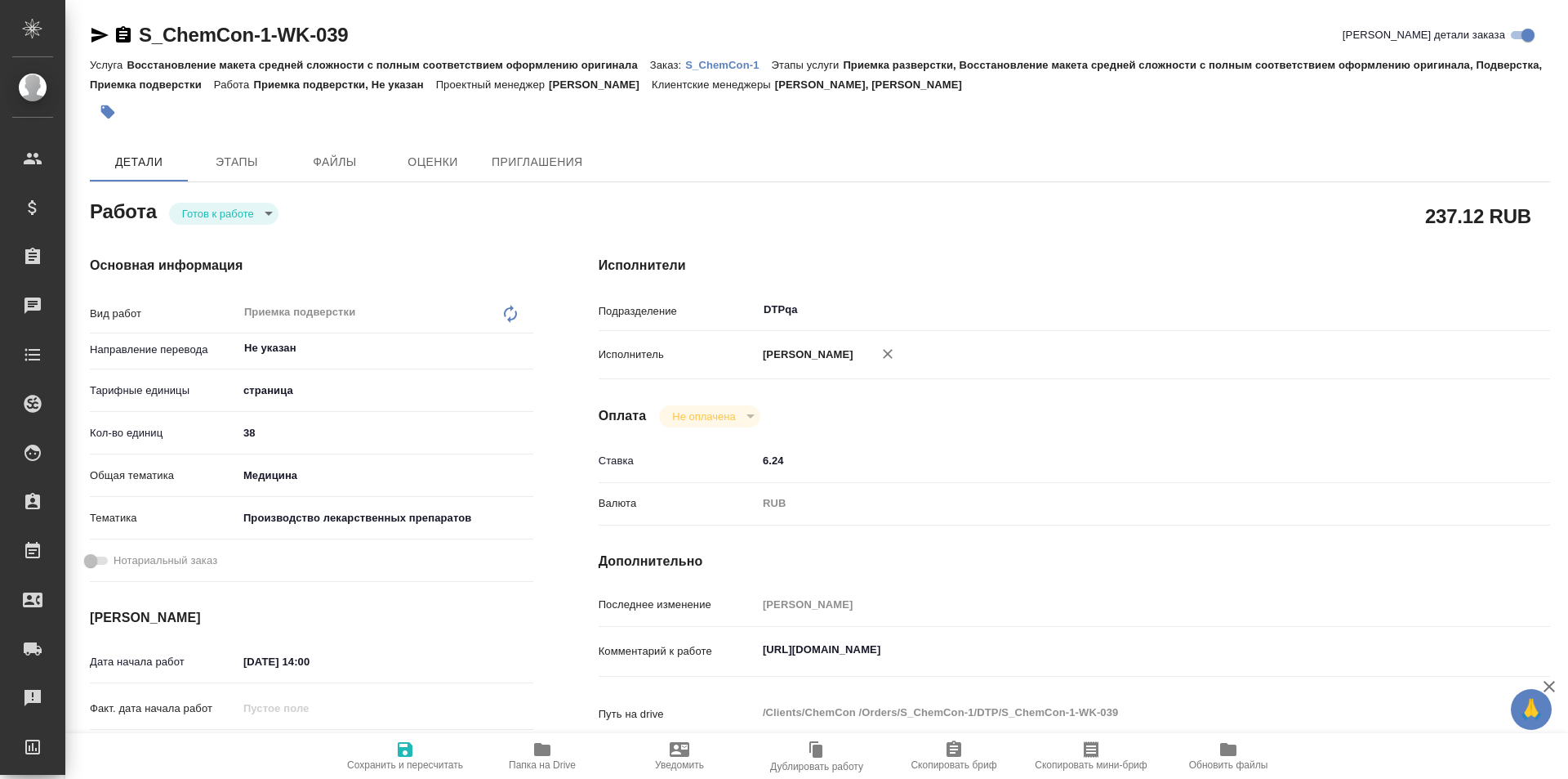
type textarea "x"
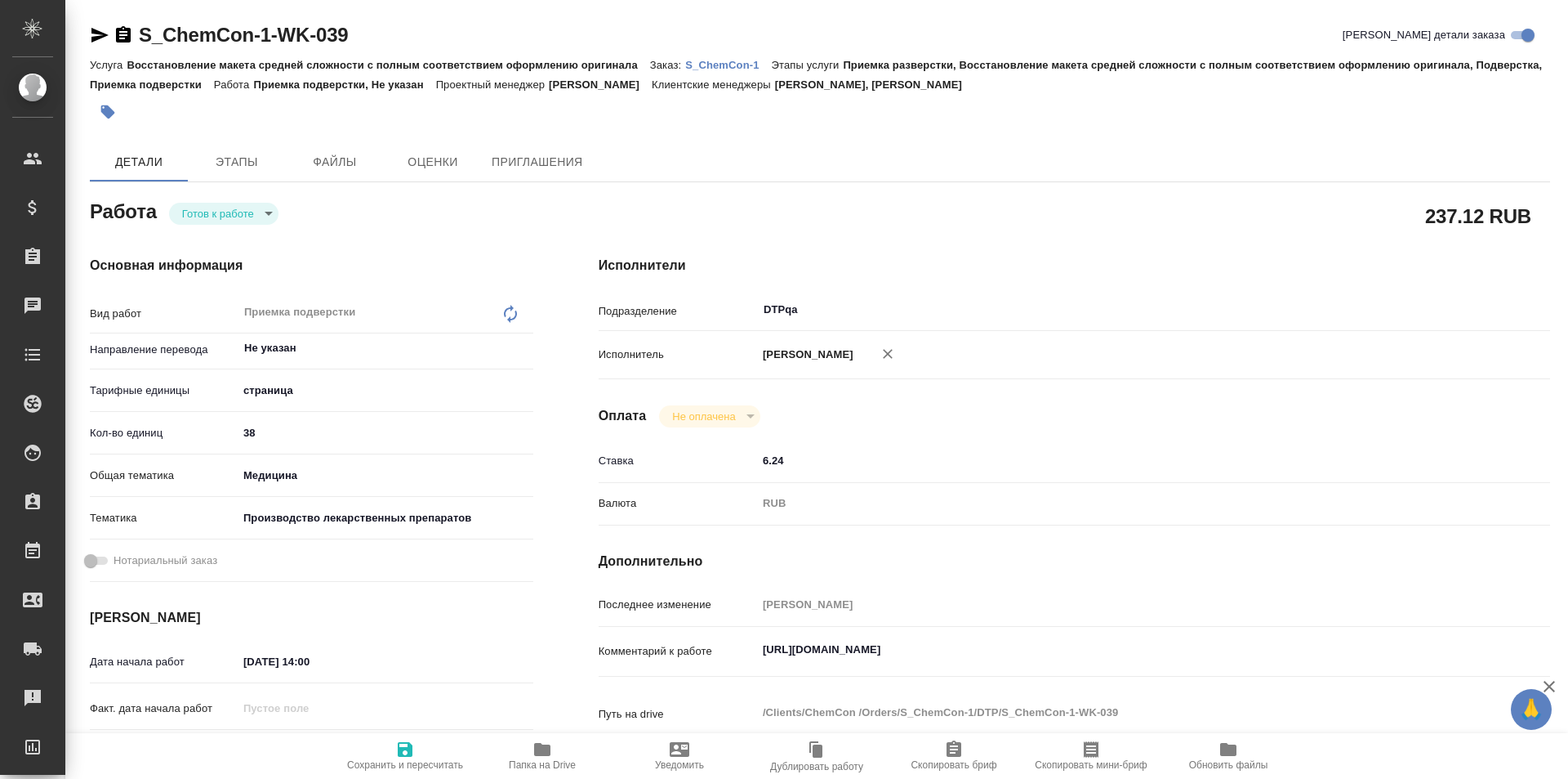
click at [400, 750] on icon "button" at bounding box center [405, 749] width 15 height 15
type textarea "x"
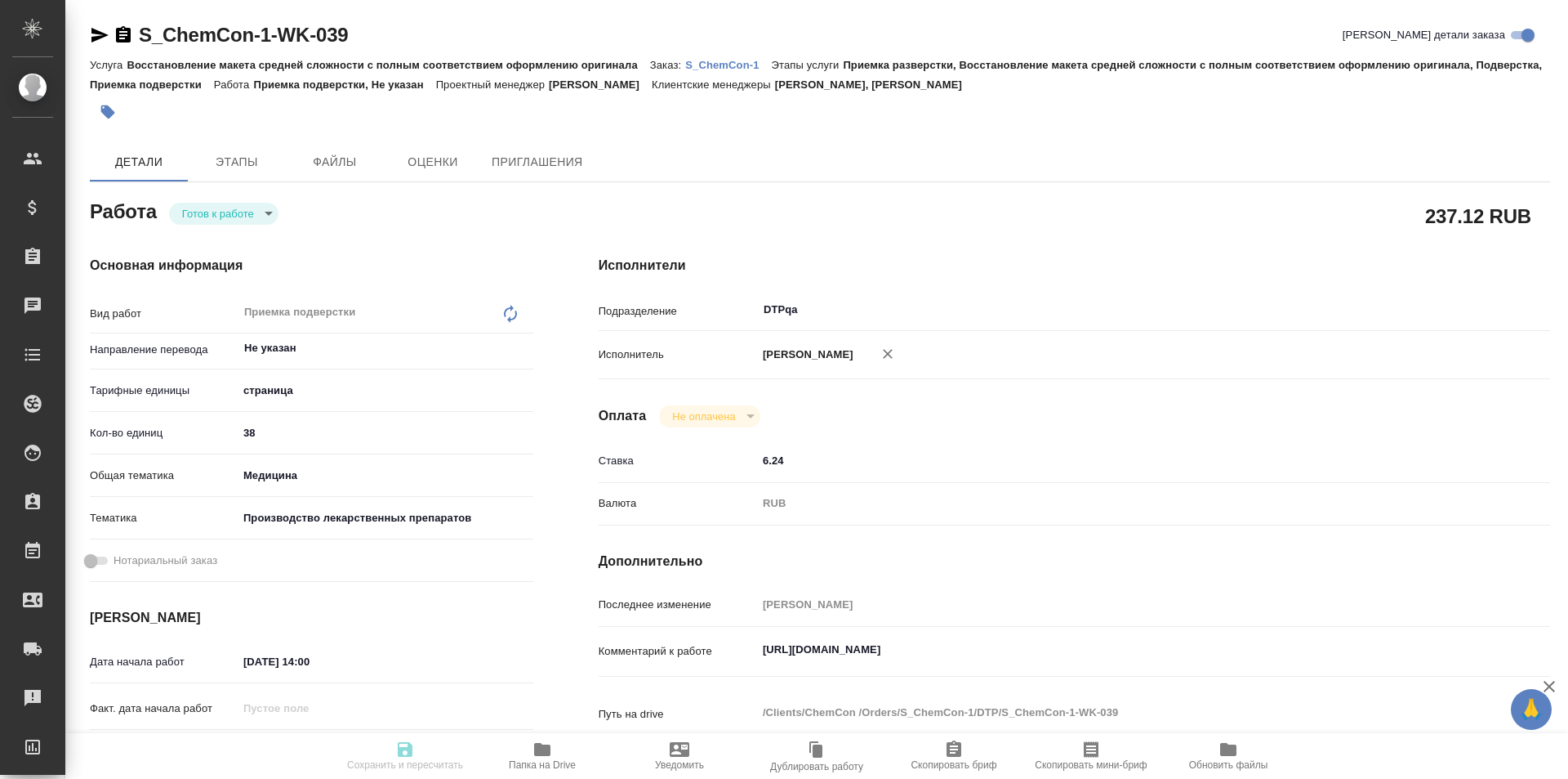
type textarea "x"
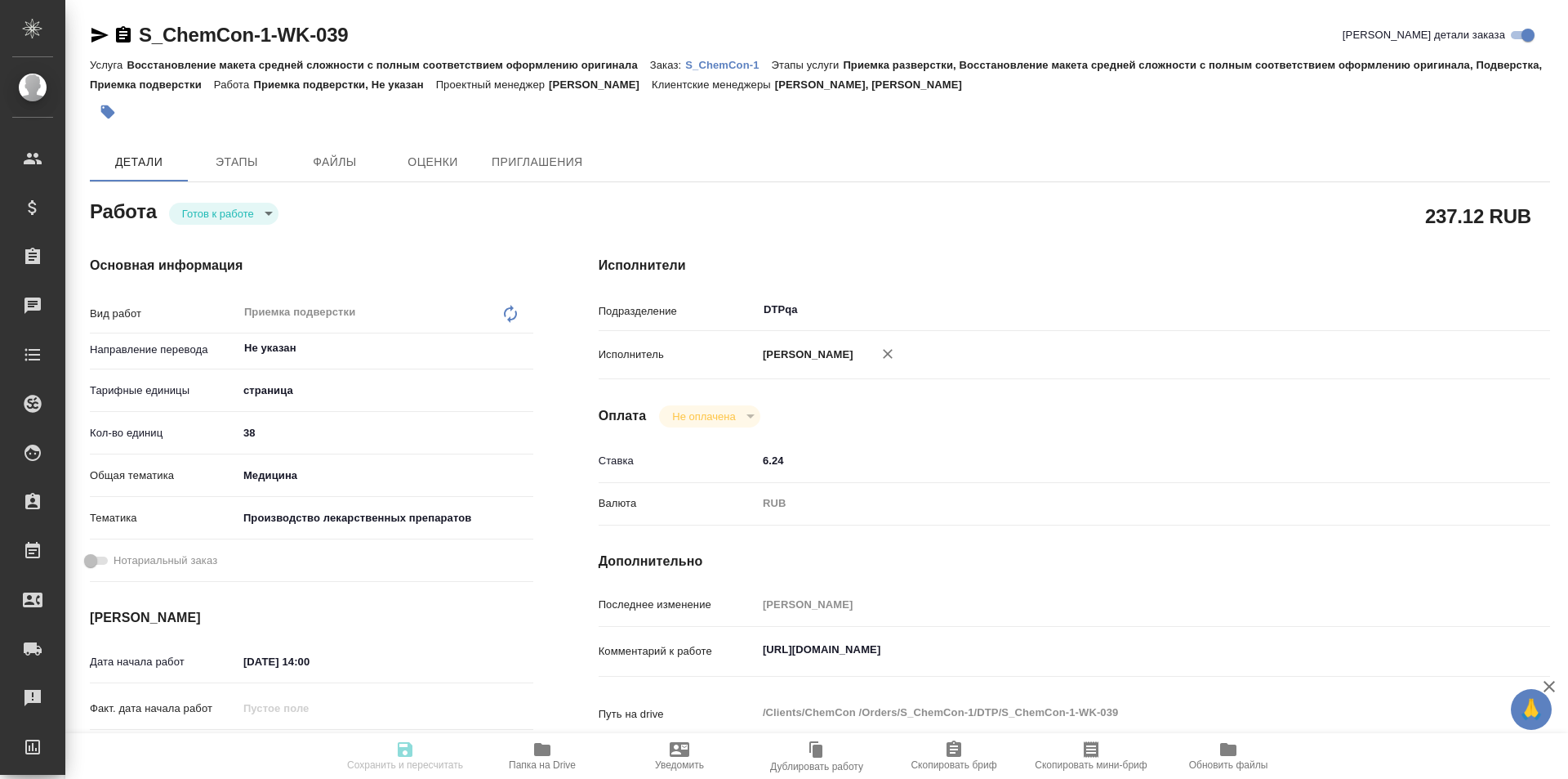
type textarea "x"
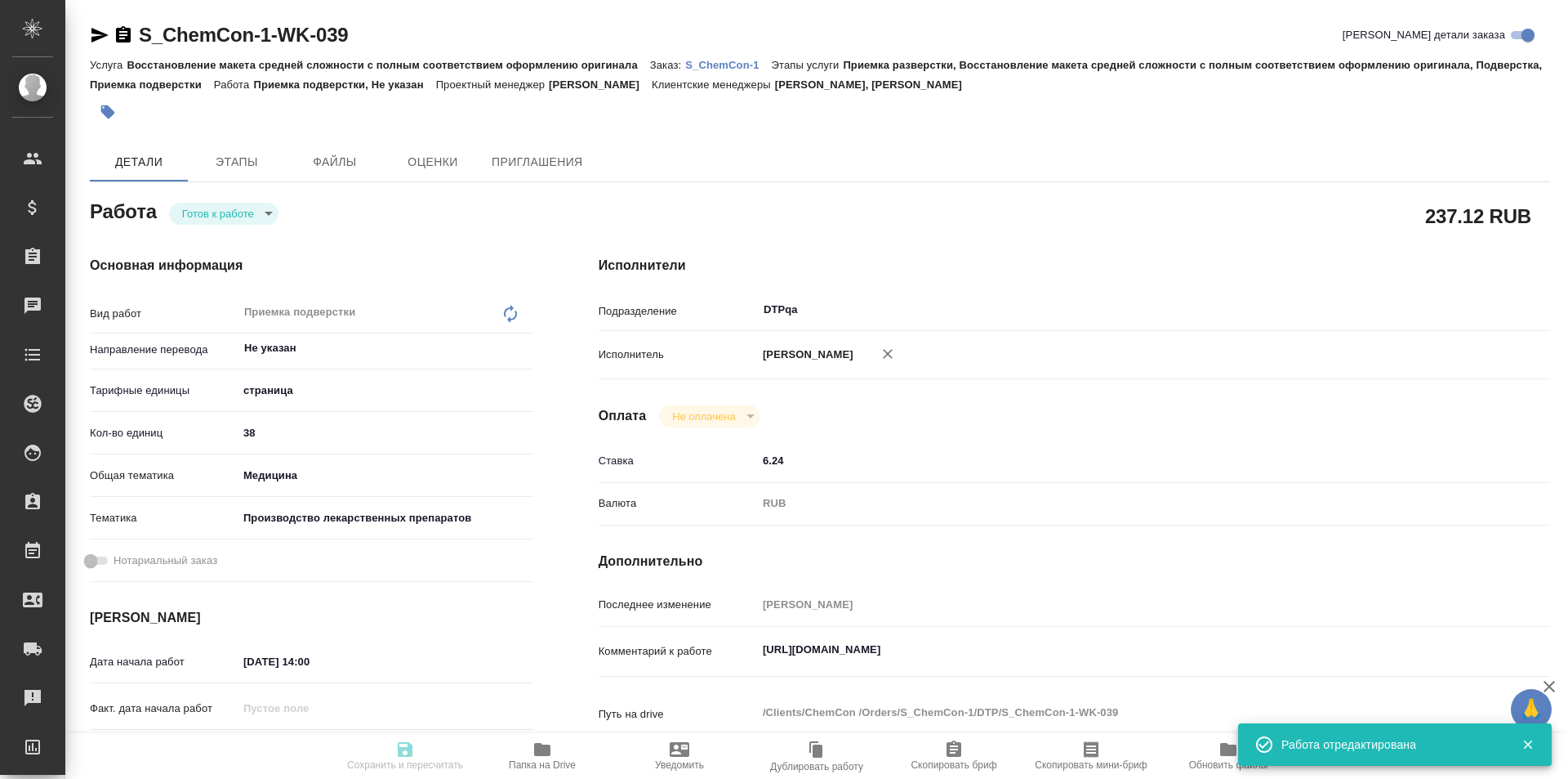
type textarea "x"
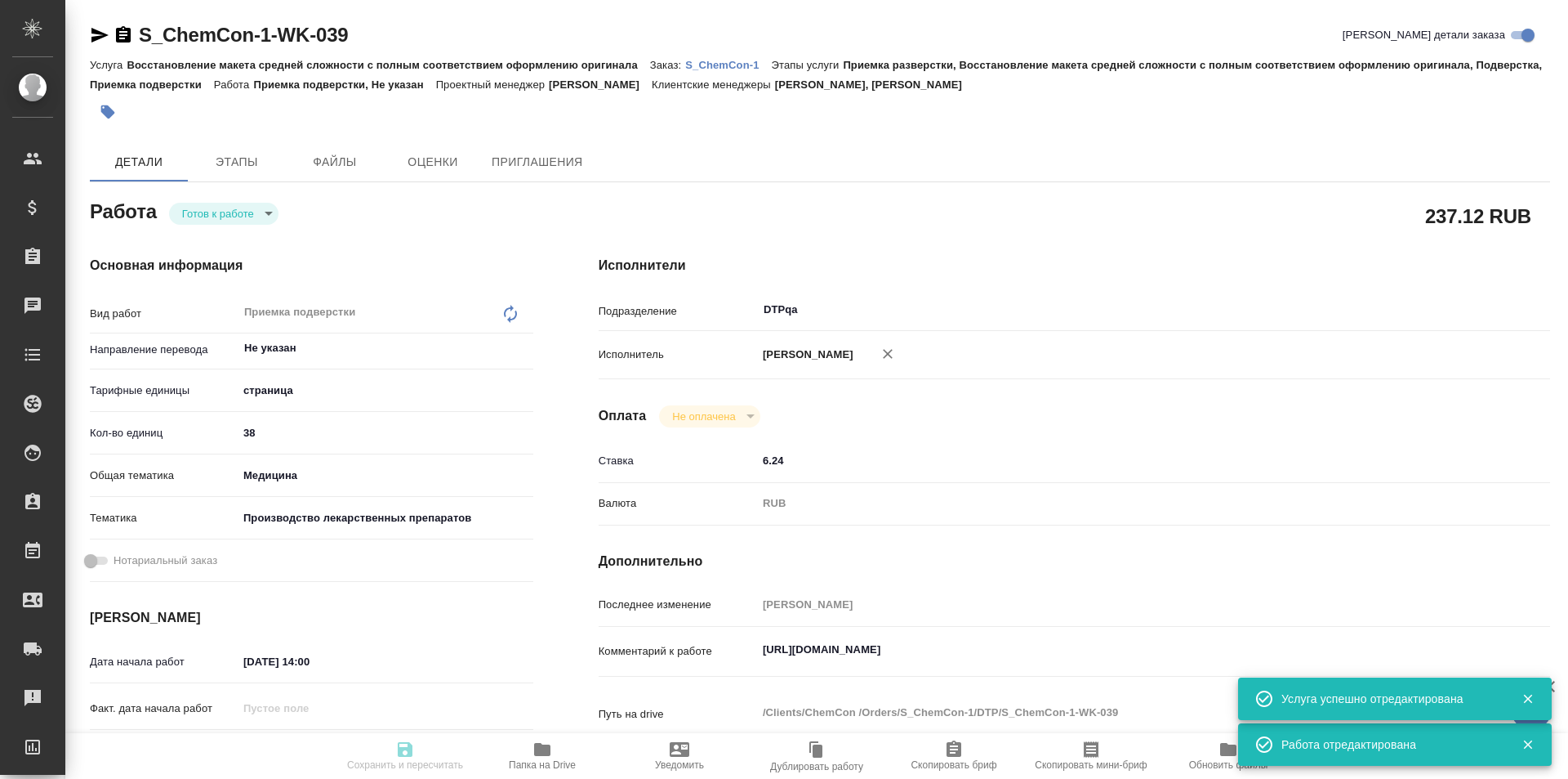
type input "readyForWork"
type textarea "Приемка подверстки"
type textarea "x"
type input "Не указан"
type input "5a8b1489cc6b4906c91bfdb2"
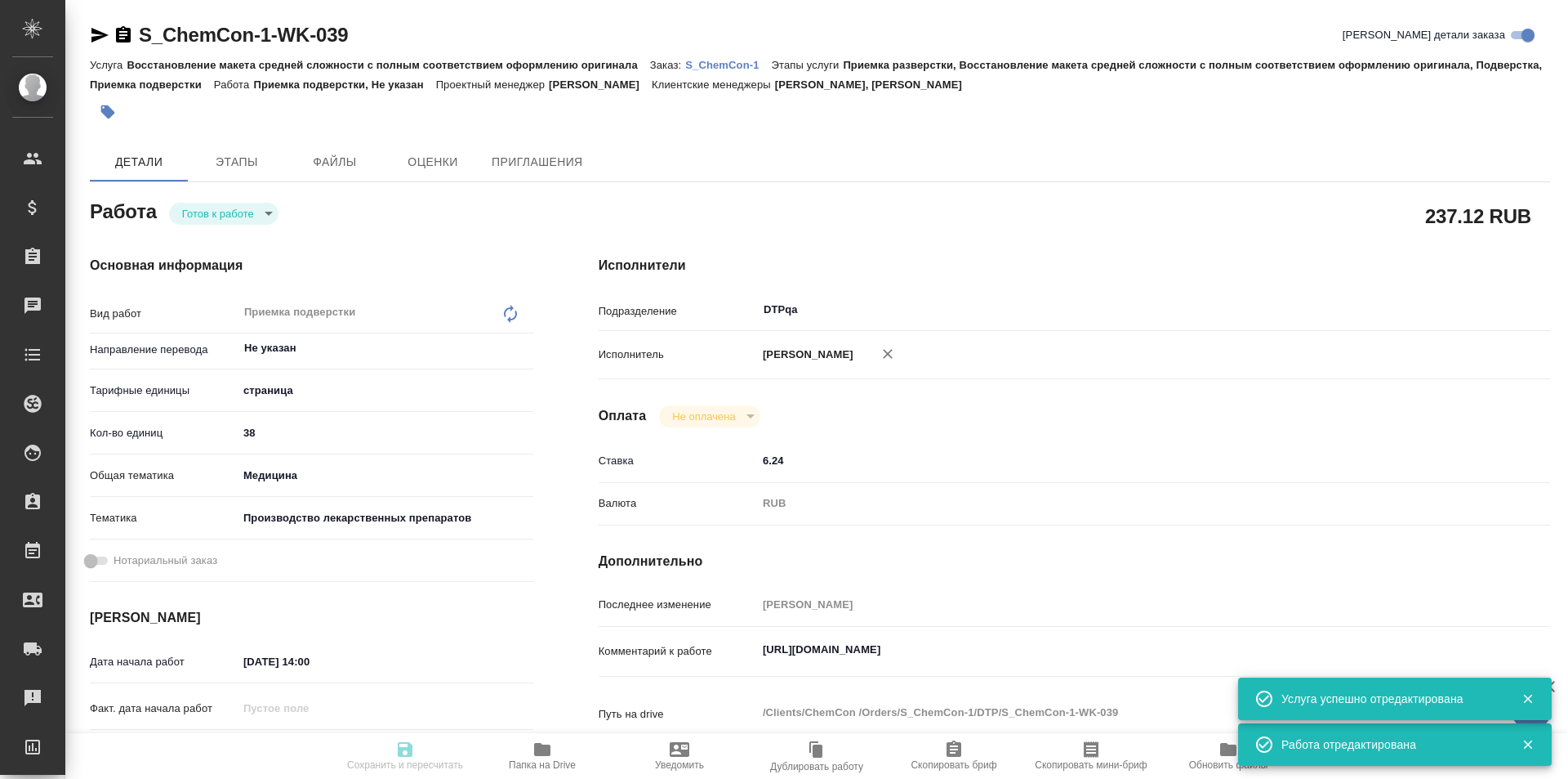
type input "38"
type input "med"
type input "614982fec5ecbb70f805293f"
type input "20.08.2025 14:00"
type input "20.08.2025 18:30"
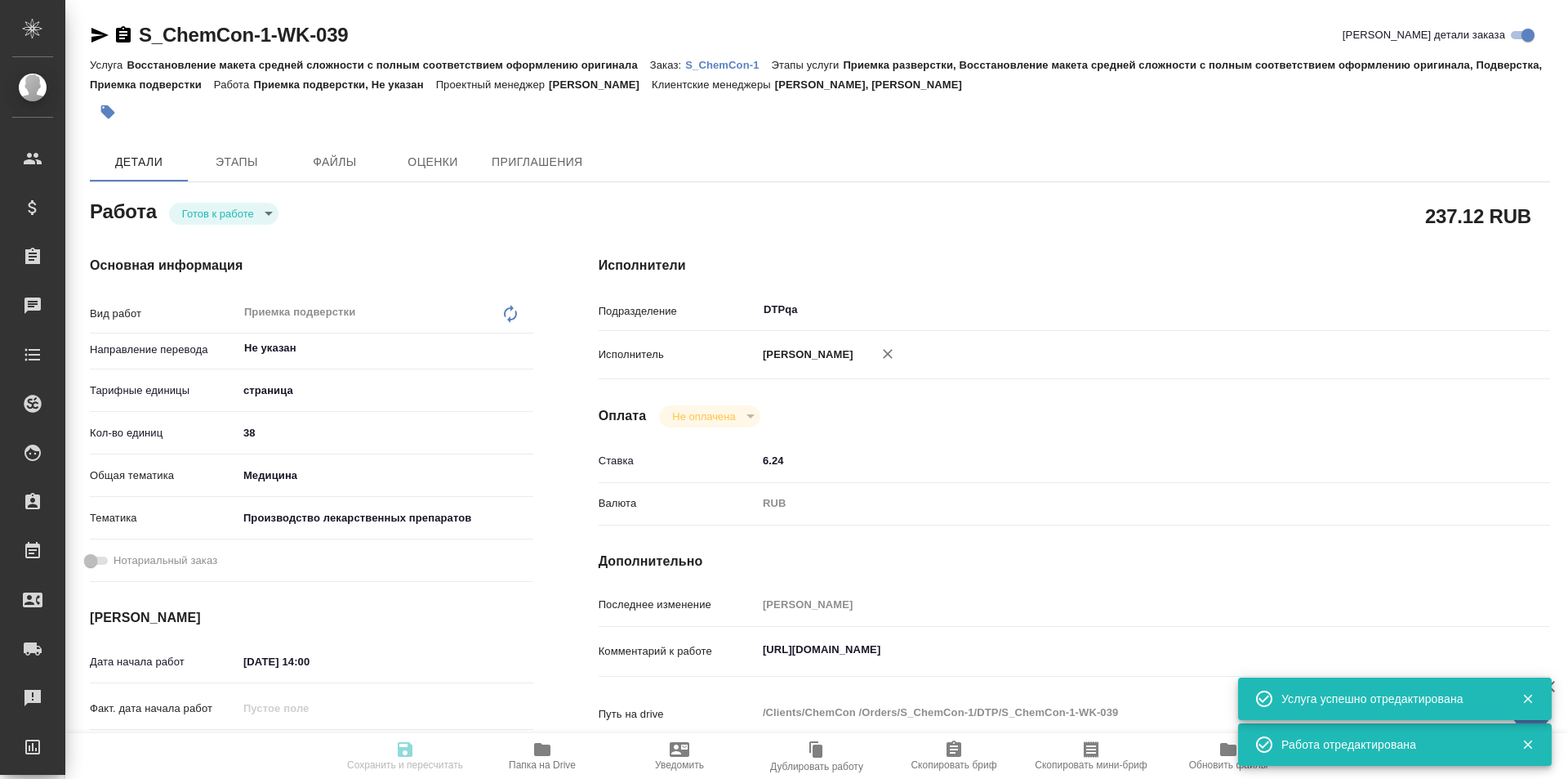
type input "20.08.2025 20:00"
type input "DTPqa"
type input "notPayed"
type input "6.24"
type input "RUB"
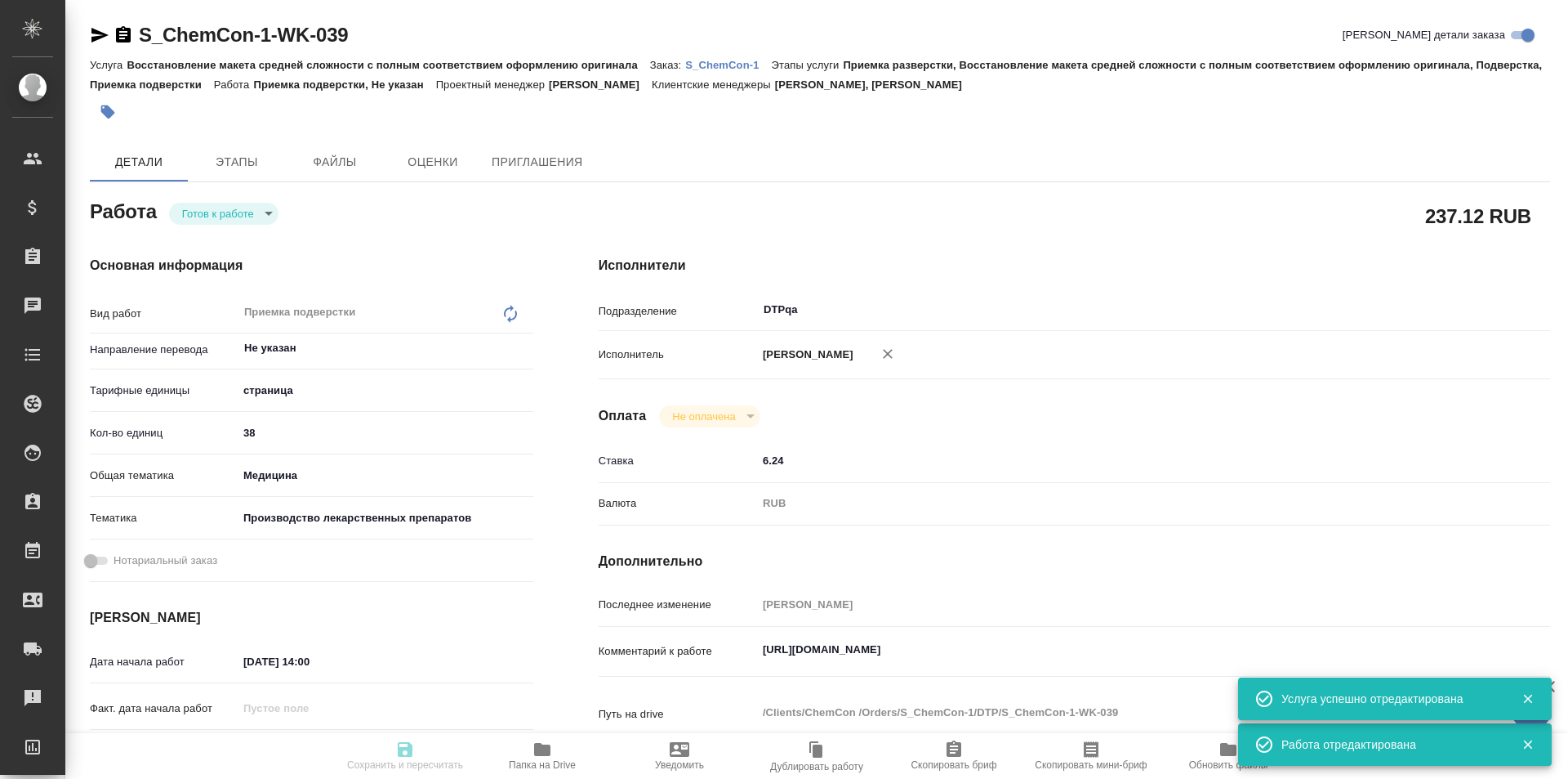
type input "[PERSON_NAME]"
type textarea "https://tera.awatera.com/Work/685e5b1c2e080ec56e0308cb/"
type textarea "x"
type textarea "/Clients/ChemCon /Orders/S_ChemCon-1/DTP/S_ChemCon-1-WK-039"
type textarea "x"
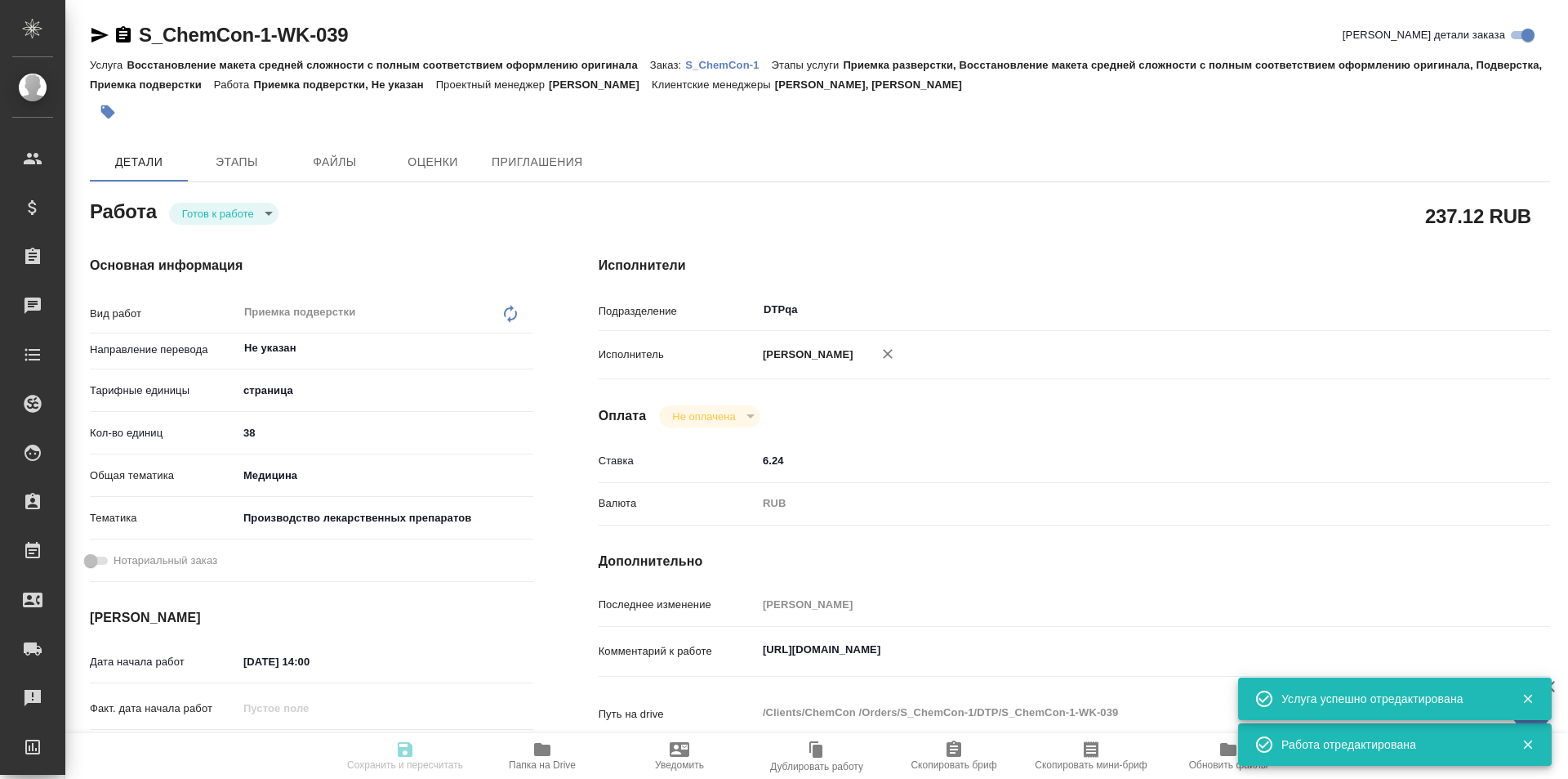
type input "S_ChemCon-1"
type input "Восстановление макета средней сложности с полным соответствием оформлению ориги…"
type input "Приемка разверстки, Восстановление макета средней сложности с полным соответств…"
type input "Никифорова Валерия, Усманова Ольга"
type input "Заборова Александра"
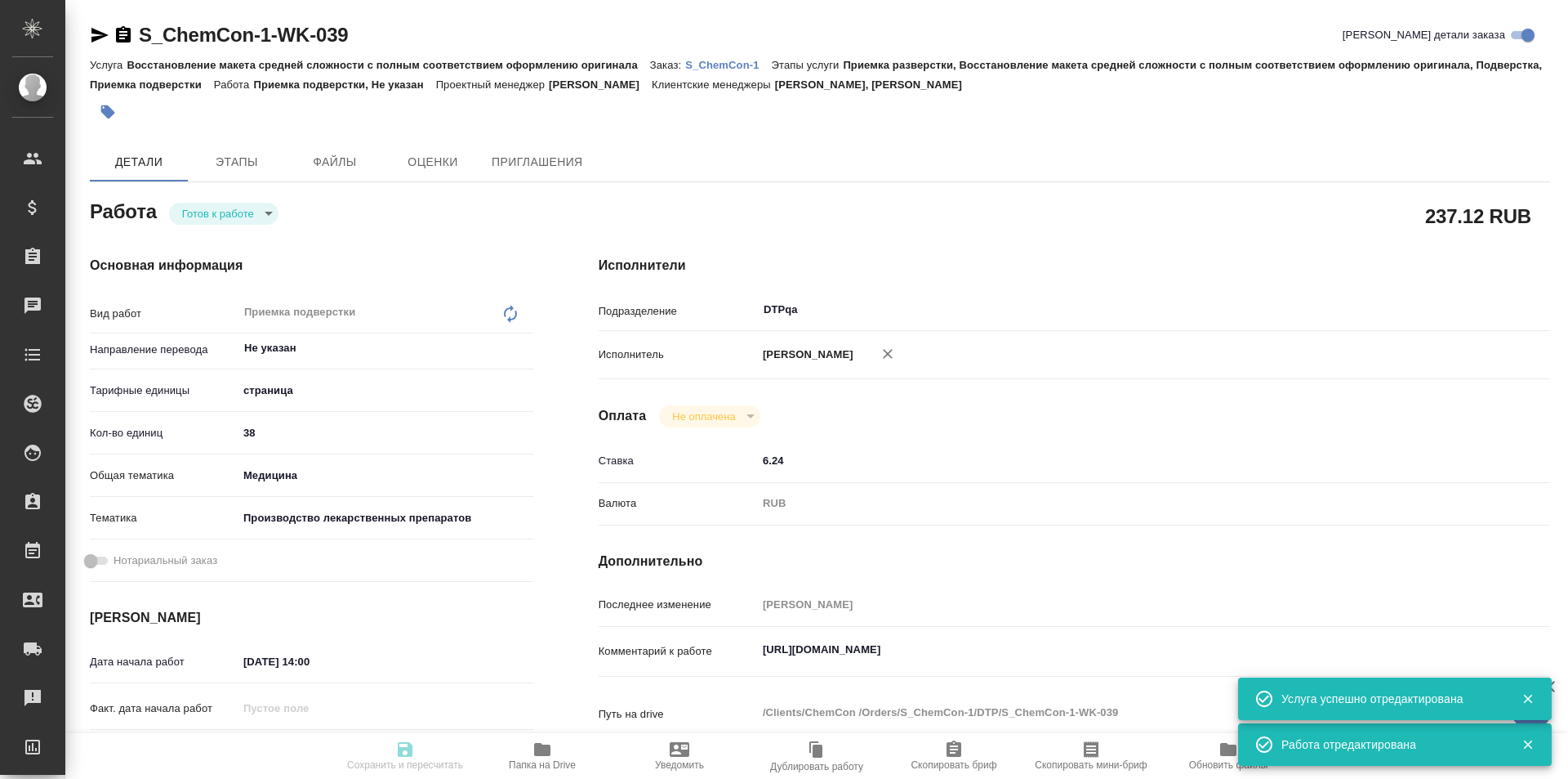
type input "/Clients/ChemCon /Orders/S_ChemCon-1"
type textarea "x"
type textarea "англ-рус нужно раз в неделю (по пятницам) описываться о ходе работ"
type textarea "x"
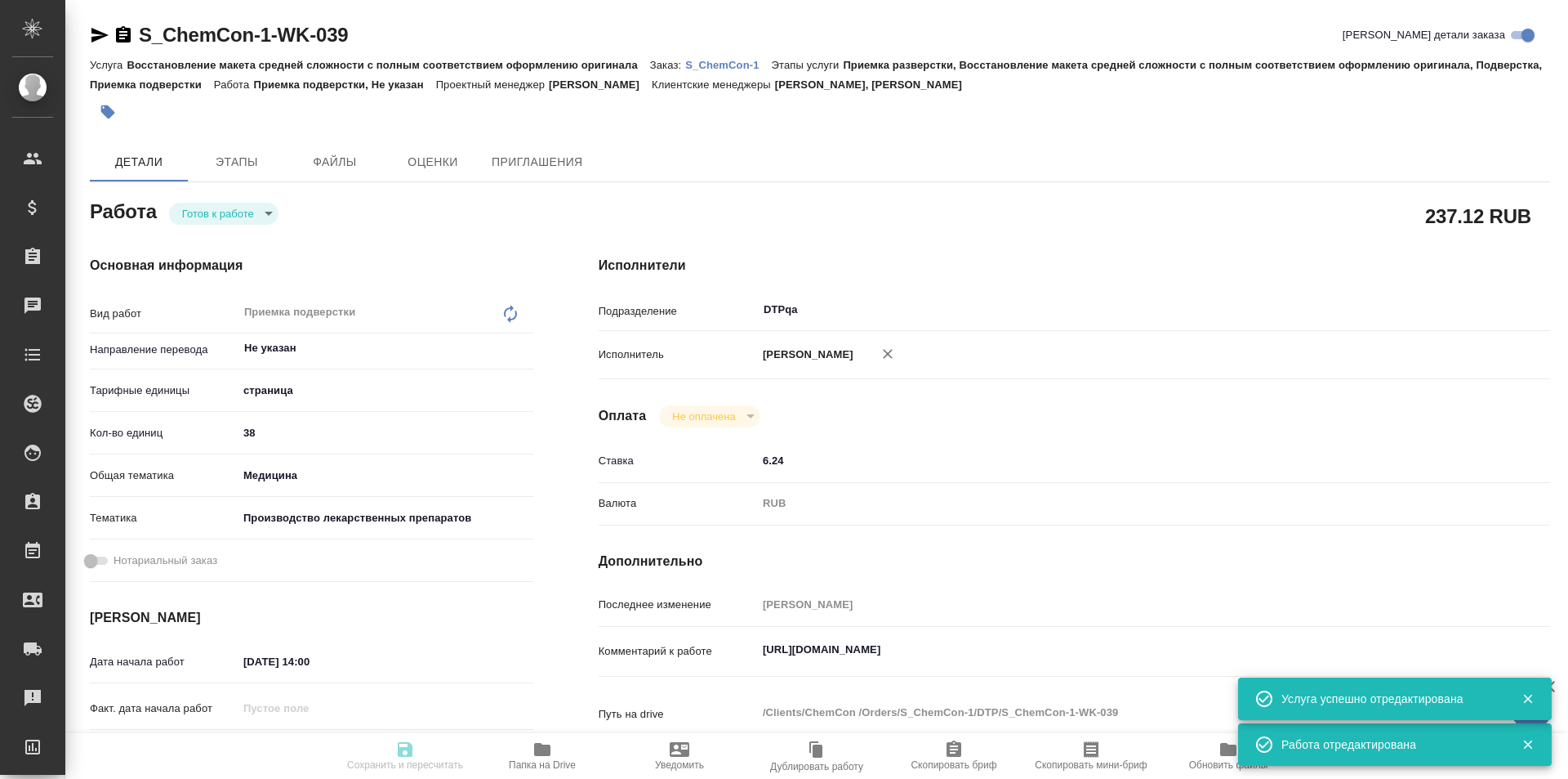
type textarea "x"
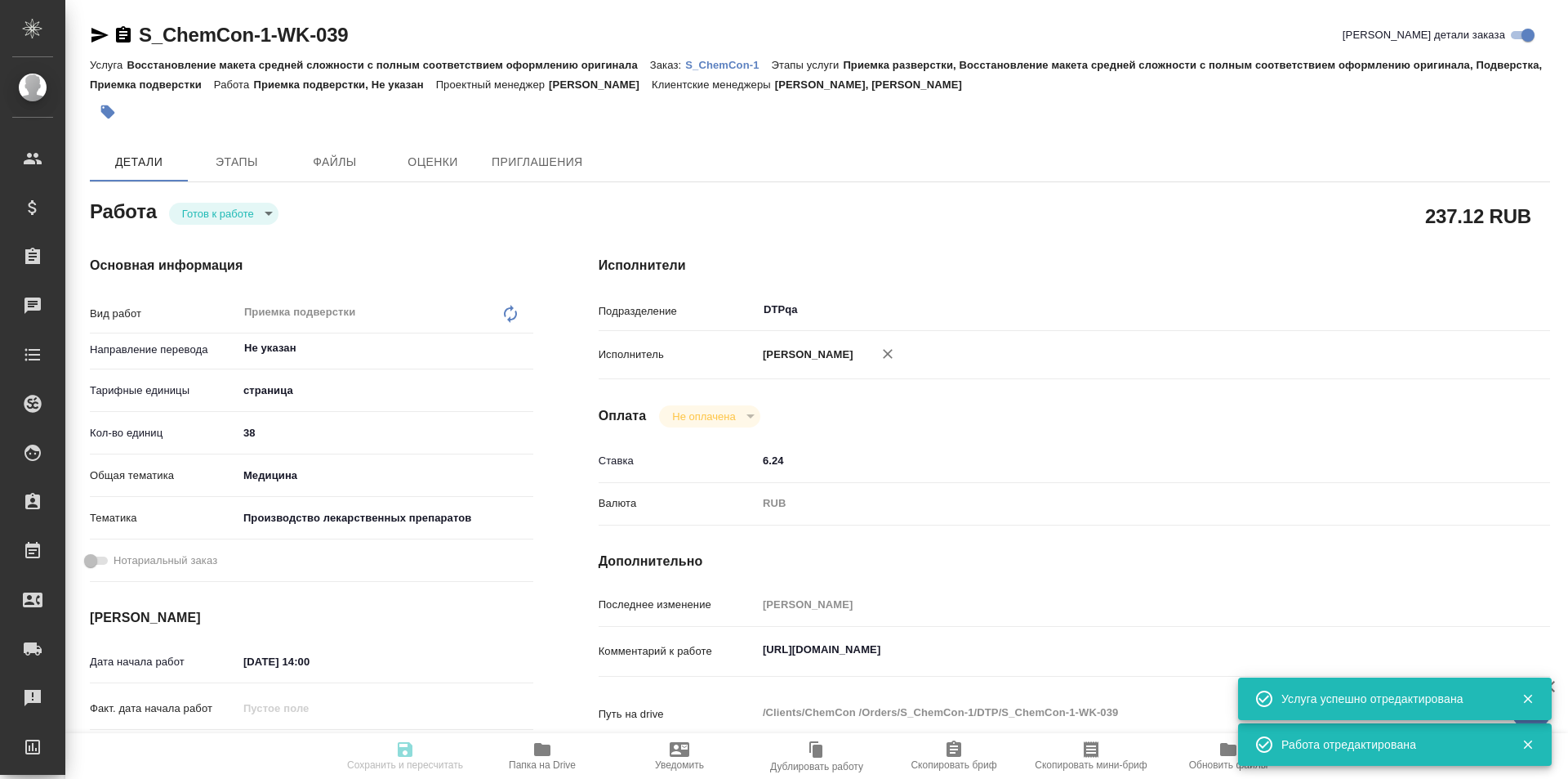
type textarea "x"
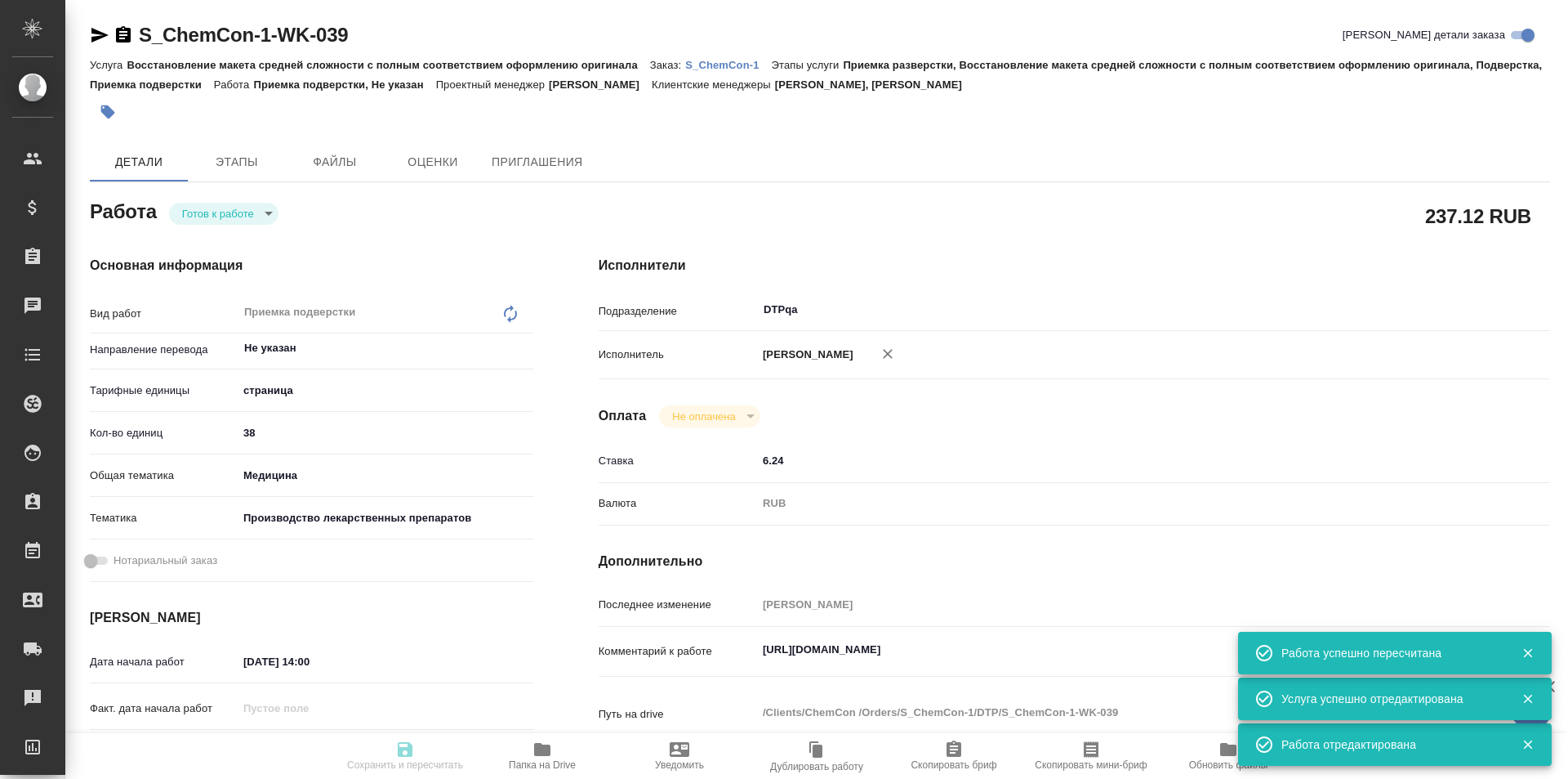
type textarea "x"
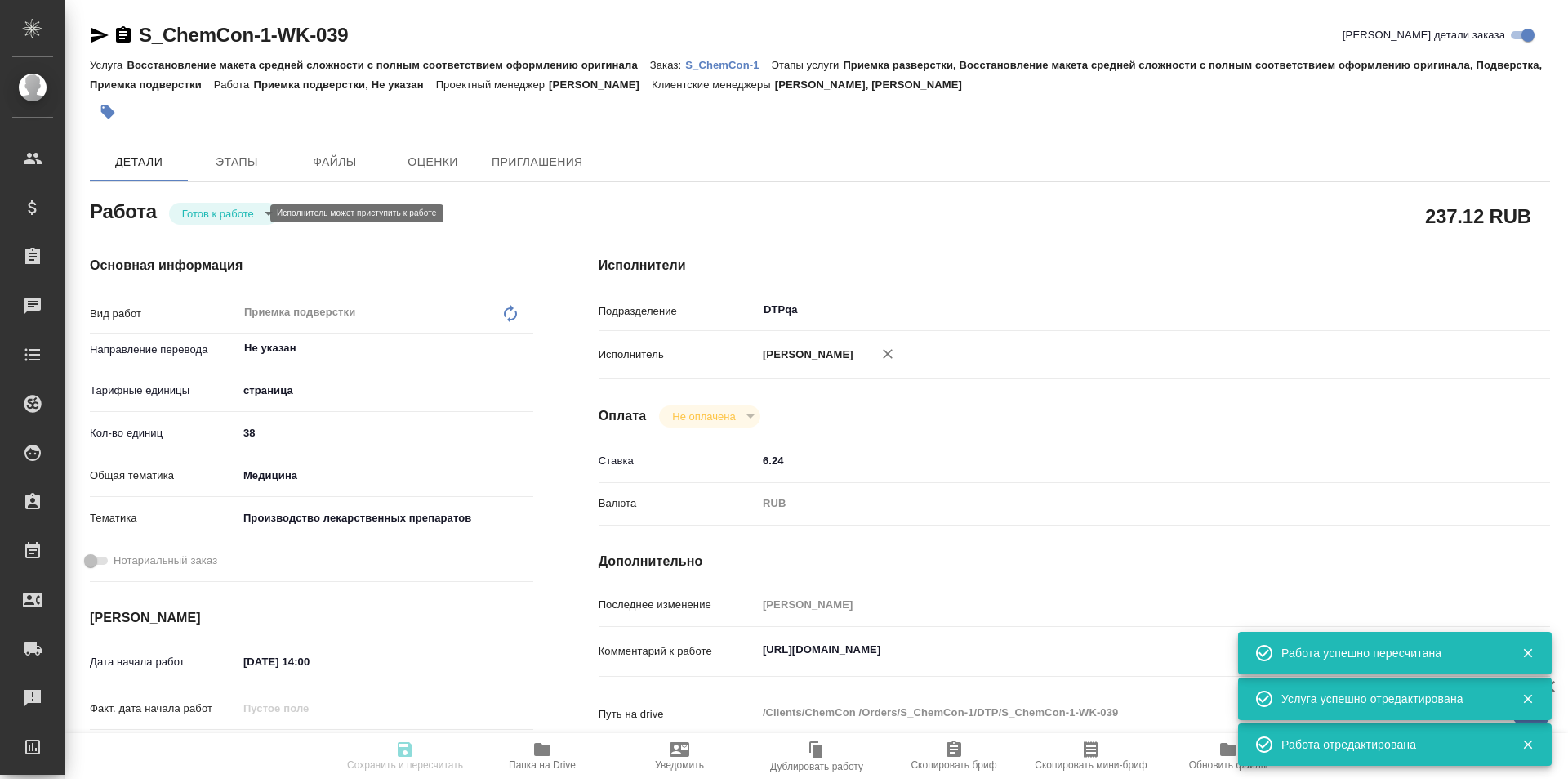
type input "readyForWork"
type textarea "Приемка подверстки"
type textarea "x"
type input "Не указан"
type input "5a8b1489cc6b4906c91bfdb2"
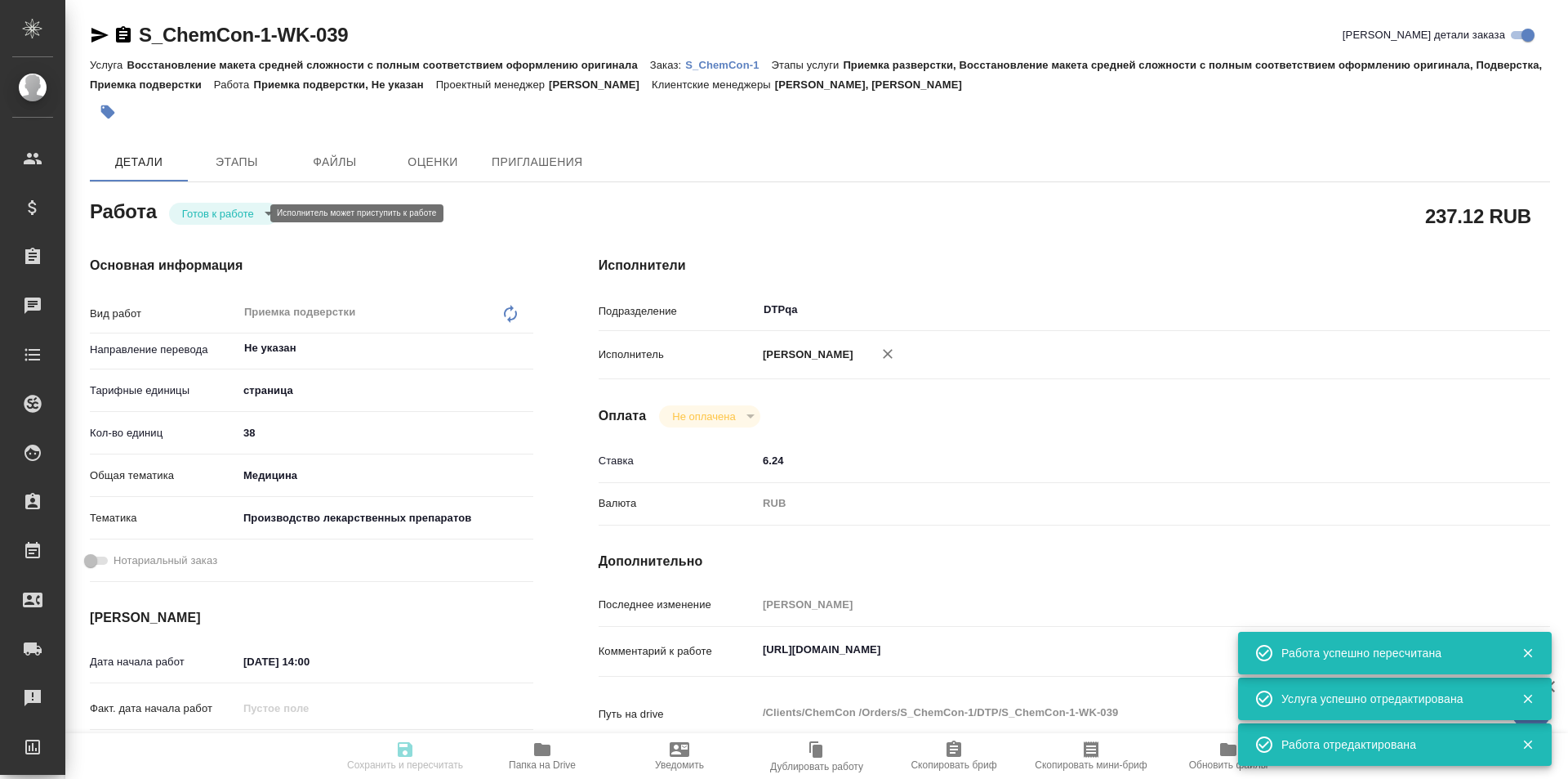
type input "38"
type input "med"
type input "614982fec5ecbb70f805293f"
type input "20.08.2025 14:00"
type input "20.08.2025 18:30"
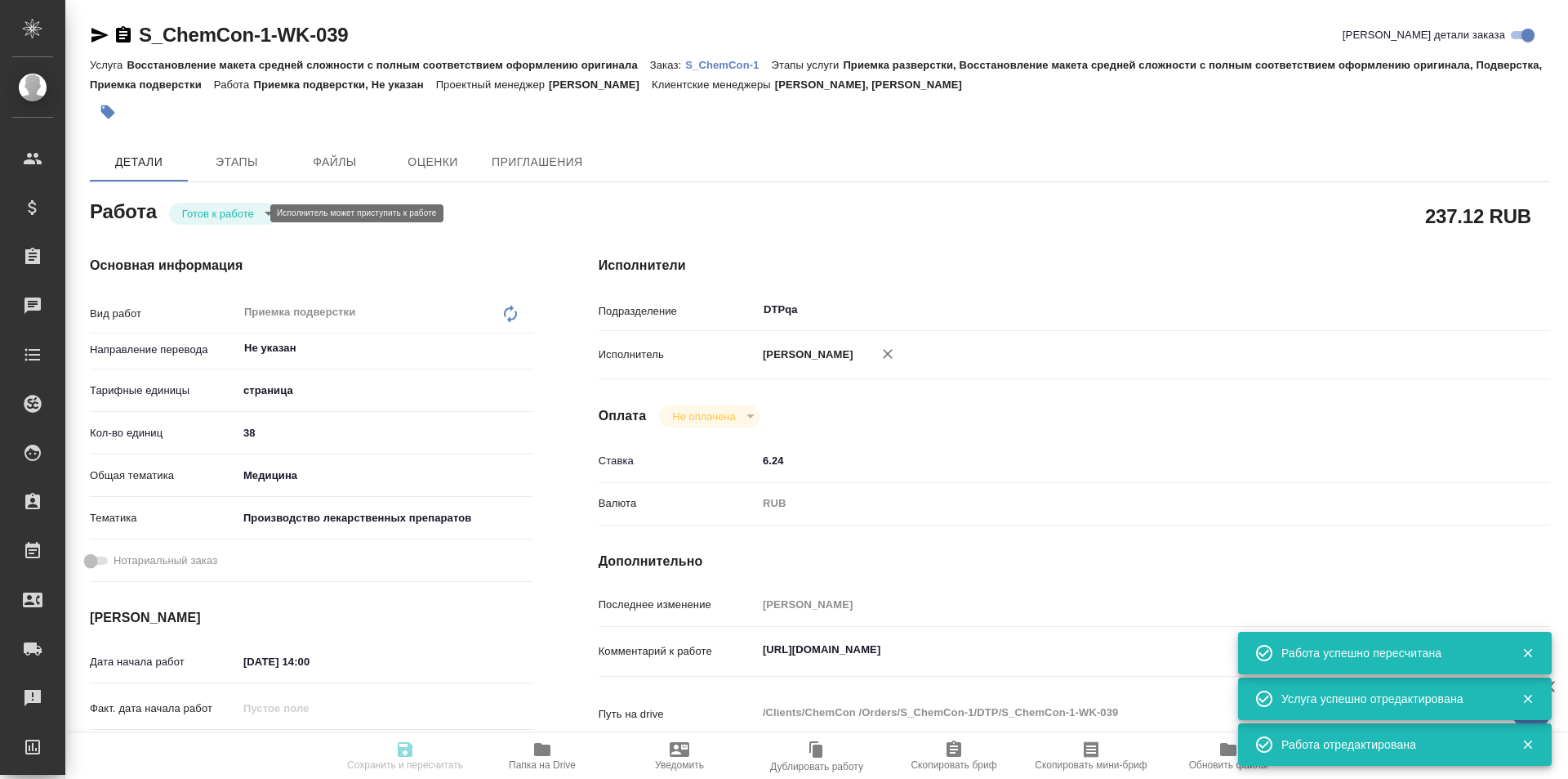
type input "20.08.2025 20:00"
type input "DTPqa"
type input "notPayed"
type input "6.24"
type input "RUB"
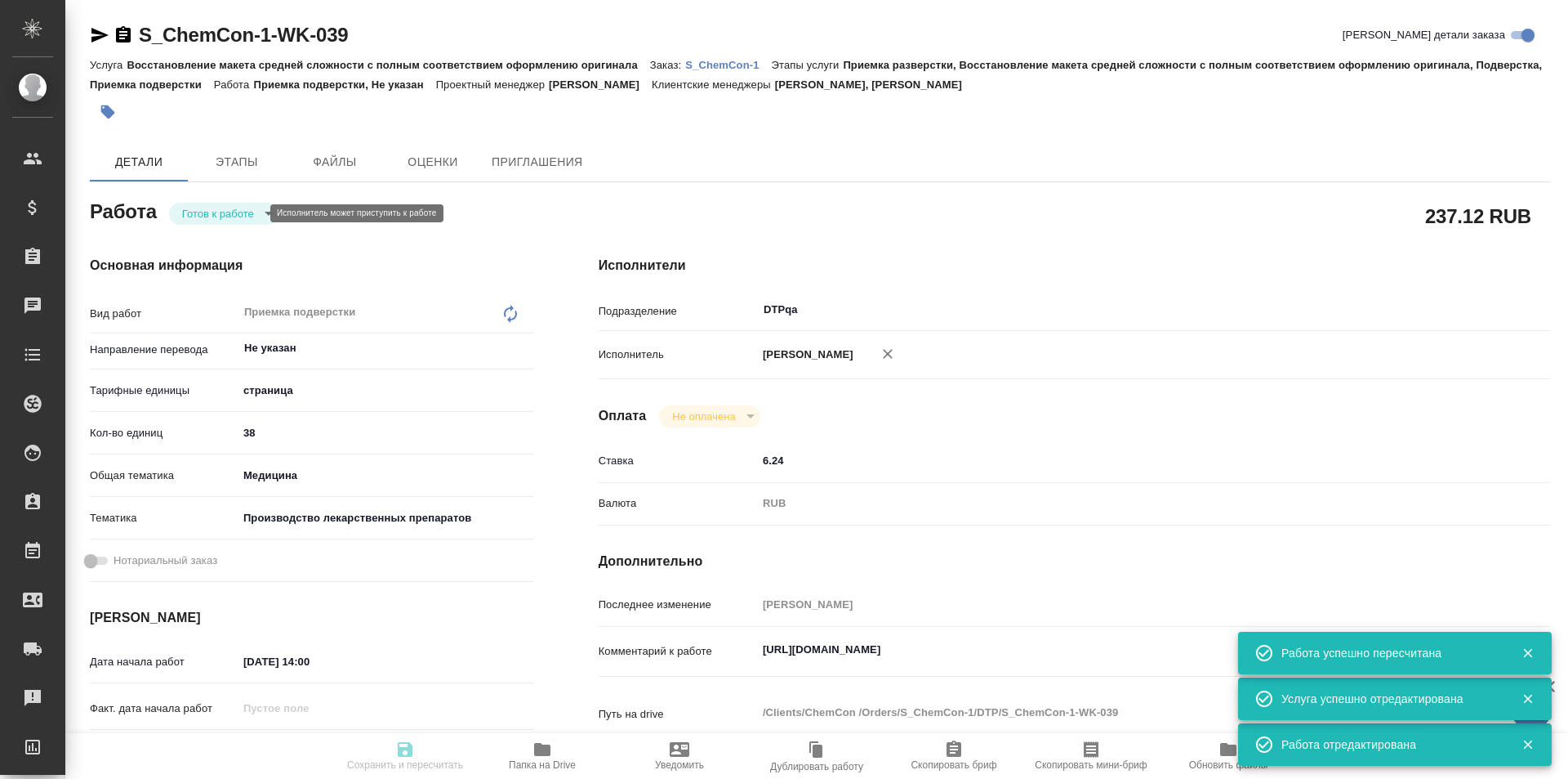
type input "Исмагилова Диана"
type textarea "https://tera.awatera.com/Work/685e5b1c2e080ec56e0308cb/"
type textarea "x"
type textarea "/Clients/ChemCon /Orders/S_ChemCon-1/DTP/S_ChemCon-1-WK-039"
type textarea "x"
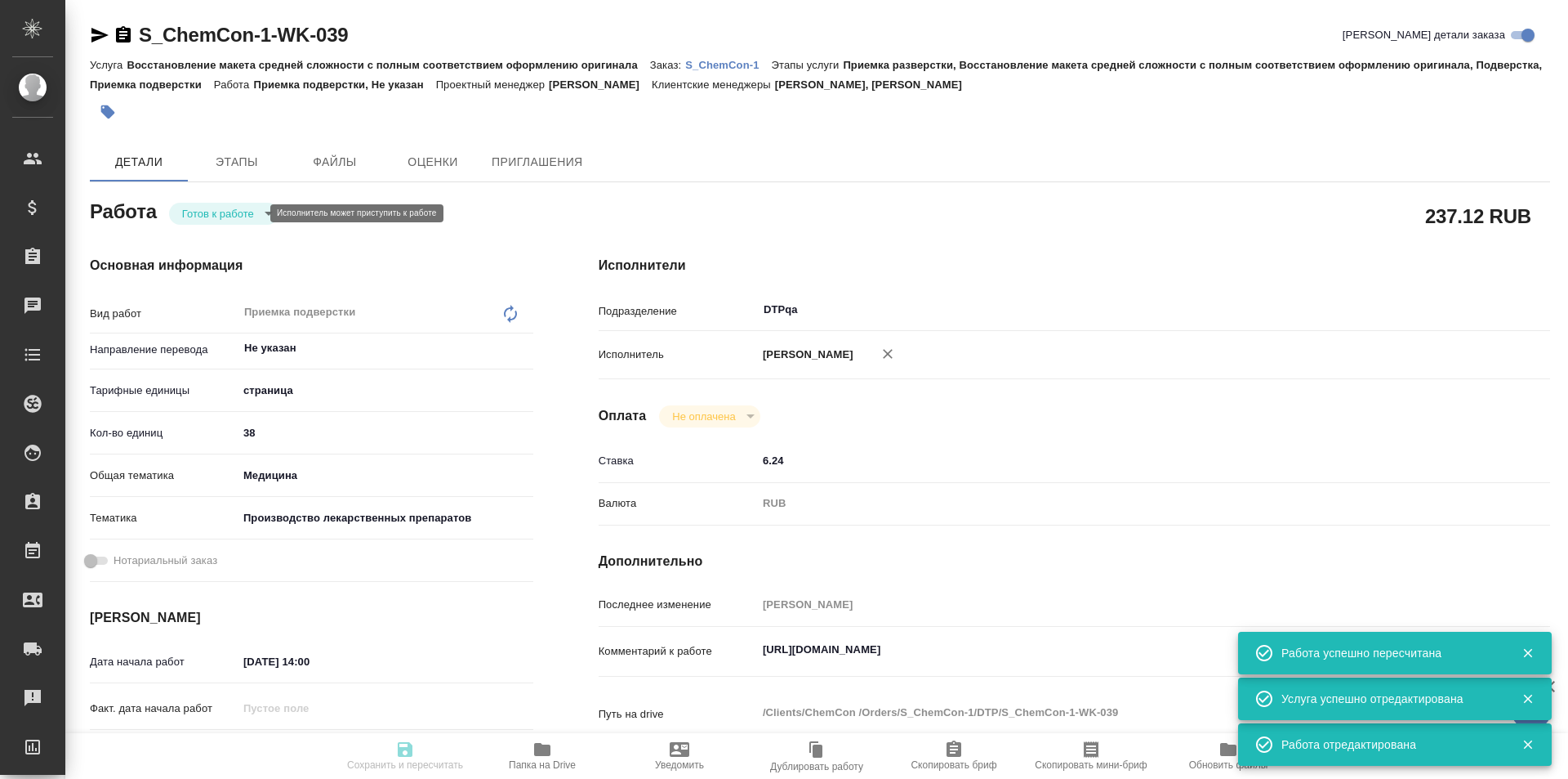
type input "S_ChemCon-1"
type input "Восстановление макета средней сложности с полным соответствием оформлению ориги…"
type input "Приемка разверстки, Восстановление макета средней сложности с полным соответств…"
type input "Никифорова Валерия, Усманова Ольга"
type input "Заборова Александра"
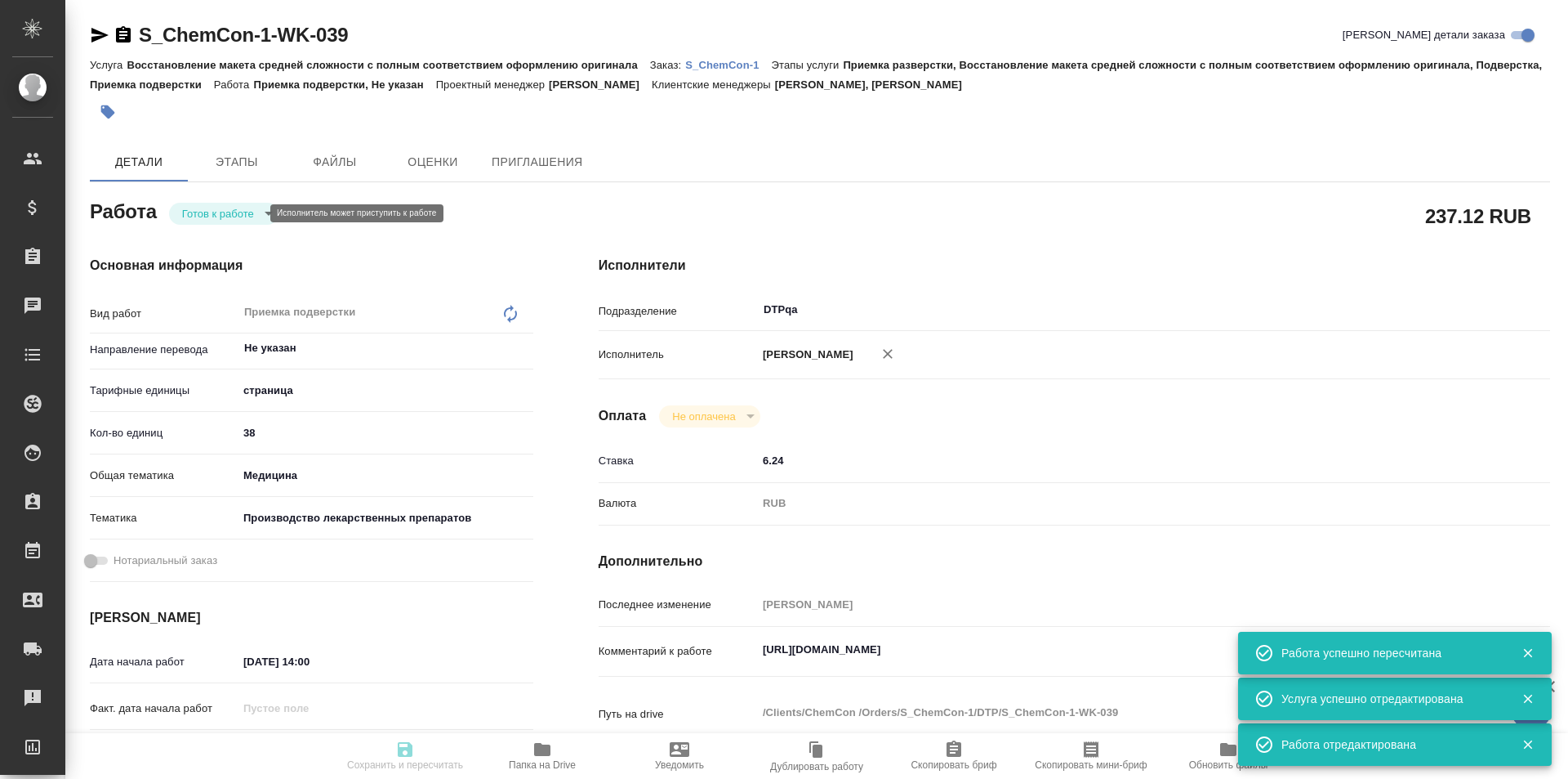
type input "/Clients/ChemCon /Orders/S_ChemCon-1"
type textarea "x"
type textarea "англ-рус нужно раз в неделю (по пятницам) описываться о ходе работ"
type textarea "x"
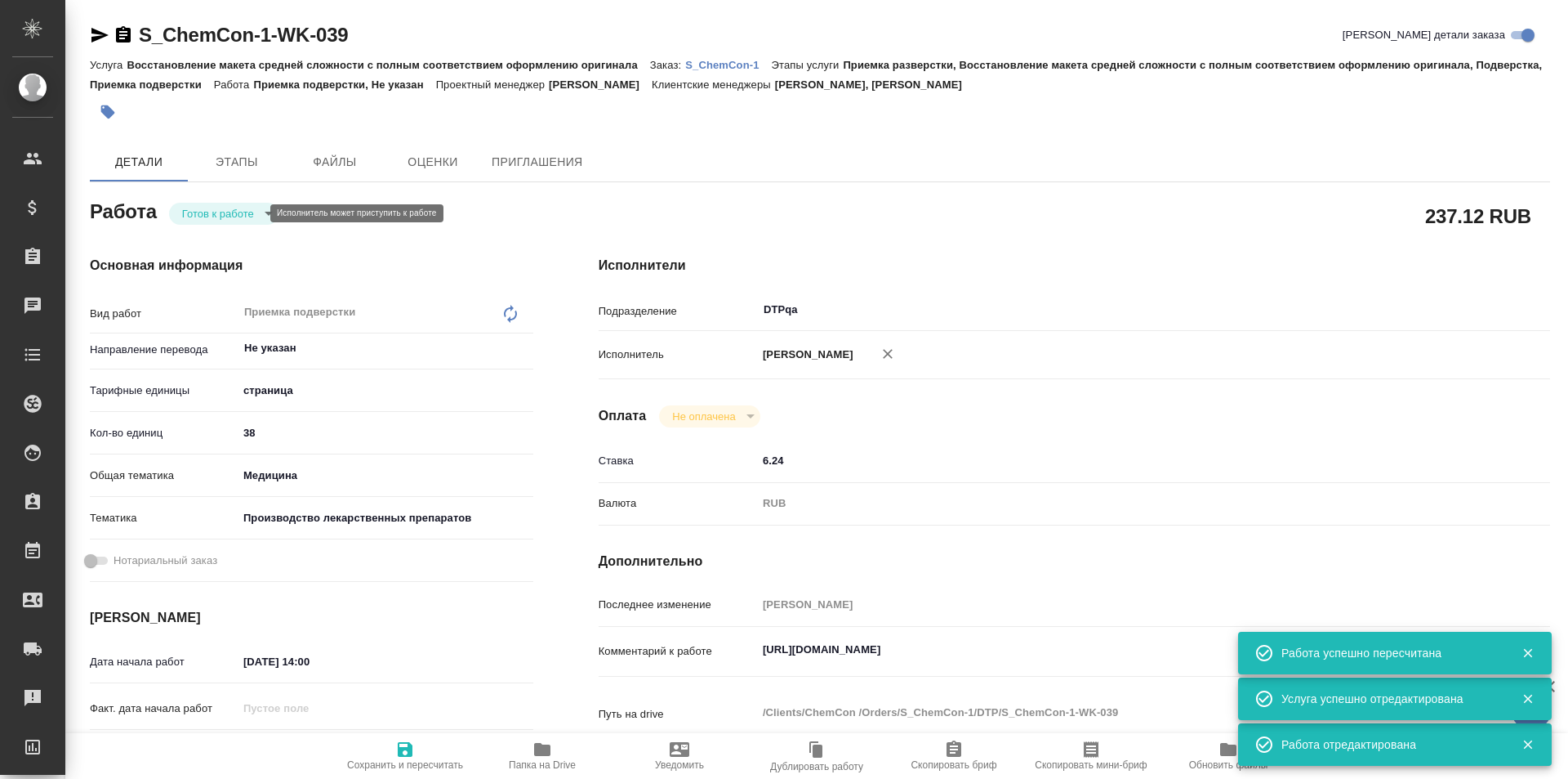
type textarea "x"
click at [241, 218] on body "🙏 .cls-1 fill:#fff; AWATERA Ismagilova Diana Клиенты Спецификации Заказы 1 Чаты…" at bounding box center [784, 390] width 1568 height 779
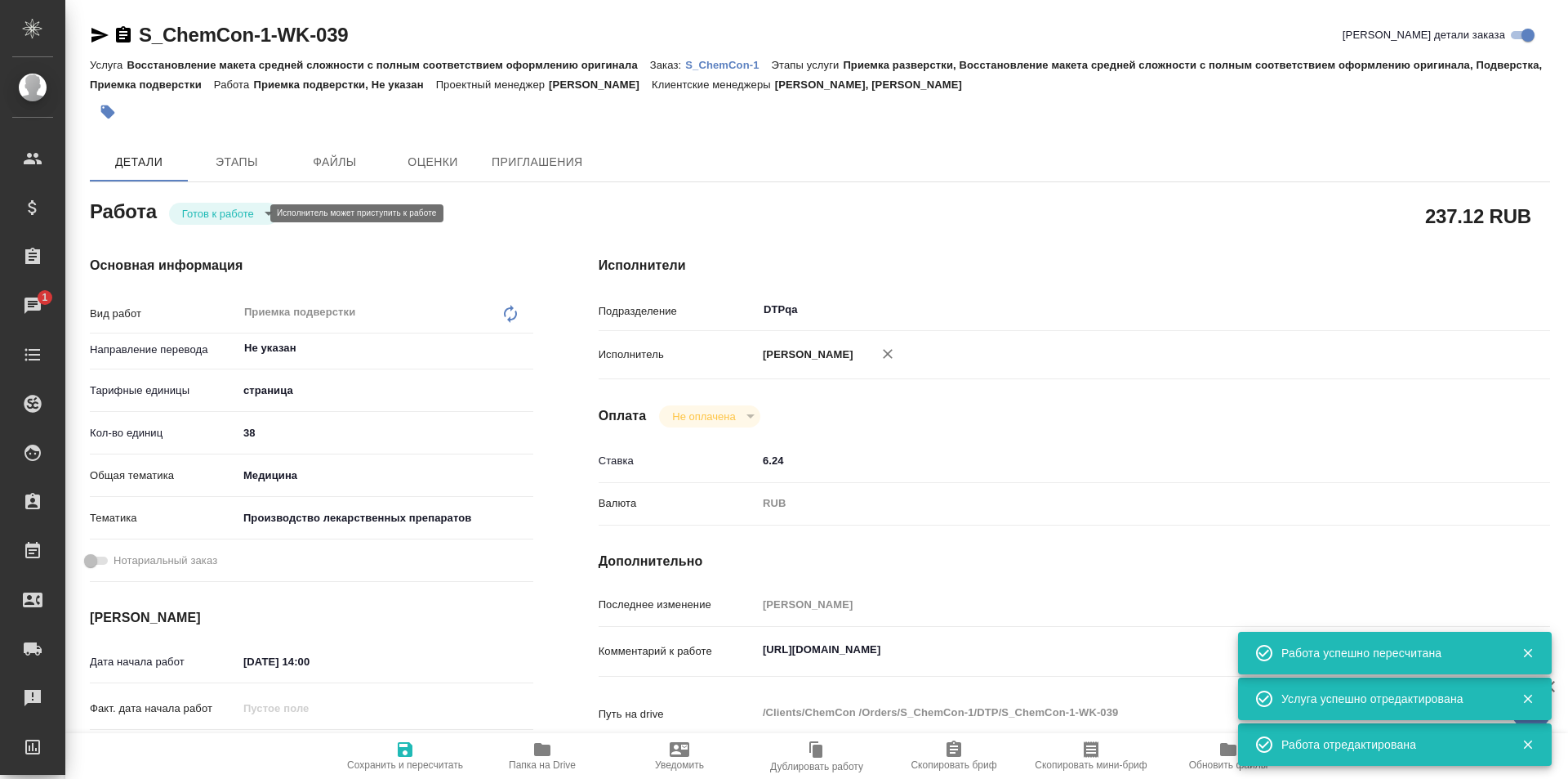
type textarea "x"
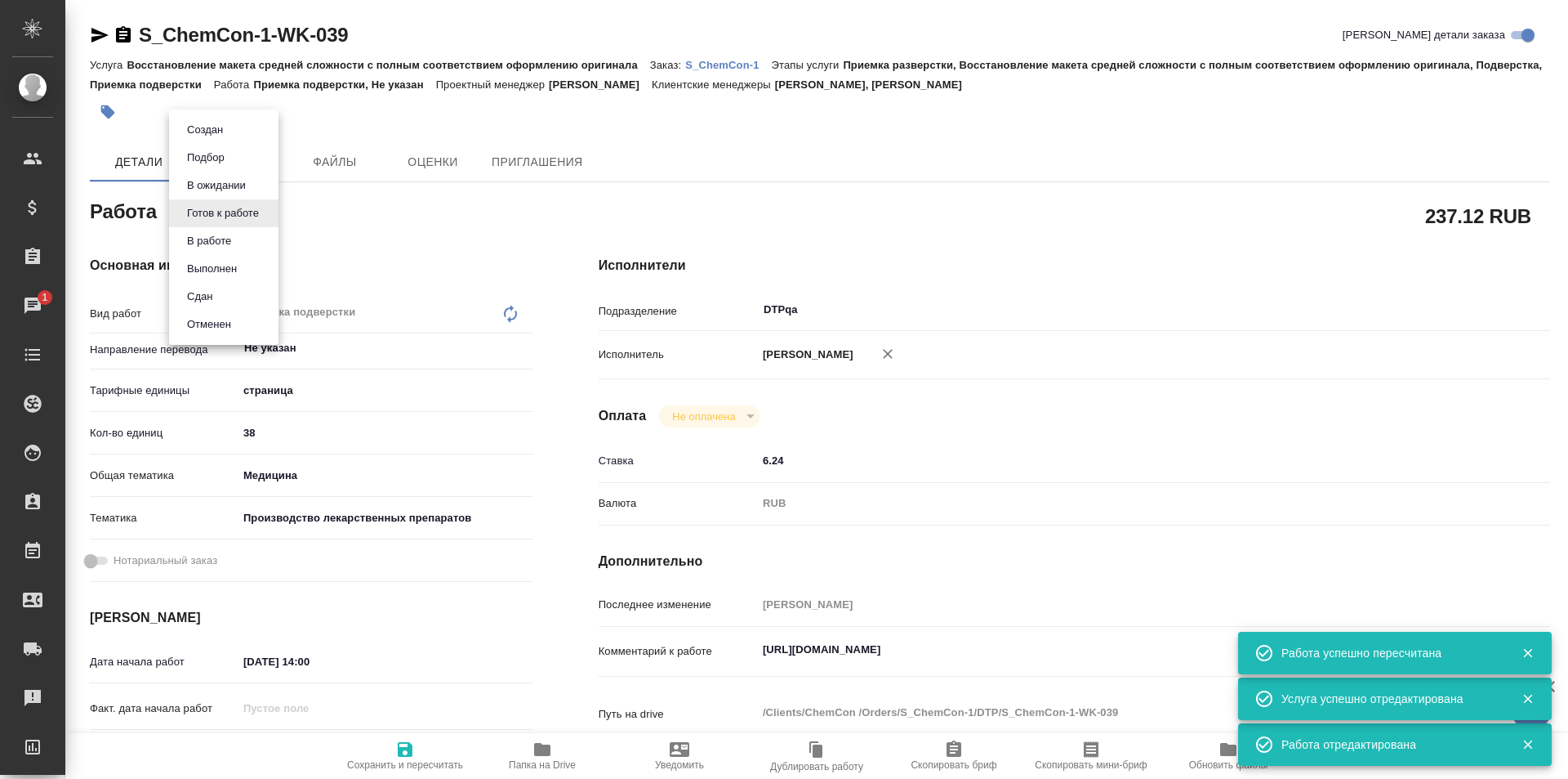
type textarea "x"
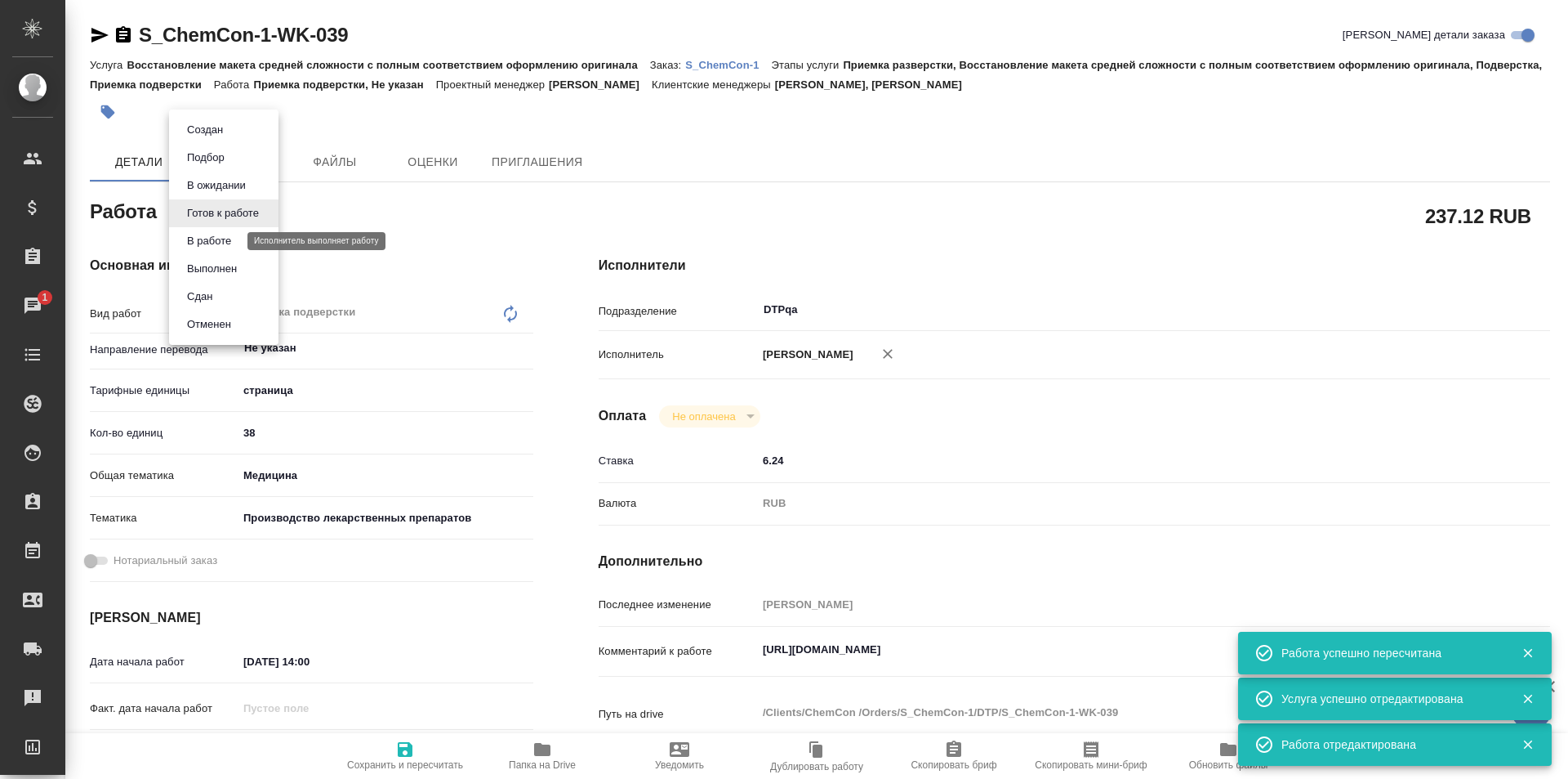
click at [214, 241] on button "В работе" at bounding box center [209, 240] width 53 height 18
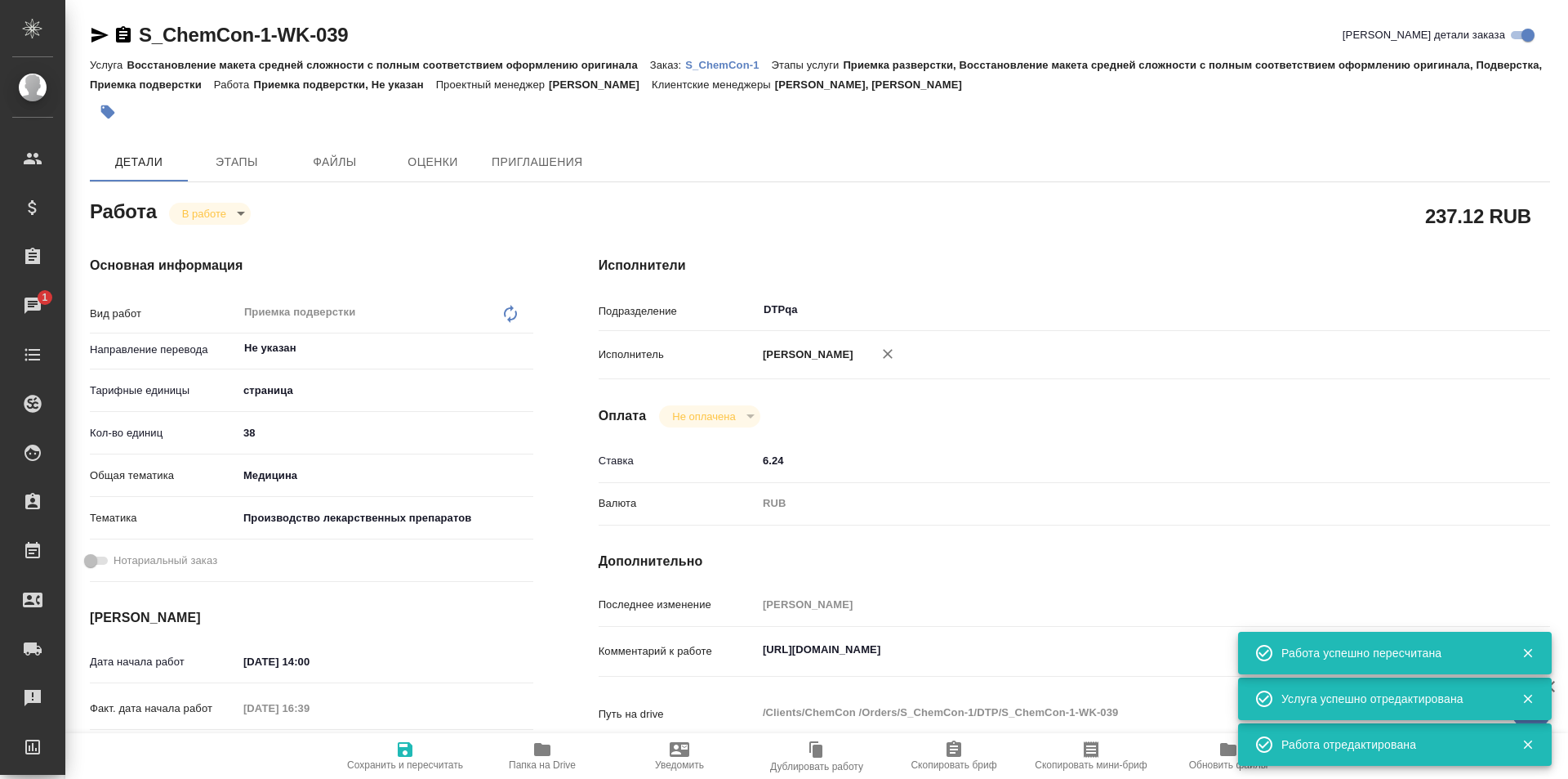
type textarea "x"
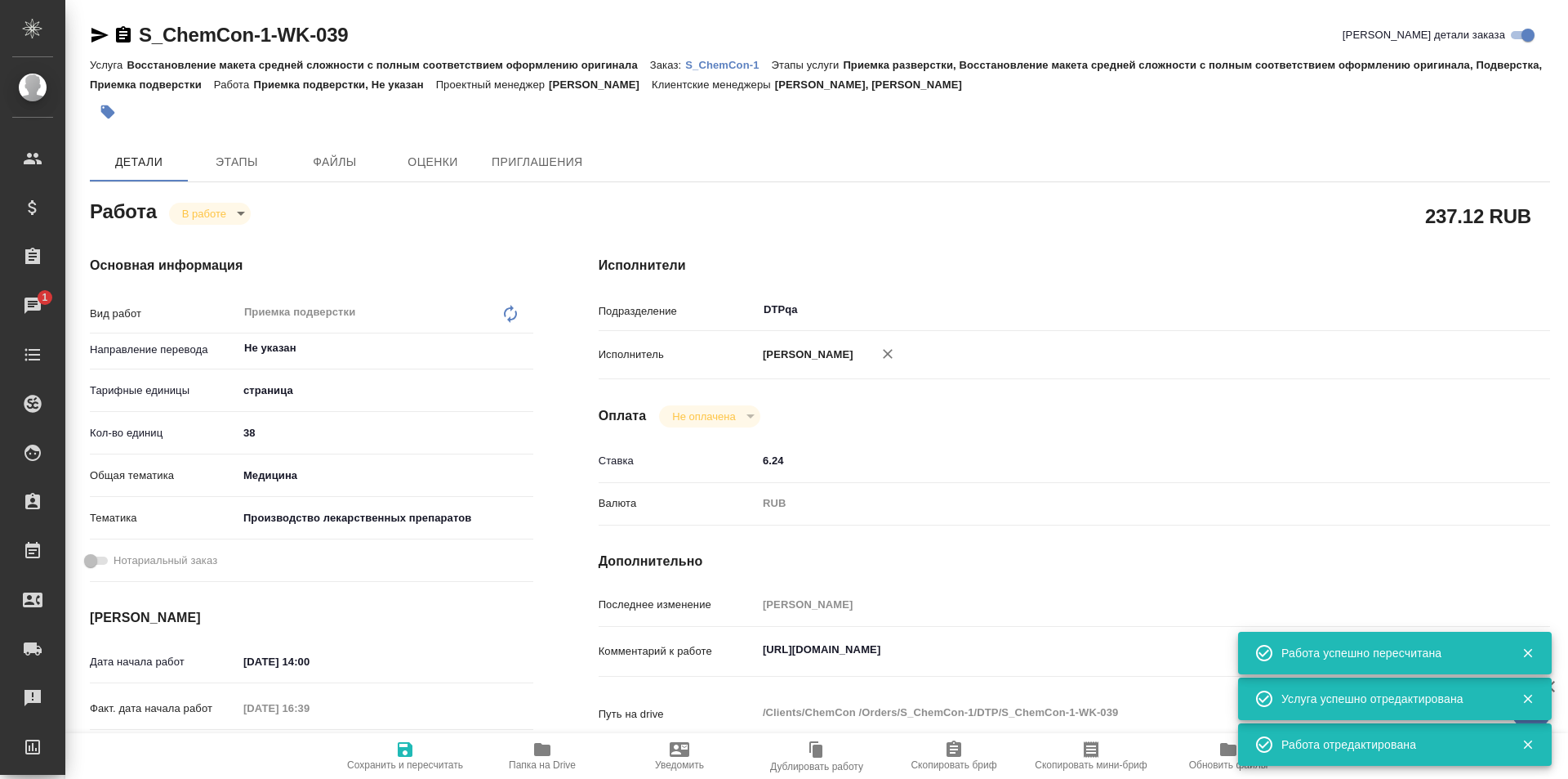
type textarea "x"
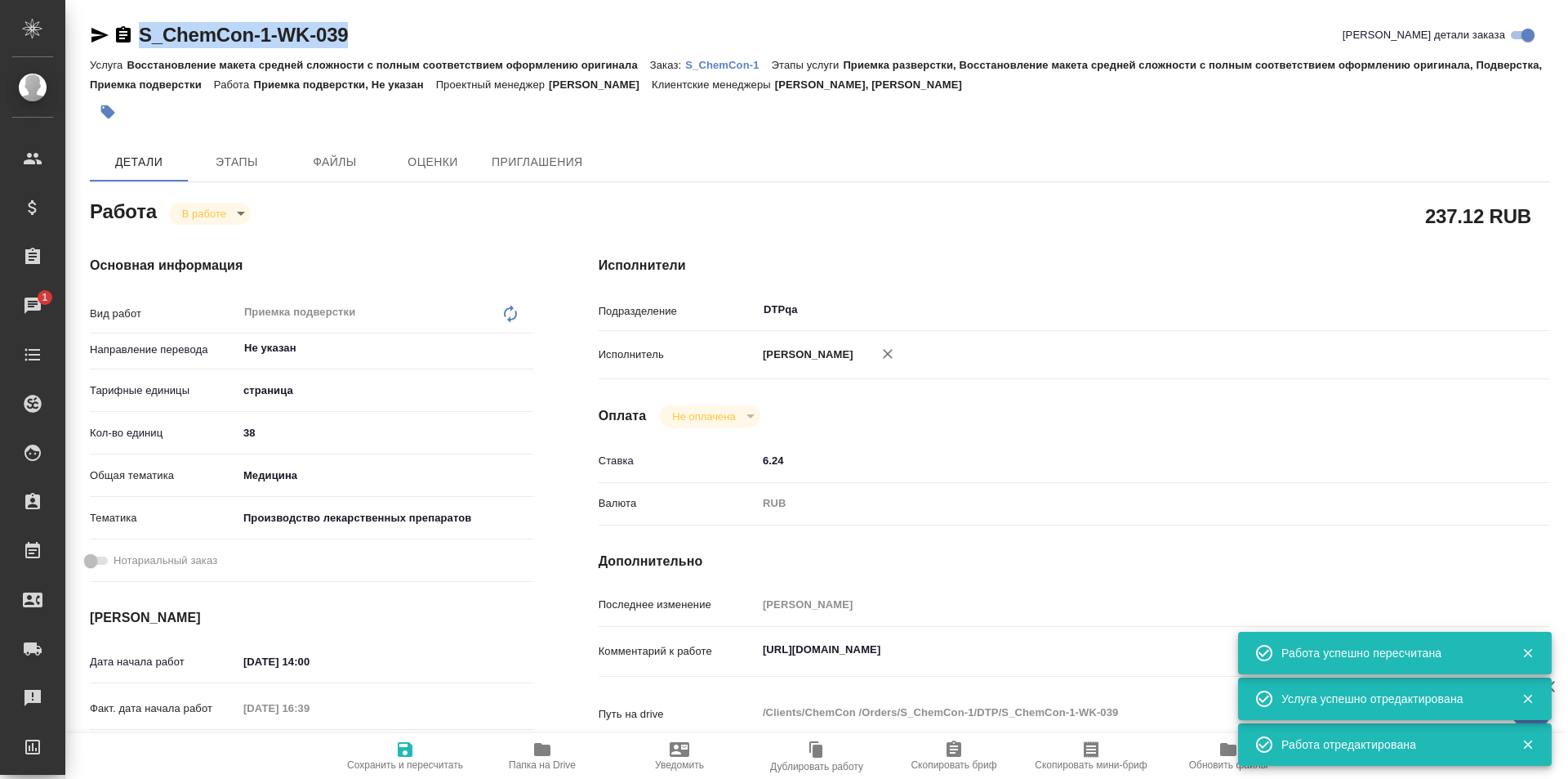
drag, startPoint x: 364, startPoint y: 31, endPoint x: 138, endPoint y: 18, distance: 226.4
click at [135, 34] on div "S_ChemCon-1-WK-039 Кратко детали заказа" at bounding box center [819, 35] width 1460 height 26
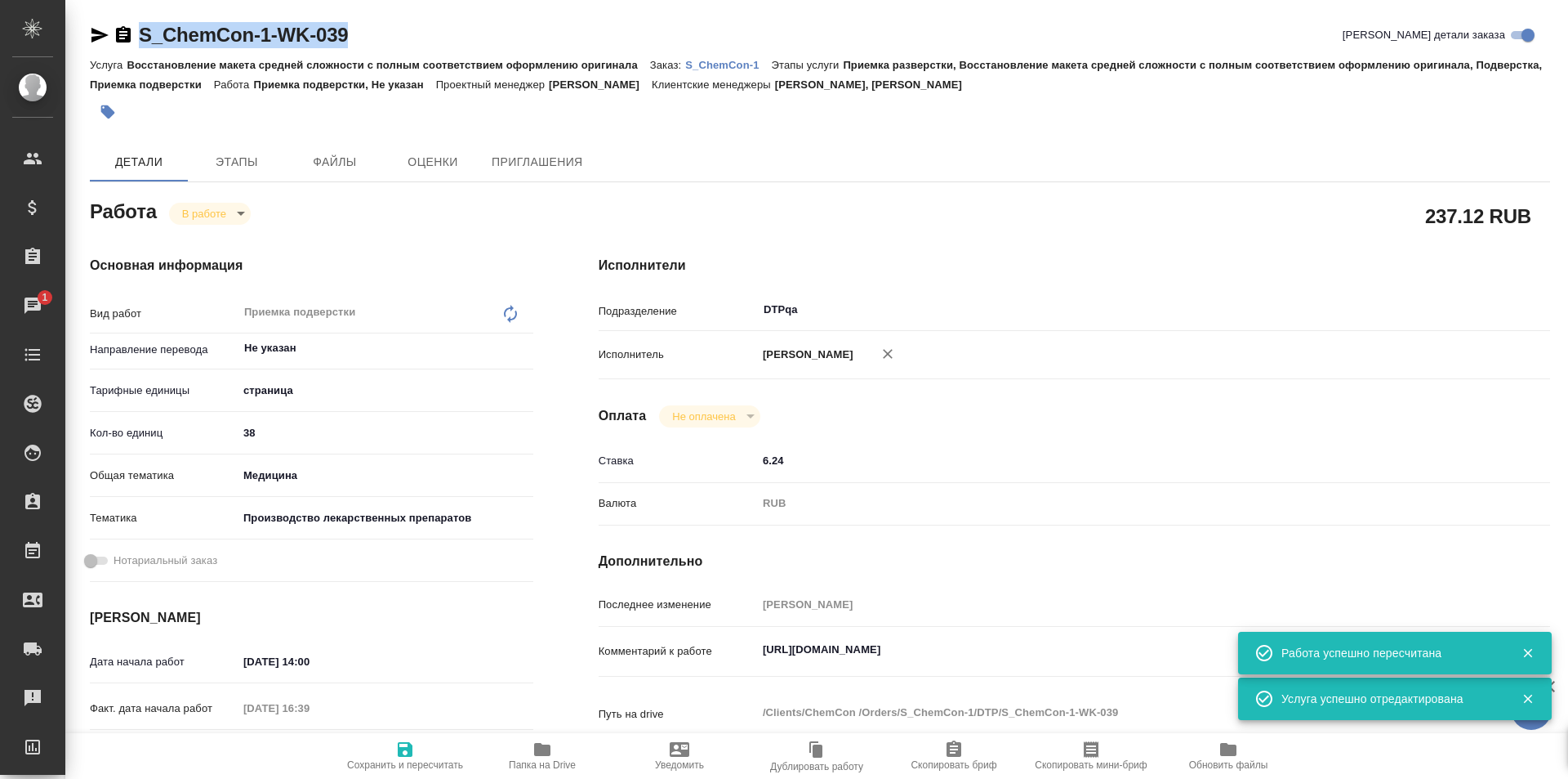
type textarea "x"
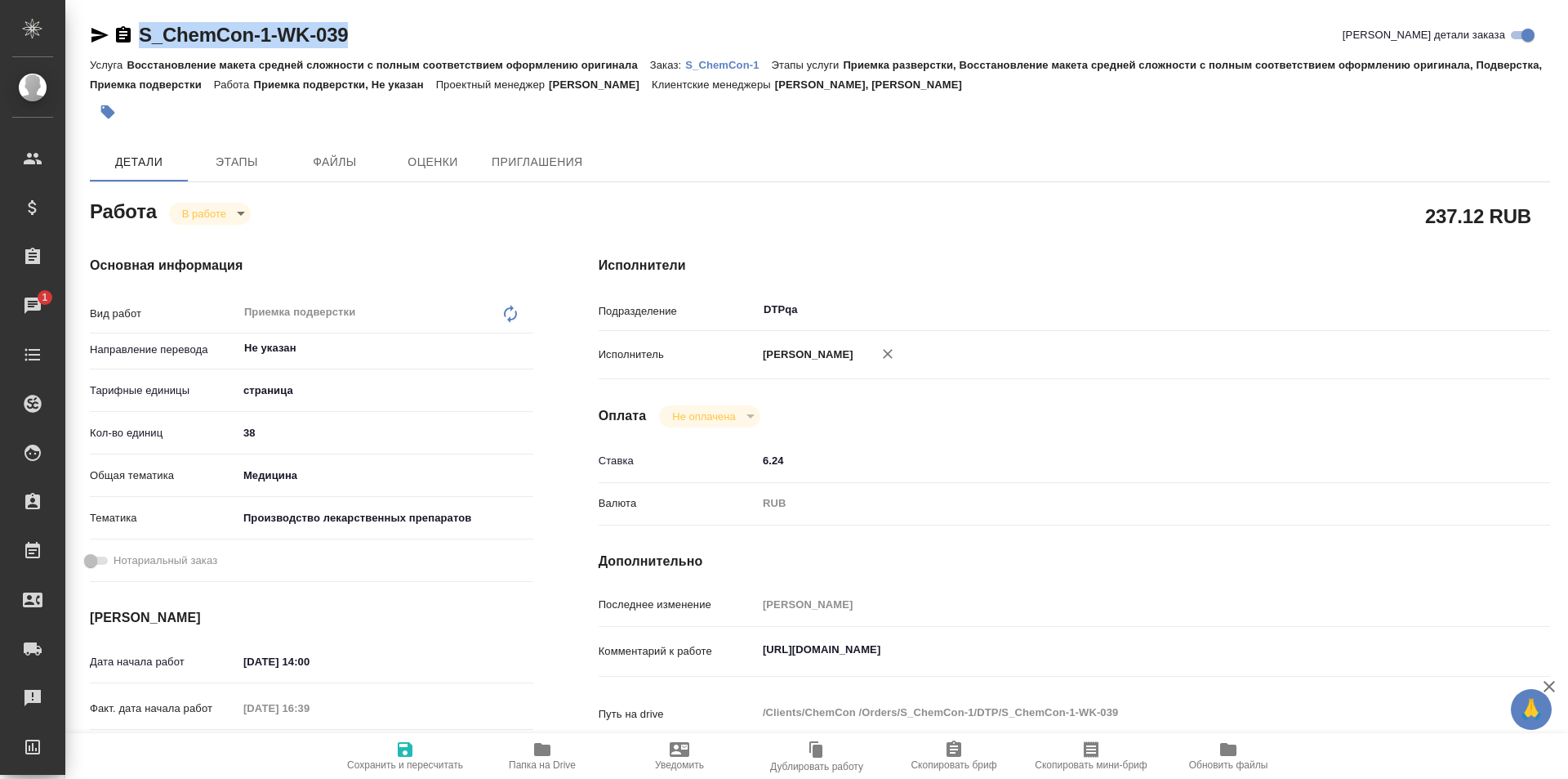
click at [535, 756] on icon "button" at bounding box center [542, 749] width 19 height 19
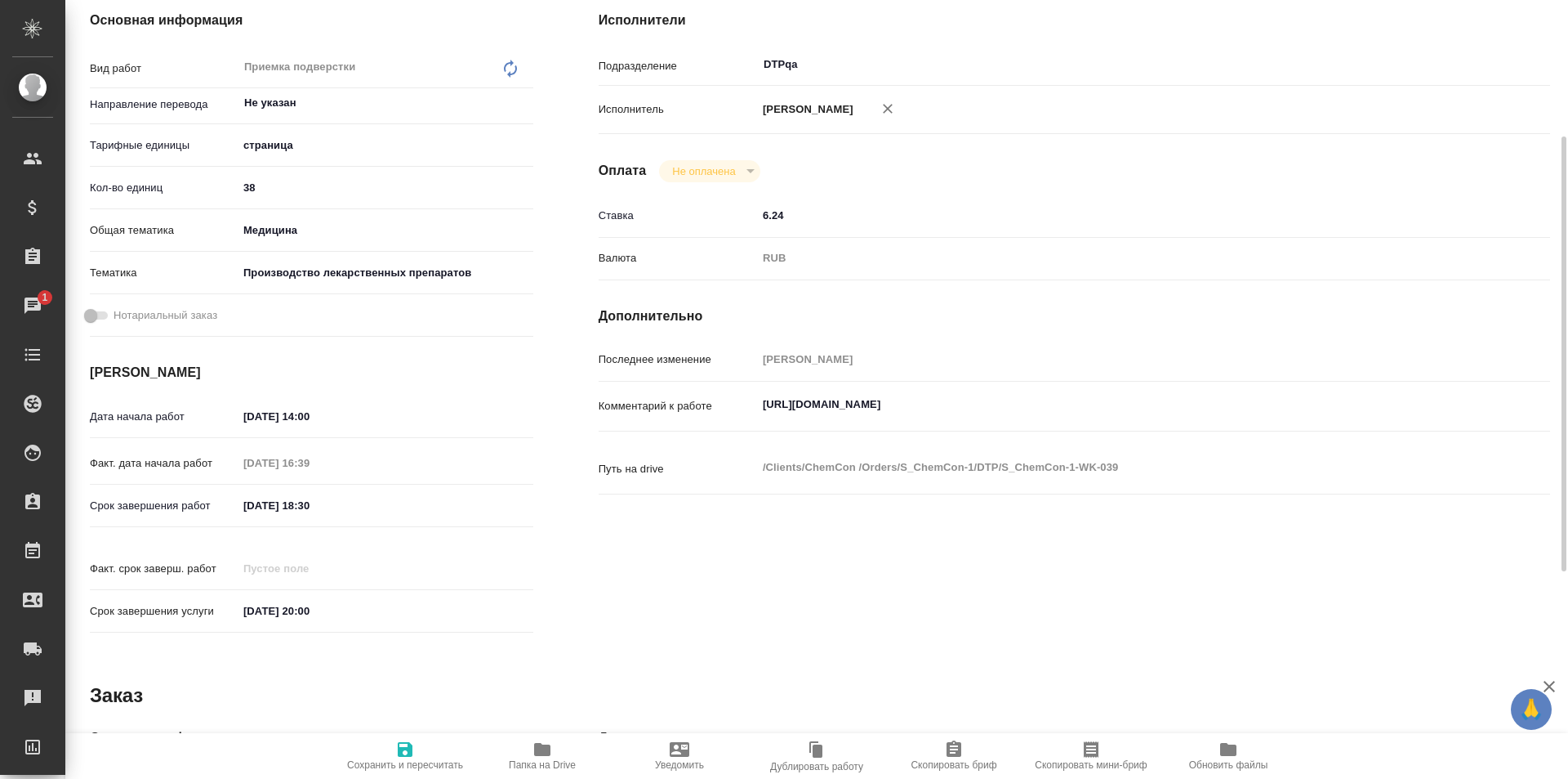
type textarea "x"
click at [1093, 399] on textarea "https://tera.awatera.com/Work/685e5b1c2e080ec56e0308cb/" at bounding box center [1114, 404] width 714 height 28
type textarea "x"
type textarea "https://tera.awatera.com/Work/685e5b1c2e080ec56e0308cb/"
type textarea "x"
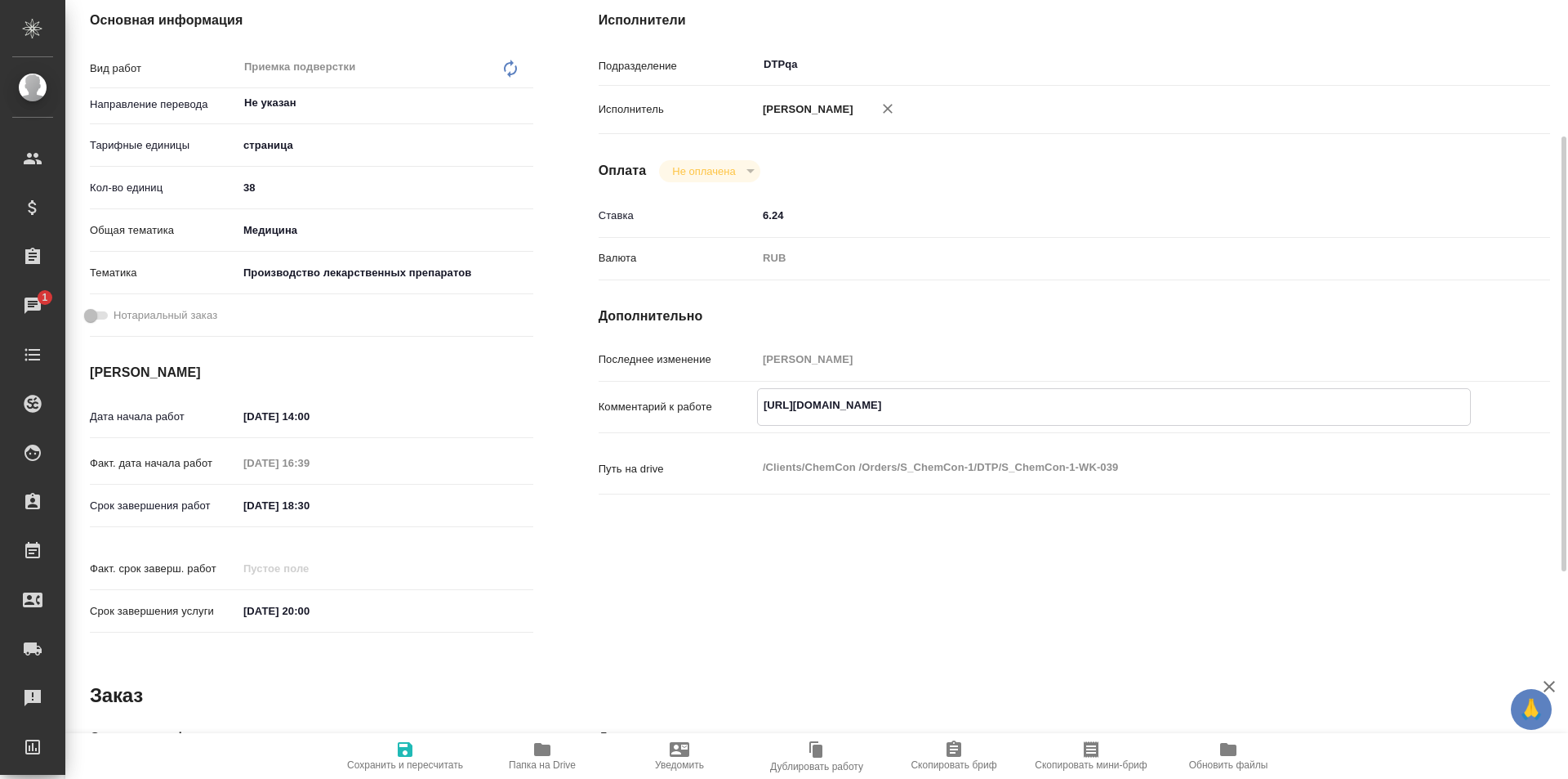
type textarea "x"
type textarea "https://tera.awatera.com/Work/685e5b1c2e080ec56e0308cb/"
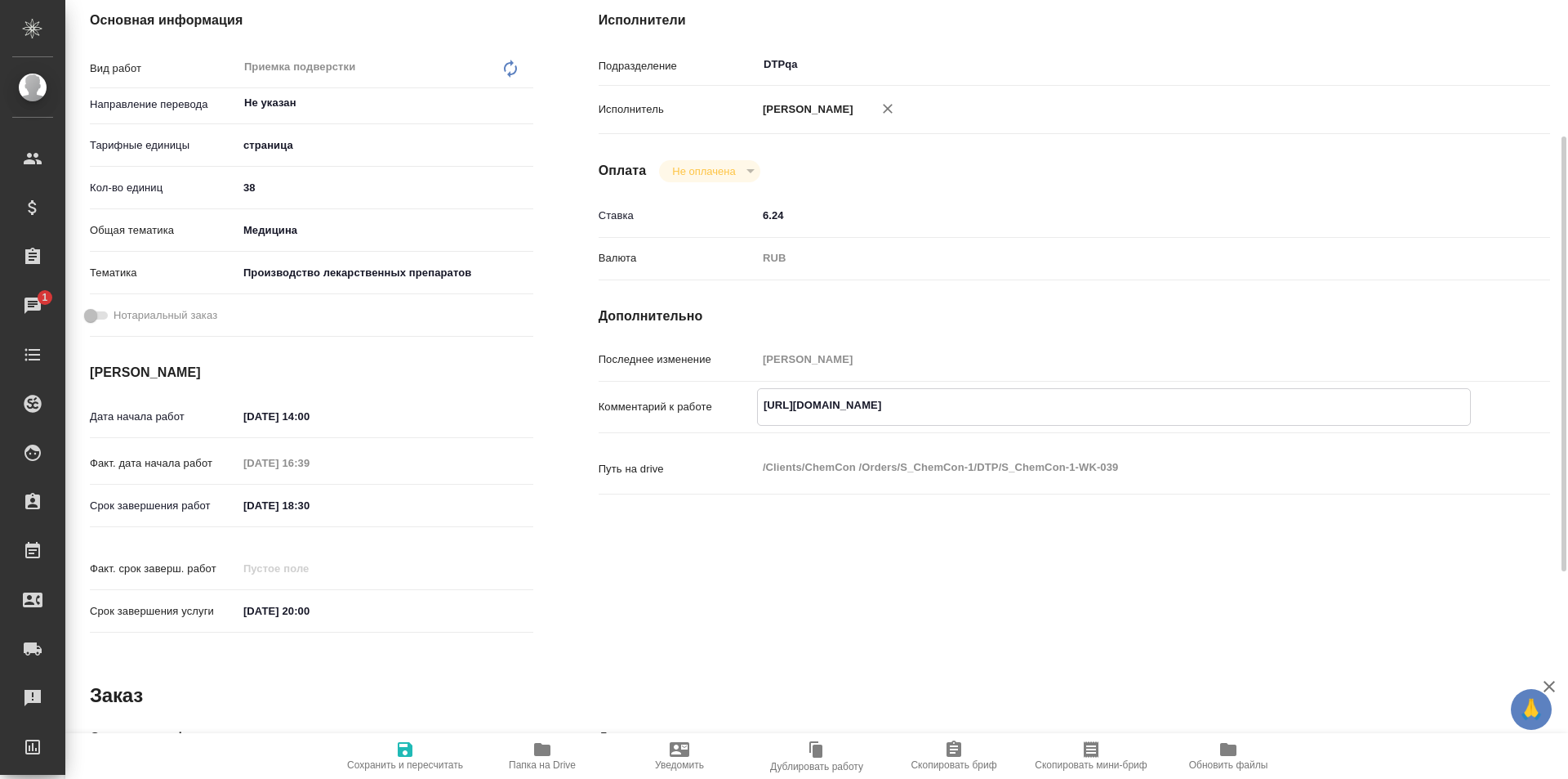
type textarea "x"
paste textarea "https://drive.awatera.com/f/10148088"
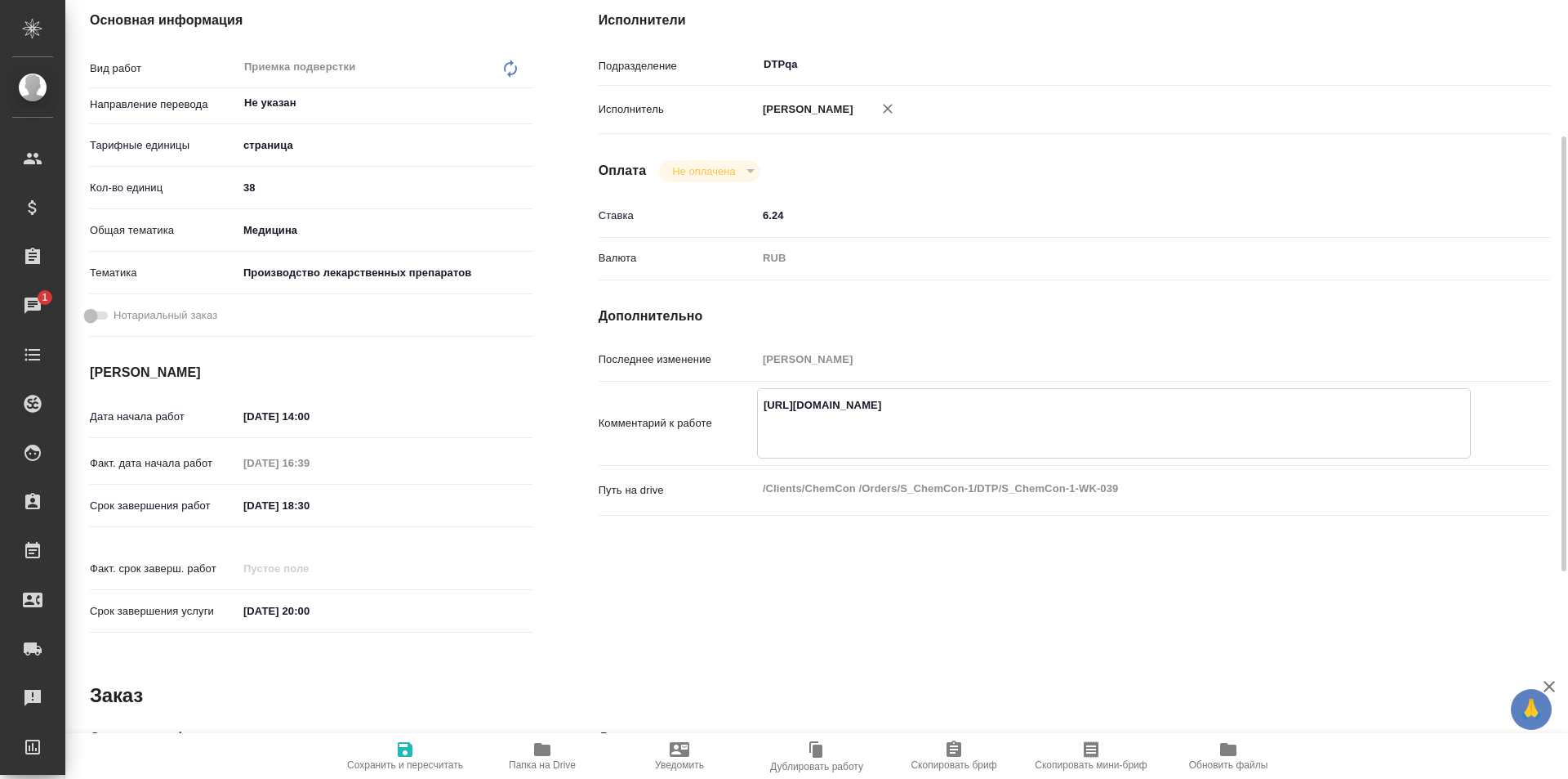
type textarea "x"
type textarea "https://tera.awatera.com/Work/685e5b1c2e080ec56e0308cb/ https://drive.awatera.c…"
type textarea "x"
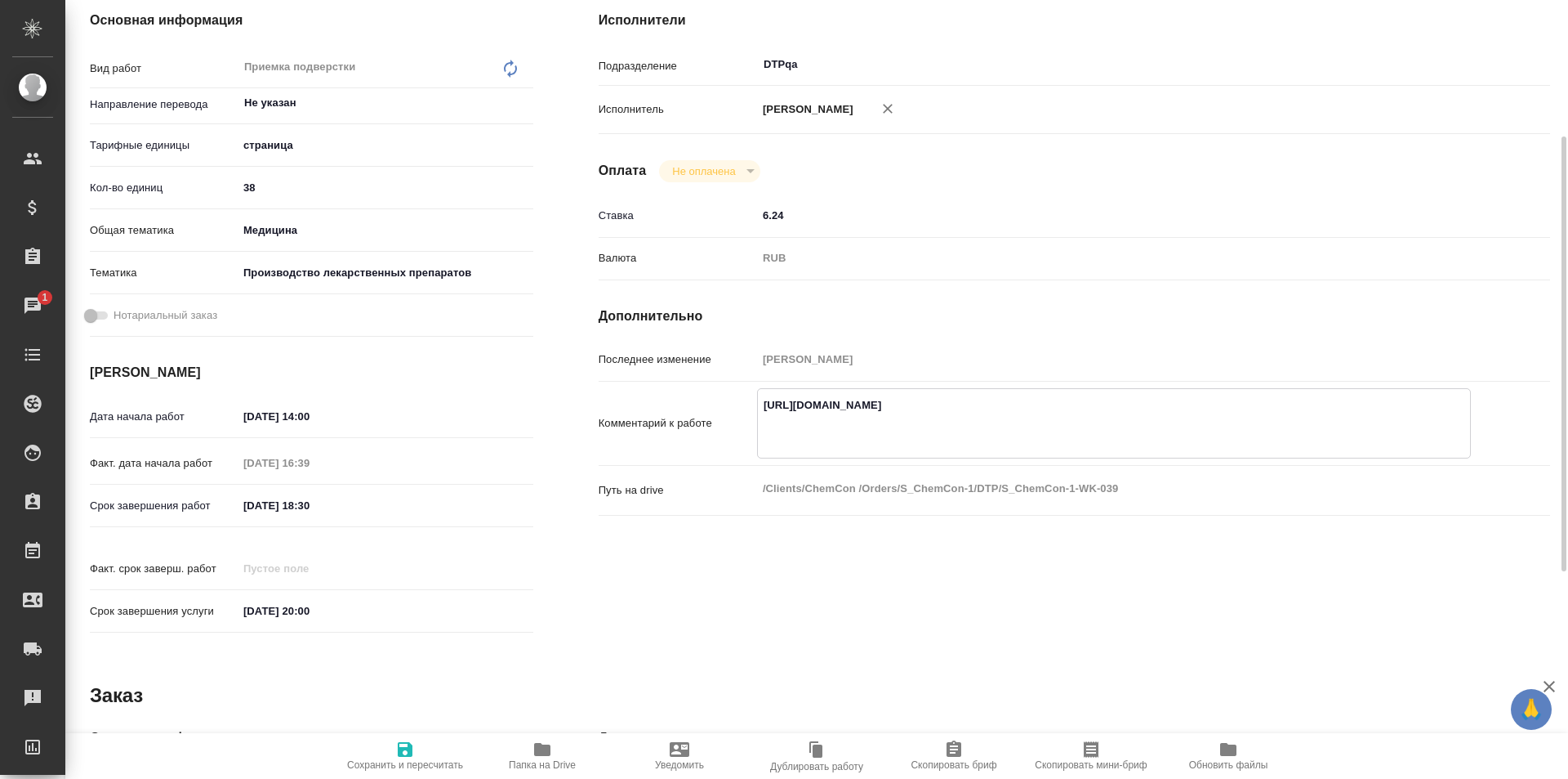
type textarea "x"
type textarea "https://tera.awatera.com/Work/685e5b1c2e080ec56e0308cb/ https://drive.awatera.c…"
type textarea "x"
click at [402, 752] on icon "button" at bounding box center [405, 749] width 15 height 15
type textarea "x"
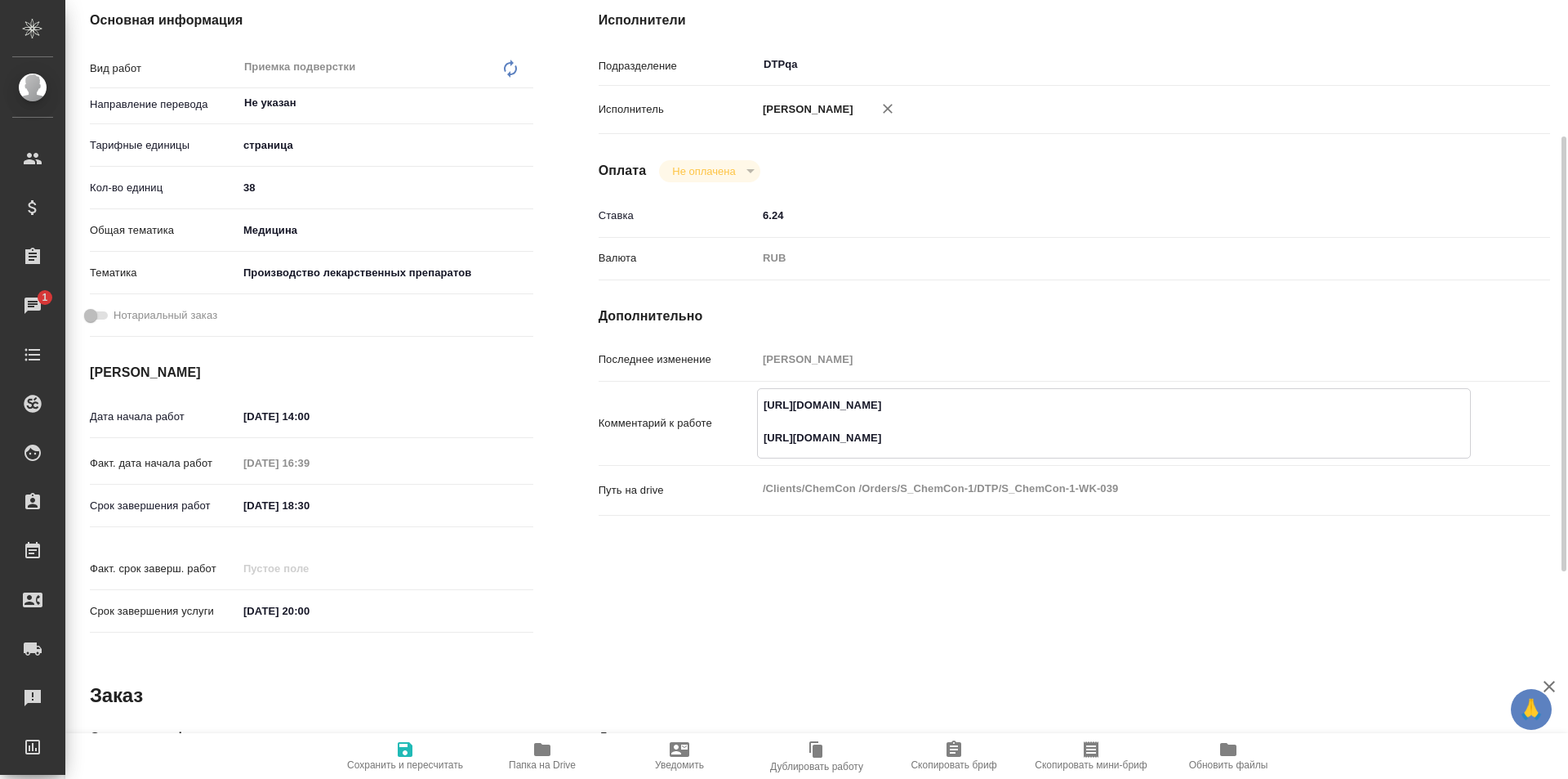
type textarea "x"
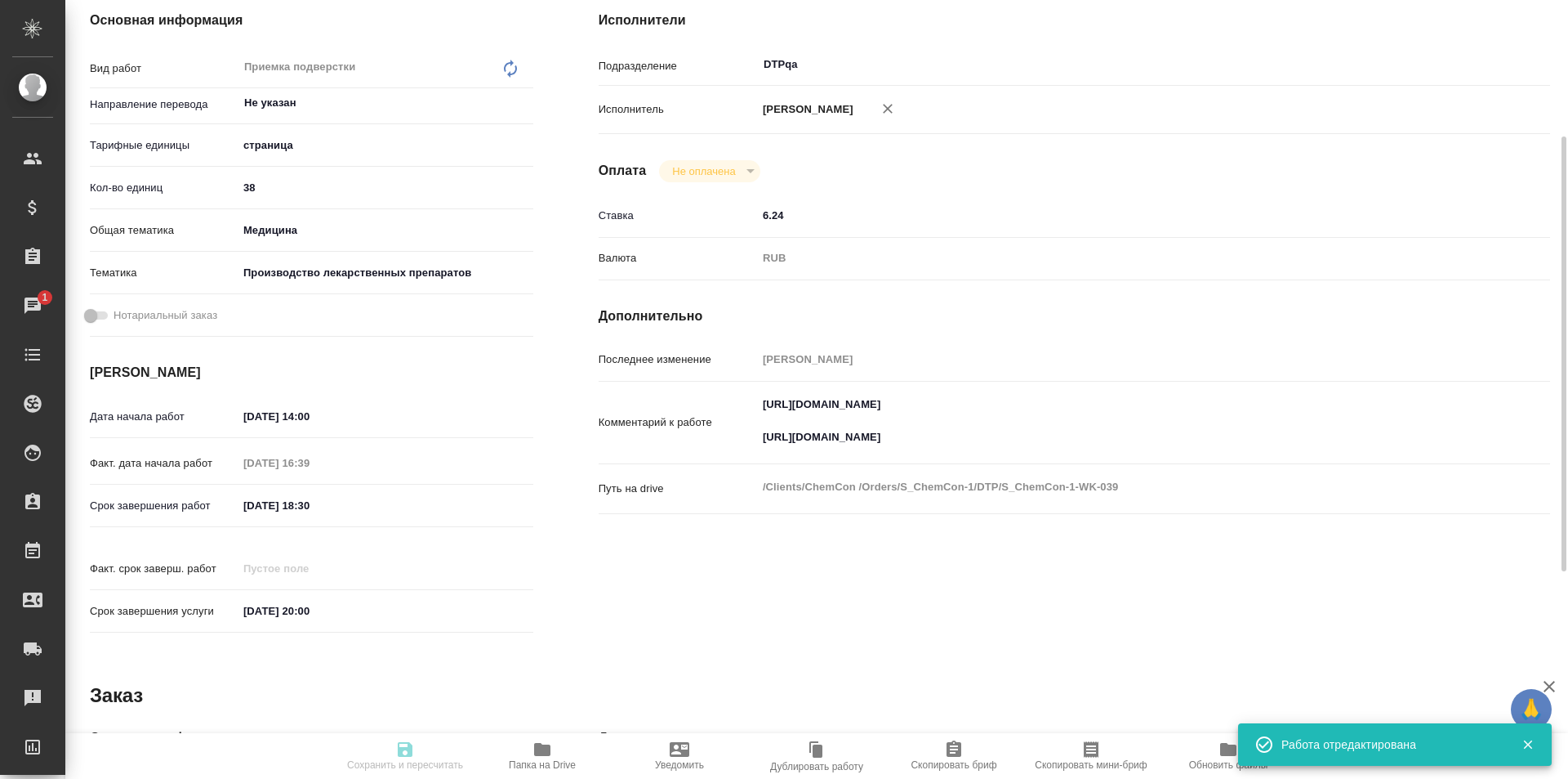
type textarea "x"
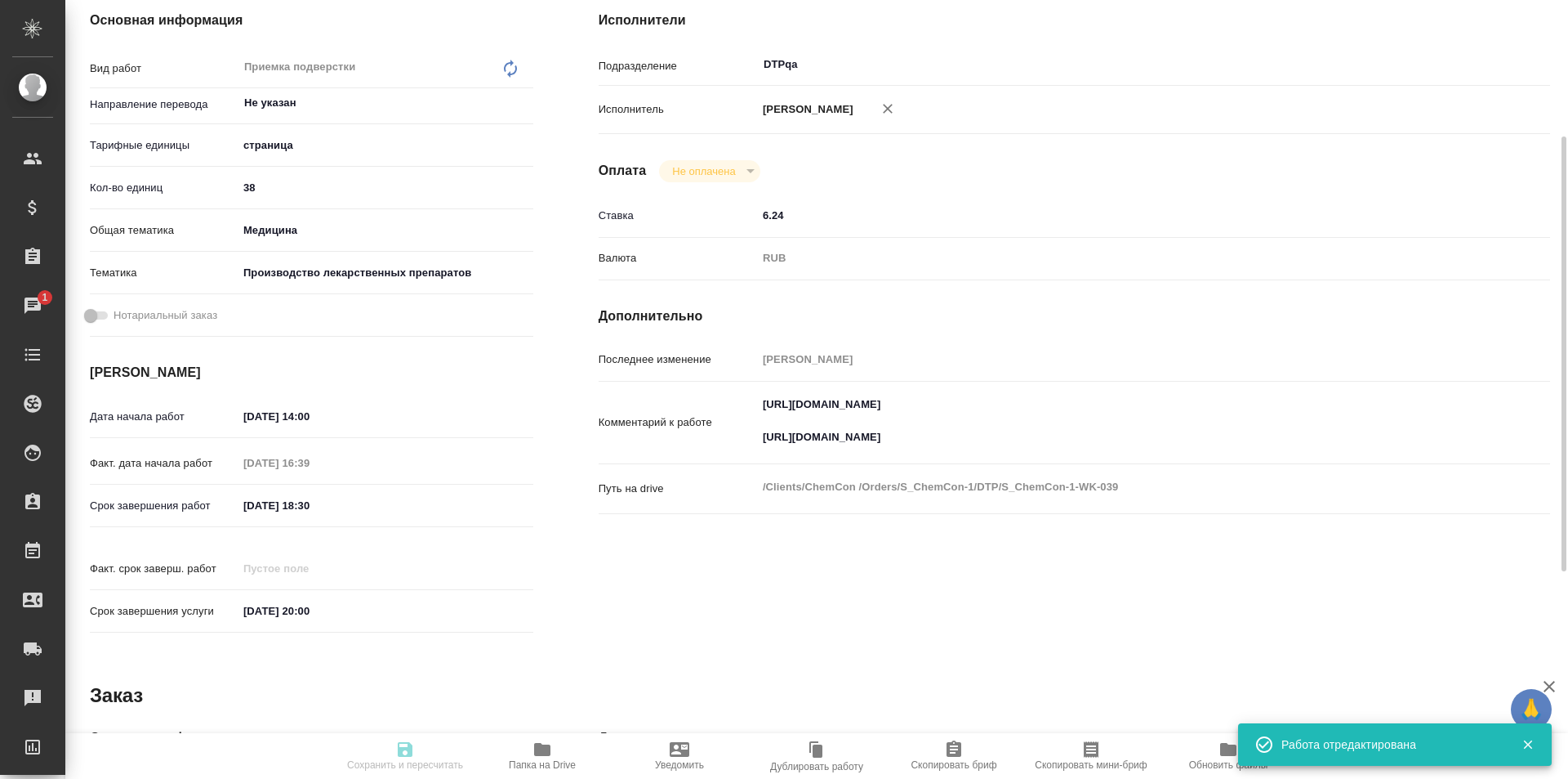
type textarea "x"
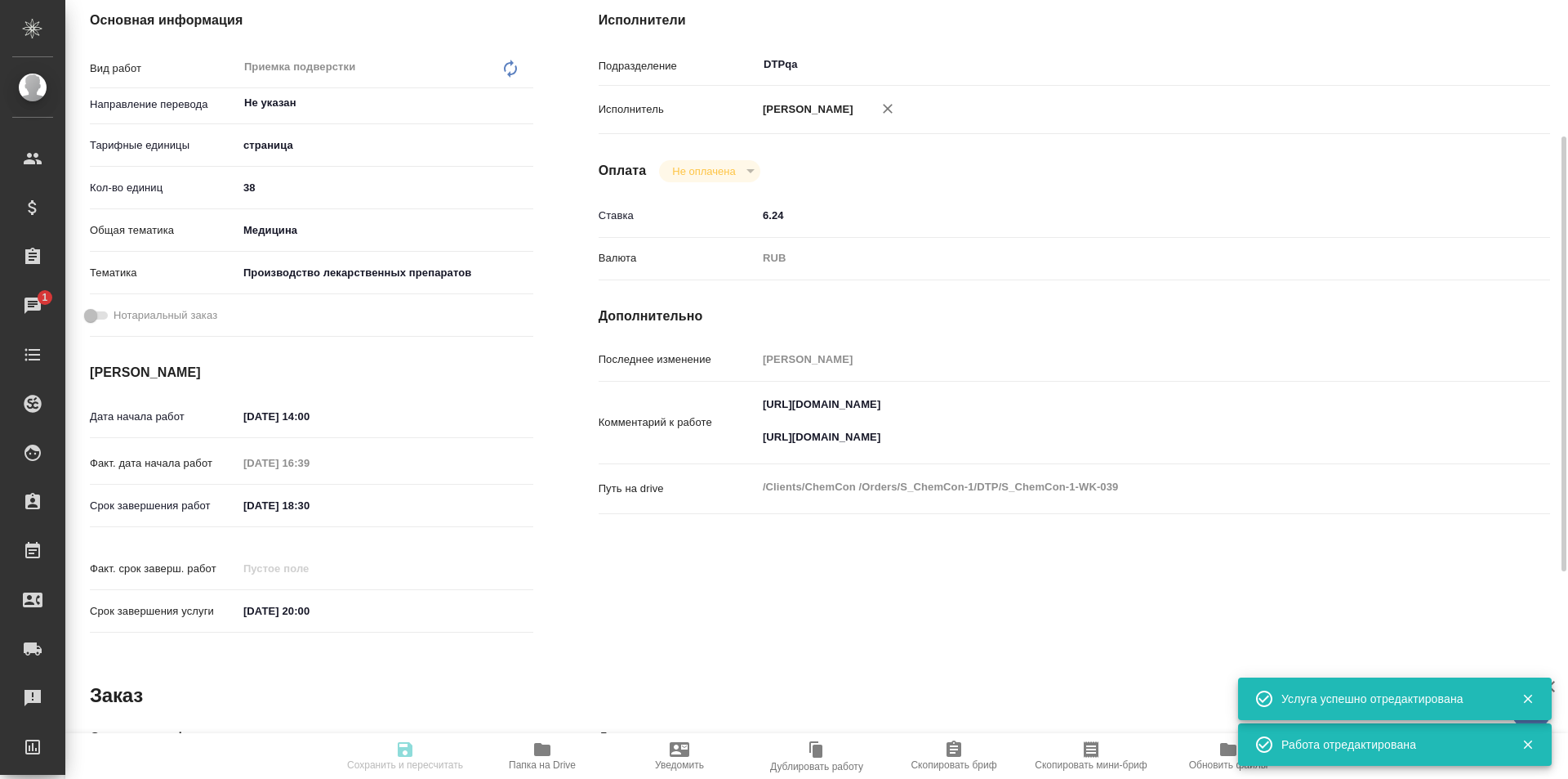
type input "inProgress"
type textarea "Приемка подверстки"
type textarea "x"
type input "Не указан"
type input "5a8b1489cc6b4906c91bfdb2"
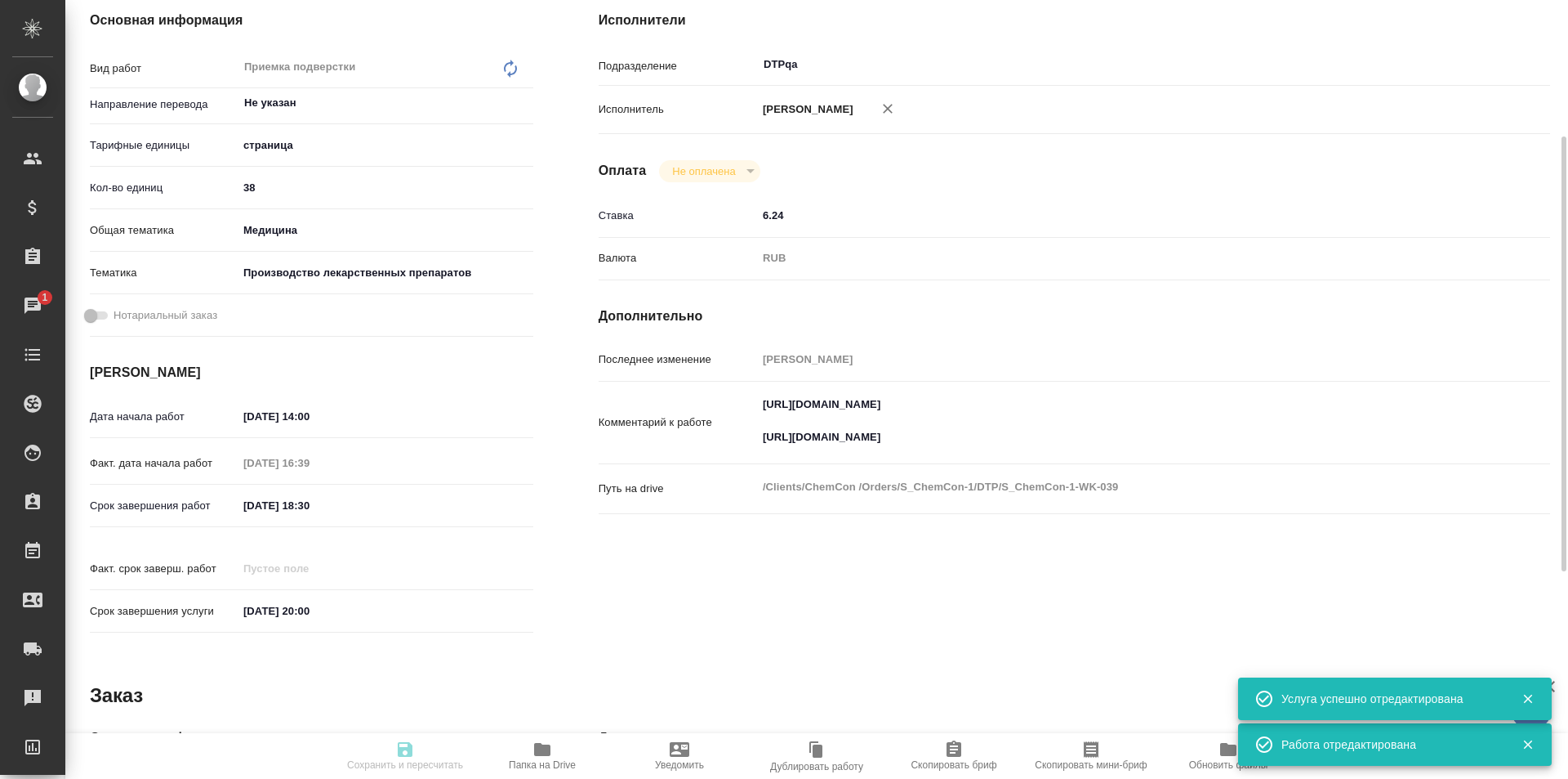
type input "38"
type input "med"
type input "614982fec5ecbb70f805293f"
type input "20.08.2025 14:00"
type input "20.08.2025 16:39"
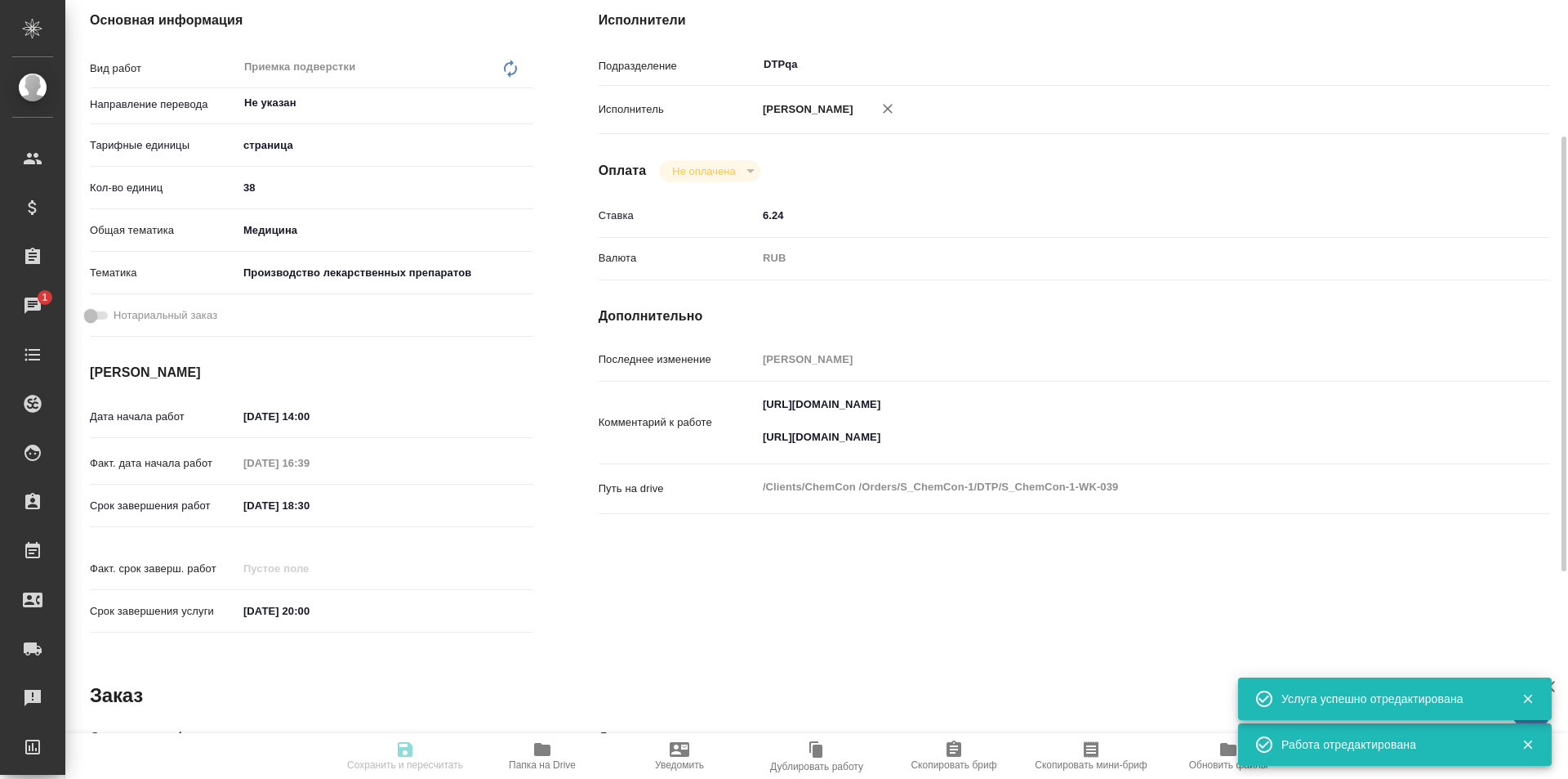
type input "20.08.2025 18:30"
type input "20.08.2025 20:00"
type input "DTPqa"
type input "notPayed"
type input "6.24"
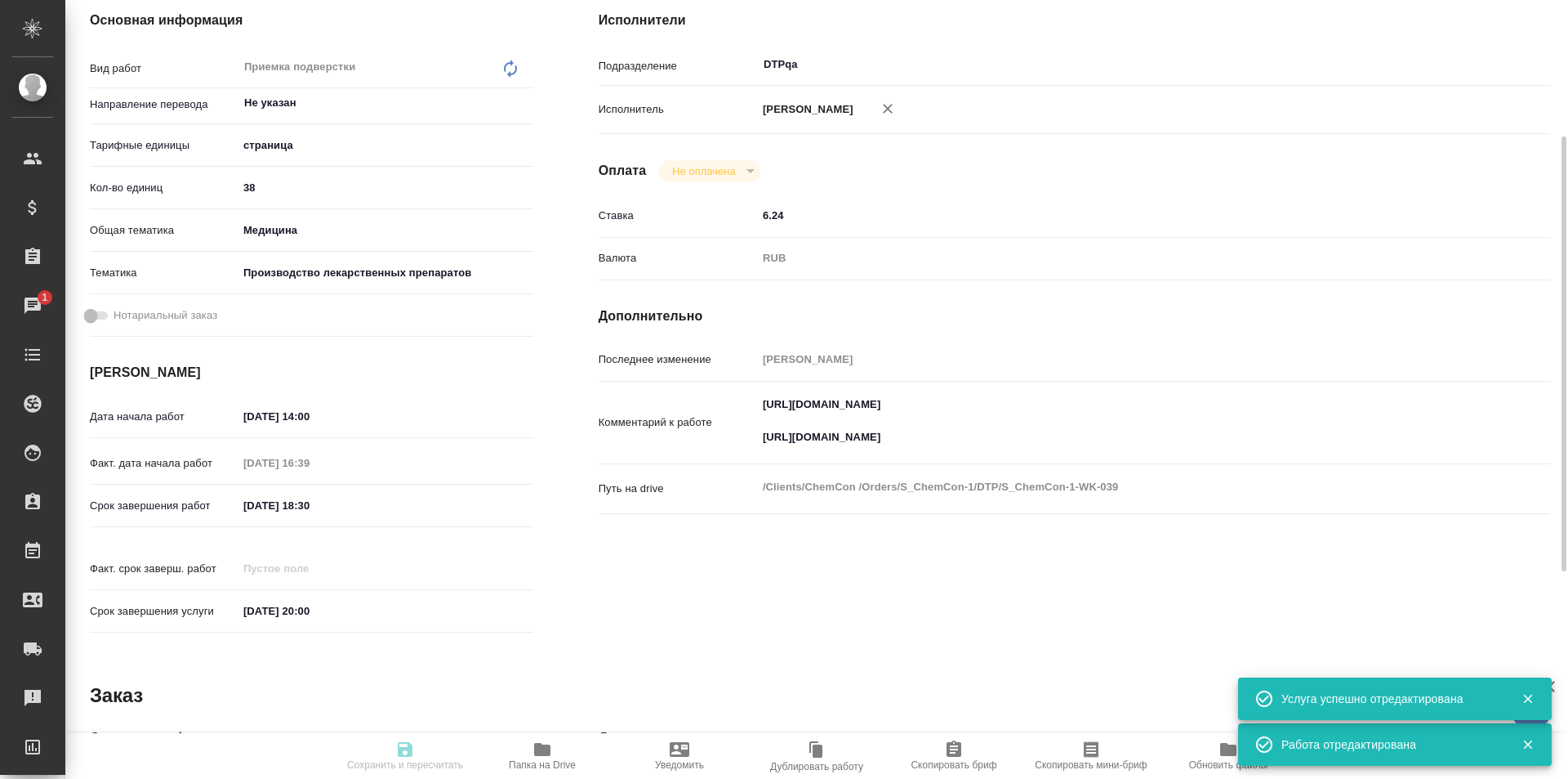
type input "RUB"
type input "Исмагилова Диана"
type textarea "https://tera.awatera.com/Work/685e5b1c2e080ec56e0308cb/ https://drive.awatera.c…"
type textarea "x"
type textarea "/Clients/ChemCon /Orders/S_ChemCon-1/DTP/S_ChemCon-1-WK-039"
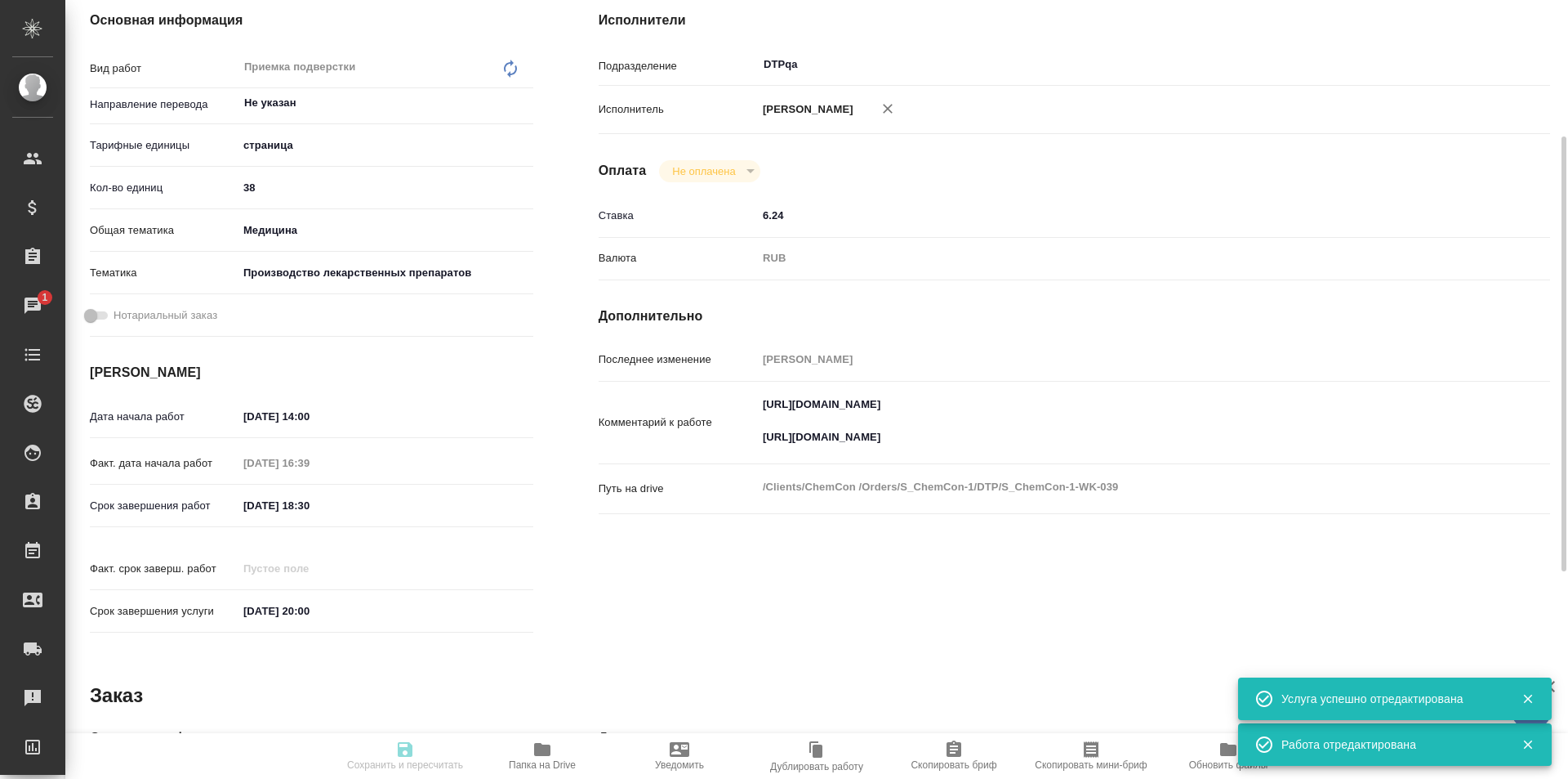
type textarea "x"
type input "S_ChemCon-1"
type input "Восстановление макета средней сложности с полным соответствием оформлению ориги…"
type input "Приемка разверстки, Восстановление макета средней сложности с полным соответств…"
type input "Никифорова Валерия, Усманова Ольга"
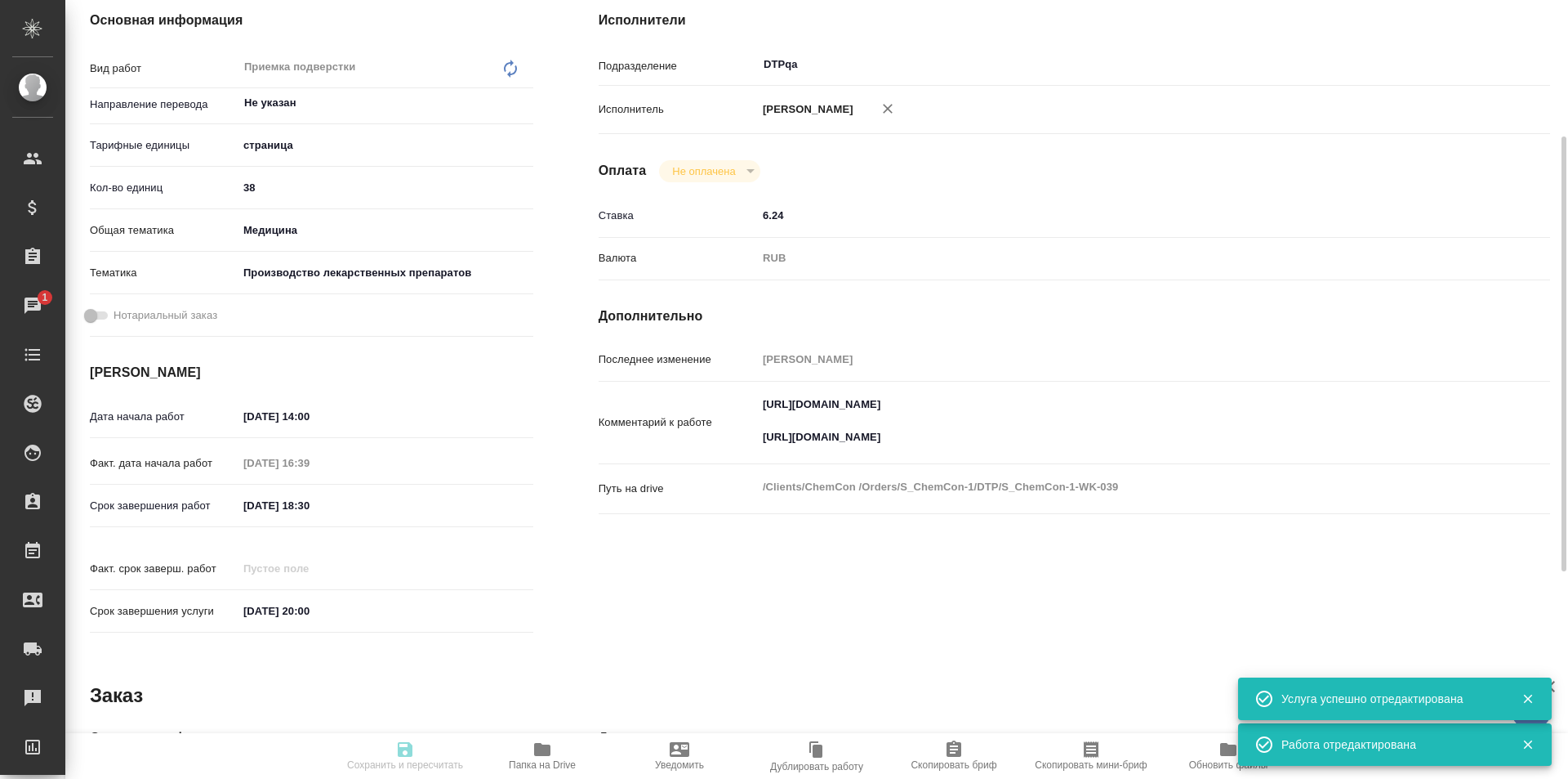
type input "[PERSON_NAME]"
type input "/Clients/ChemCon /Orders/S_ChemCon-1"
type textarea "x"
type textarea "англ-рус нужно раз в неделю (по пятницам) описываться о ходе работ"
type textarea "x"
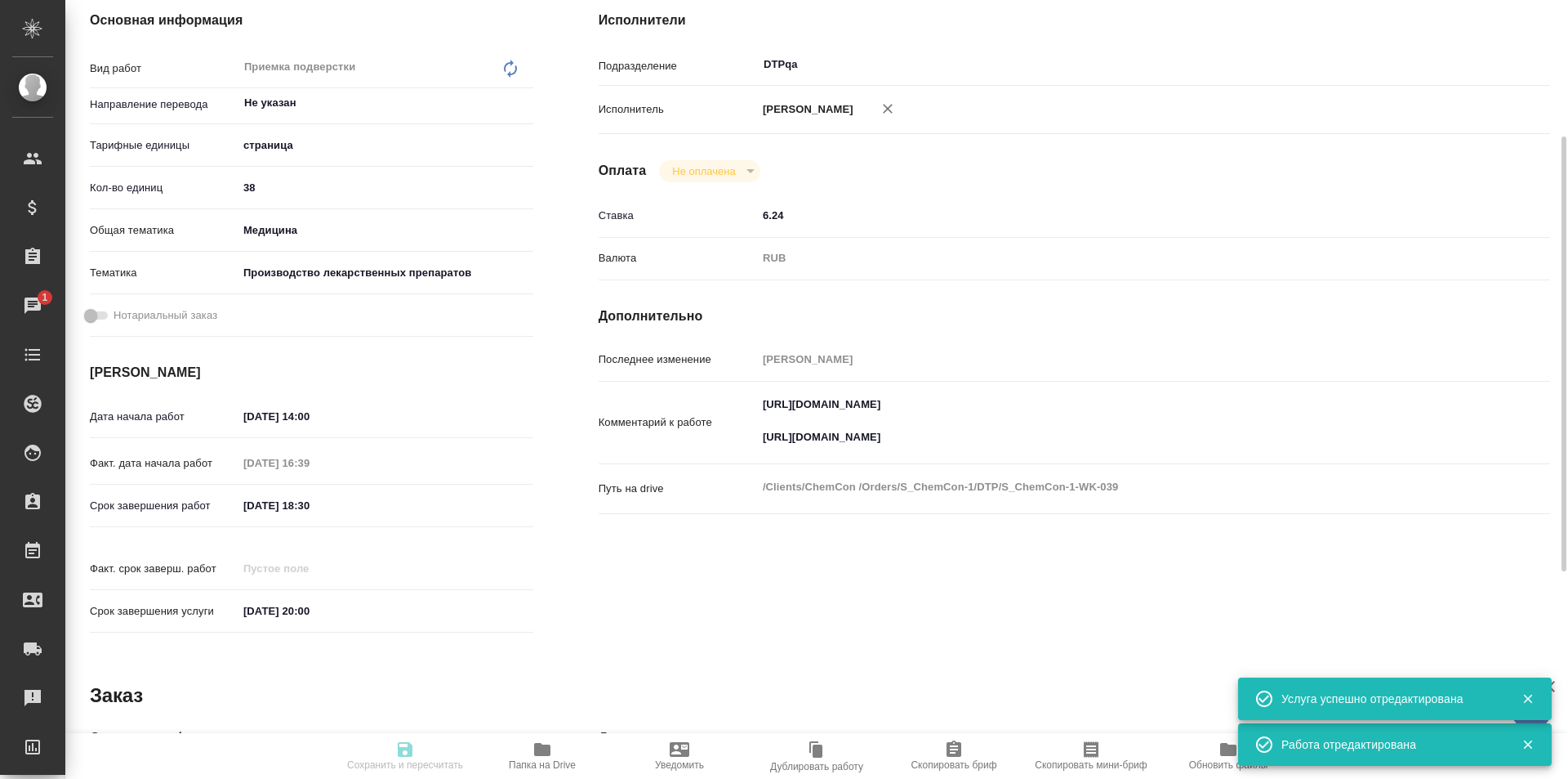
type textarea "x"
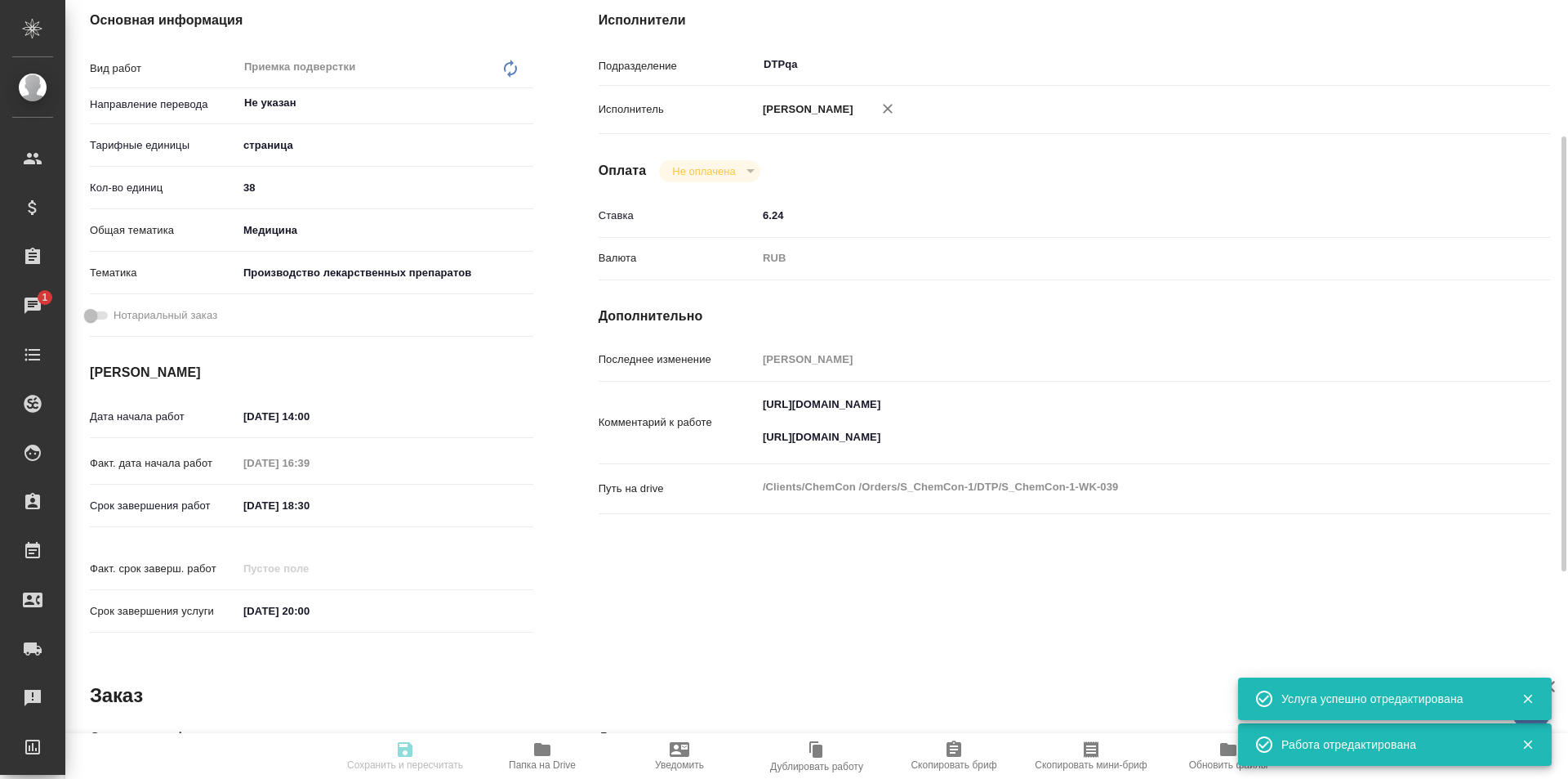
type textarea "x"
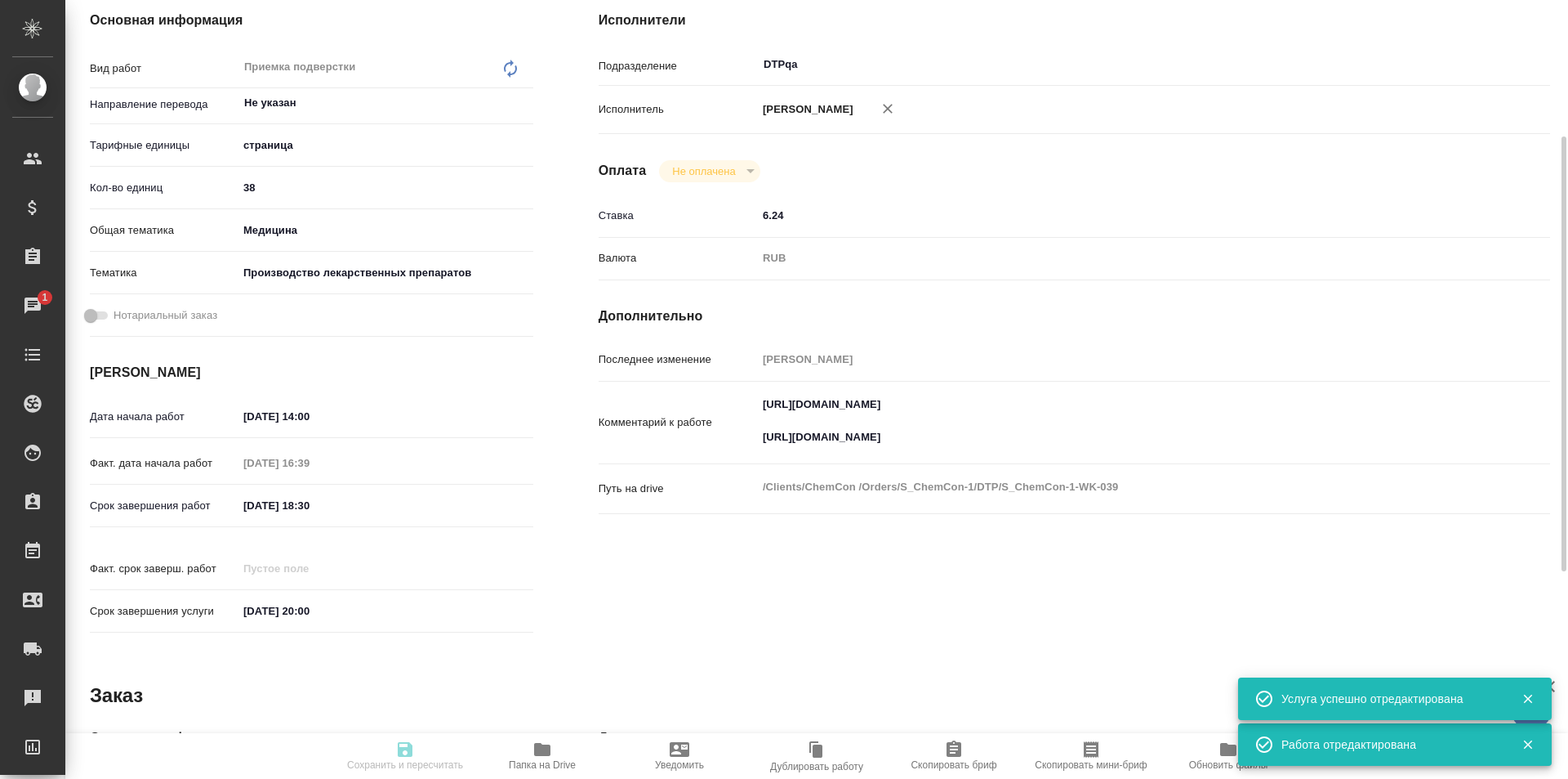
type textarea "x"
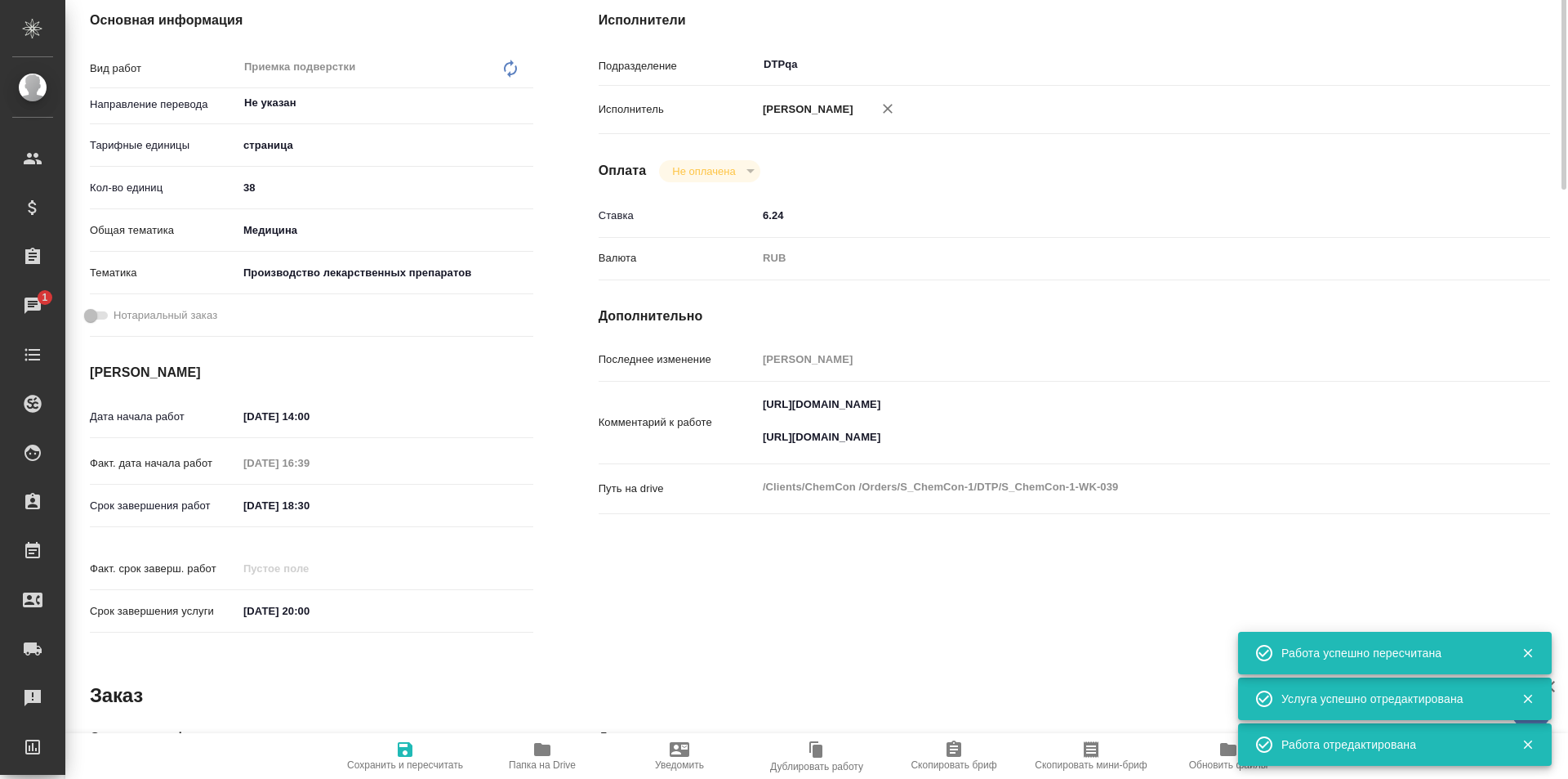
scroll to position [0, 0]
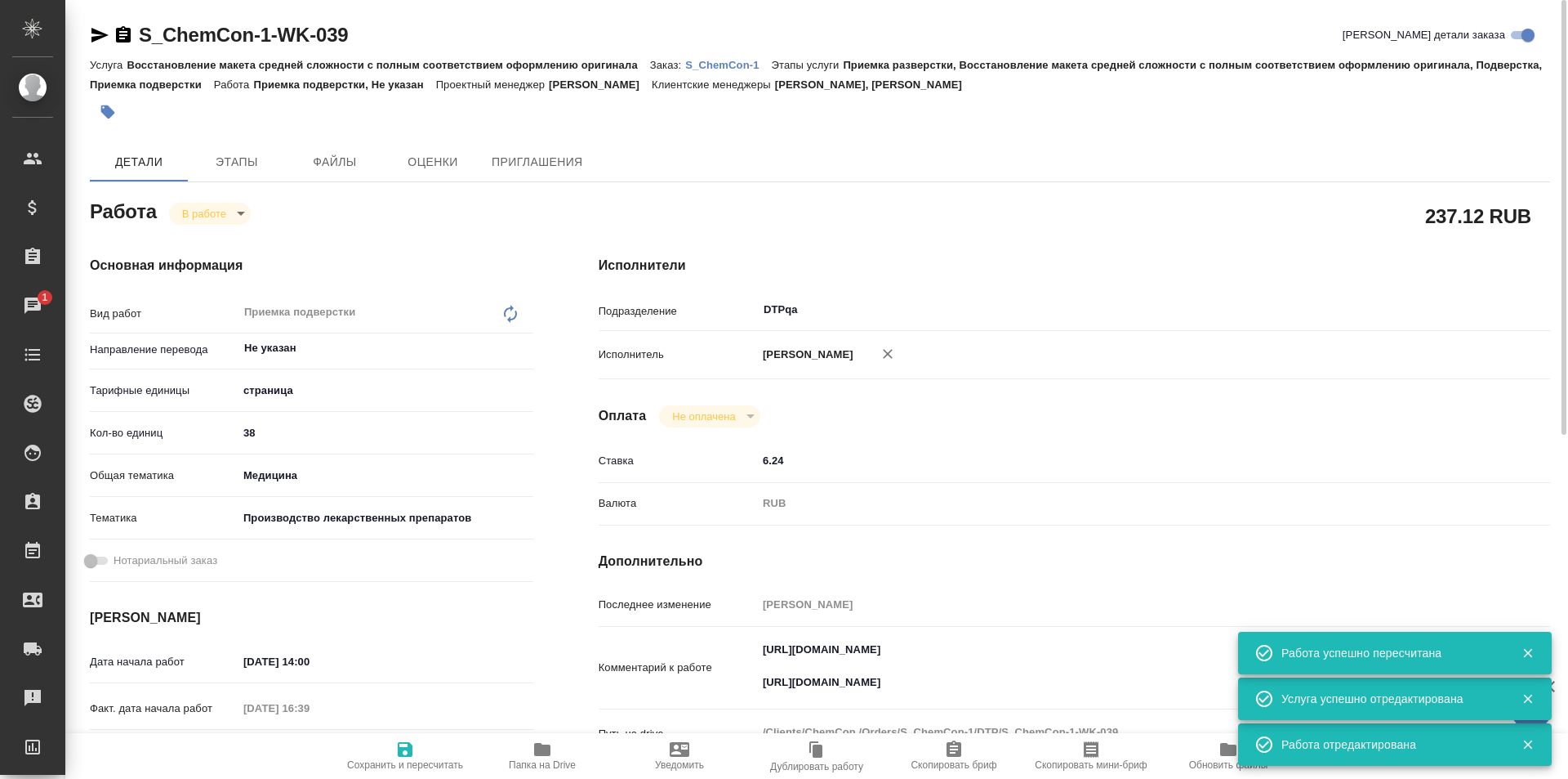
click at [221, 215] on body "🙏 .cls-1 fill:#fff; AWATERA Ismagilova Diana Клиенты Спецификации Заказы 1 Чаты…" at bounding box center [784, 390] width 1568 height 779
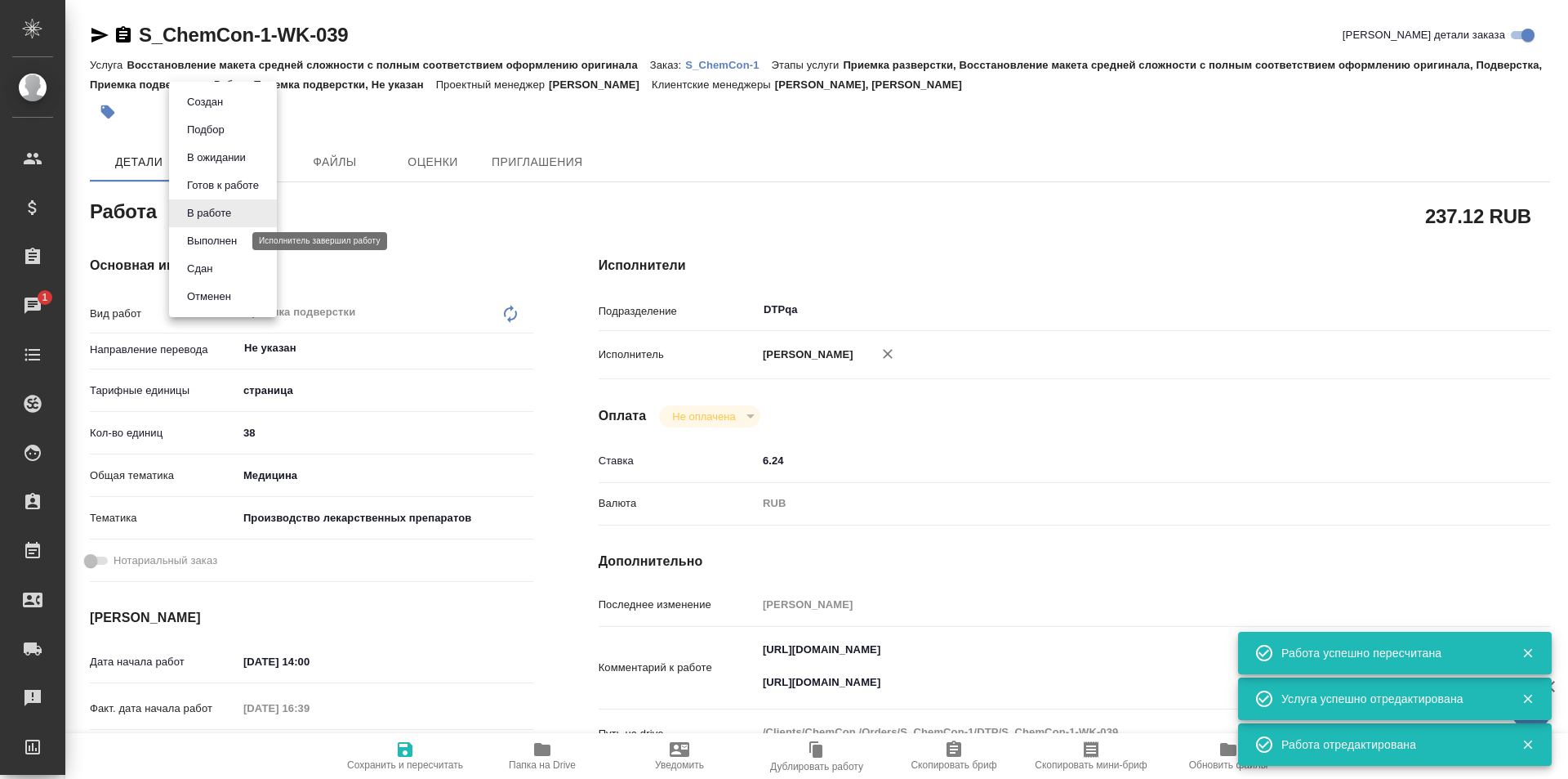
click at [217, 240] on button "Выполнен" at bounding box center [212, 240] width 60 height 18
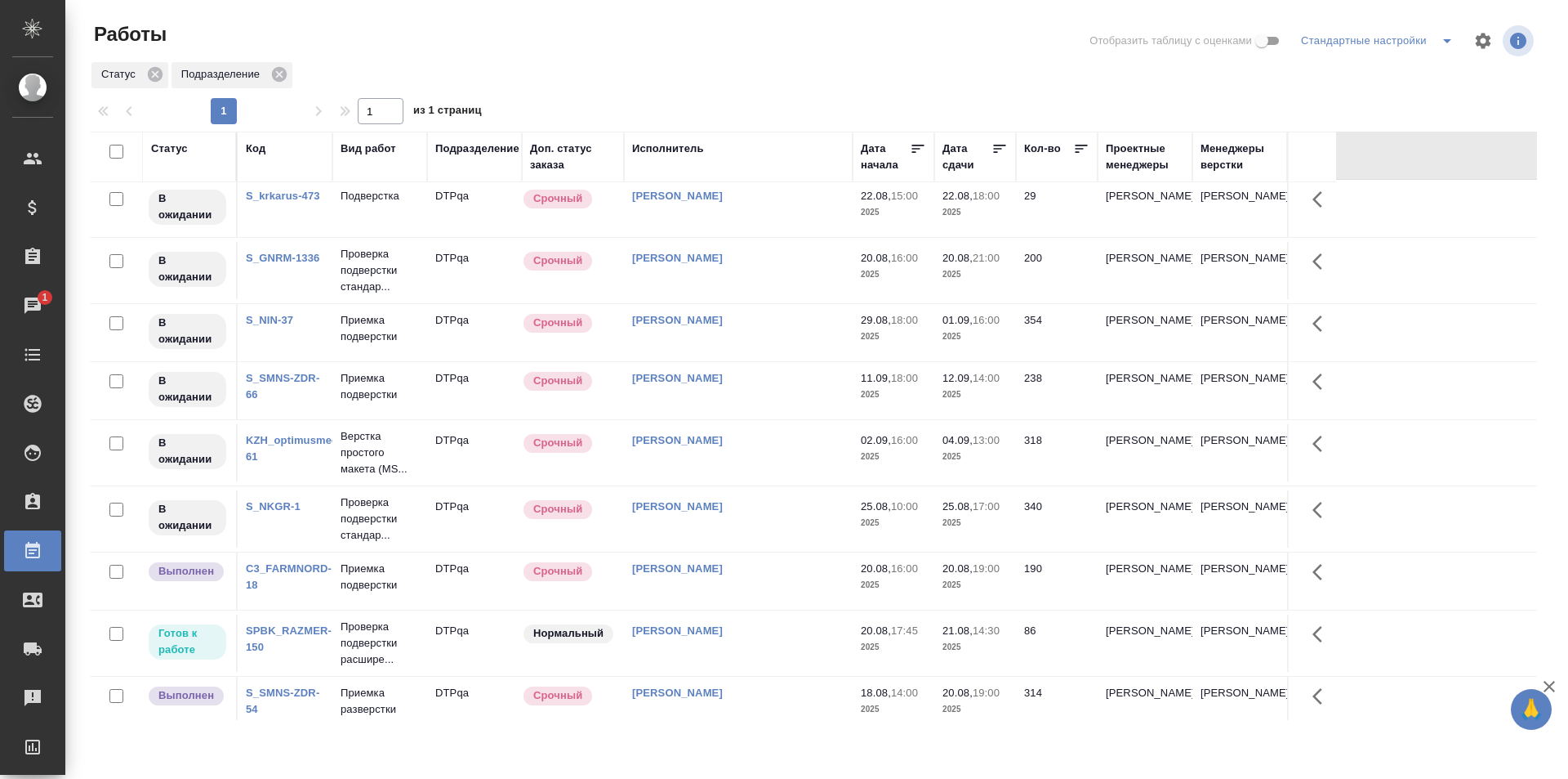
scroll to position [409, 0]
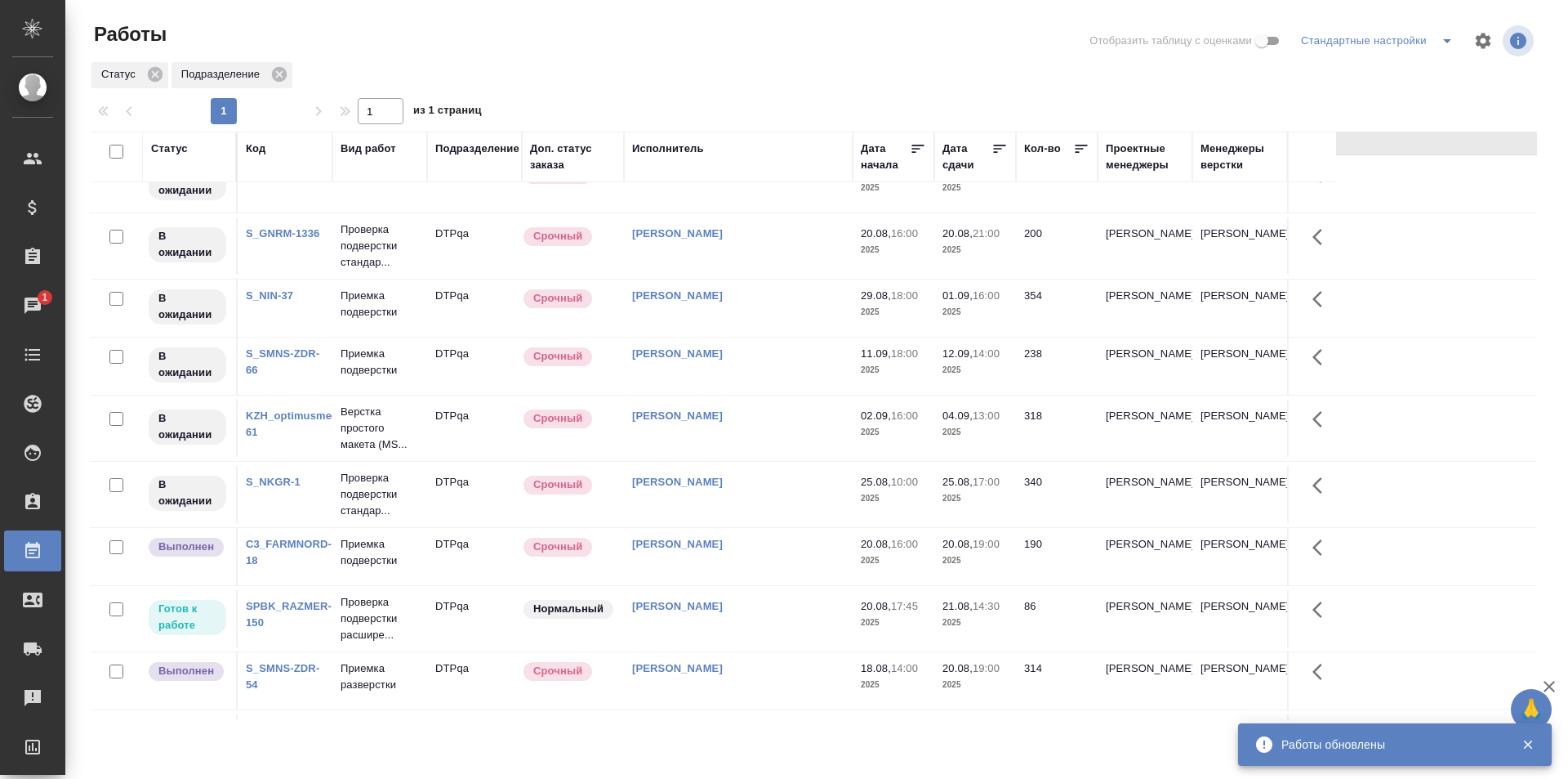
scroll to position [0, 0]
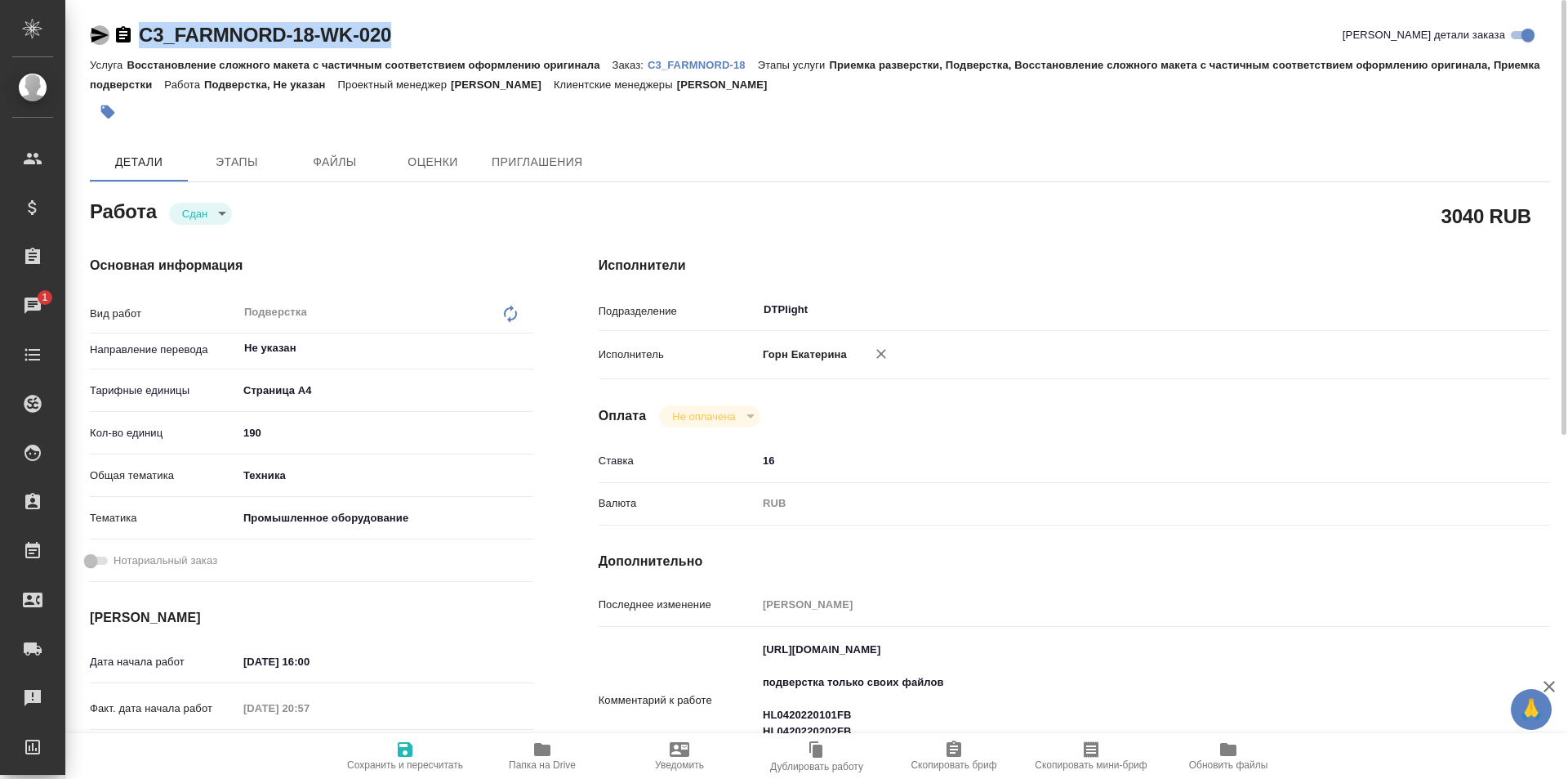
click at [99, 33] on icon "button" at bounding box center [100, 35] width 18 height 15
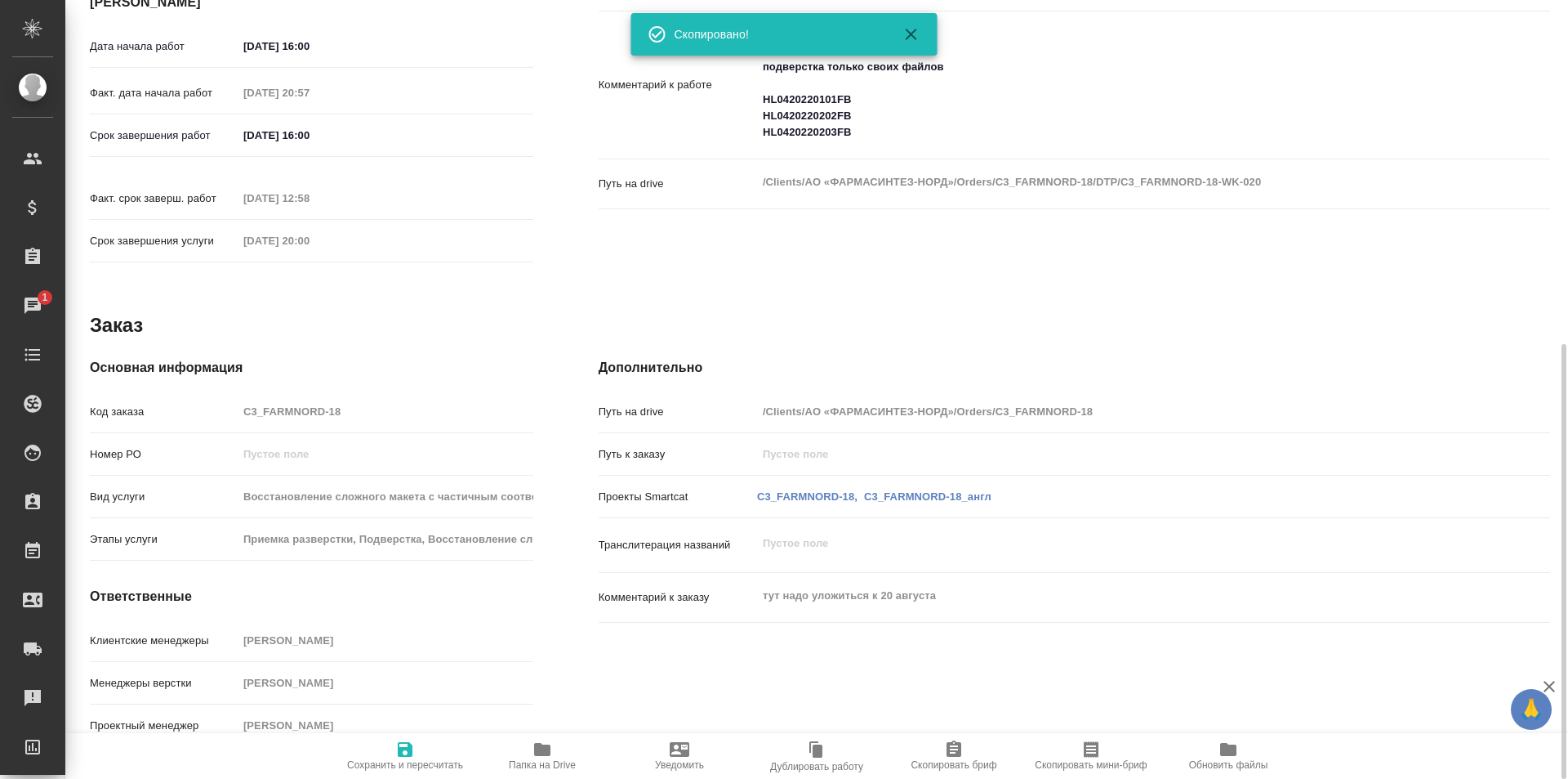
scroll to position [43, 0]
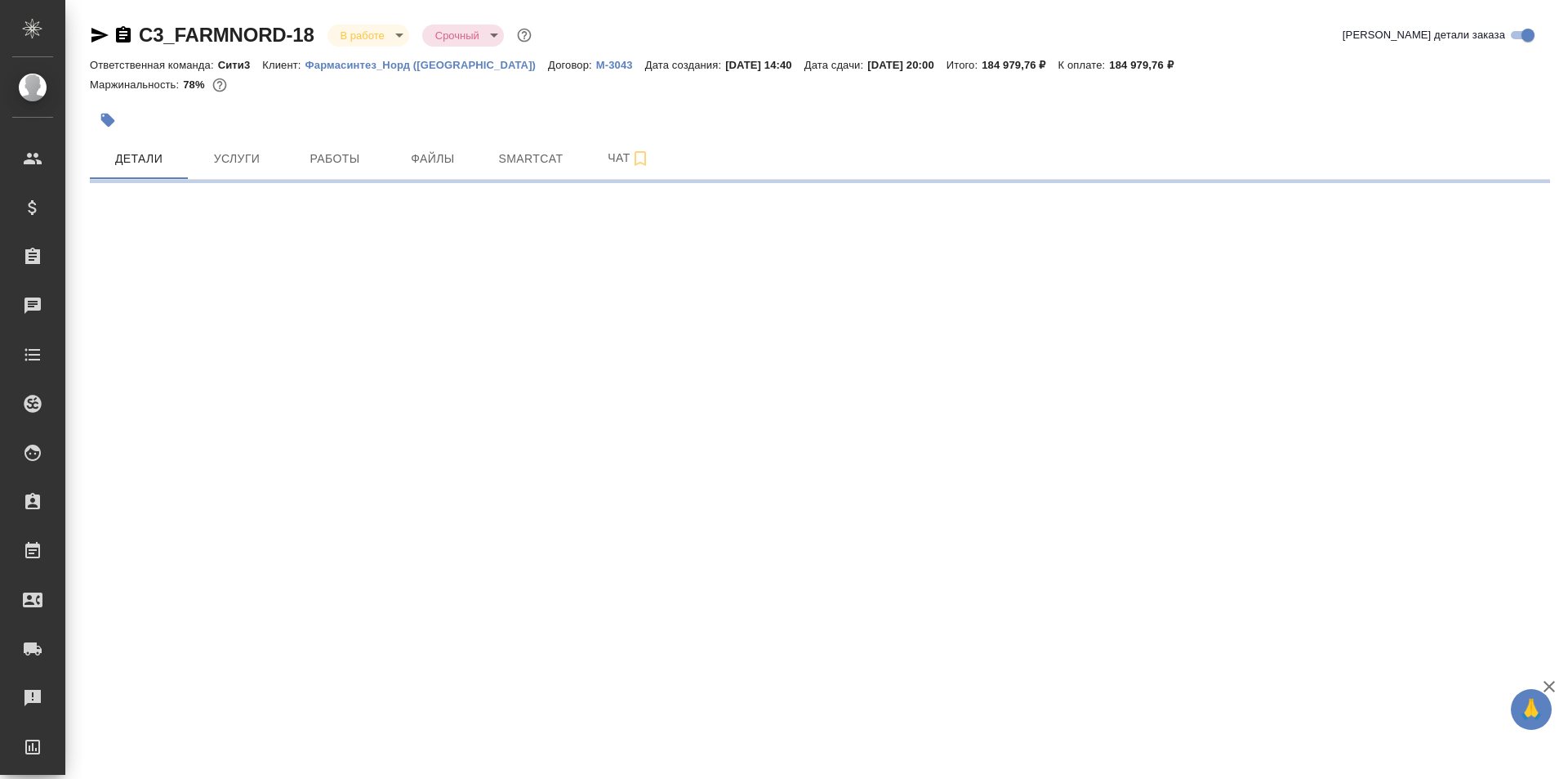
select select "RU"
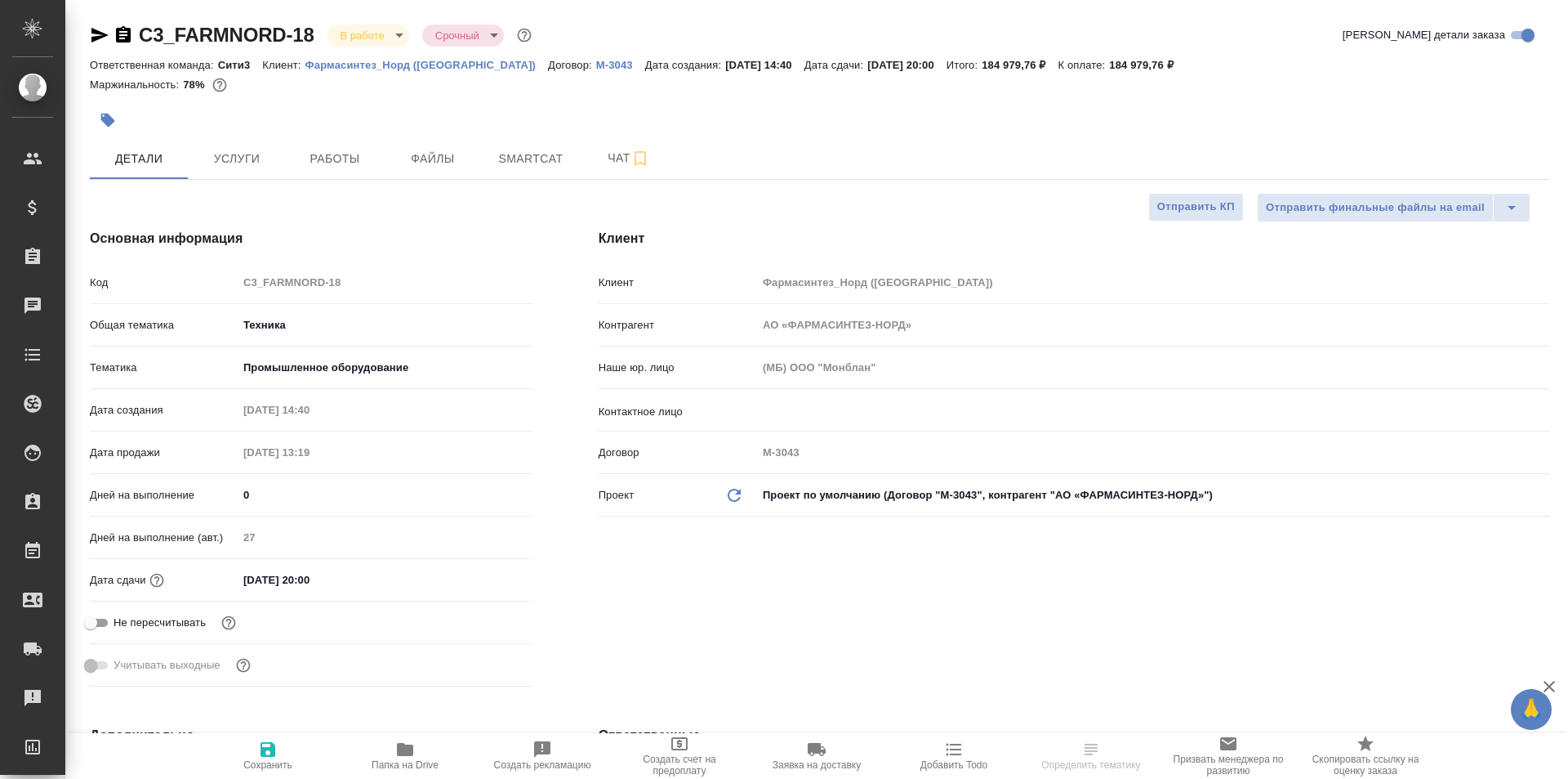
type textarea "x"
type input "[PERSON_NAME]"
type input "Каирова Бэлла"
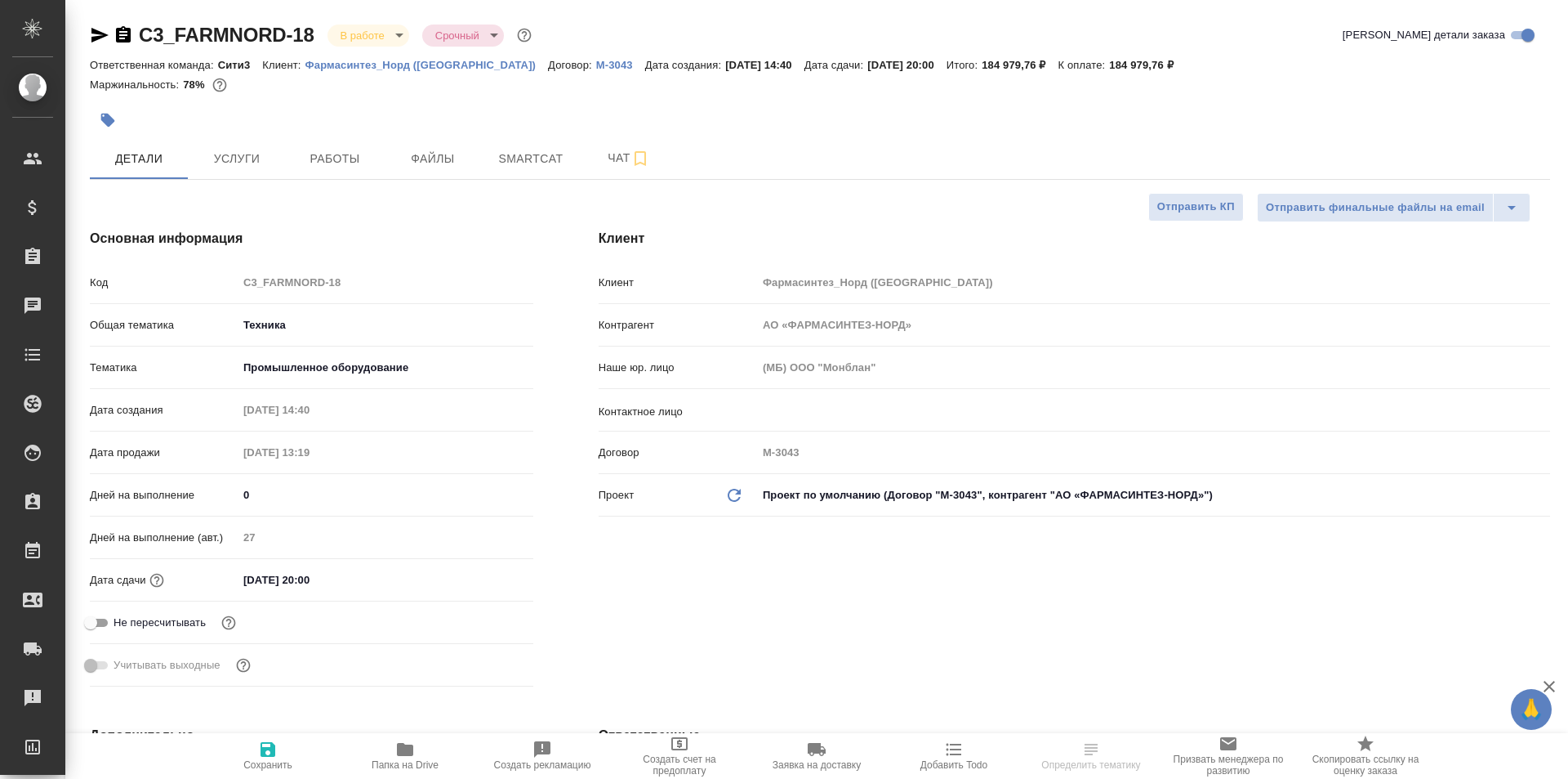
type textarea "x"
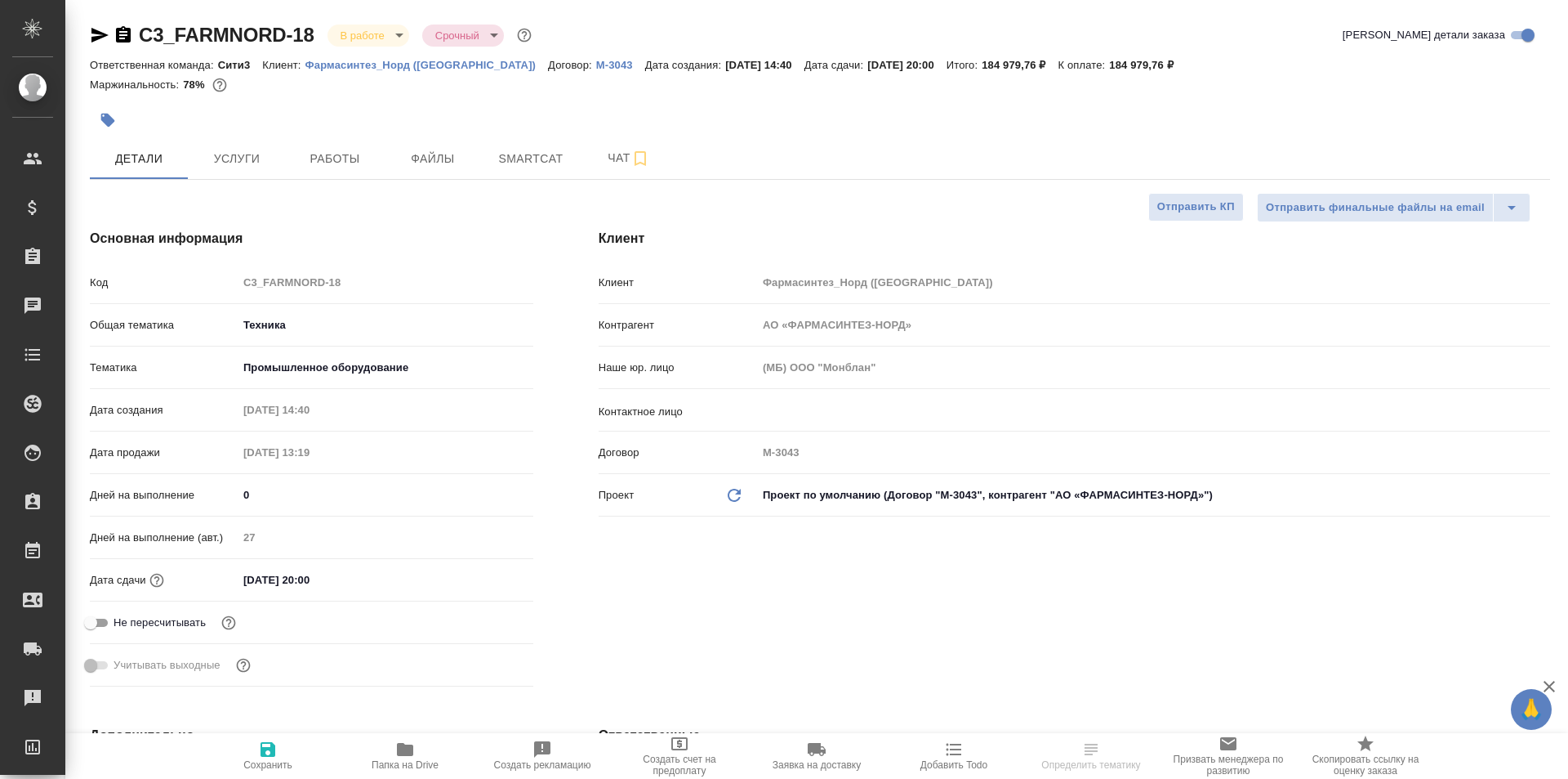
type textarea "x"
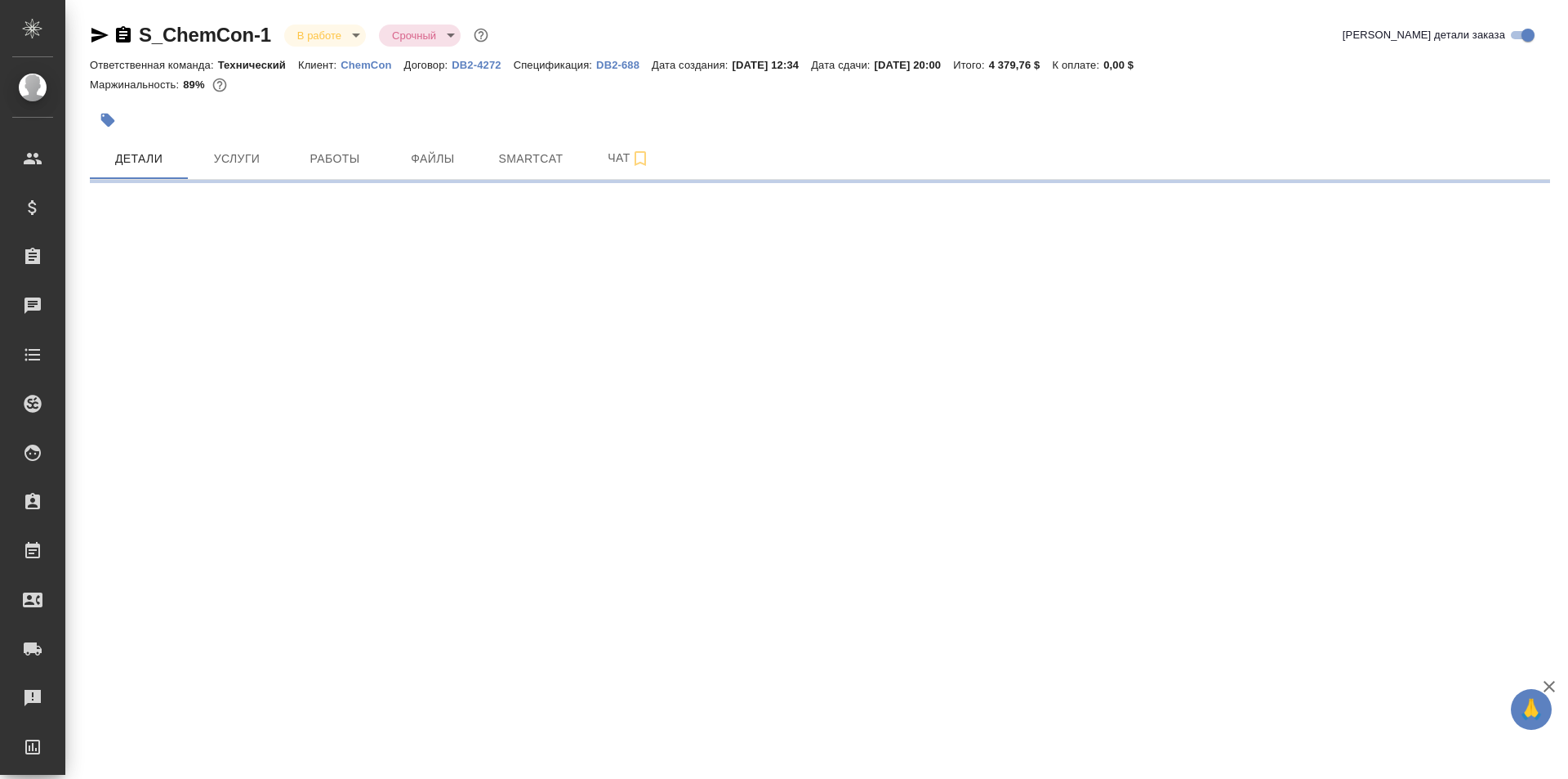
select select "RU"
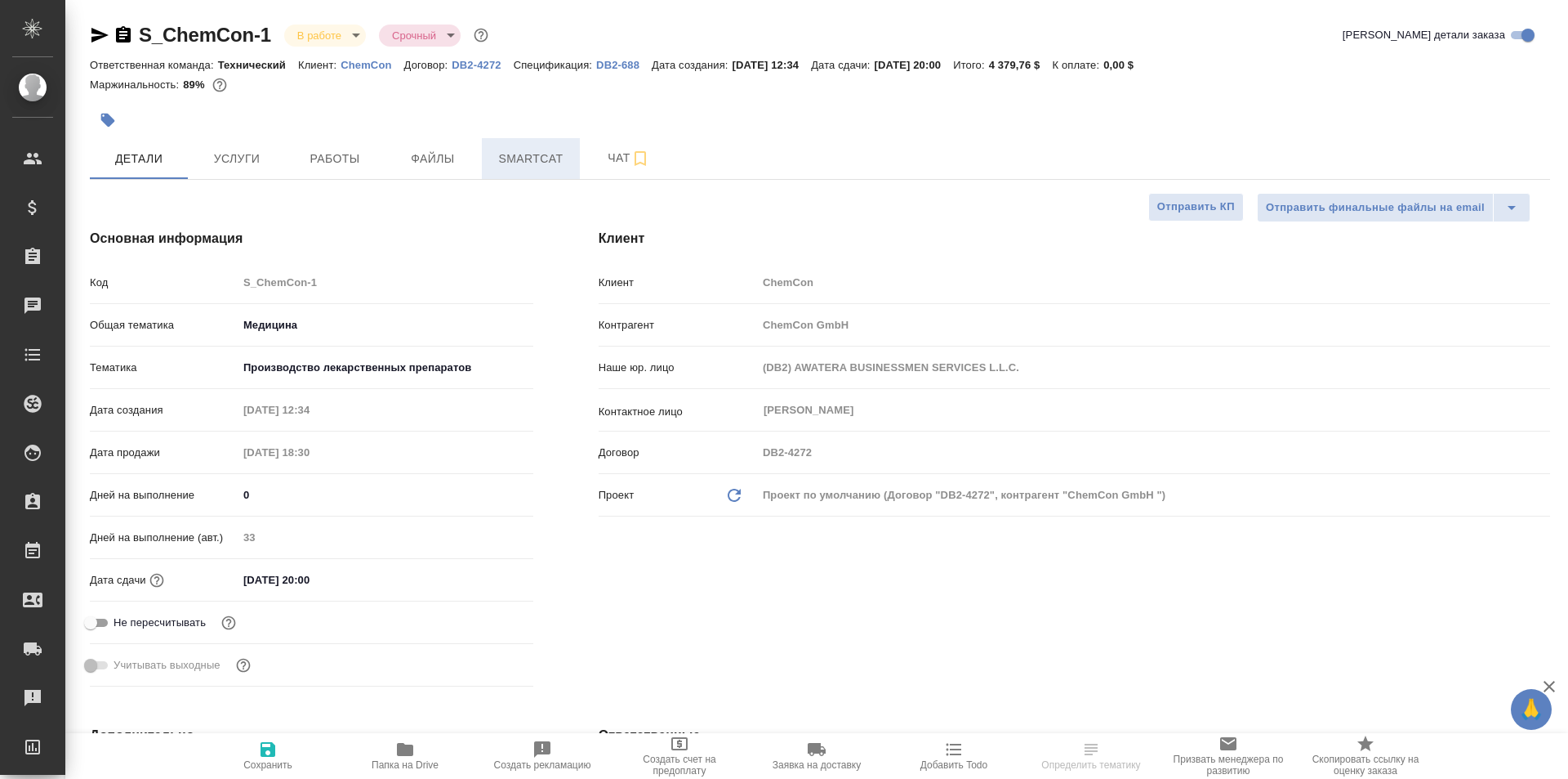
type textarea "x"
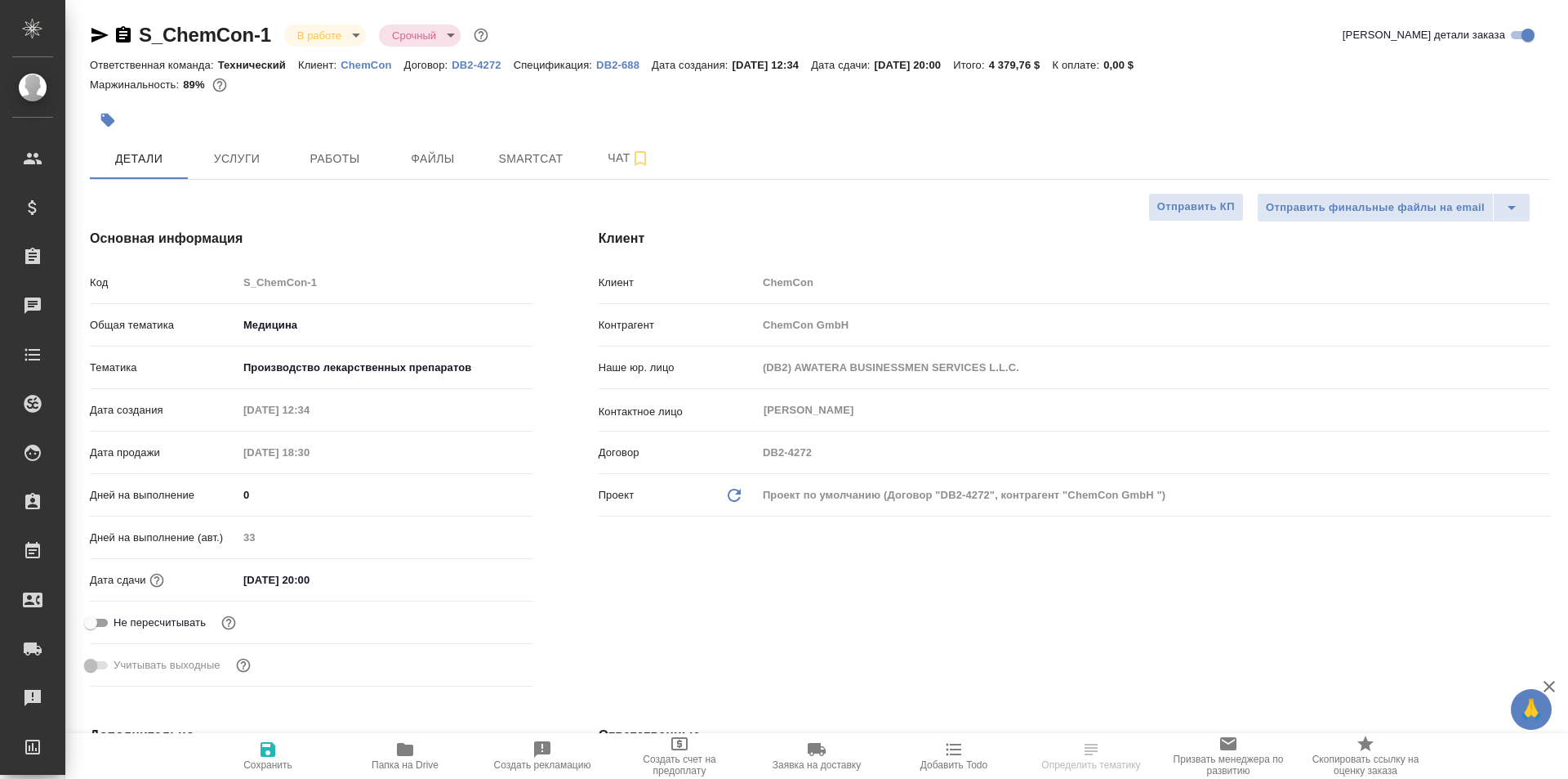
type textarea "x"
click at [353, 149] on span "Работы" at bounding box center [334, 158] width 78 height 20
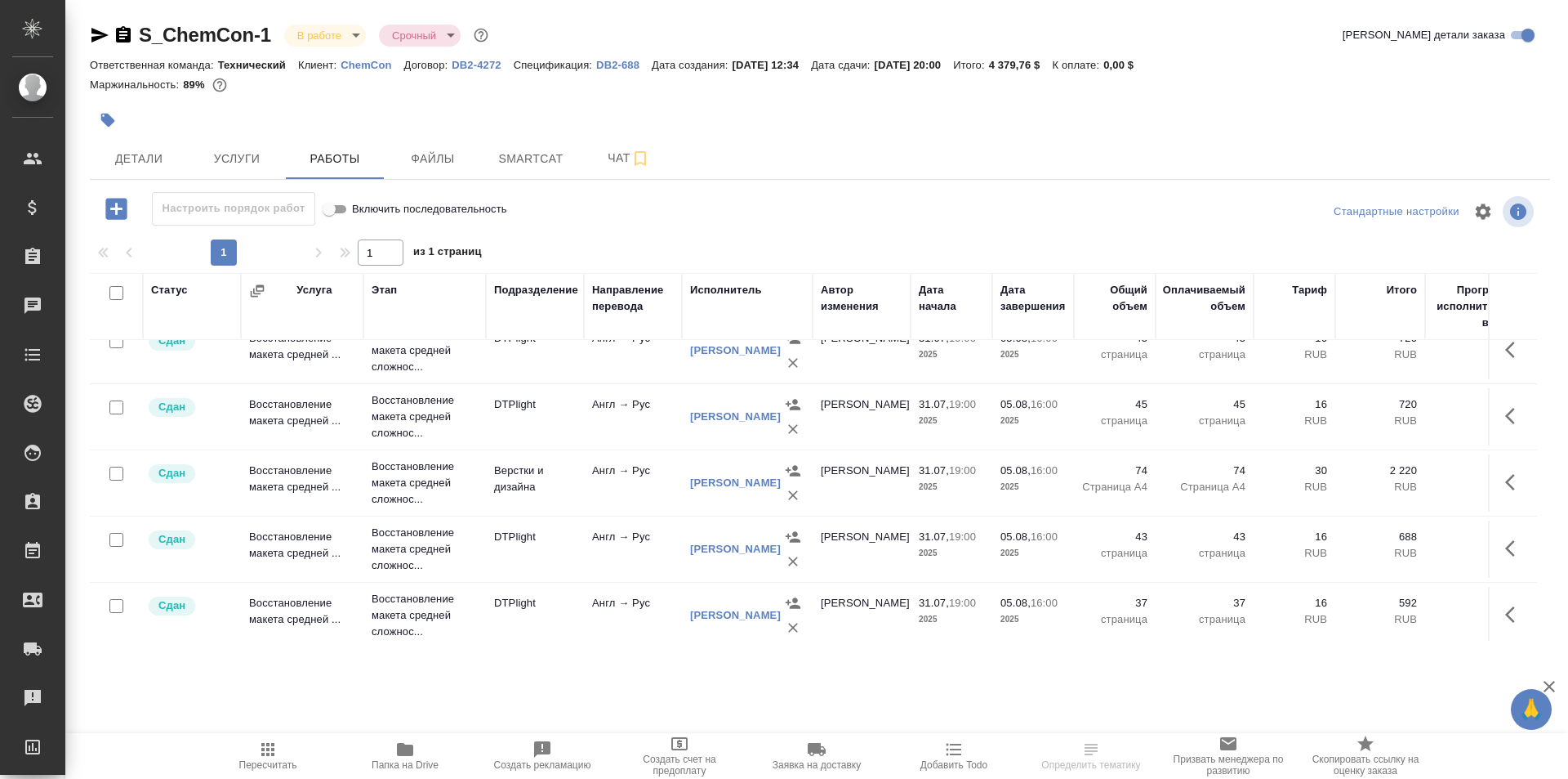
scroll to position [245, 0]
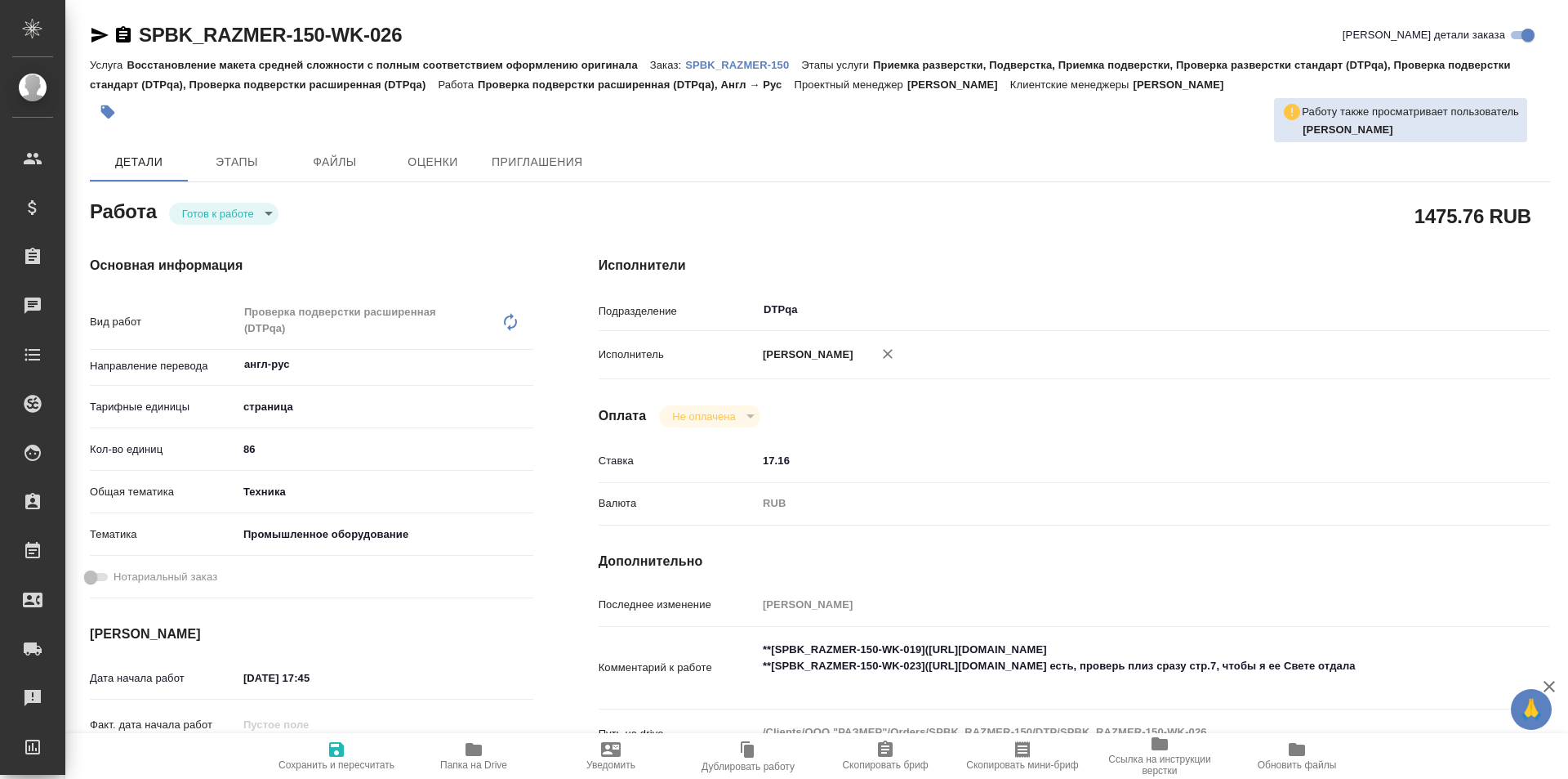
type textarea "x"
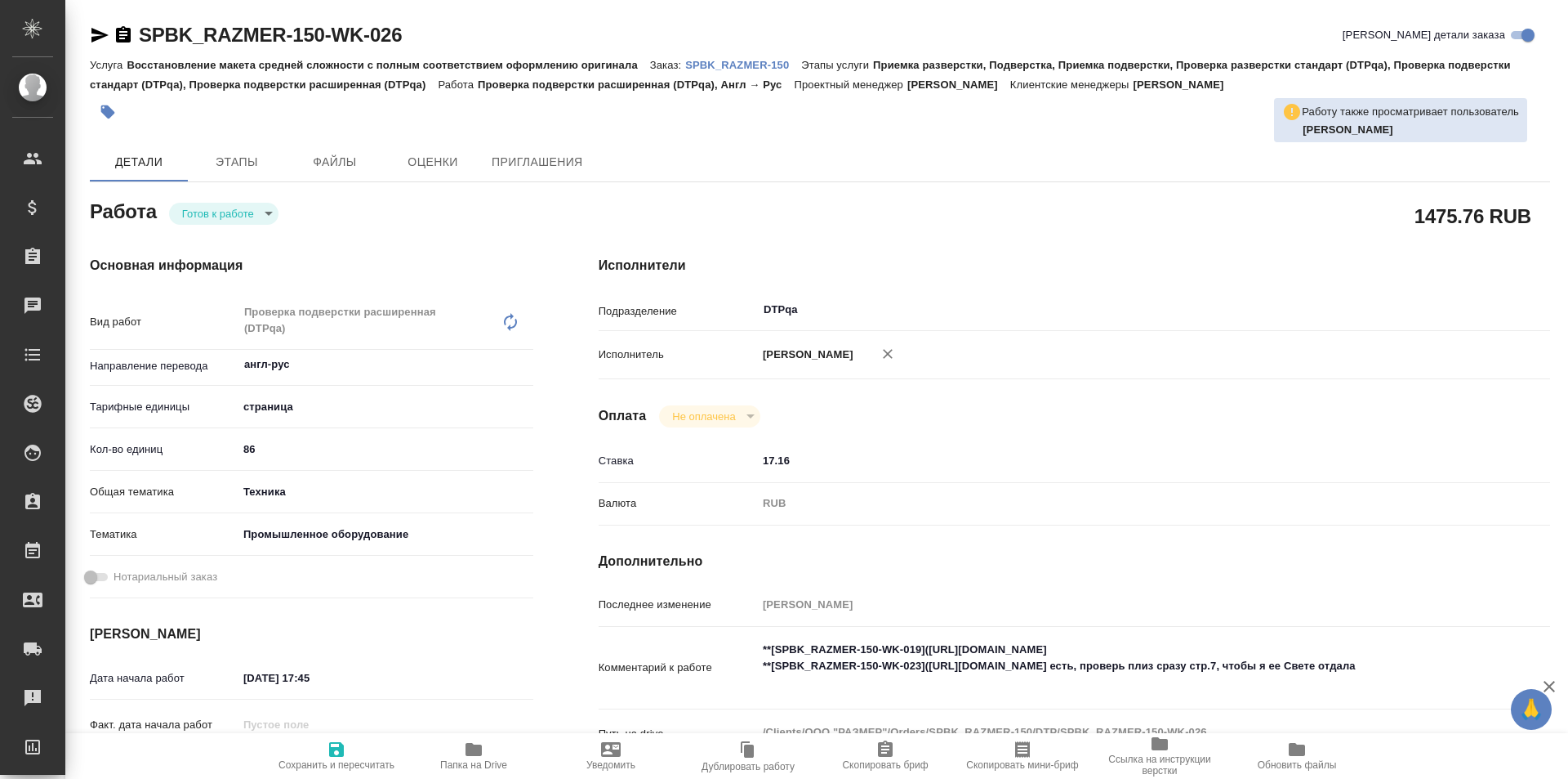
type textarea "x"
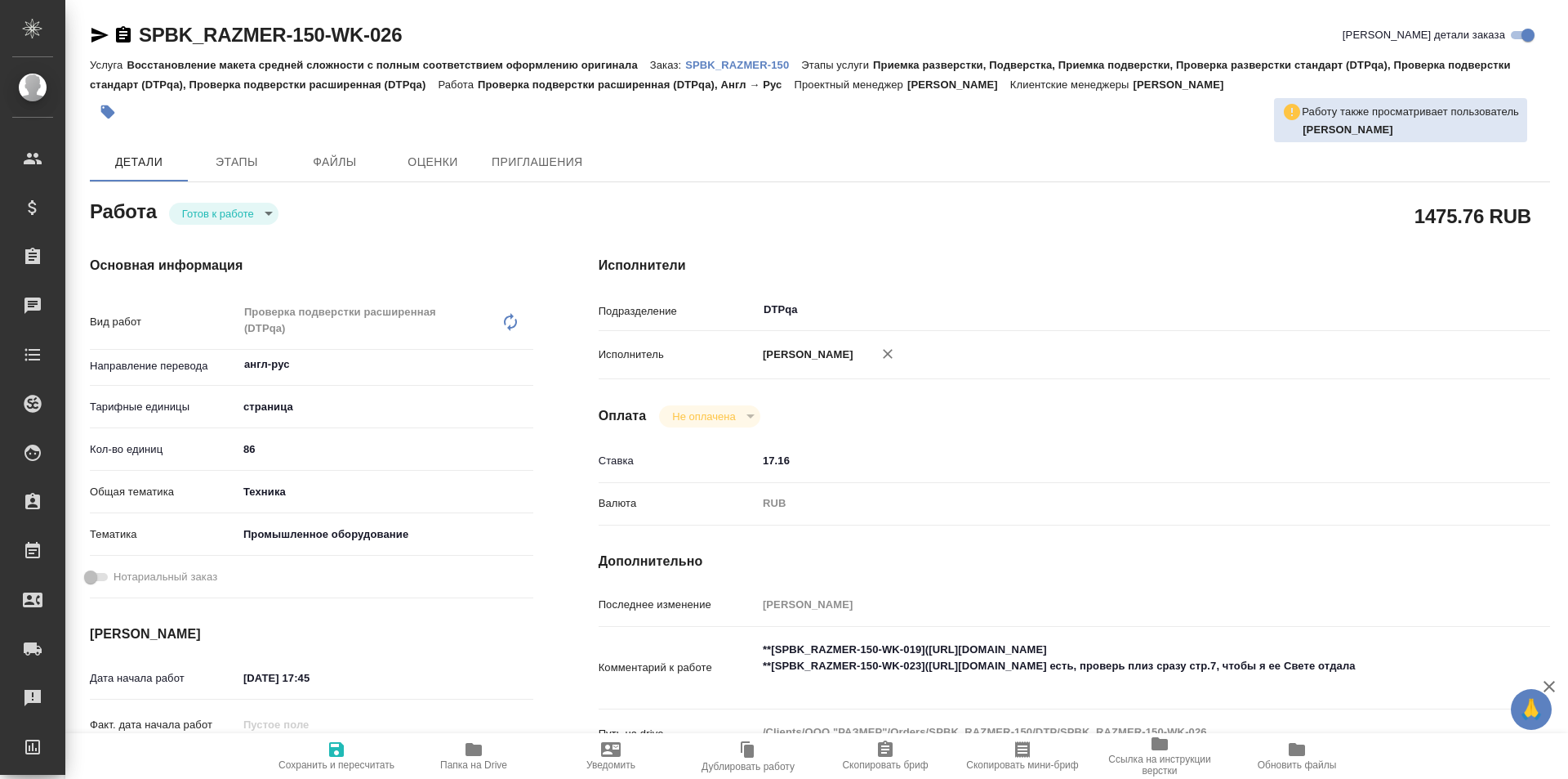
type textarea "x"
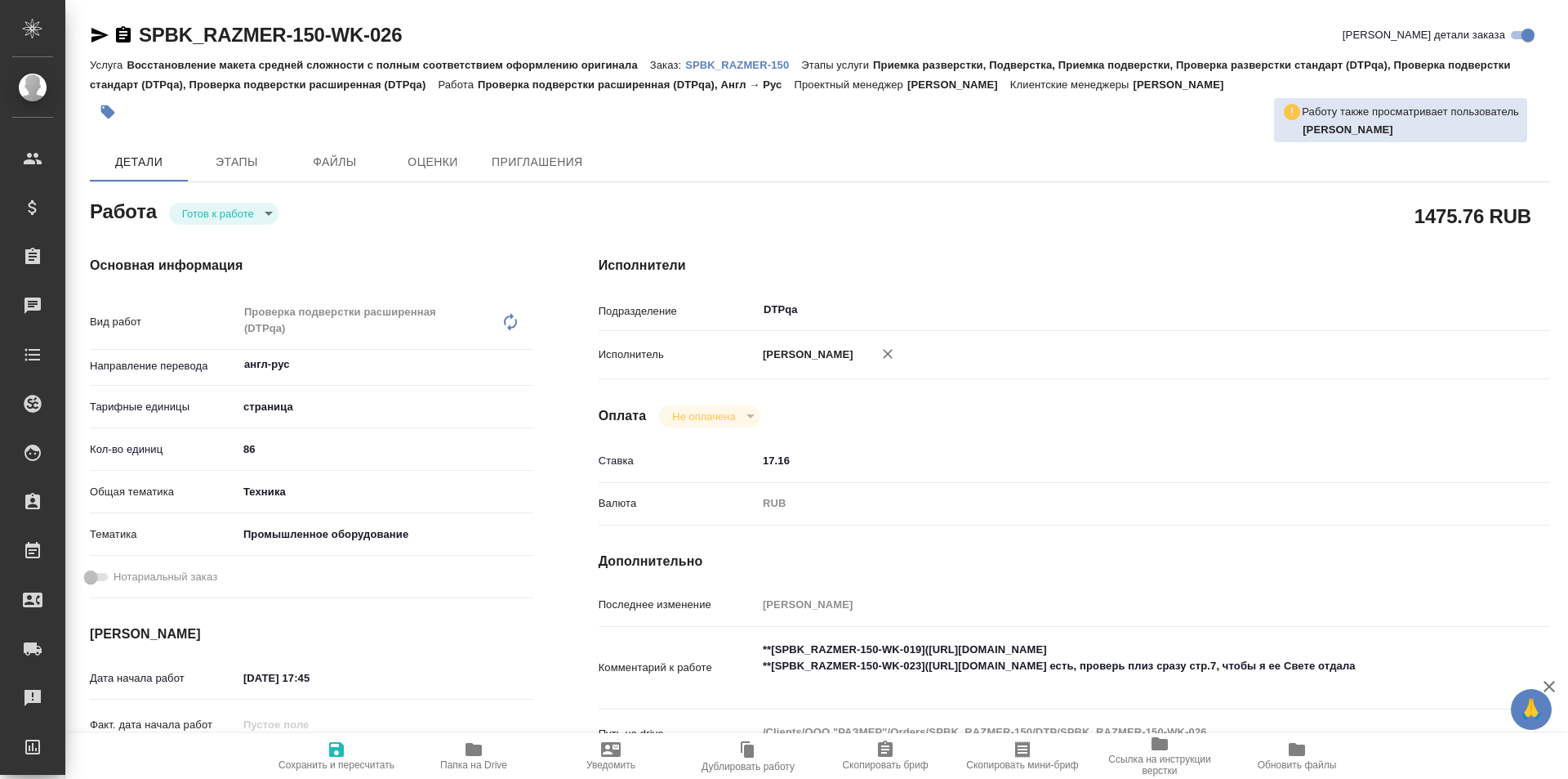
type textarea "x"
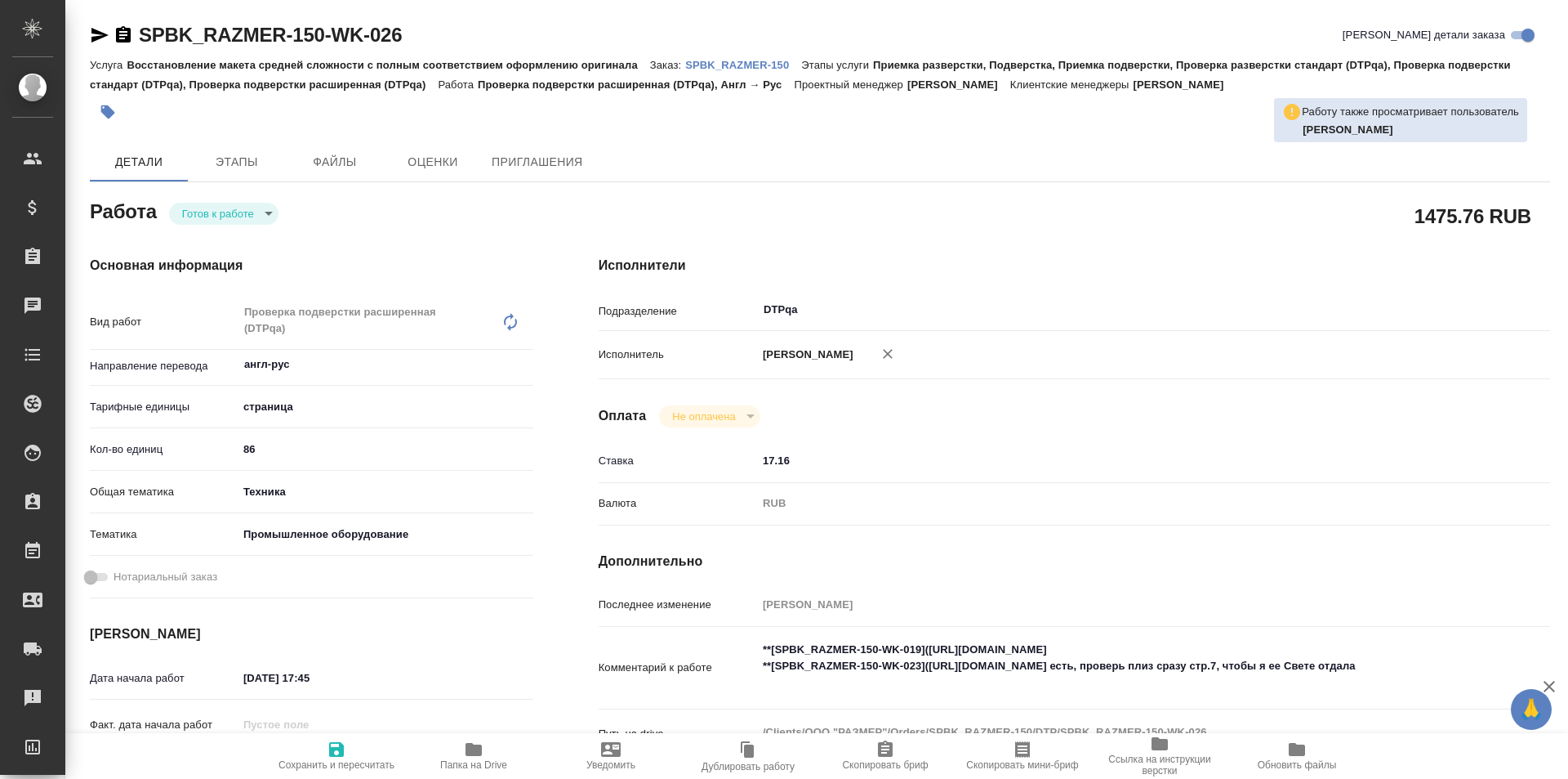
type textarea "x"
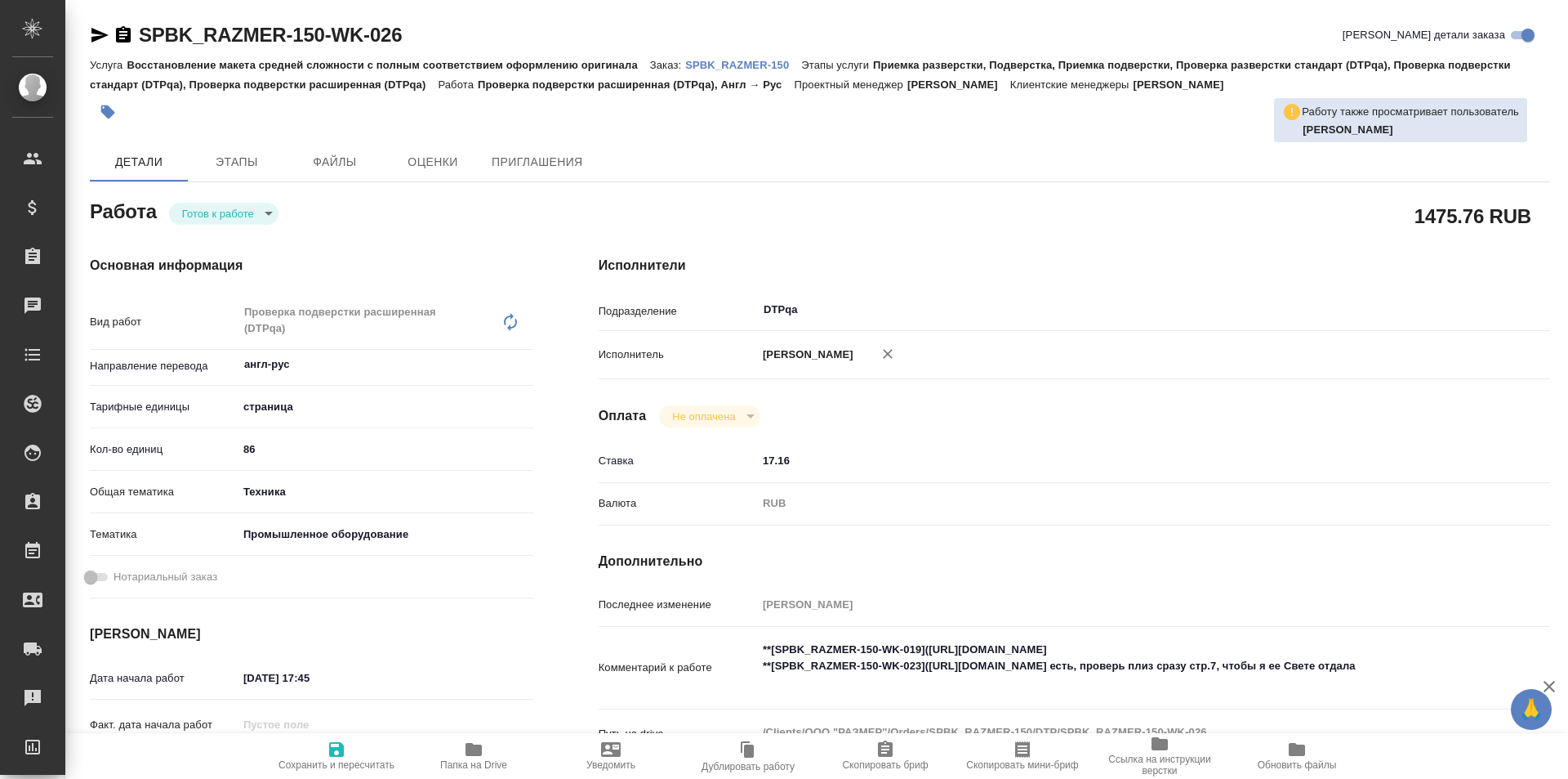
type textarea "x"
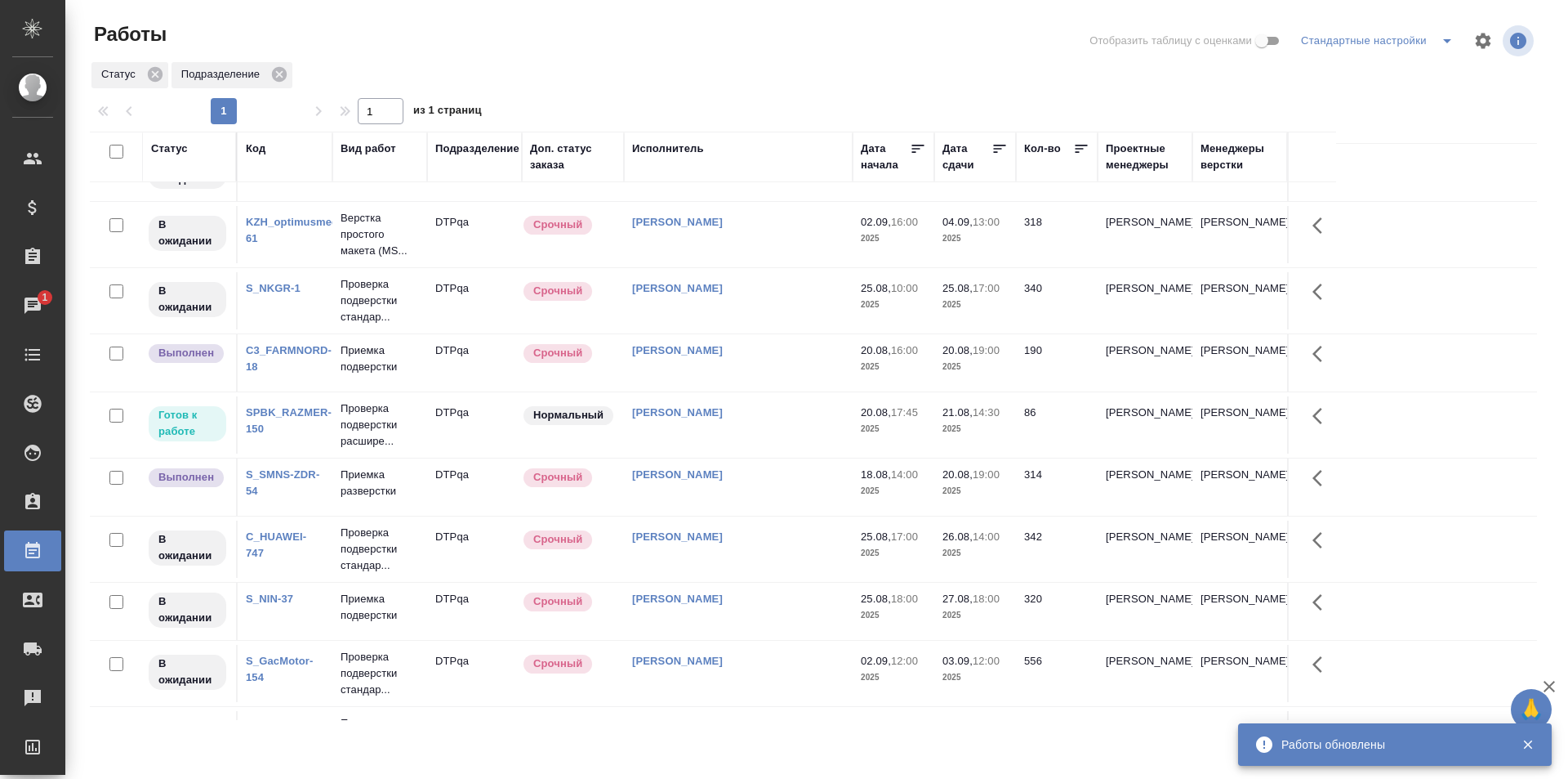
scroll to position [476, 0]
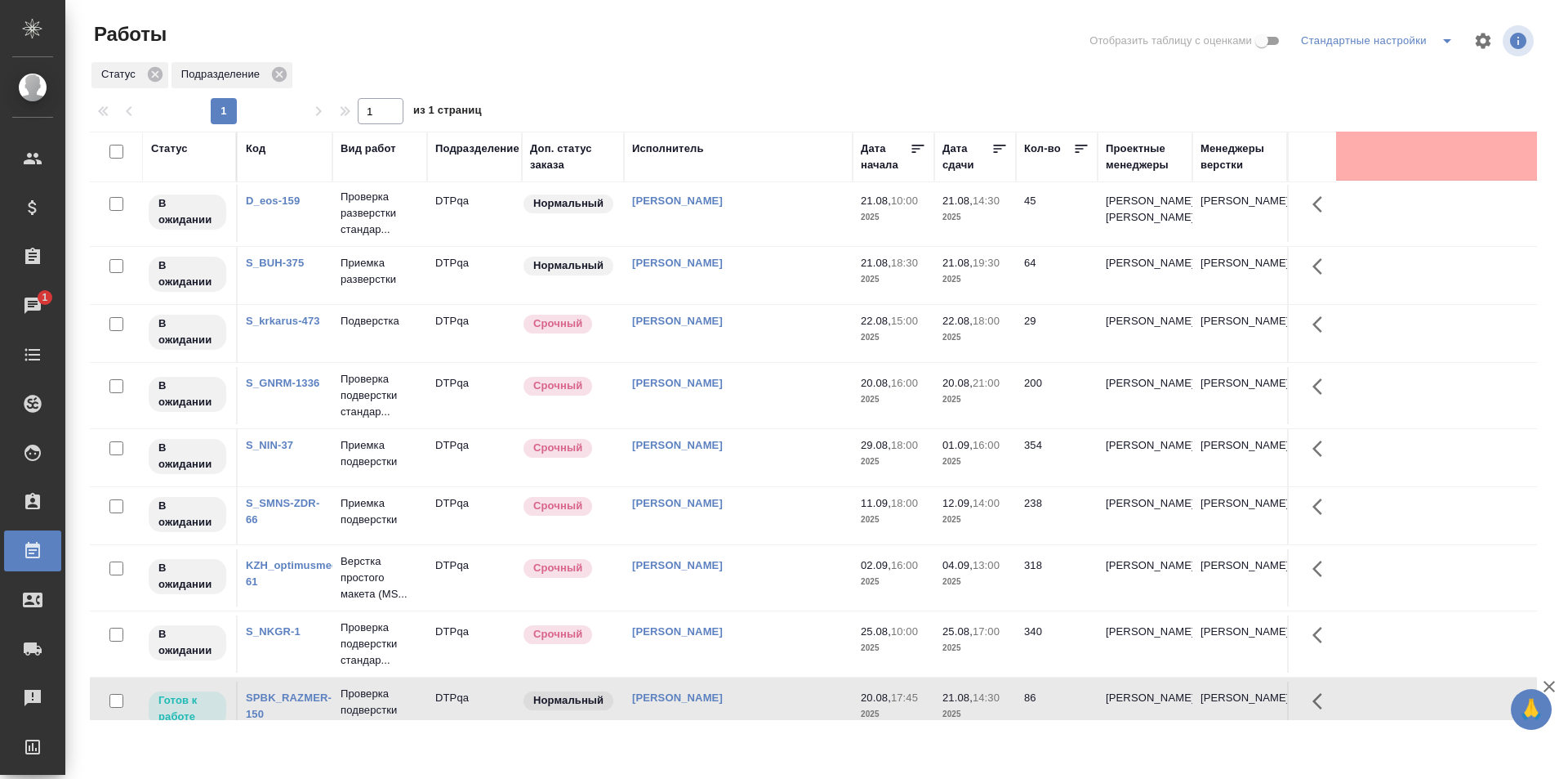
scroll to position [0, 0]
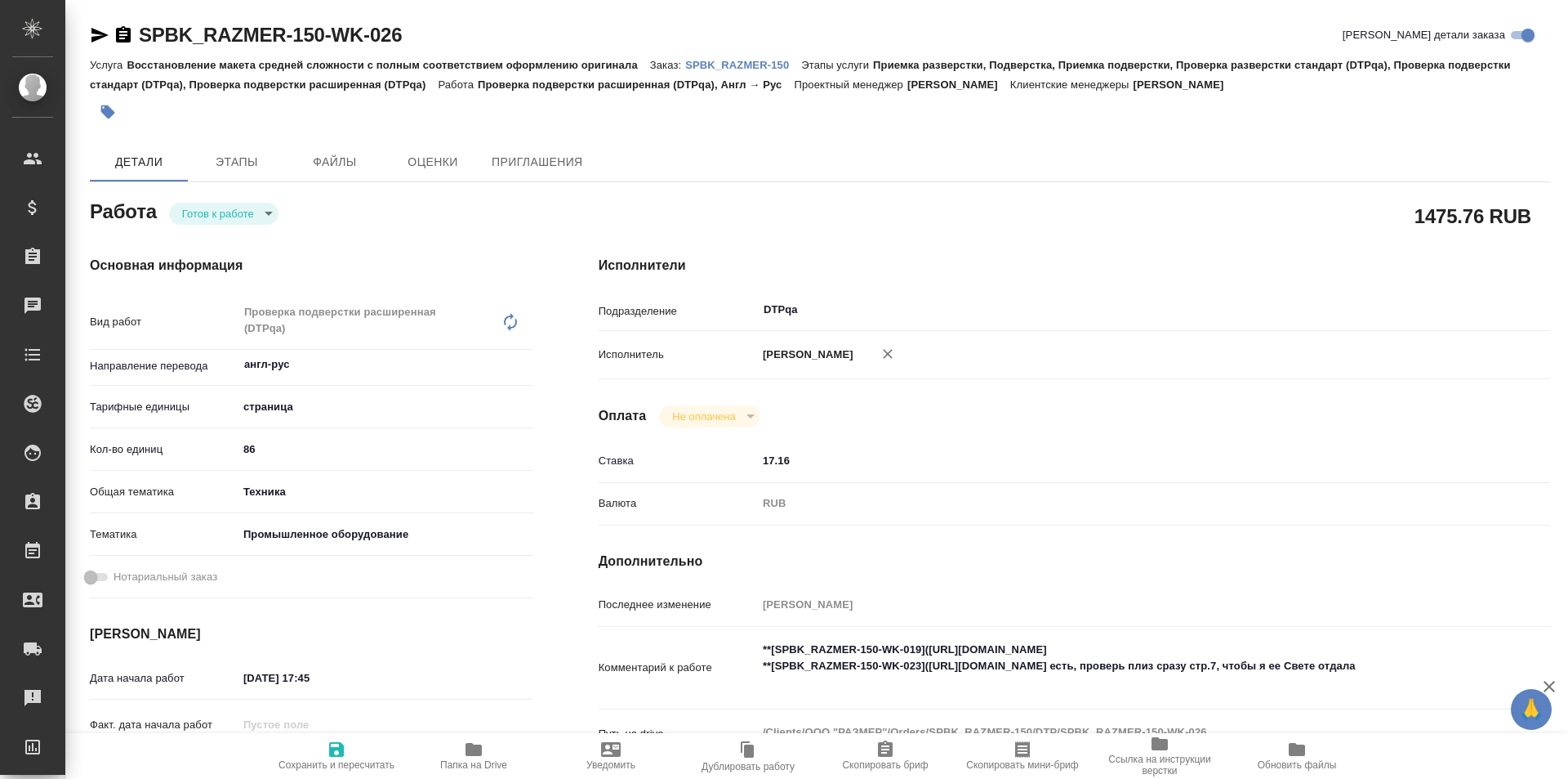
type textarea "x"
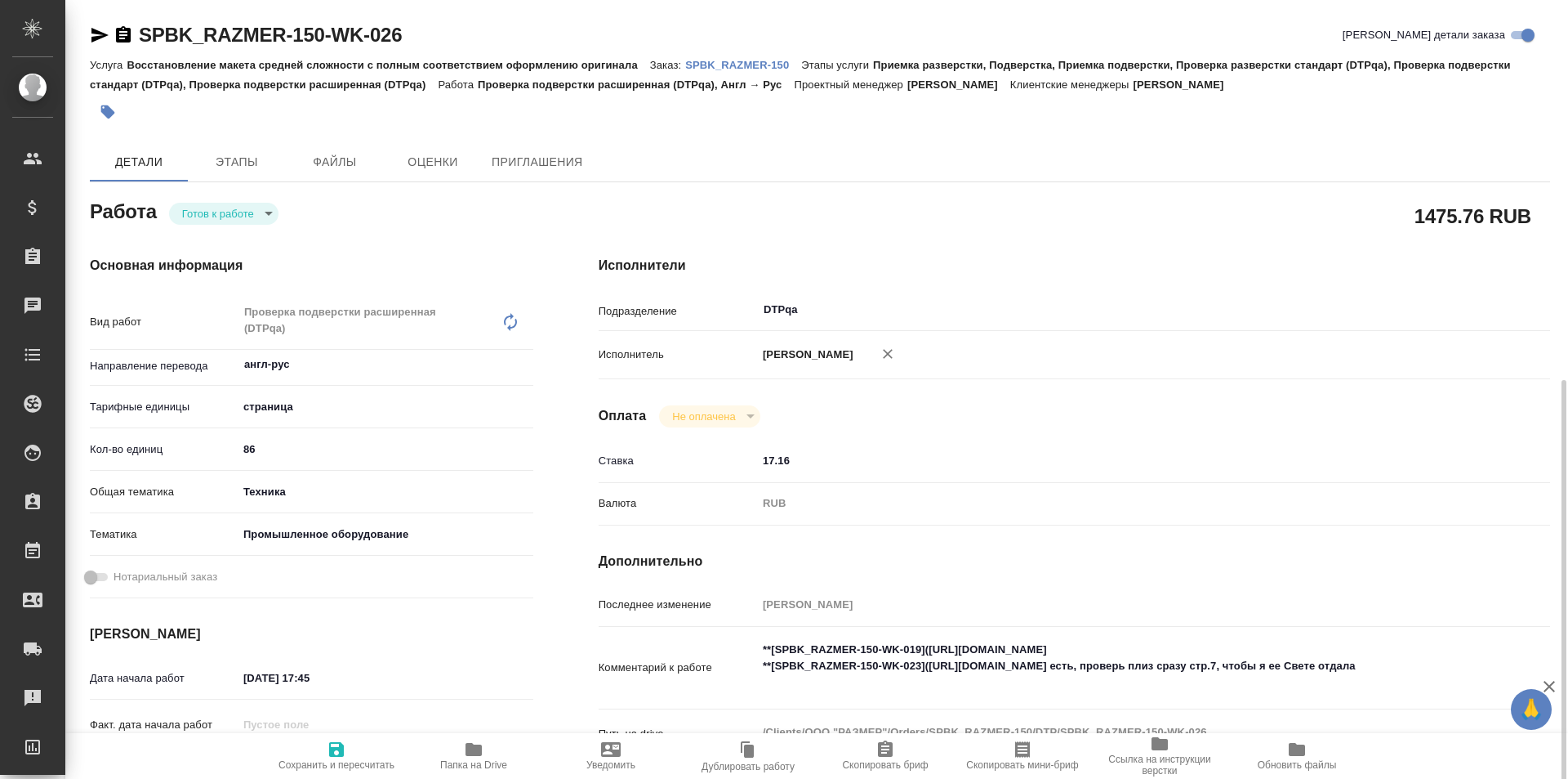
scroll to position [245, 0]
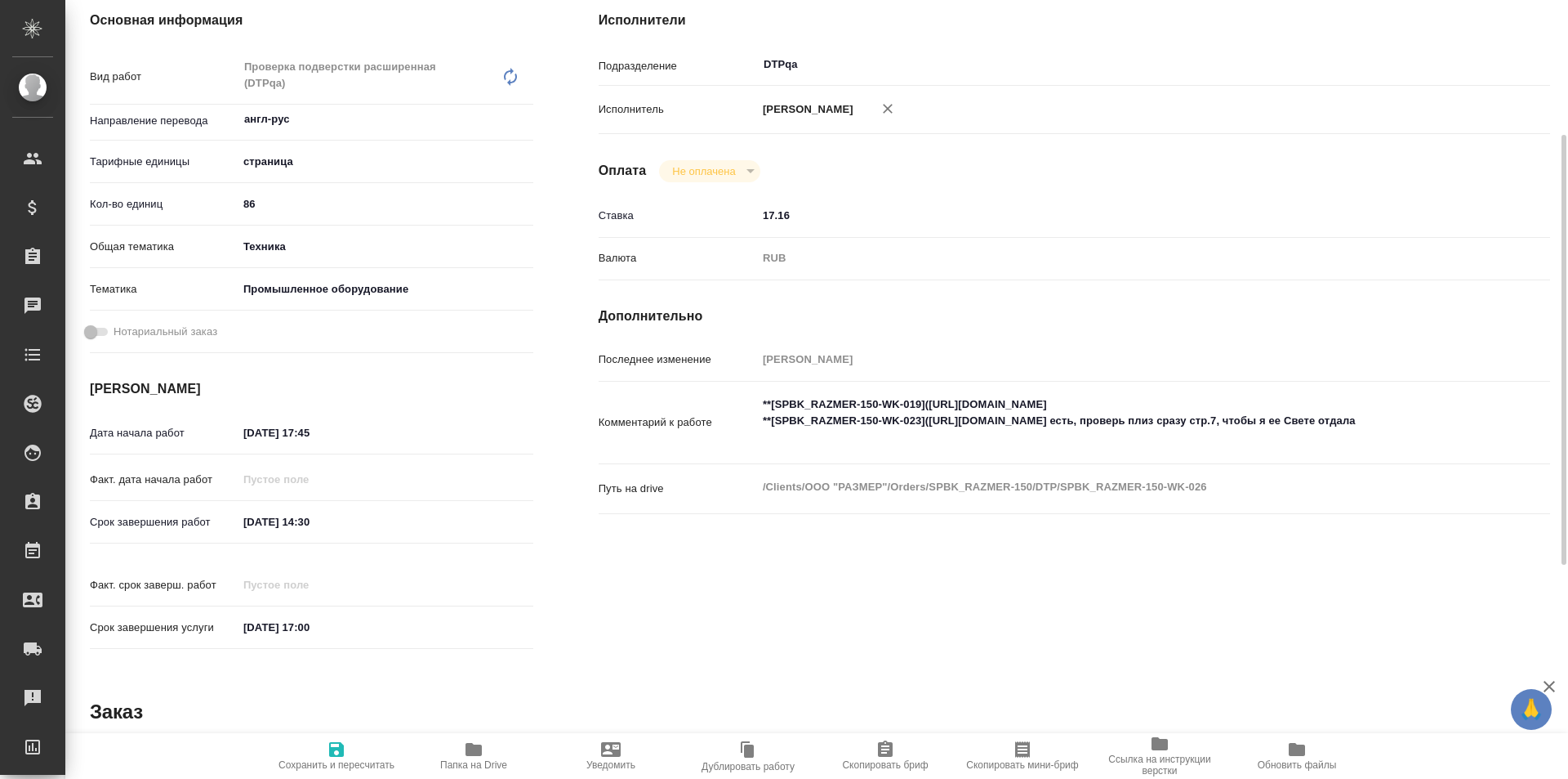
type textarea "x"
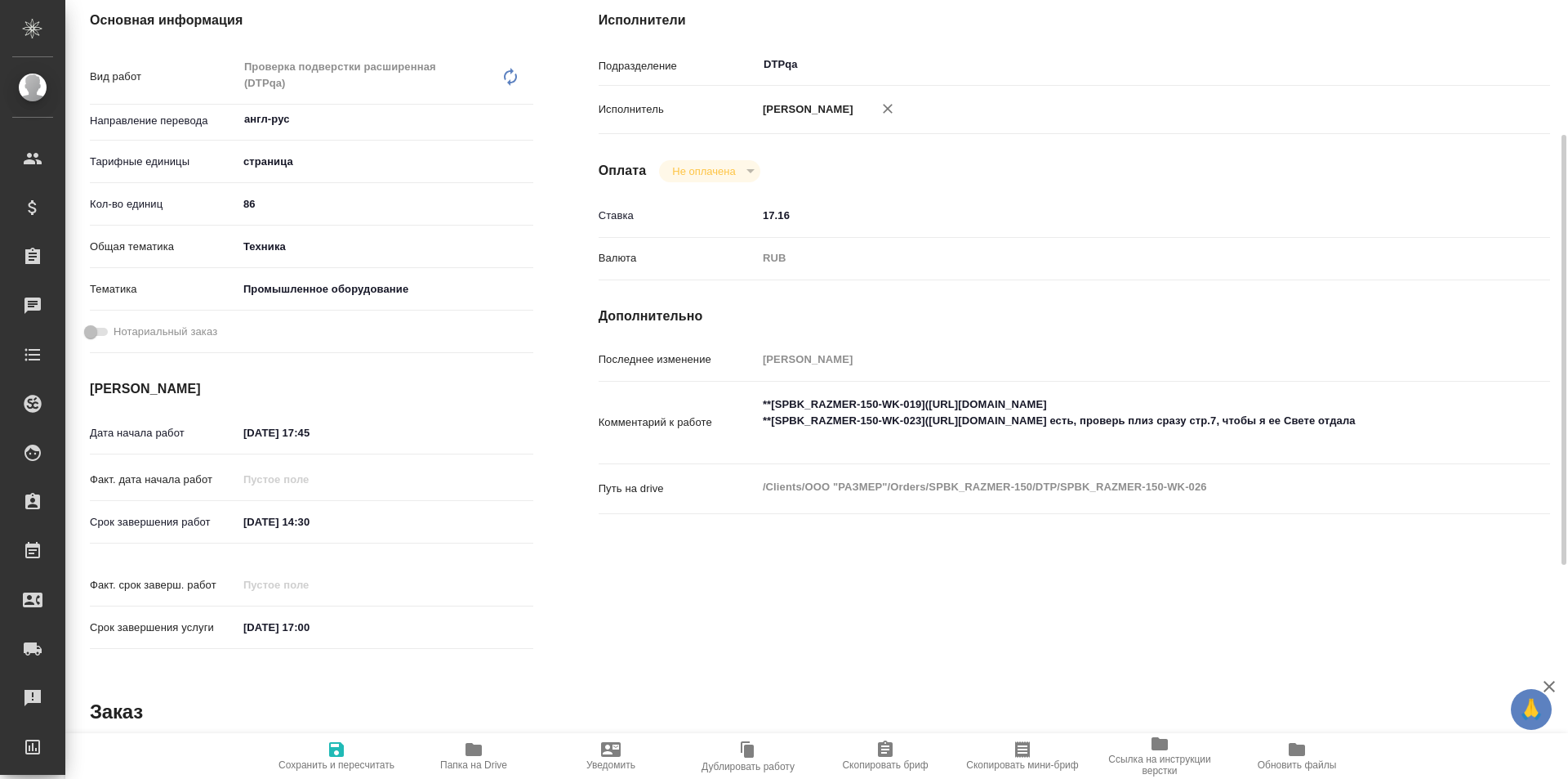
type textarea "x"
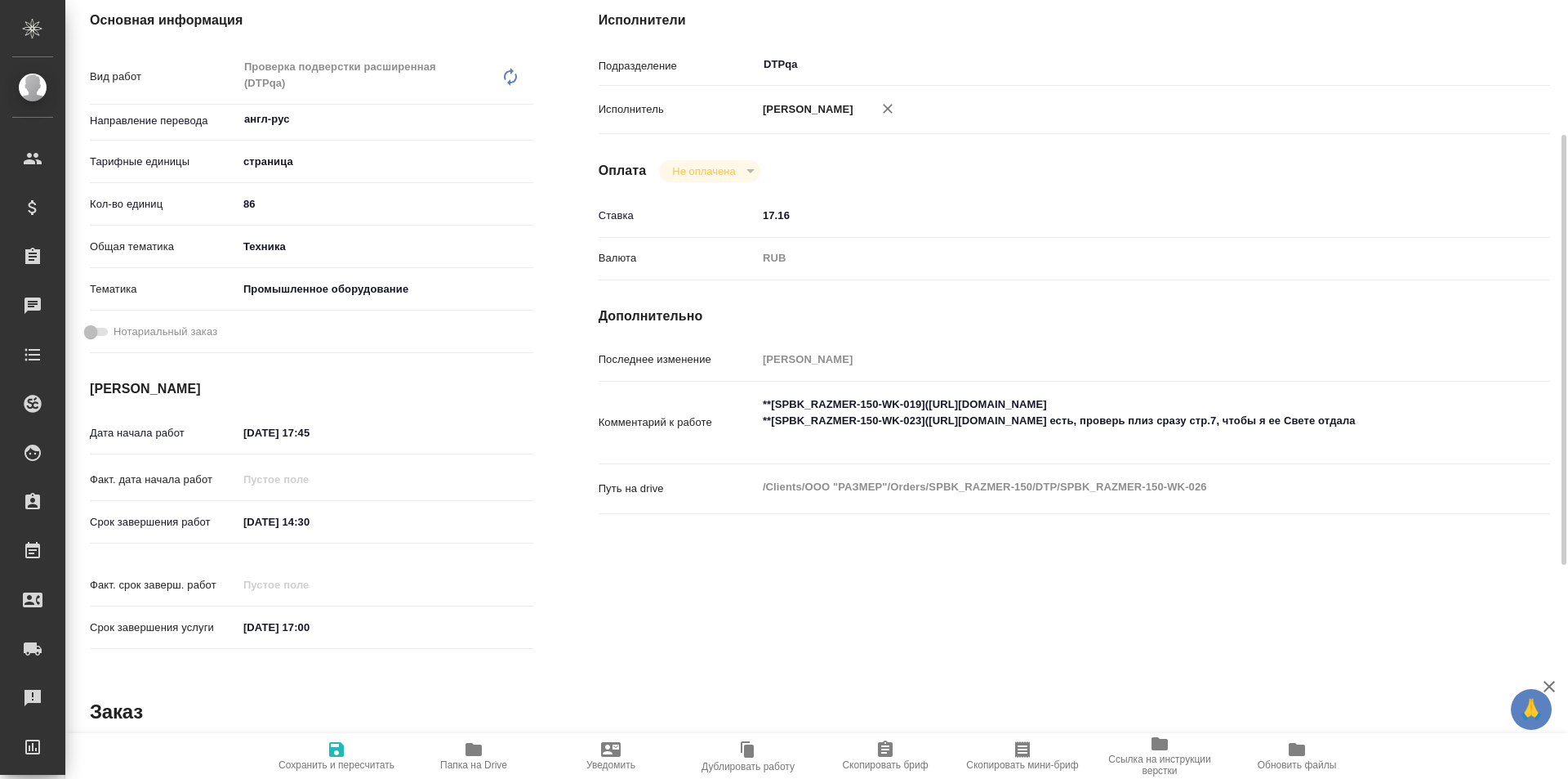
type textarea "x"
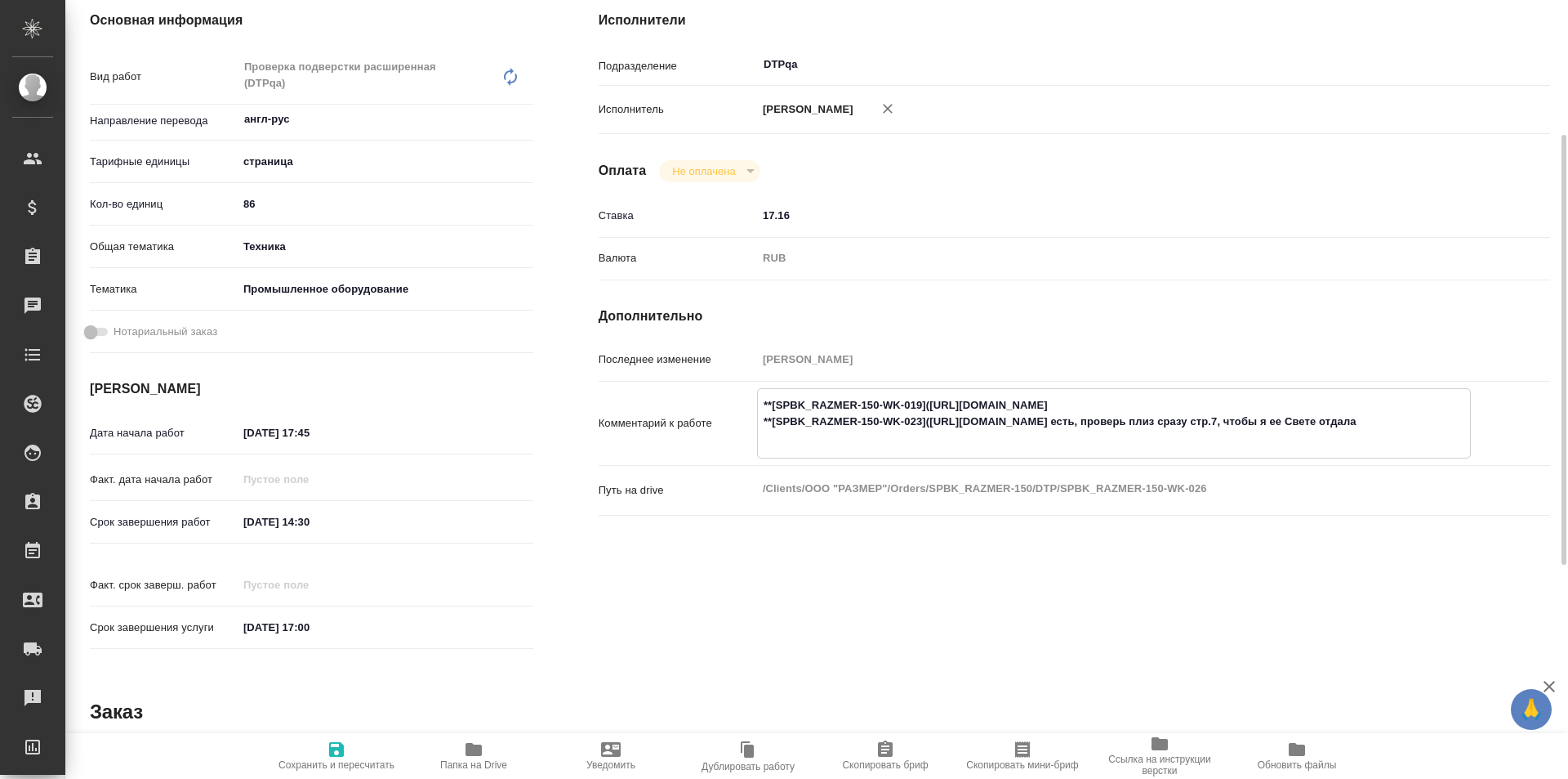
type textarea "x"
drag, startPoint x: 930, startPoint y: 419, endPoint x: 1237, endPoint y: 425, distance: 307.1
click at [1237, 425] on textarea "**[SPBK_RAZMER-150-WK-019](https://tera.awatera.com/Work/68932d6067844423c11aaf…" at bounding box center [1114, 421] width 712 height 61
click at [1230, 421] on textarea "**[SPBK_RAZMER-150-WK-019](https://tera.awatera.com/Work/68932d6067844423c11aaf…" at bounding box center [1114, 421] width 712 height 61
drag, startPoint x: 1232, startPoint y: 420, endPoint x: 931, endPoint y: 420, distance: 301.0
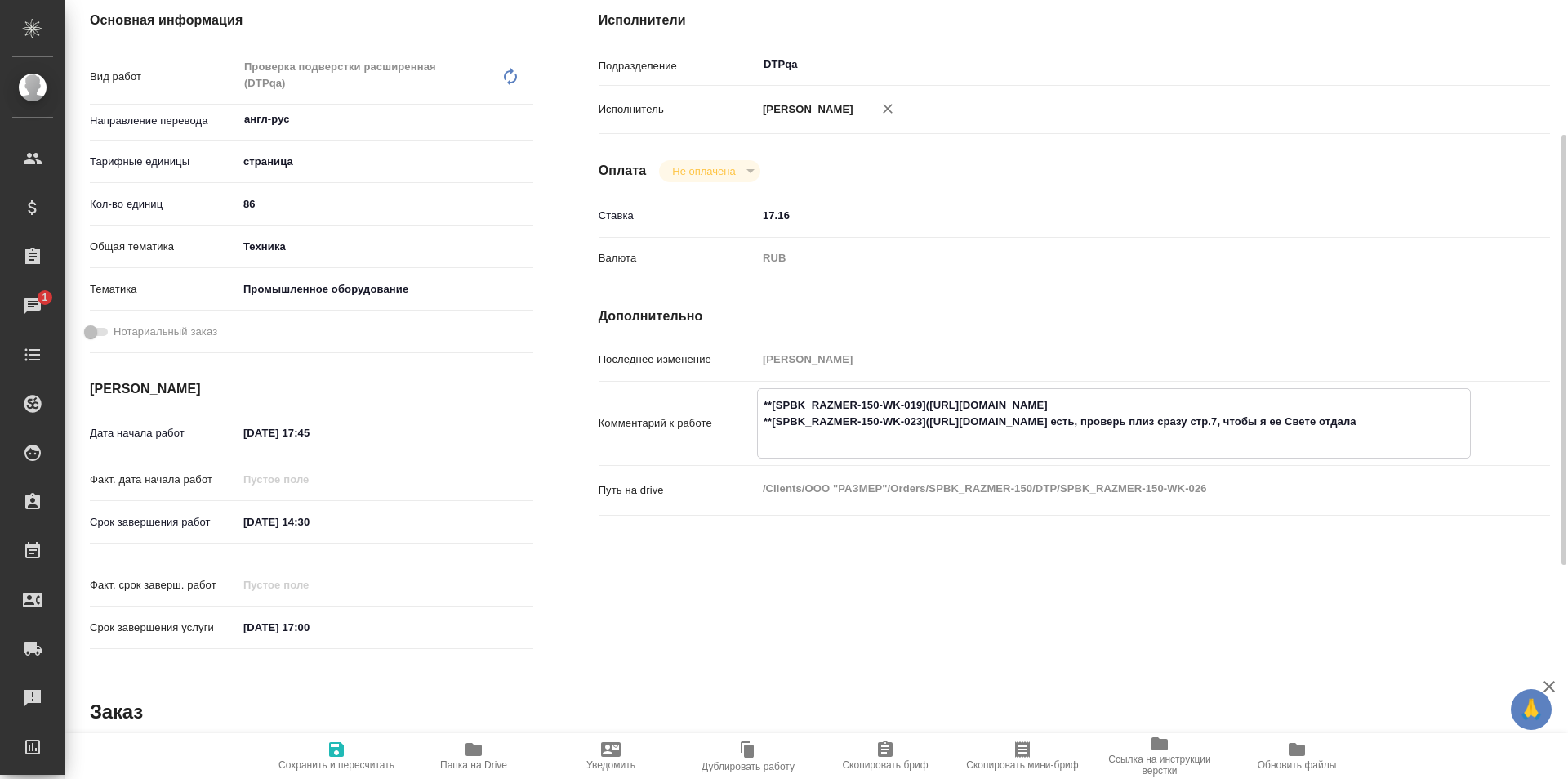
click at [931, 420] on textarea "**[SPBK_RAZMER-150-WK-019](https://tera.awatera.com/Work/68932d6067844423c11aaf…" at bounding box center [1114, 421] width 712 height 61
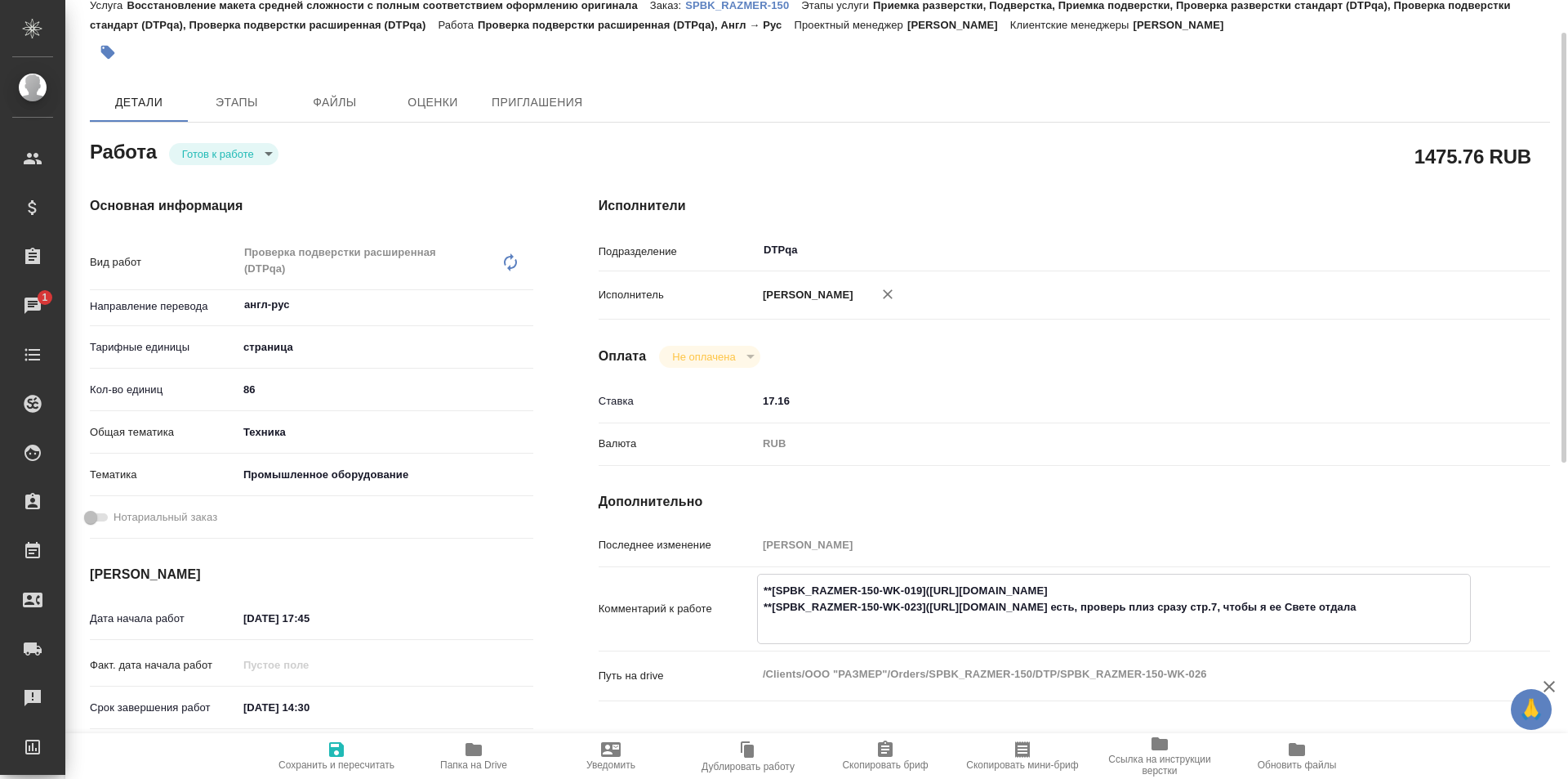
scroll to position [0, 0]
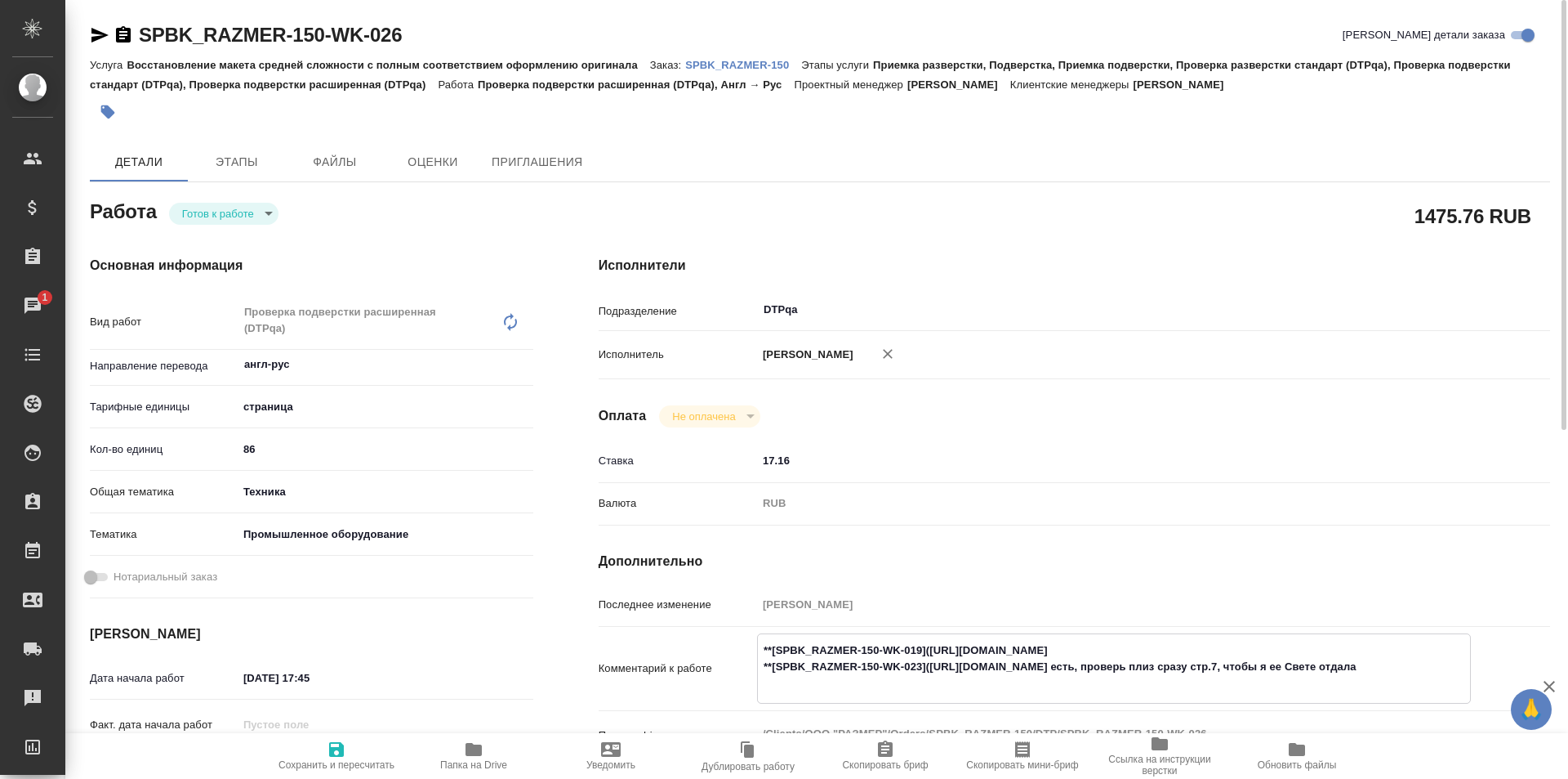
click at [478, 741] on icon "button" at bounding box center [474, 749] width 19 height 19
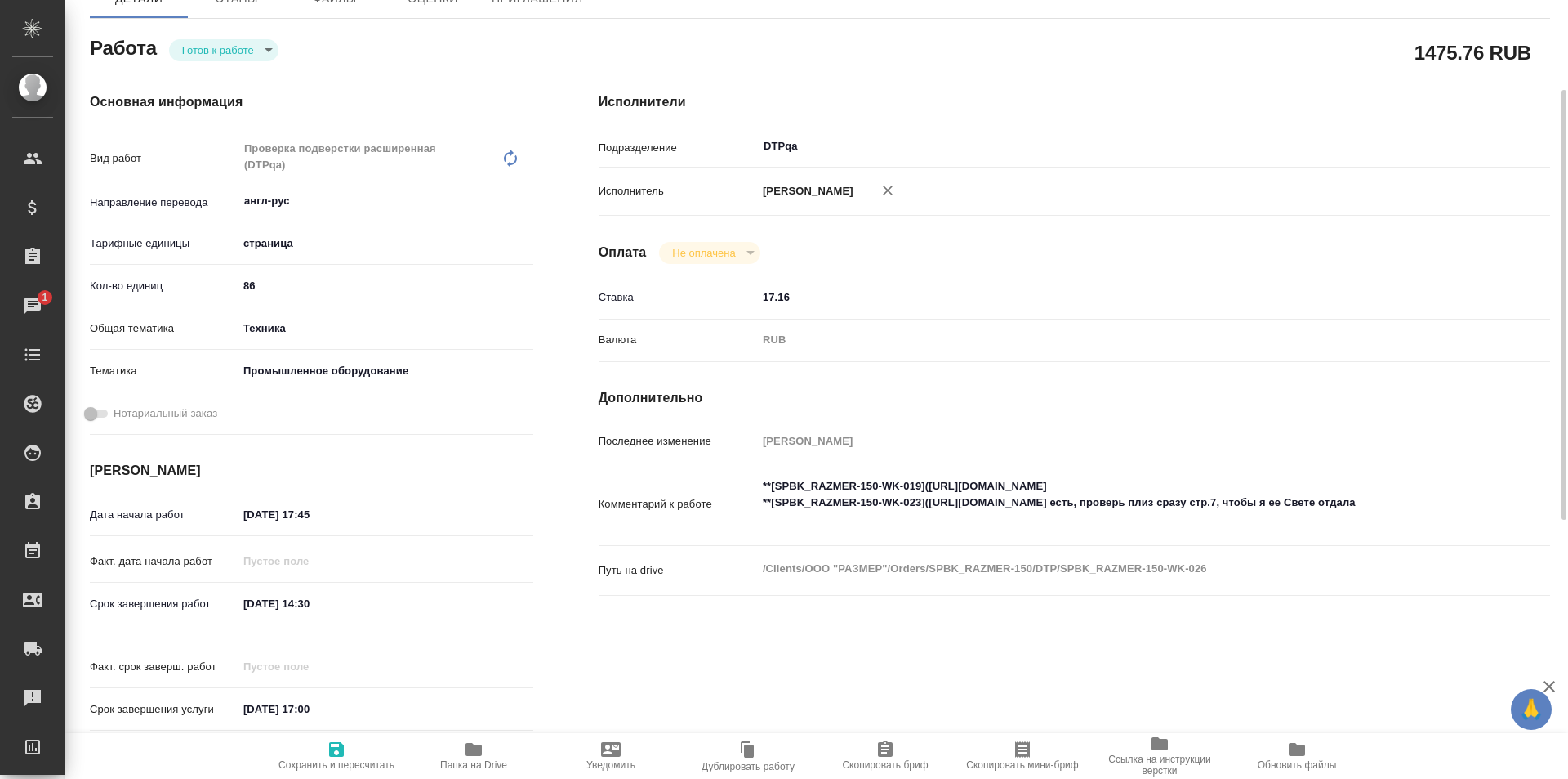
type textarea "x"
click at [864, 514] on textarea "**[SPBK_RAZMER-150-WK-019](https://tera.awatera.com/Work/68932d6067844423c11aaf…" at bounding box center [1114, 503] width 712 height 61
type textarea "x"
type textarea "**[SPBK_RAZMER-150-WK-019](https://tera.awatera.com/Work/68932d6067844423c11aaf…"
type textarea "x"
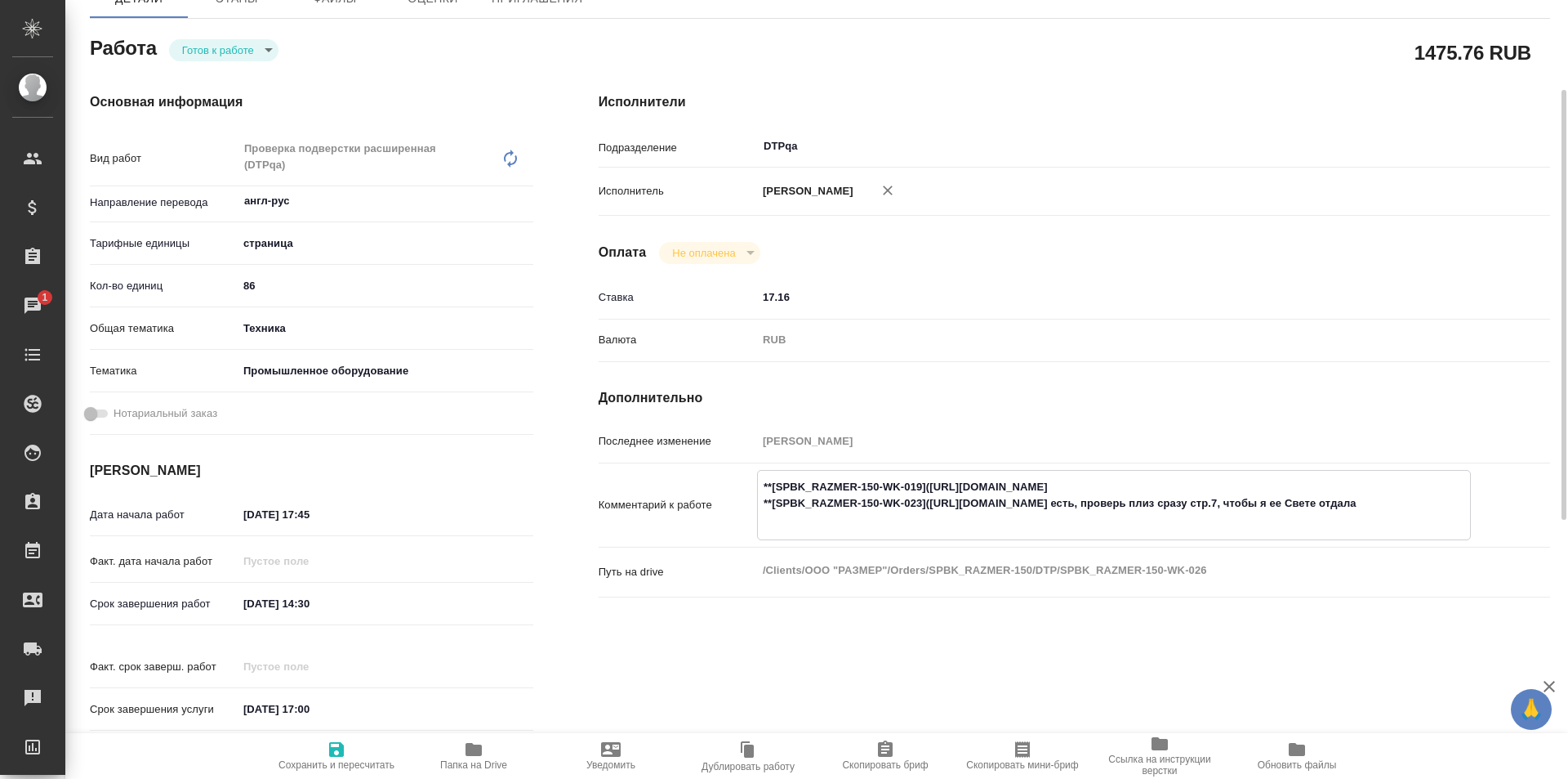
type textarea "x"
type textarea "**[SPBK_RAZMER-150-WK-019](https://tera.awatera.com/Work/68932d6067844423c11aaf…"
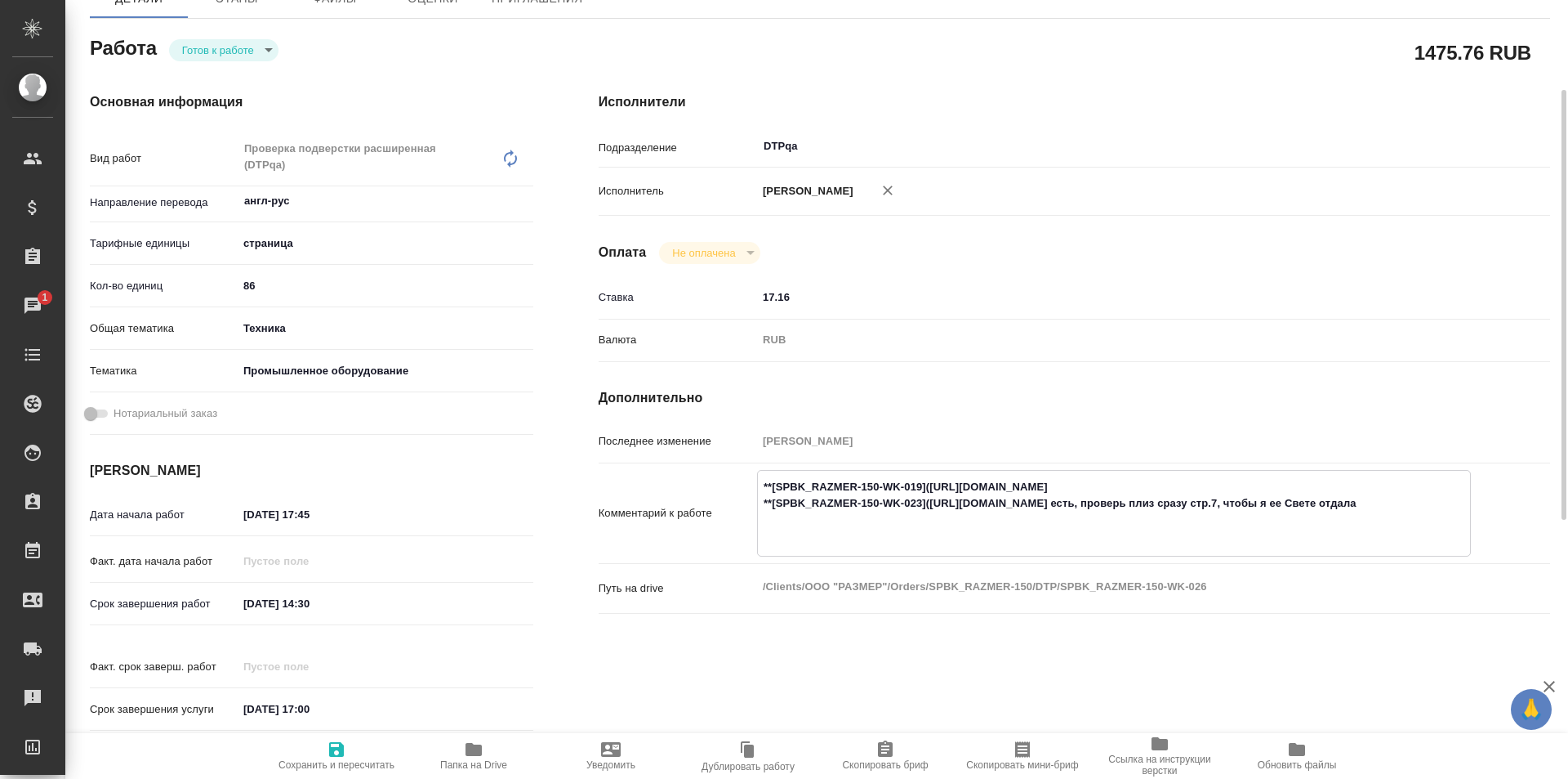
type textarea "x"
type textarea "**[SPBK_RAZMER-150-WK-019](https://tera.awatera.com/Work/68932d6067844423c11aaf…"
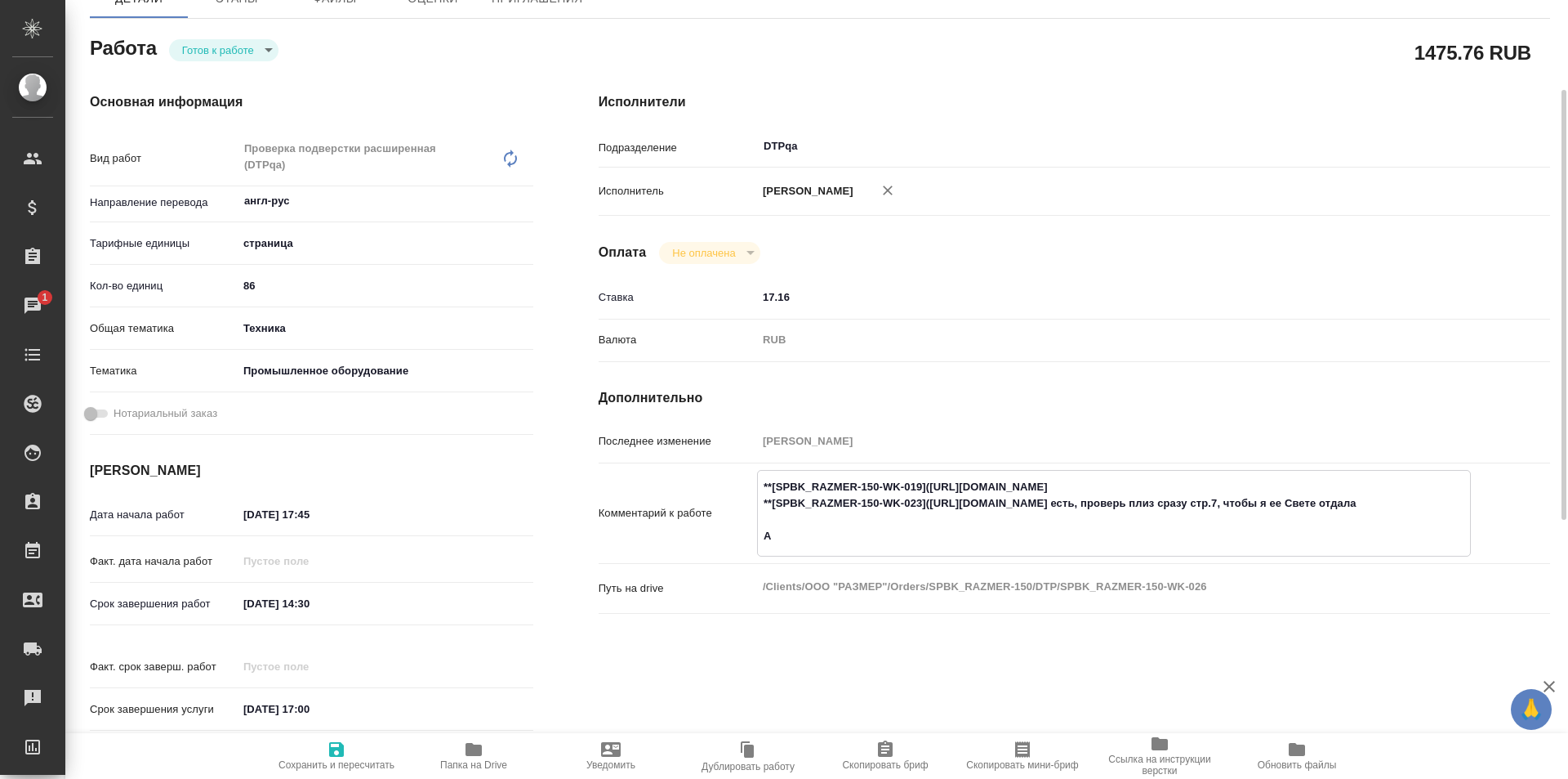
type textarea "x"
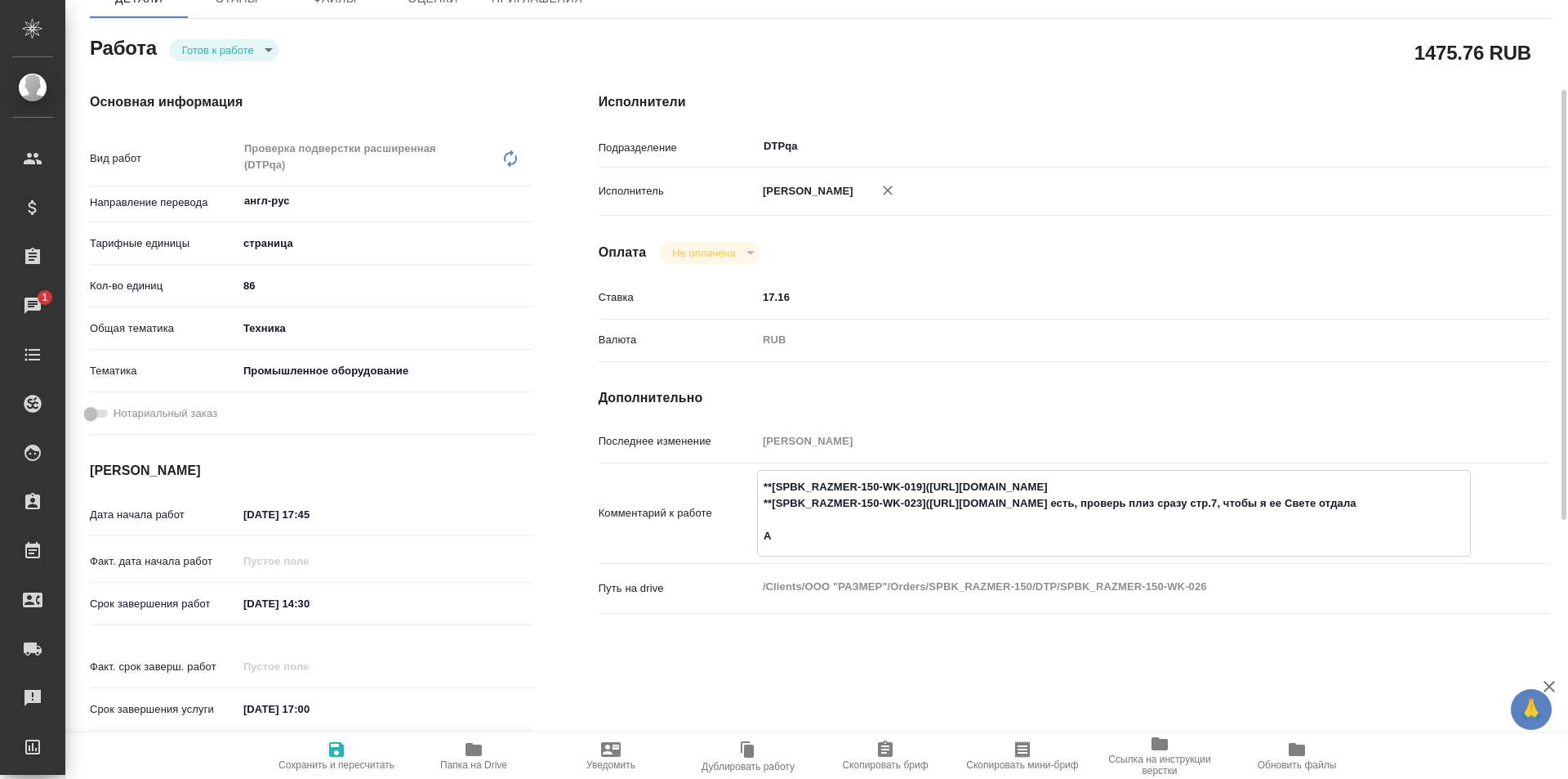
type textarea "x"
type textarea "**[SPBK_RAZMER-150-WK-019](https://tera.awatera.com/Work/68932d6067844423c11aaf…"
type textarea "x"
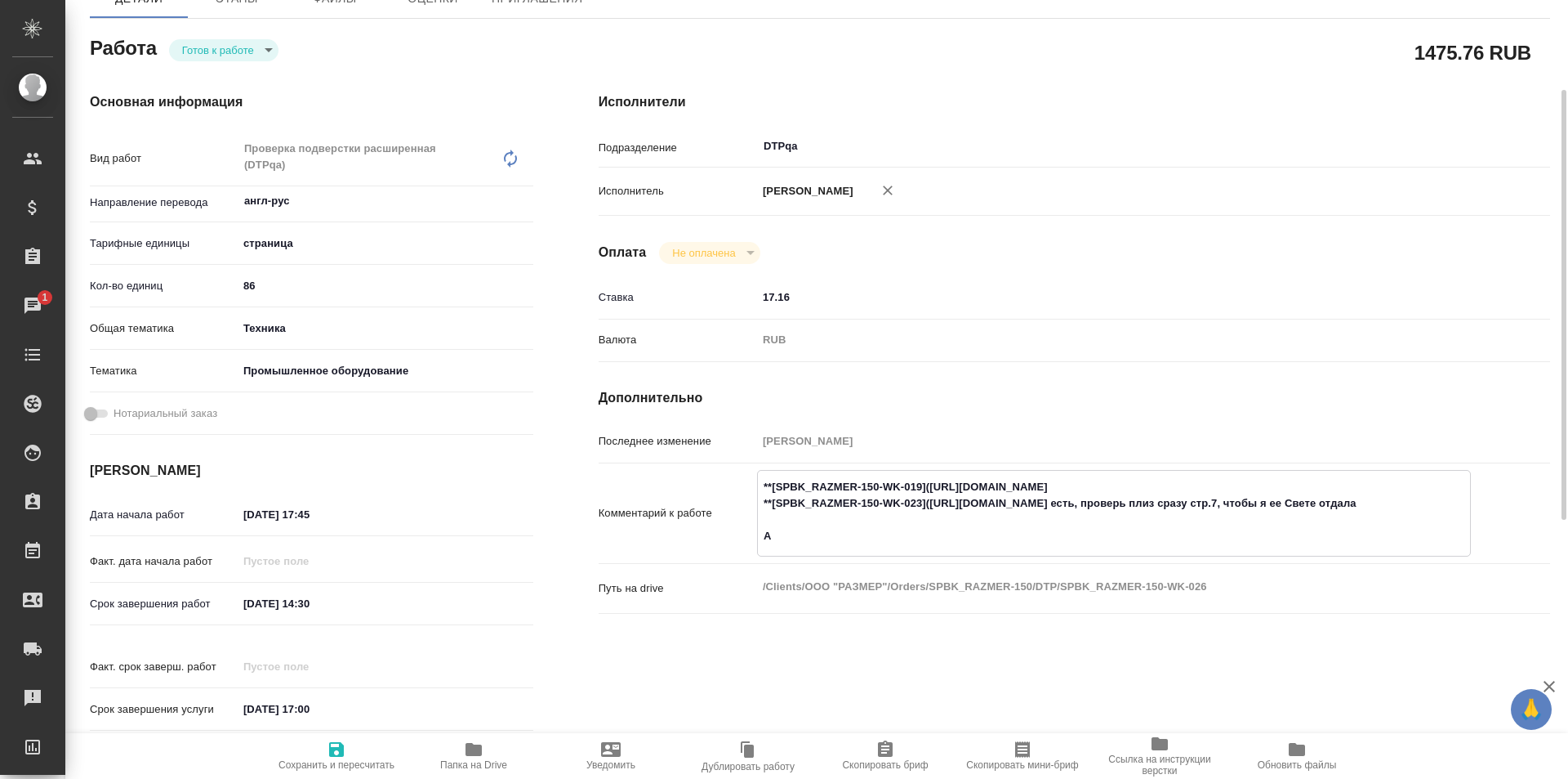
type textarea "x"
type textarea "**[SPBK_RAZMER-150-WK-019](https://tera.awatera.com/Work/68932d6067844423c11aaf…"
type textarea "x"
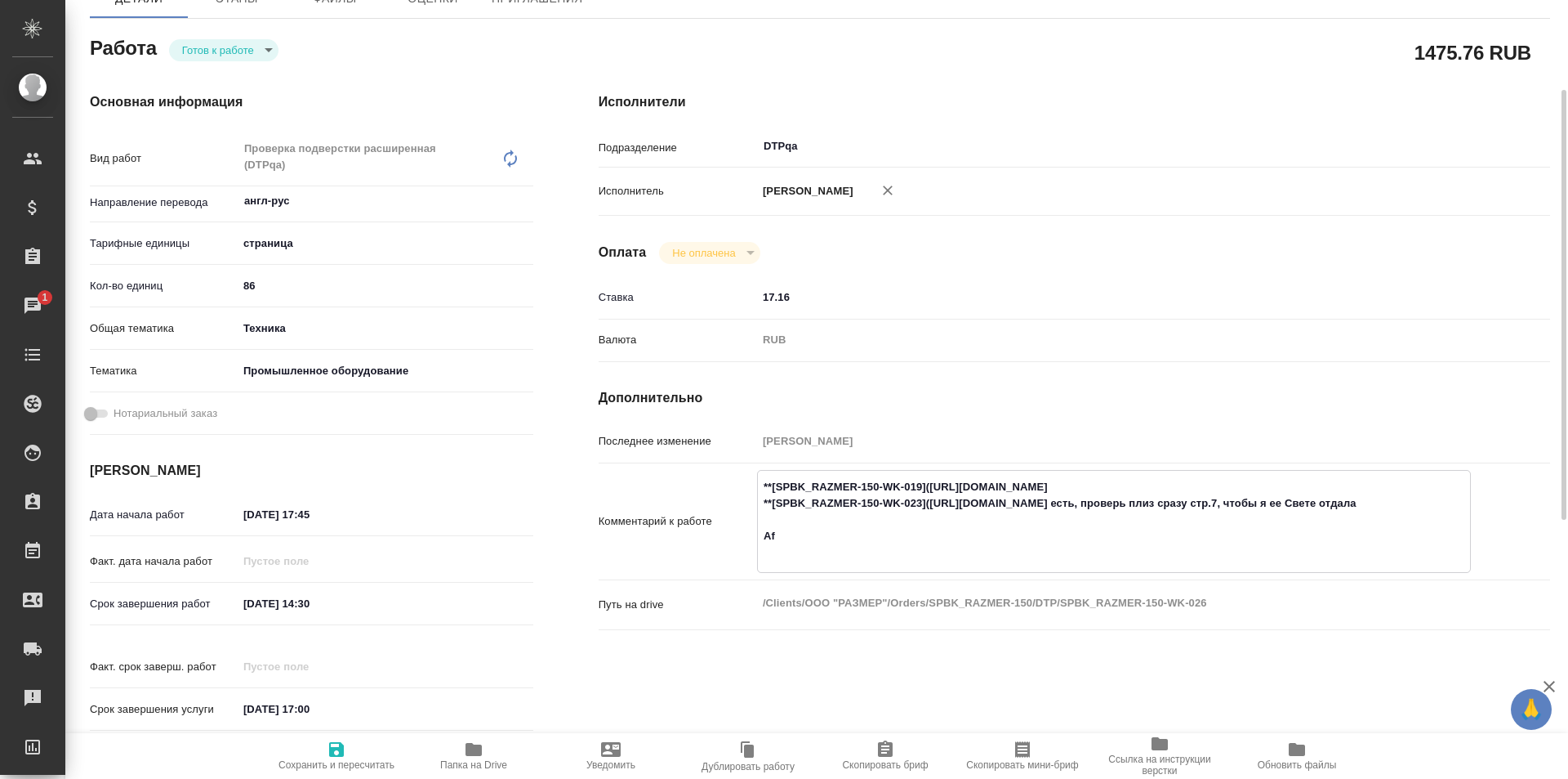
type textarea "x"
type textarea "**[SPBK_RAZMER-150-WK-019](https://tera.awatera.com/Work/68932d6067844423c11aaf…"
type textarea "x"
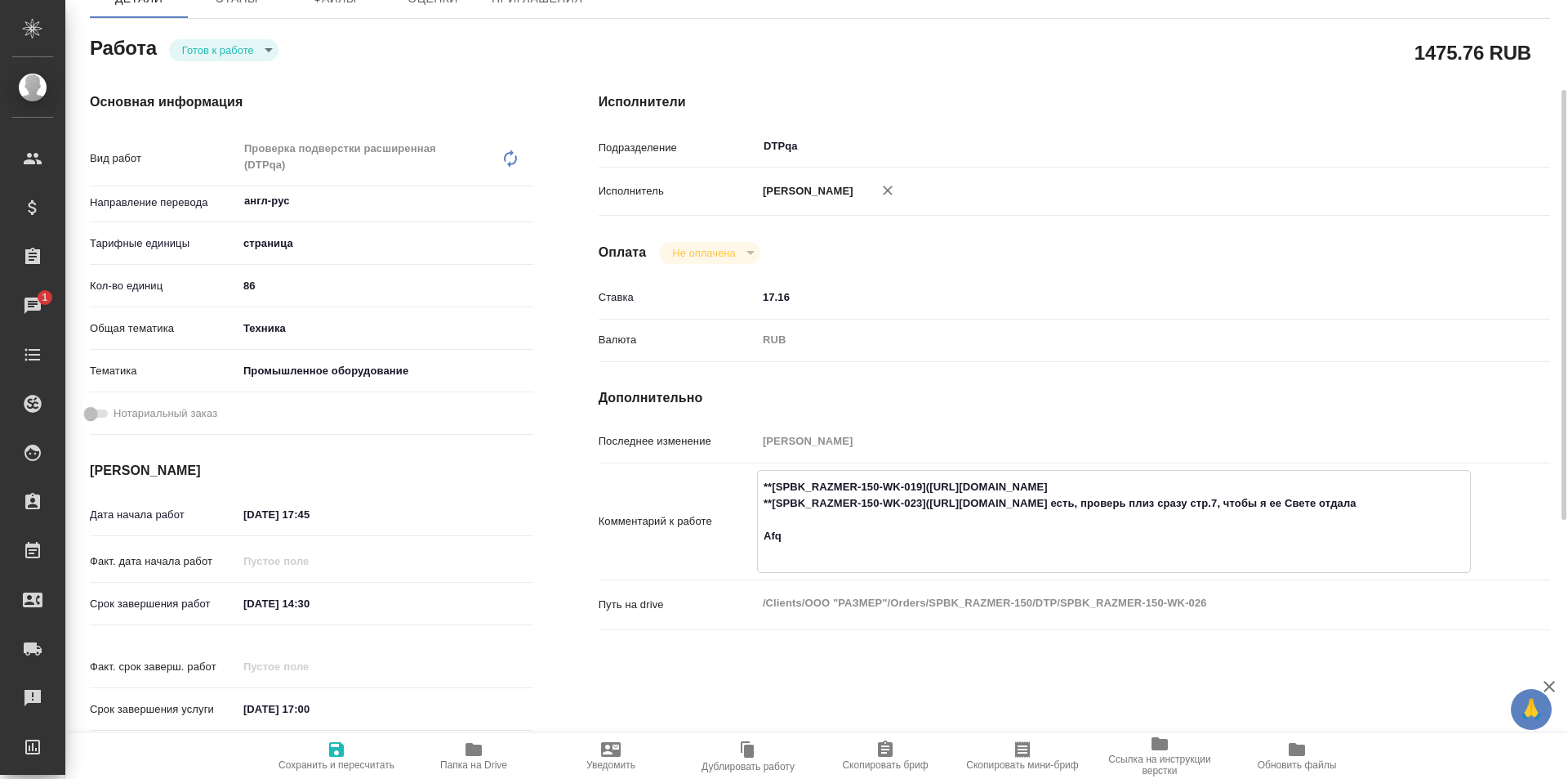
type textarea "x"
type textarea "**[SPBK_RAZMER-150-WK-019](https://tera.awatera.com/Work/68932d6067844423c11aaf…"
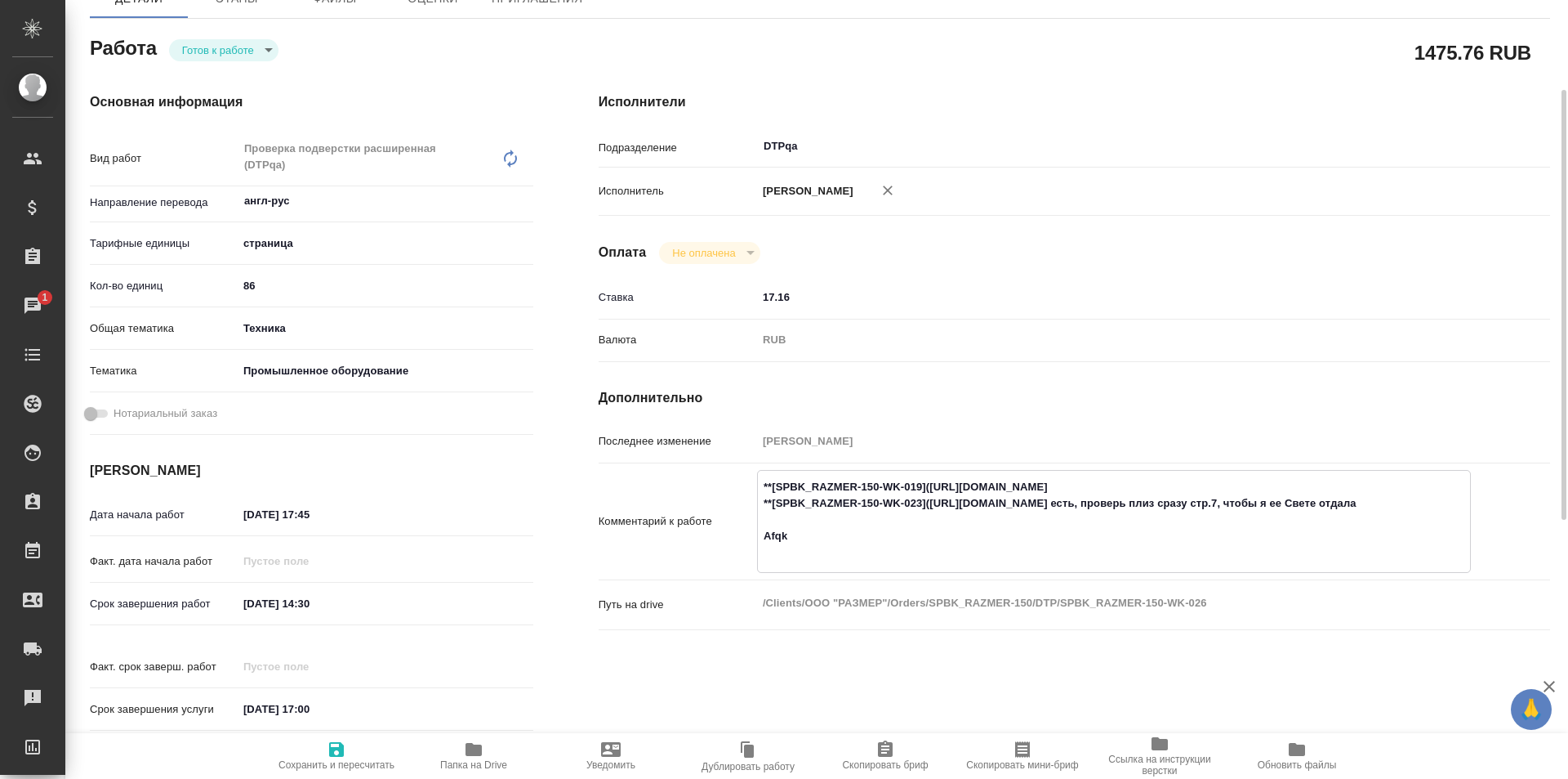
type textarea "x"
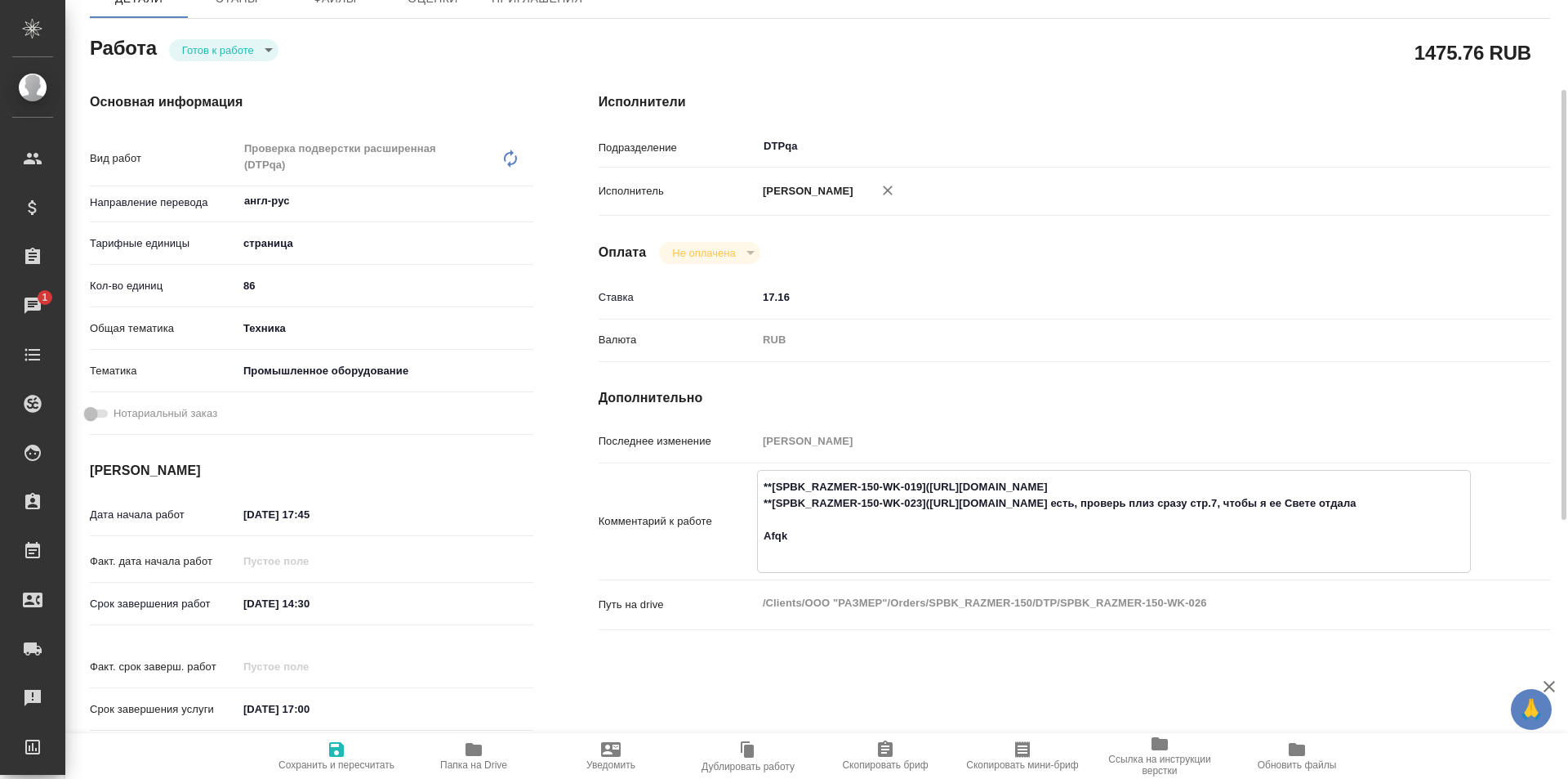
type textarea "**[SPBK_RAZMER-150-WK-019](https://tera.awatera.com/Work/68932d6067844423c11aaf…"
type textarea "x"
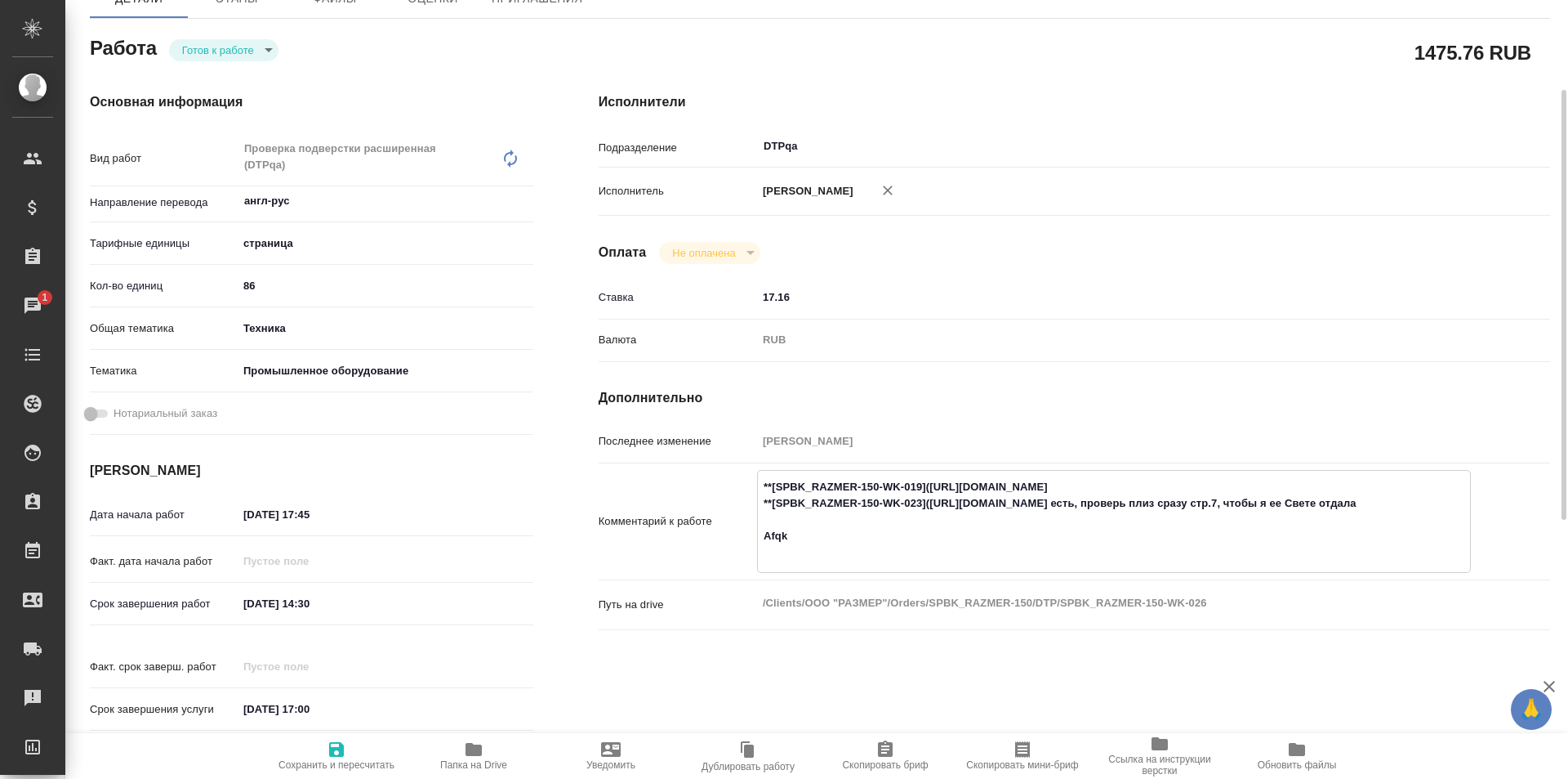
type textarea "x"
type textarea "**[SPBK_RAZMER-150-WK-019](https://tera.awatera.com/Work/68932d6067844423c11aaf…"
type textarea "x"
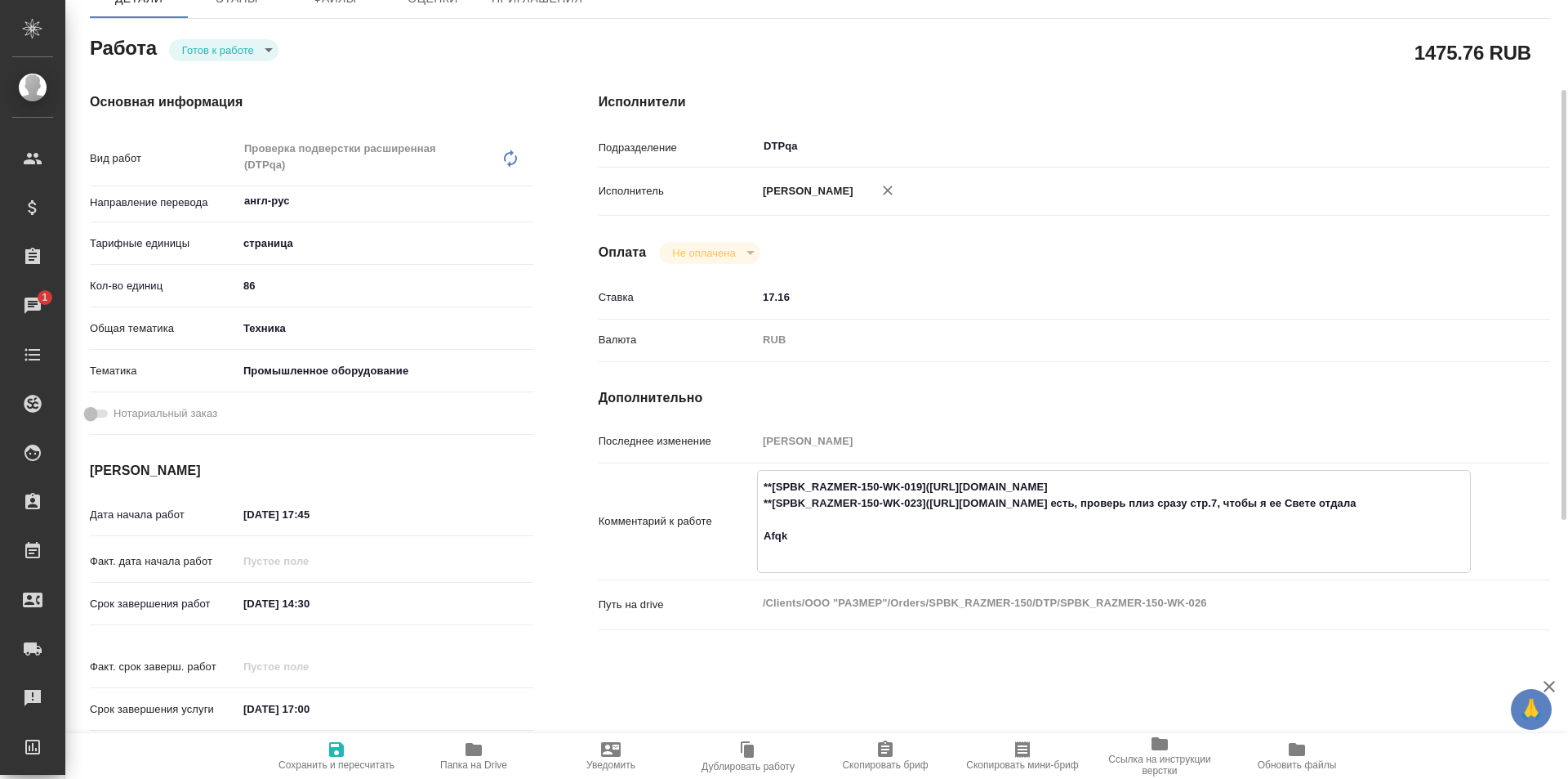
type textarea "x"
type textarea "**[SPBK_RAZMER-150-WK-019](https://tera.awatera.com/Work/68932d6067844423c11aaf…"
type textarea "x"
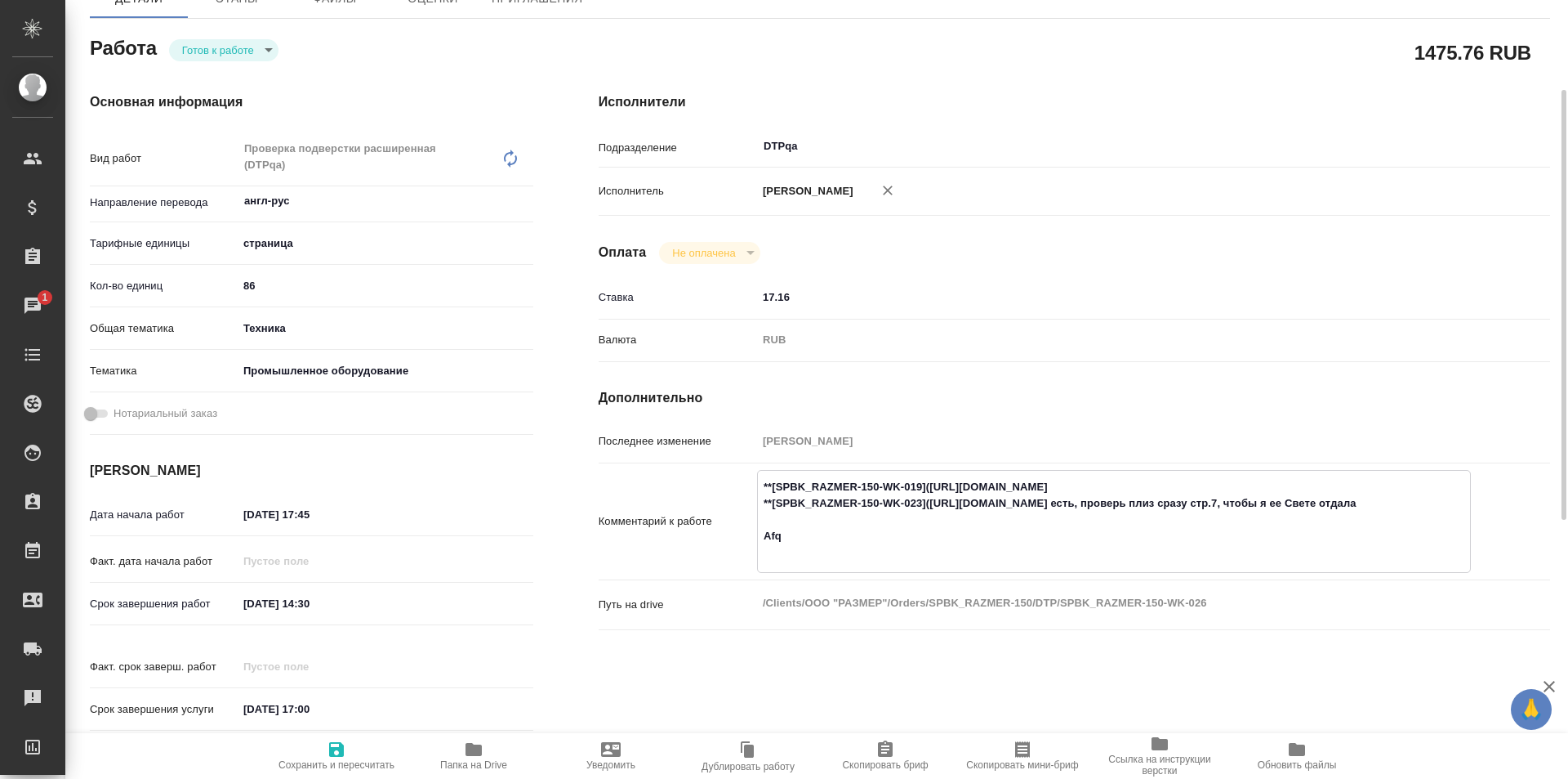
type textarea "x"
type textarea "**[SPBK_RAZMER-150-WK-019](https://tera.awatera.com/Work/68932d6067844423c11aaf…"
type textarea "x"
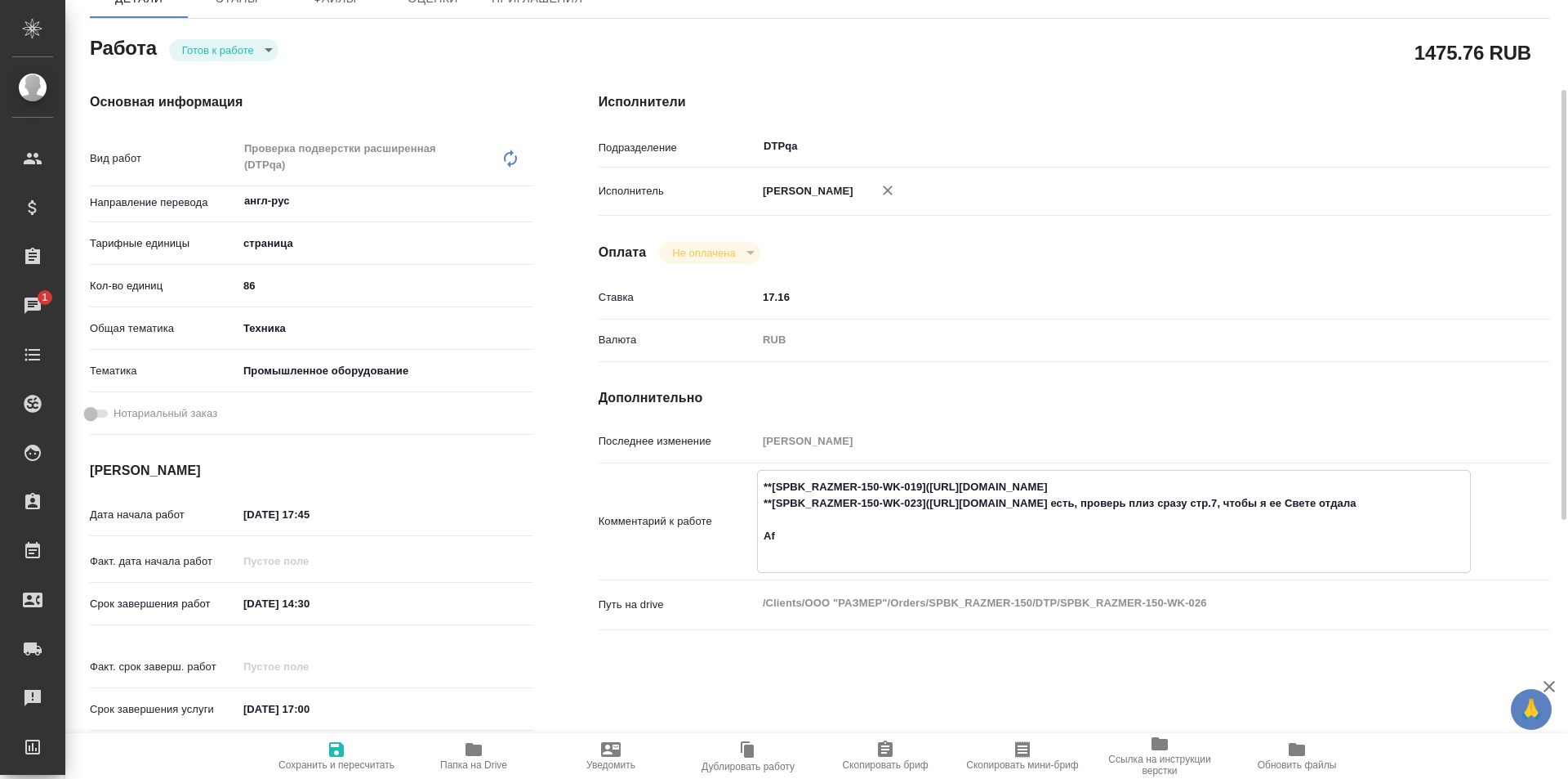
type textarea "x"
type textarea "**[SPBK_RAZMER-150-WK-019](https://tera.awatera.com/Work/68932d6067844423c11aaf…"
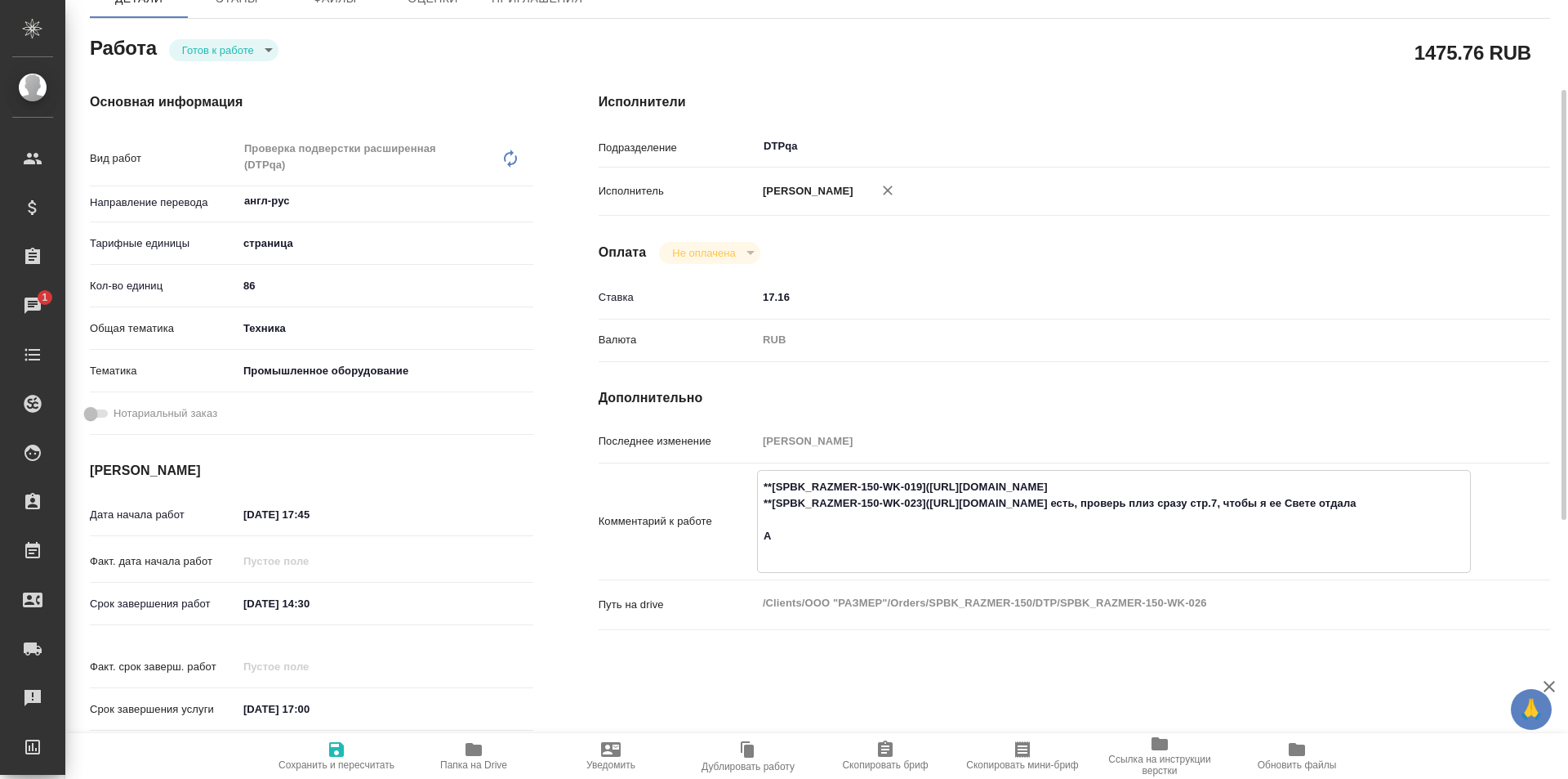
type textarea "x"
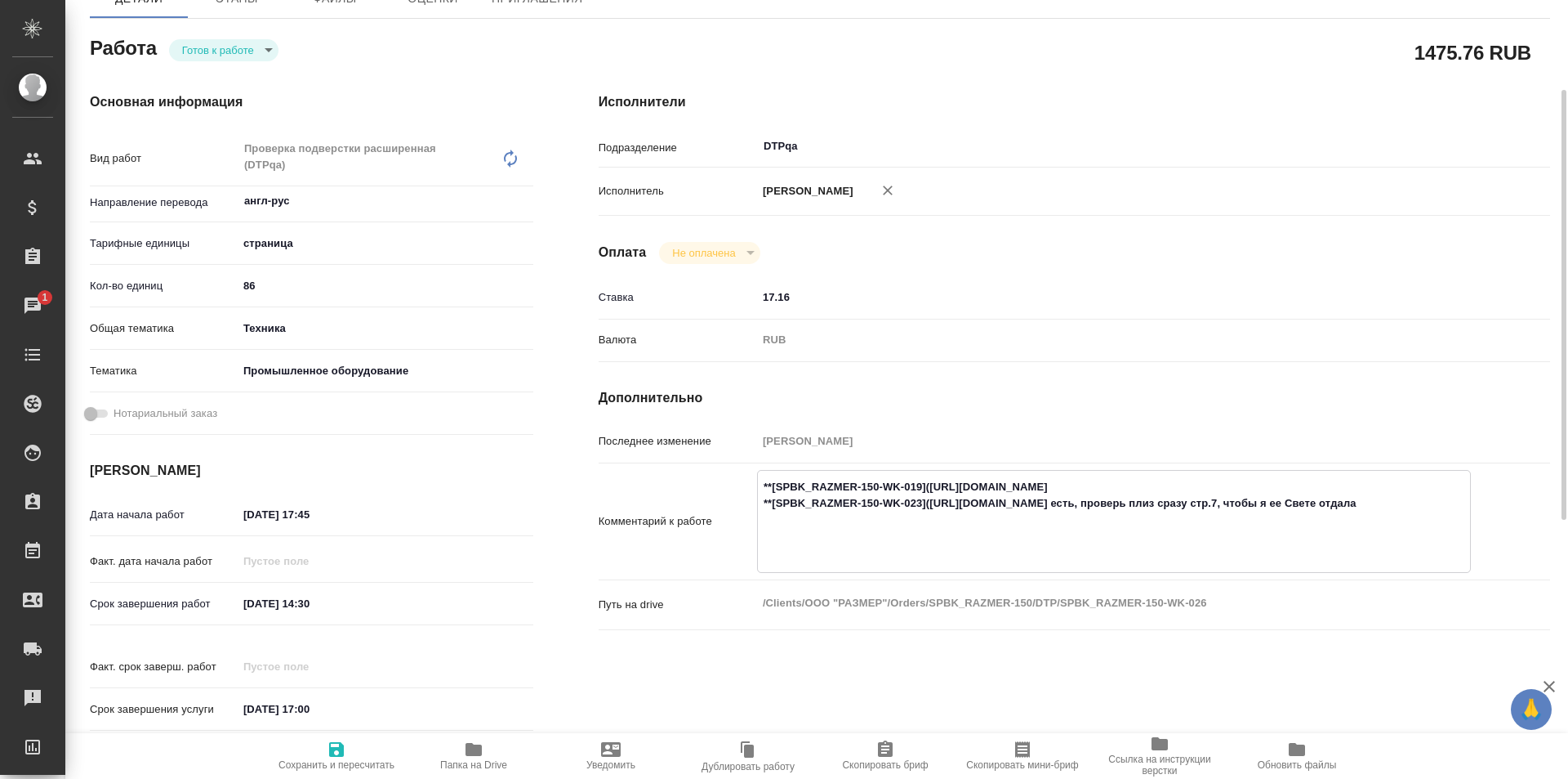
type textarea "**[SPBK_RAZMER-150-WK-019](https://tera.awatera.com/Work/68932d6067844423c11aaf…"
type textarea "x"
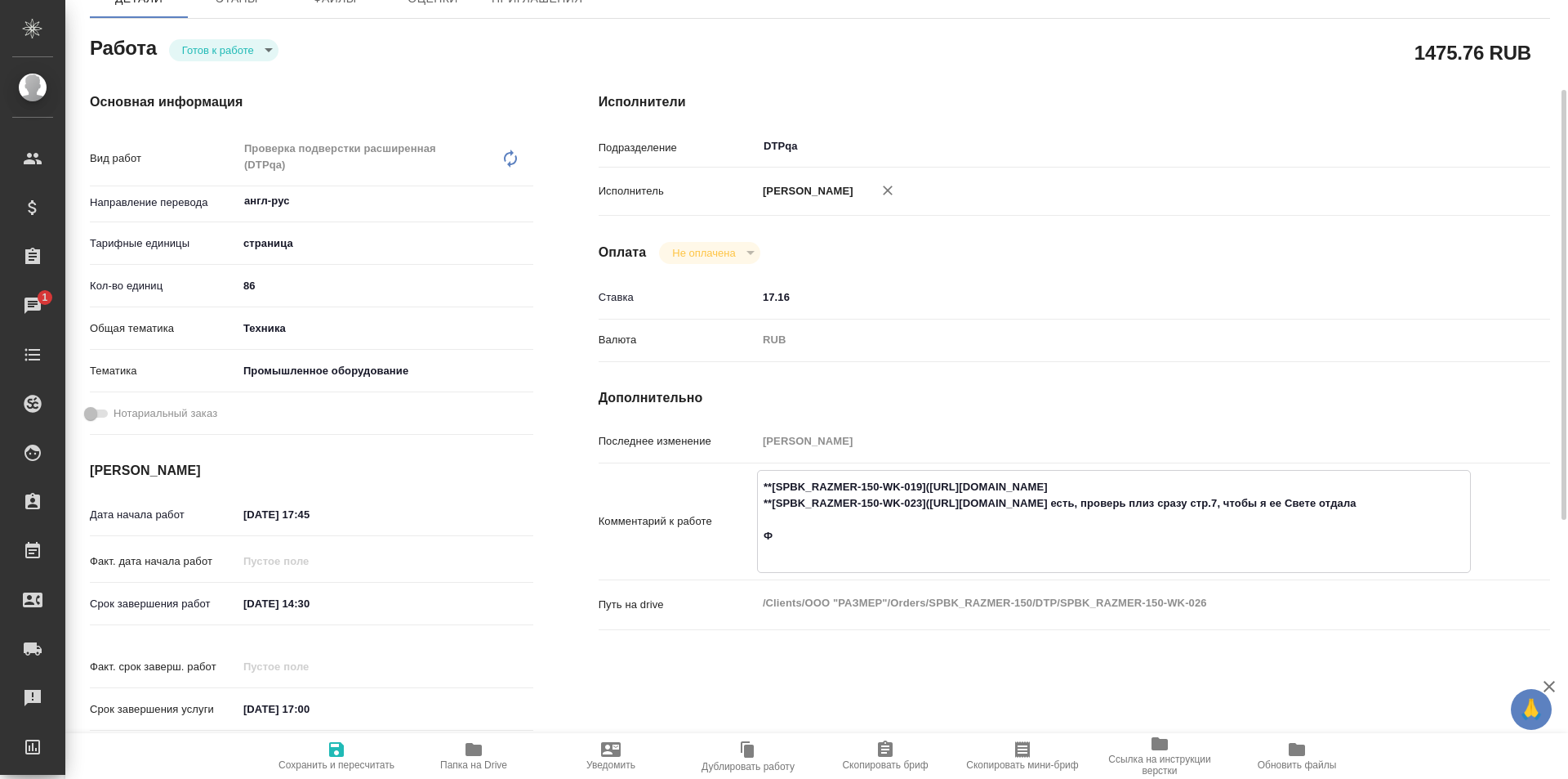
type textarea "x"
type textarea "**[SPBK_RAZMER-150-WK-019](https://tera.awatera.com/Work/68932d6067844423c11aaf…"
type textarea "x"
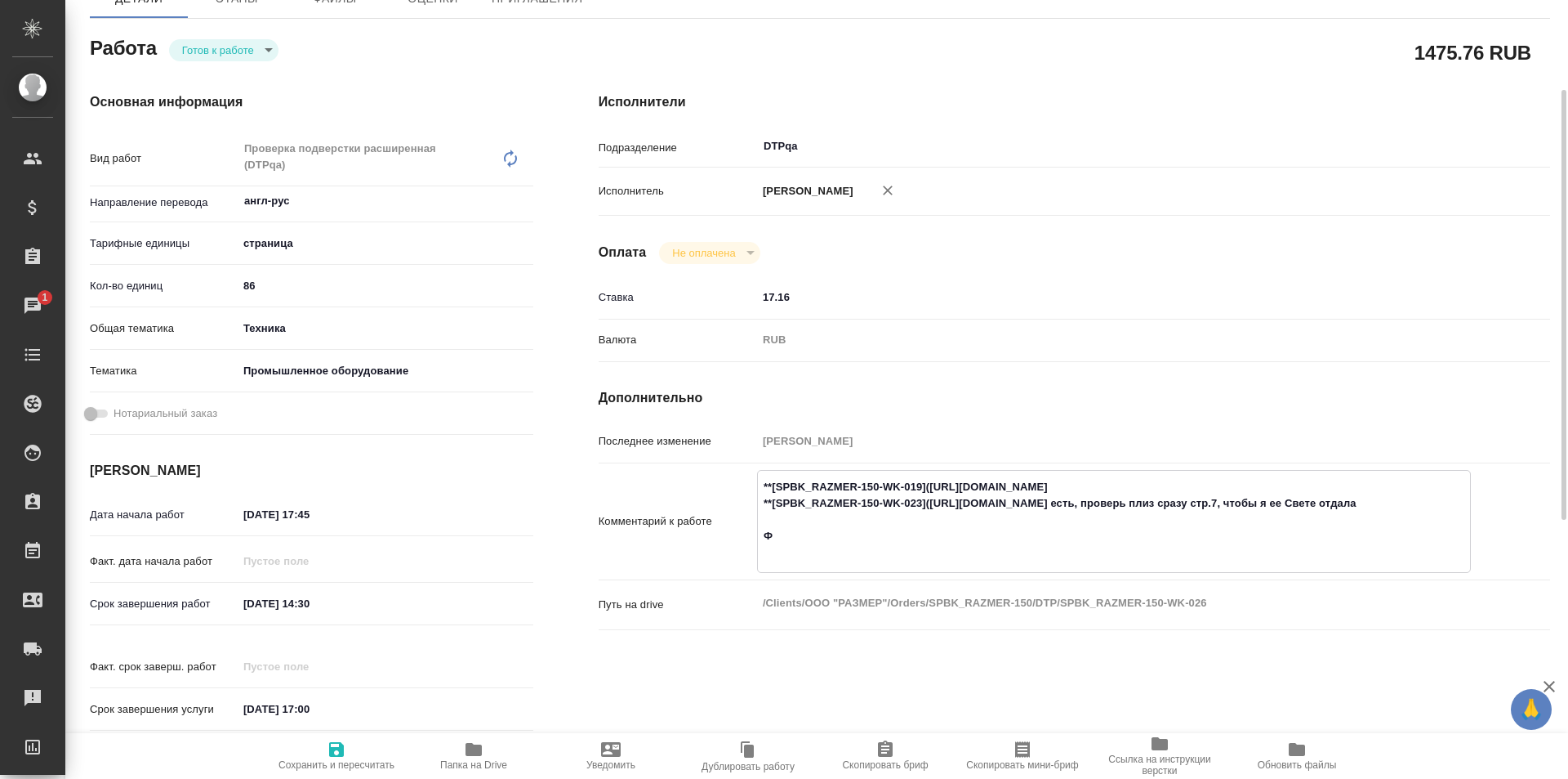
type textarea "x"
type textarea "**[SPBK_RAZMER-150-WK-019](https://tera.awatera.com/Work/68932d6067844423c11aaf…"
type textarea "x"
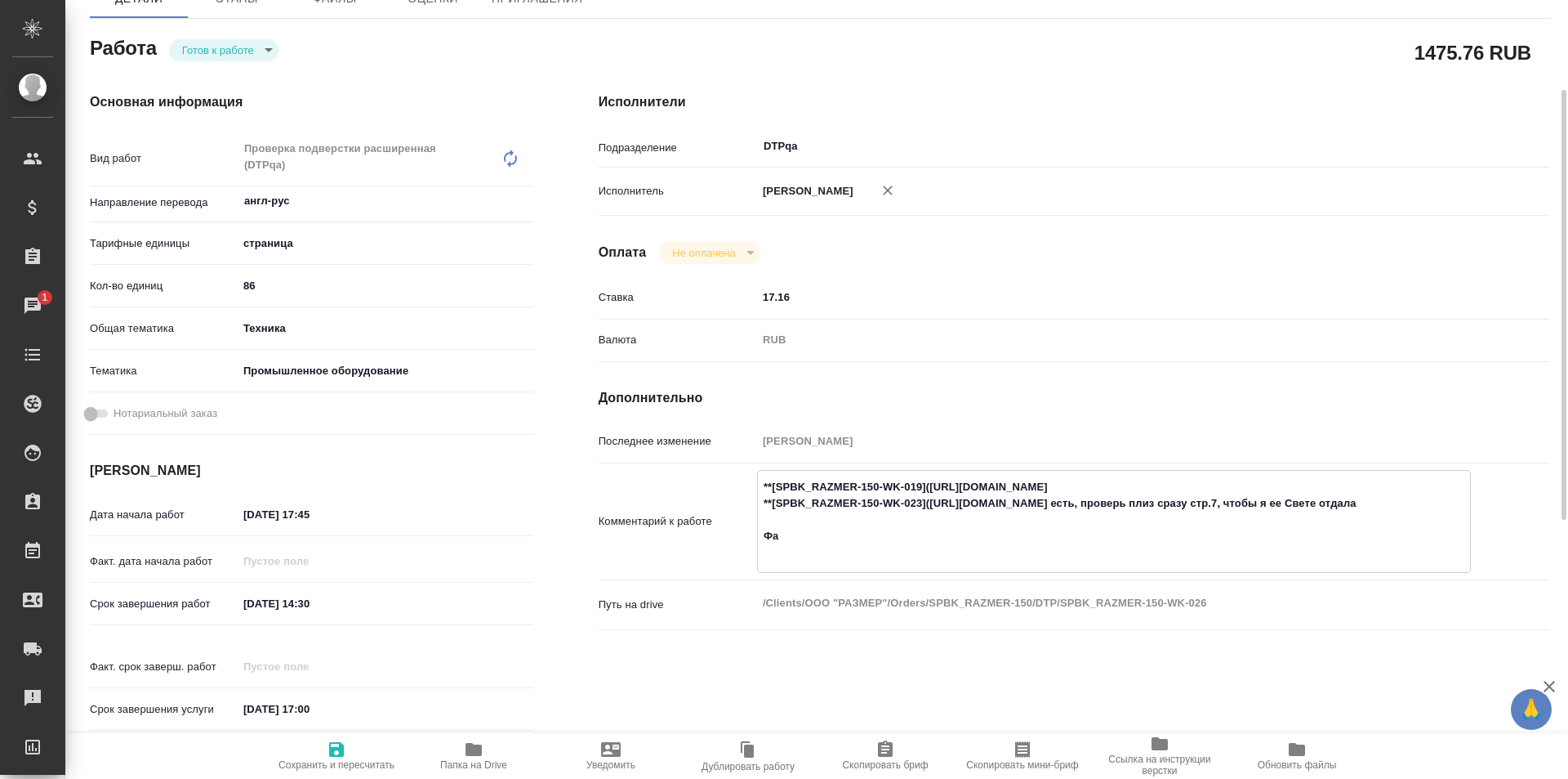
type textarea "x"
type textarea "**[SPBK_RAZMER-150-WK-019](https://tera.awatera.com/Work/68932d6067844423c11aaf…"
type textarea "x"
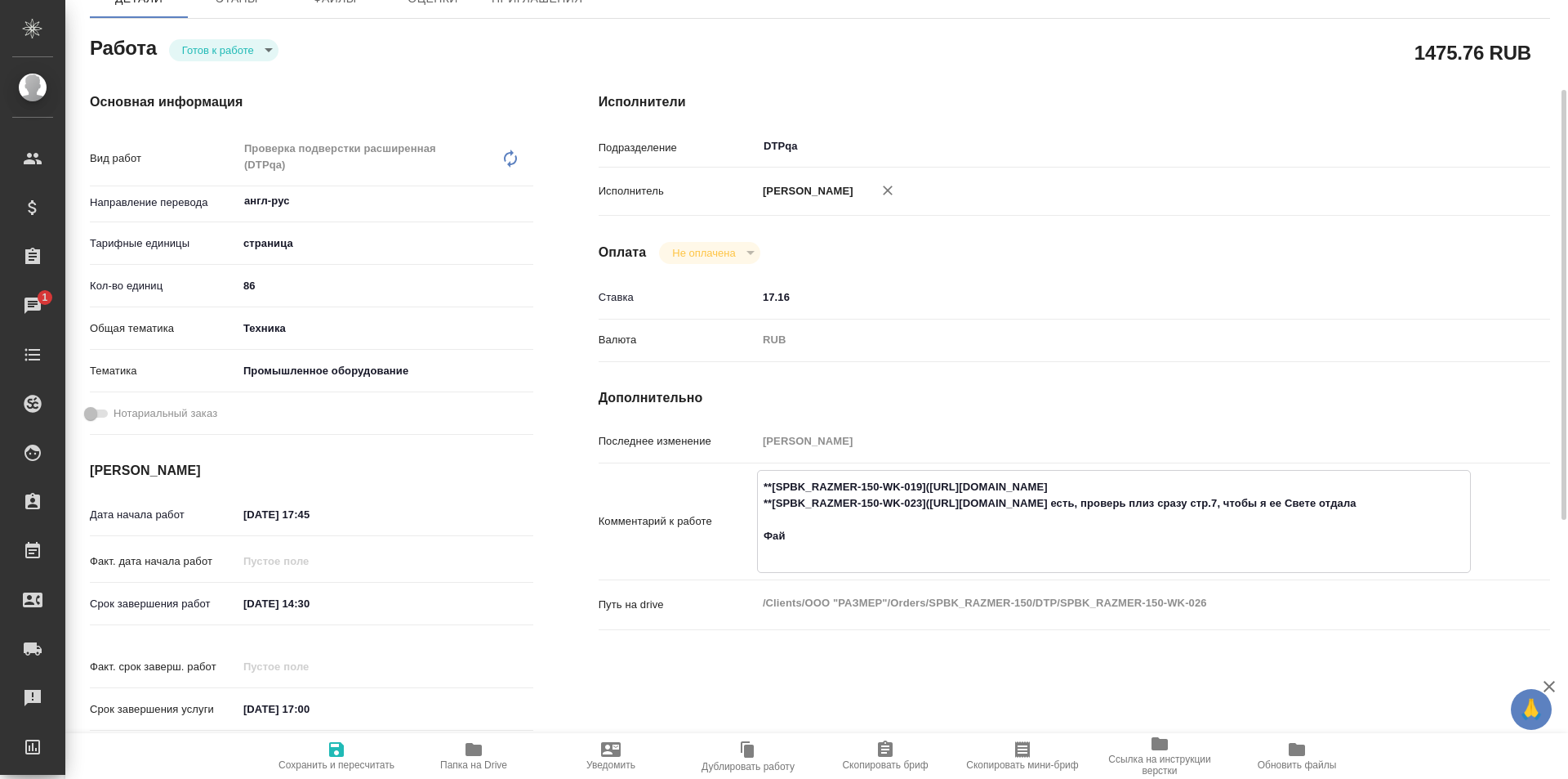
type textarea "x"
type textarea "**[SPBK_RAZMER-150-WK-019](https://tera.awatera.com/Work/68932d6067844423c11aaf…"
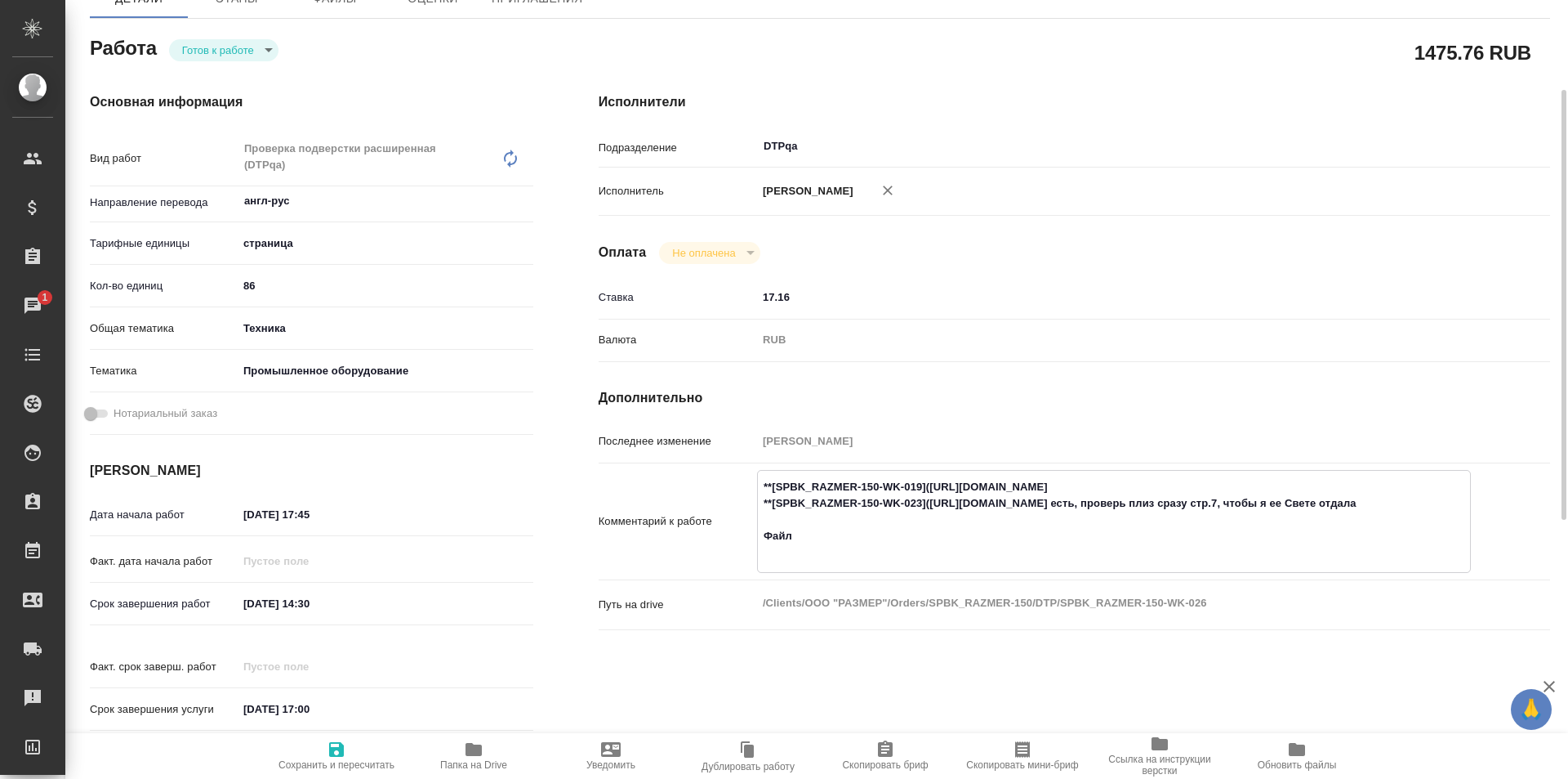
type textarea "x"
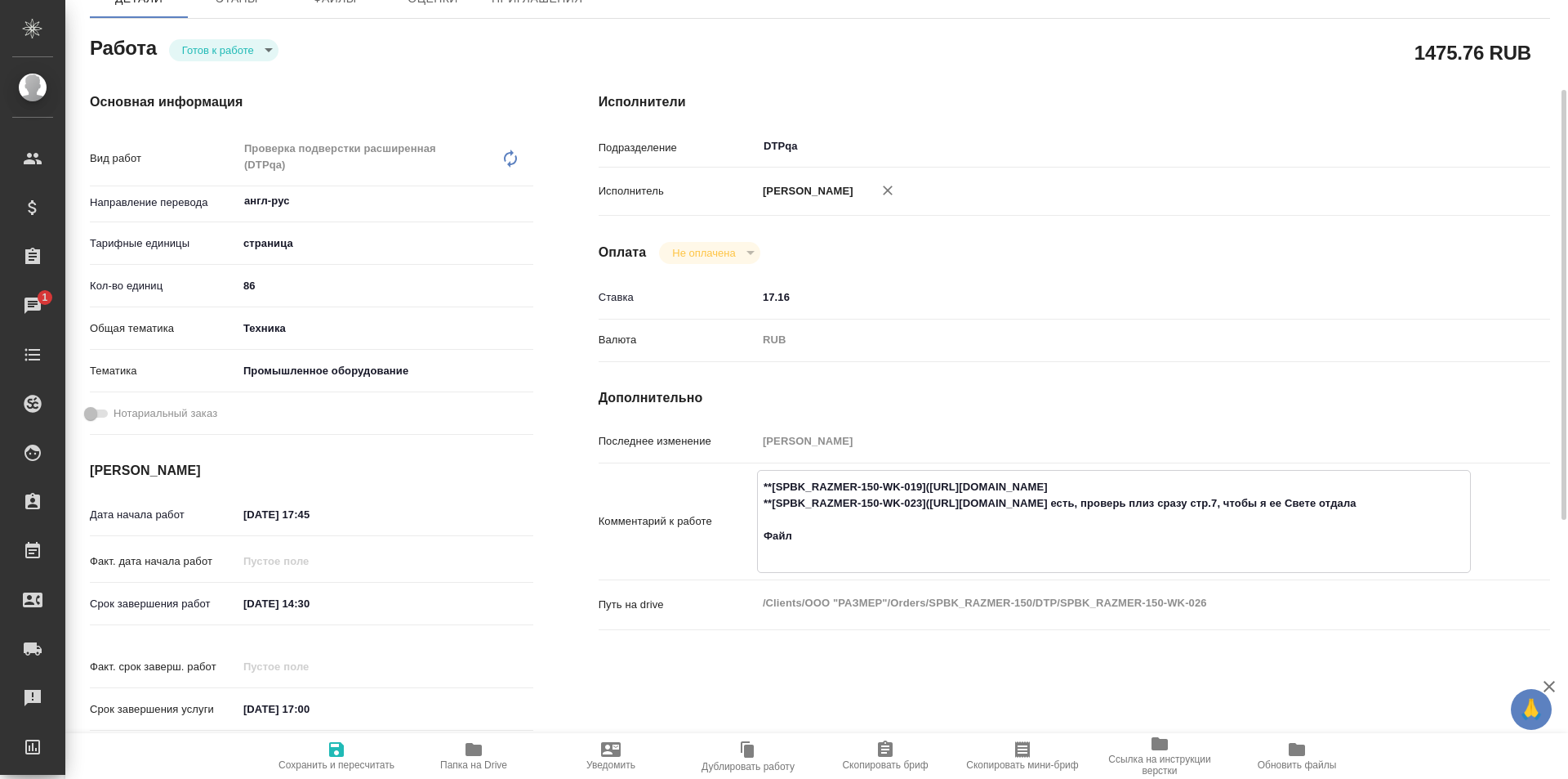
type textarea "**[SPBK_RAZMER-150-WK-019](https://tera.awatera.com/Work/68932d6067844423c11aaf…"
type textarea "x"
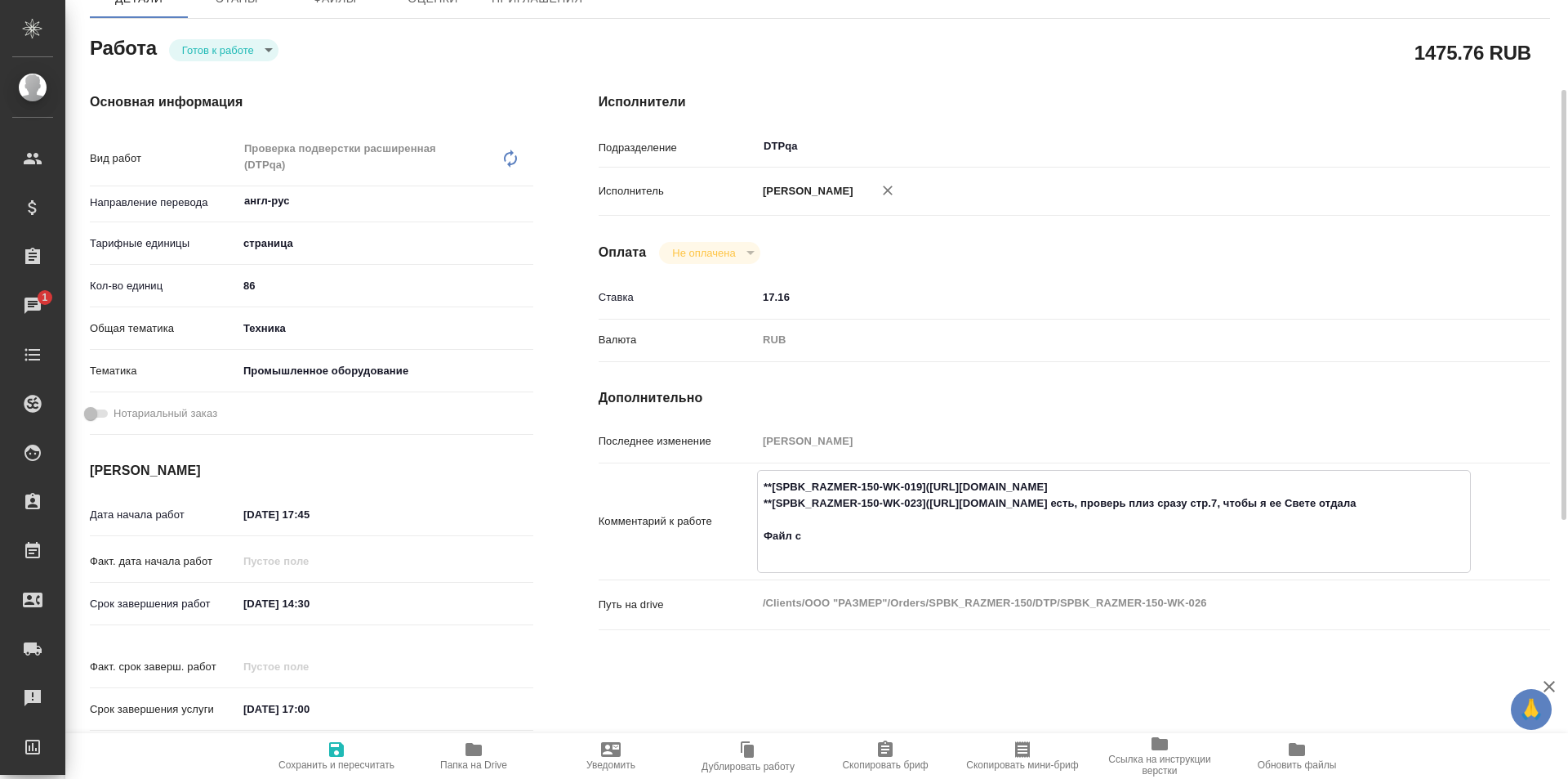
type textarea "x"
type textarea "**[SPBK_RAZMER-150-WK-019](https://tera.awatera.com/Work/68932d6067844423c11aaf…"
type textarea "x"
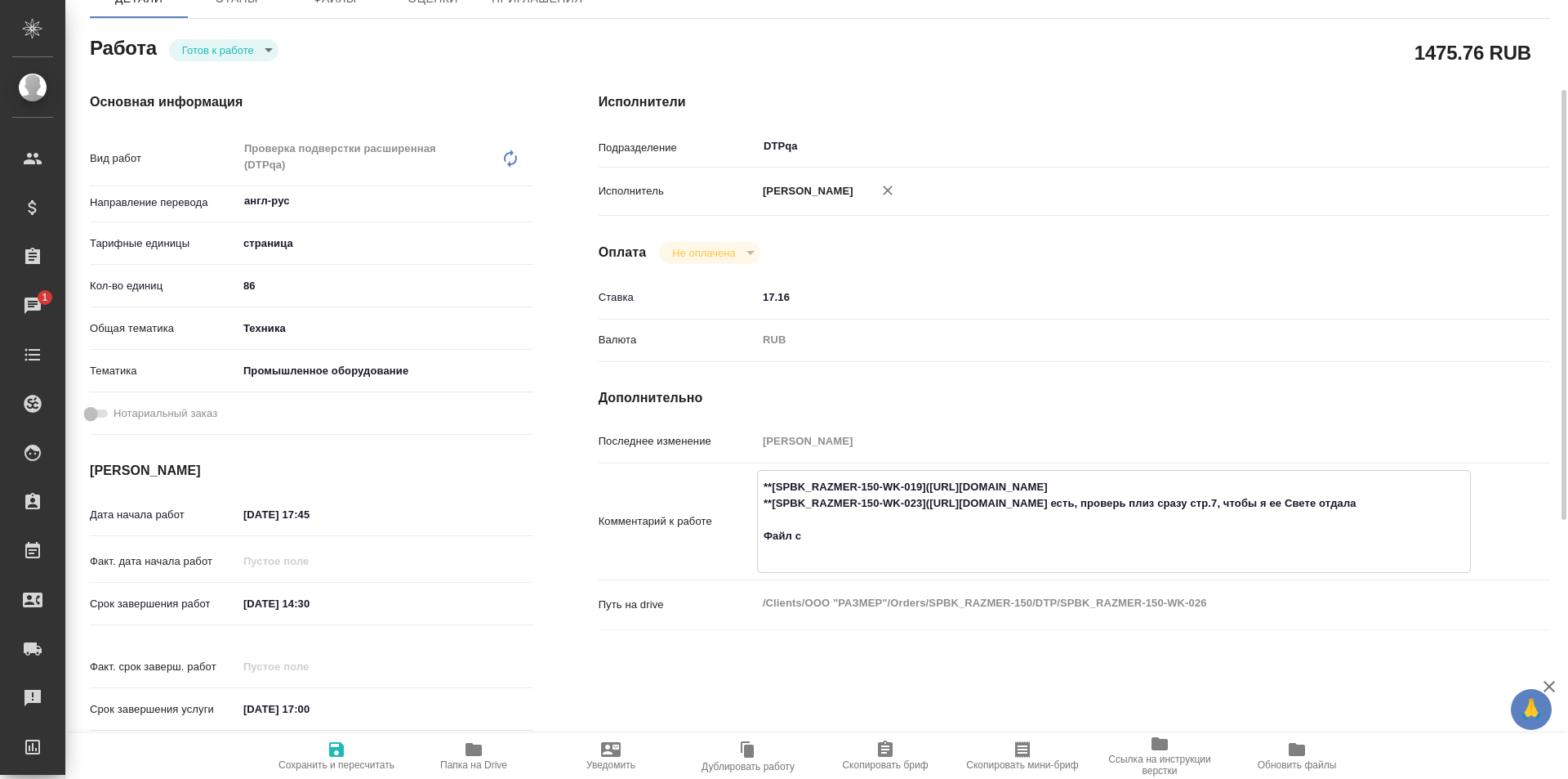
type textarea "x"
type textarea "**[SPBK_RAZMER-150-WK-019](https://tera.awatera.com/Work/68932d6067844423c11aaf…"
type textarea "x"
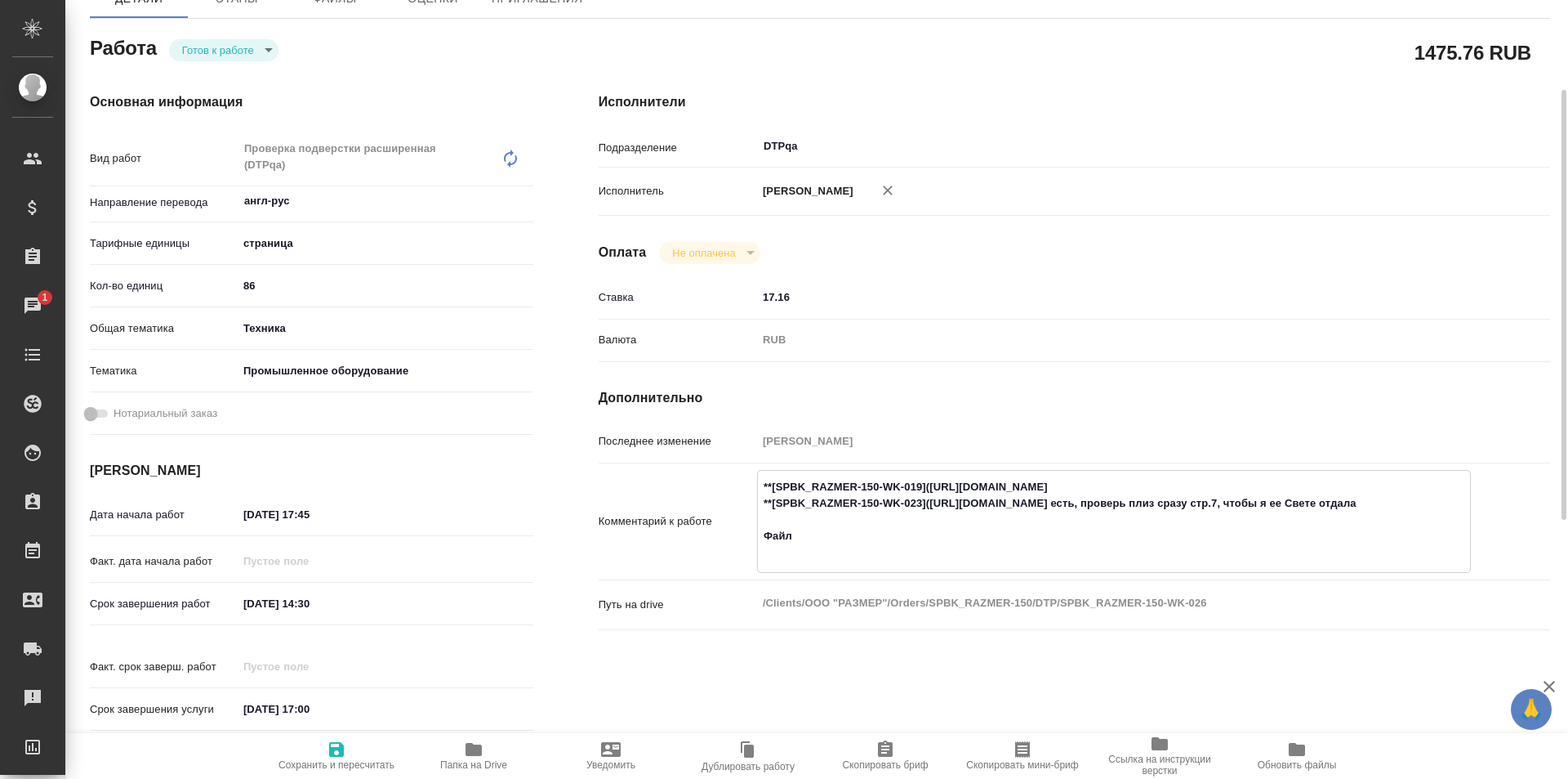
type textarea "x"
type textarea "**[SPBK_RAZMER-150-WK-019](https://tera.awatera.com/Work/68932d6067844423c11aaf…"
type textarea "x"
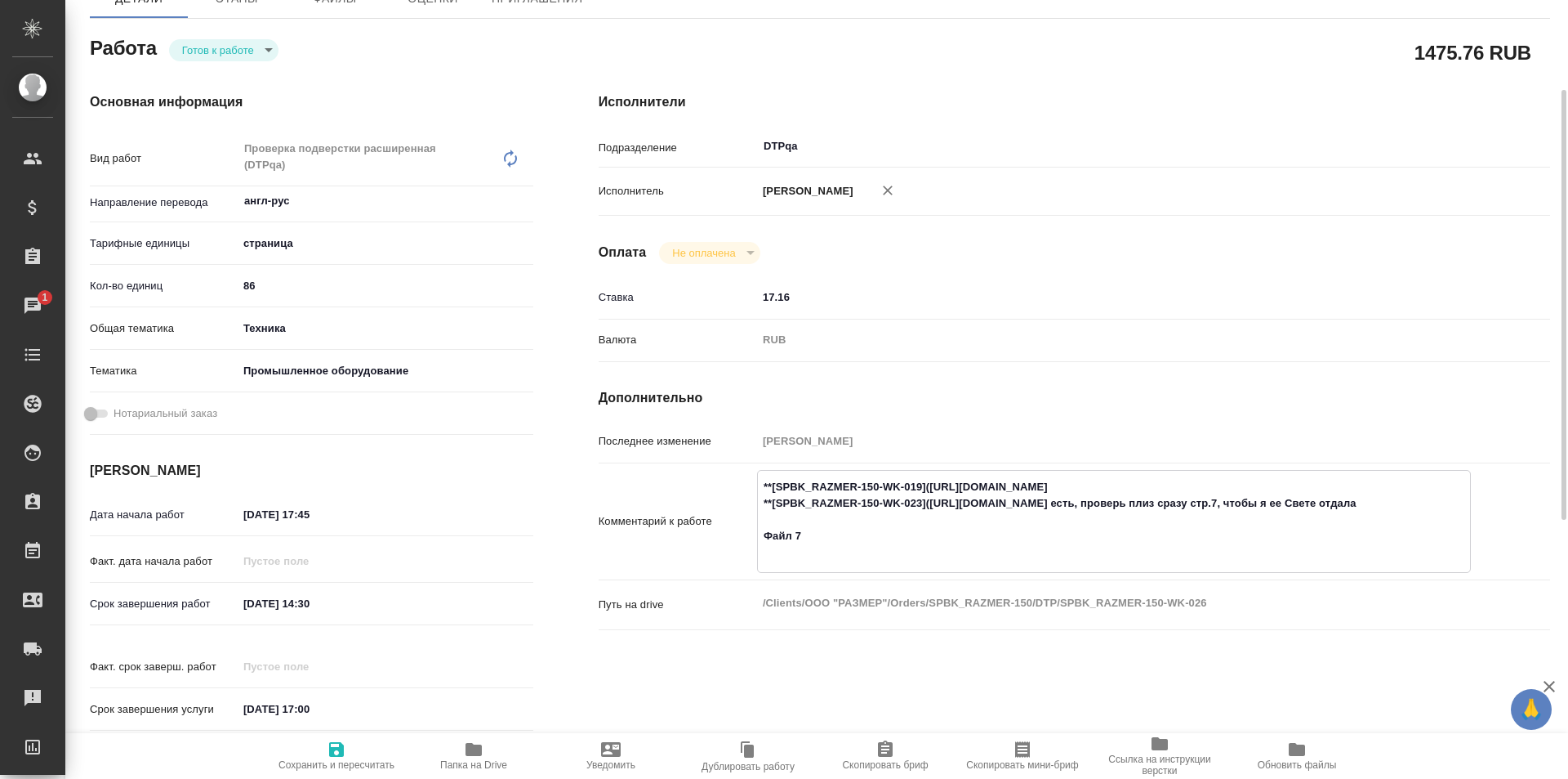
type textarea "x"
type textarea "**[SPBK_RAZMER-150-WK-019](https://tera.awatera.com/Work/68932d6067844423c11aaf…"
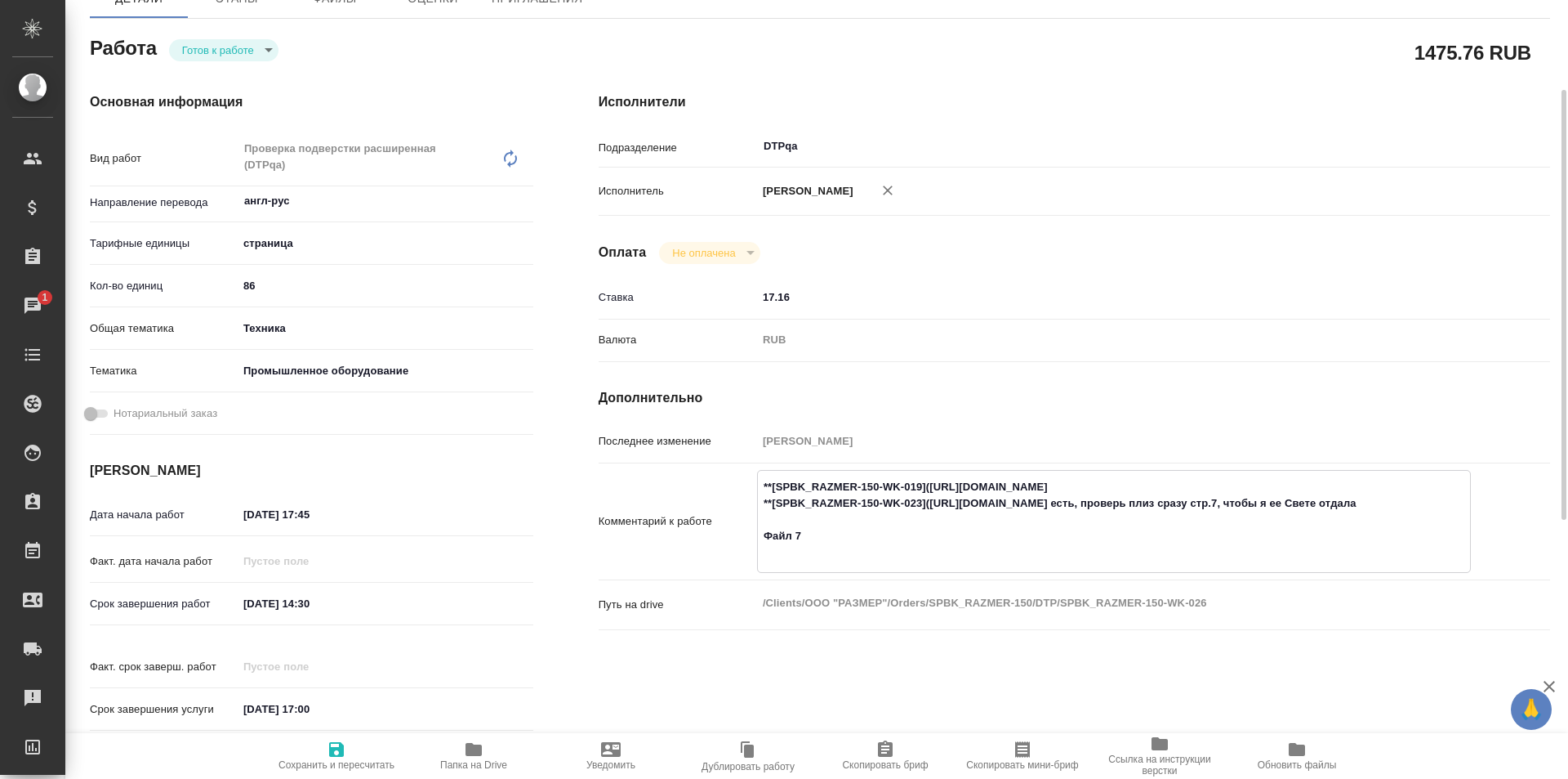
type textarea "x"
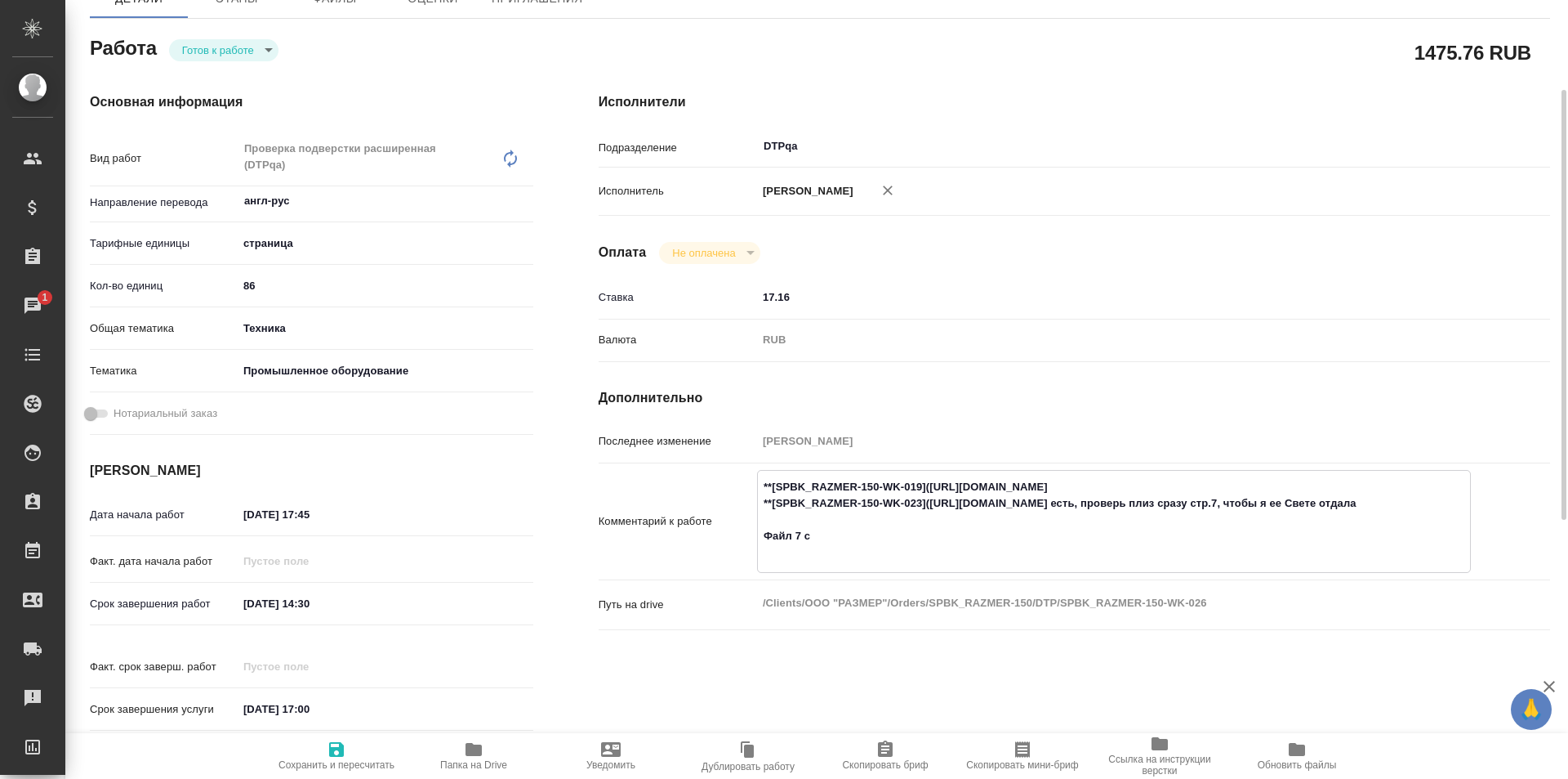
type textarea "**[SPBK_RAZMER-150-WK-019](https://tera.awatera.com/Work/68932d6067844423c11aaf…"
type textarea "x"
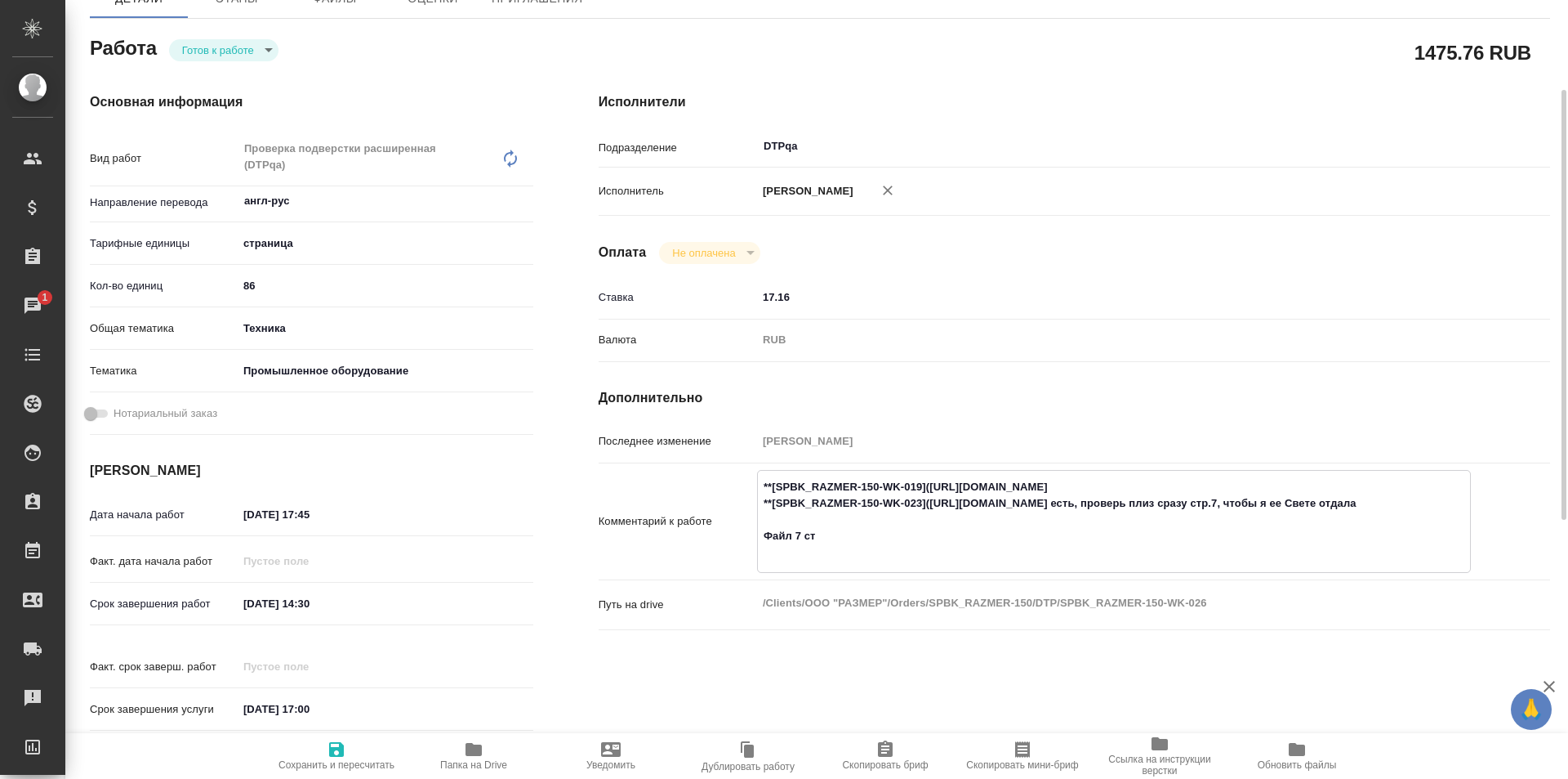
type textarea "x"
type textarea "**[SPBK_RAZMER-150-WK-019](https://tera.awatera.com/Work/68932d6067844423c11aaf…"
type textarea "x"
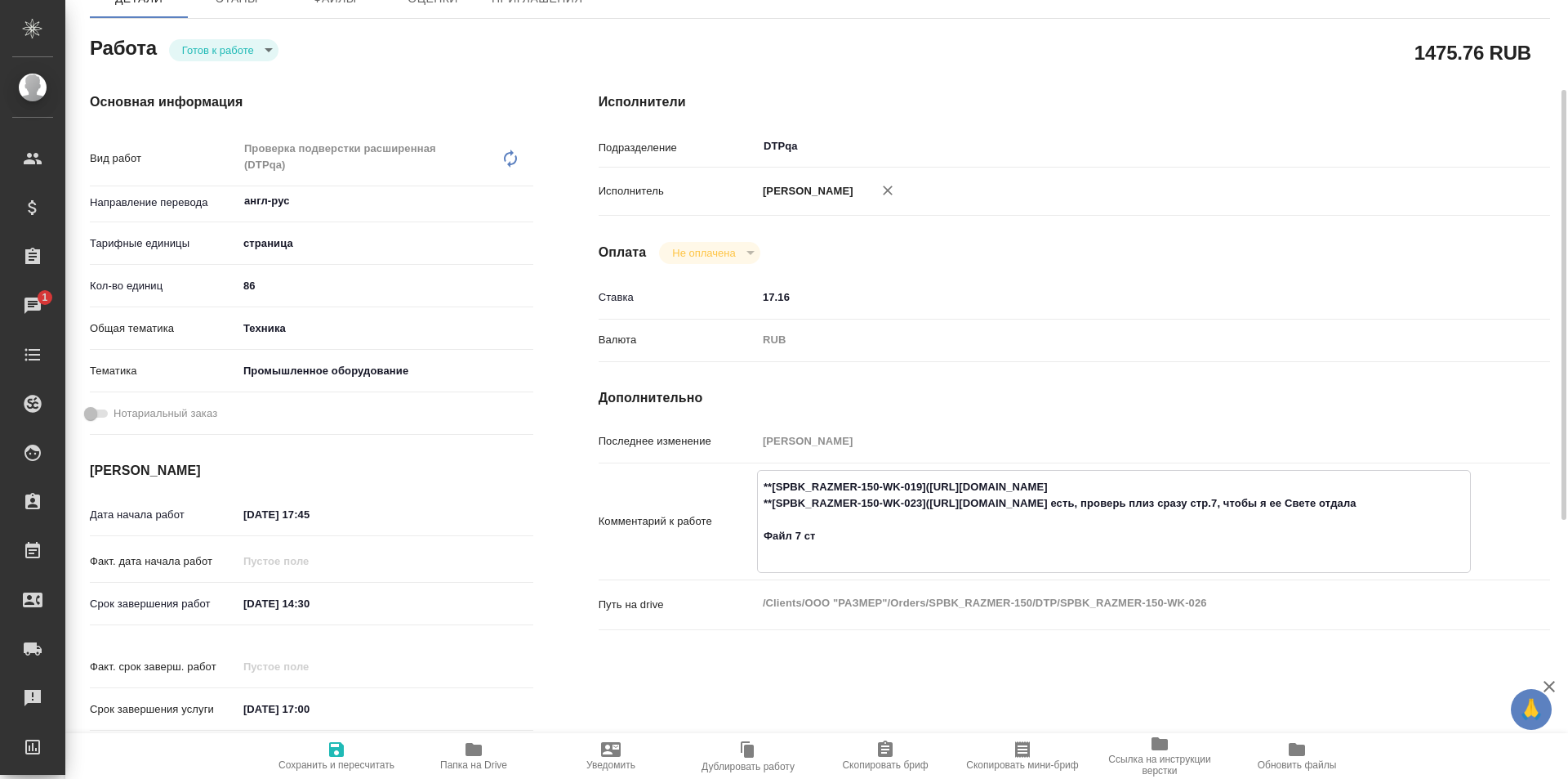
type textarea "x"
type textarea "**[SPBK_RAZMER-150-WK-019](https://tera.awatera.com/Work/68932d6067844423c11aaf…"
type textarea "x"
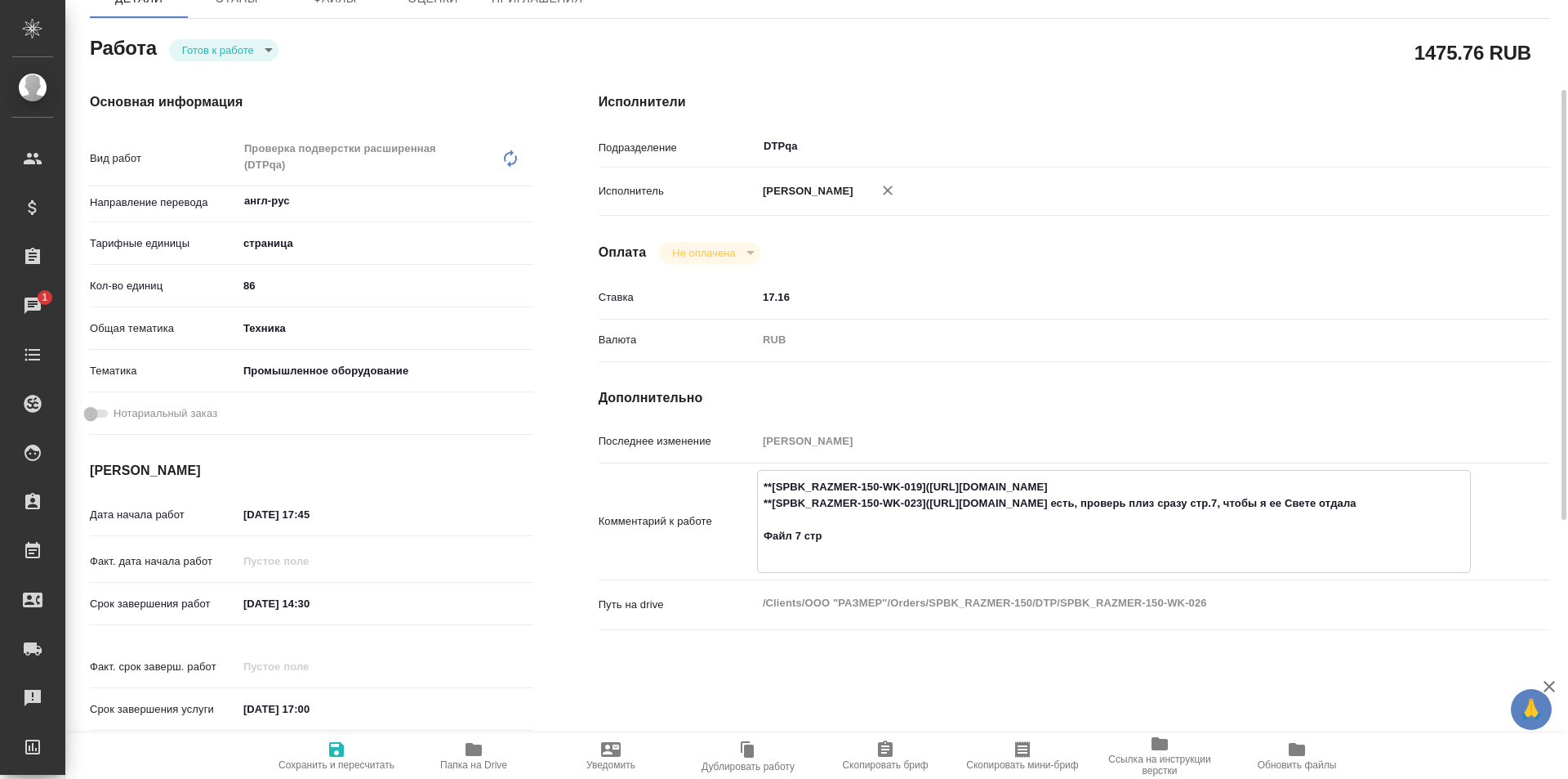
type textarea "x"
type textarea "**[SPBK_RAZMER-150-WK-019](https://tera.awatera.com/Work/68932d6067844423c11aaf…"
type textarea "x"
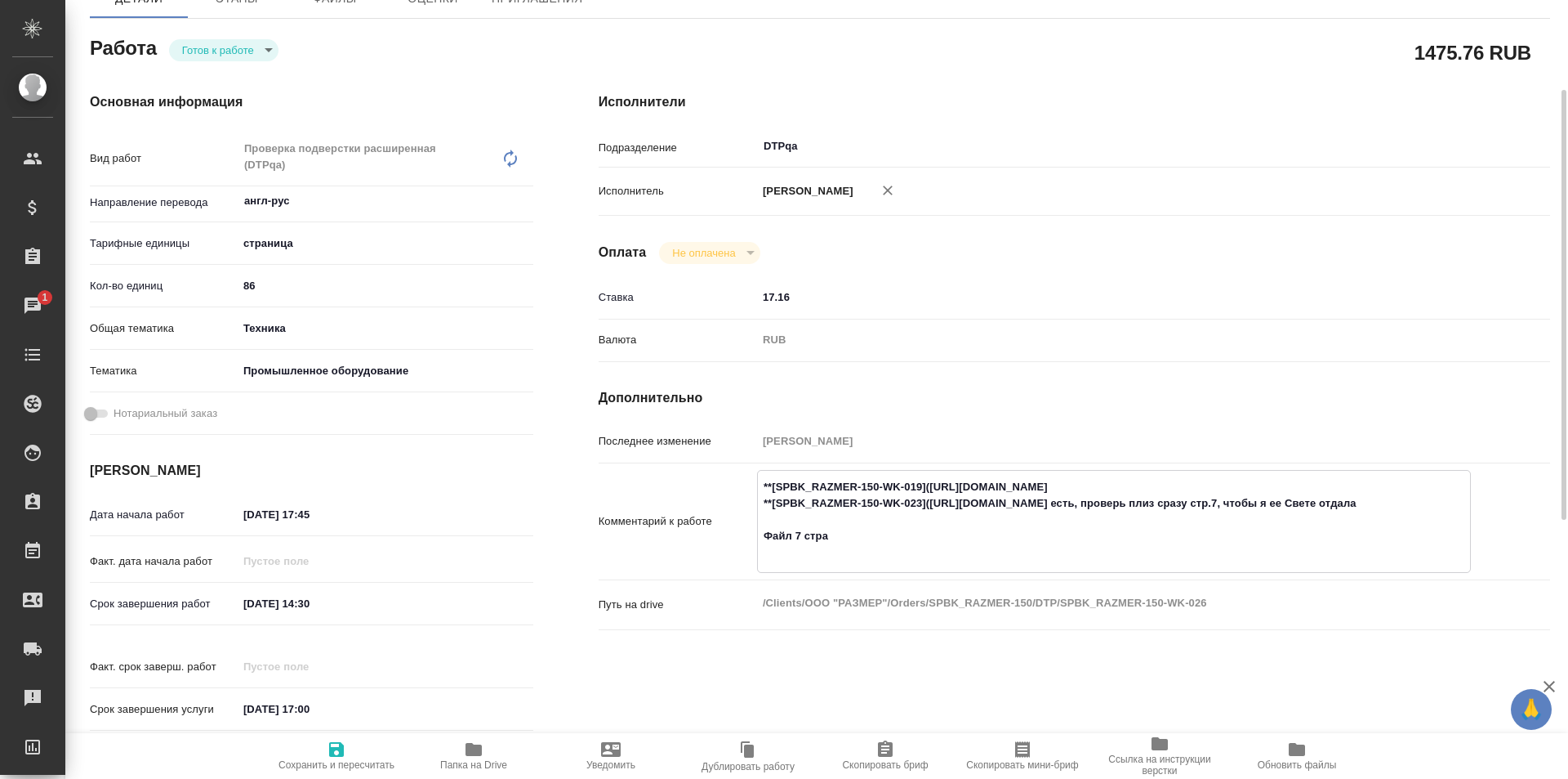
type textarea "x"
type textarea "**[SPBK_RAZMER-150-WK-019](https://tera.awatera.com/Work/68932d6067844423c11aaf…"
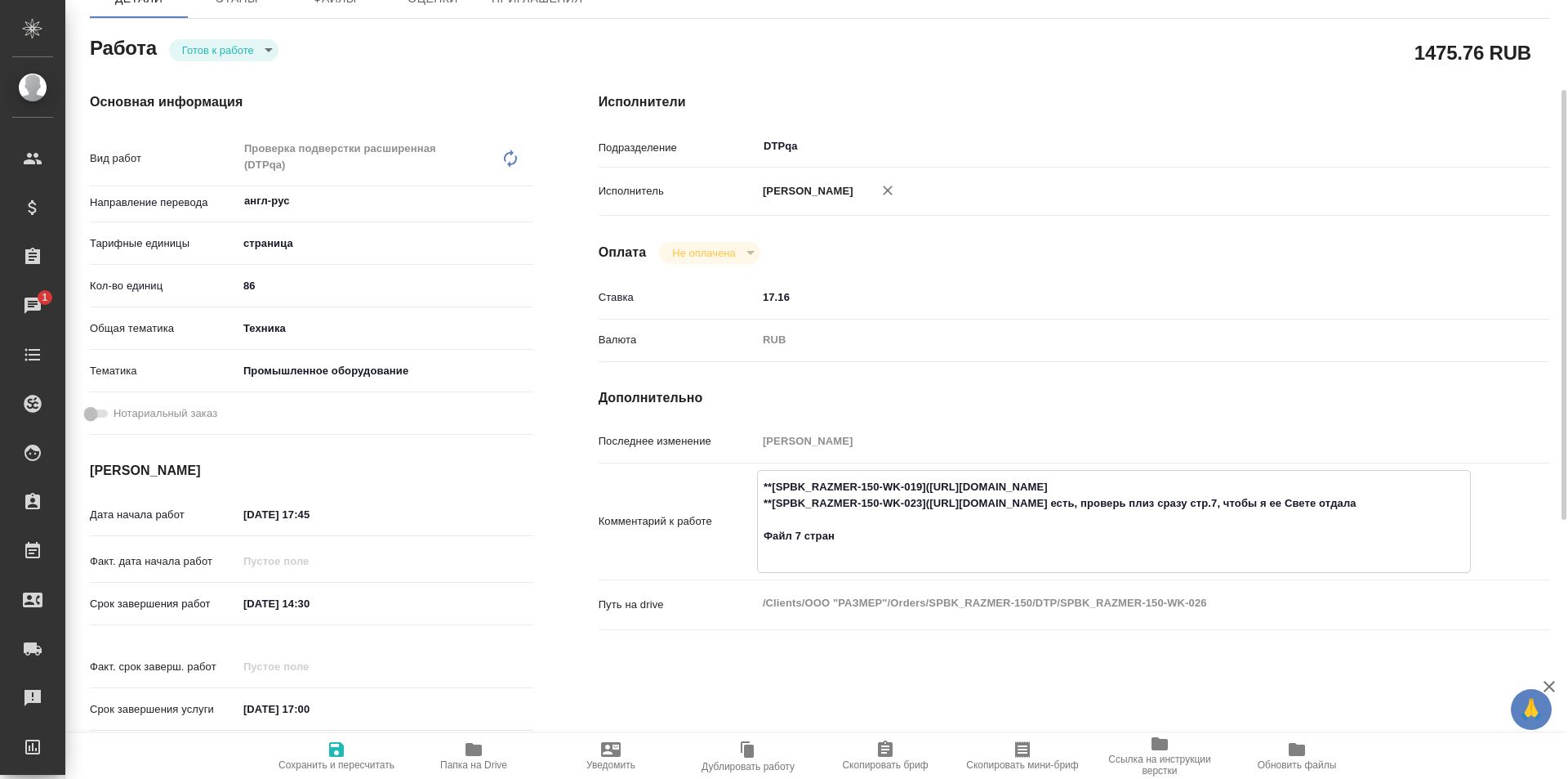
type textarea "x"
type textarea "**[SPBK_RAZMER-150-WK-019](https://tera.awatera.com/Work/68932d6067844423c11aaf…"
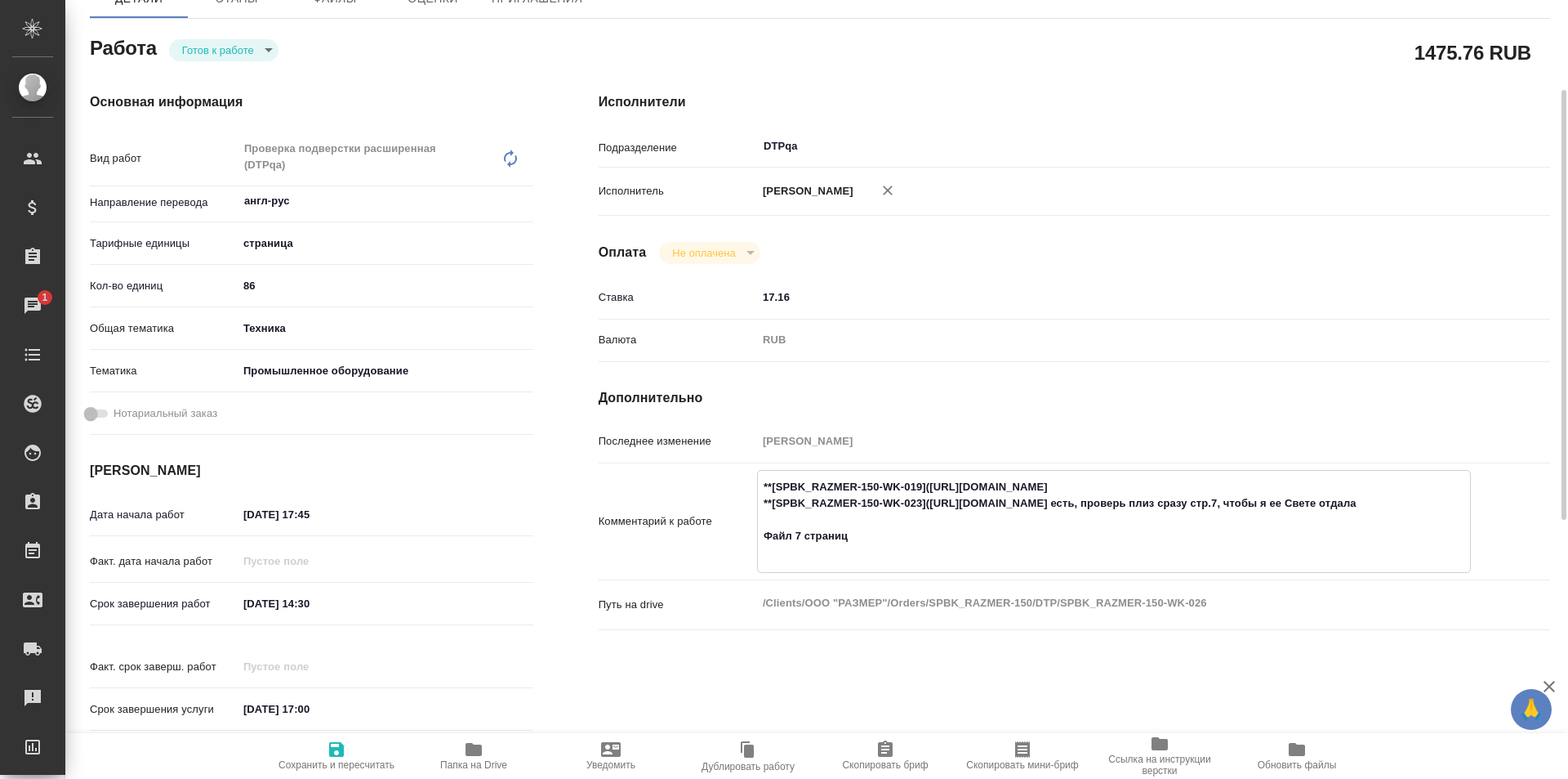
type textarea "x"
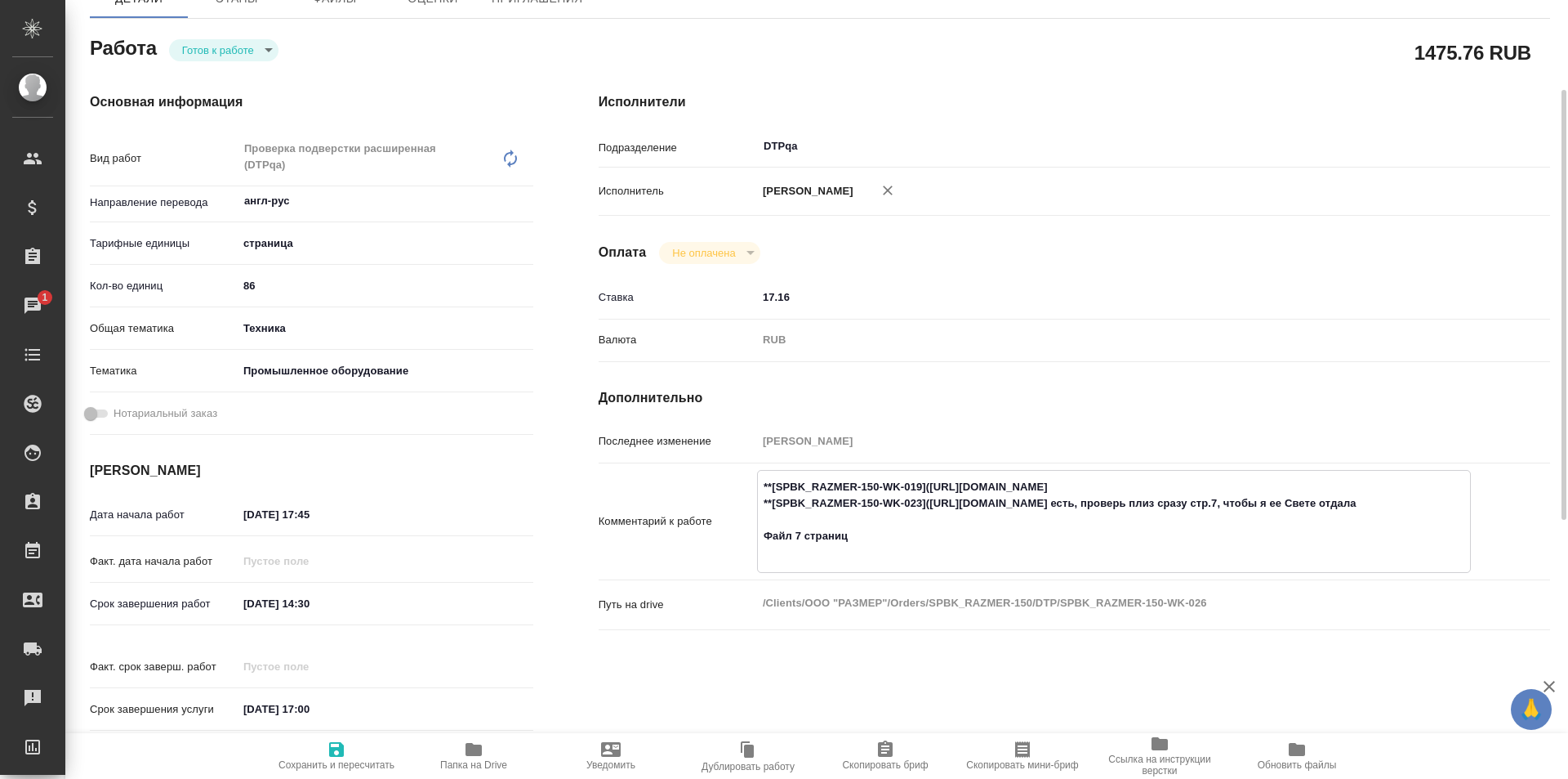
type textarea "x"
type textarea "**[SPBK_RAZMER-150-WK-019](https://tera.awatera.com/Work/68932d6067844423c11aaf…"
type textarea "x"
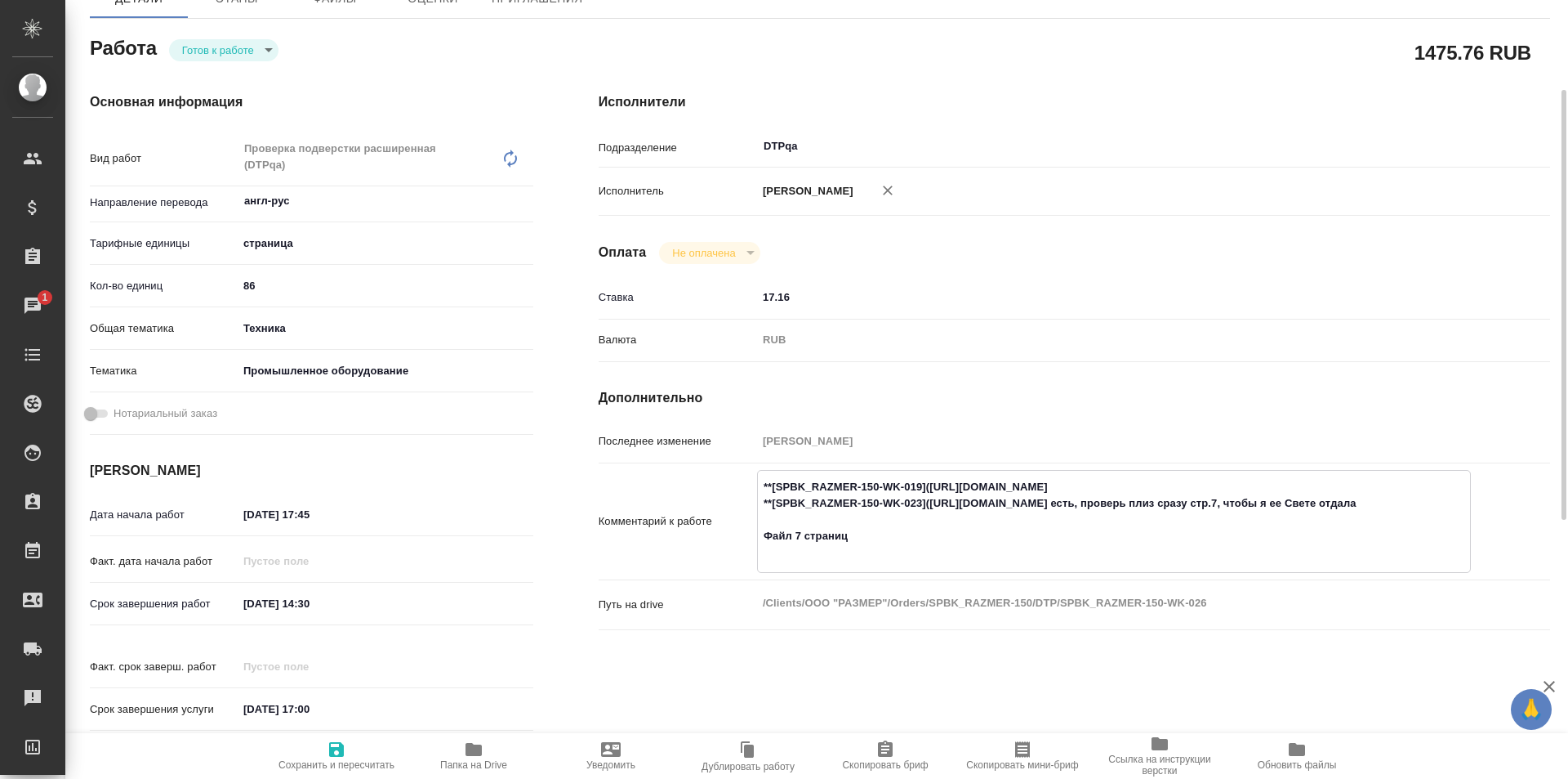
type textarea "x"
type textarea "**[SPBK_RAZMER-150-WK-019](https://tera.awatera.com/Work/68932d6067844423c11aaf…"
type textarea "x"
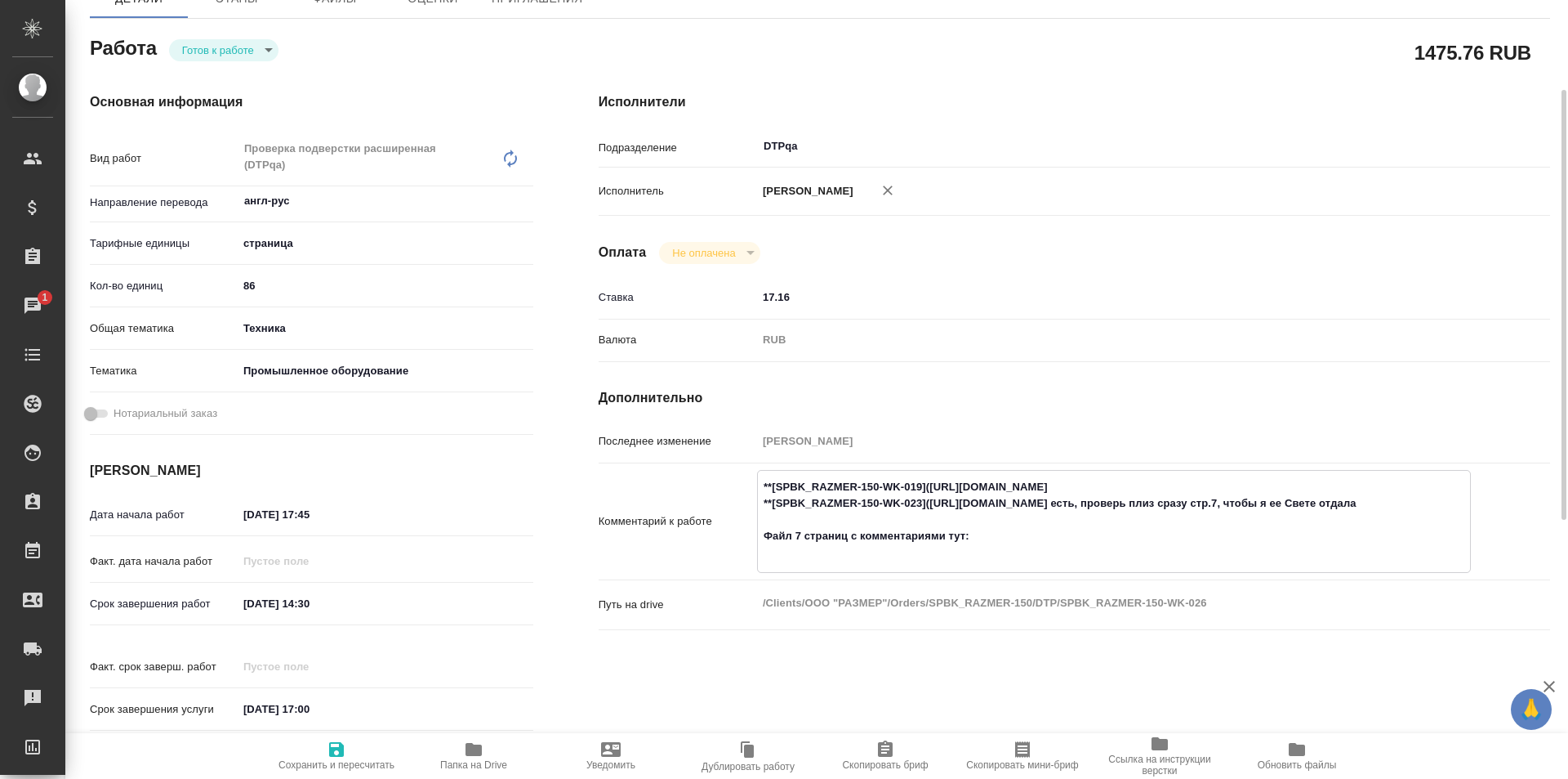
paste textarea "https://drive.awatera.com/f/10157728"
click at [339, 747] on icon "button" at bounding box center [336, 749] width 15 height 15
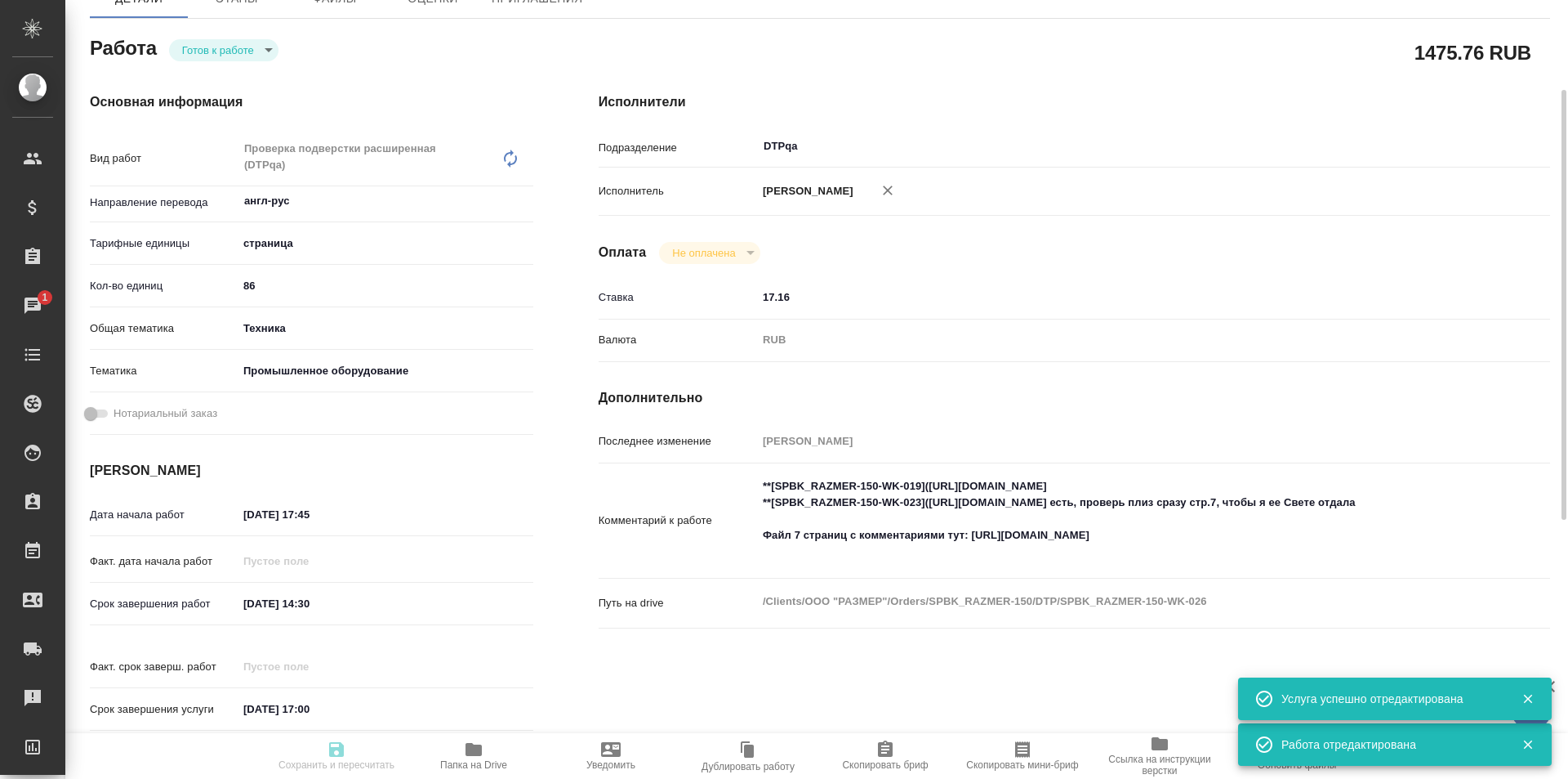
scroll to position [0, 0]
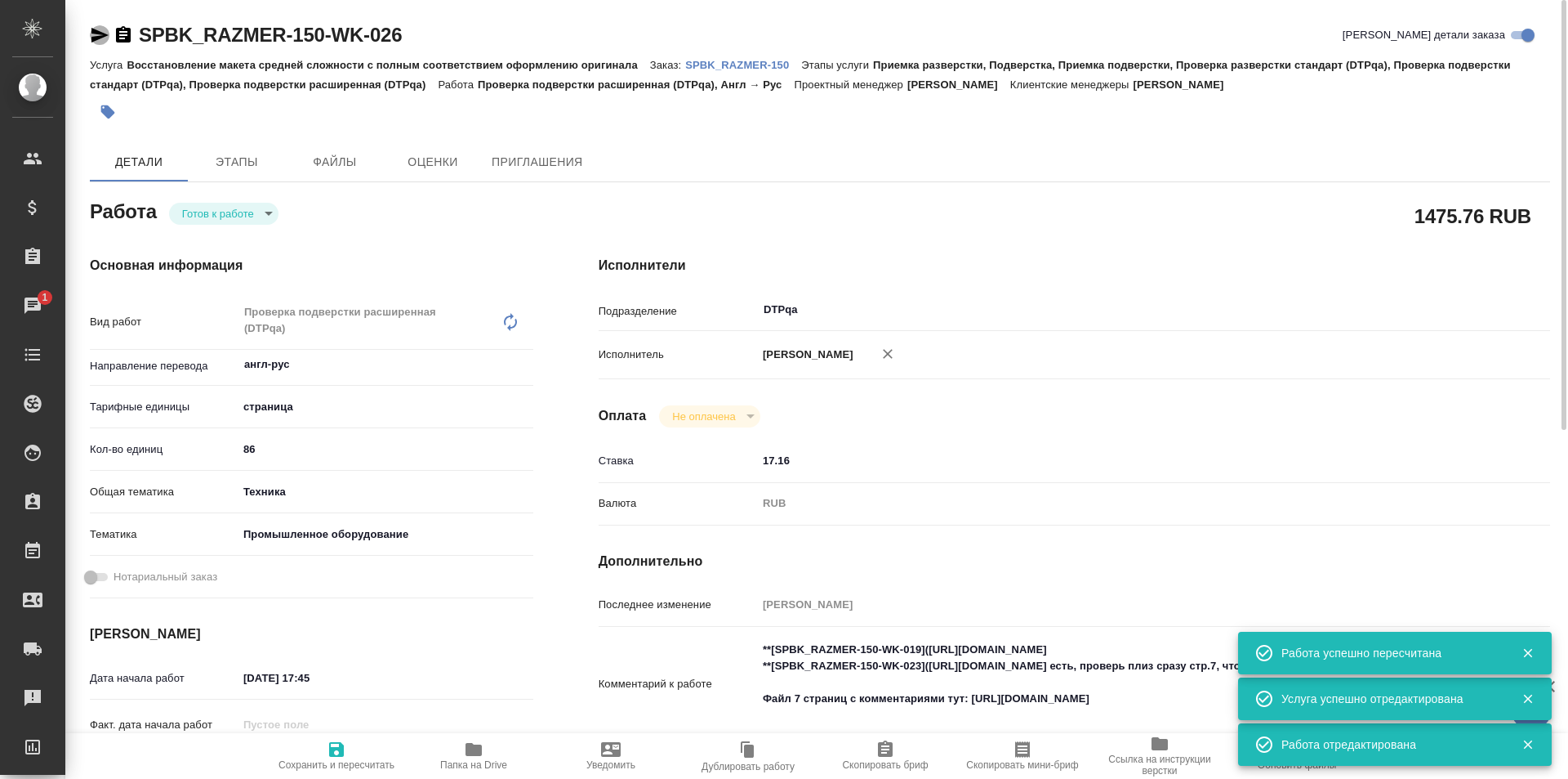
click at [100, 32] on icon "button" at bounding box center [100, 35] width 18 height 15
drag, startPoint x: 328, startPoint y: 33, endPoint x: 101, endPoint y: 35, distance: 227.0
click at [101, 35] on div "SPBK_RAZMER-150-WK-026 Кратко детали заказа" at bounding box center [819, 35] width 1460 height 26
copy link "SPBK_RAZMER-150-WK-026"
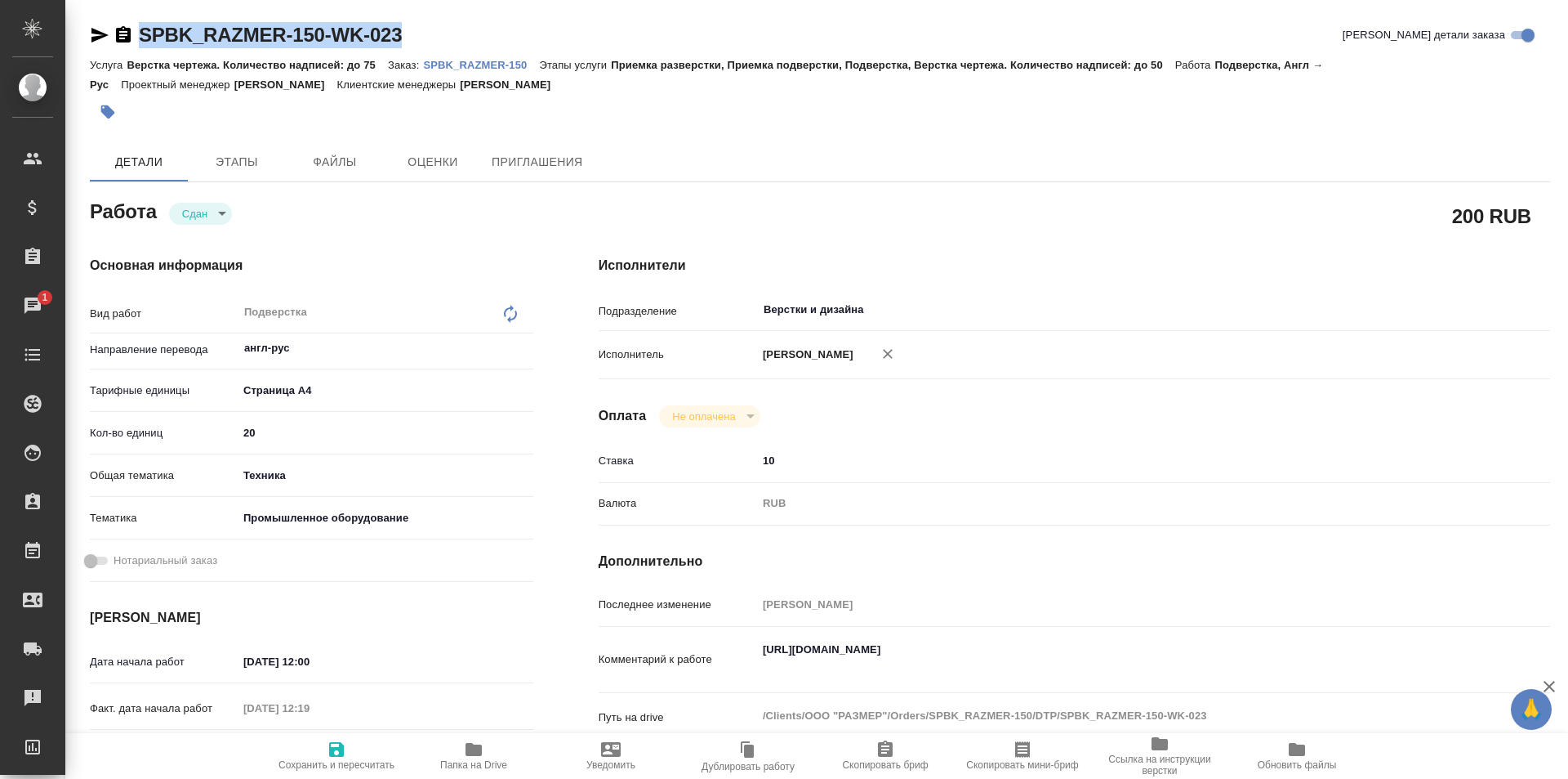
drag, startPoint x: 410, startPoint y: 31, endPoint x: 132, endPoint y: 32, distance: 278.0
click at [132, 32] on div "SPBK_RAZMER-150-WK-023 Кратко детали заказа" at bounding box center [819, 35] width 1460 height 26
copy link "SPBK_RAZMER-150-WK-023"
click at [468, 752] on icon "button" at bounding box center [474, 749] width 17 height 13
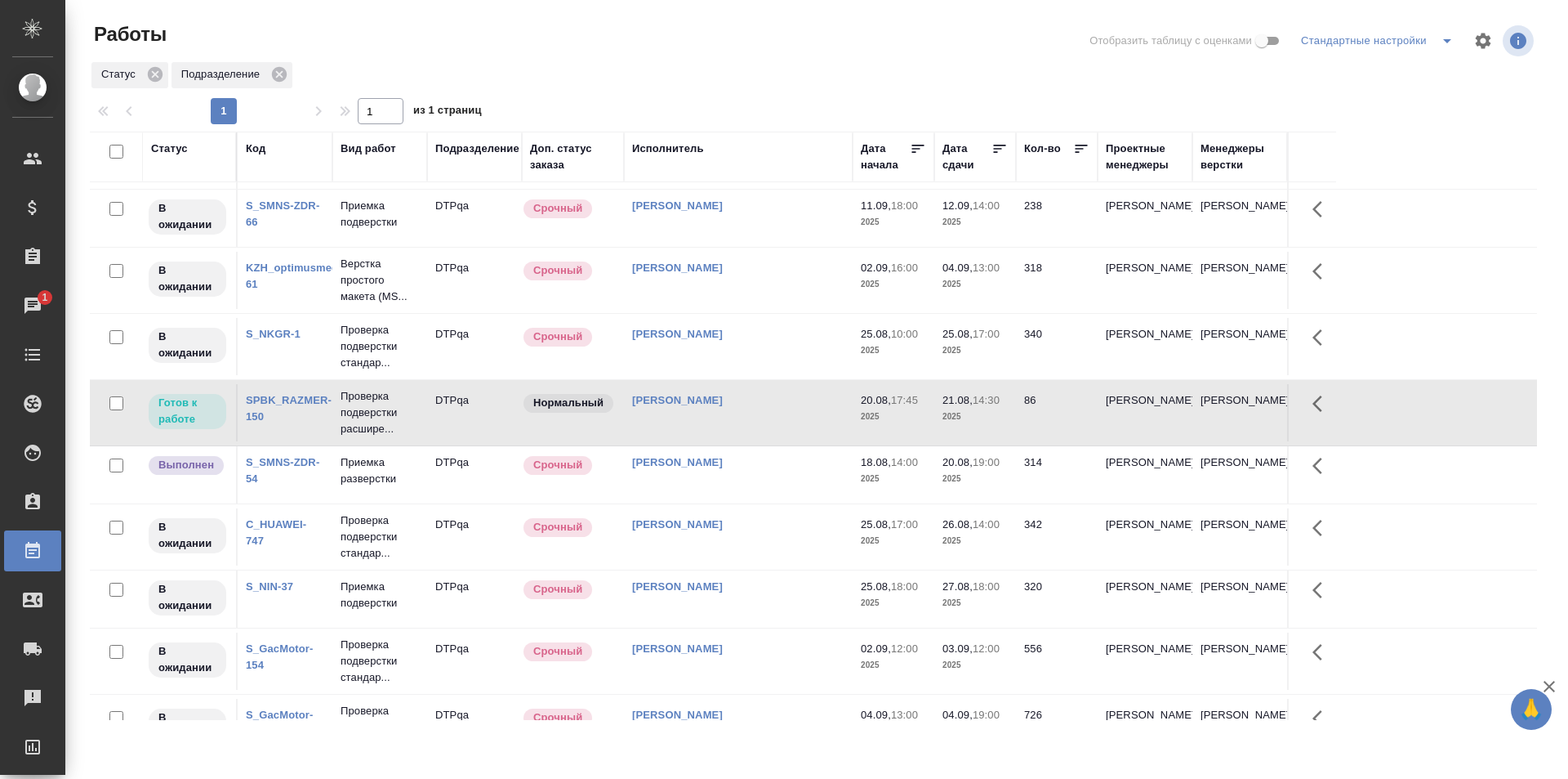
scroll to position [327, 0]
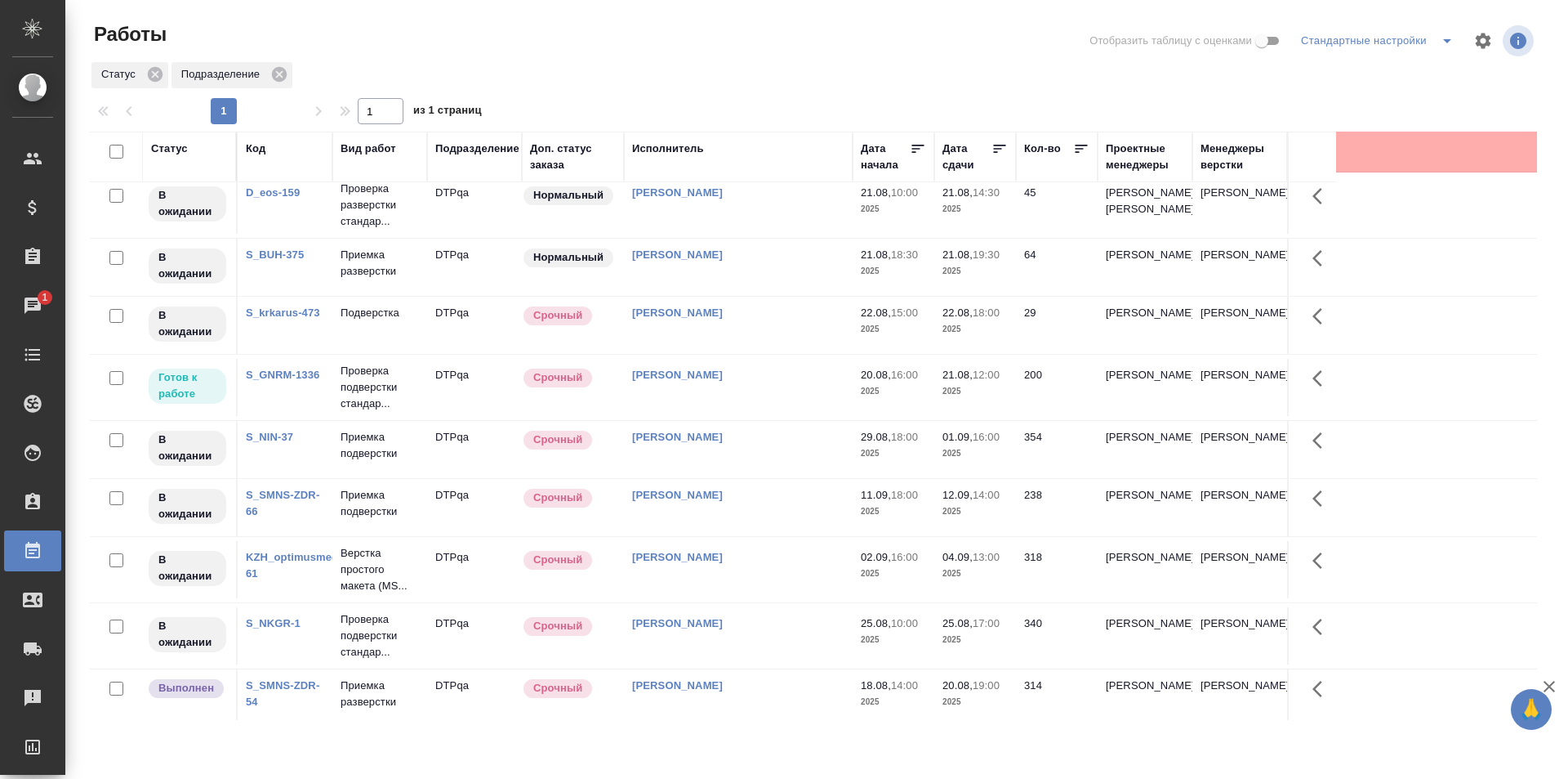
scroll to position [0, 0]
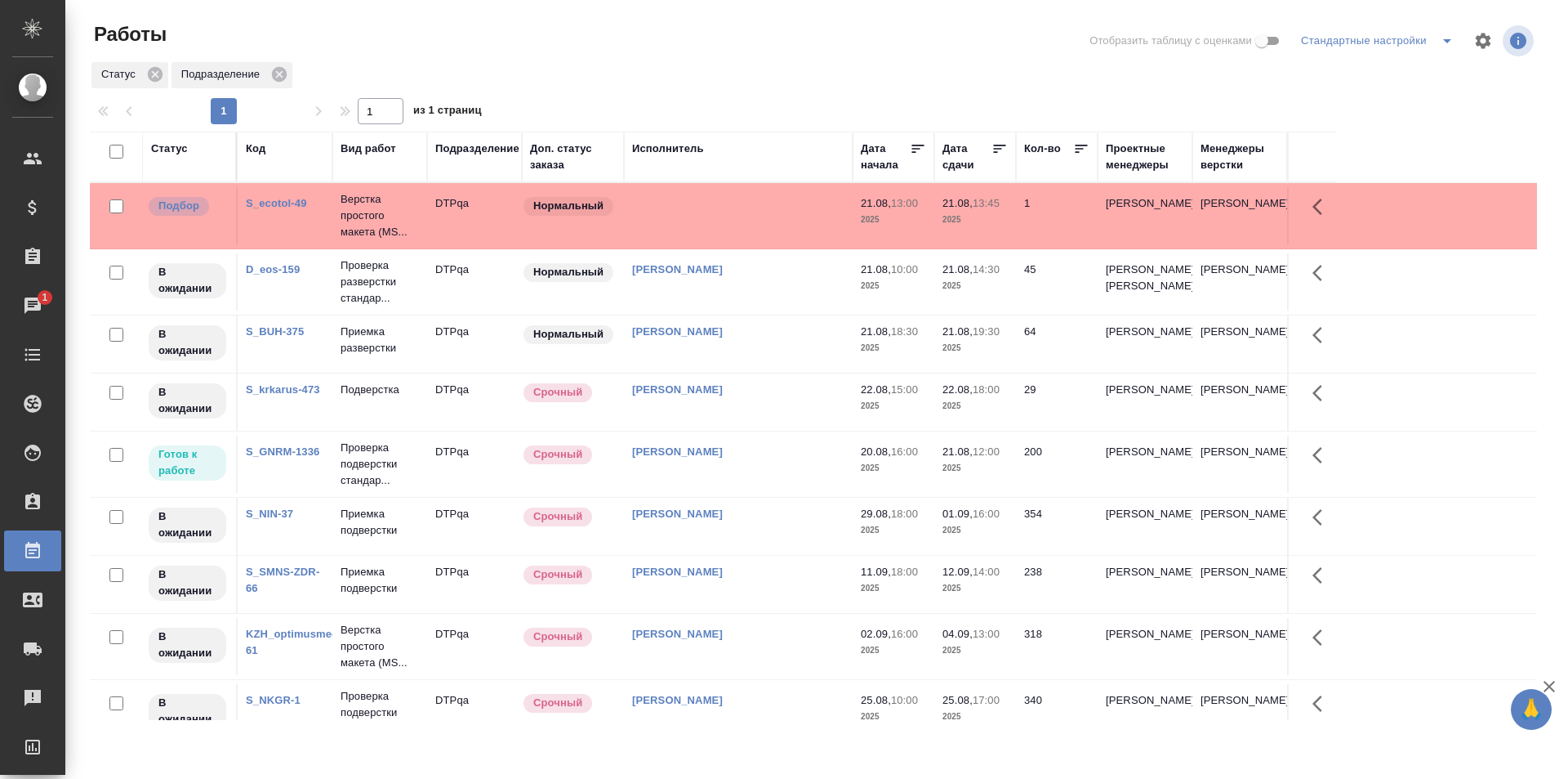
click at [695, 268] on link "[PERSON_NAME]" at bounding box center [677, 269] width 90 height 12
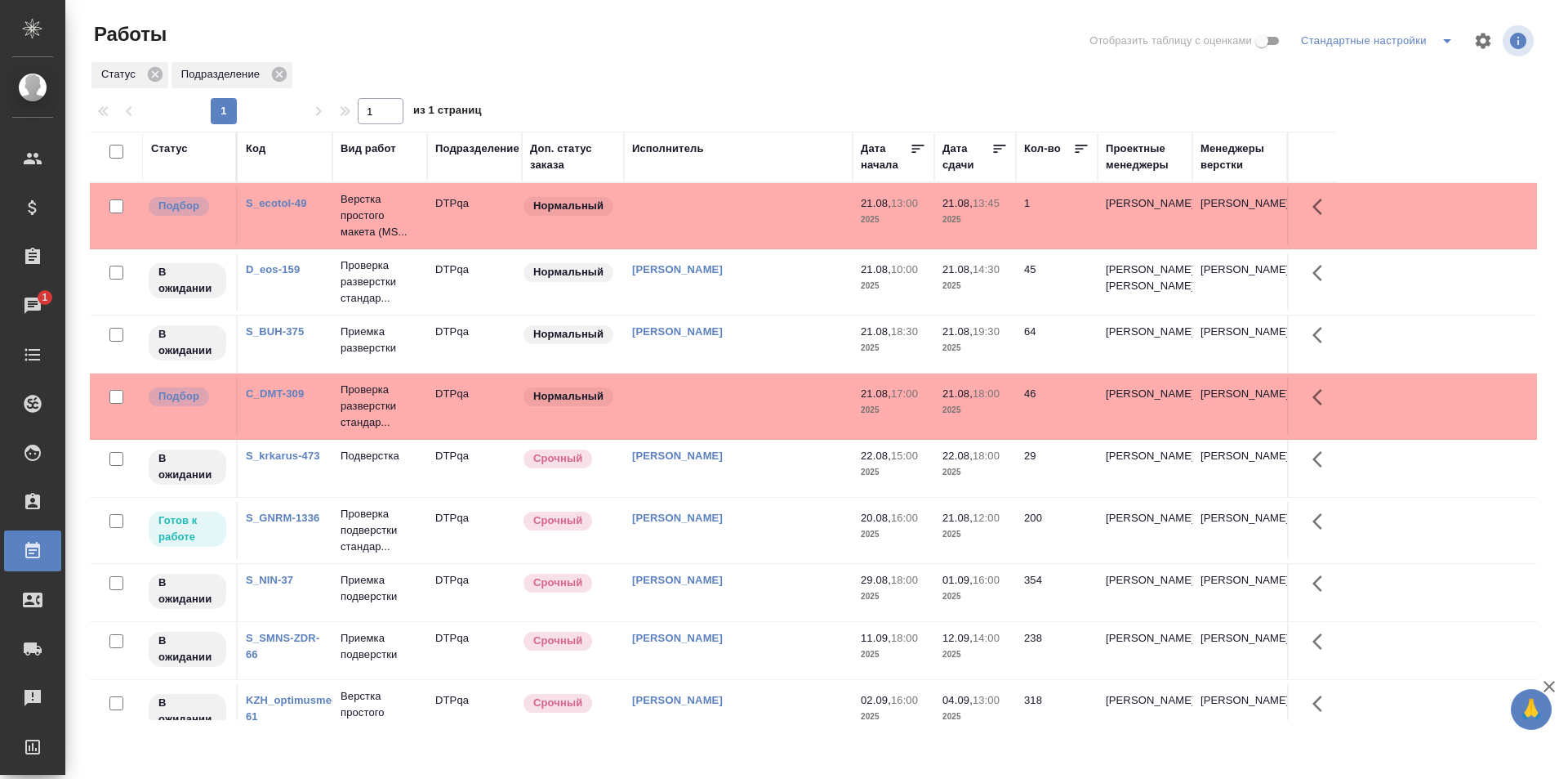
click at [751, 244] on td at bounding box center [738, 215] width 229 height 57
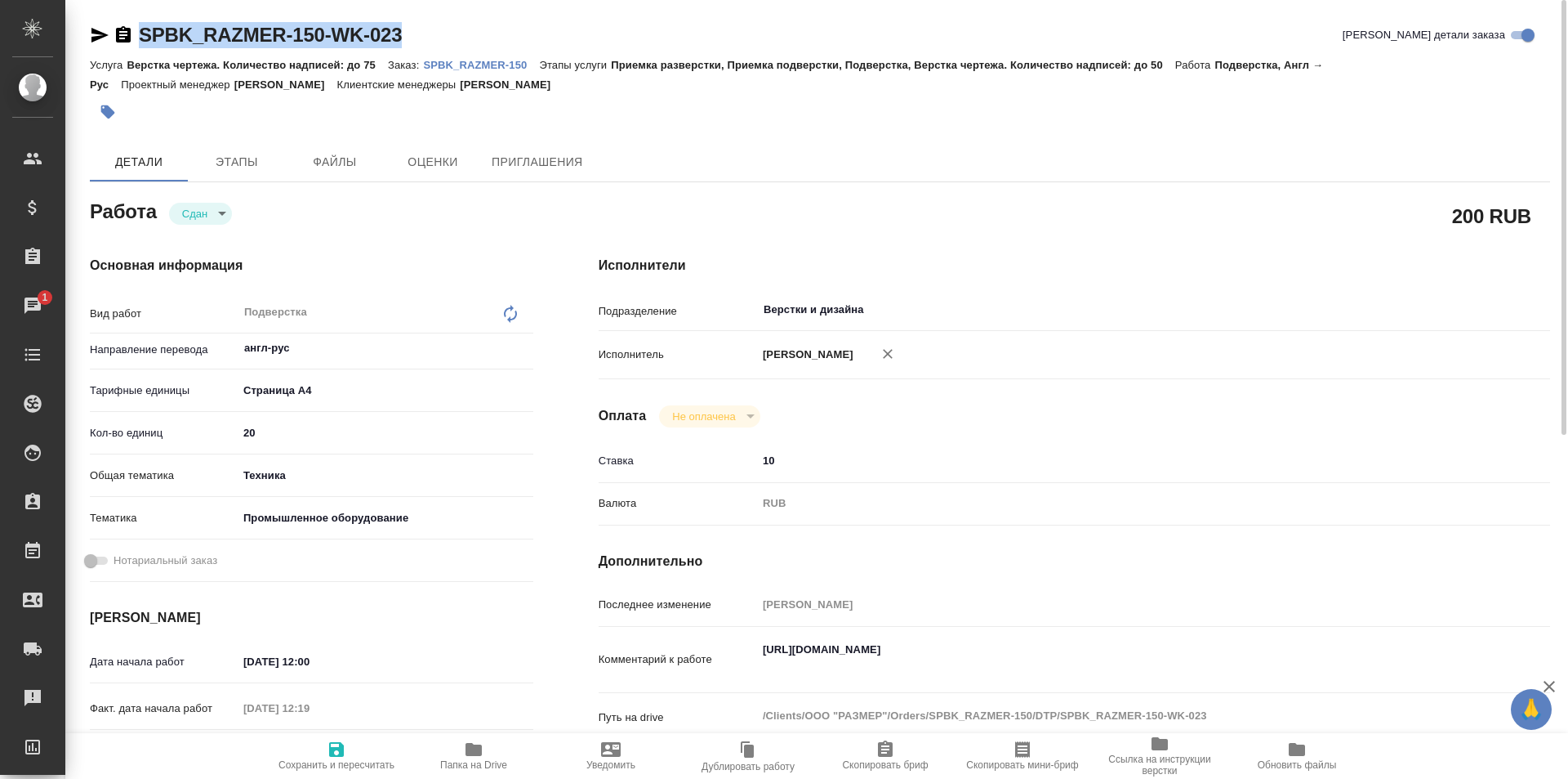
scroll to position [82, 0]
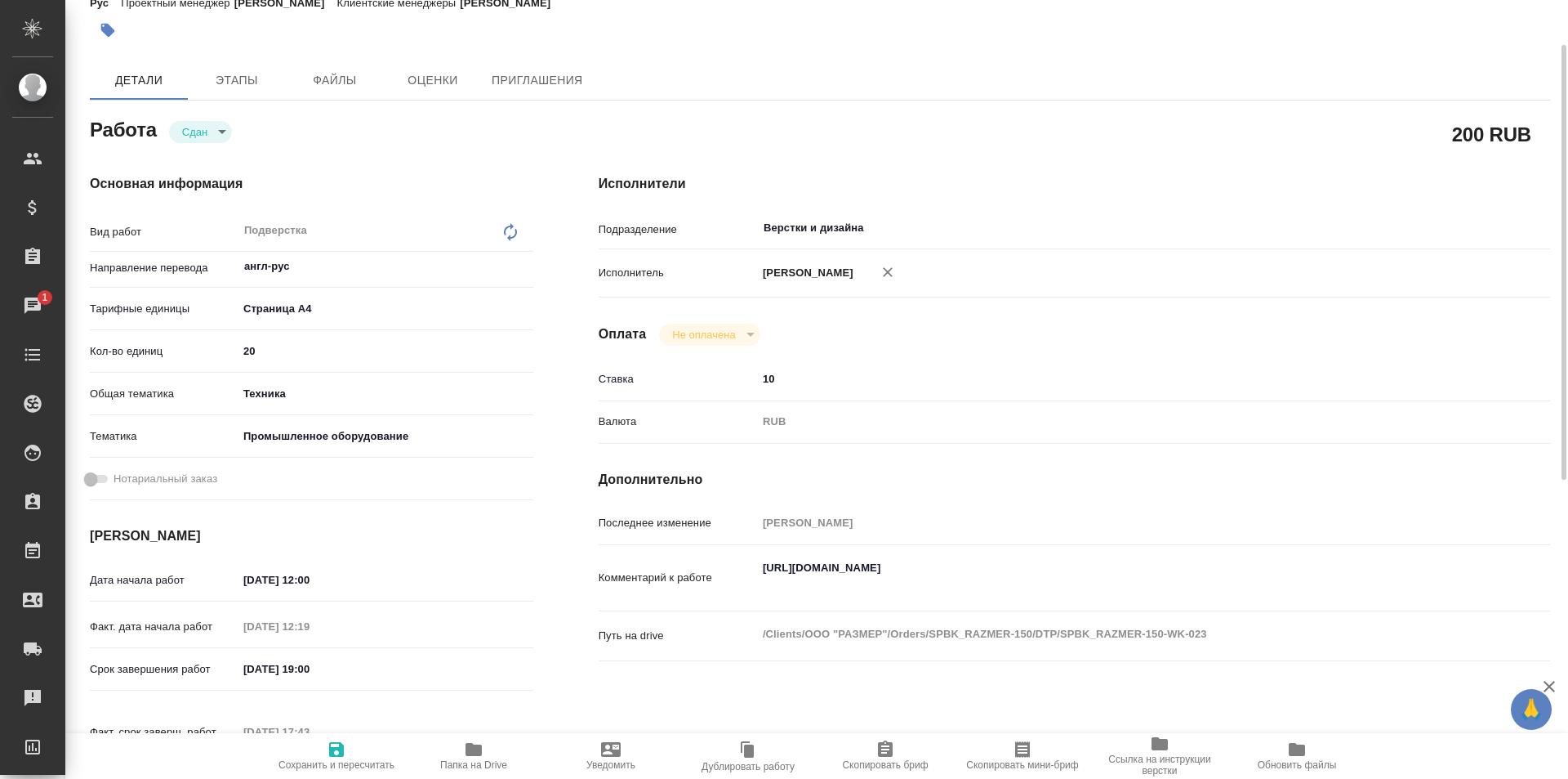
click at [463, 755] on span "Папка на Drive" at bounding box center [474, 754] width 118 height 31
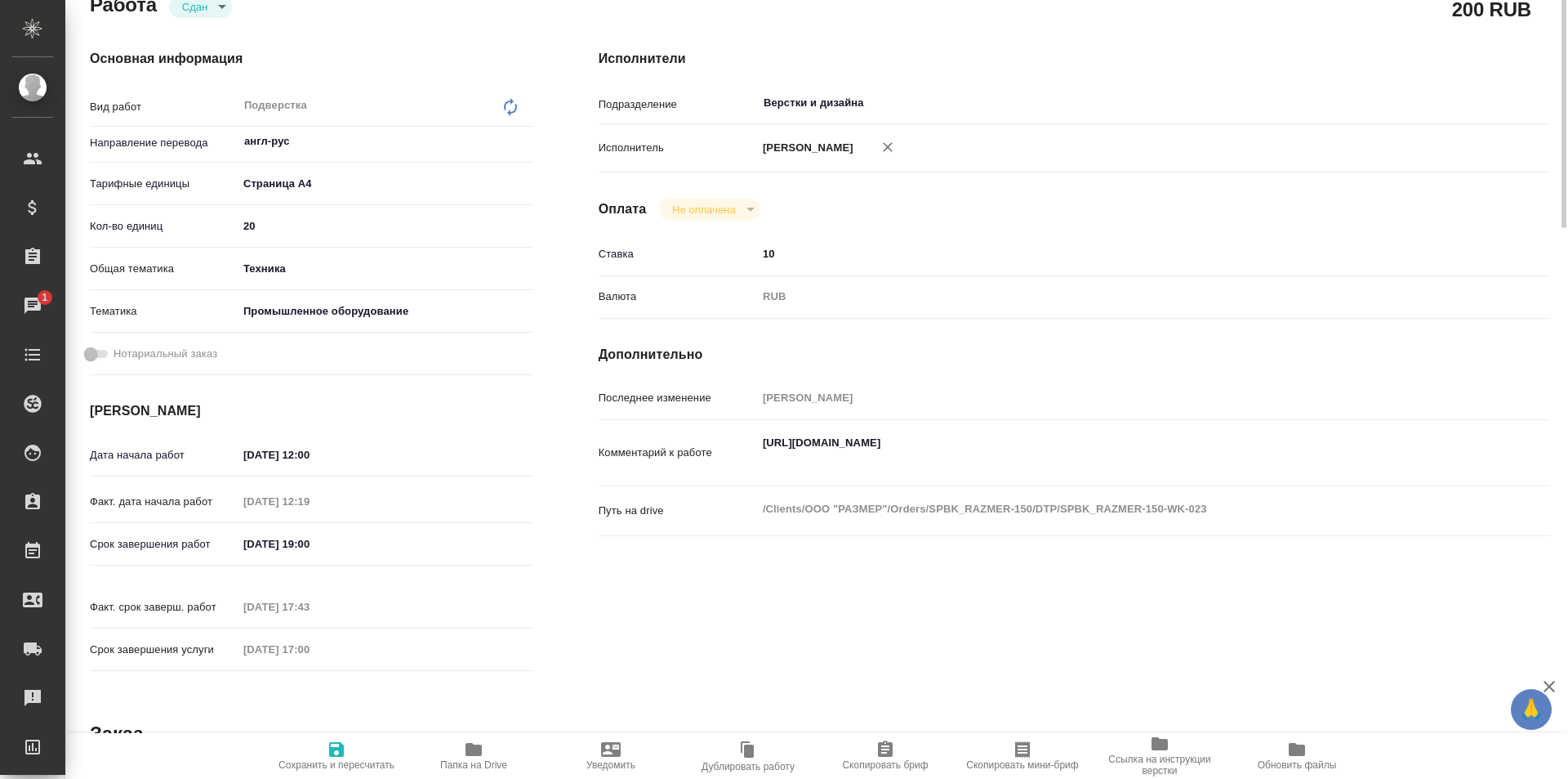
scroll to position [0, 0]
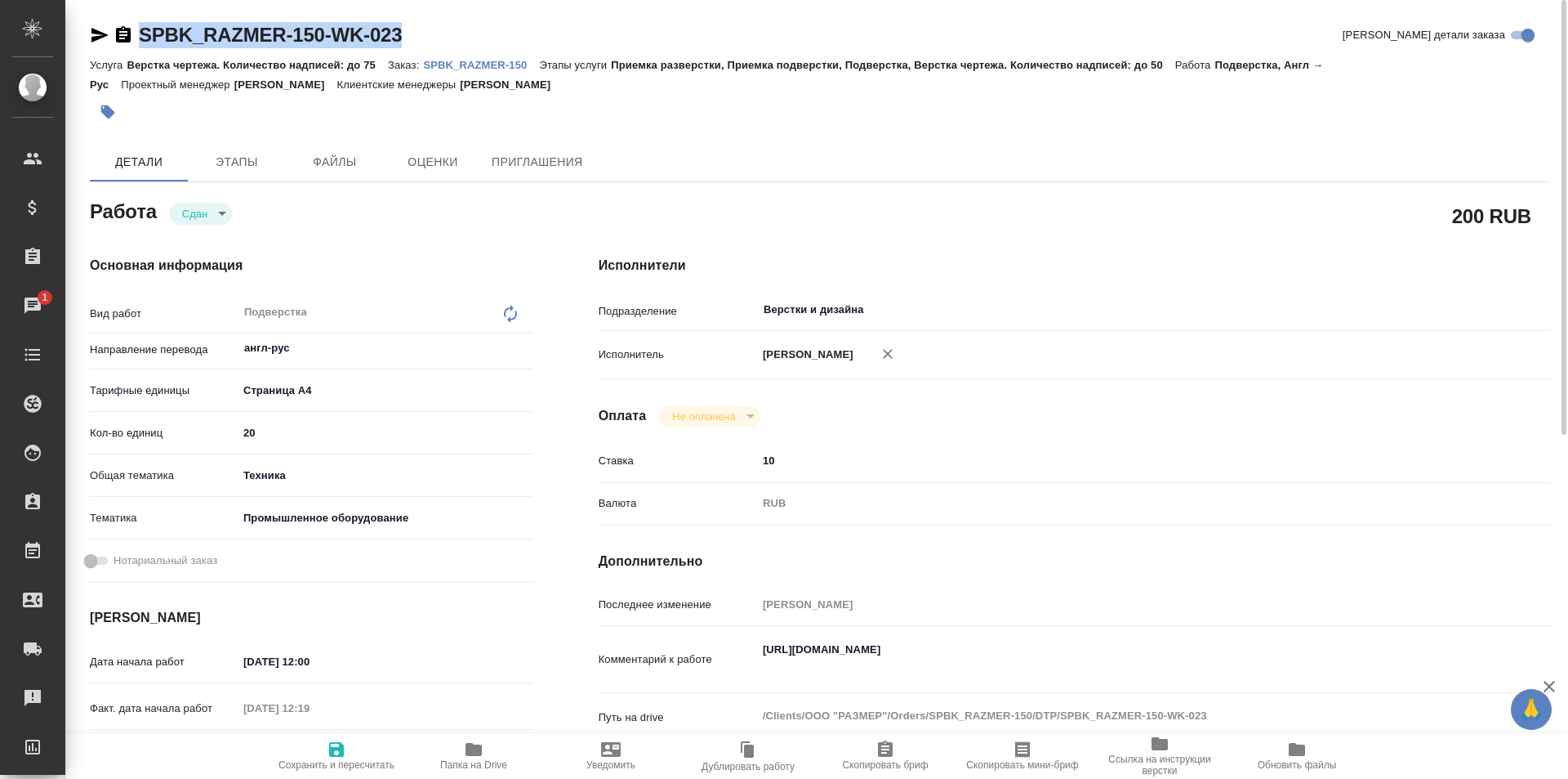
click at [474, 63] on p "SPBK_RAZMER-150" at bounding box center [481, 65] width 116 height 12
click at [101, 37] on icon "button" at bounding box center [100, 35] width 18 height 15
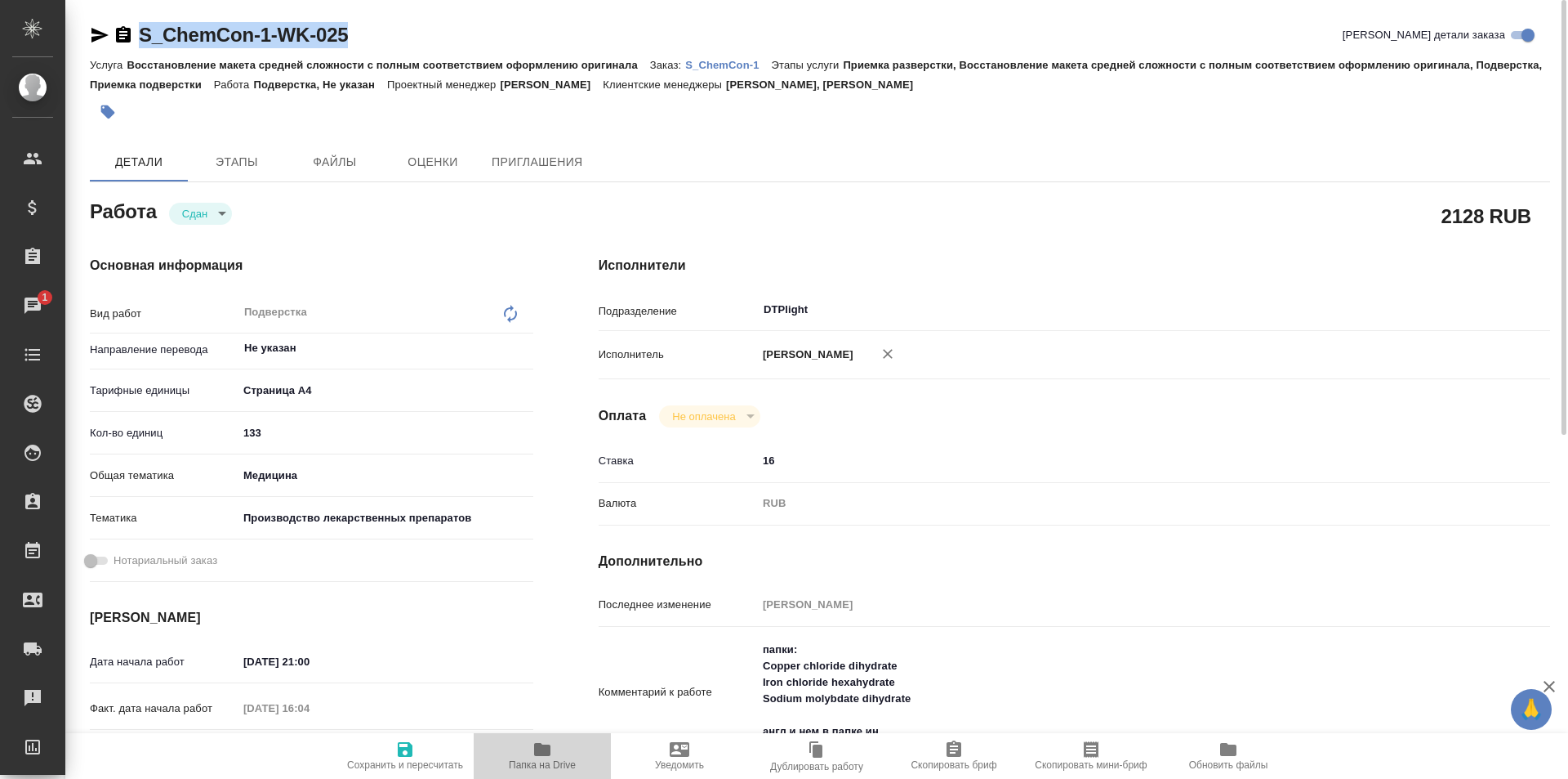
click at [548, 749] on icon "button" at bounding box center [542, 749] width 17 height 13
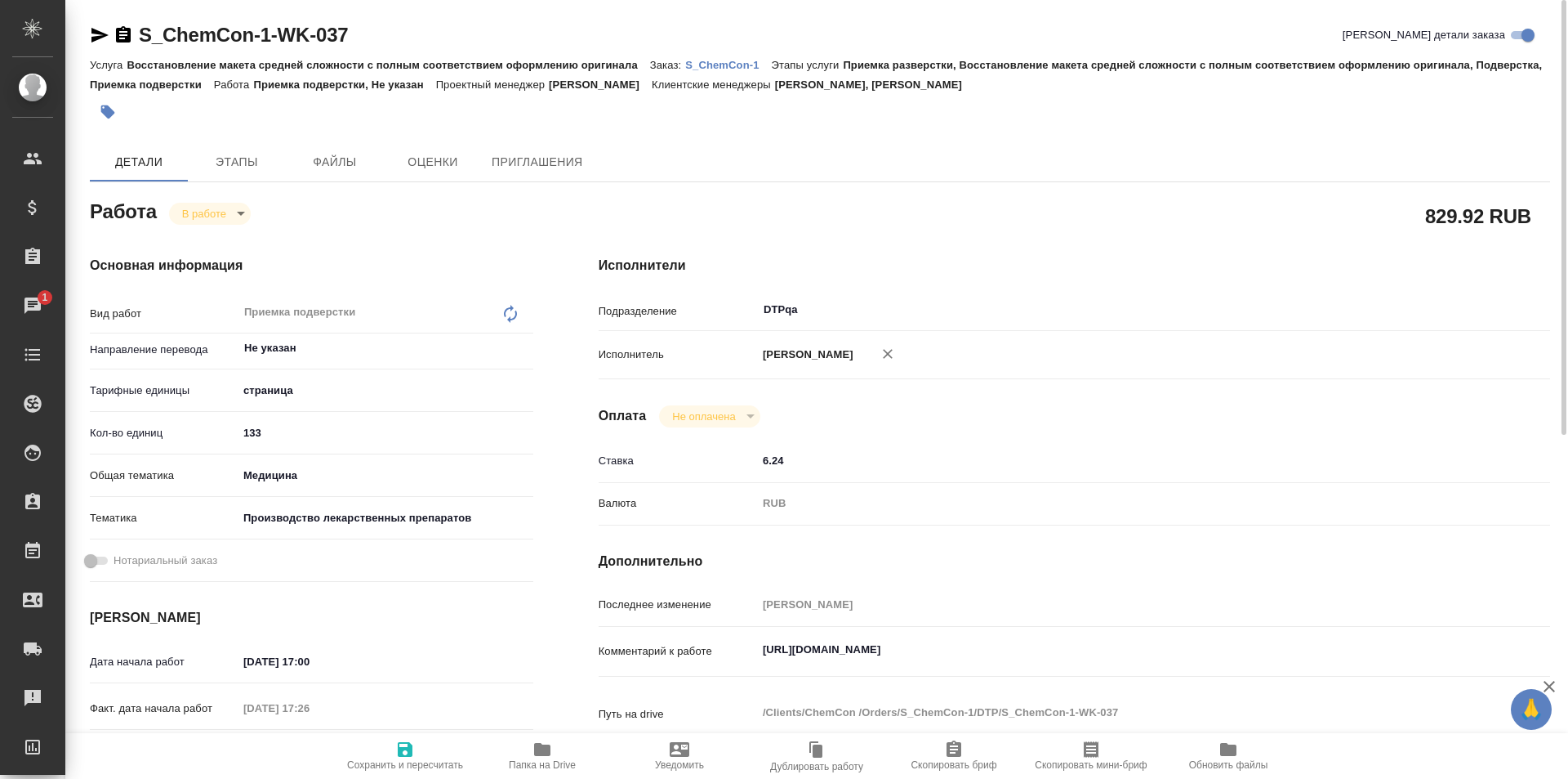
click at [1111, 650] on textarea "[URL][DOMAIN_NAME]" at bounding box center [1114, 650] width 714 height 28
paste textarea "[URL][DOMAIN_NAME]"
type textarea "https://tera.awatera.com/Work/6893064e67844423c11aa944/ https://drive.awatera.c…"
click at [407, 747] on icon "button" at bounding box center [405, 749] width 15 height 15
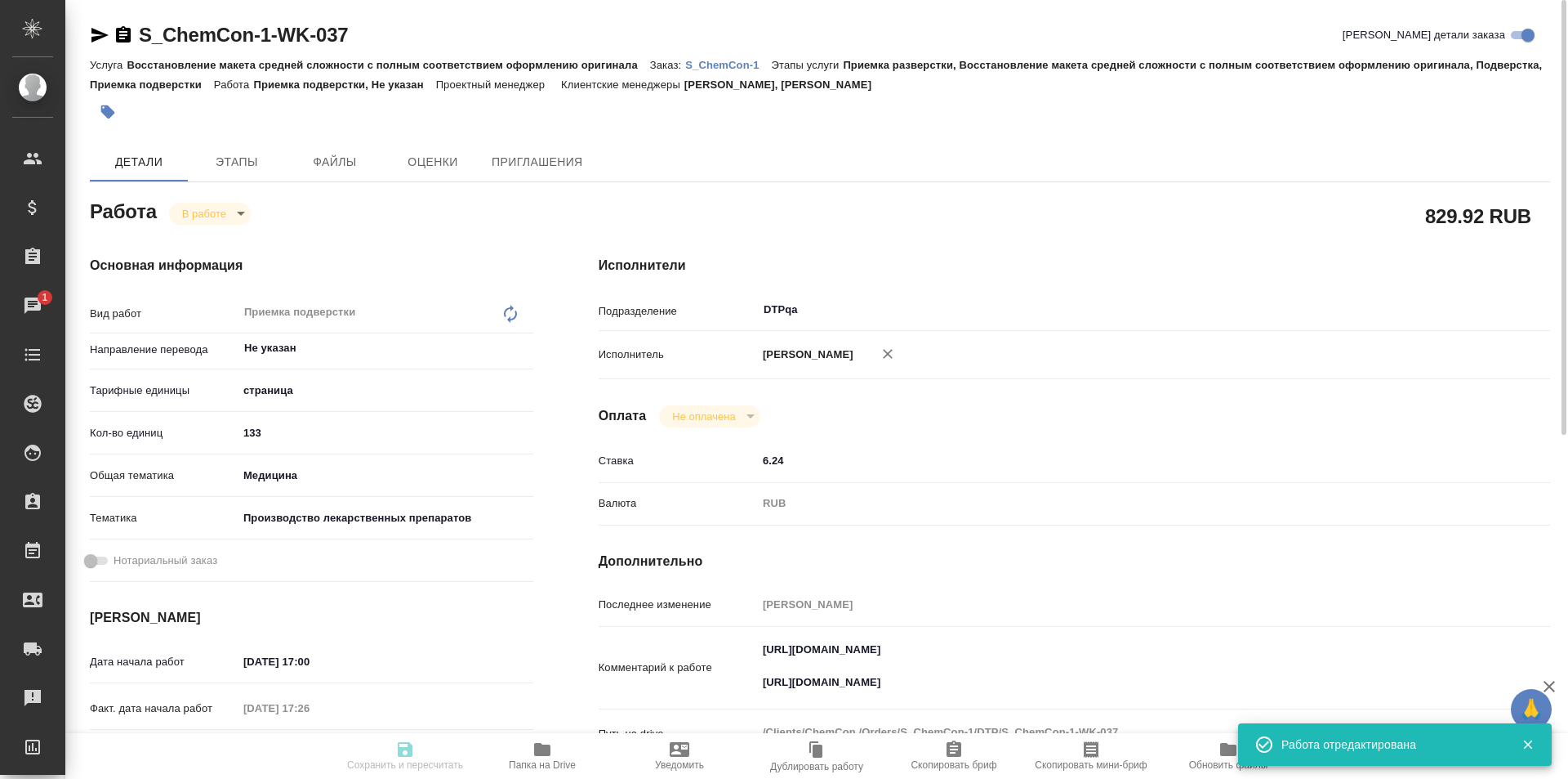
type input "inProgress"
type input "Не указан"
type input "5a8b1489cc6b4906c91bfdb2"
type input "133"
type input "med"
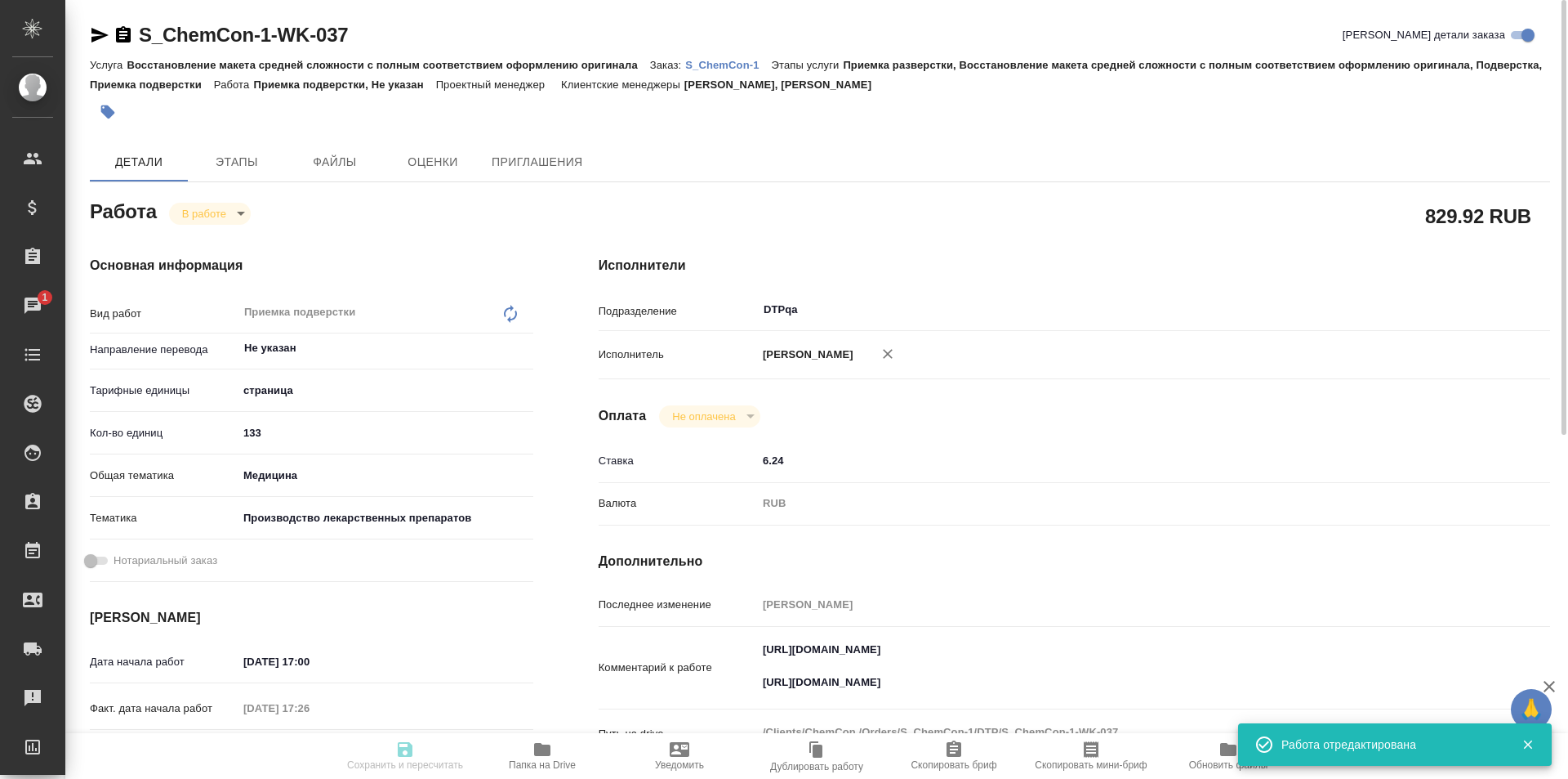
type input "614982fec5ecbb70f805293f"
type input "20.08.2025 17:00"
type input "20.08.2025 17:26"
type input "20.08.2025 19:00"
type input "20.08.2025 20:00"
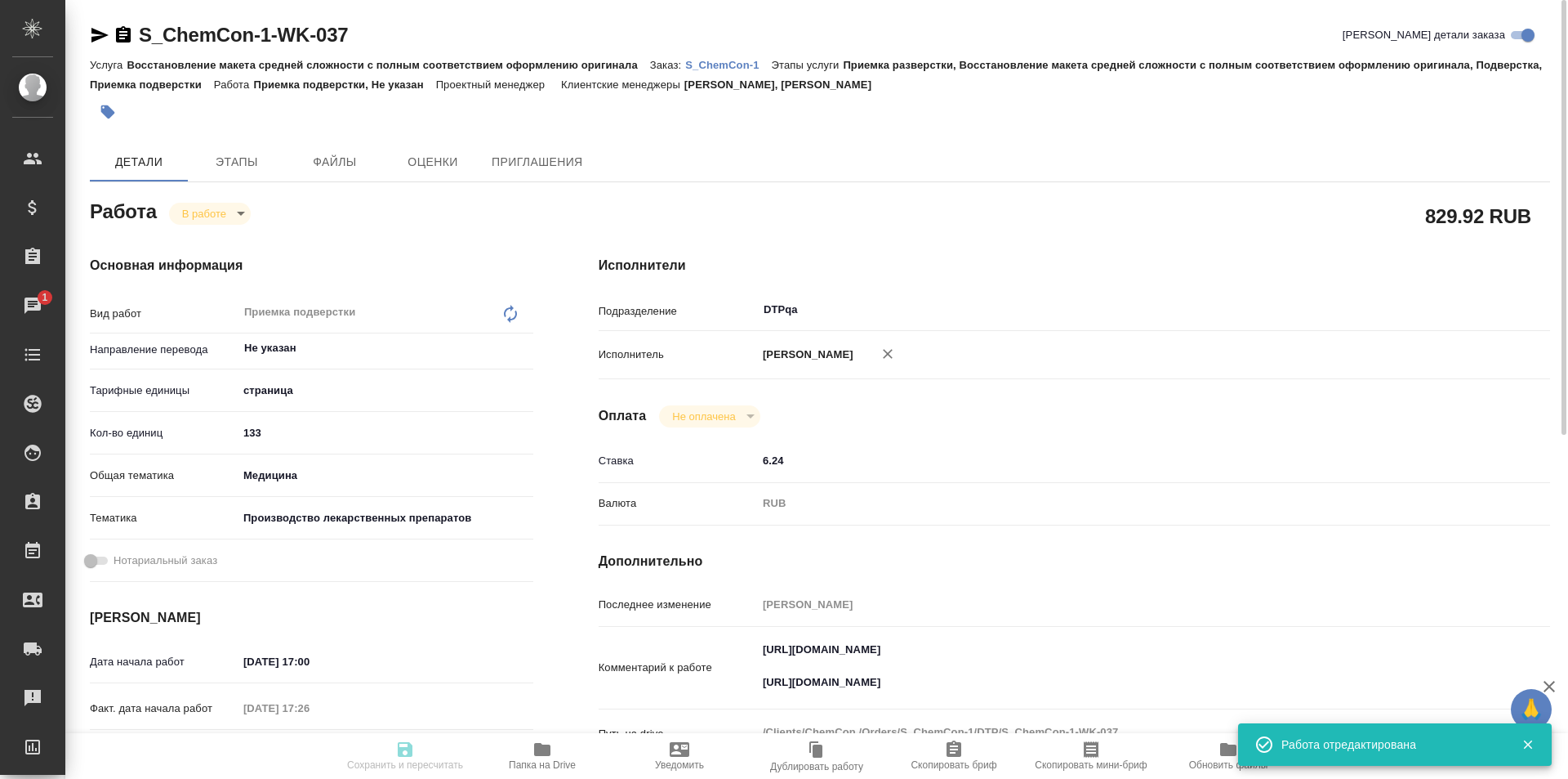
type input "DTPqa"
type input "notPayed"
type input "6.24"
type input "RUB"
type input "[PERSON_NAME]"
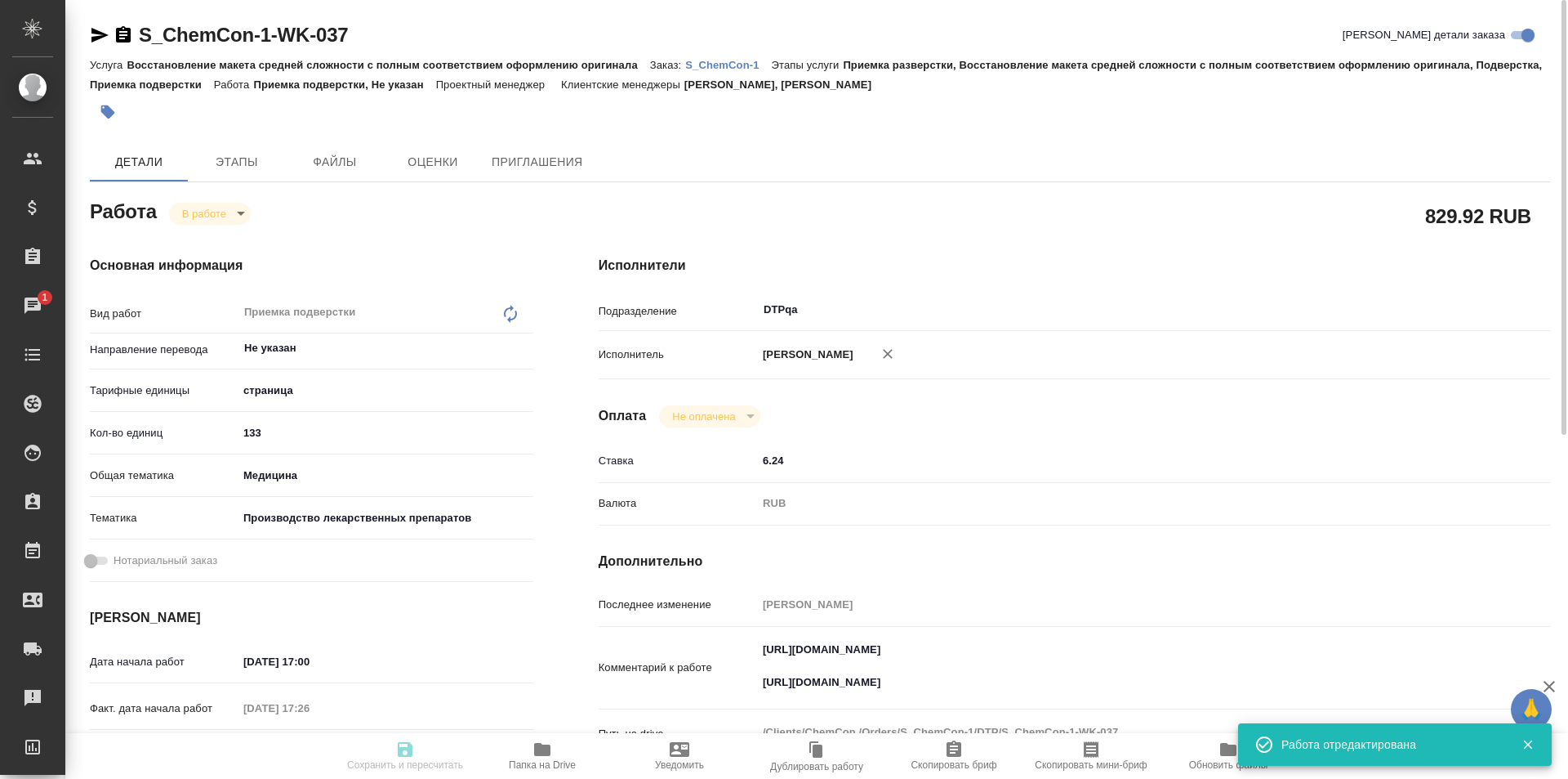
type input "S_ChemCon-1"
type input "Восстановление макета средней сложности с полным соответствием оформлению ориги…"
type input "Приемка разверстки, Восстановление макета средней сложности с полным соответств…"
type input "Никифорова Валерия, Усманова Ольга"
type input "Заборова Александра"
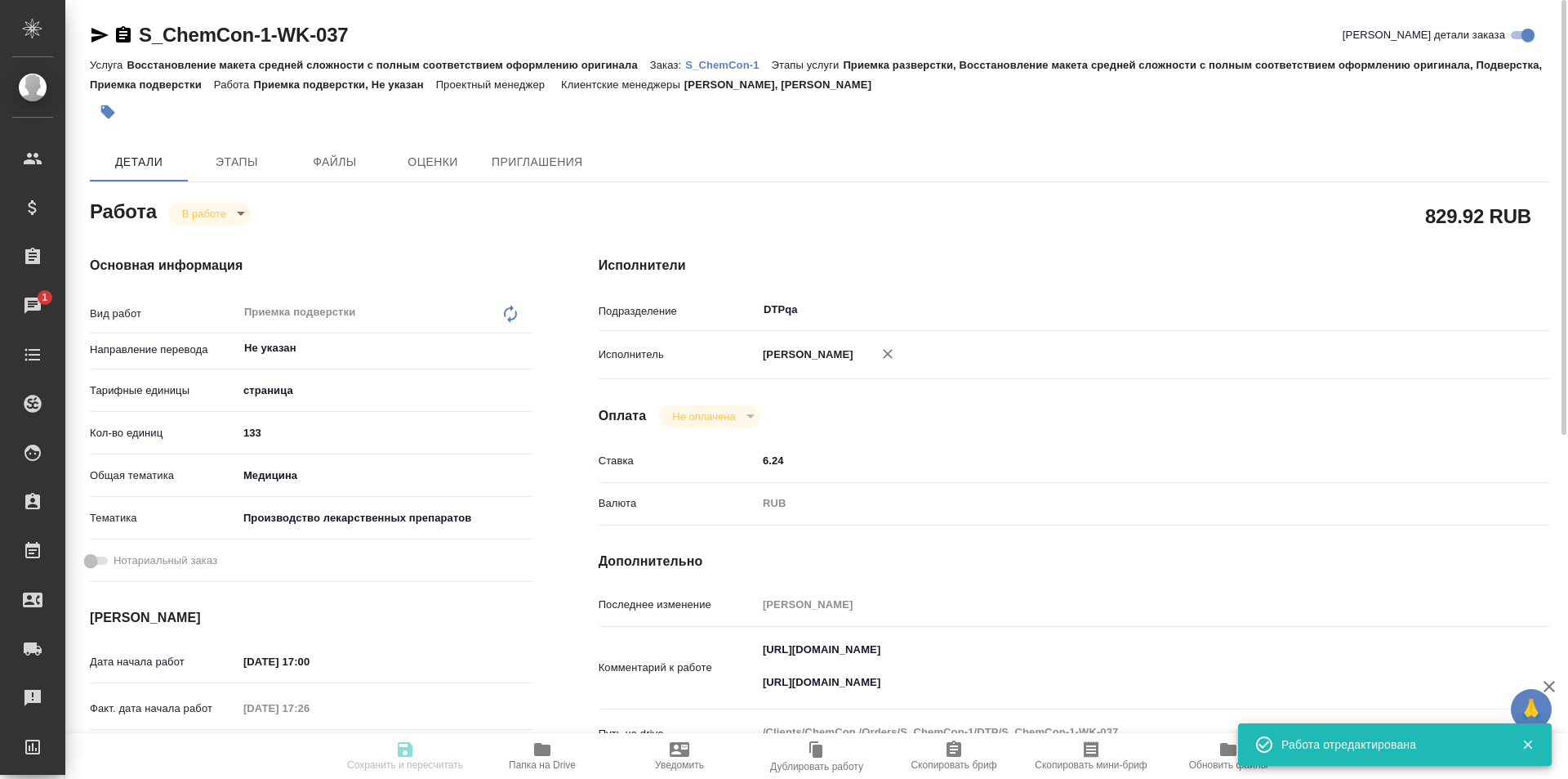
type input "/Clients/ChemCon /Orders/S_ChemCon-1"
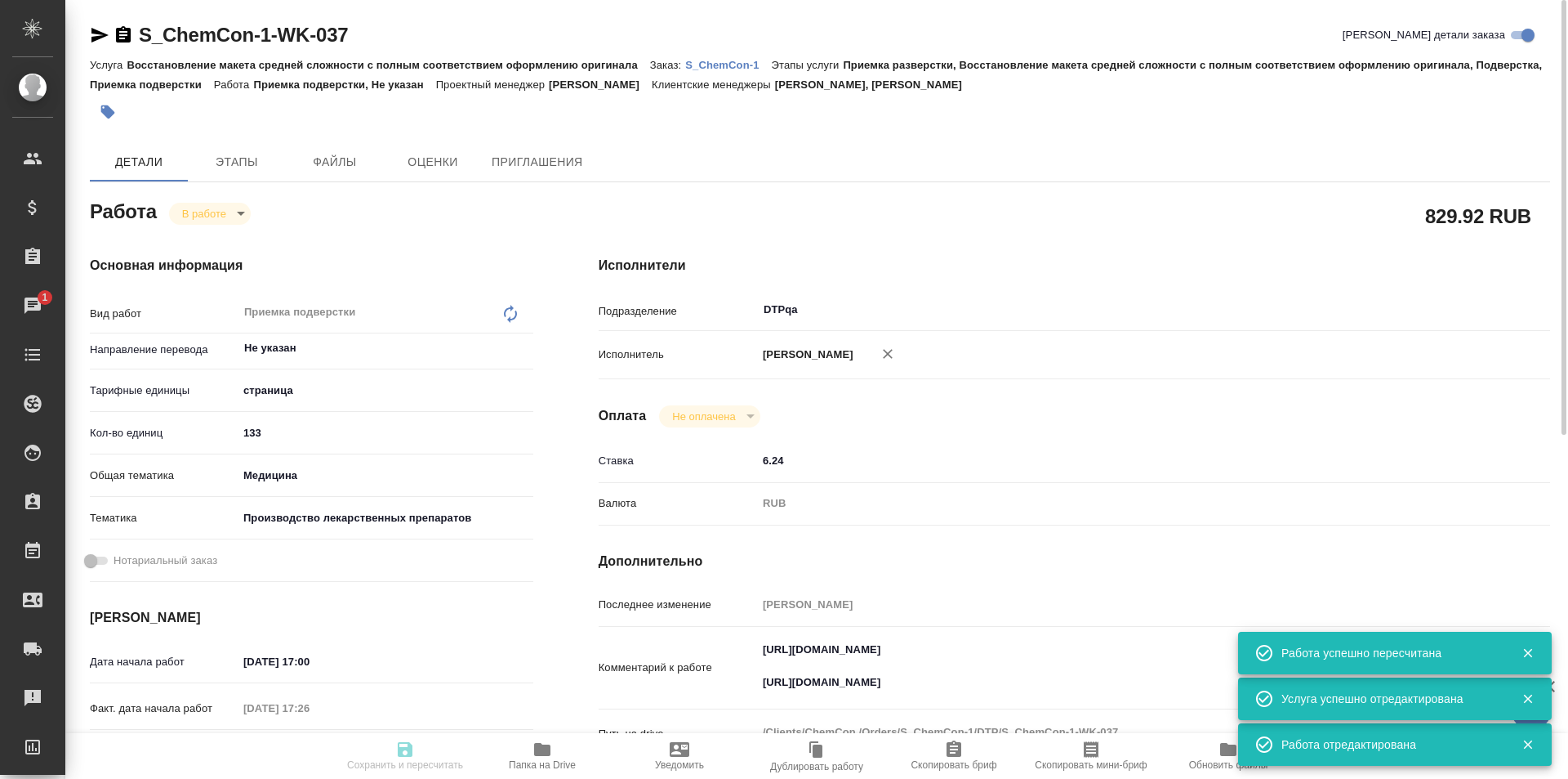
click at [224, 212] on body "🙏 .cls-1 fill:#fff; AWATERA Ismagilova Diana Клиенты Спецификации Заказы 1 Чаты…" at bounding box center [784, 390] width 1568 height 779
type input "inProgress"
type input "Не указан"
type input "5a8b1489cc6b4906c91bfdb2"
type input "133"
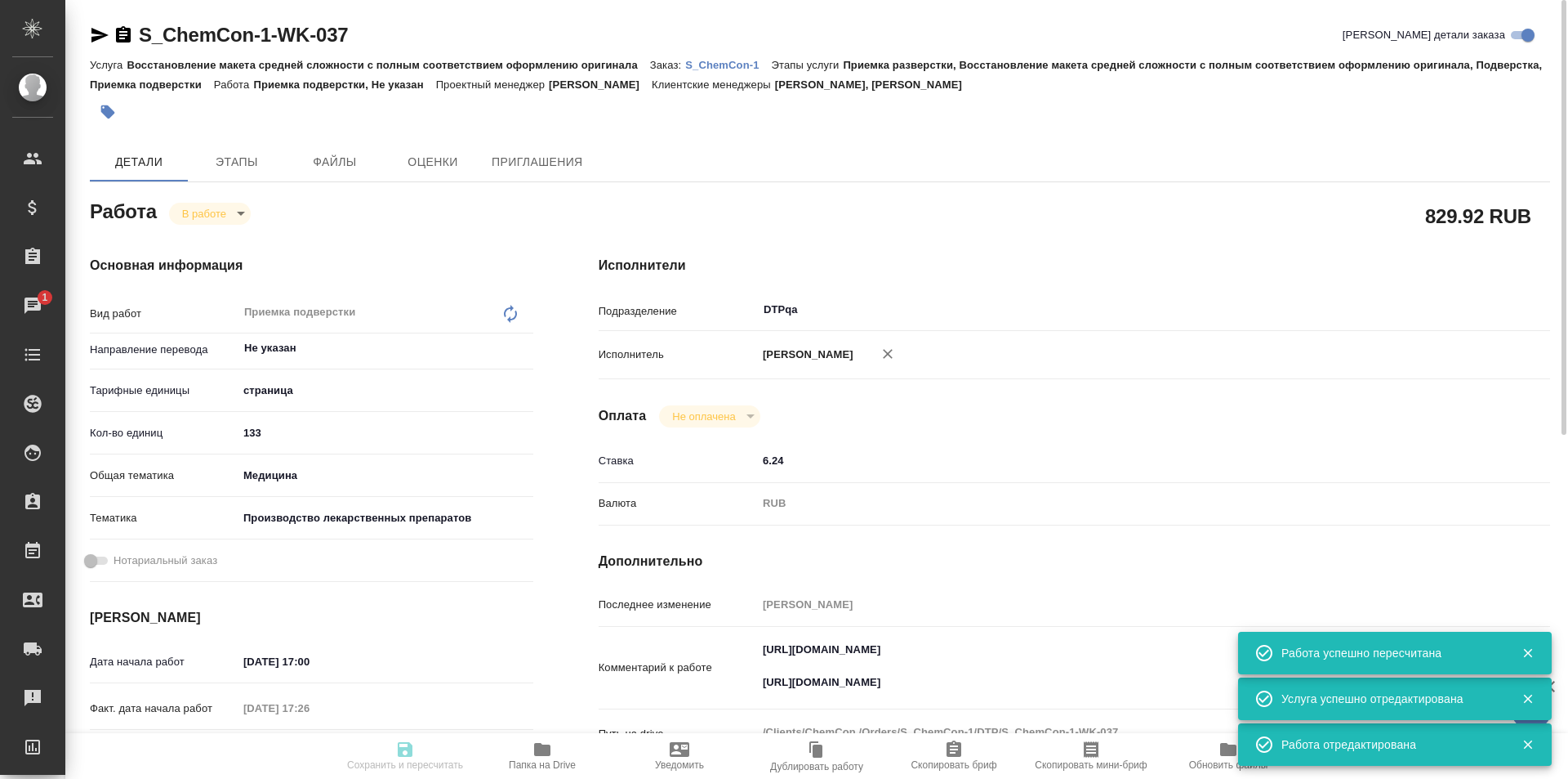
type input "med"
type input "614982fec5ecbb70f805293f"
type input "20.08.2025 17:00"
type input "20.08.2025 17:26"
type input "20.08.2025 19:00"
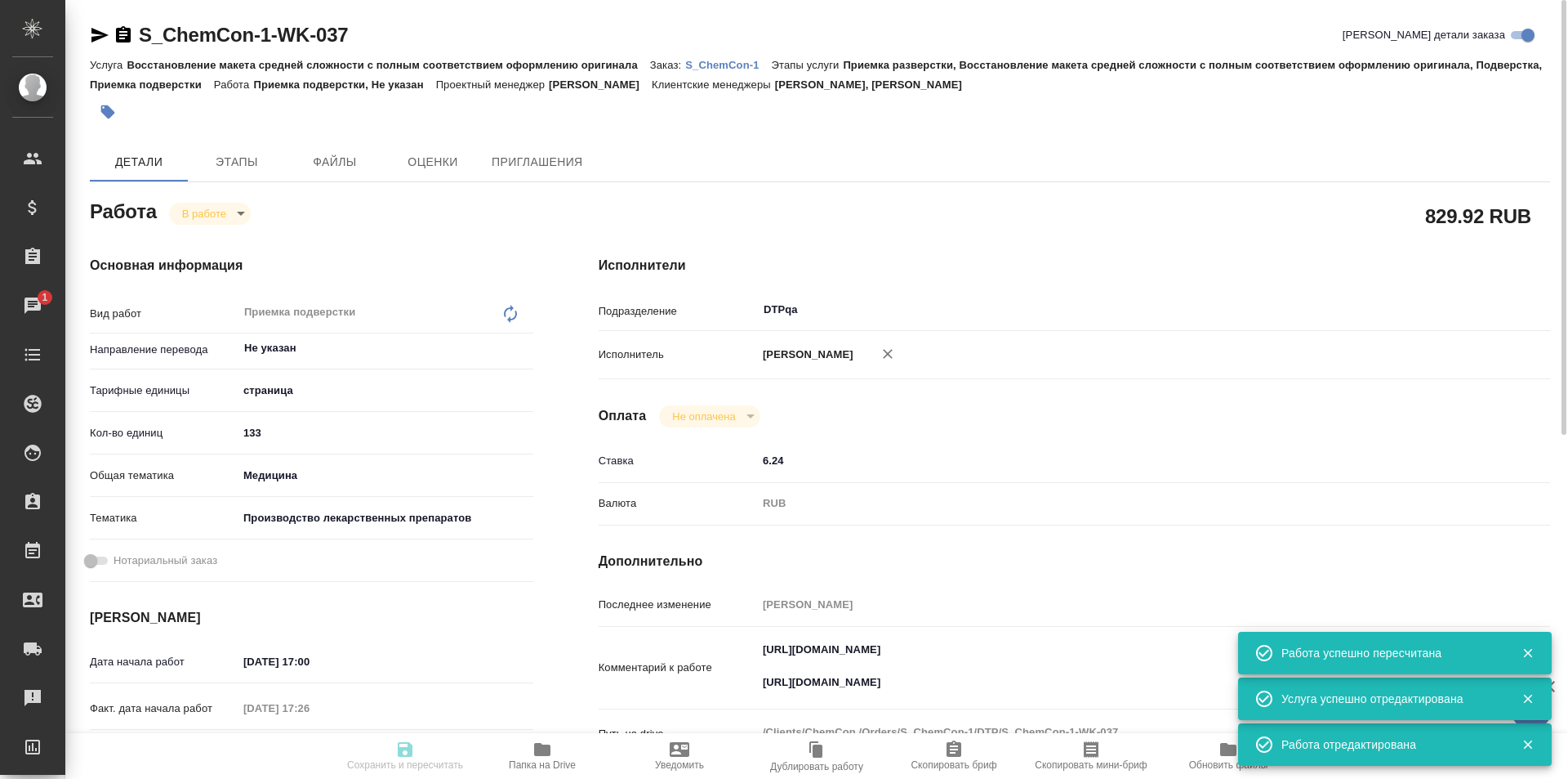
type input "20.08.2025 20:00"
type input "DTPqa"
type input "notPayed"
type input "6.24"
type input "RUB"
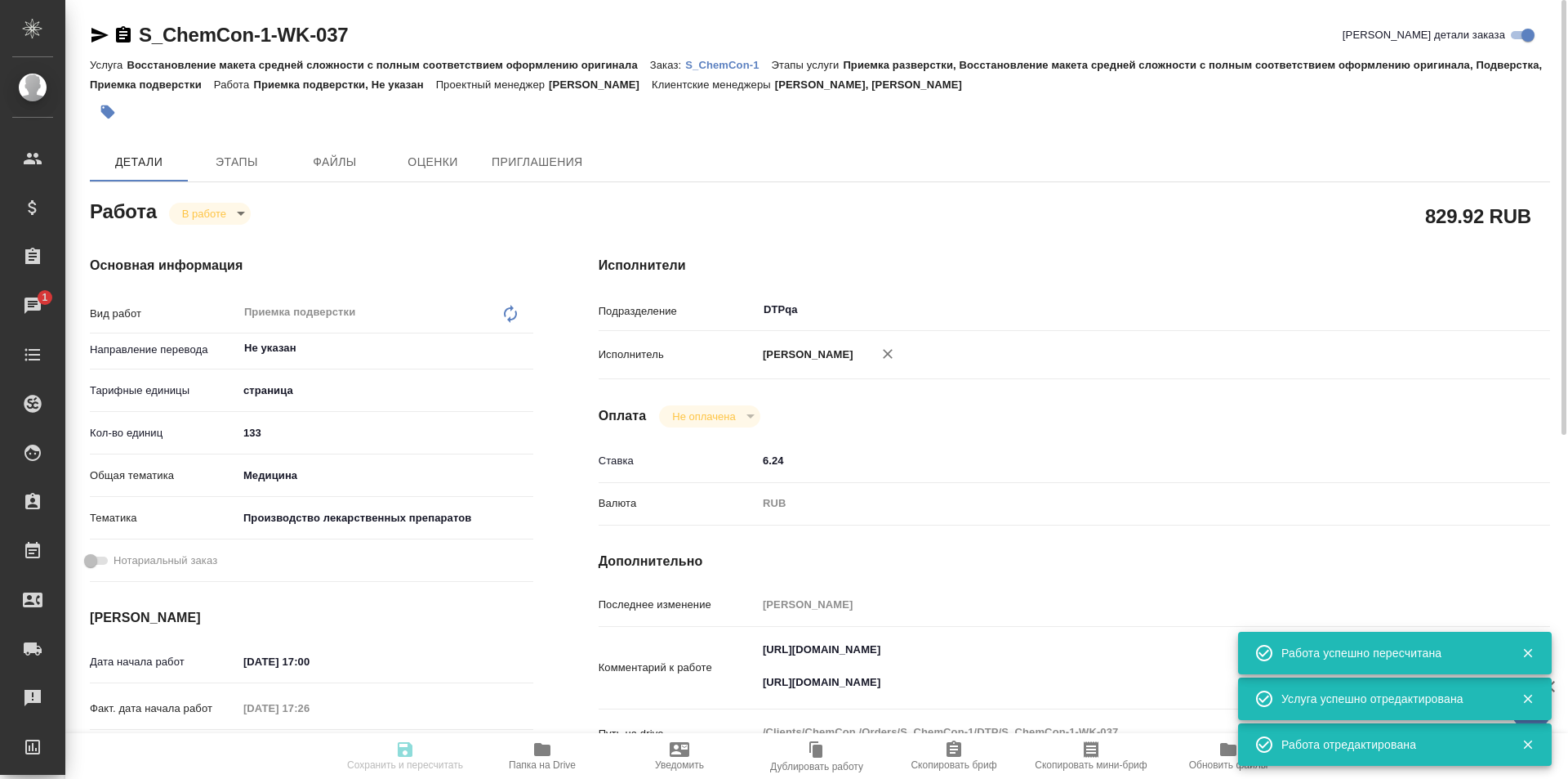
type input "[PERSON_NAME]"
type input "S_ChemCon-1"
type input "Восстановление макета средней сложности с полным соответствием оформлению ориги…"
type input "Приемка разверстки, Восстановление макета средней сложности с полным соответств…"
type input "Никифорова Валерия, Усманова Ольга"
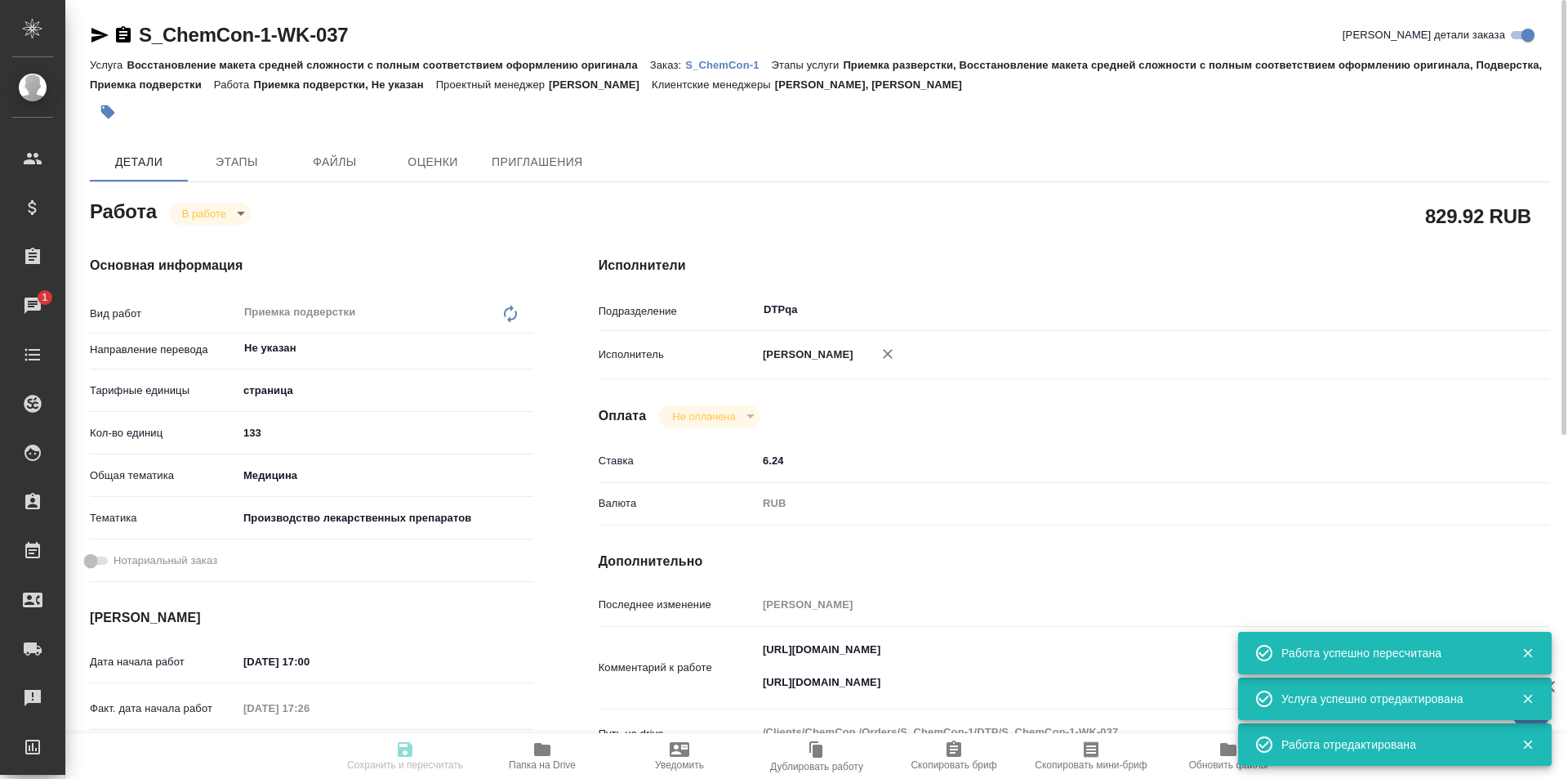
type input "Заборова Александра"
type input "/Clients/ChemCon /Orders/S_ChemCon-1"
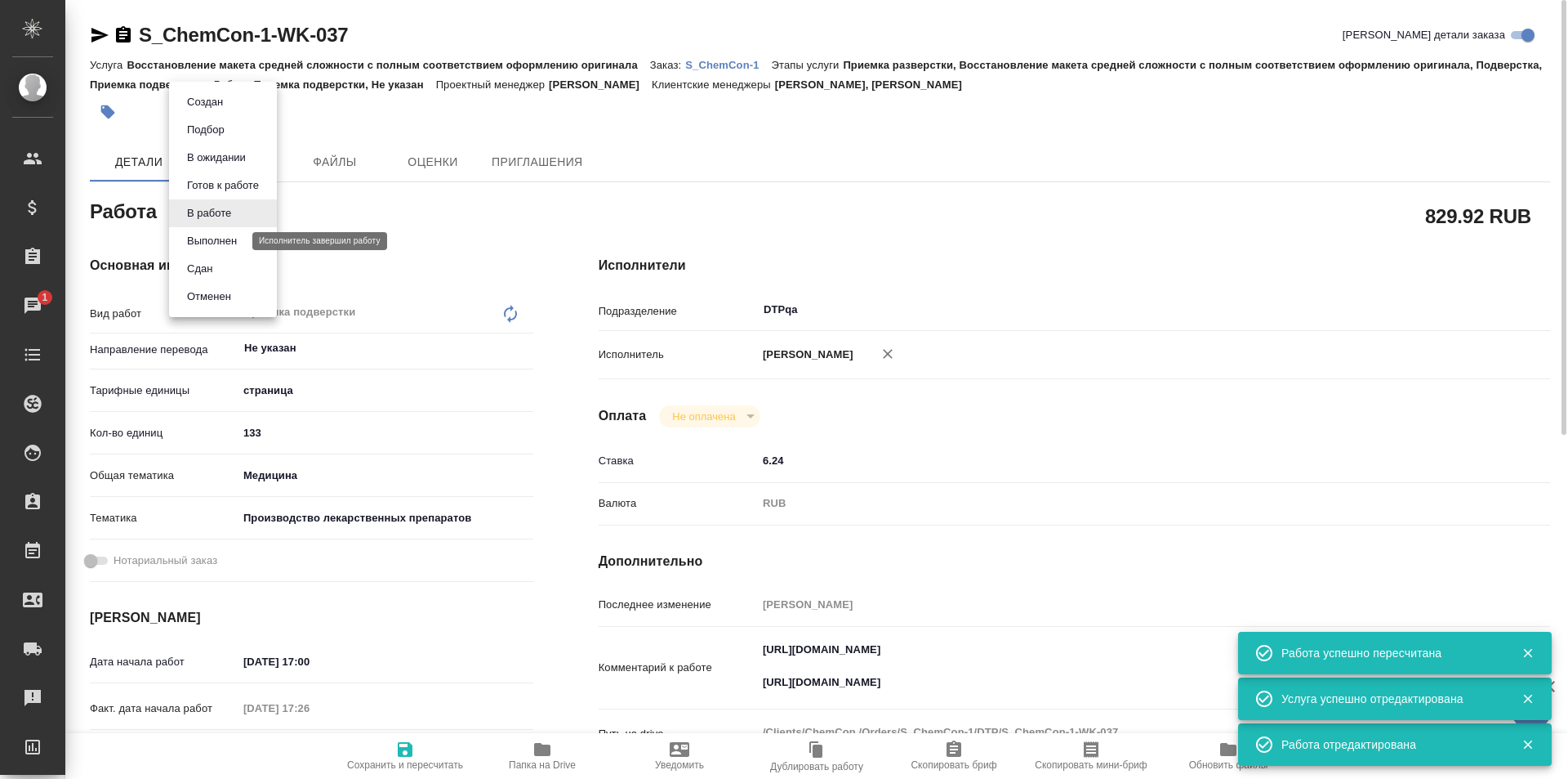
click at [215, 238] on button "Выполнен" at bounding box center [212, 240] width 60 height 18
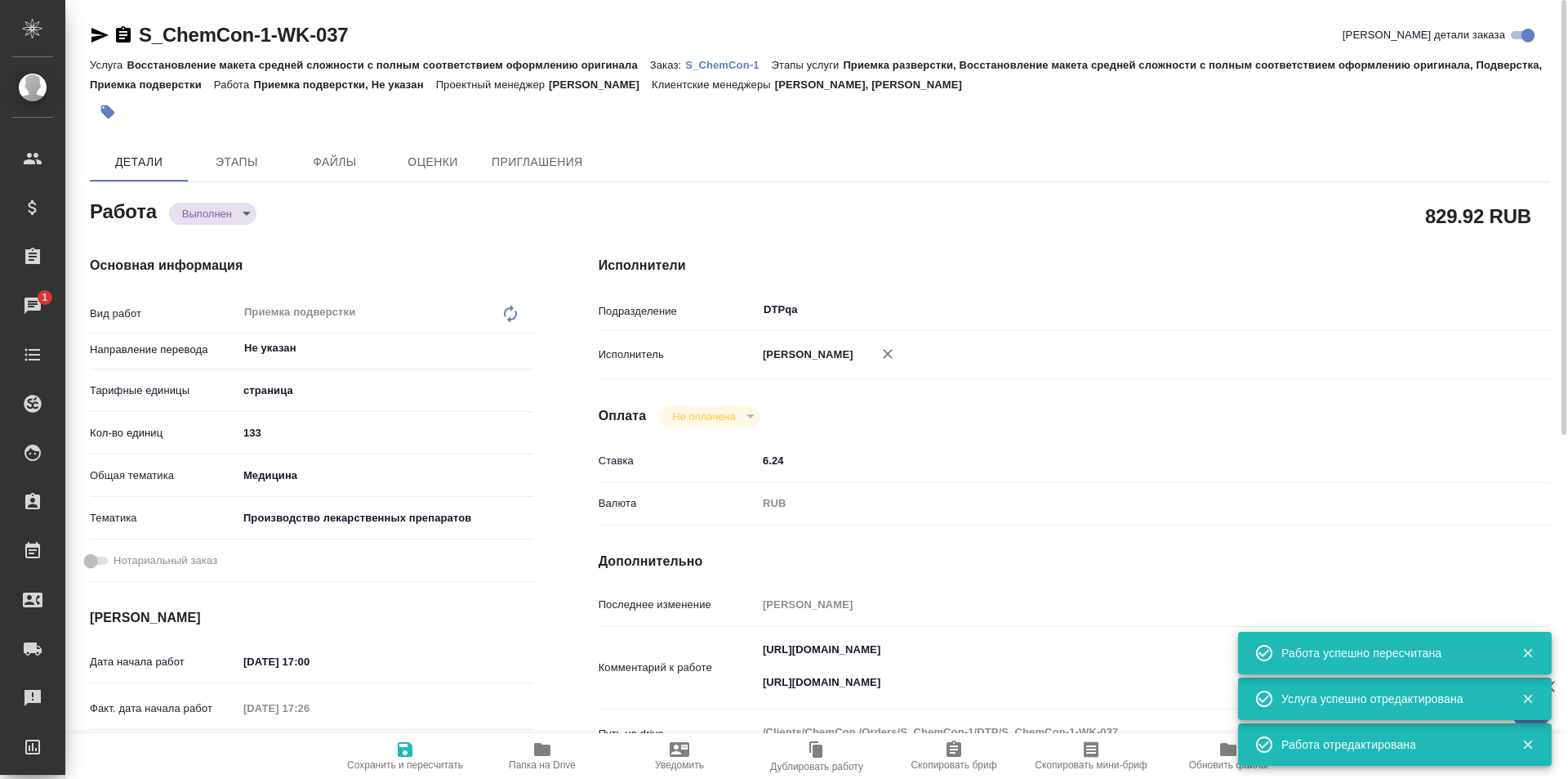
type textarea "x"
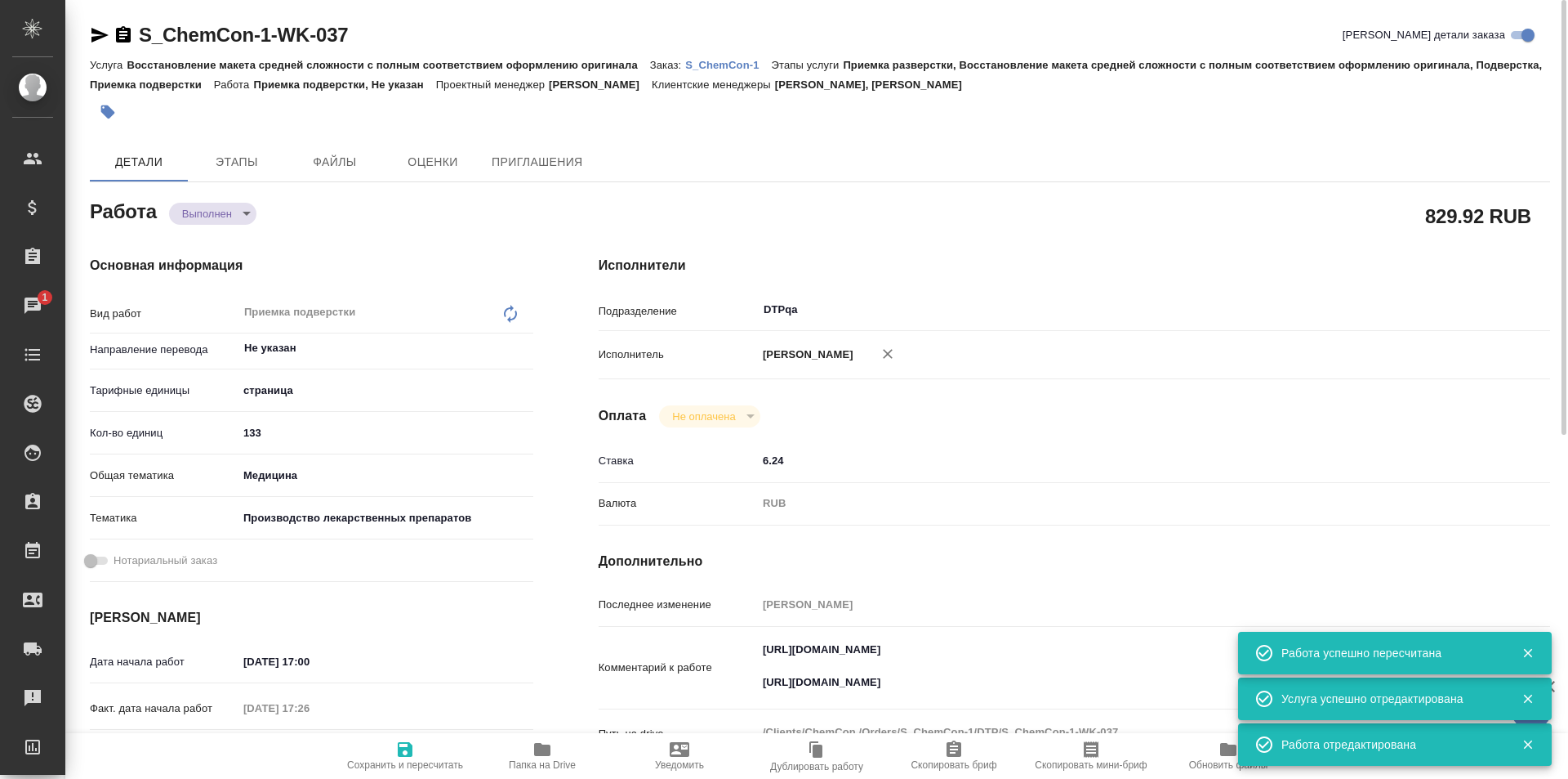
type textarea "x"
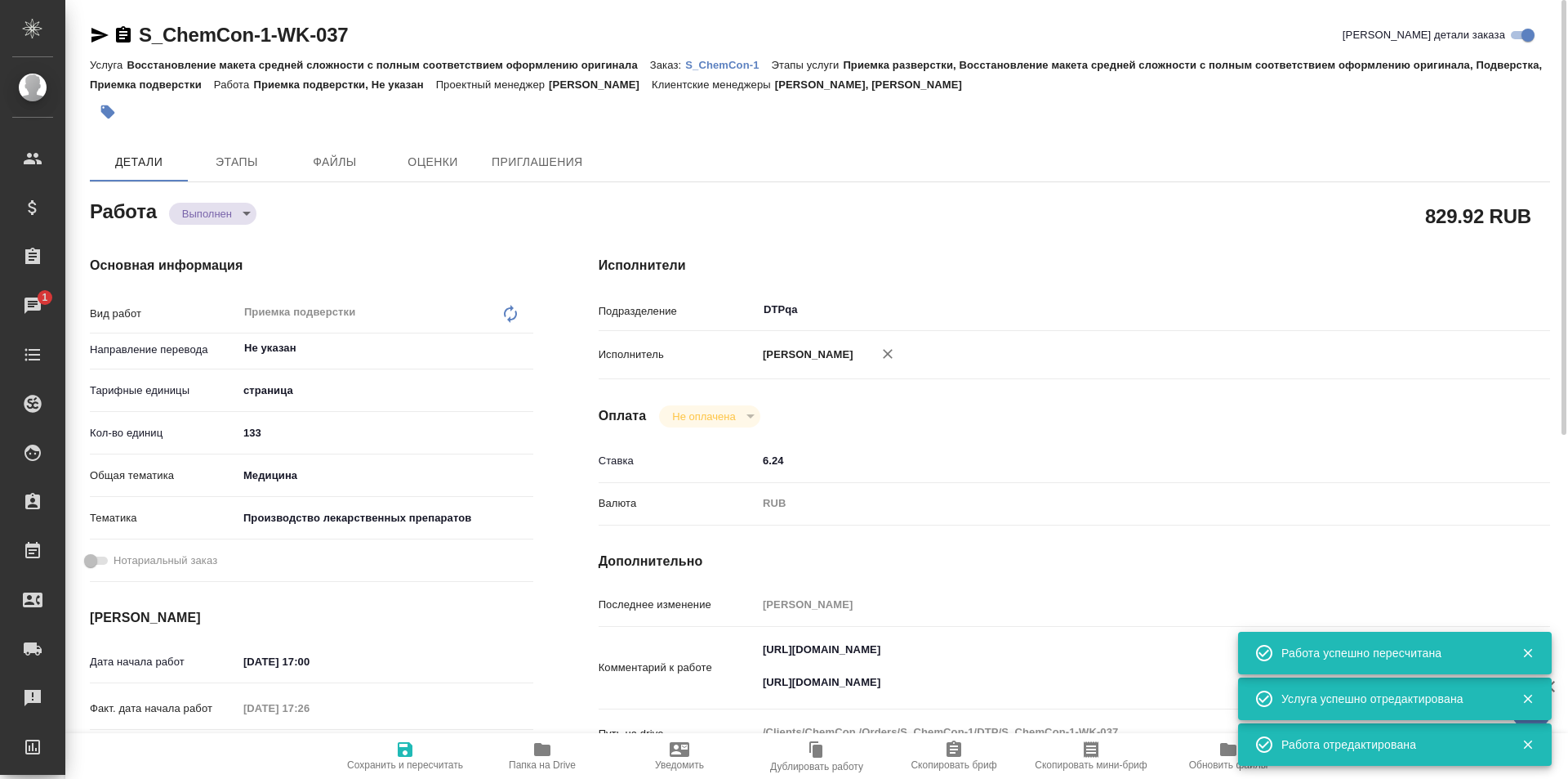
type textarea "x"
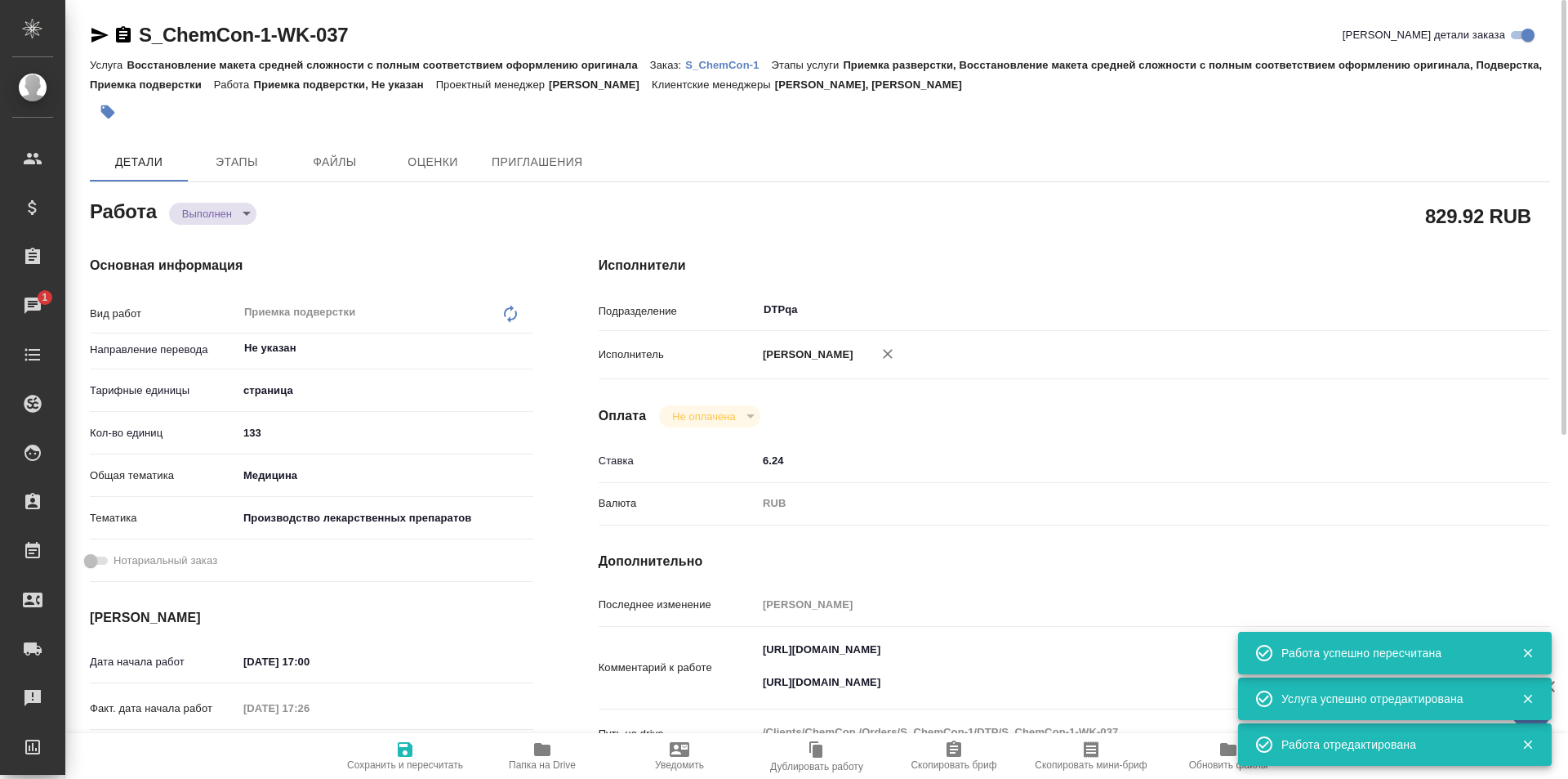
type textarea "x"
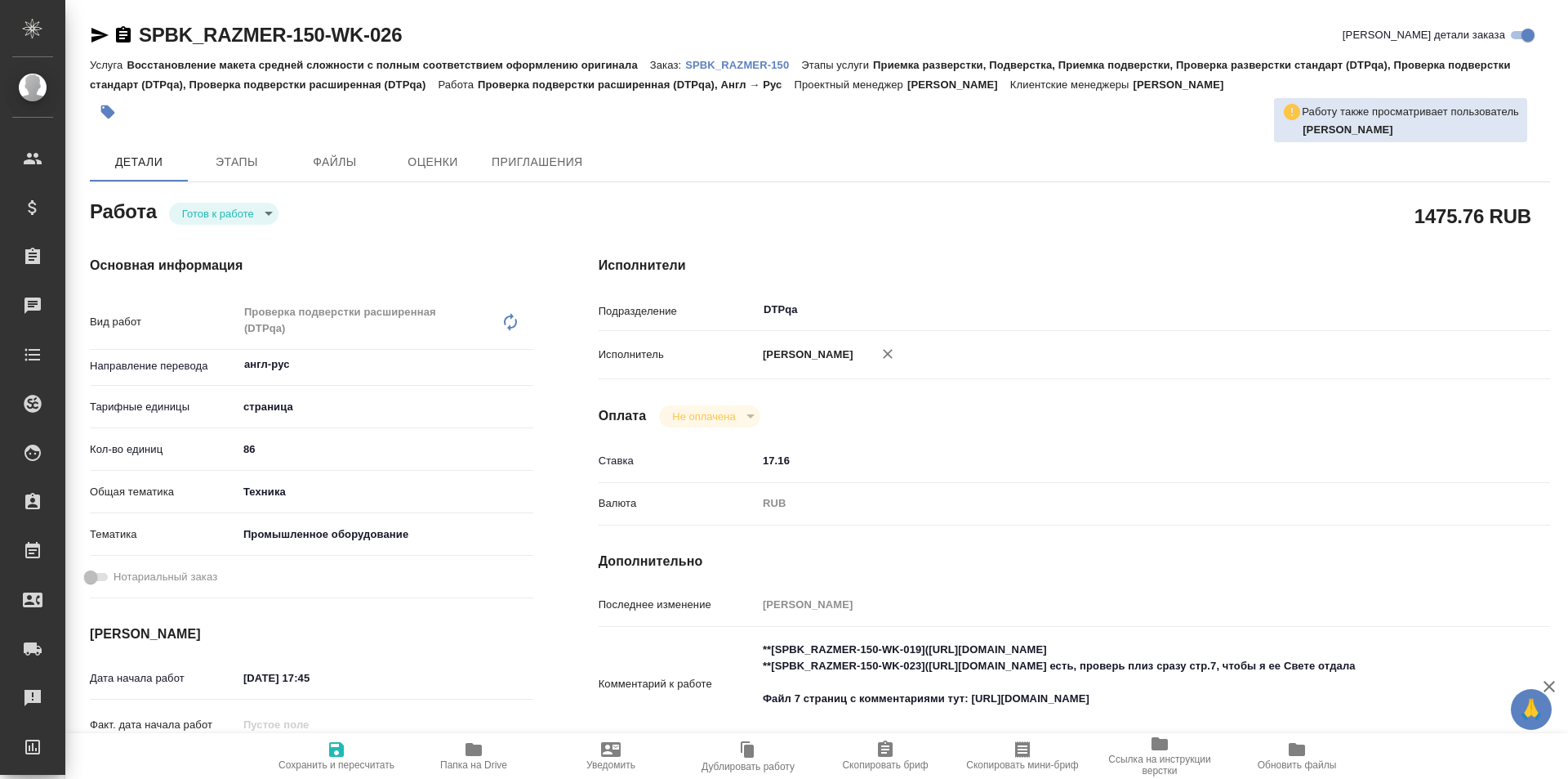
type textarea "x"
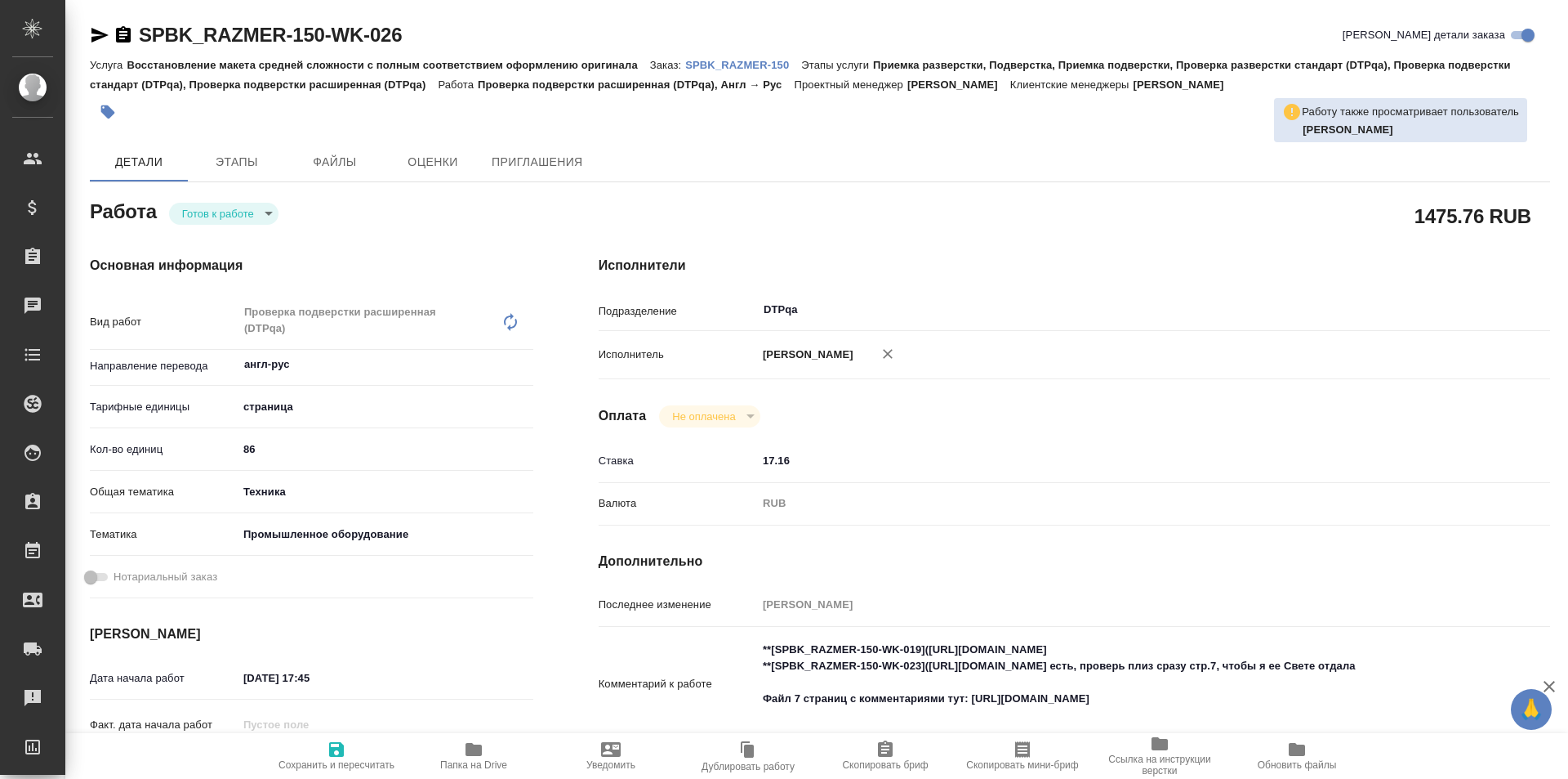
type textarea "x"
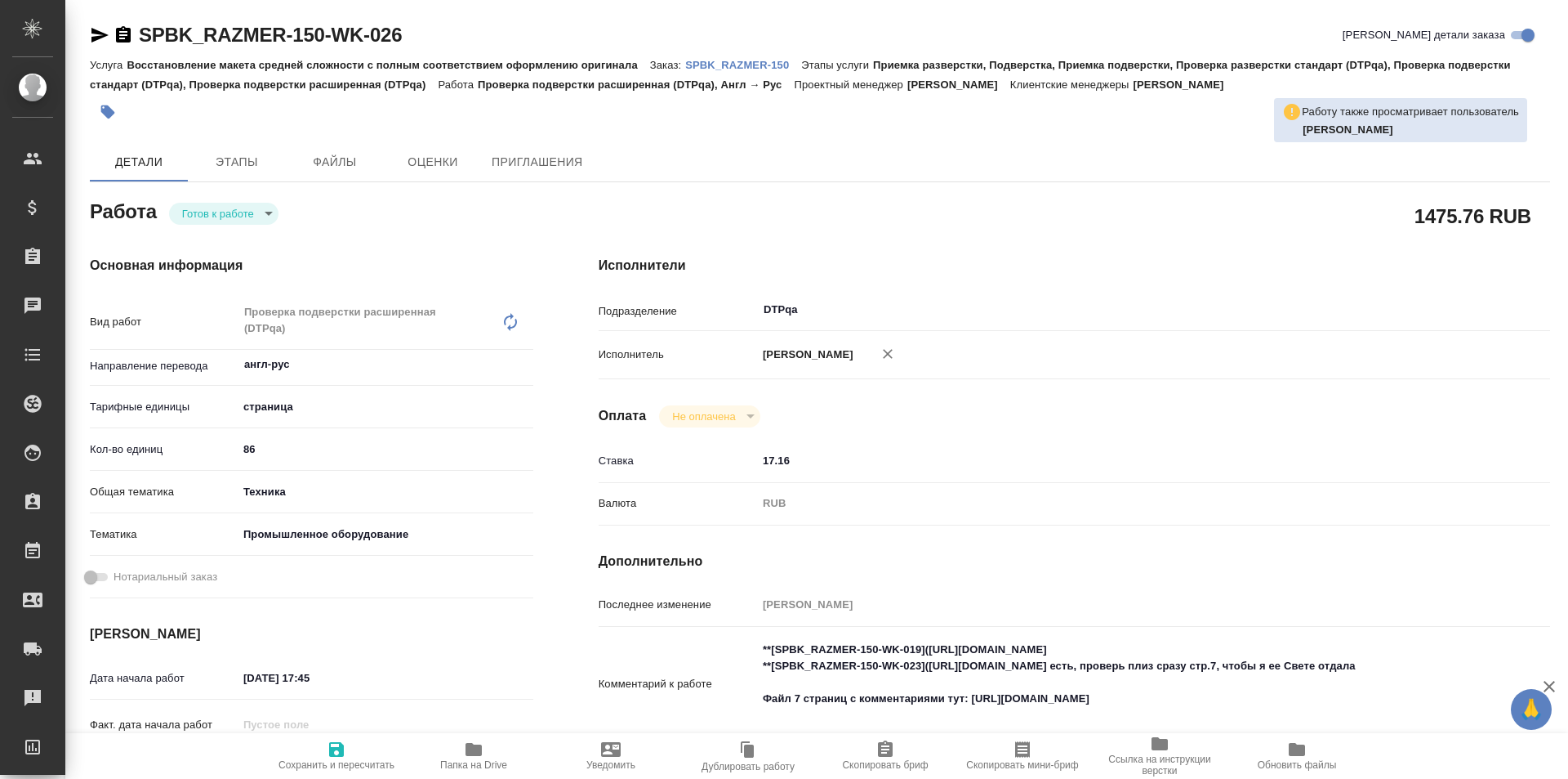
type textarea "x"
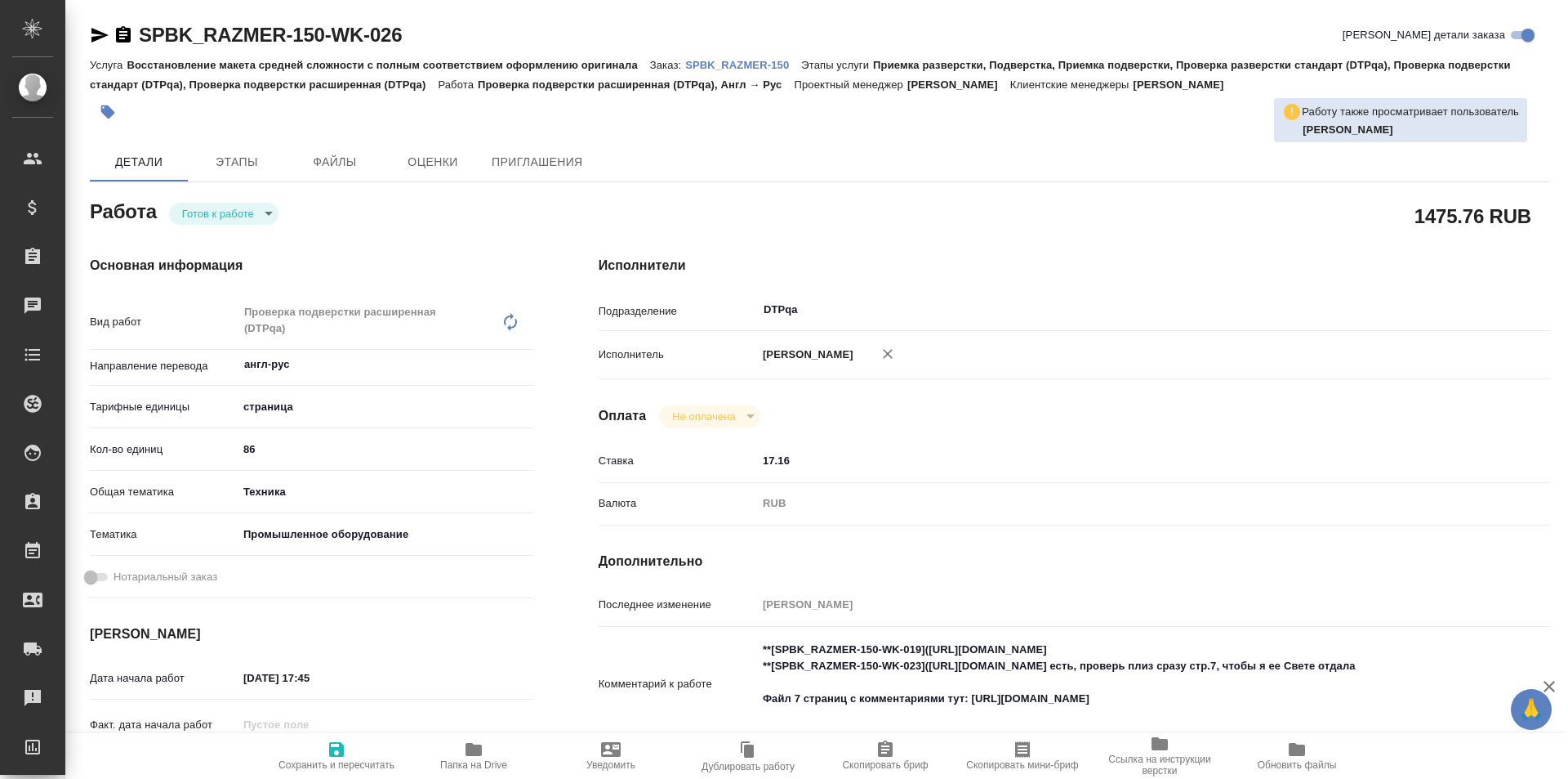
type textarea "x"
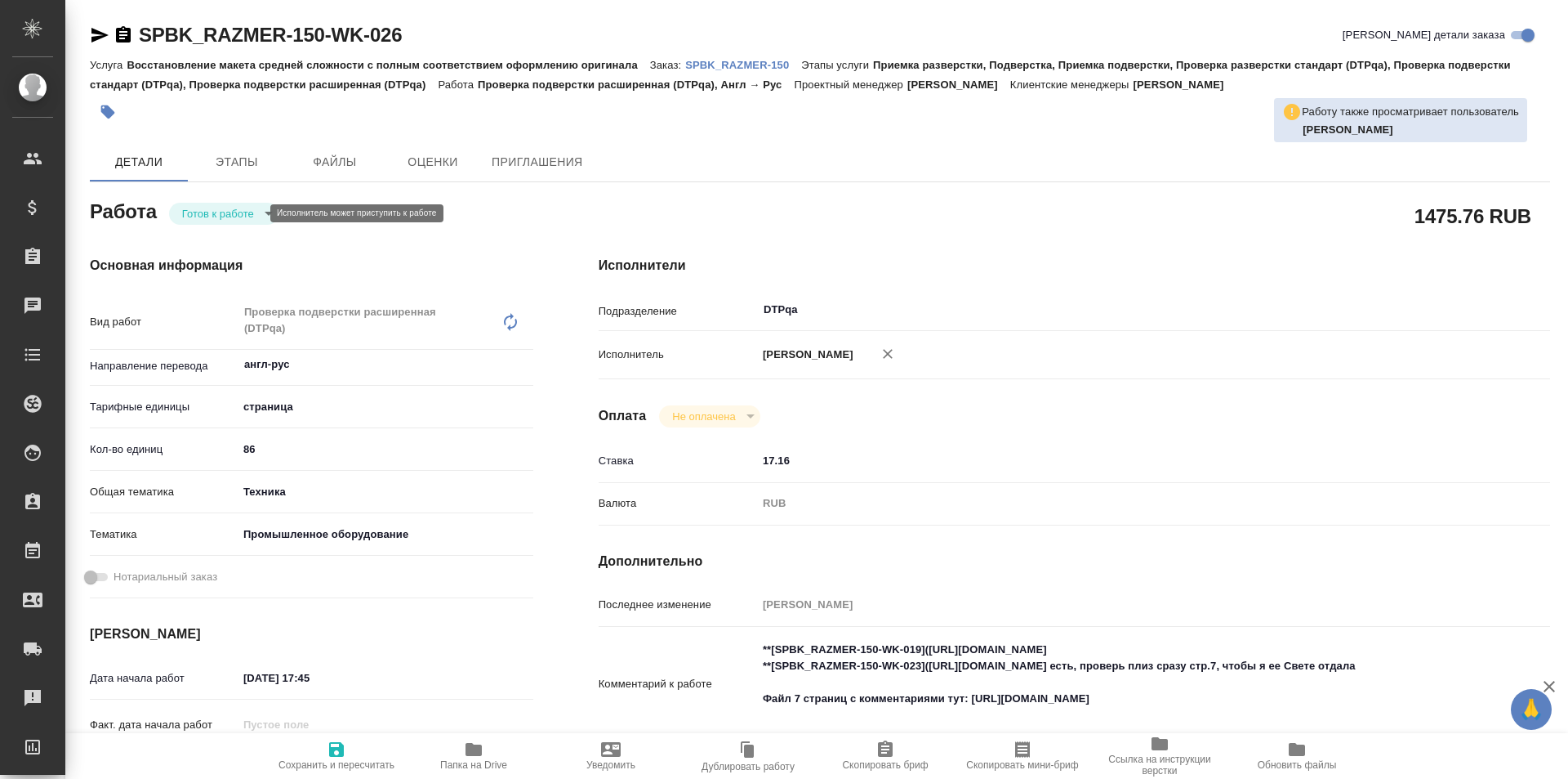
click at [237, 213] on body "🙏 .cls-1 fill:#fff; AWATERA Ismagilova [PERSON_NAME] Спецификации Заказы Чаты T…" at bounding box center [784, 390] width 1568 height 779
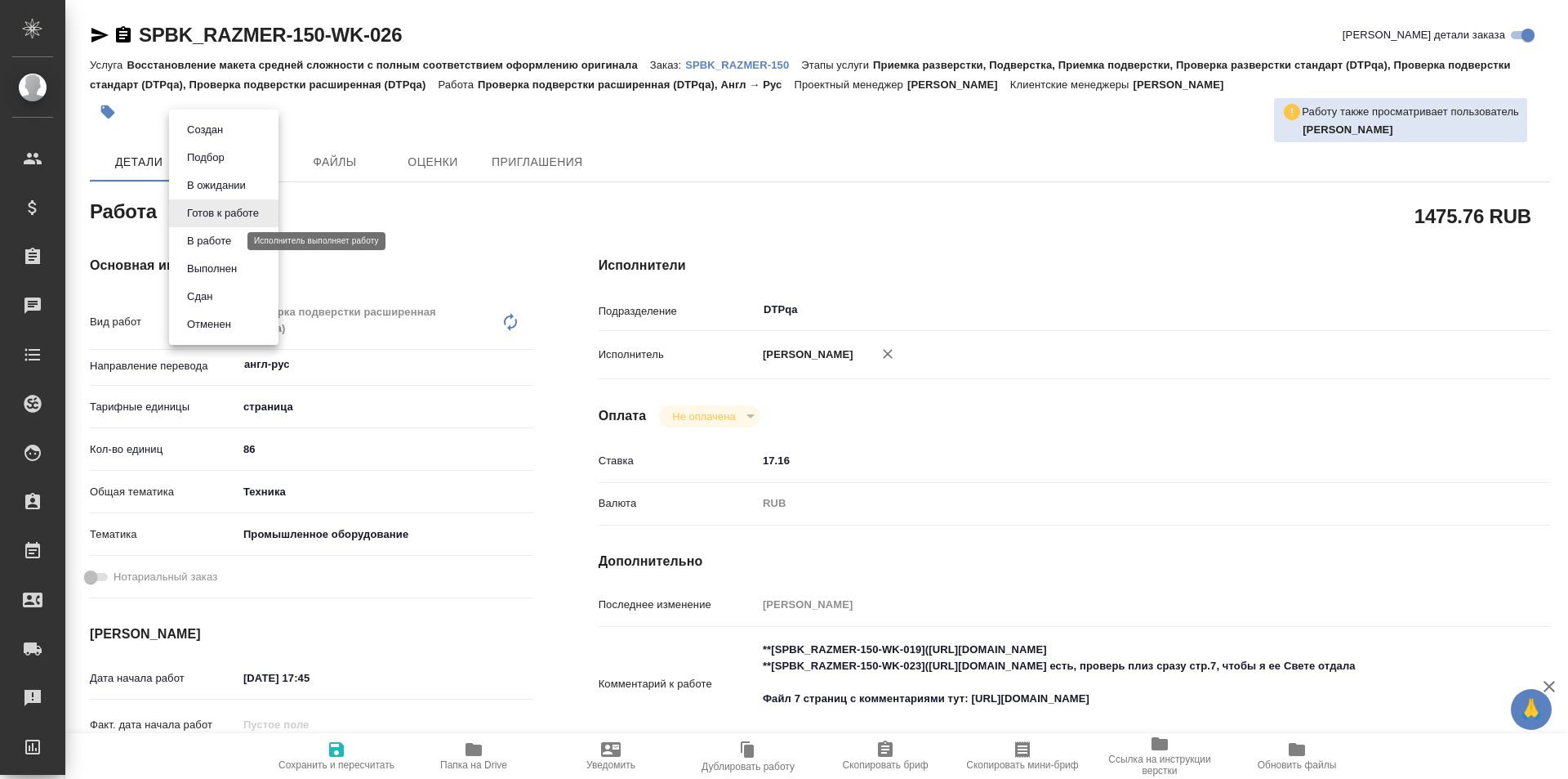
click at [228, 239] on button "В работе" at bounding box center [209, 240] width 53 height 18
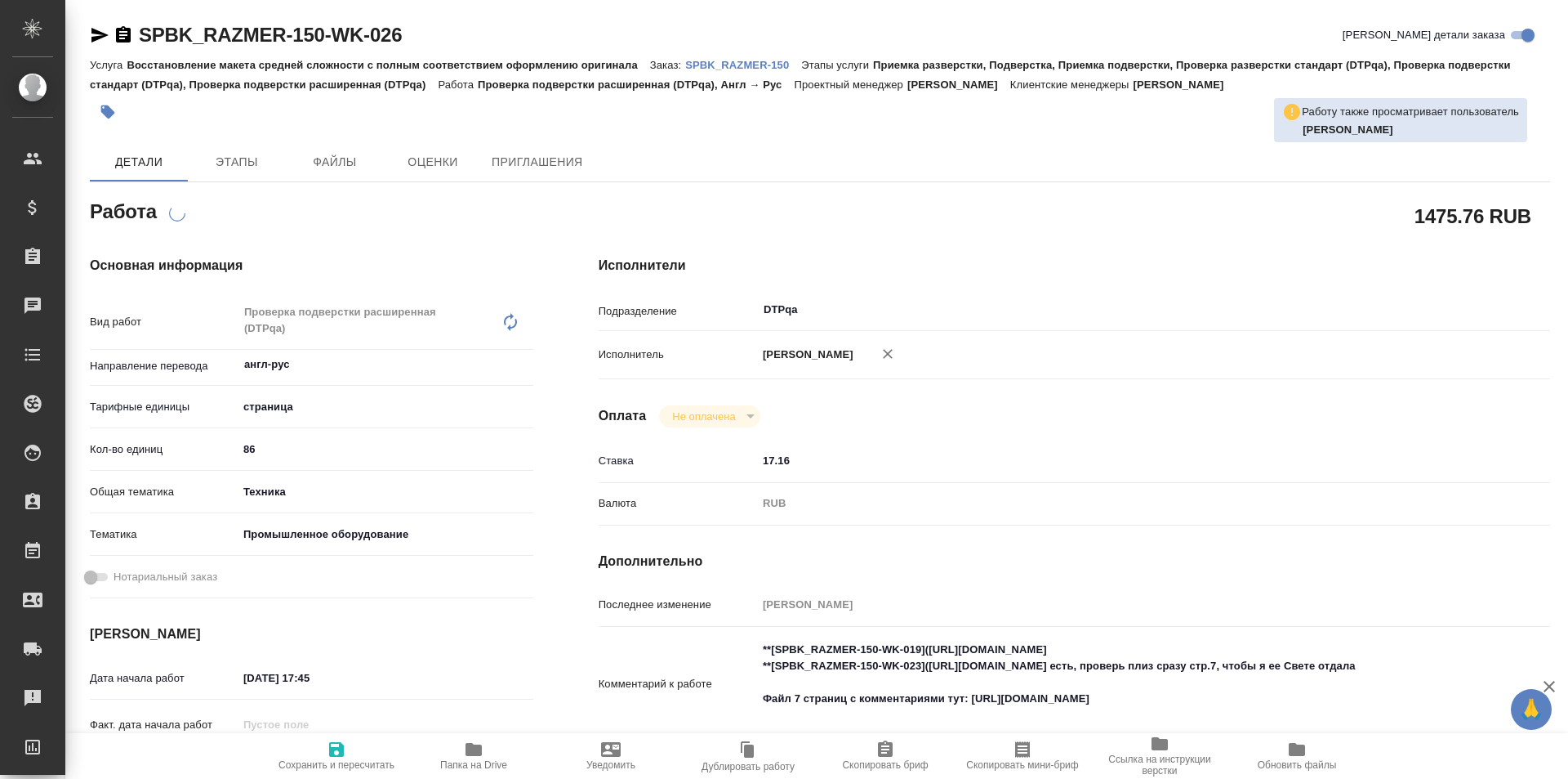
type textarea "x"
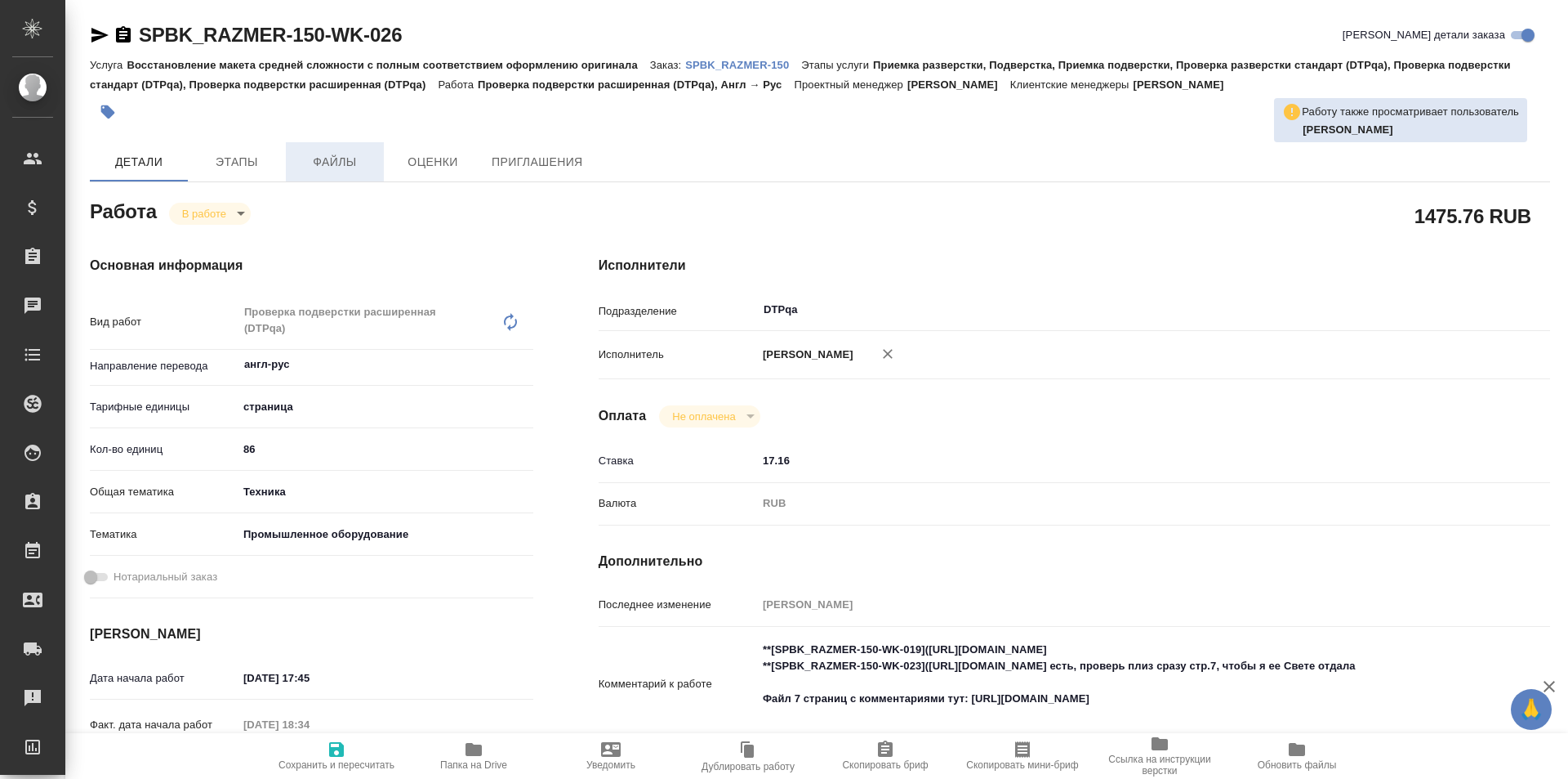
type textarea "x"
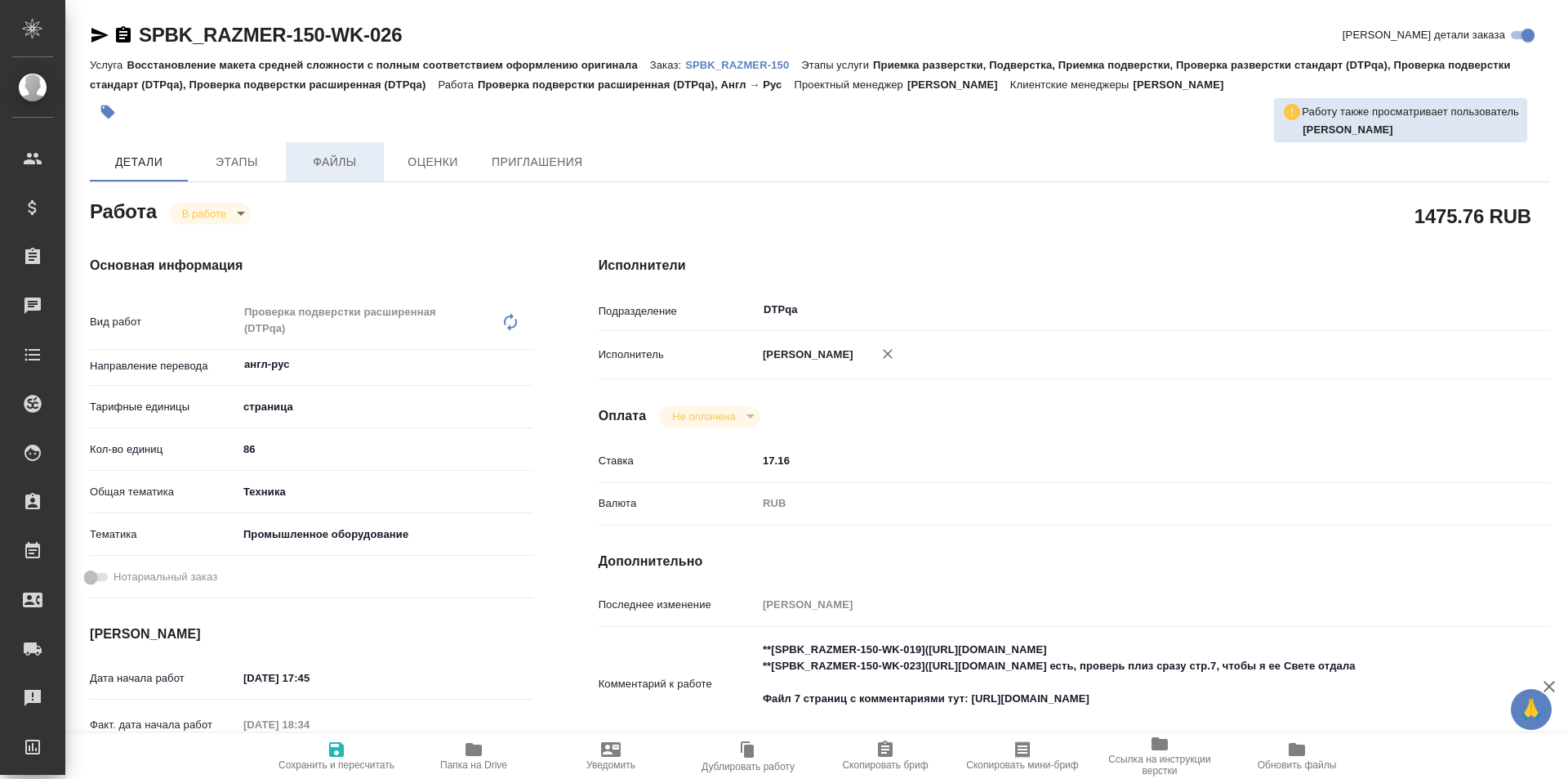
type textarea "x"
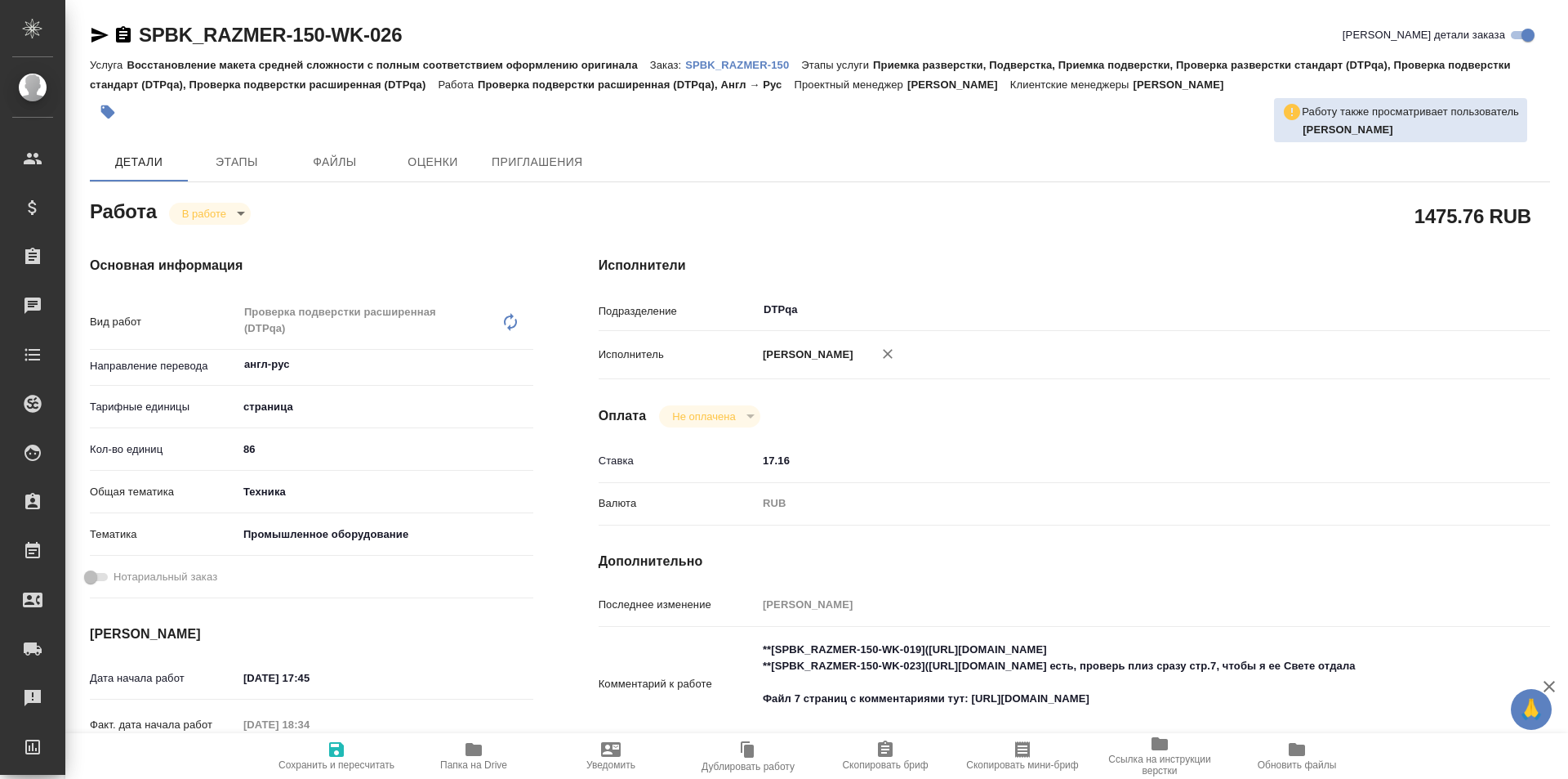
type textarea "x"
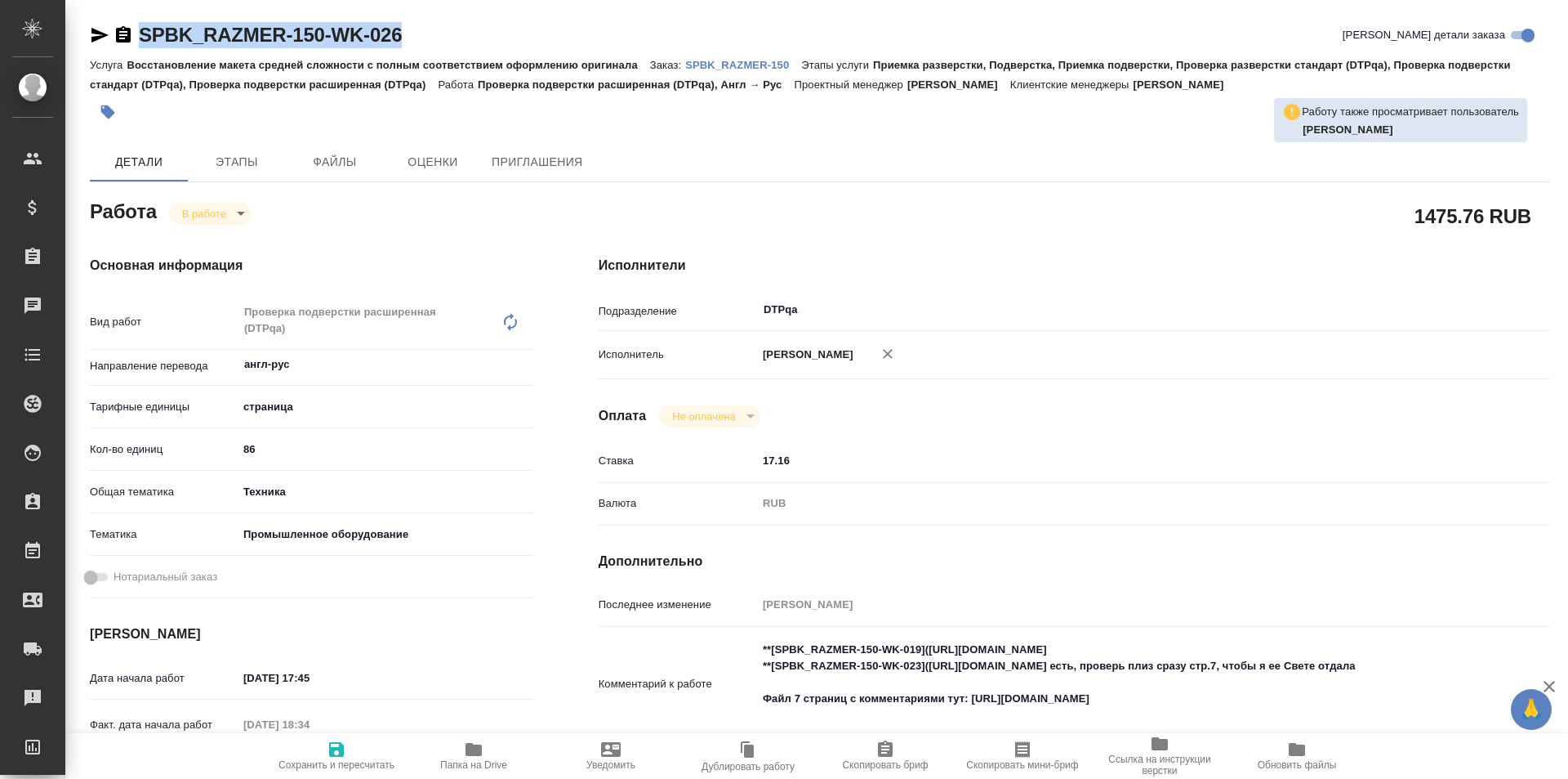
drag, startPoint x: 410, startPoint y: 35, endPoint x: 125, endPoint y: 39, distance: 285.0
click at [125, 39] on div "SPBK_RAZMER-150-WK-026 Кратко детали заказа" at bounding box center [819, 35] width 1460 height 26
type textarea "x"
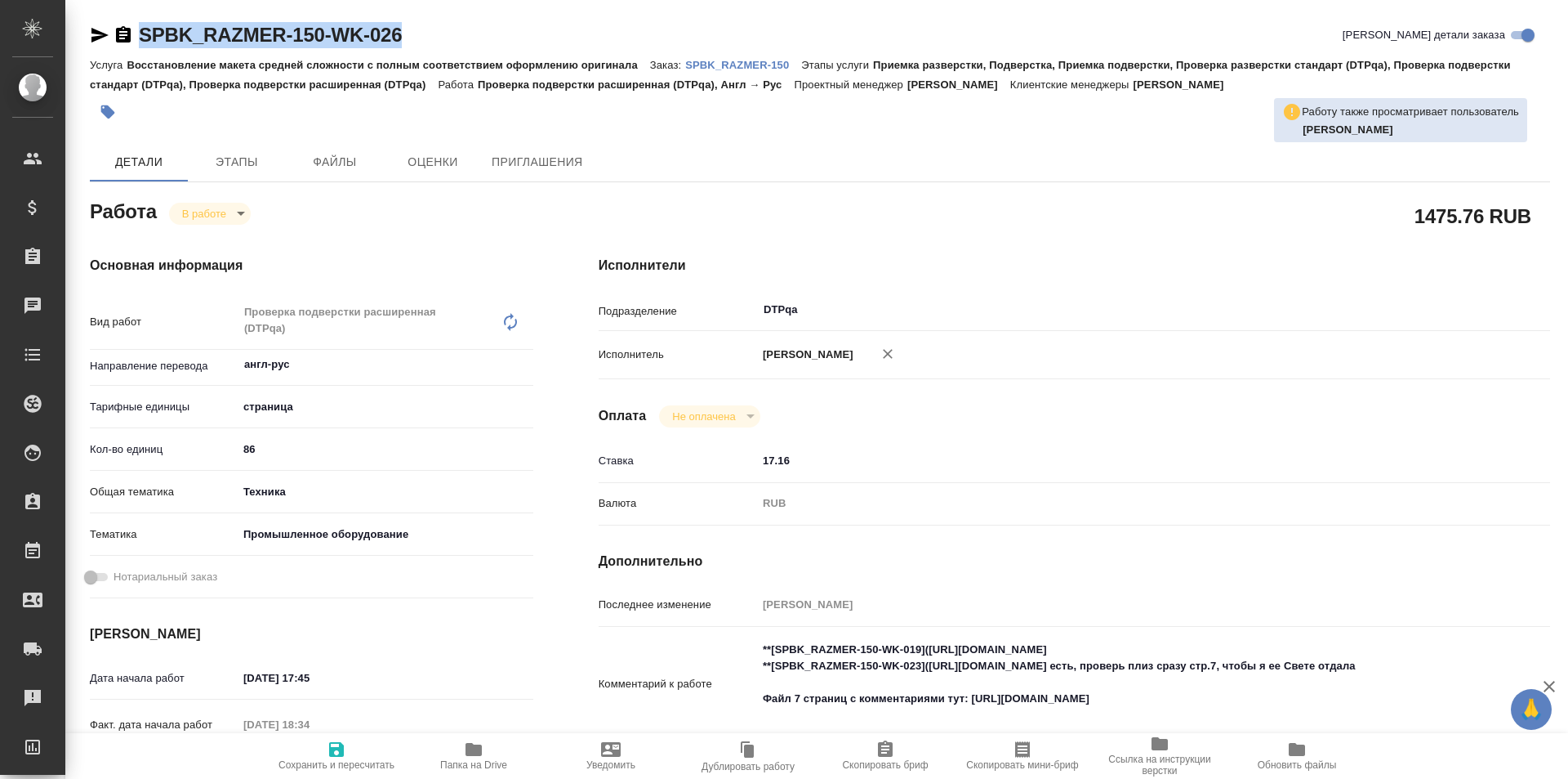
type textarea "x"
copy link "SPBK_RAZMER-150-WK-026"
click at [750, 64] on p "SPBK_RAZMER-150" at bounding box center [743, 65] width 116 height 12
click at [98, 32] on icon "button" at bounding box center [100, 35] width 18 height 15
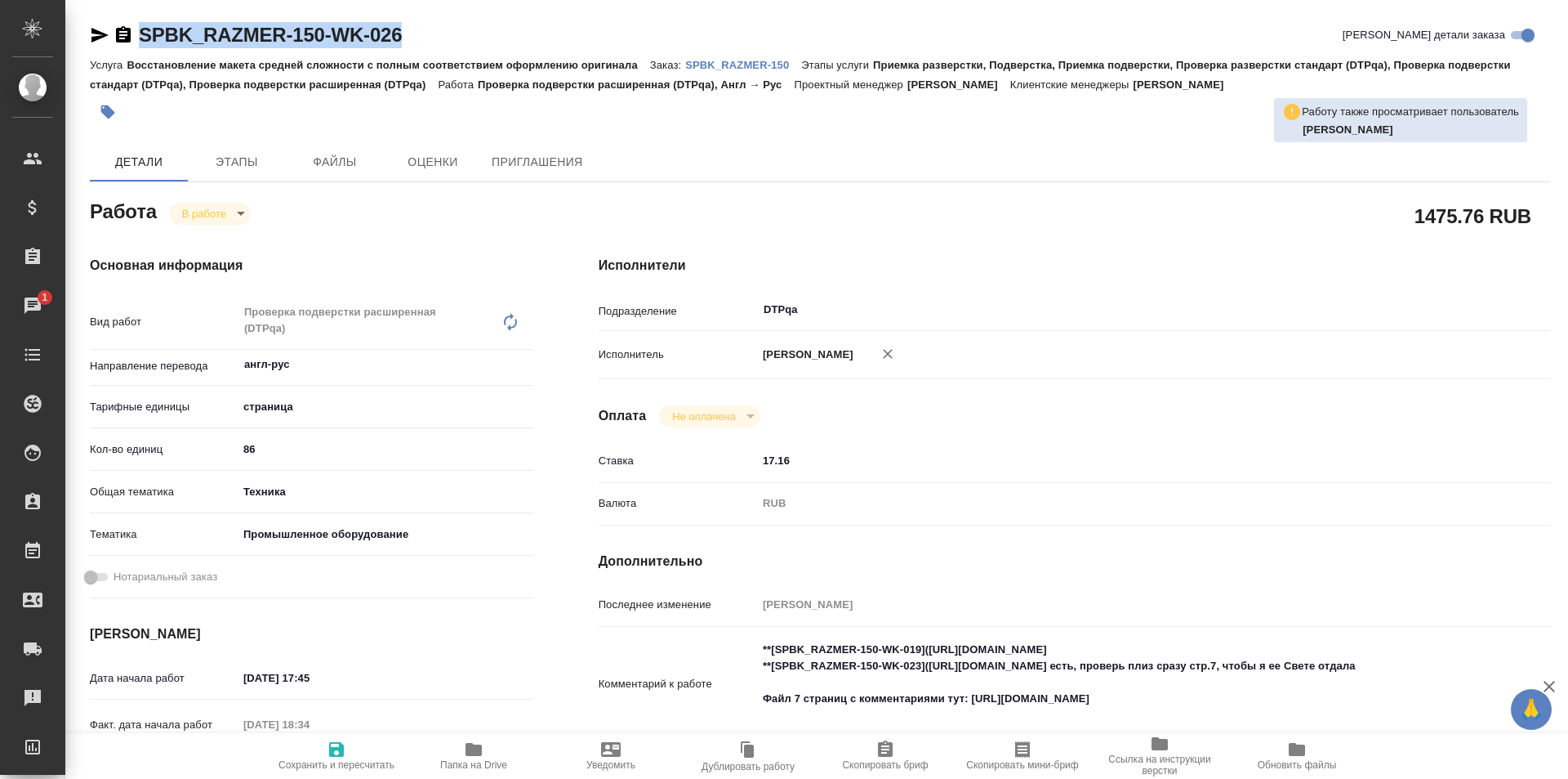
copy link "SPBK_RAZMER-150-WK-026"
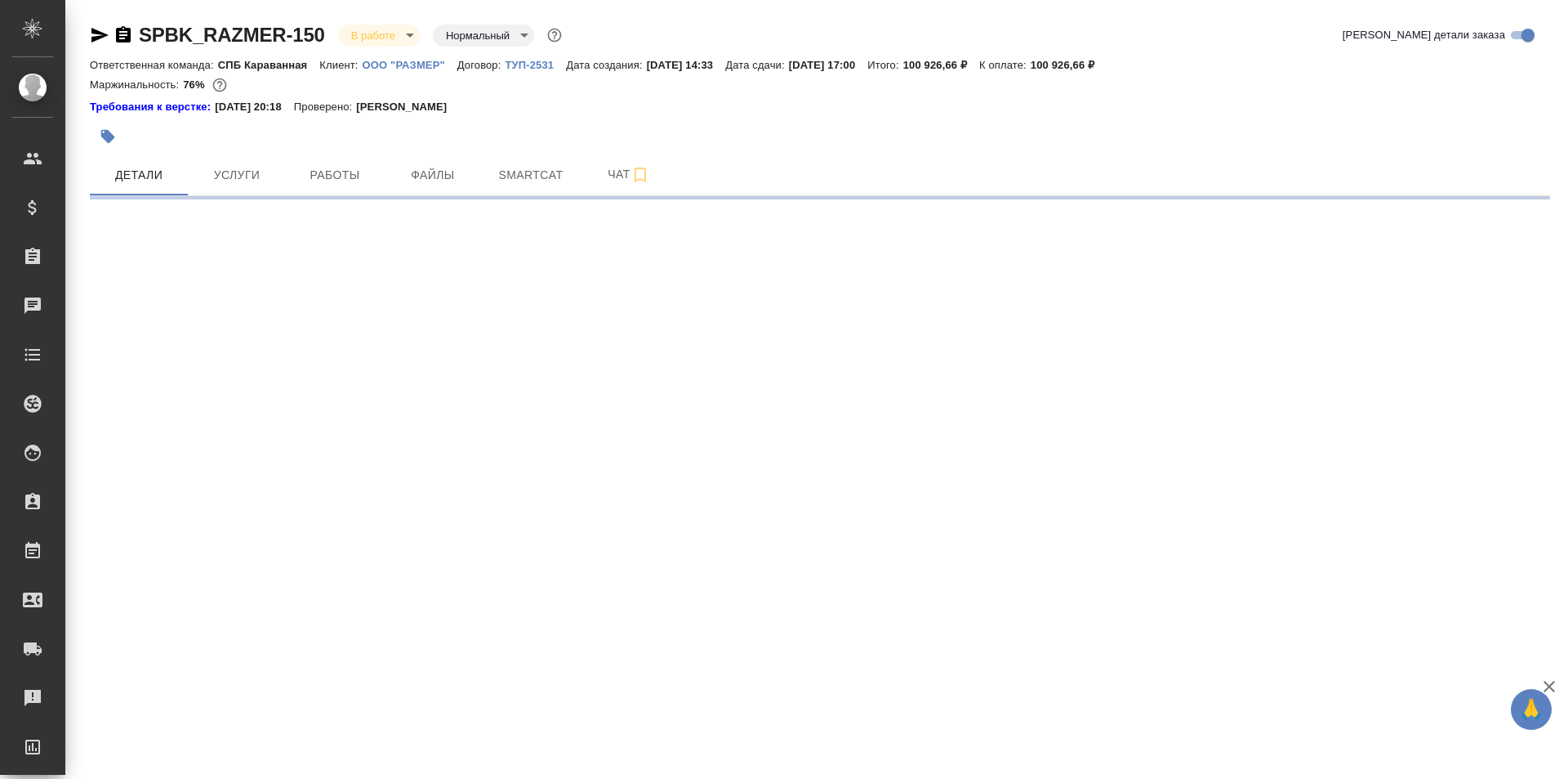
select select "RU"
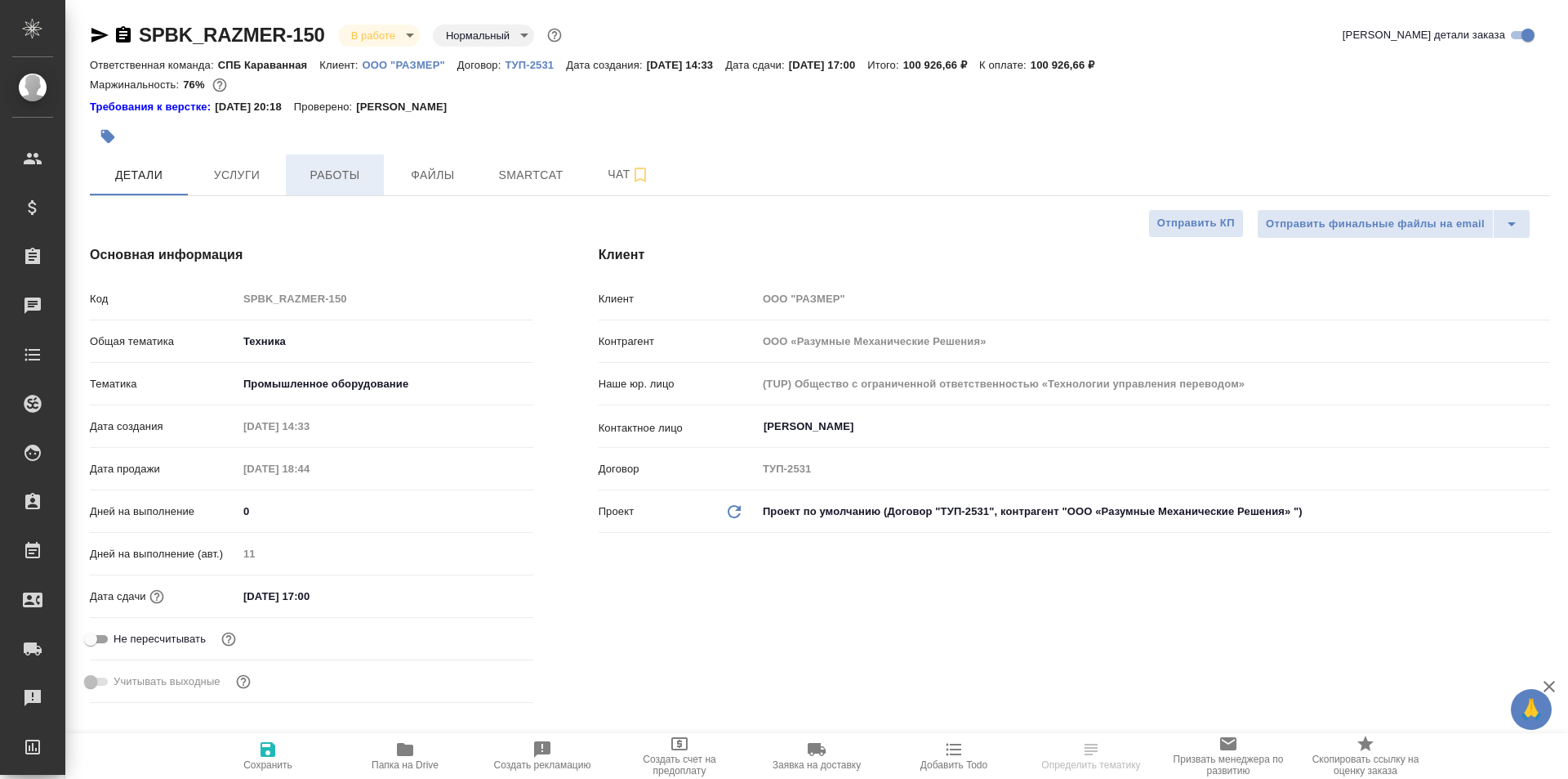
type textarea "x"
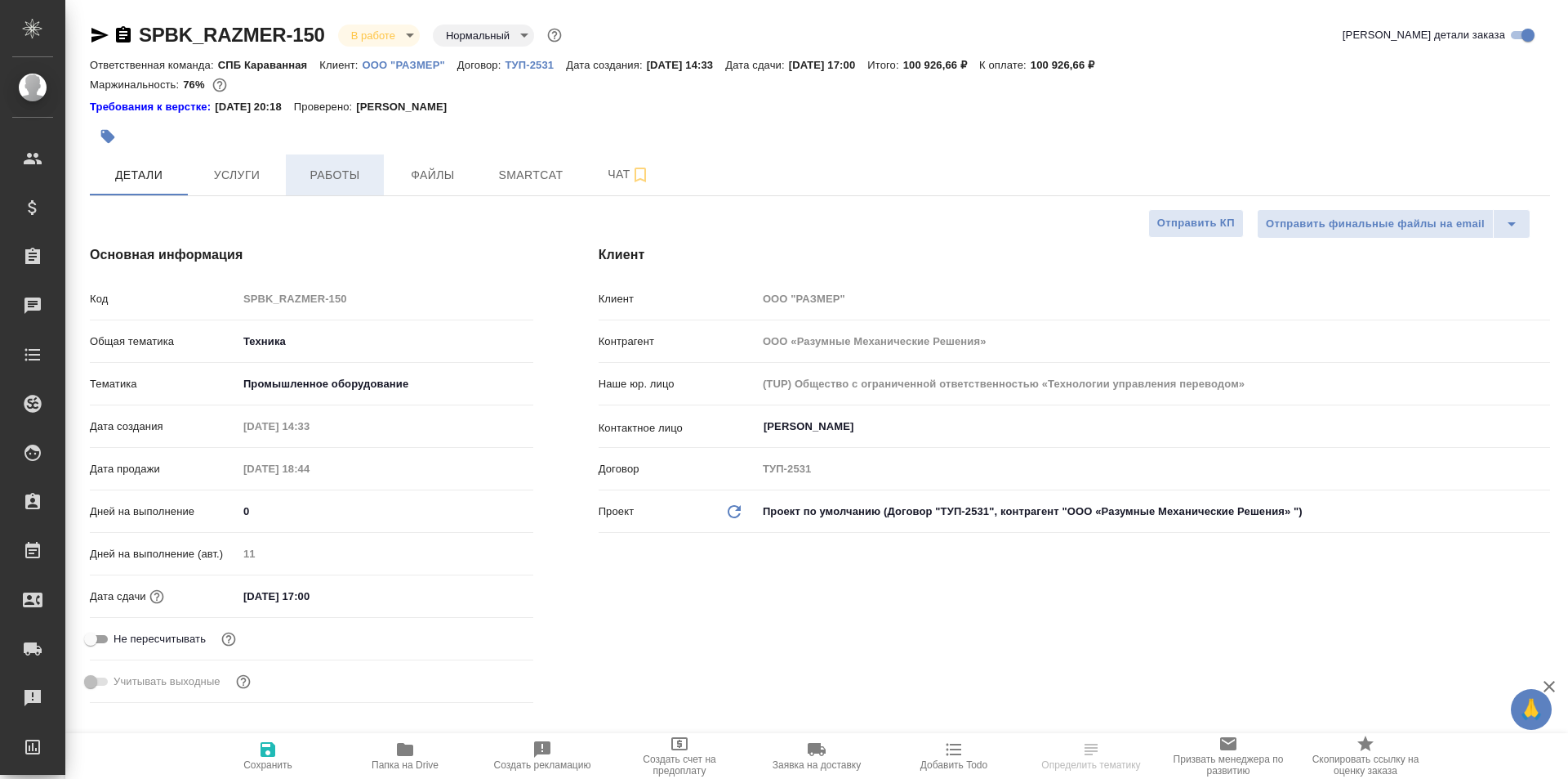
type textarea "x"
type input "[PERSON_NAME]"
click at [324, 168] on span "Работы" at bounding box center [334, 175] width 78 height 20
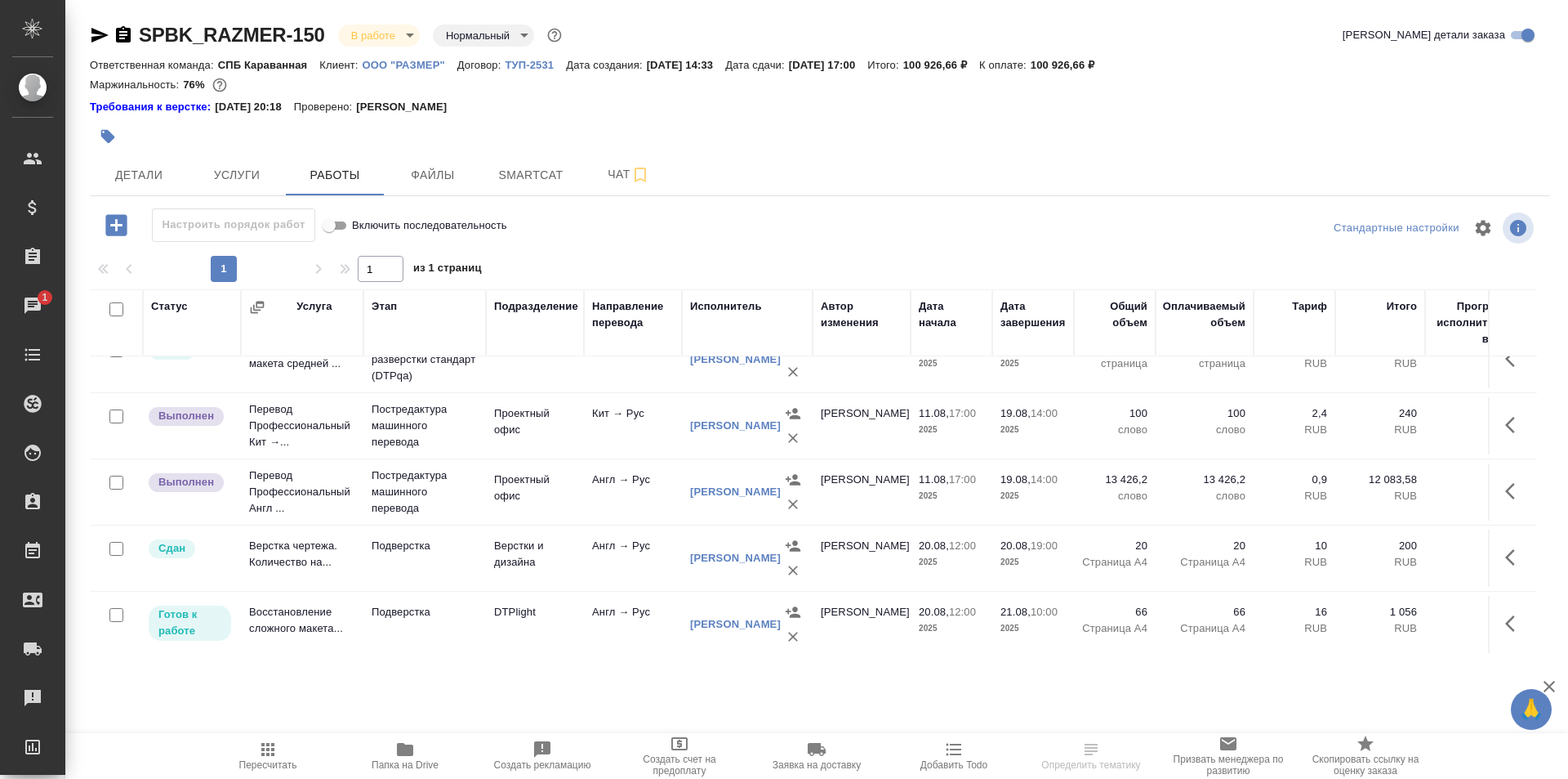
scroll to position [163, 0]
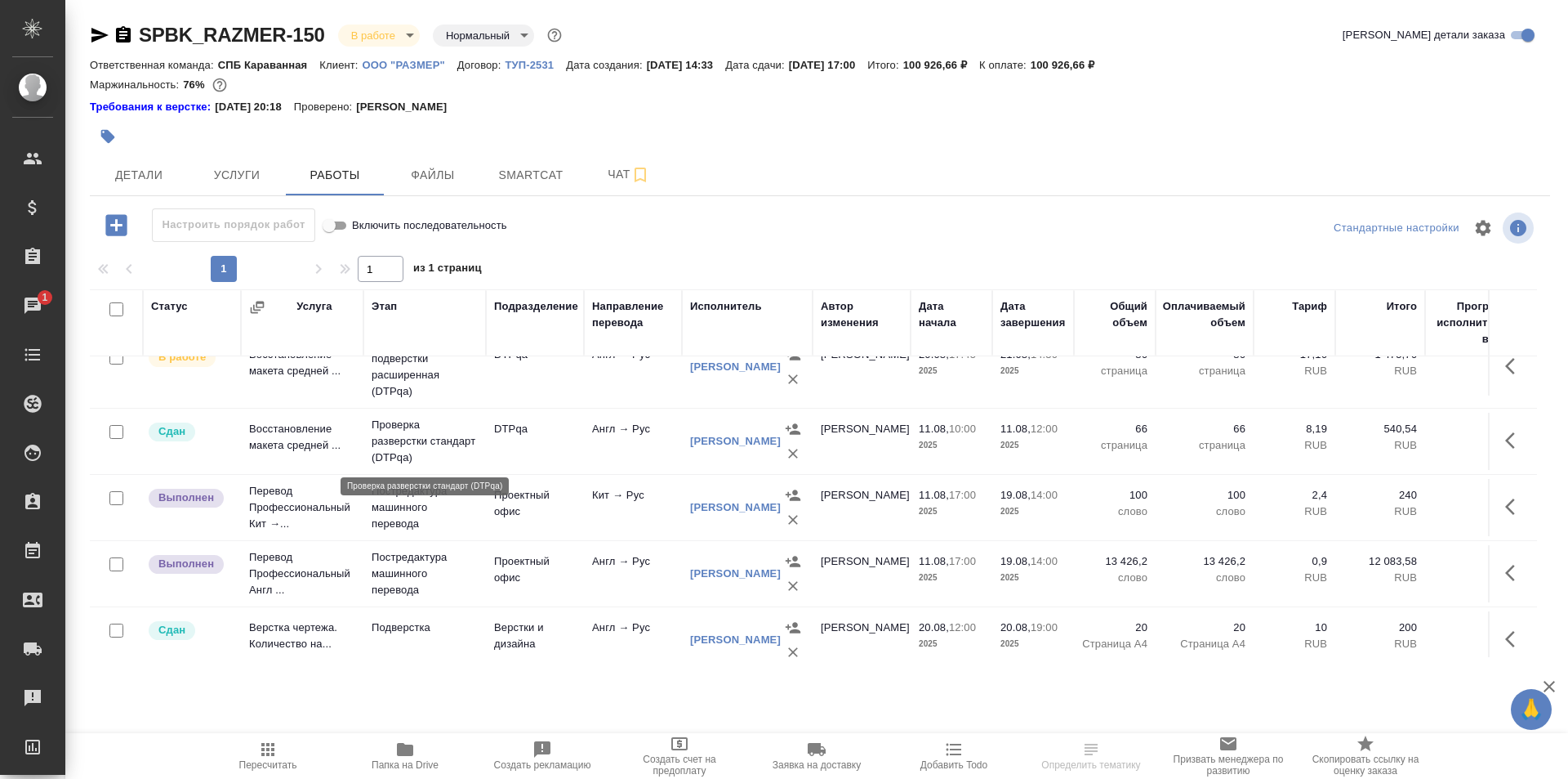
click at [423, 436] on p "Проверка разверстки стандарт (DTPqa)" at bounding box center [424, 441] width 106 height 49
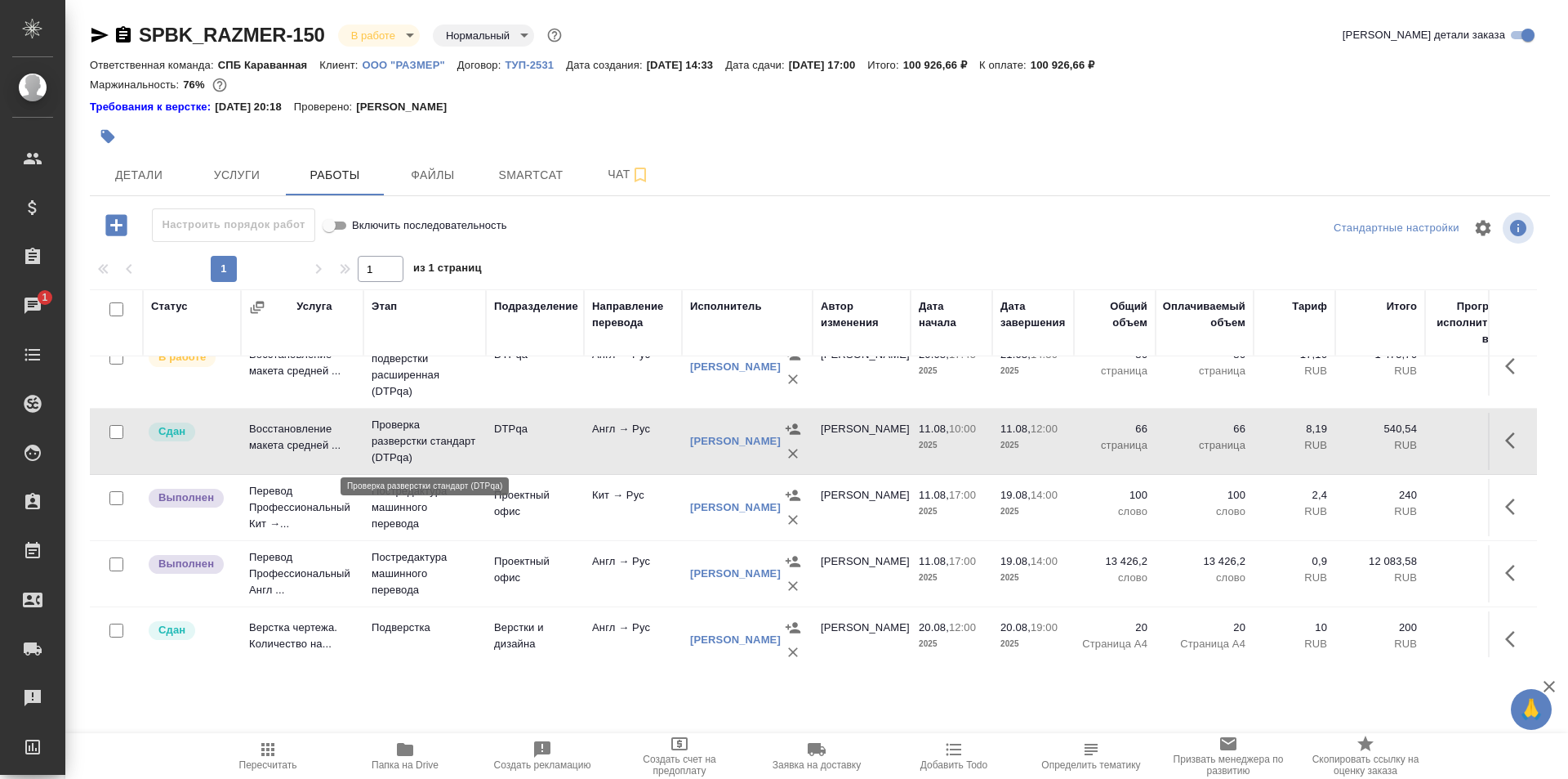
click at [422, 436] on p "Проверка разверстки стандарт (DTPqa)" at bounding box center [424, 441] width 106 height 49
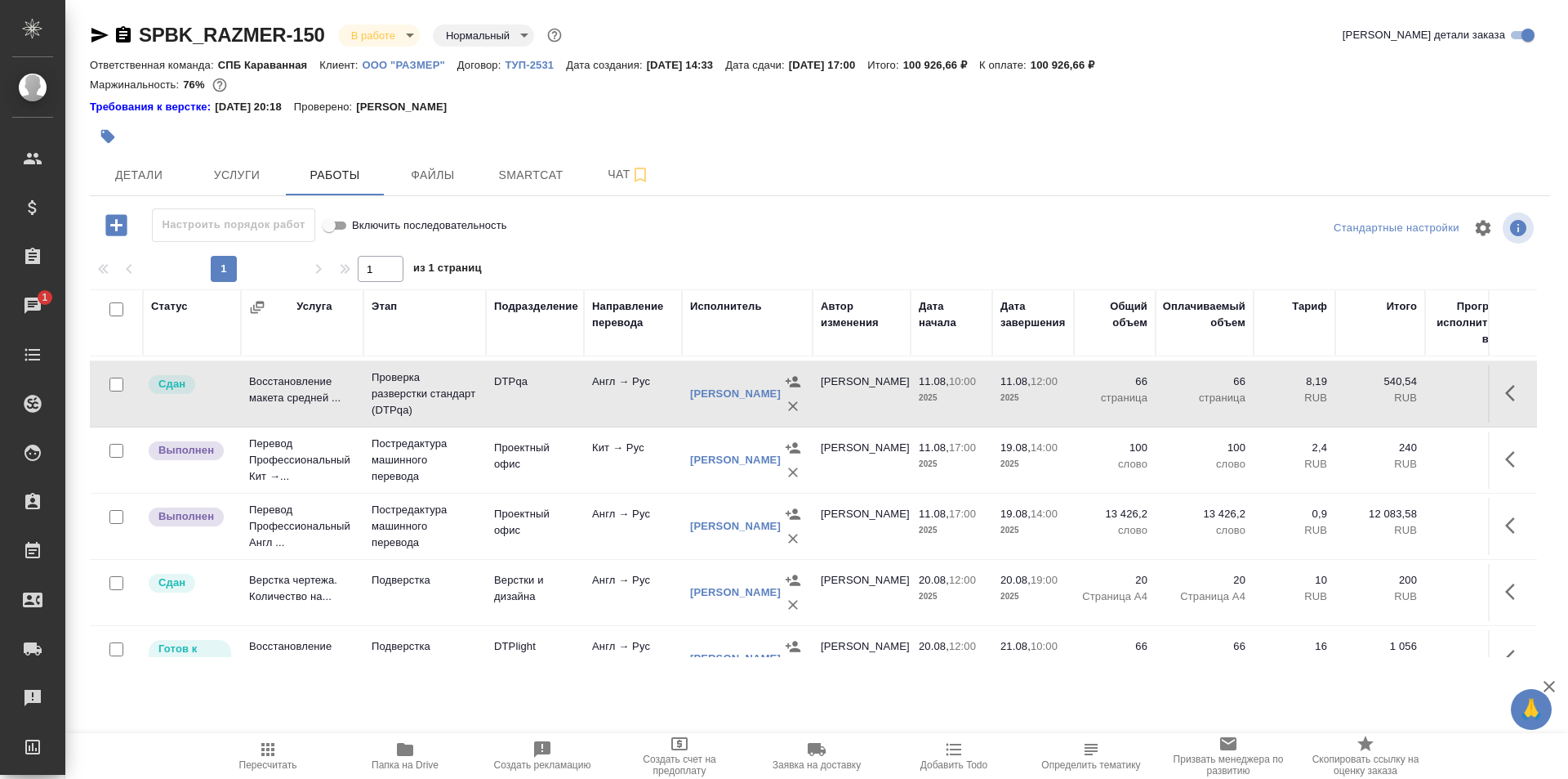
scroll to position [258, 0]
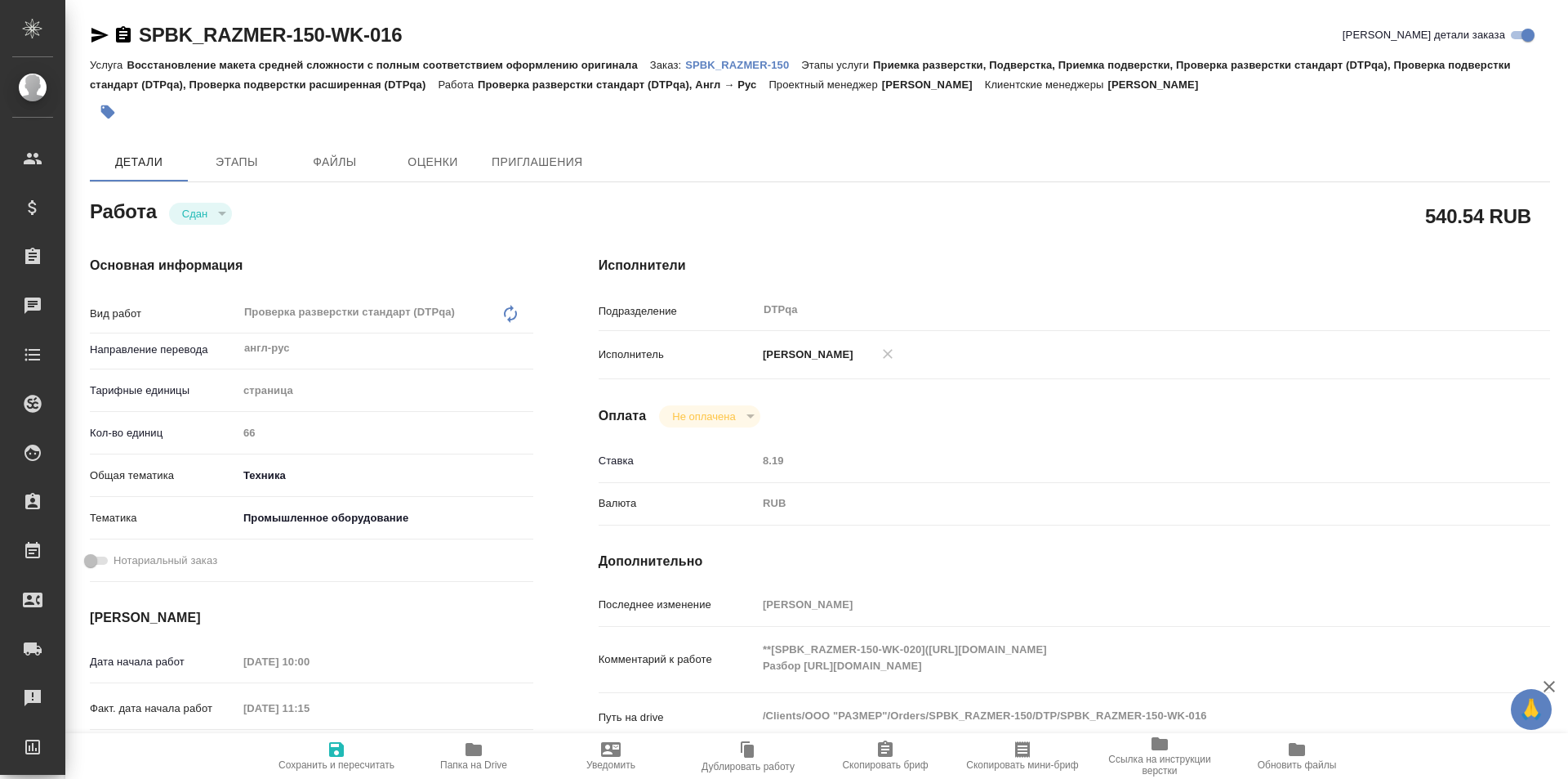
type textarea "x"
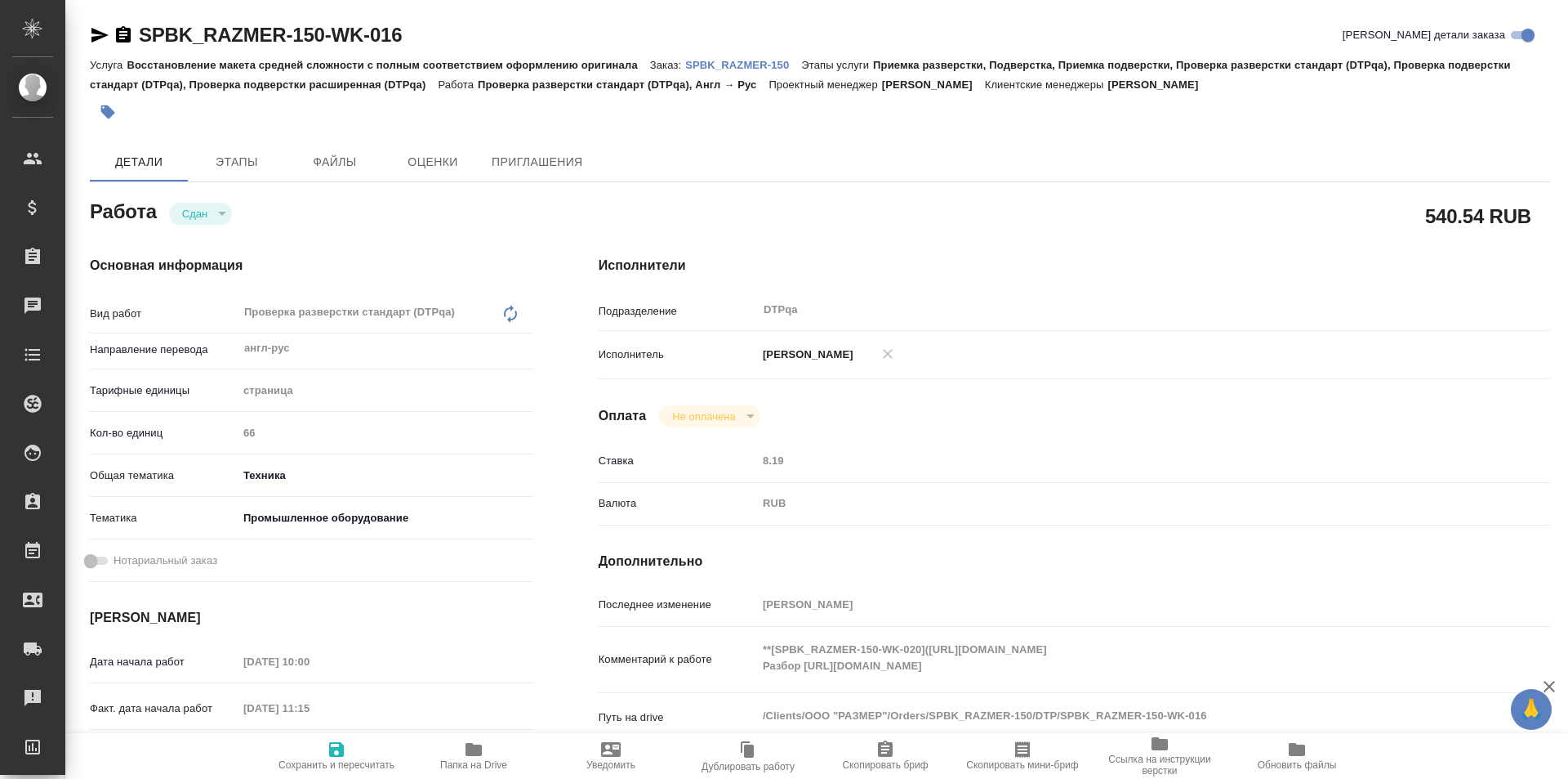
type textarea "x"
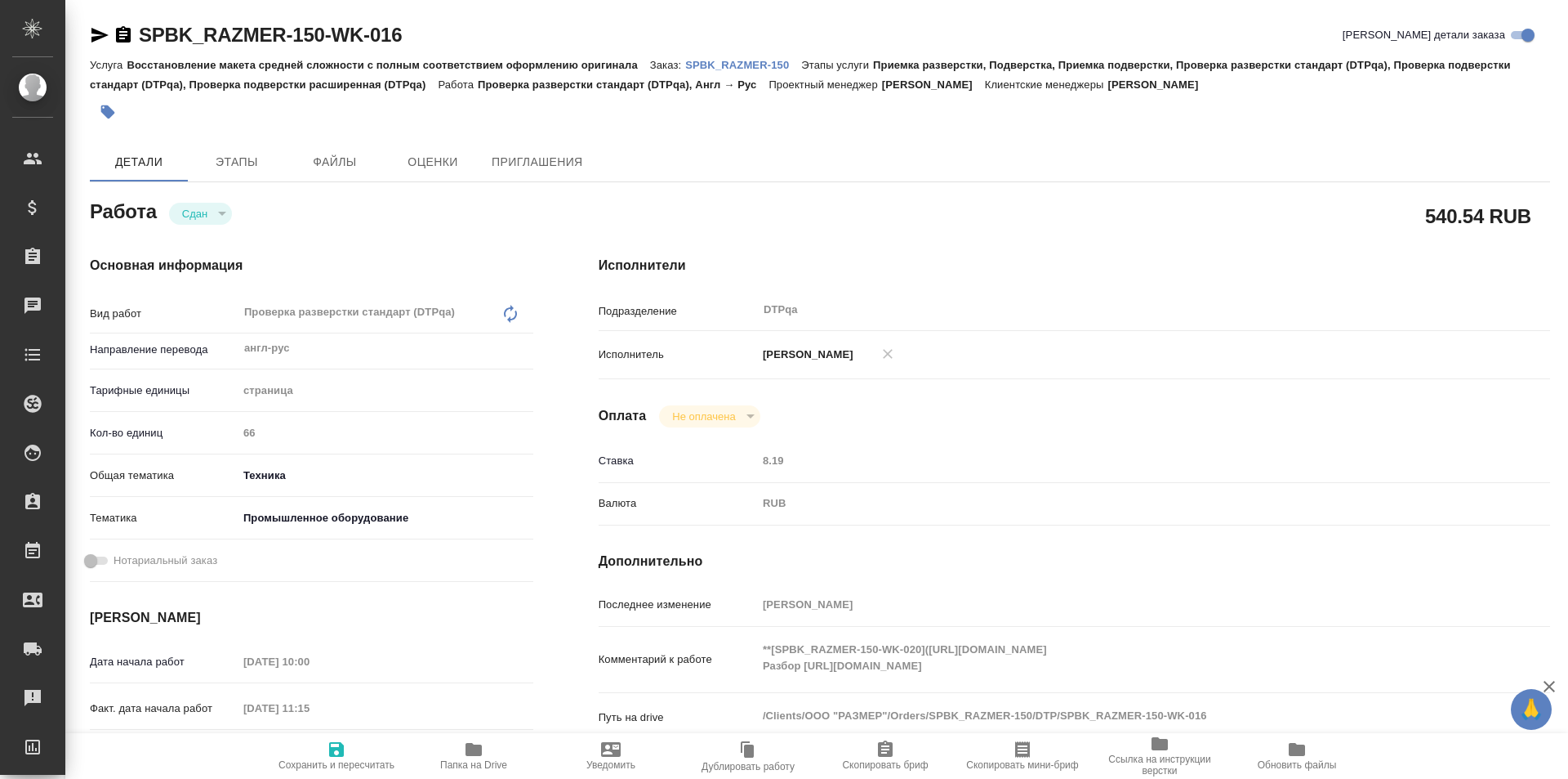
type textarea "x"
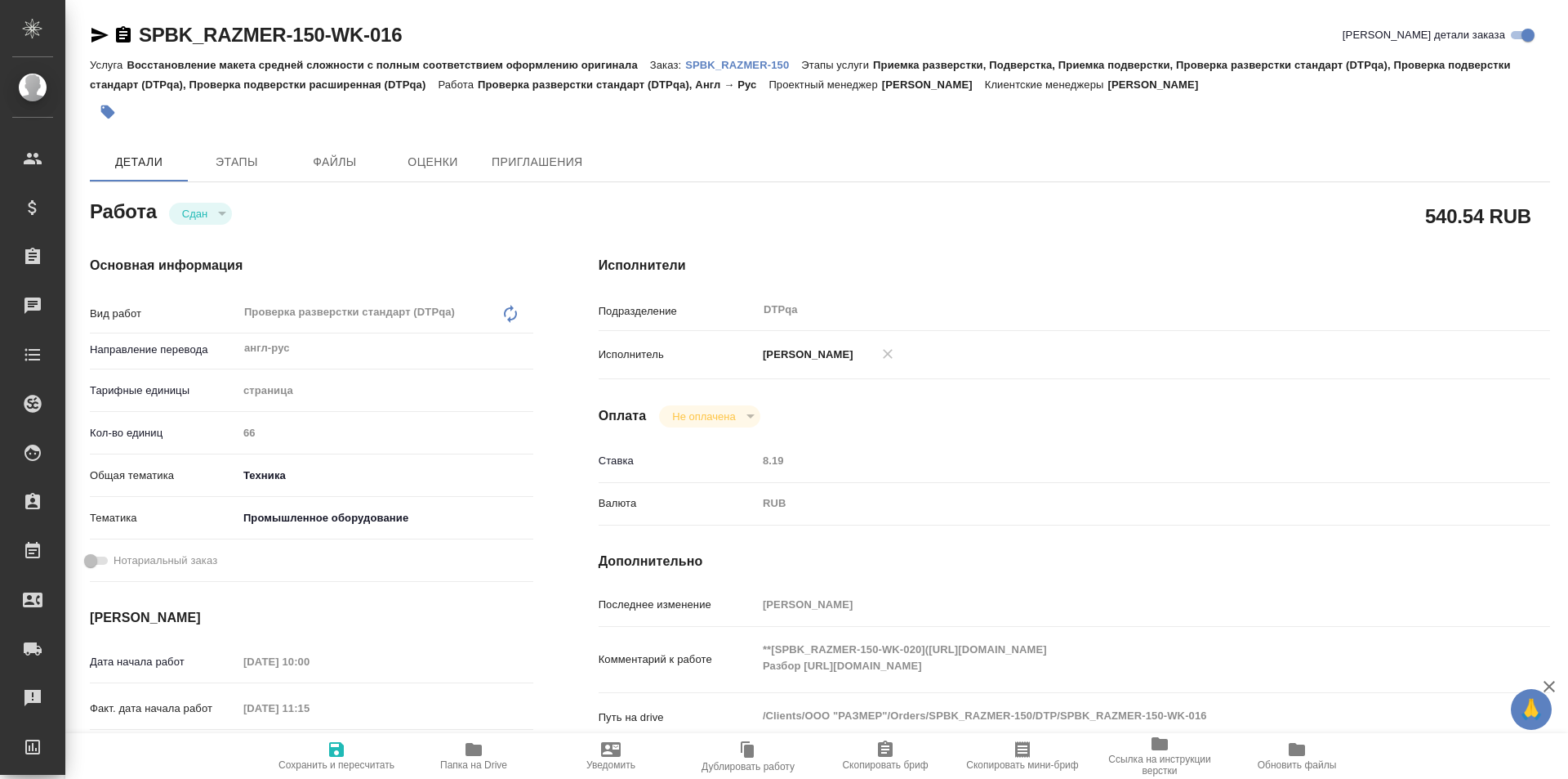
type textarea "x"
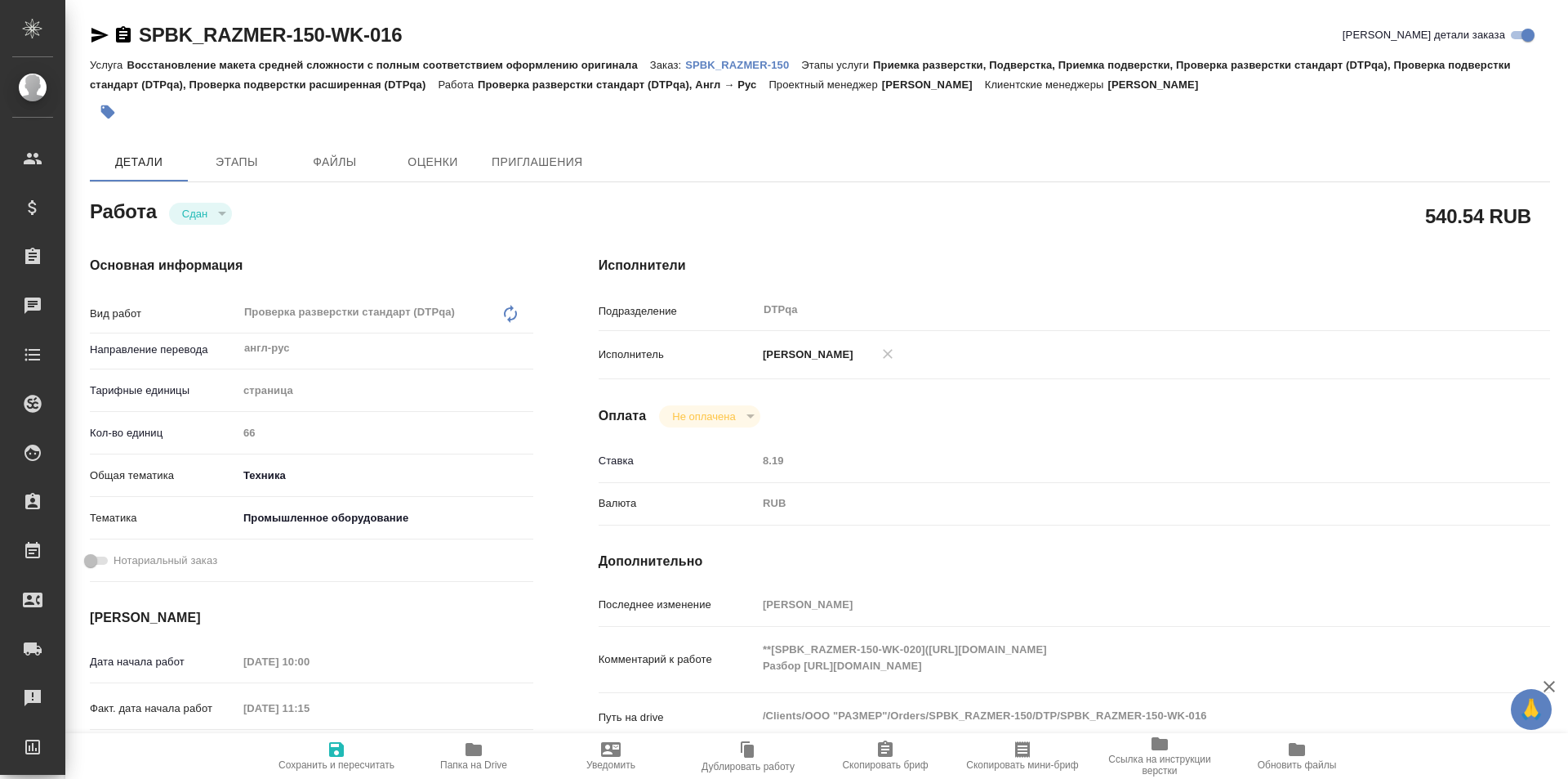
type textarea "x"
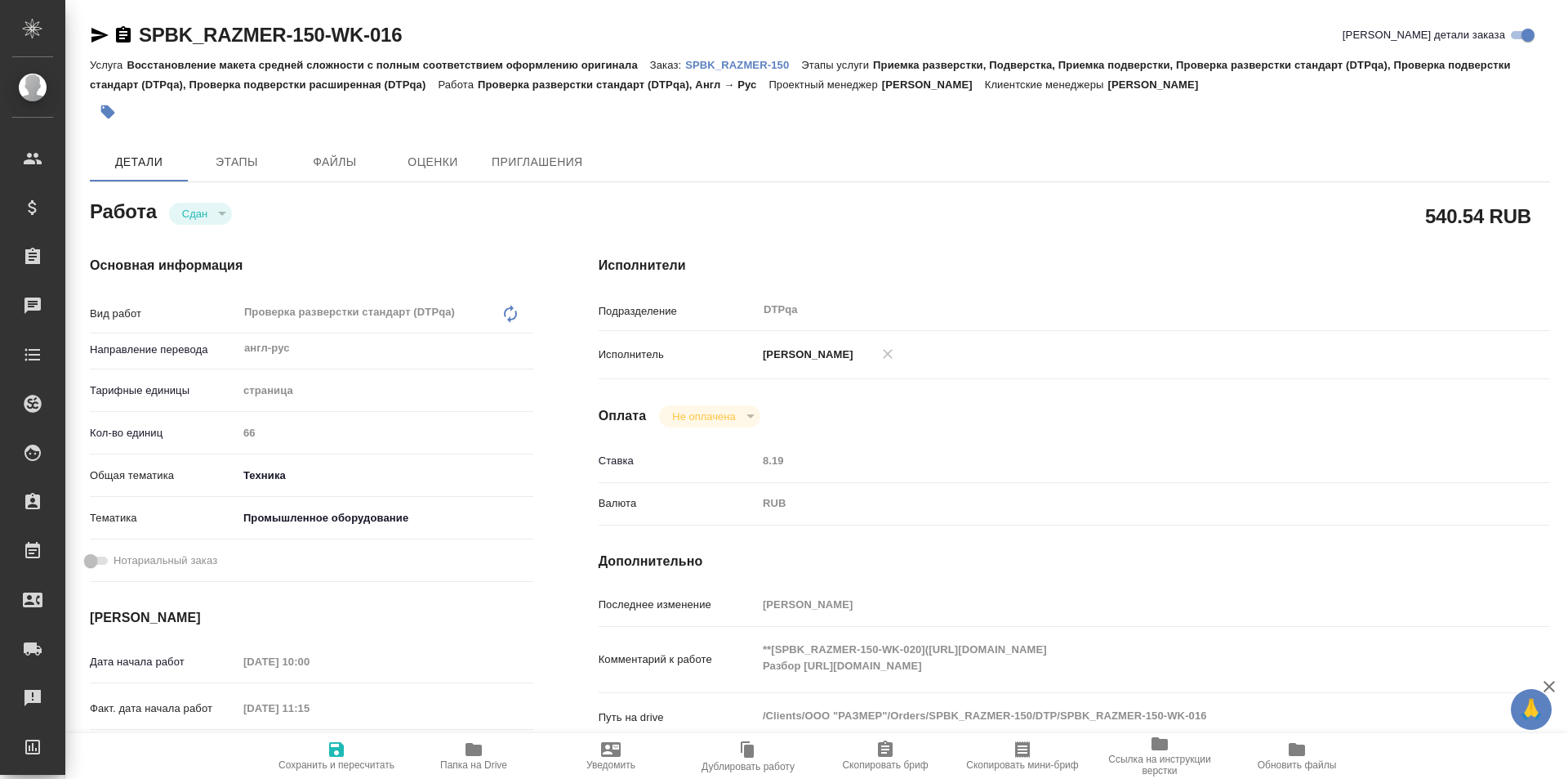
type textarea "x"
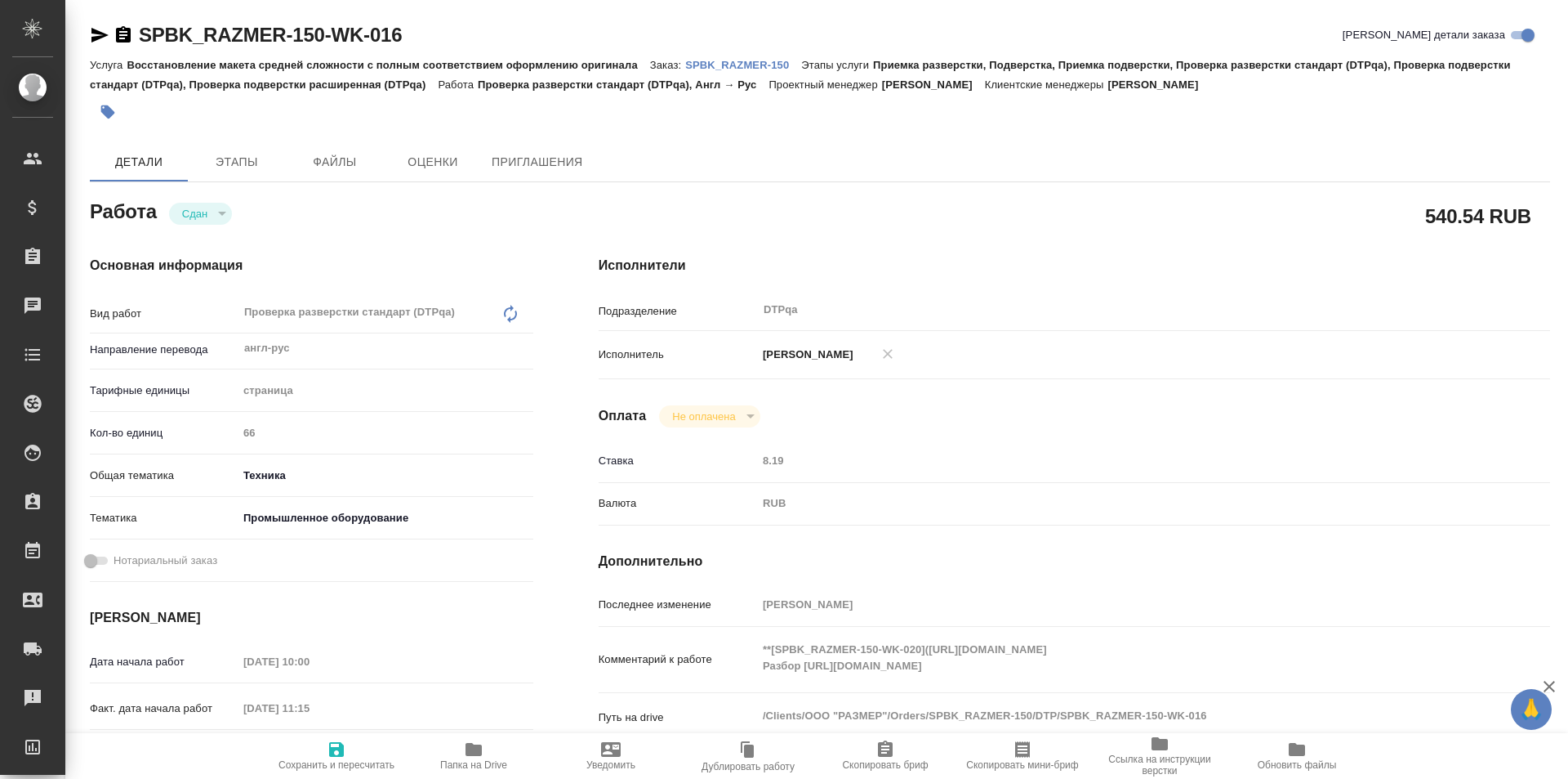
scroll to position [82, 0]
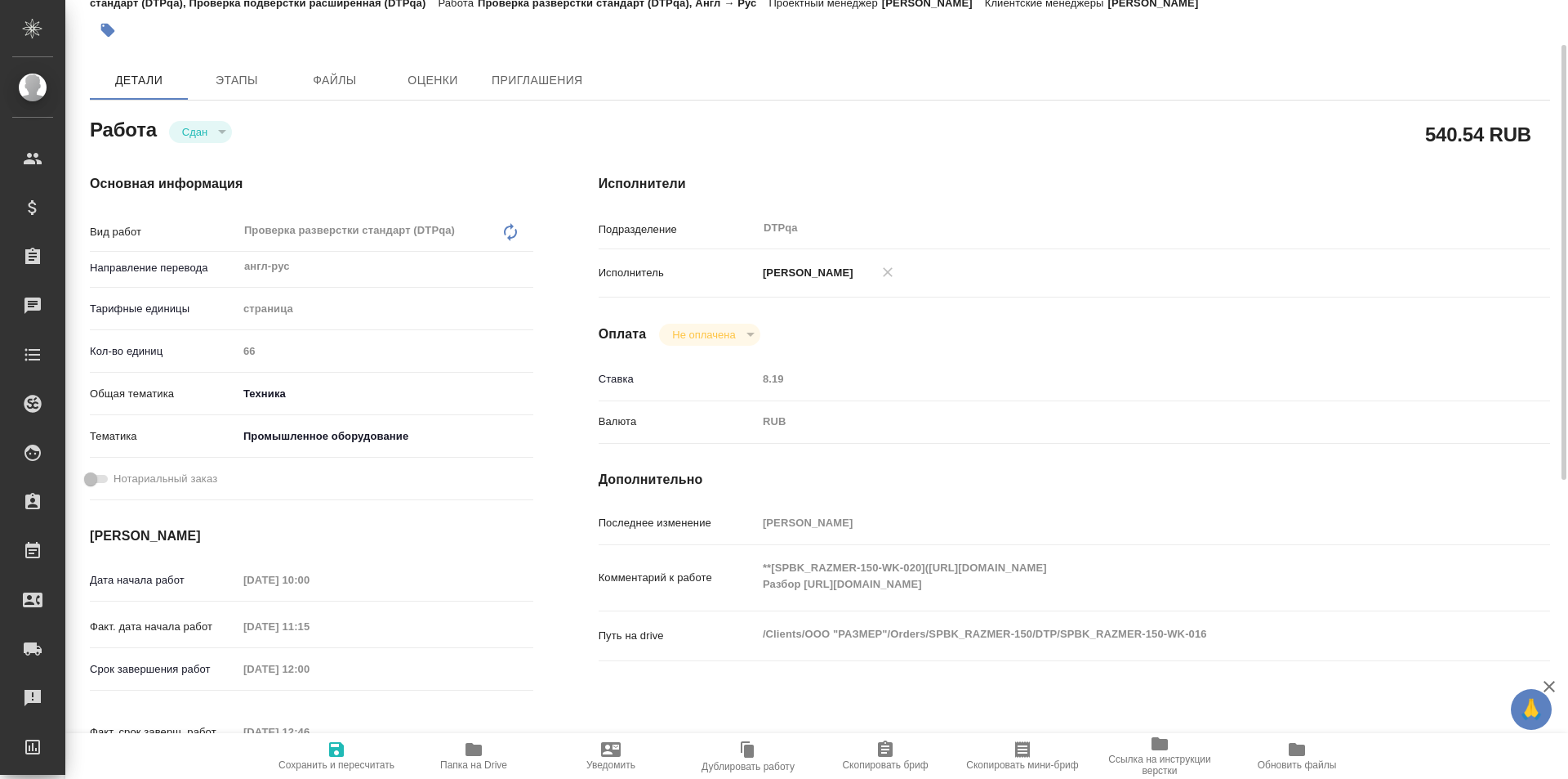
type textarea "x"
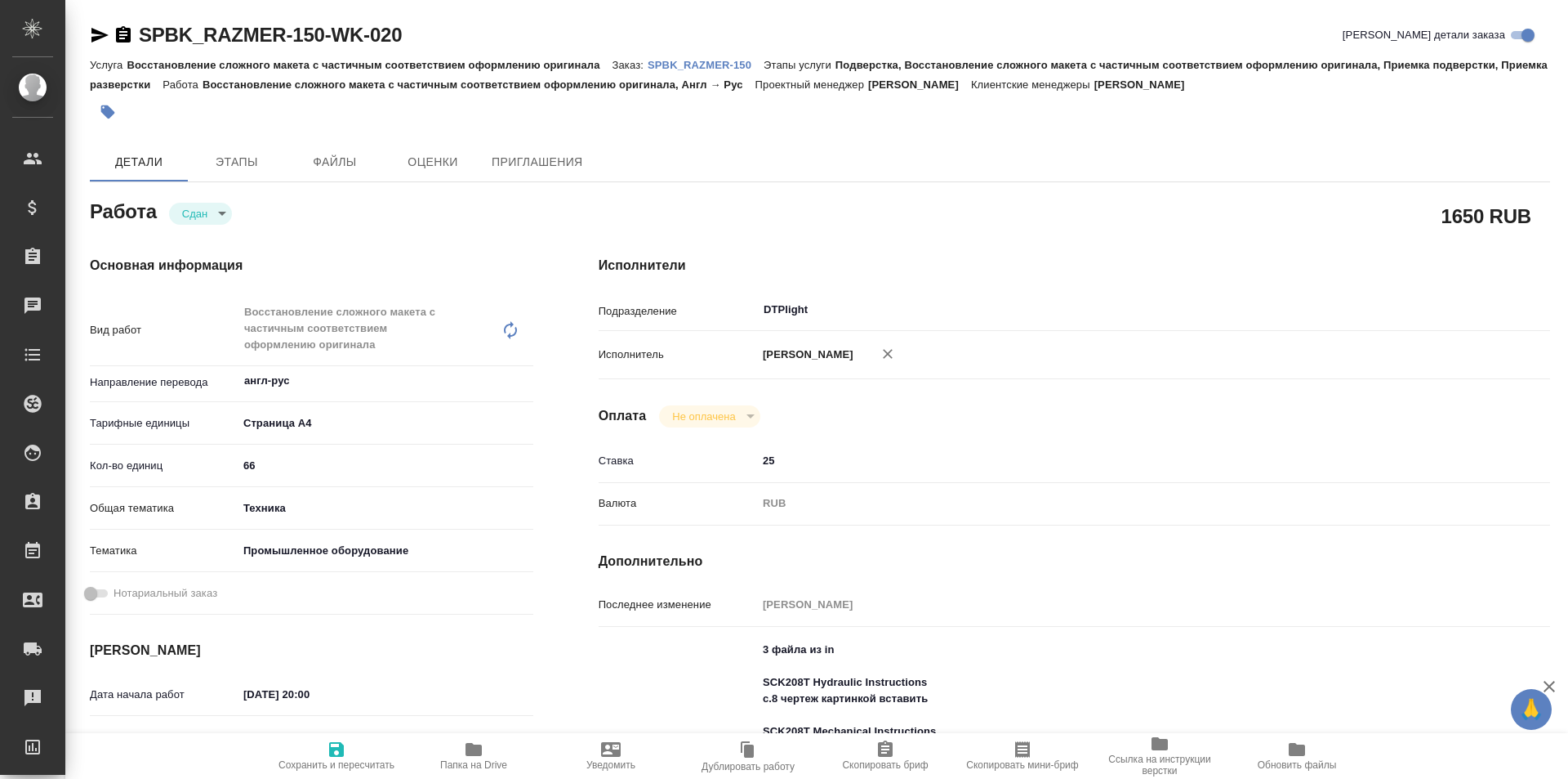
type textarea "x"
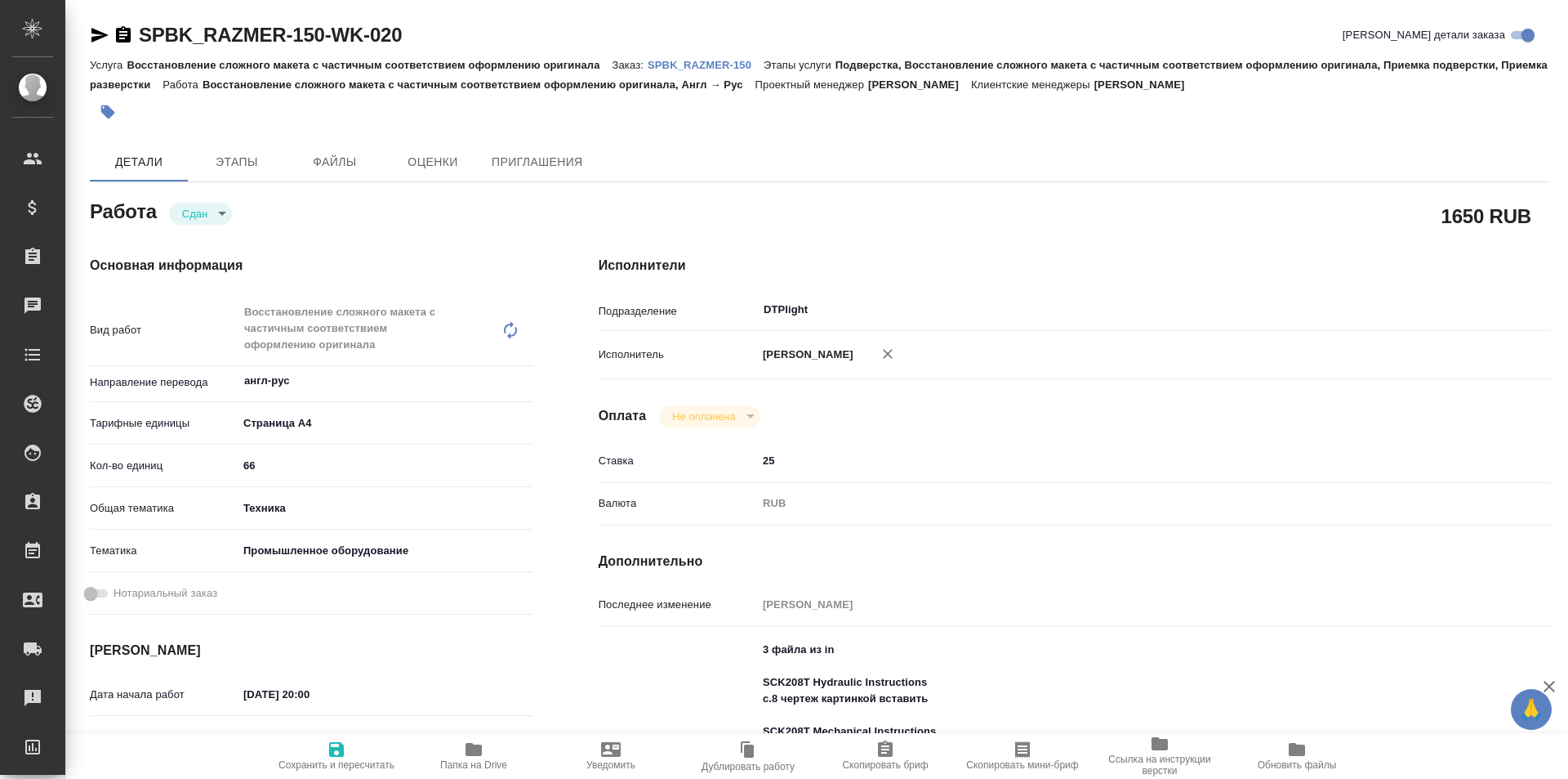
type textarea "x"
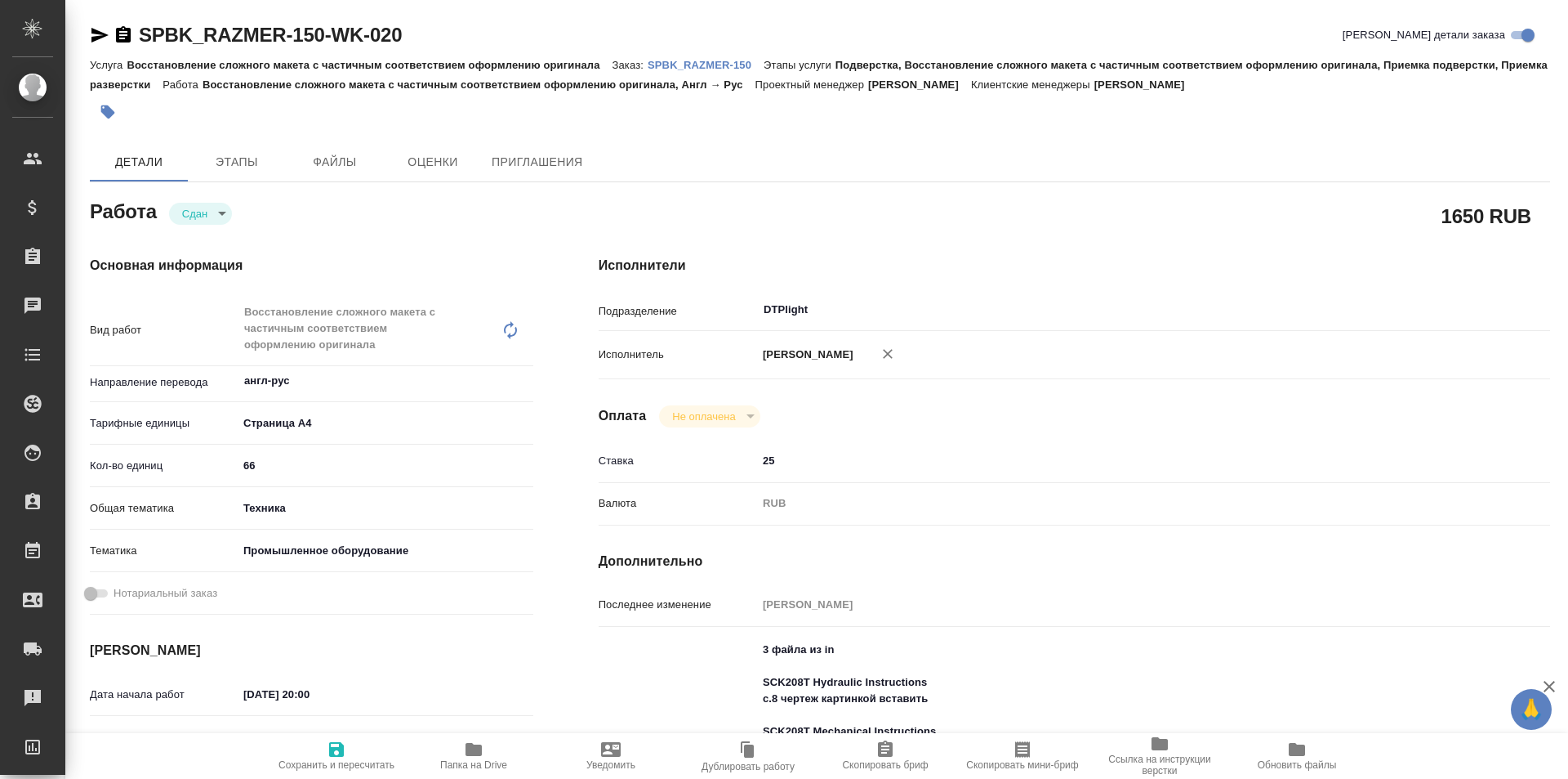
type textarea "x"
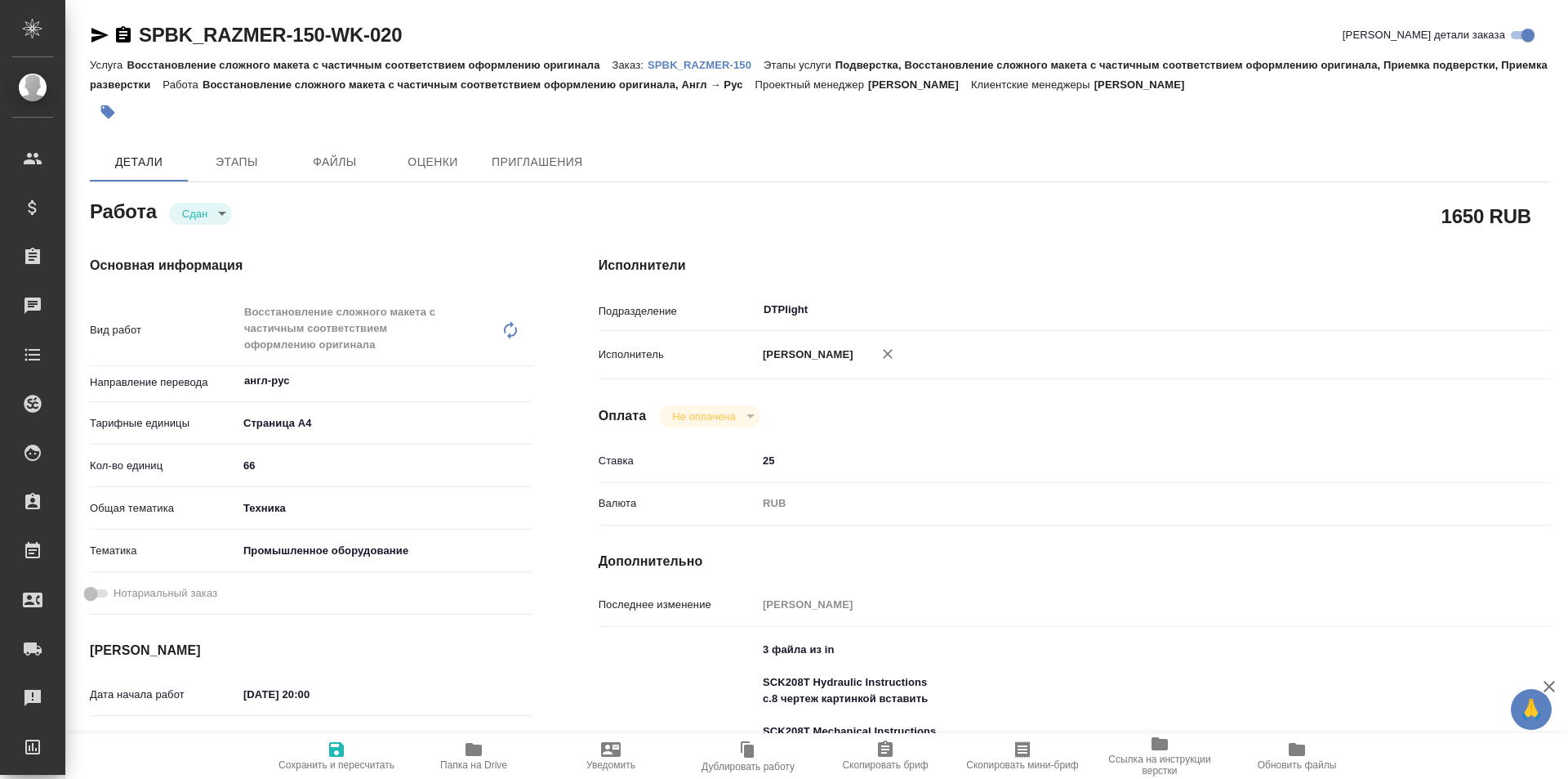
type textarea "x"
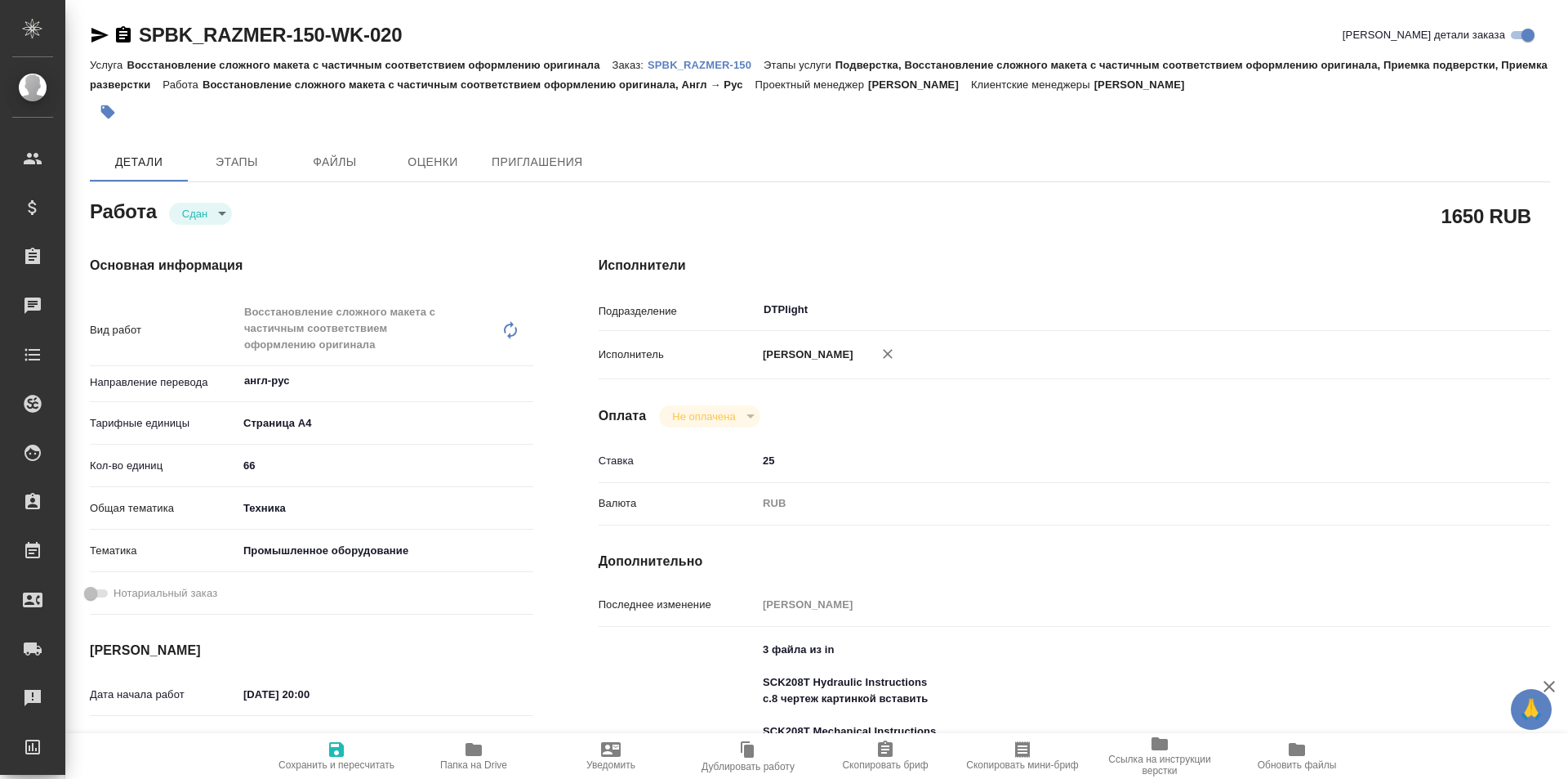
type textarea "x"
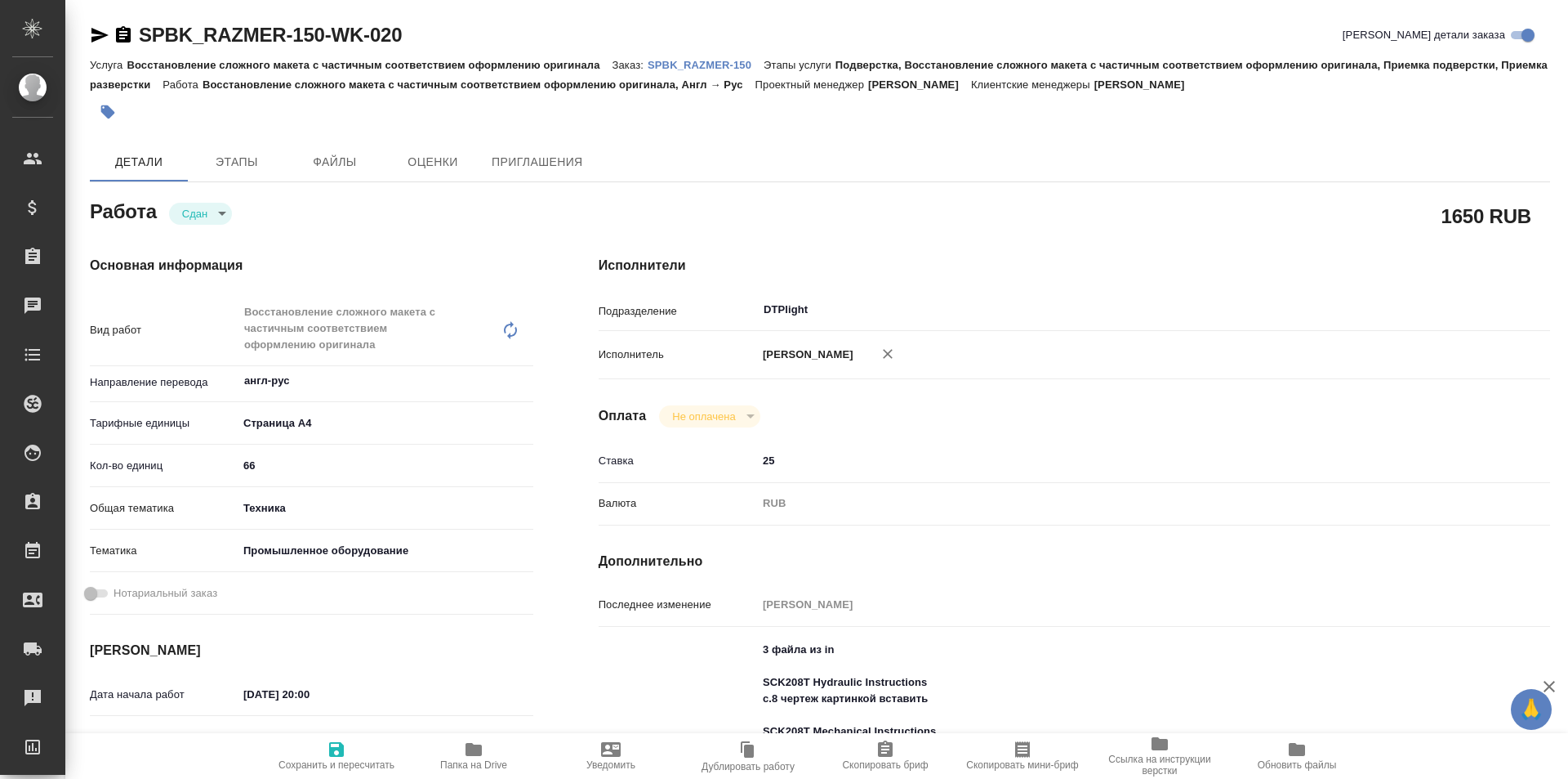
type textarea "x"
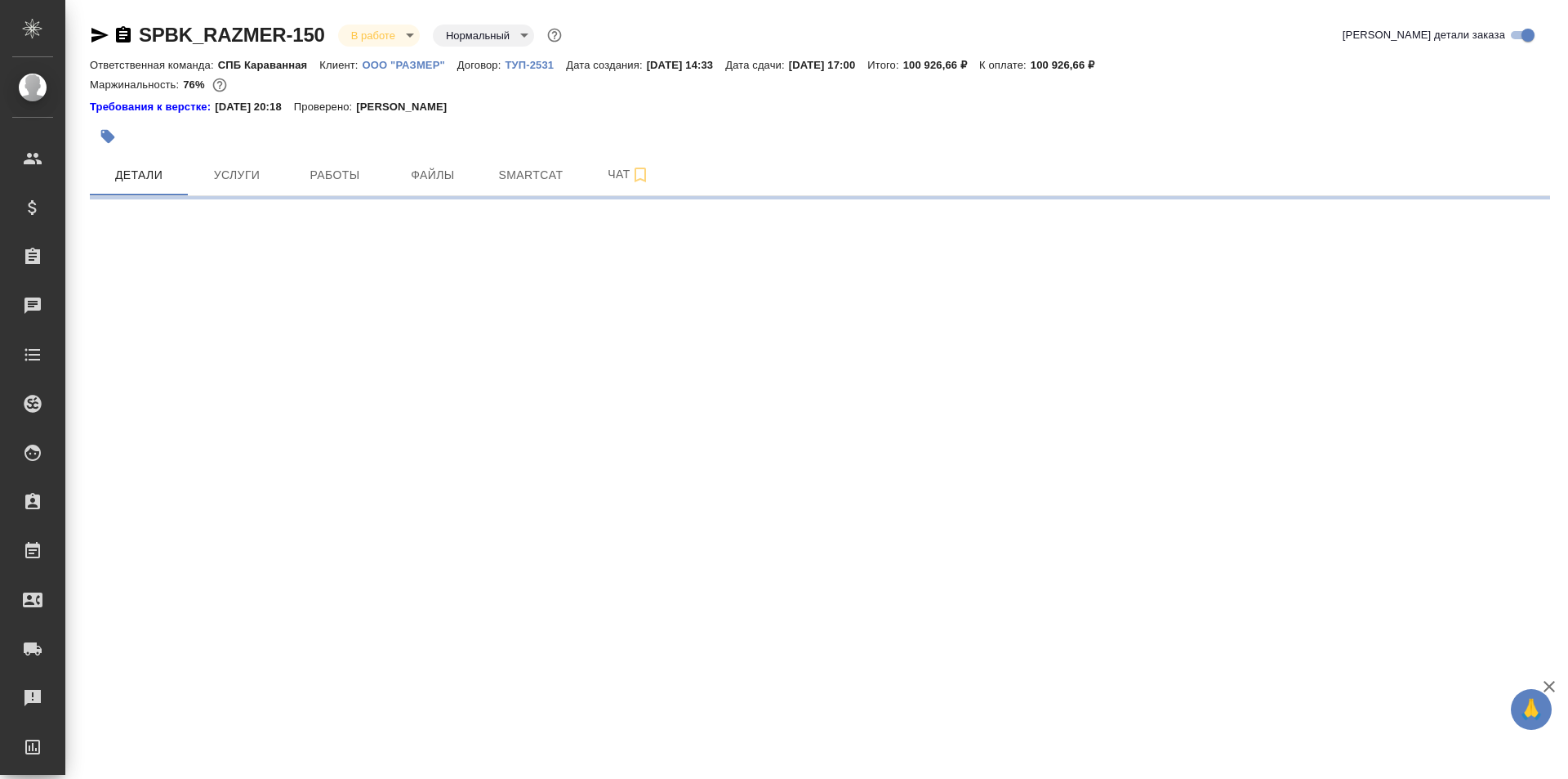
select select "RU"
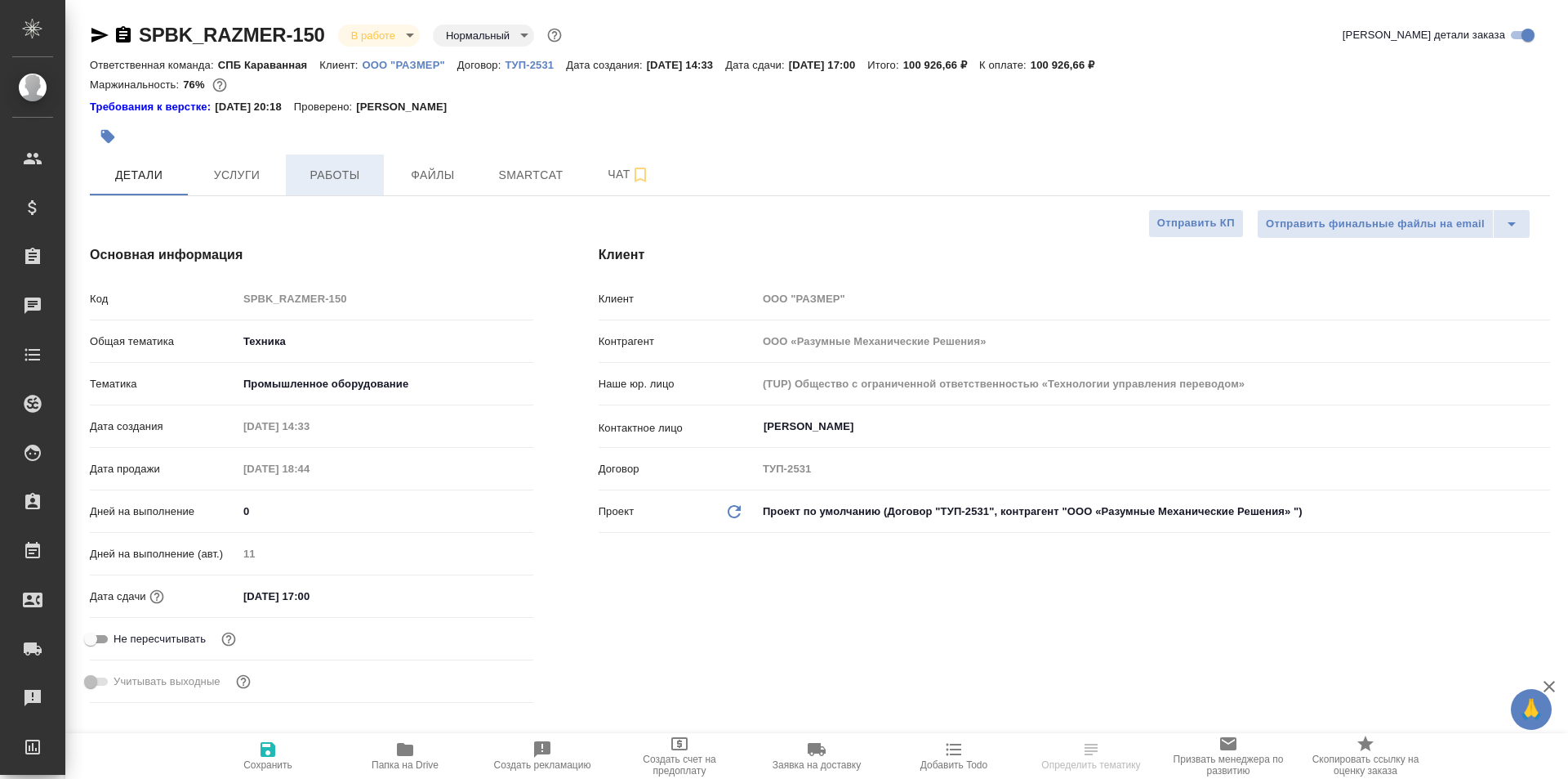
type textarea "x"
click at [346, 177] on span "Работы" at bounding box center [334, 175] width 78 height 20
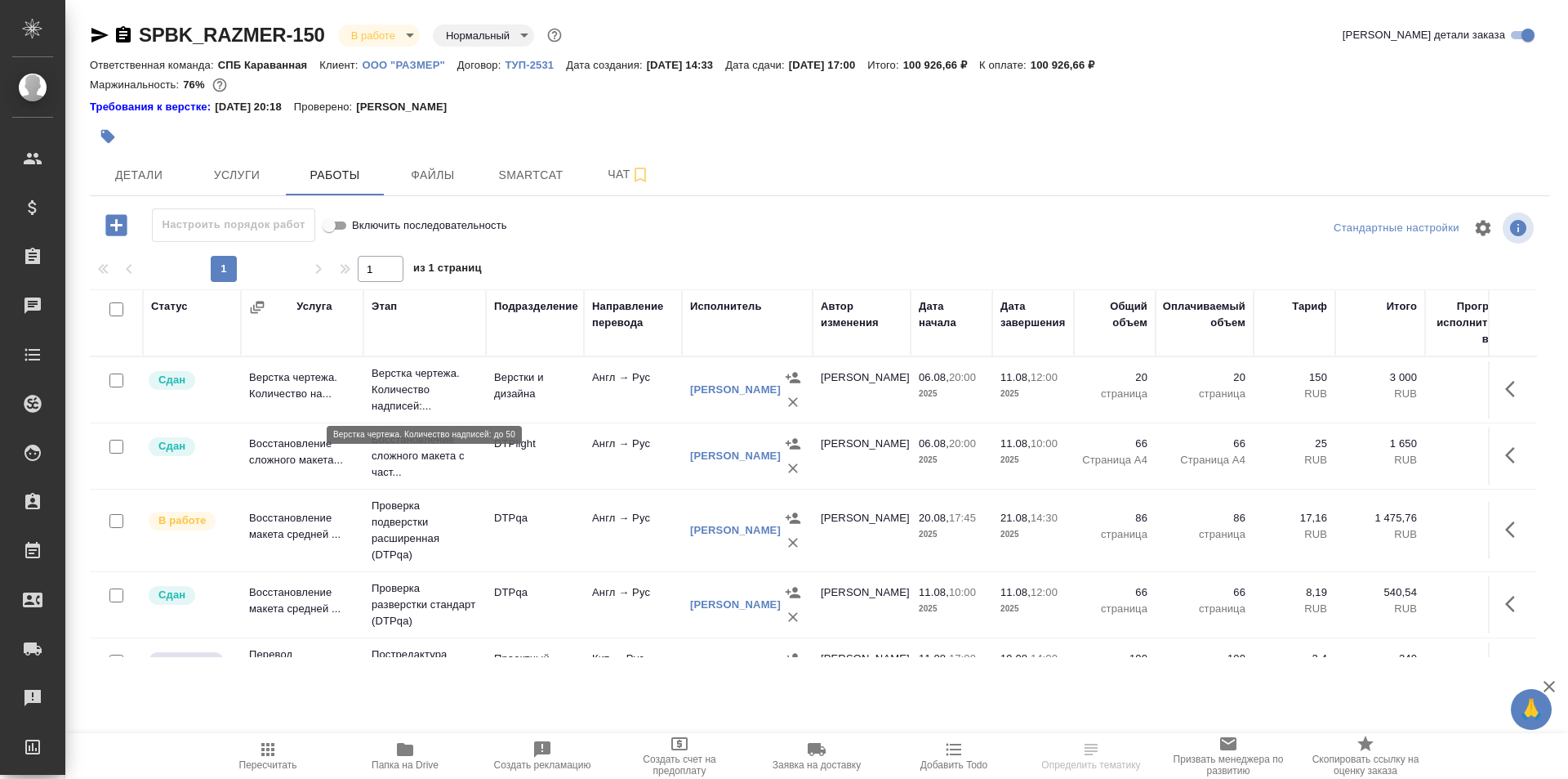
click at [403, 387] on p "Верстка чертежа. Количество надписей:..." at bounding box center [424, 390] width 106 height 49
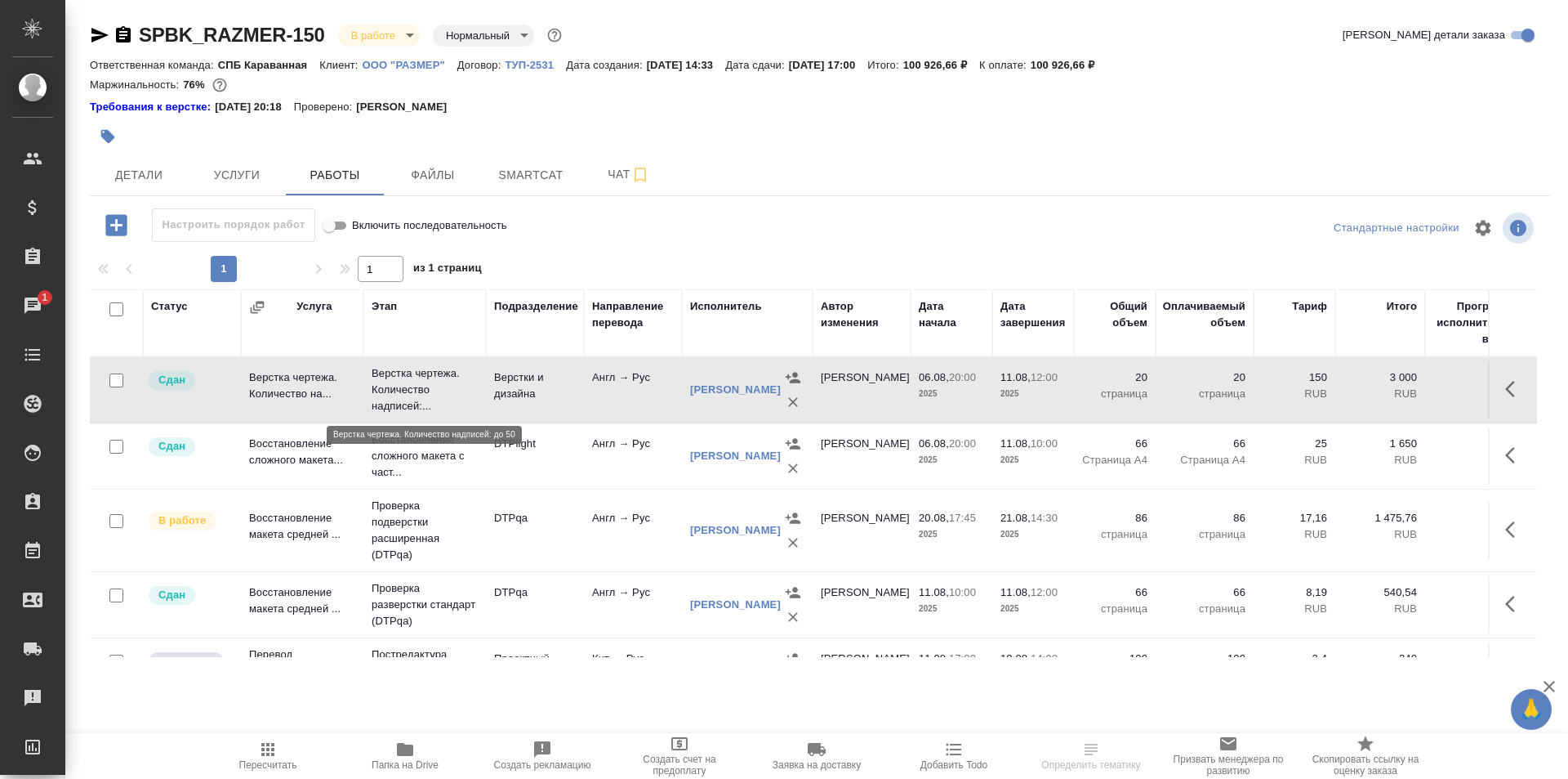
click at [403, 387] on p "Верстка чертежа. Количество надписей:..." at bounding box center [424, 390] width 106 height 49
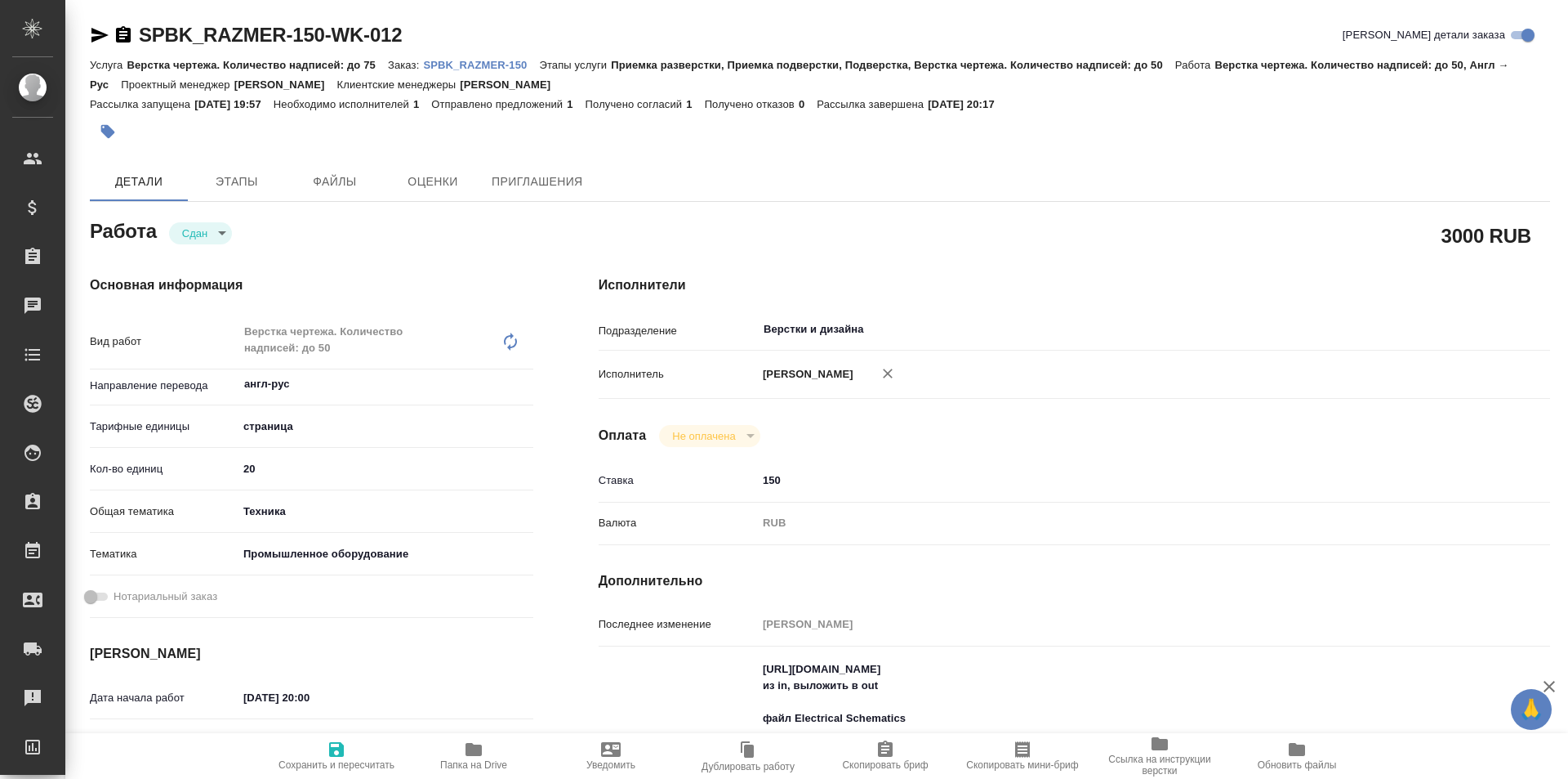
type textarea "x"
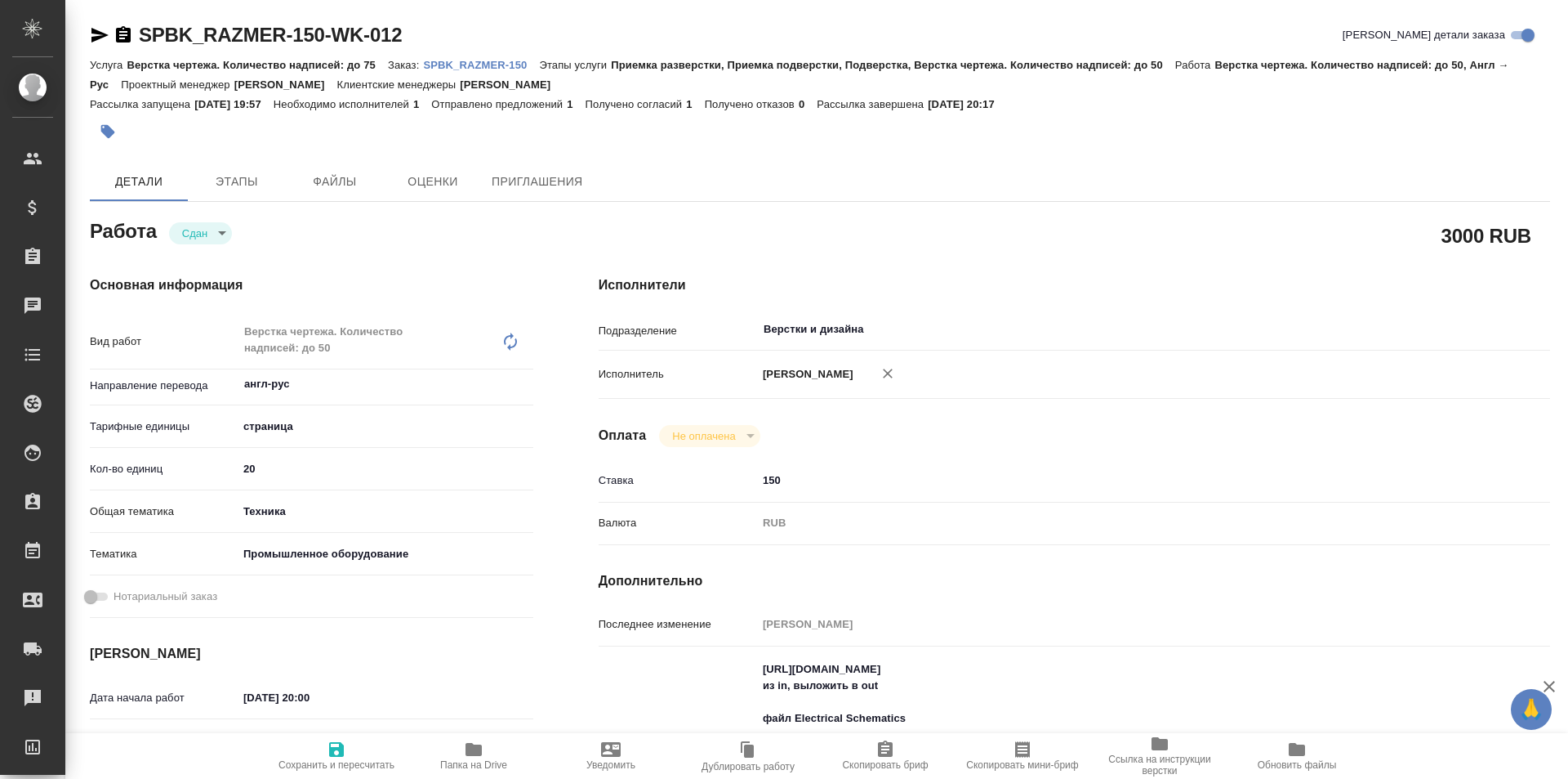
type textarea "x"
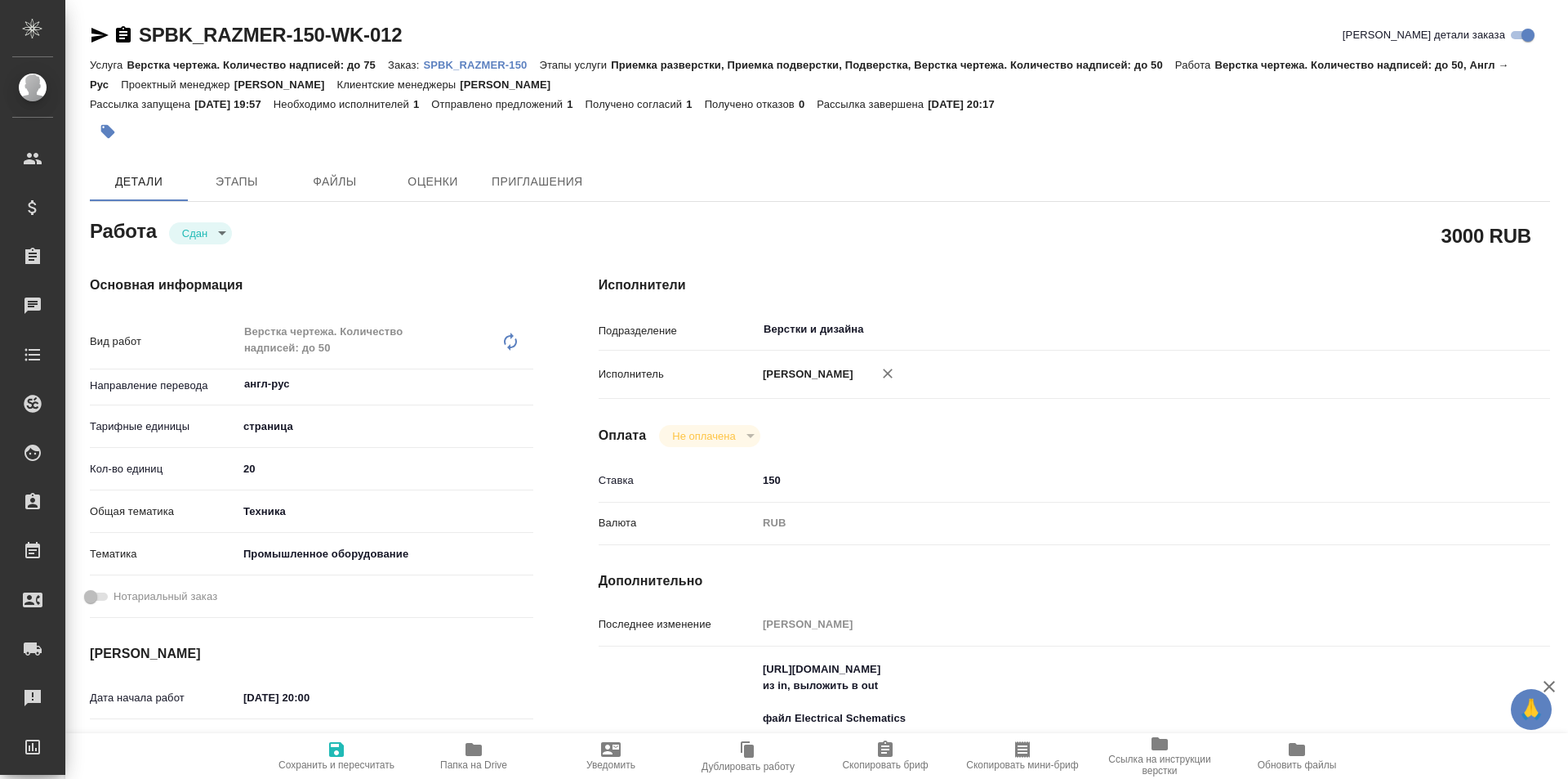
type textarea "x"
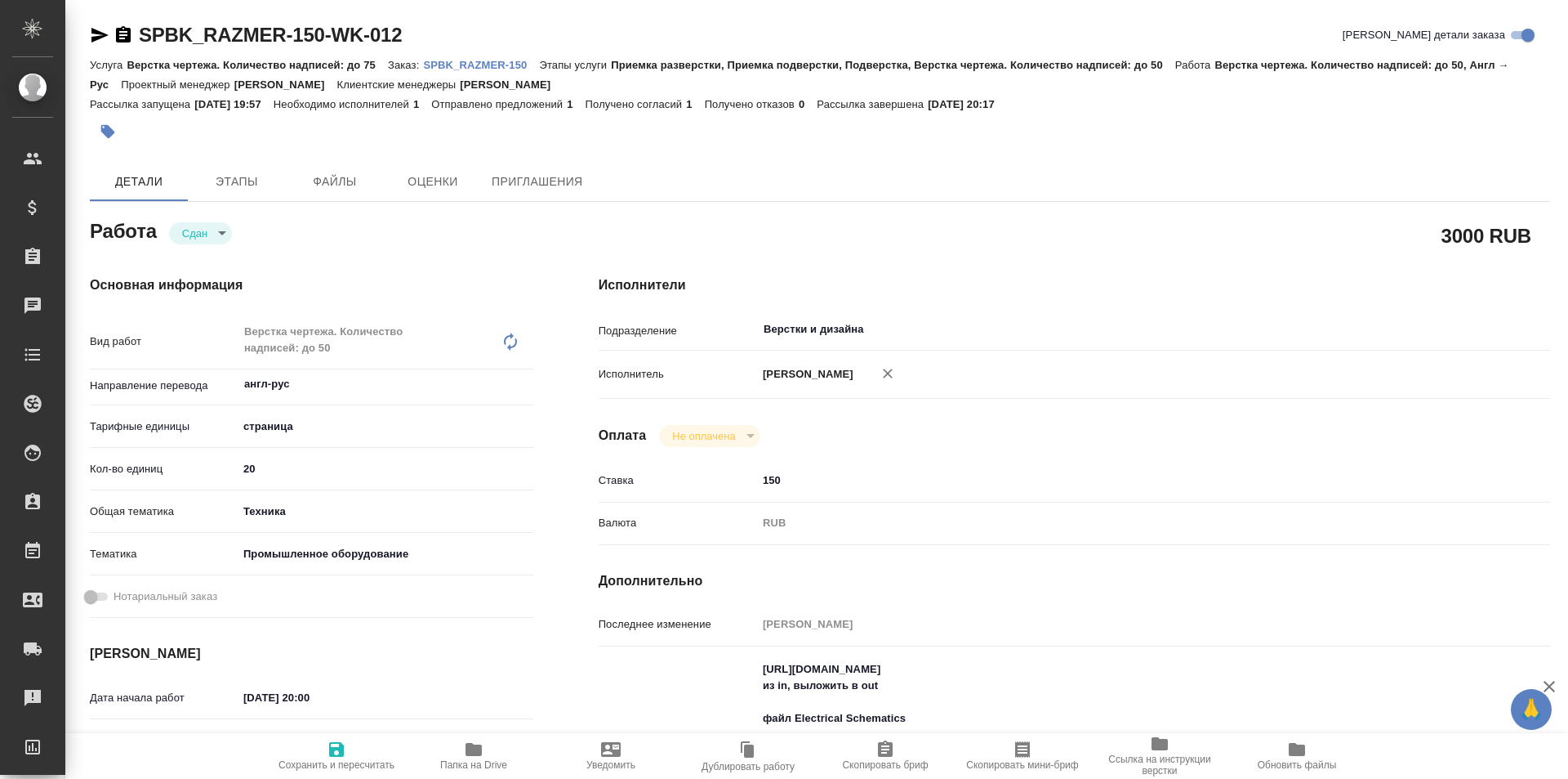
type textarea "x"
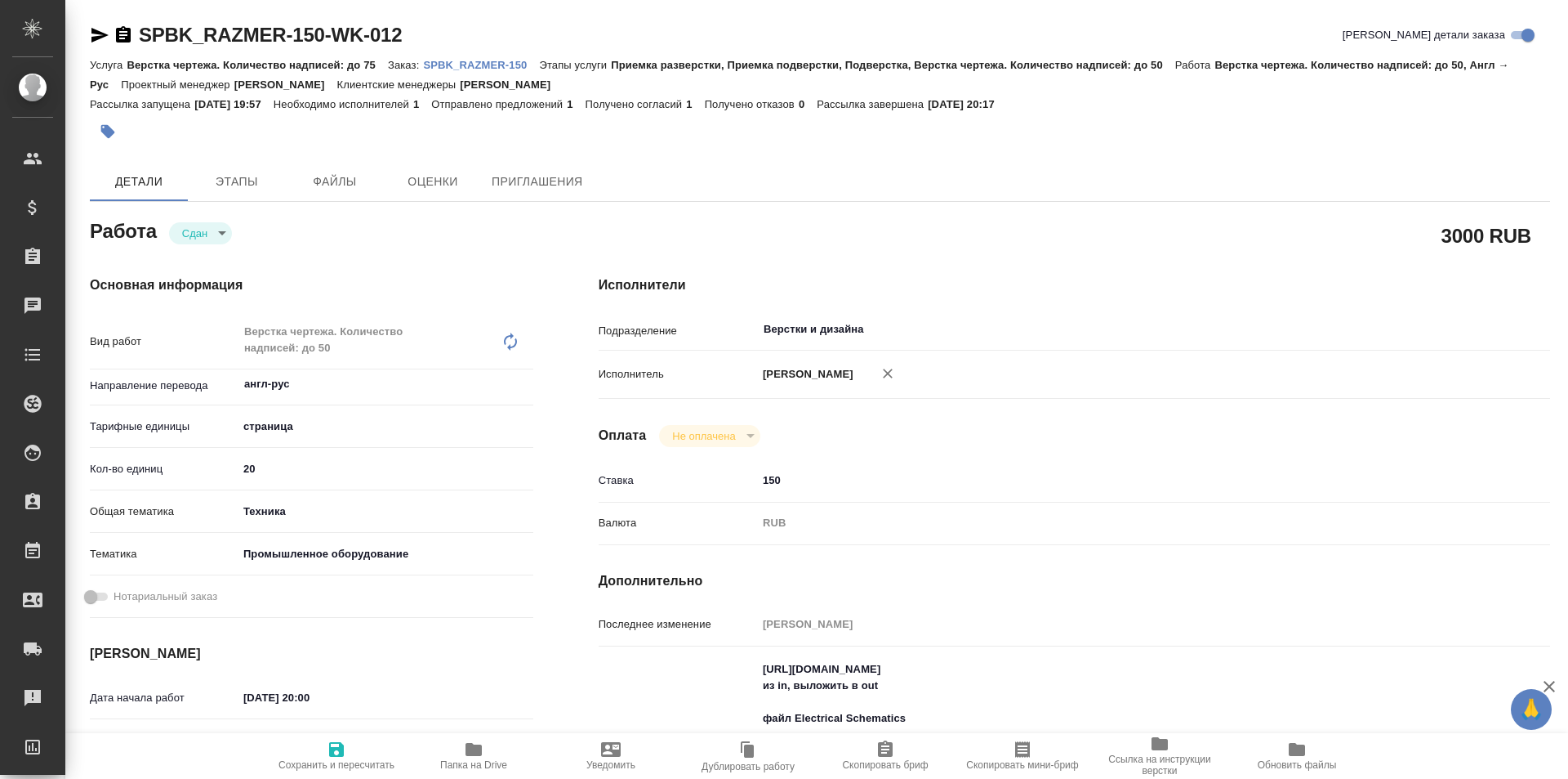
scroll to position [163, 0]
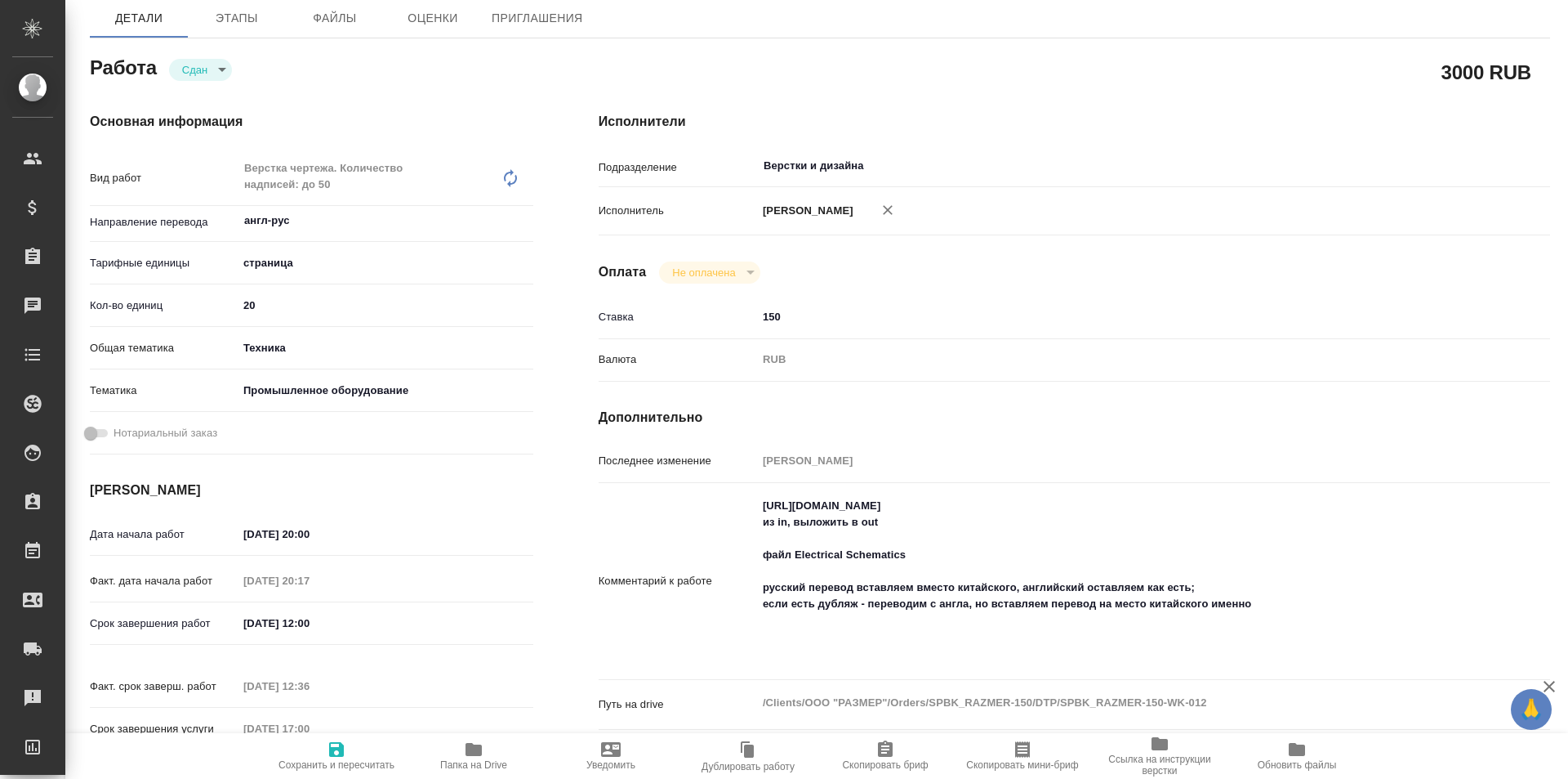
type textarea "x"
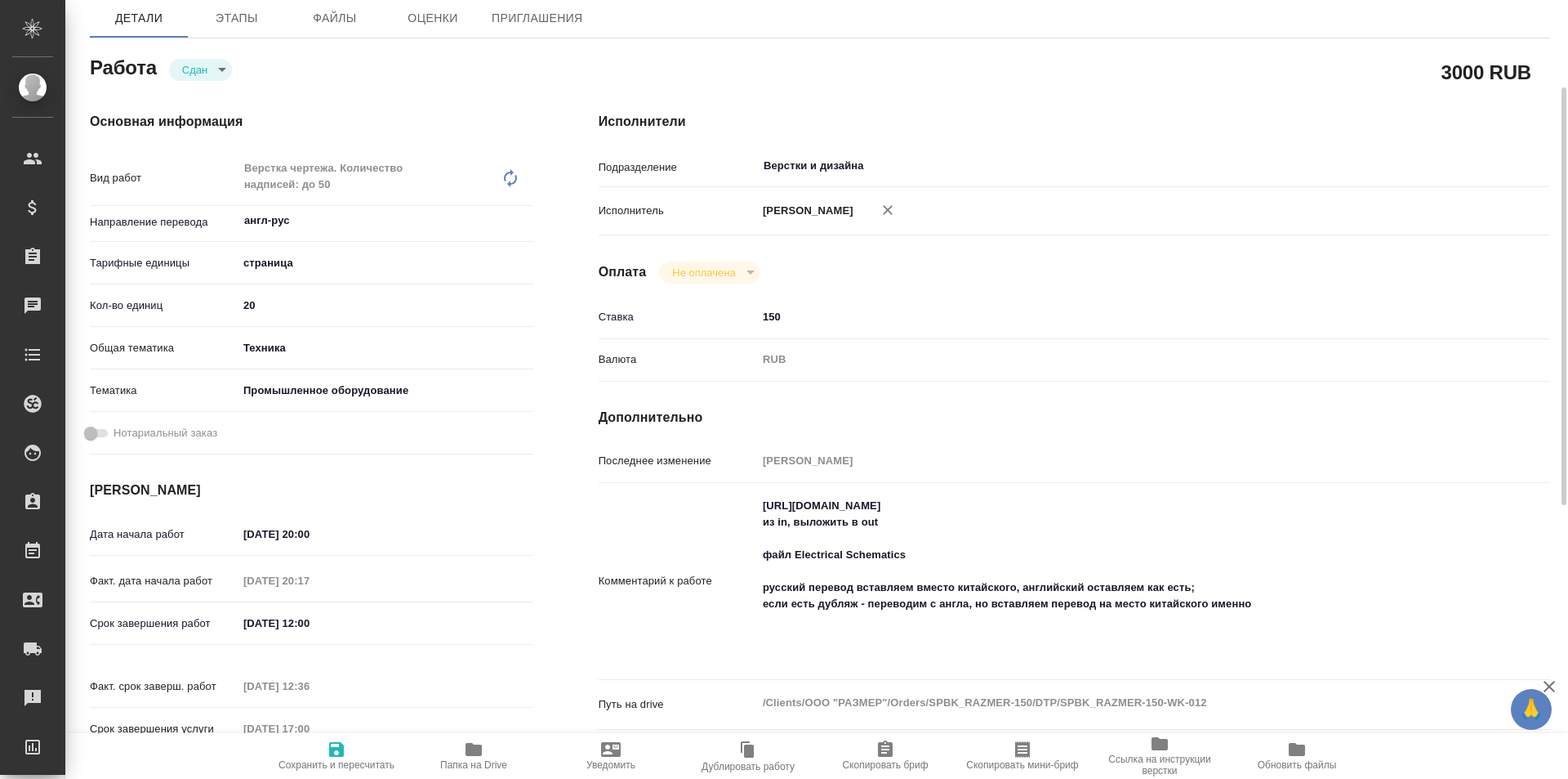
type textarea "x"
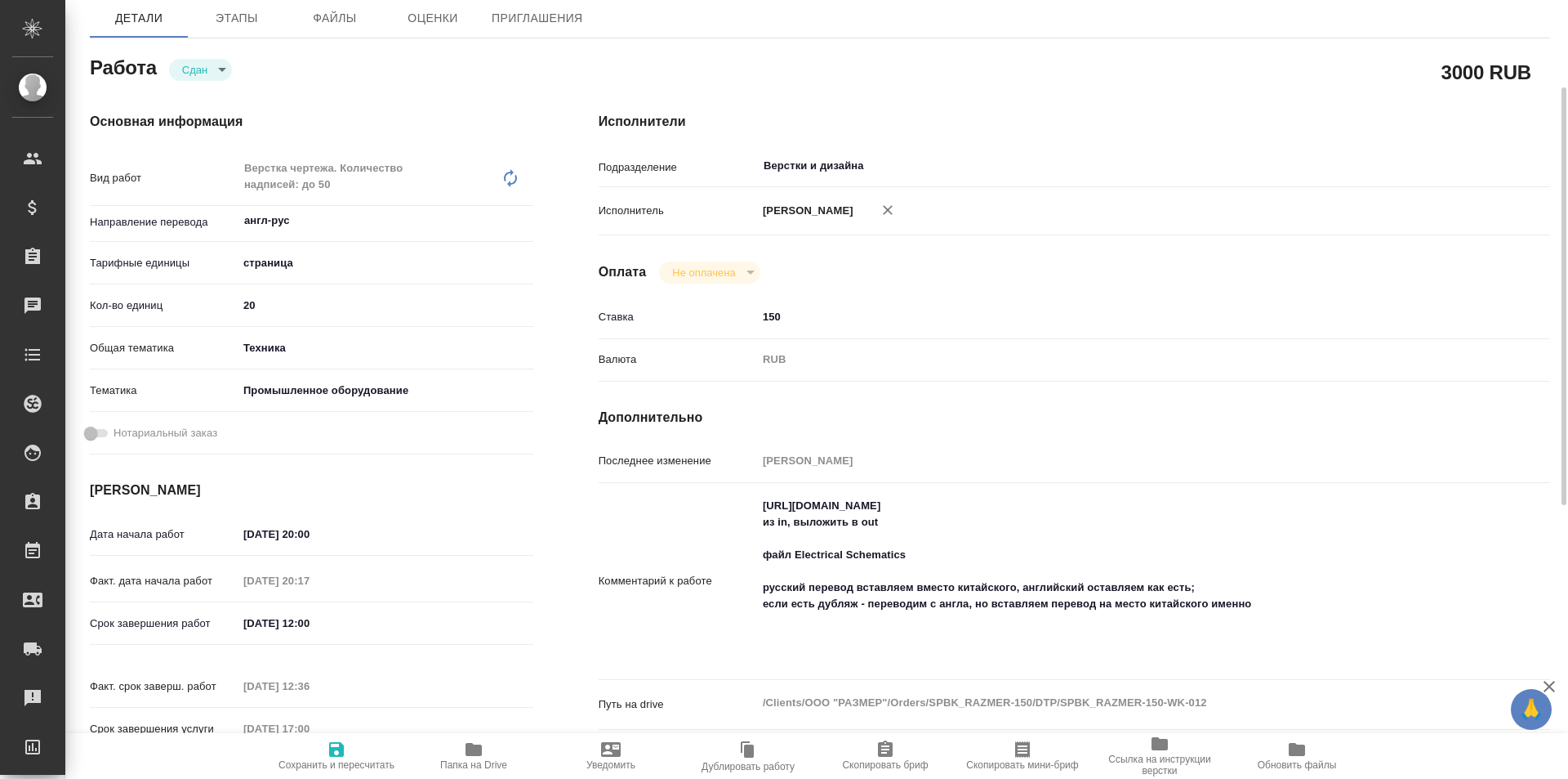
type textarea "x"
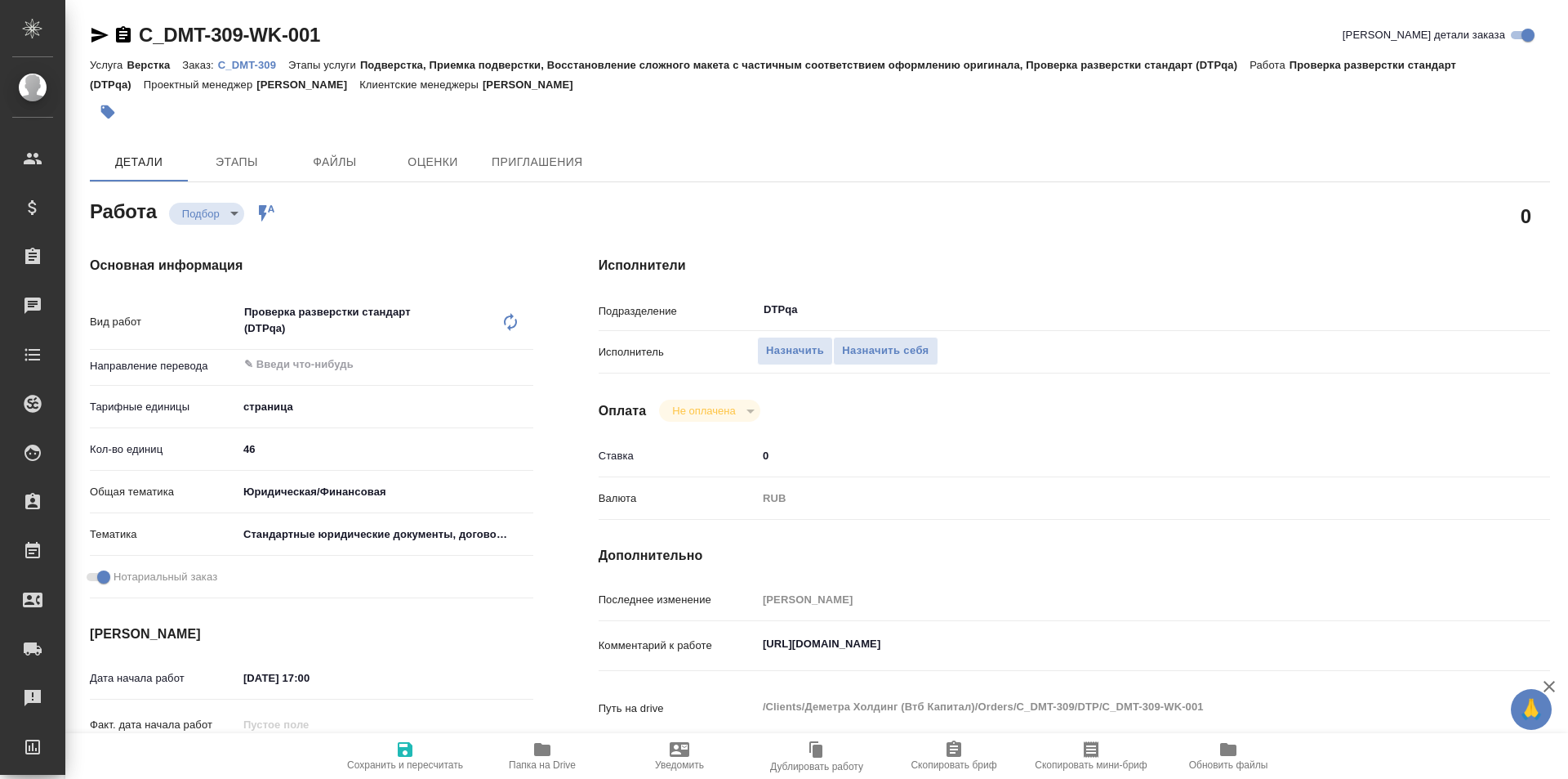
type textarea "x"
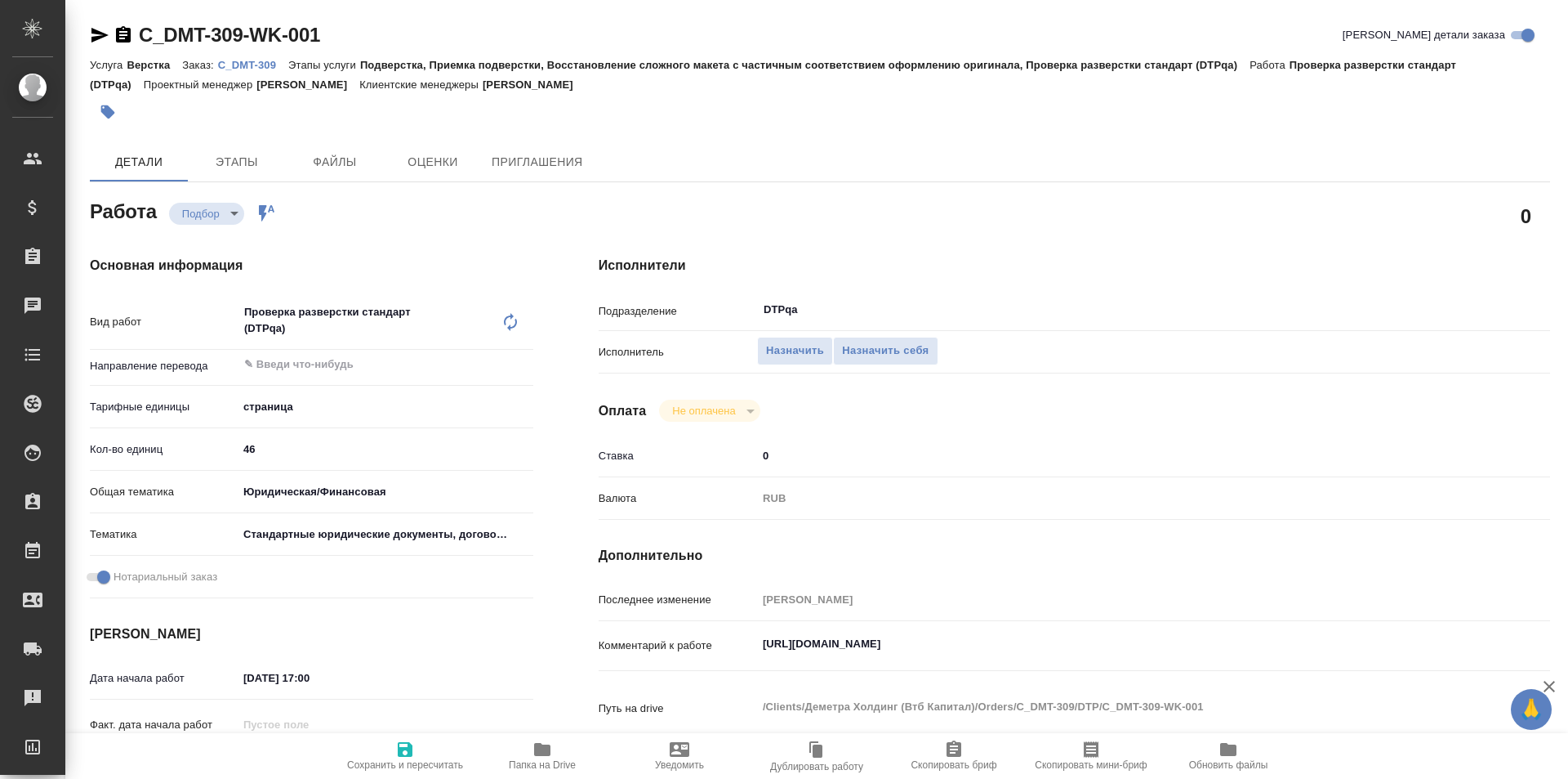
type textarea "x"
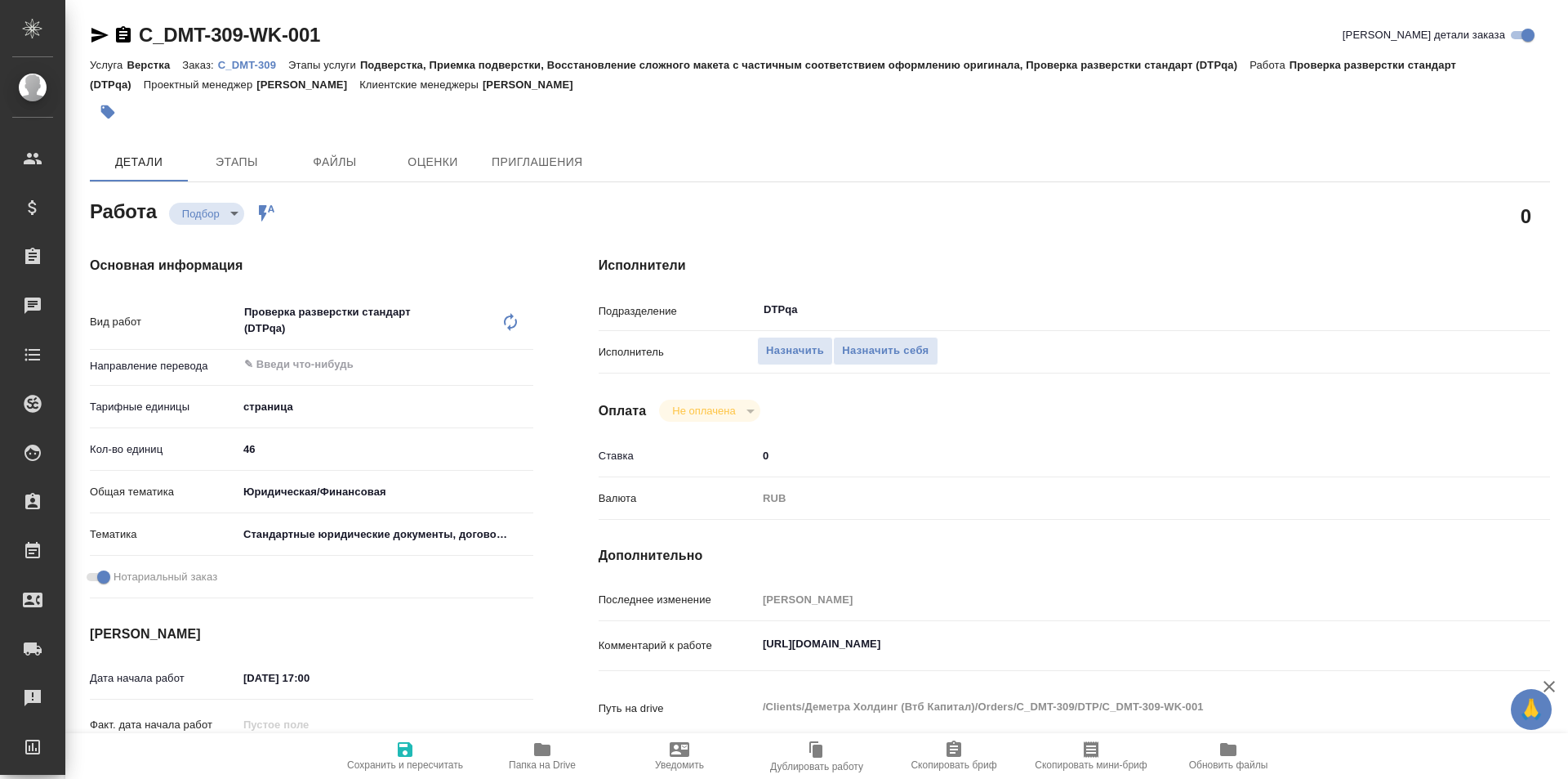
type textarea "x"
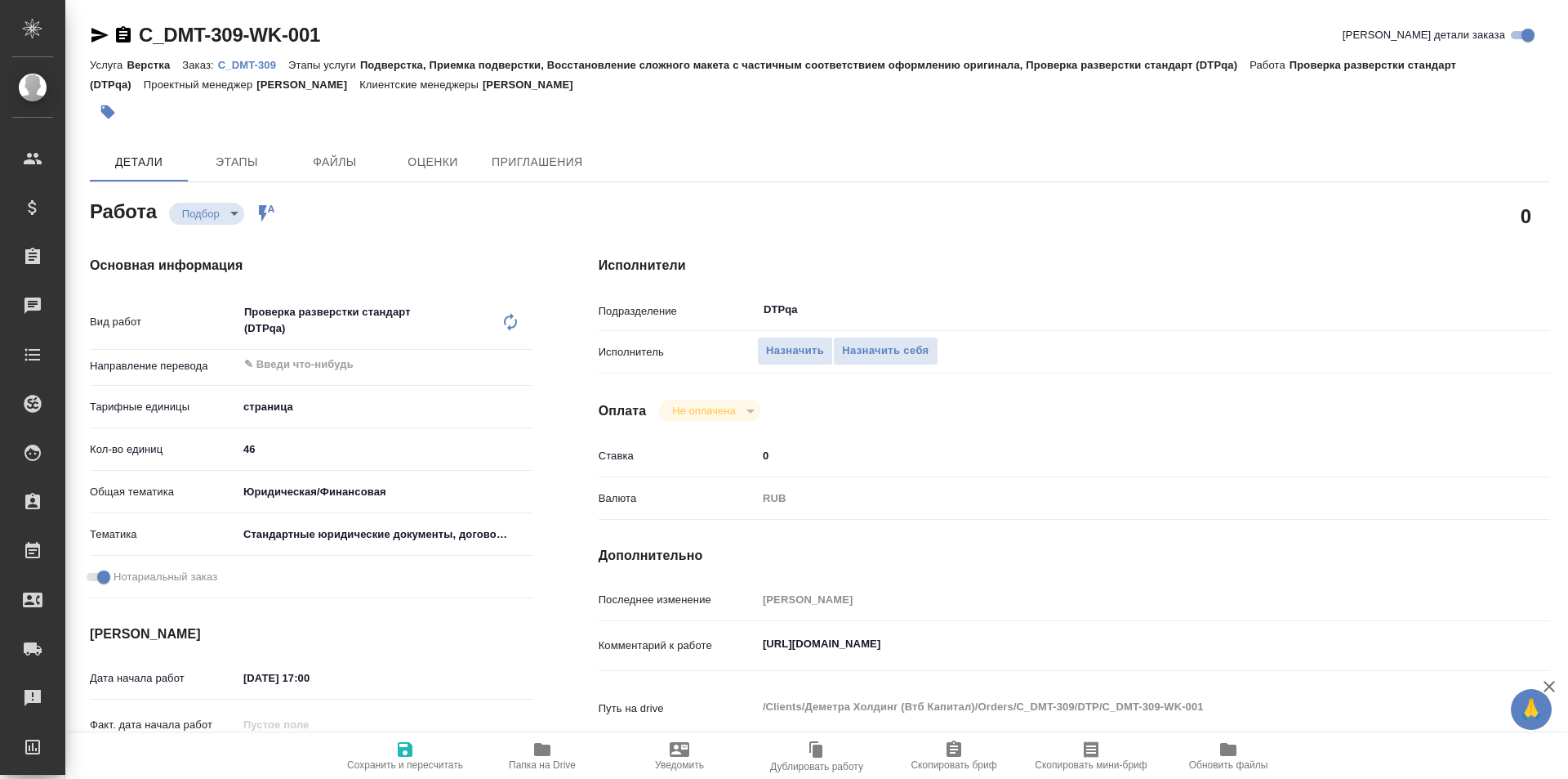
type textarea "x"
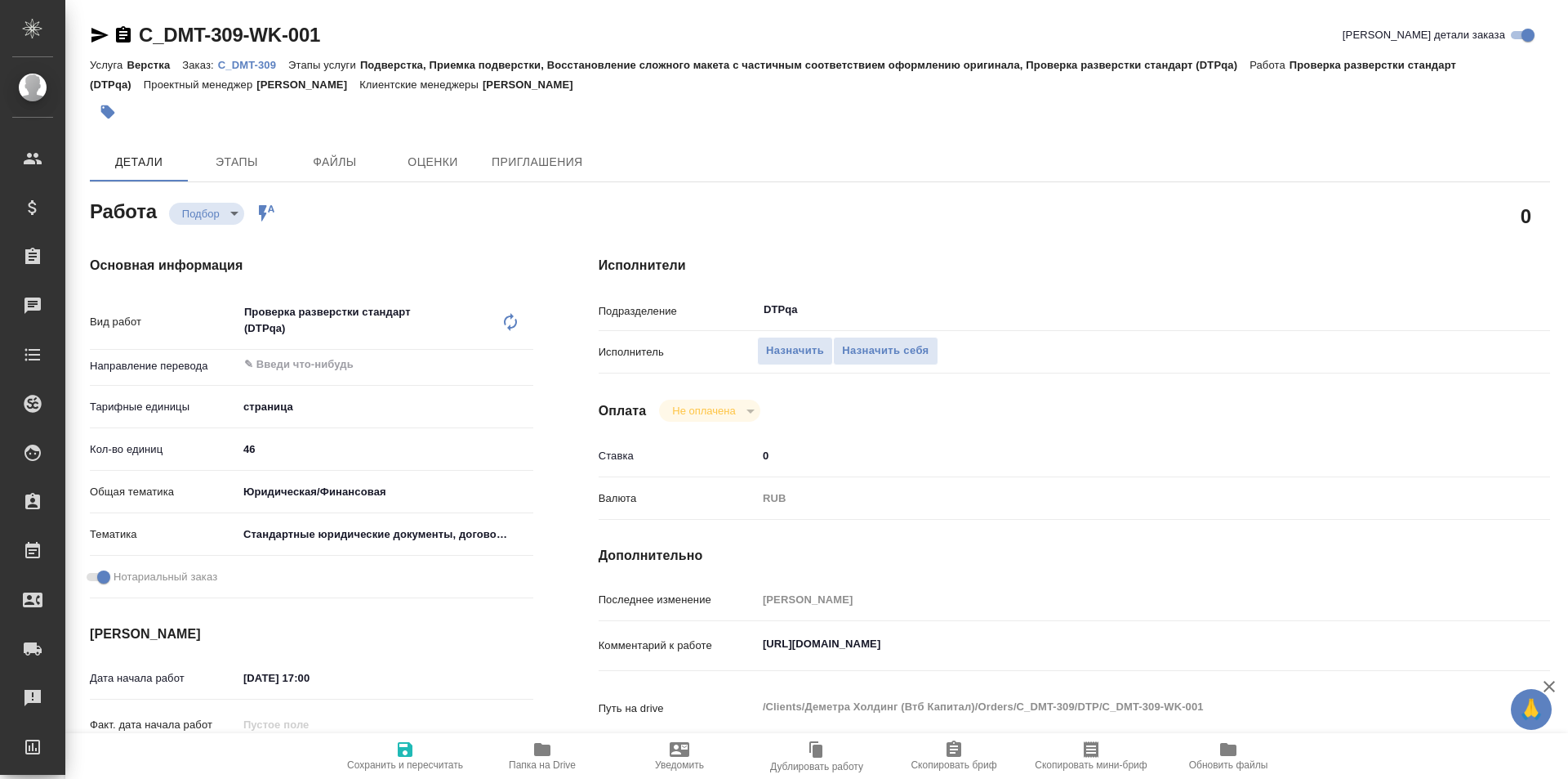
type textarea "x"
drag, startPoint x: 1099, startPoint y: 654, endPoint x: 724, endPoint y: 654, distance: 375.0
click at [723, 668] on div "Комментарий к работе https://tera.awatera.com/Work/68a41f1a16a39298b7de0f5a/ x" at bounding box center [1074, 659] width 951 height 63
type textarea "x"
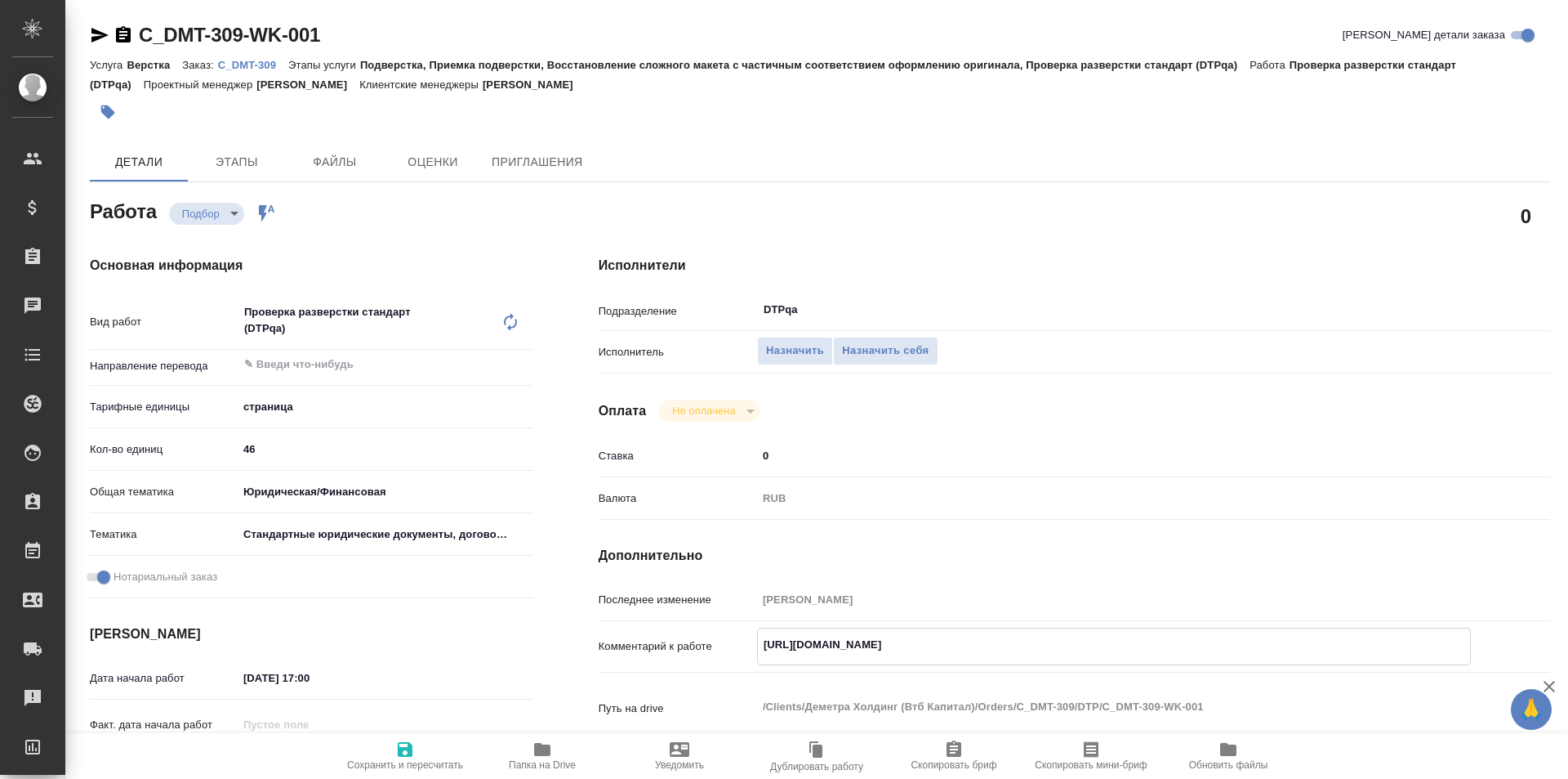
type textarea "x"
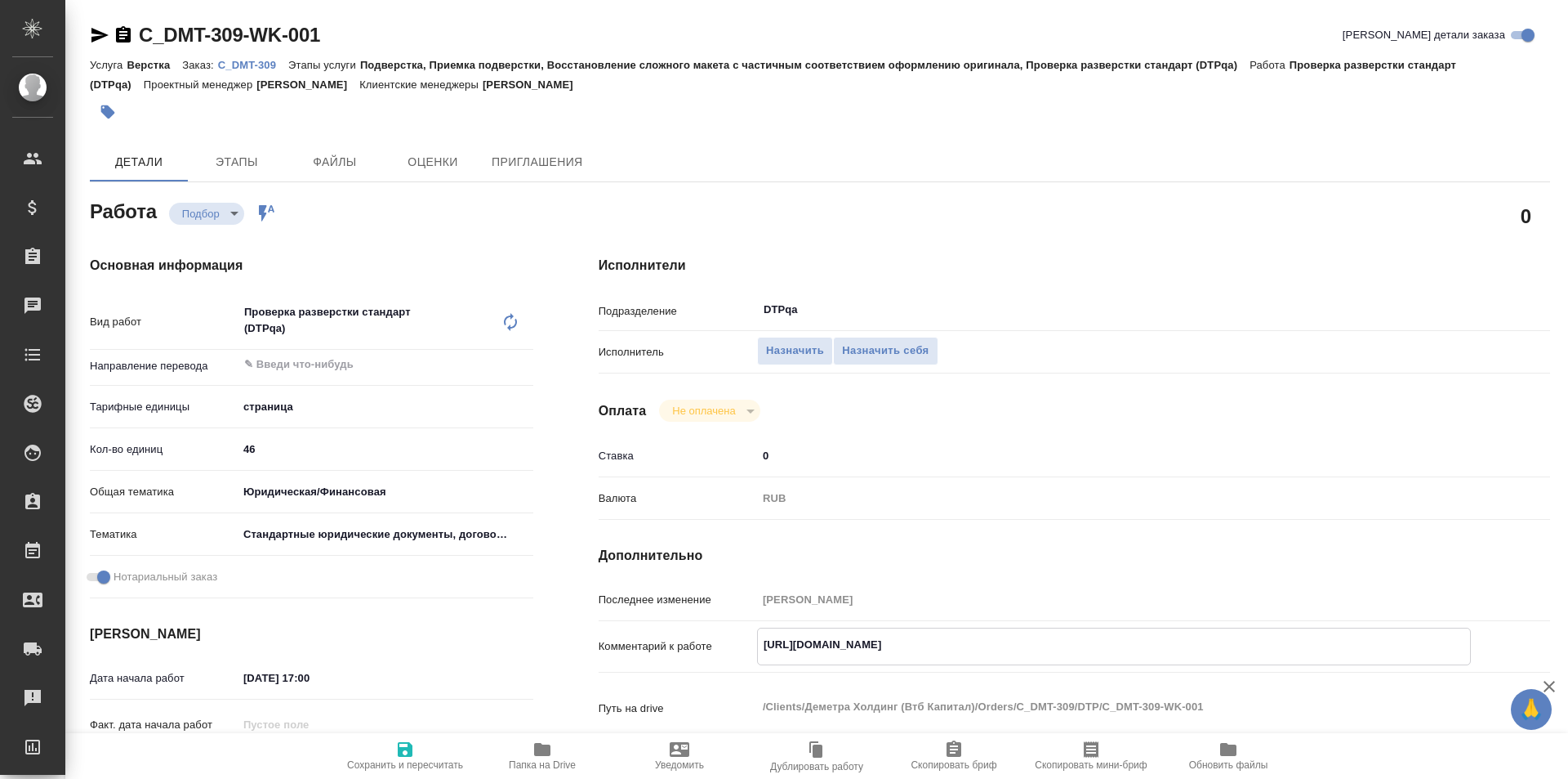
type textarea "x"
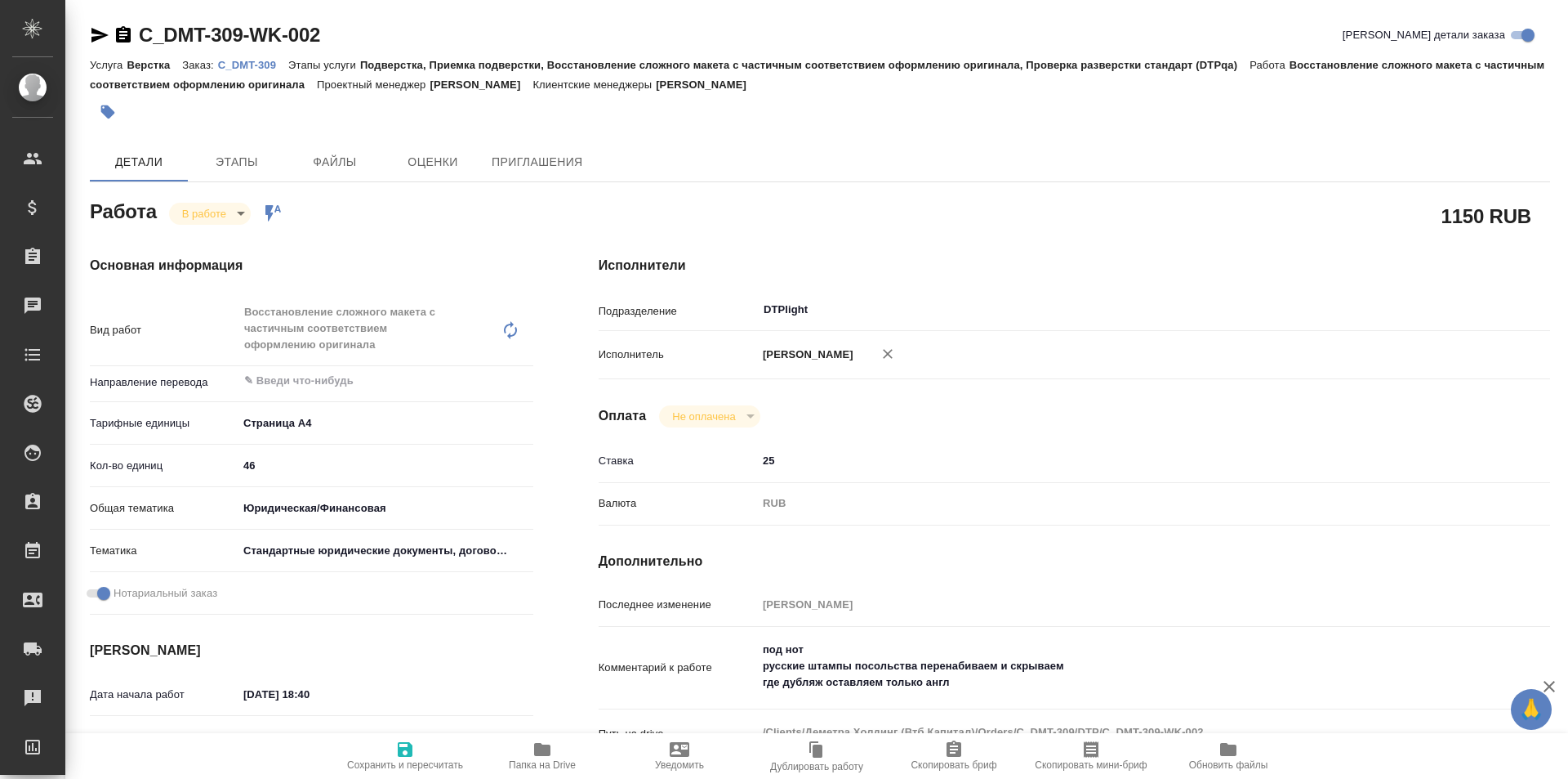
type textarea "x"
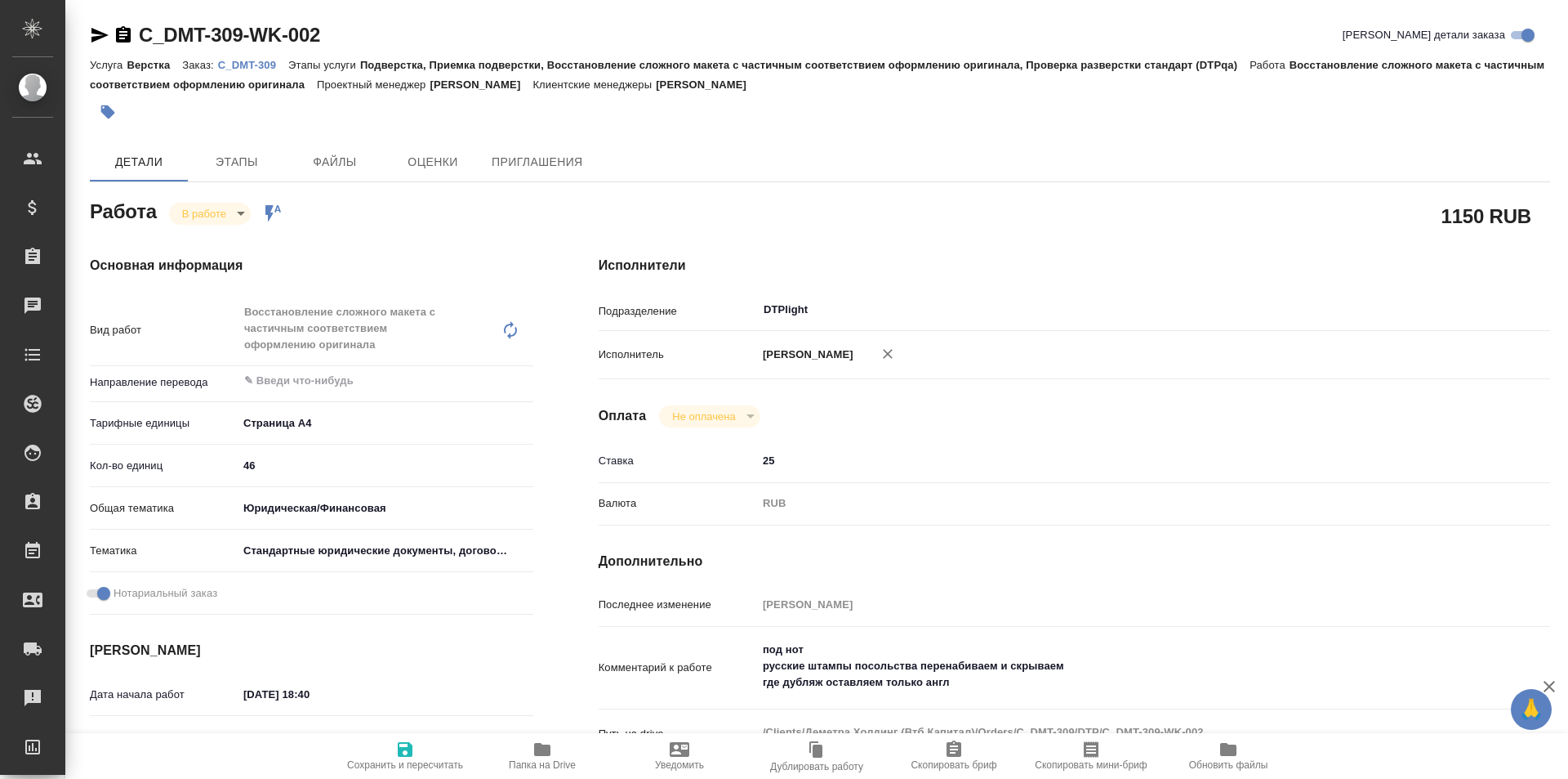
type textarea "x"
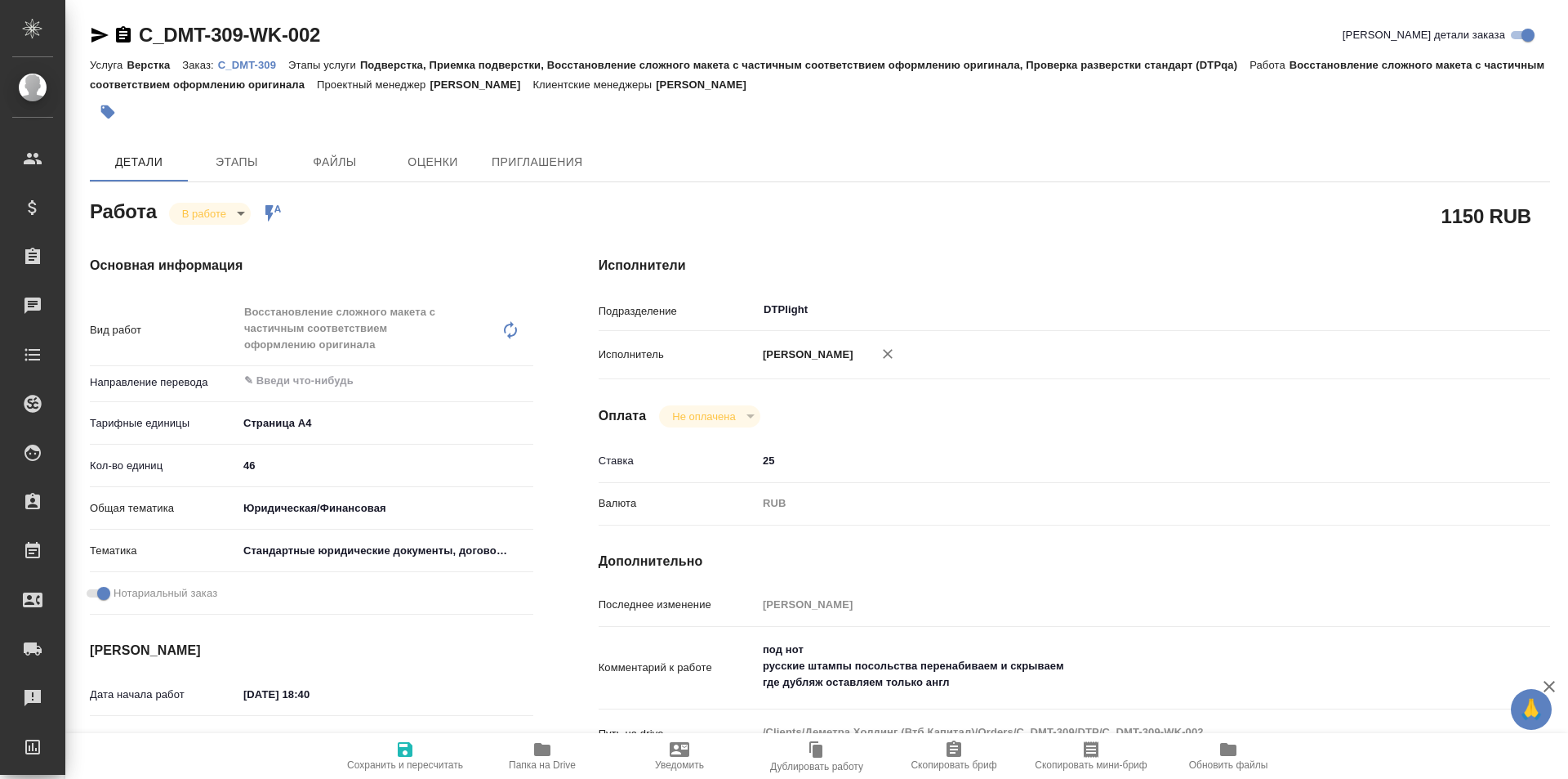
type textarea "x"
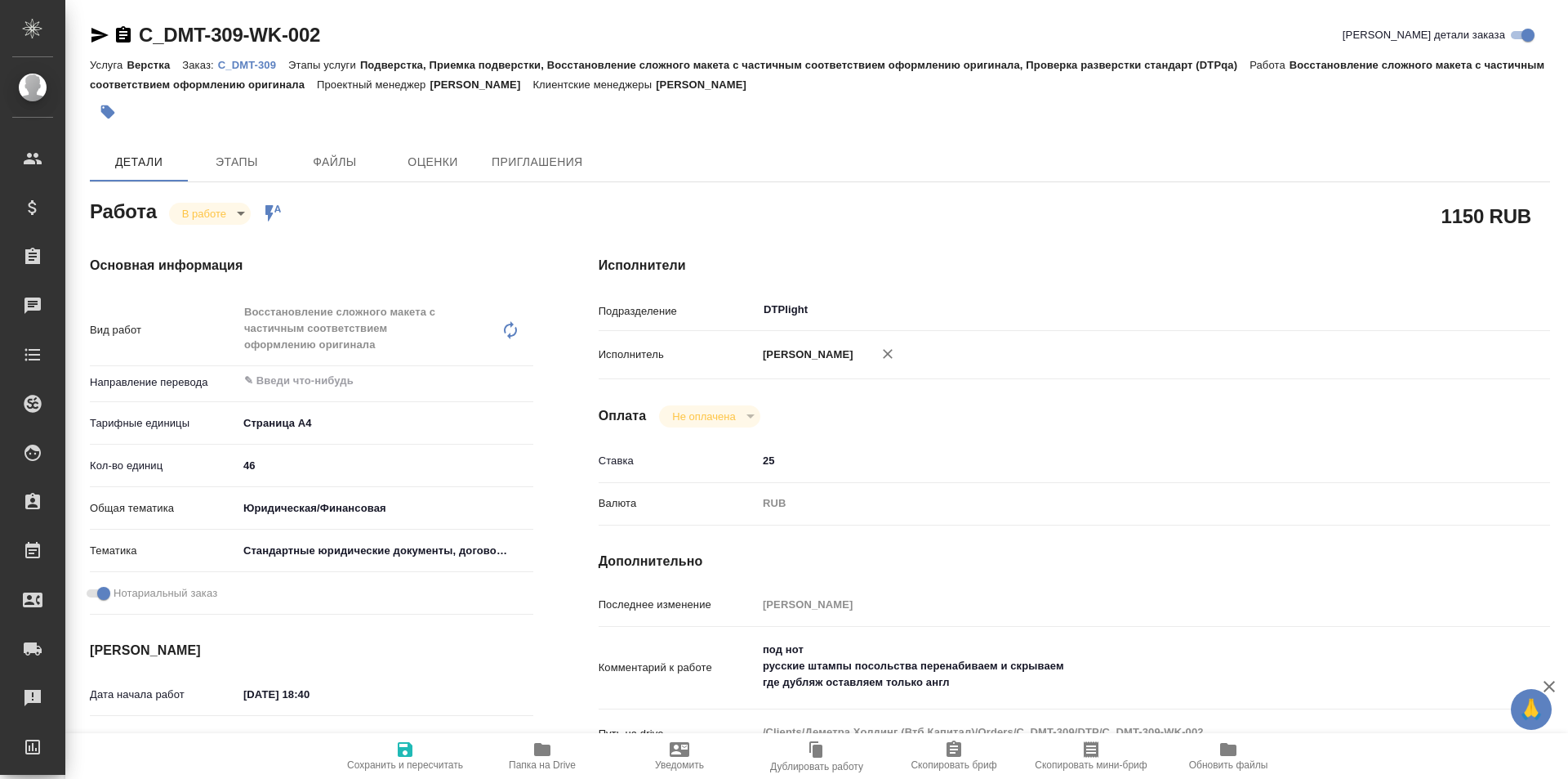
type textarea "x"
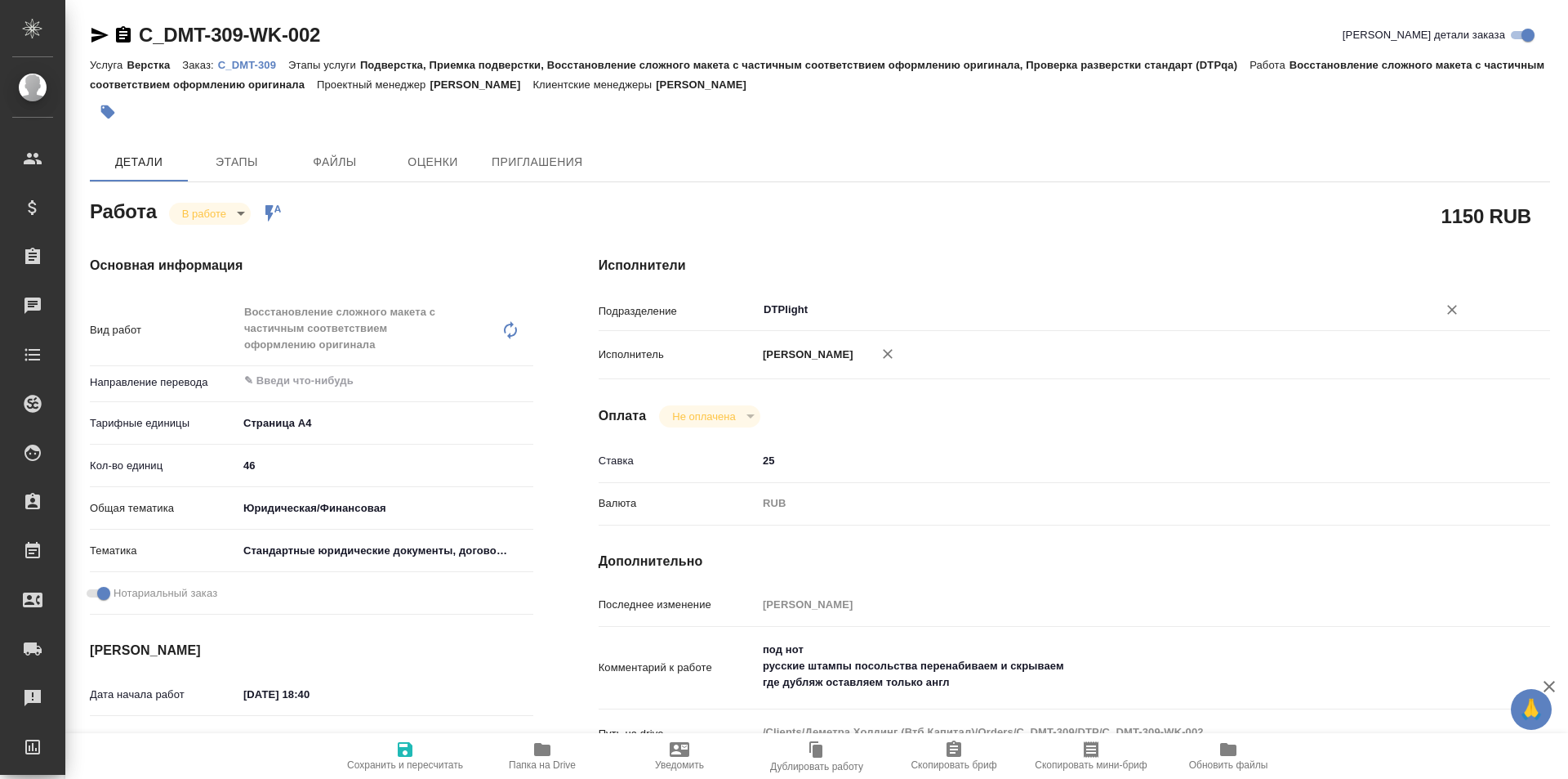
type textarea "x"
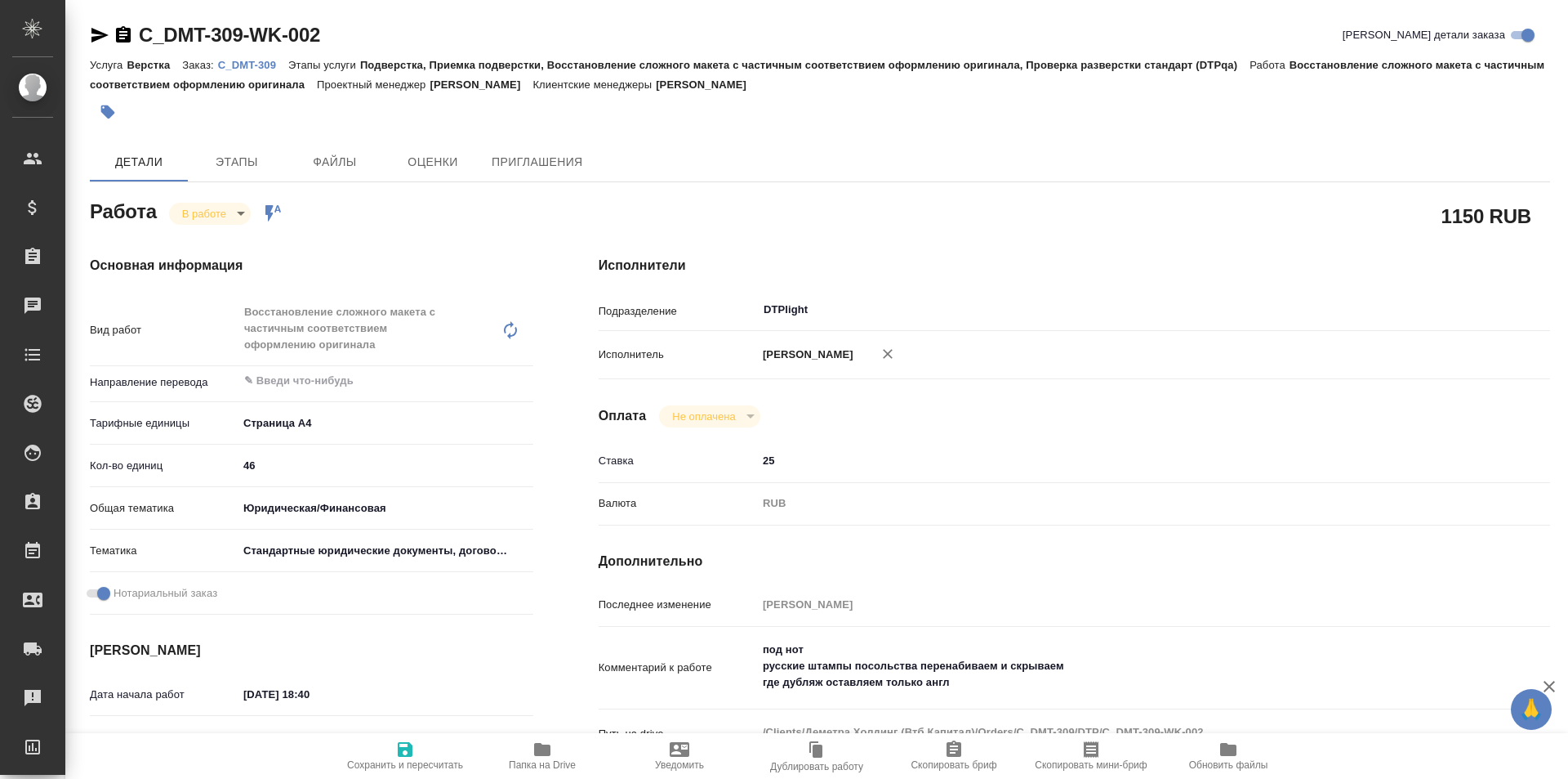
type textarea "x"
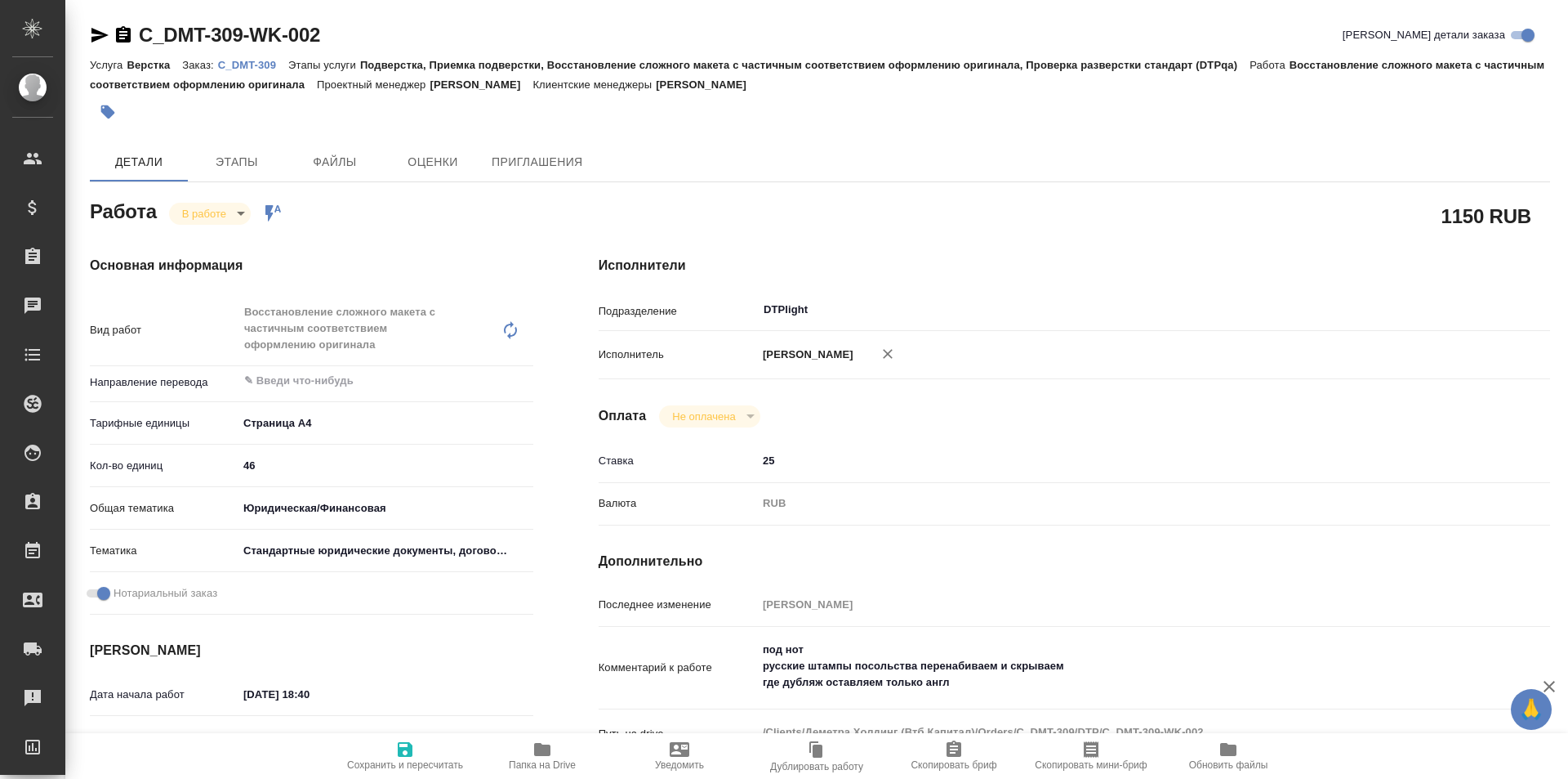
type textarea "x"
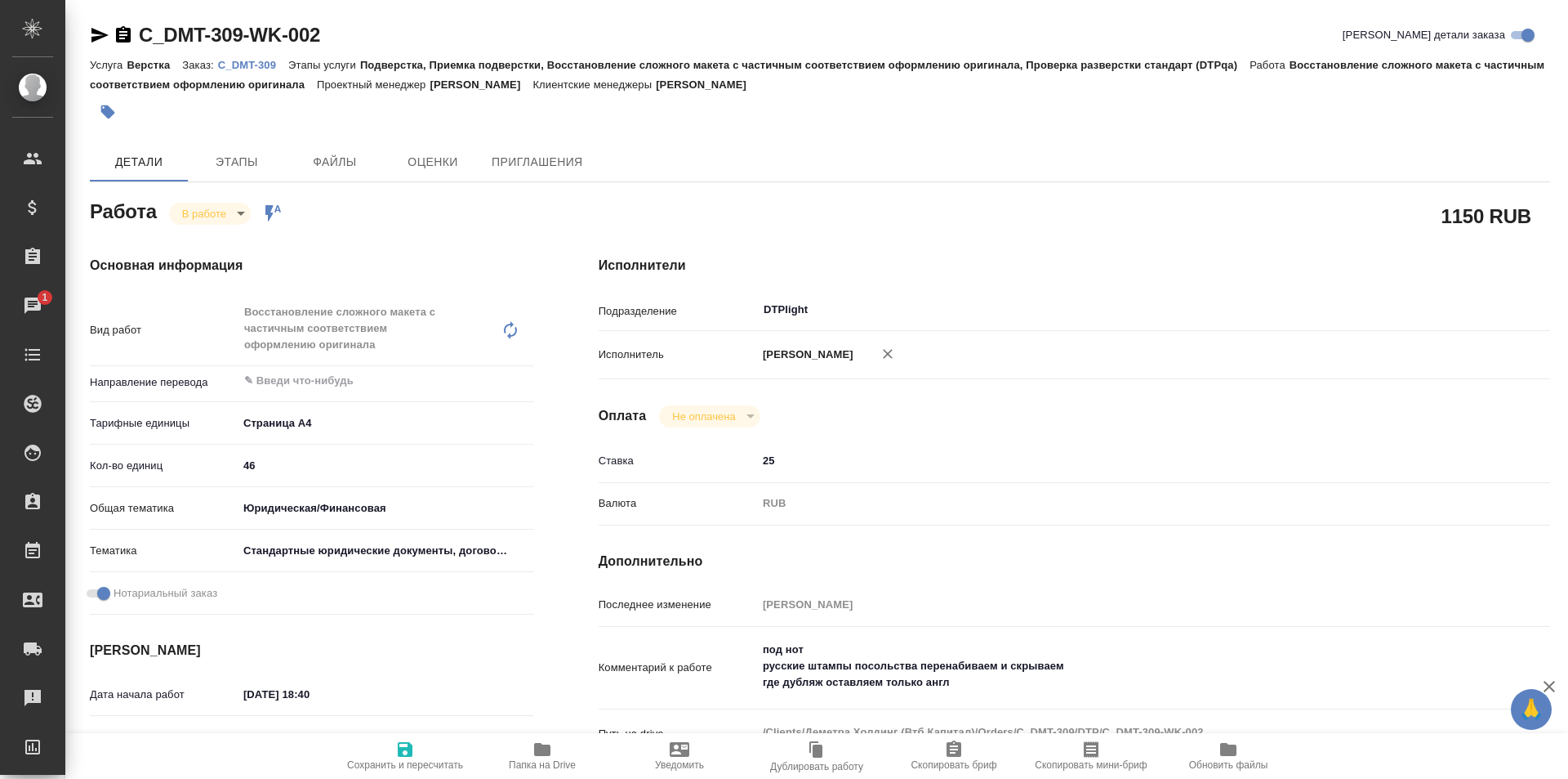
click at [543, 746] on icon "button" at bounding box center [542, 749] width 17 height 13
